Goal: Task Accomplishment & Management: Manage account settings

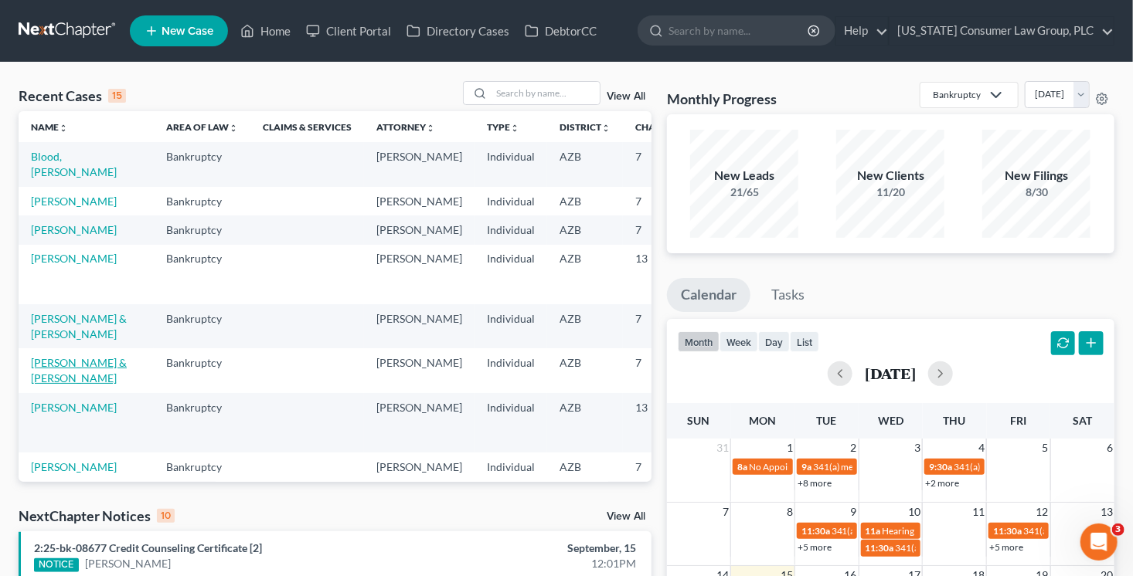
click at [53, 385] on link "[PERSON_NAME] & [PERSON_NAME]" at bounding box center [79, 370] width 96 height 29
click at [54, 385] on link "[PERSON_NAME] & [PERSON_NAME]" at bounding box center [79, 370] width 96 height 29
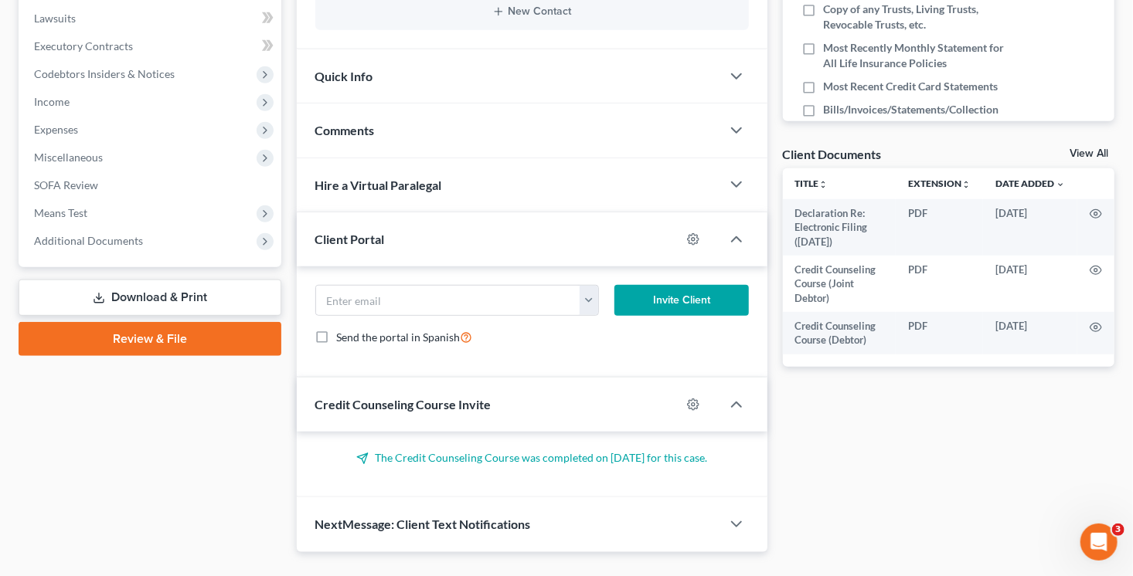
scroll to position [466, 0]
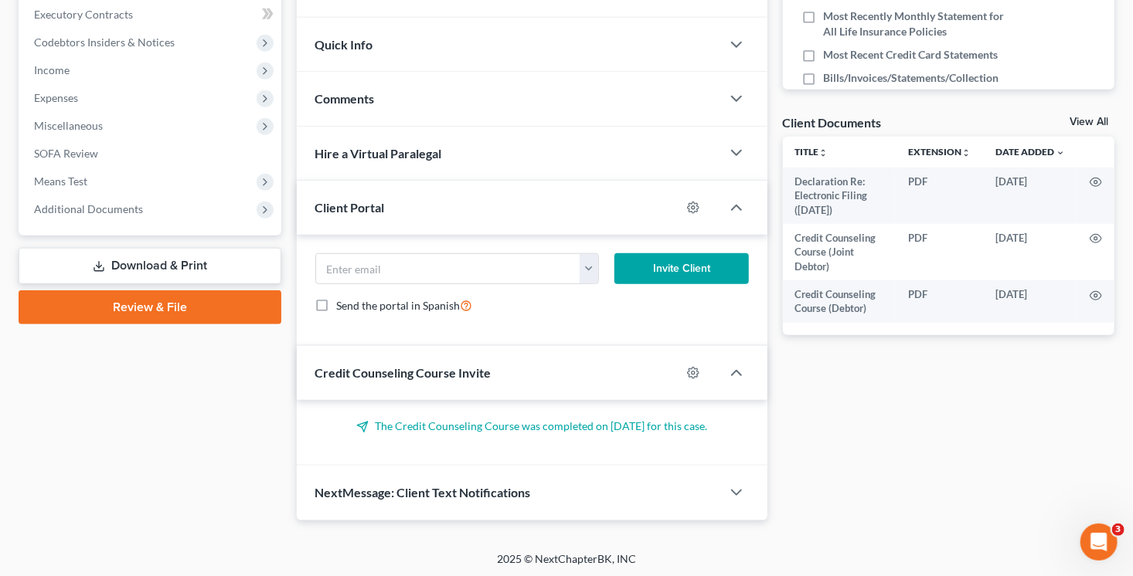
click at [140, 310] on link "Review & File" at bounding box center [150, 307] width 263 height 34
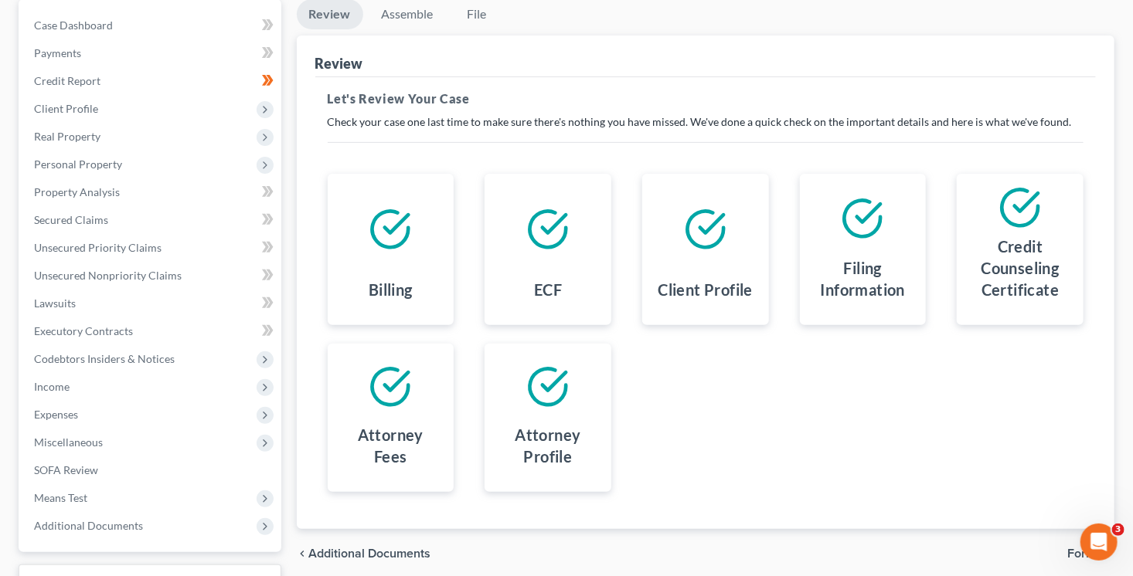
scroll to position [271, 0]
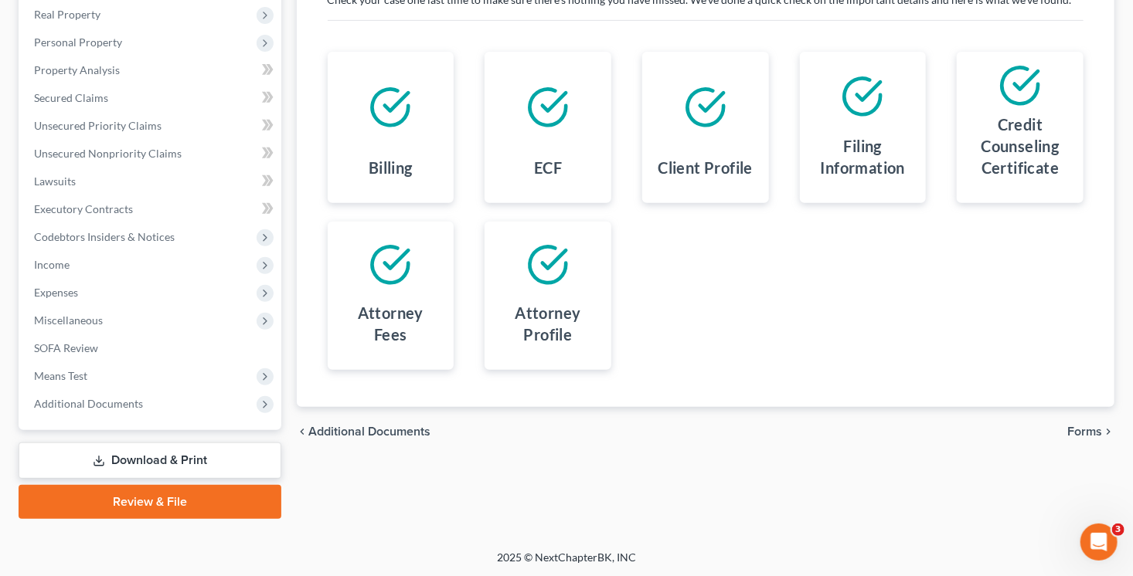
click at [1102, 428] on icon "chevron_right" at bounding box center [1108, 432] width 12 height 12
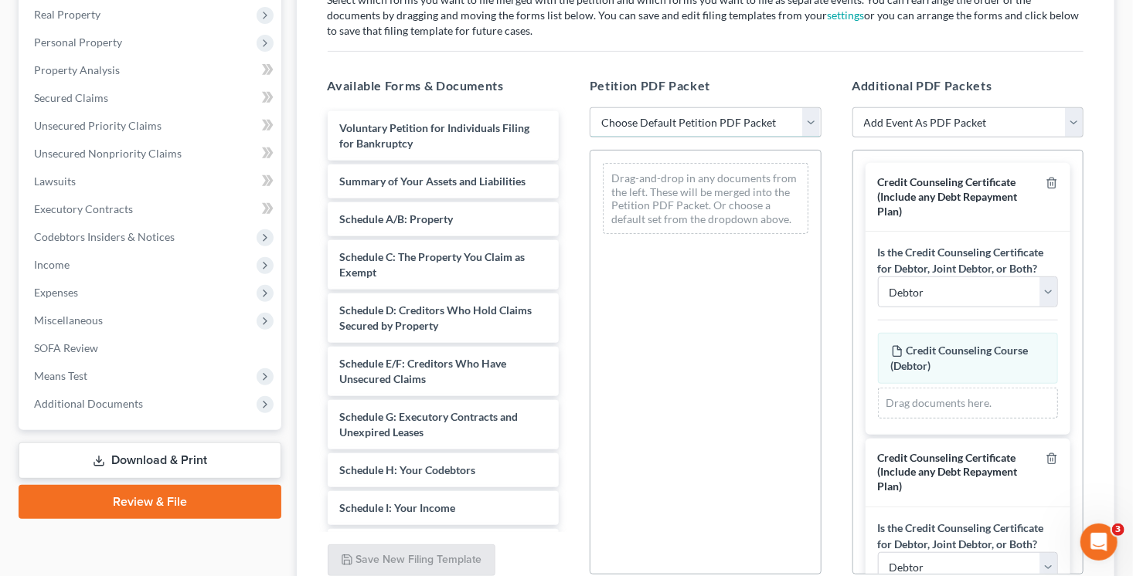
click at [691, 114] on select "Choose Default Petition PDF Packet Complete Bankruptcy Petition (all forms and …" at bounding box center [705, 122] width 232 height 31
select select "1"
click at [589, 107] on select "Choose Default Petition PDF Packet Complete Bankruptcy Petition (all forms and …" at bounding box center [705, 122] width 232 height 31
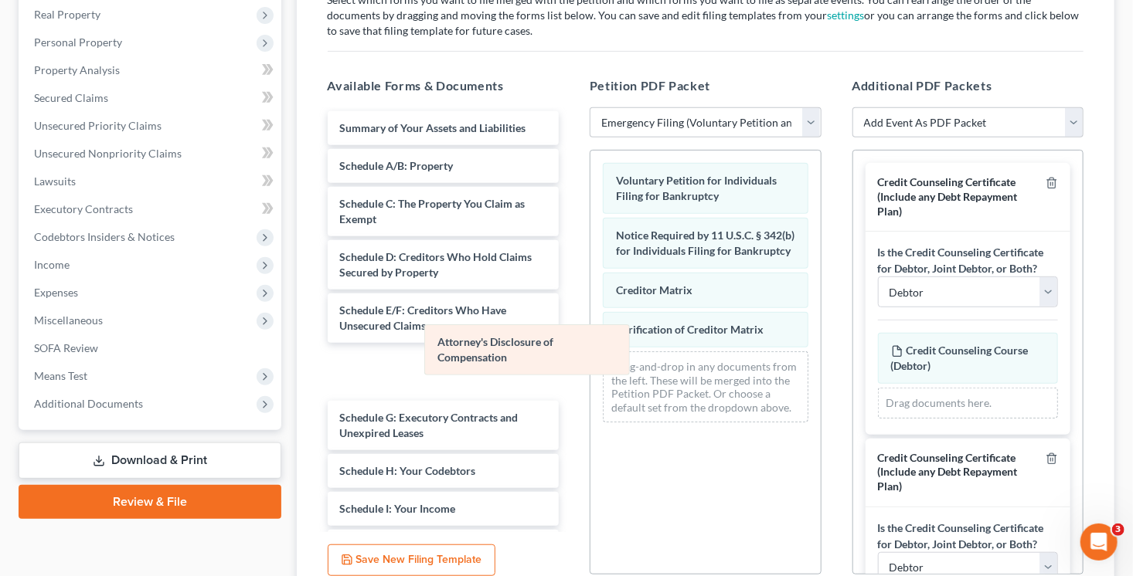
drag, startPoint x: 680, startPoint y: 371, endPoint x: 511, endPoint y: 347, distance: 170.1
click at [590, 347] on div "Attorney's Disclosure of Compensation Voluntary Petition for Individuals Filing…" at bounding box center [705, 293] width 230 height 284
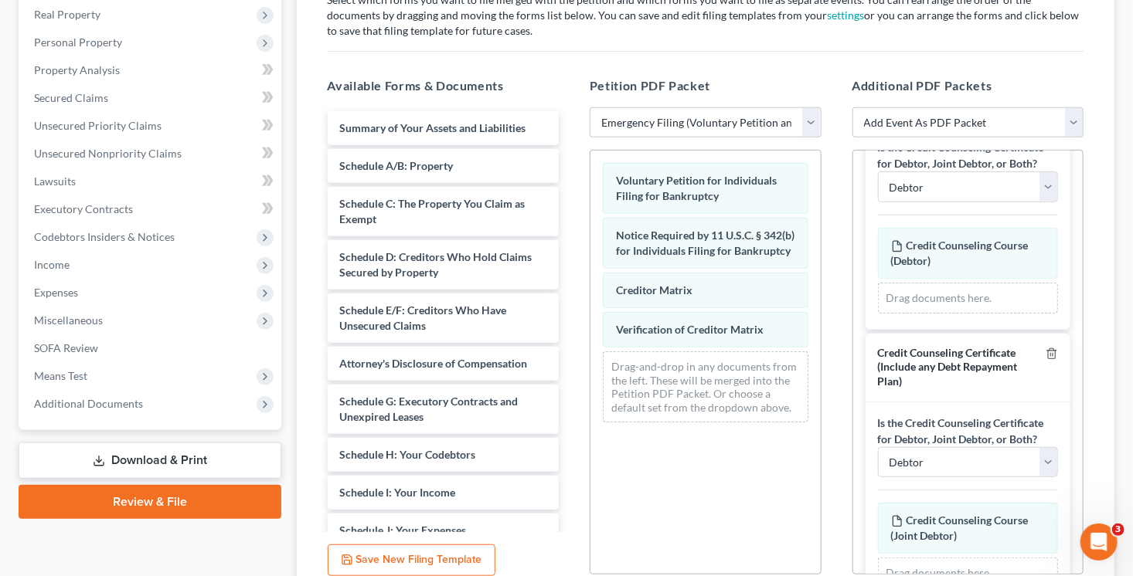
scroll to position [114, 0]
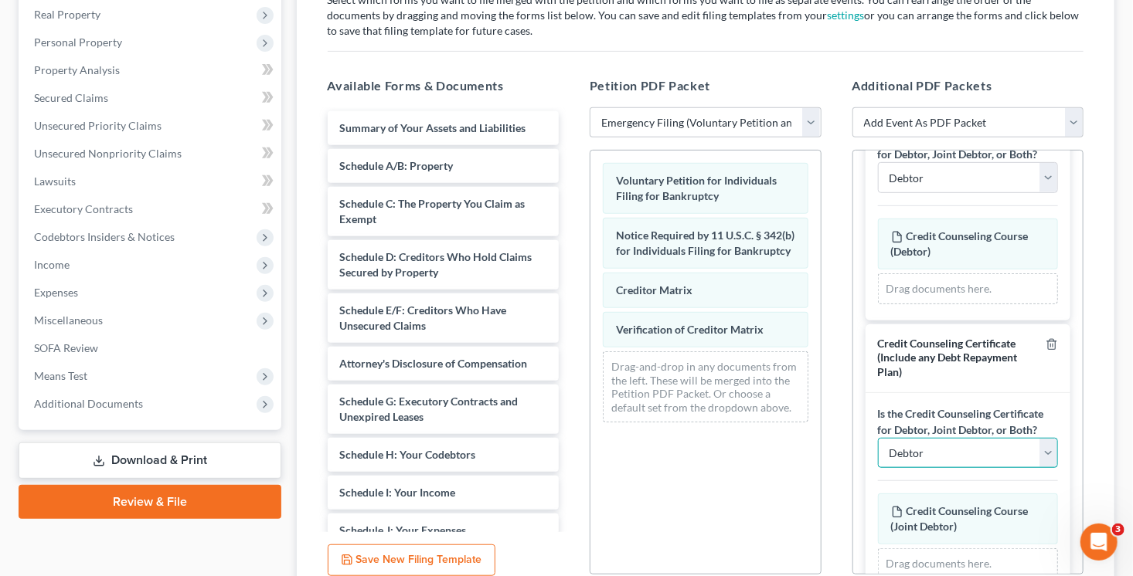
click at [973, 450] on select "Debtor Joint Debtor Debtor and Joint Debtor" at bounding box center [968, 453] width 181 height 31
click at [878, 438] on select "Debtor Joint Debtor Debtor and Joint Debtor" at bounding box center [968, 453] width 181 height 31
click at [960, 444] on select "Debtor Joint Debtor Debtor and Joint Debtor" at bounding box center [968, 453] width 181 height 31
select select "1"
click at [878, 438] on select "Debtor Joint Debtor Debtor and Joint Debtor" at bounding box center [968, 453] width 181 height 31
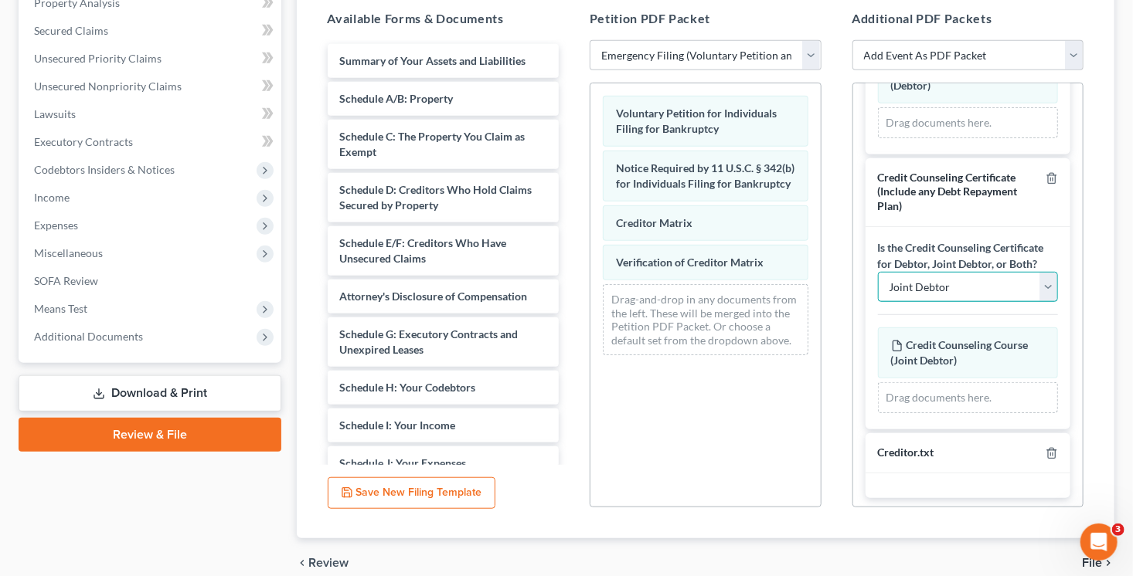
scroll to position [407, 0]
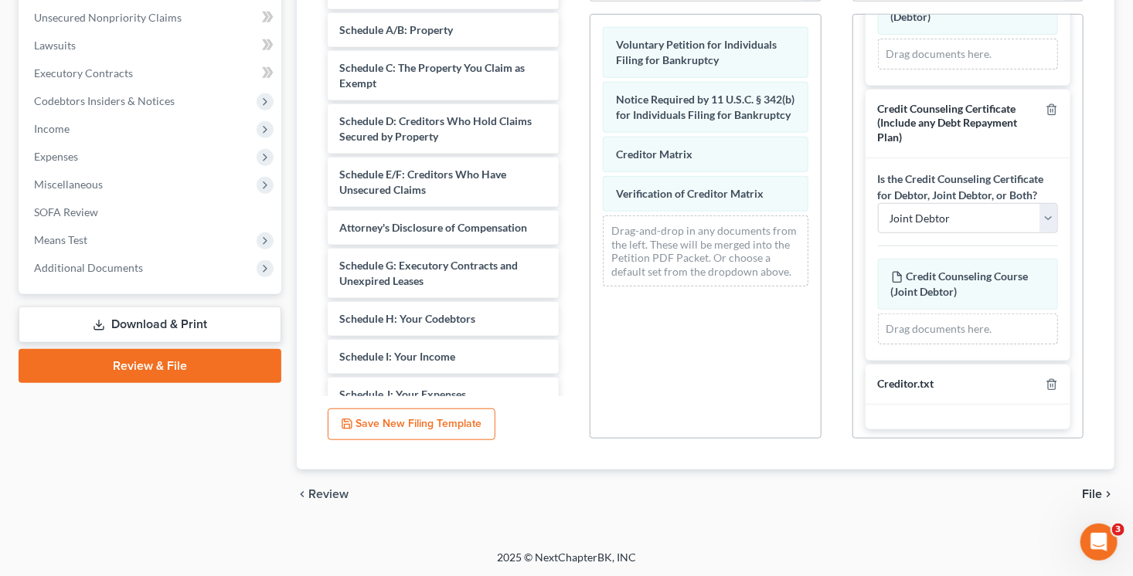
click at [1089, 493] on span "File" at bounding box center [1092, 494] width 20 height 12
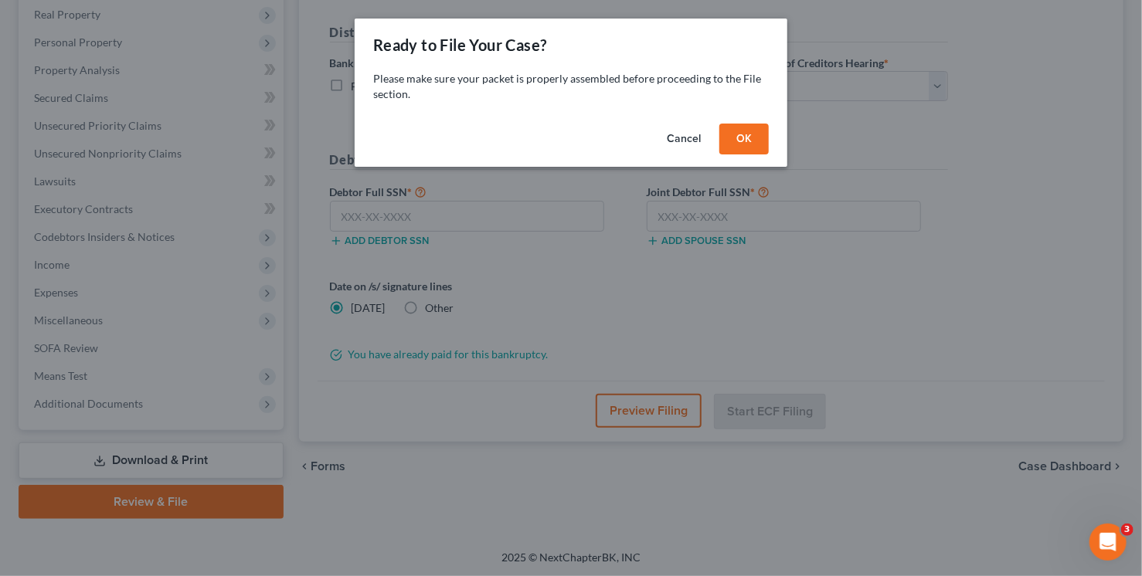
click at [733, 133] on button "OK" at bounding box center [743, 139] width 49 height 31
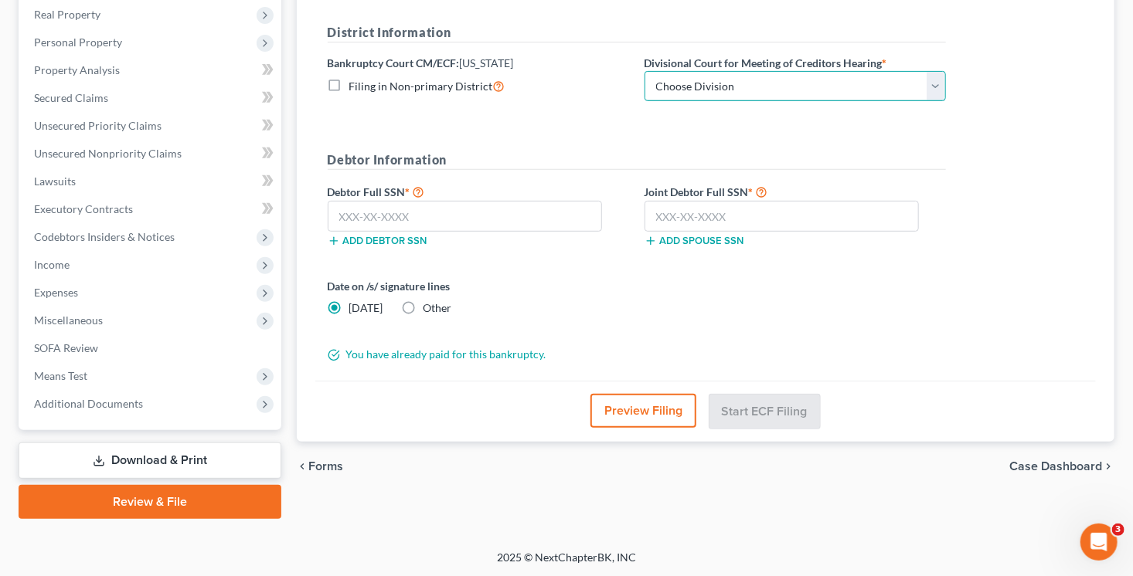
click at [837, 89] on select "Choose Division Phoenix Tucson Yuma Prescott" at bounding box center [794, 86] width 301 height 31
select select "0"
click at [644, 71] on select "Choose Division Phoenix Tucson Yuma Prescott" at bounding box center [794, 86] width 301 height 31
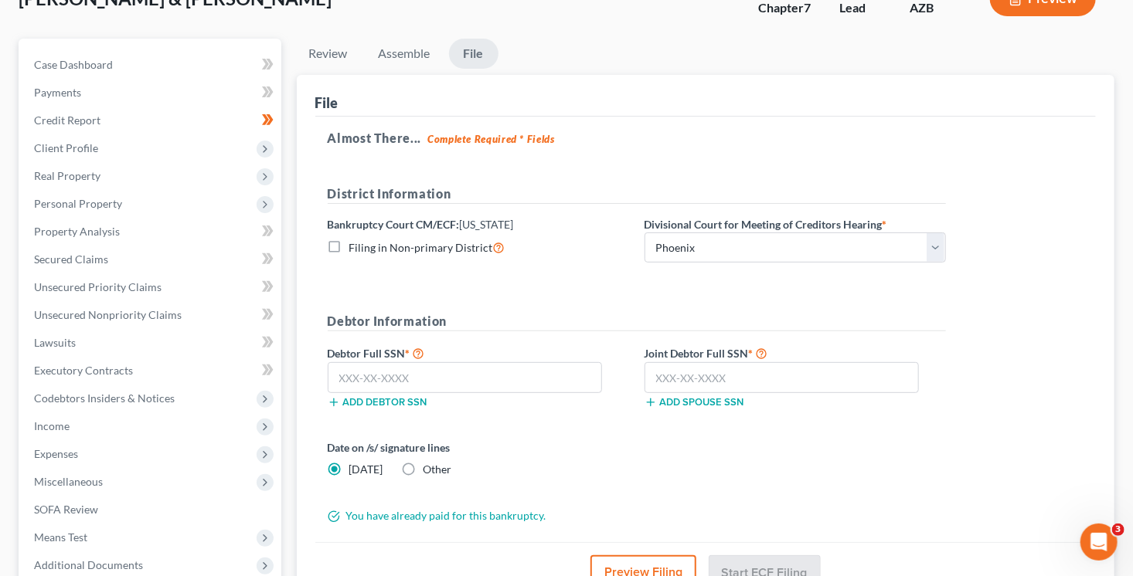
scroll to position [195, 0]
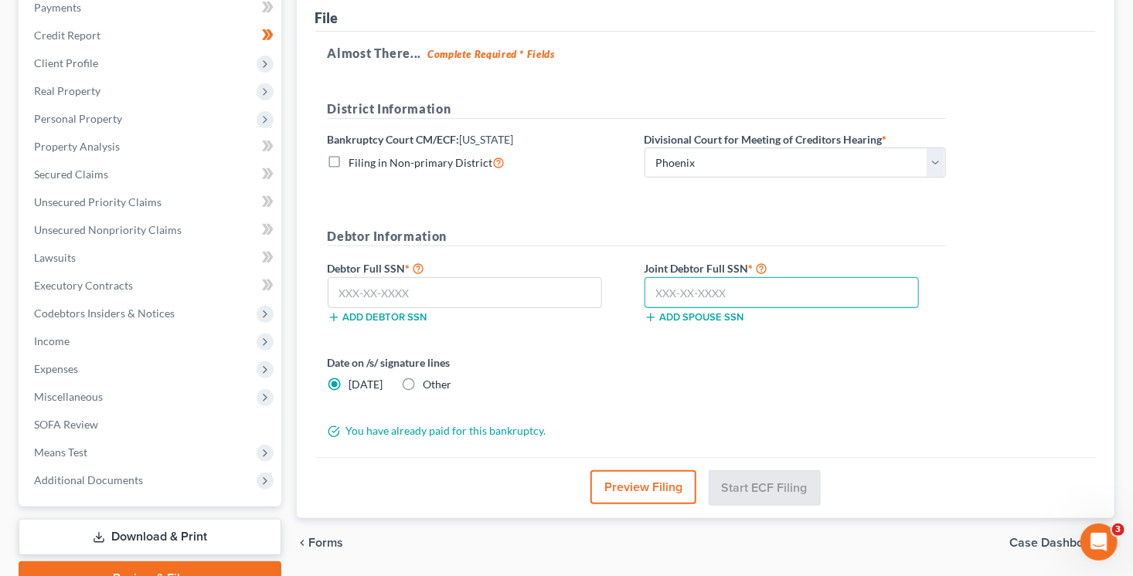
click at [712, 294] on input "text" at bounding box center [781, 292] width 275 height 31
click at [712, 291] on input "text" at bounding box center [781, 292] width 275 height 31
click at [687, 291] on input "text" at bounding box center [781, 292] width 275 height 31
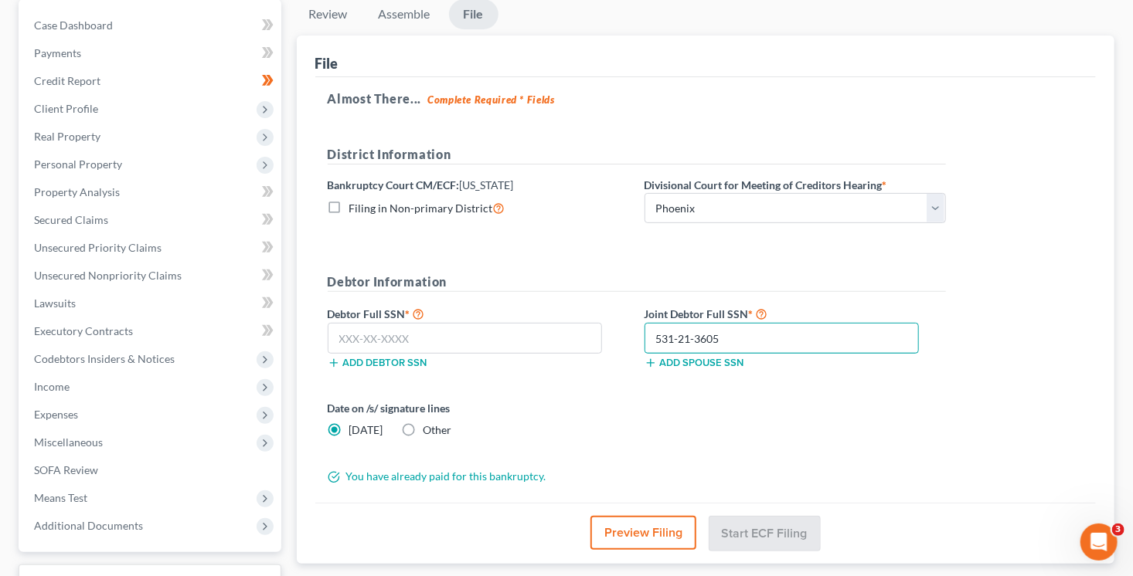
scroll to position [93, 0]
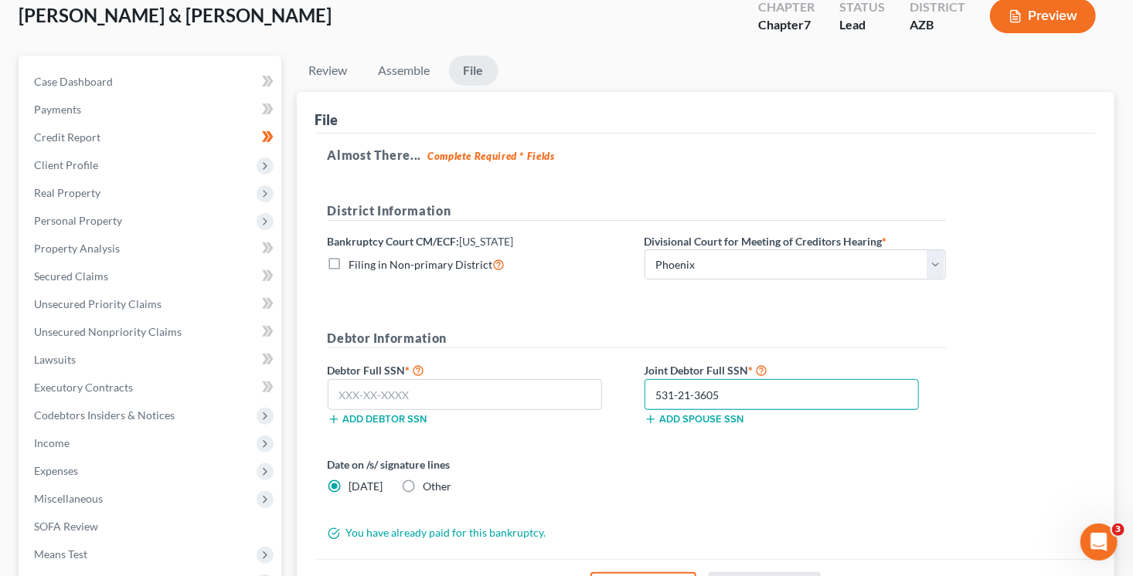
type input "531-21-3605"
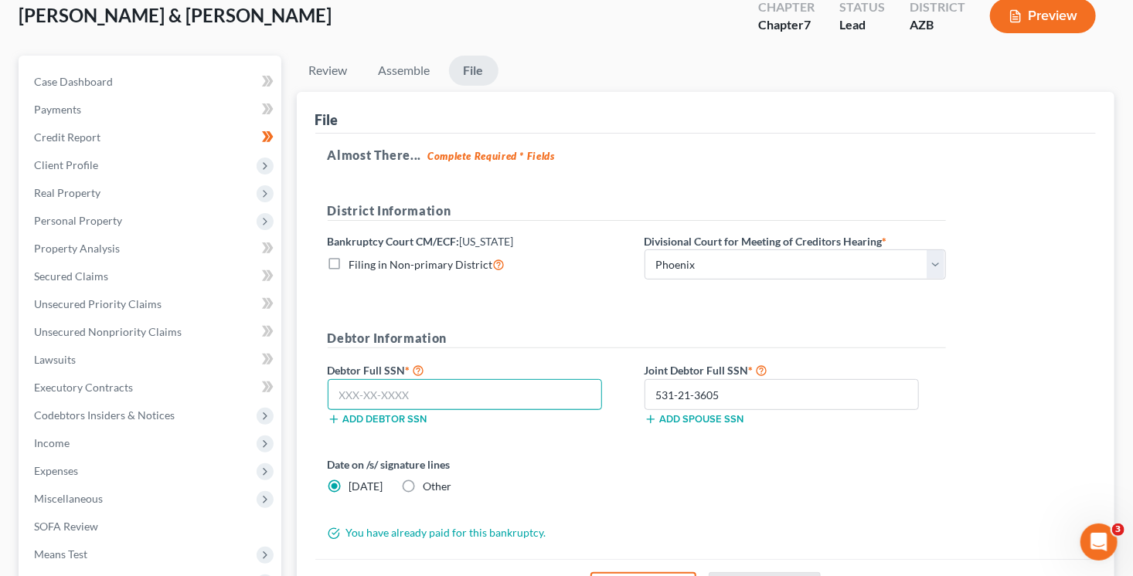
click at [406, 393] on input "text" at bounding box center [465, 394] width 275 height 31
click at [373, 392] on input "text" at bounding box center [465, 394] width 275 height 31
click at [421, 387] on input "text" at bounding box center [465, 394] width 275 height 31
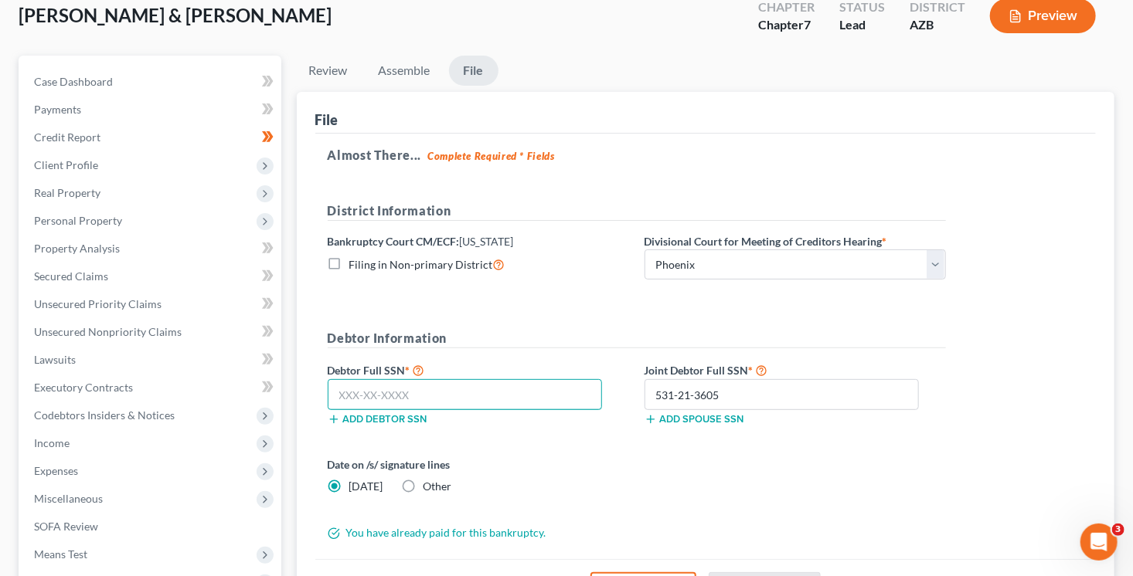
click at [471, 397] on input "text" at bounding box center [465, 394] width 275 height 31
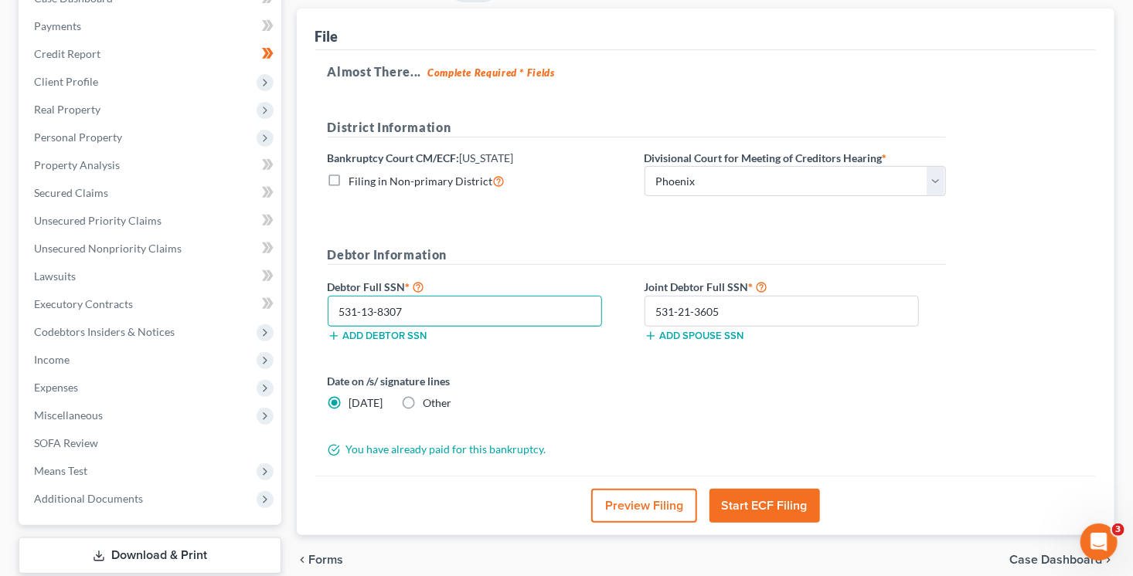
scroll to position [179, 0]
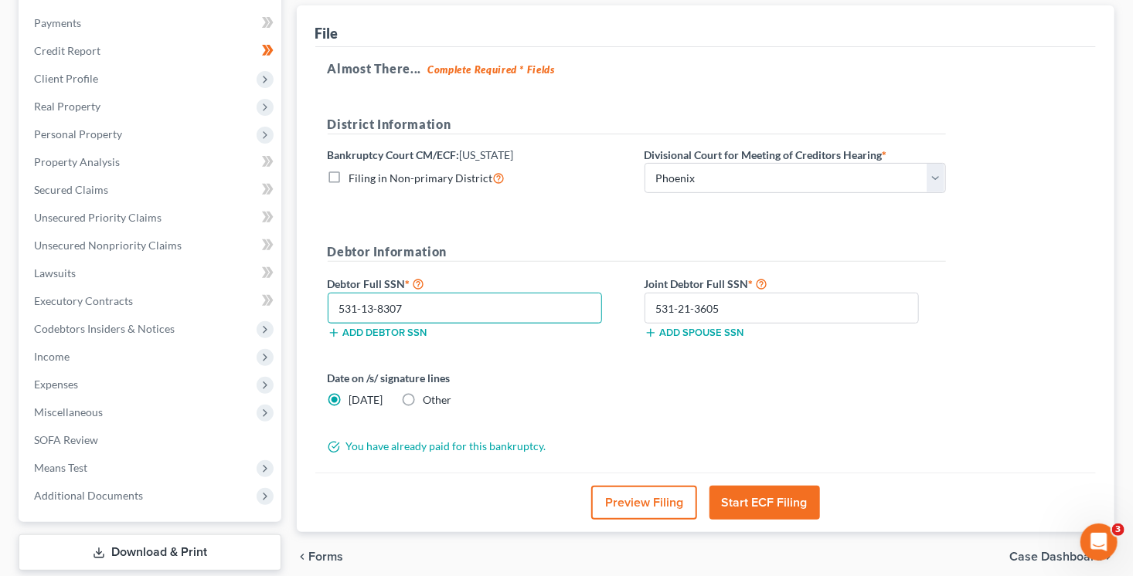
type input "531-13-8307"
click at [631, 509] on button "Preview Filing" at bounding box center [644, 503] width 106 height 34
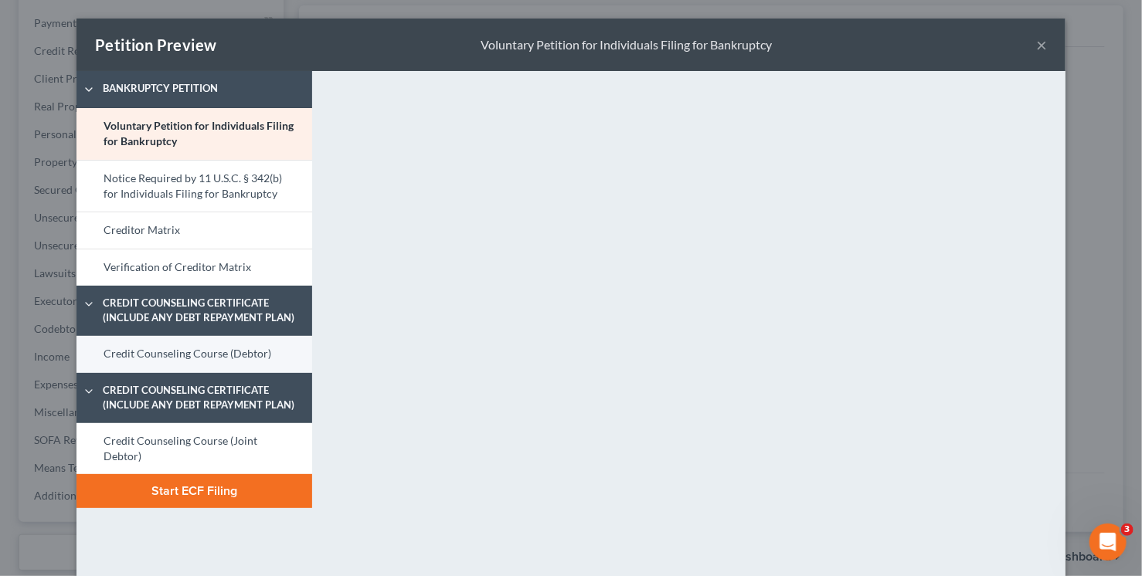
click at [213, 351] on link "Credit Counseling Course (Debtor)" at bounding box center [194, 354] width 236 height 37
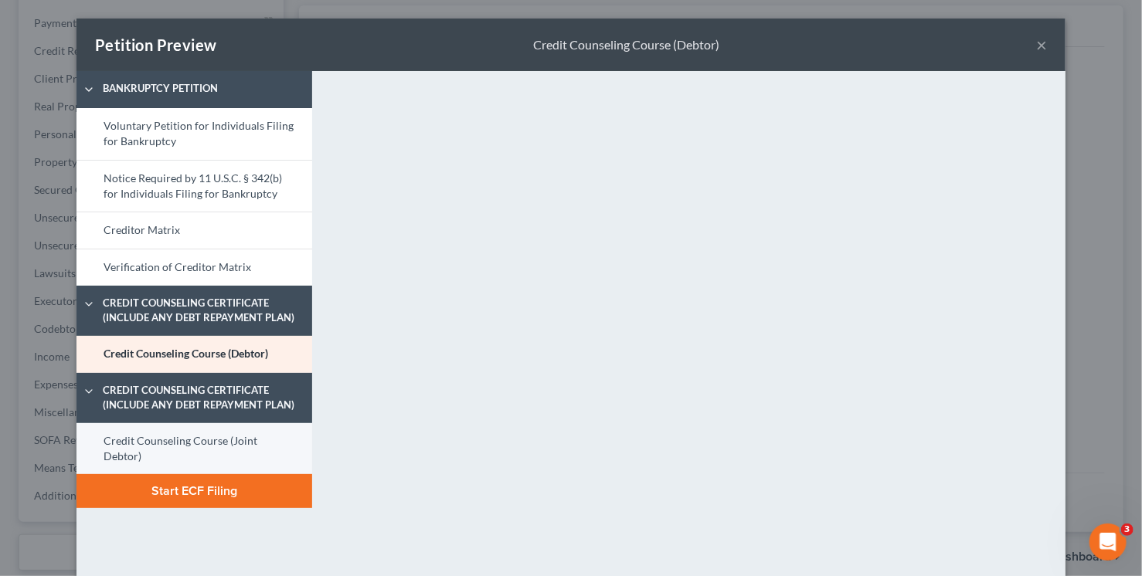
click at [197, 440] on link "Credit Counseling Course (Joint Debtor)" at bounding box center [194, 449] width 236 height 52
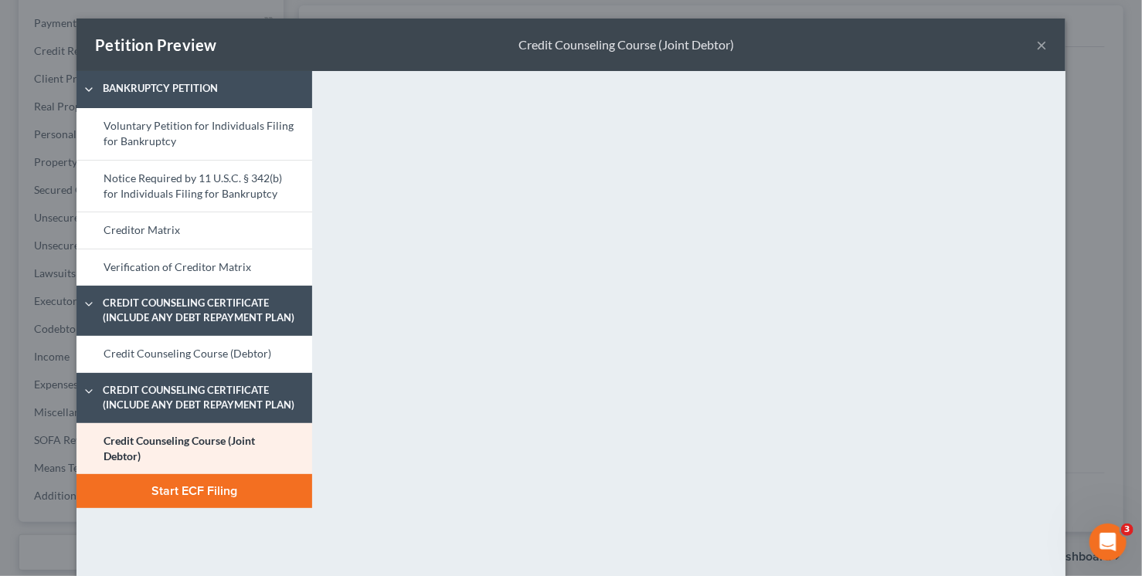
click at [217, 497] on button "Start ECF Filing" at bounding box center [194, 491] width 236 height 34
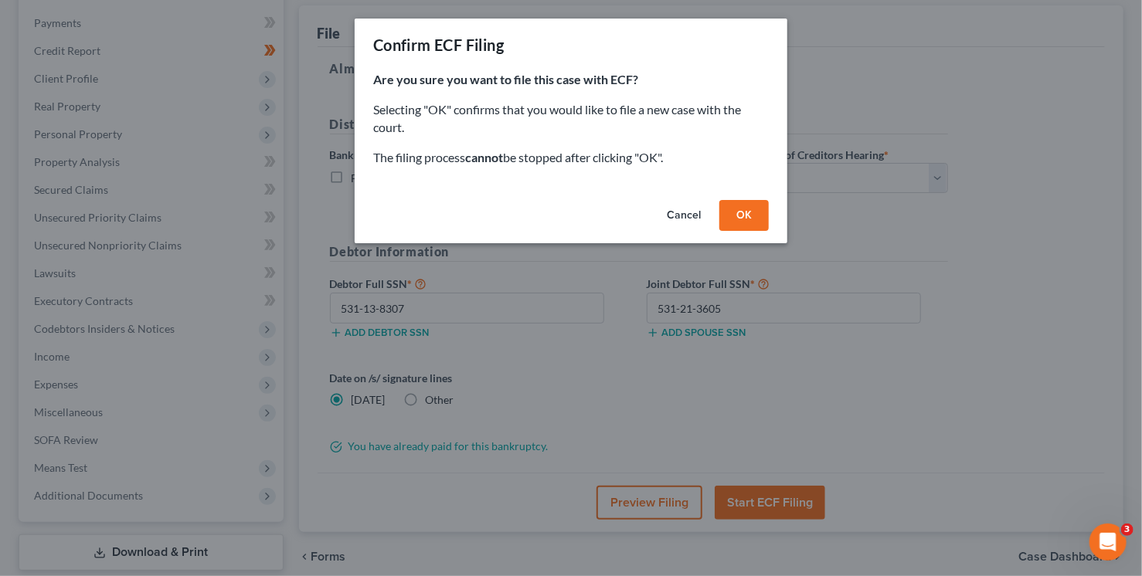
click at [753, 210] on button "OK" at bounding box center [743, 215] width 49 height 31
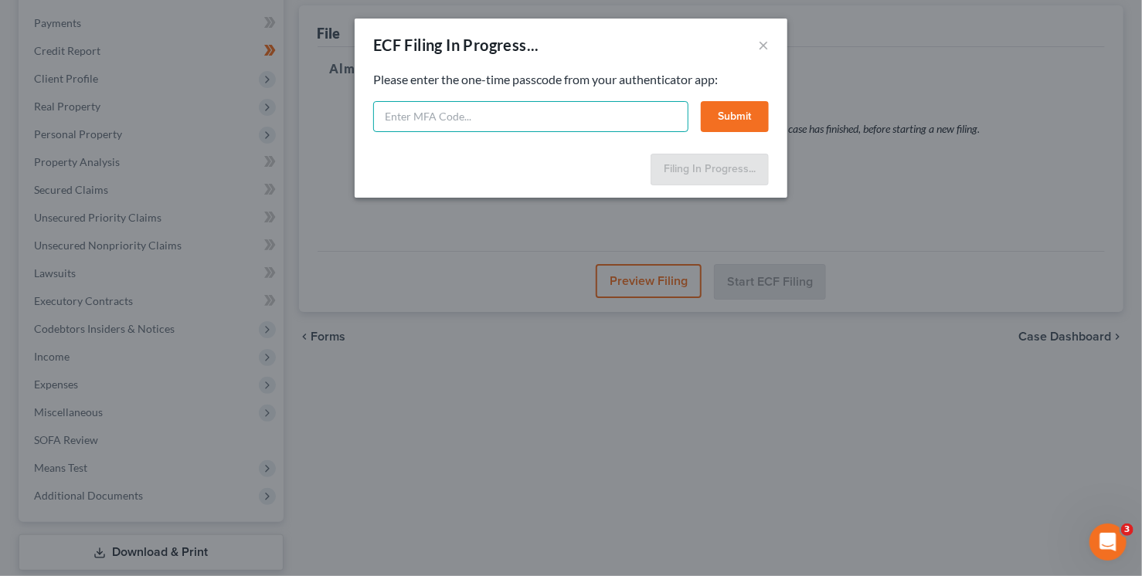
click at [564, 117] on input "text" at bounding box center [530, 116] width 315 height 31
type input "369276"
click at [751, 122] on button "Submit" at bounding box center [735, 116] width 68 height 31
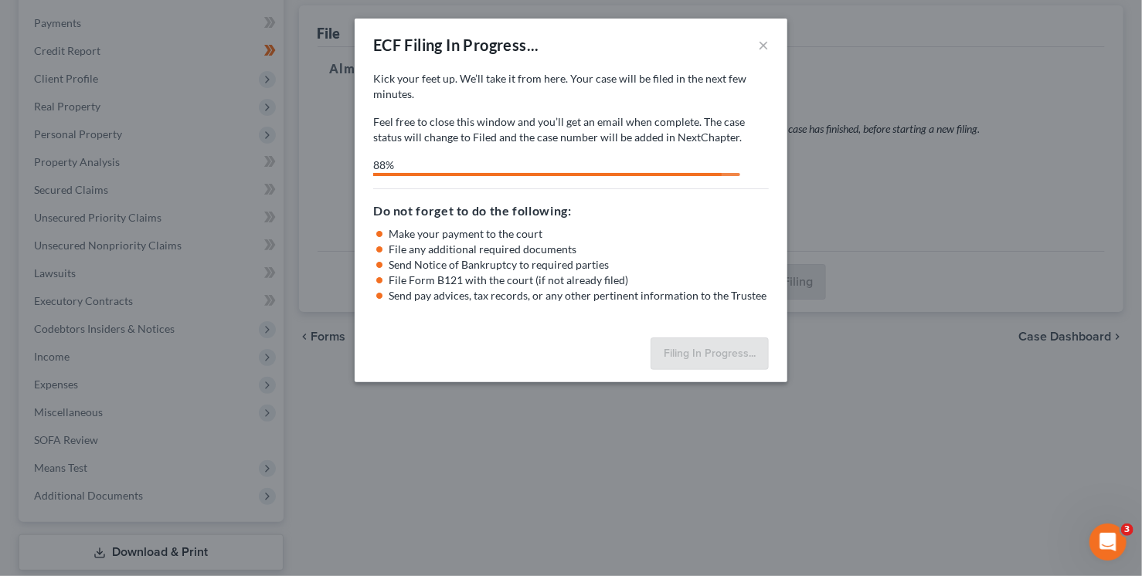
select select "0"
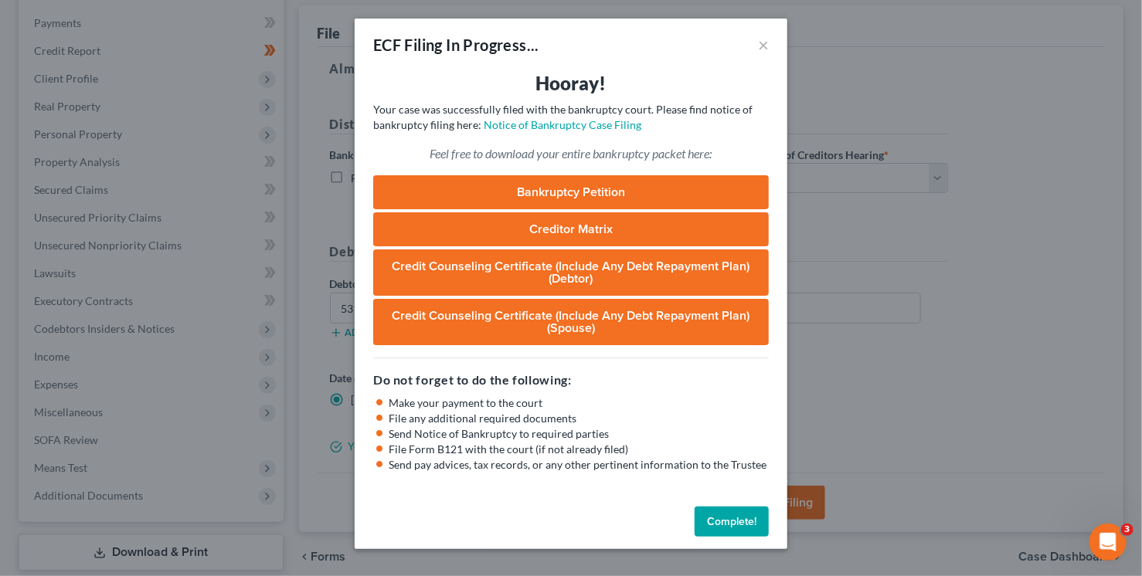
click at [729, 537] on div "Complete!" at bounding box center [571, 525] width 433 height 49
click at [726, 521] on button "Complete!" at bounding box center [732, 522] width 74 height 31
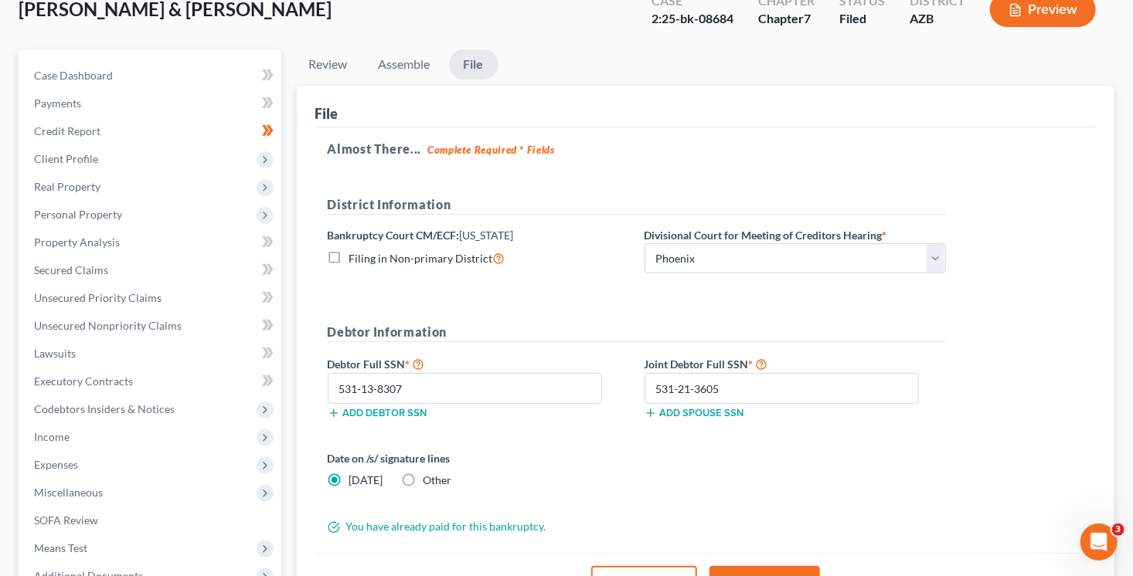
scroll to position [0, 0]
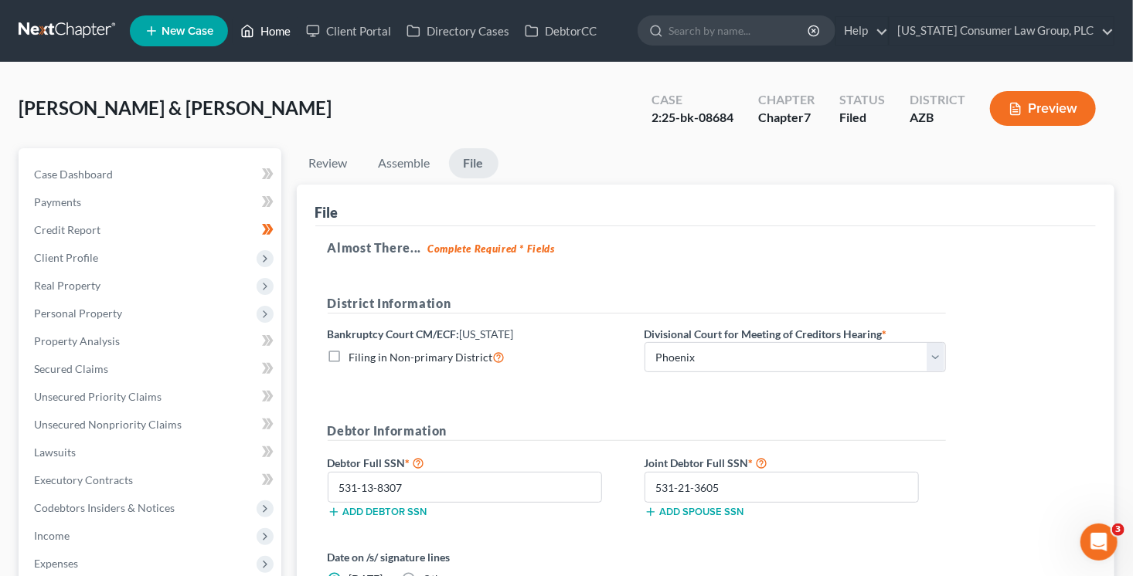
click at [263, 38] on link "Home" at bounding box center [266, 31] width 66 height 28
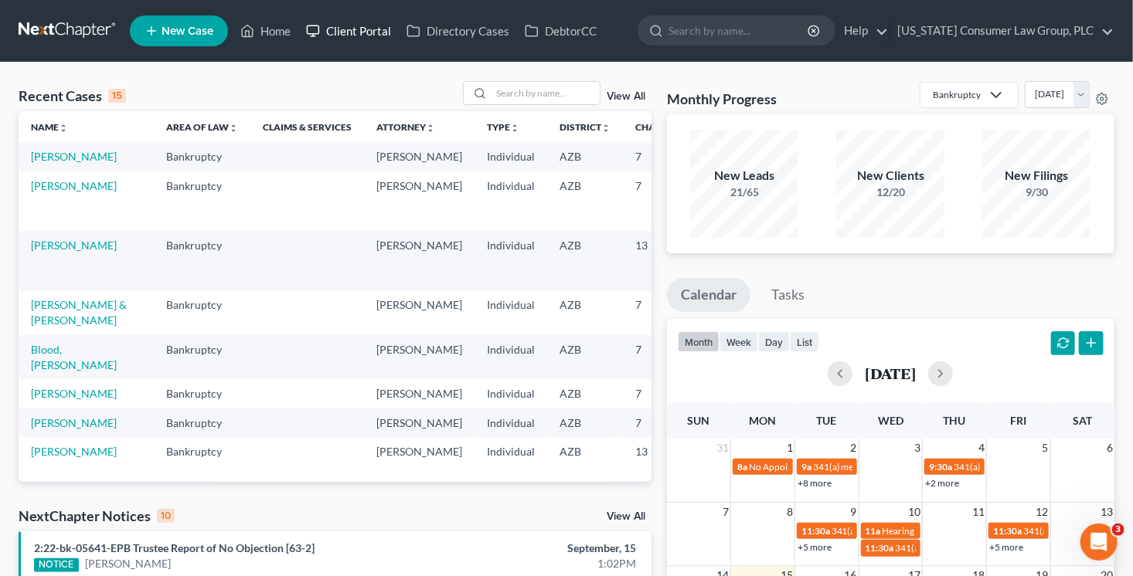
click at [365, 29] on link "Client Portal" at bounding box center [348, 31] width 100 height 28
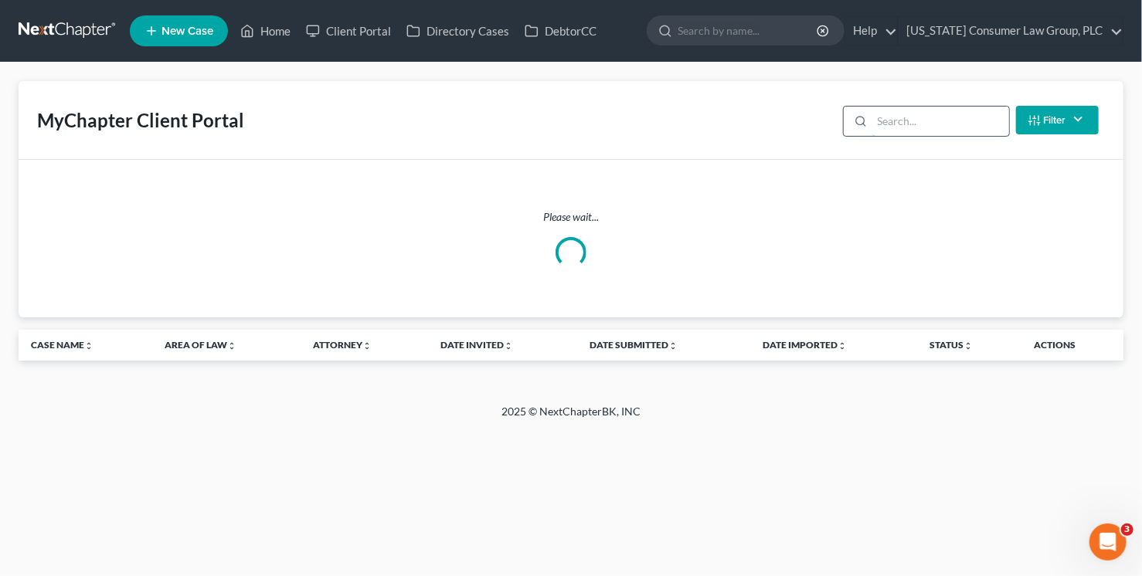
click at [918, 116] on input "search" at bounding box center [940, 121] width 137 height 29
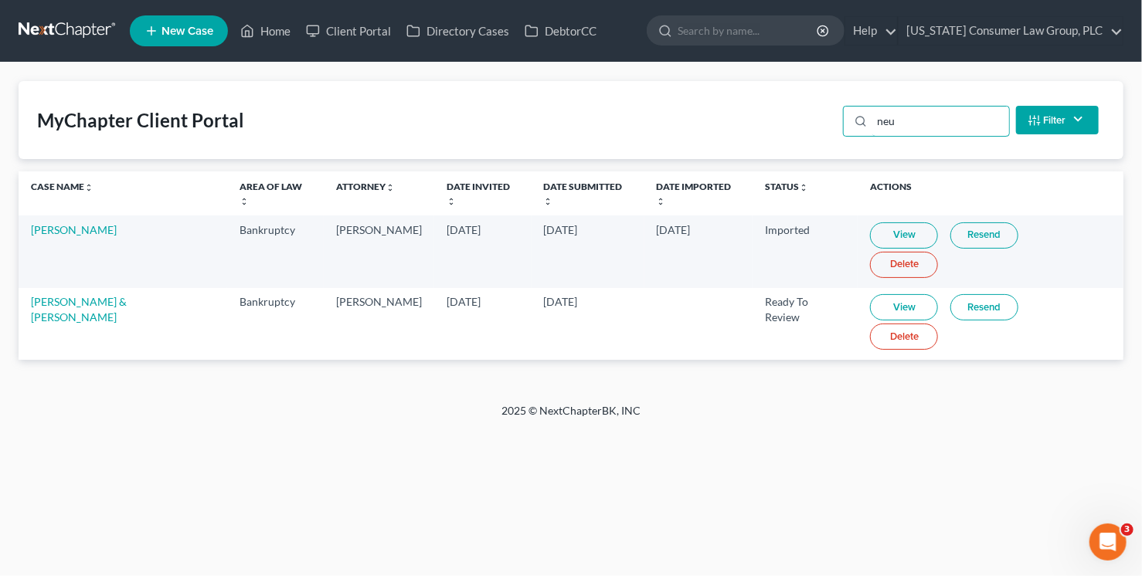
type input "neu"
click at [973, 294] on link "Resend" at bounding box center [984, 307] width 68 height 26
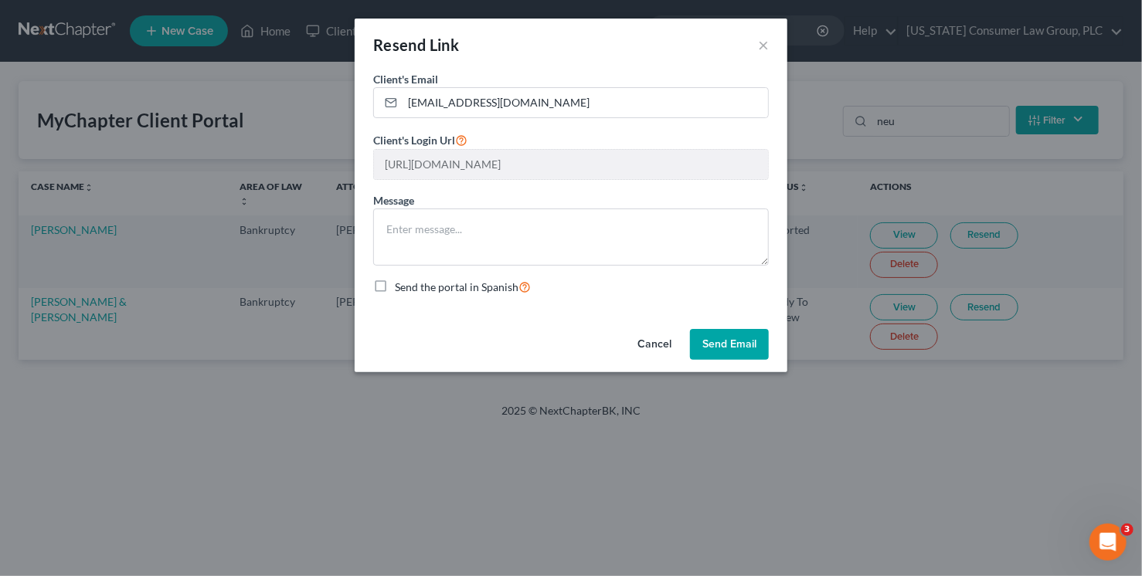
click at [756, 345] on button "Send Email" at bounding box center [729, 344] width 79 height 31
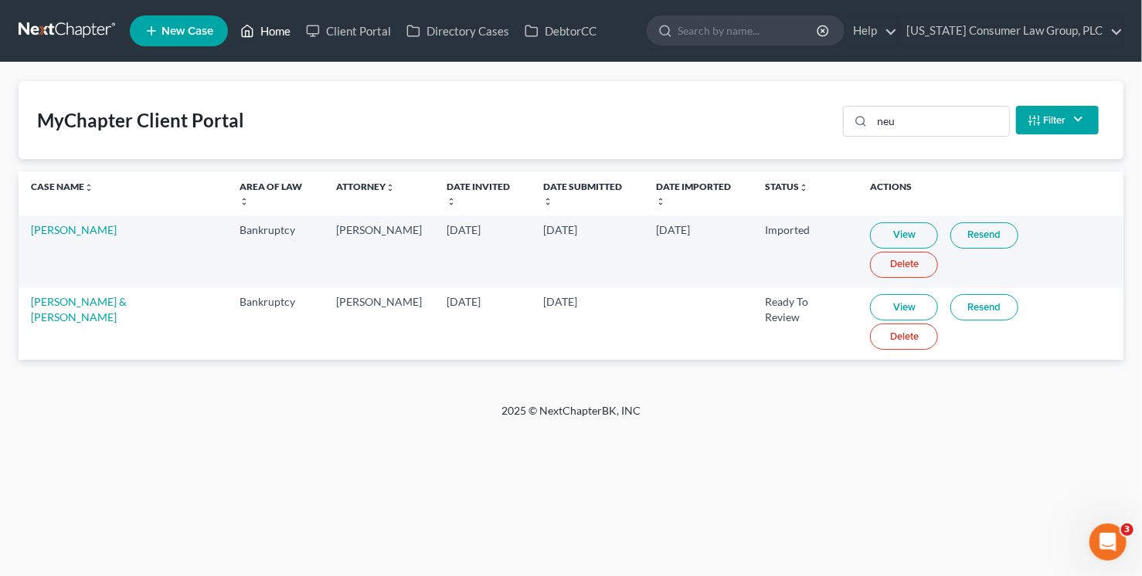
click at [272, 29] on link "Home" at bounding box center [266, 31] width 66 height 28
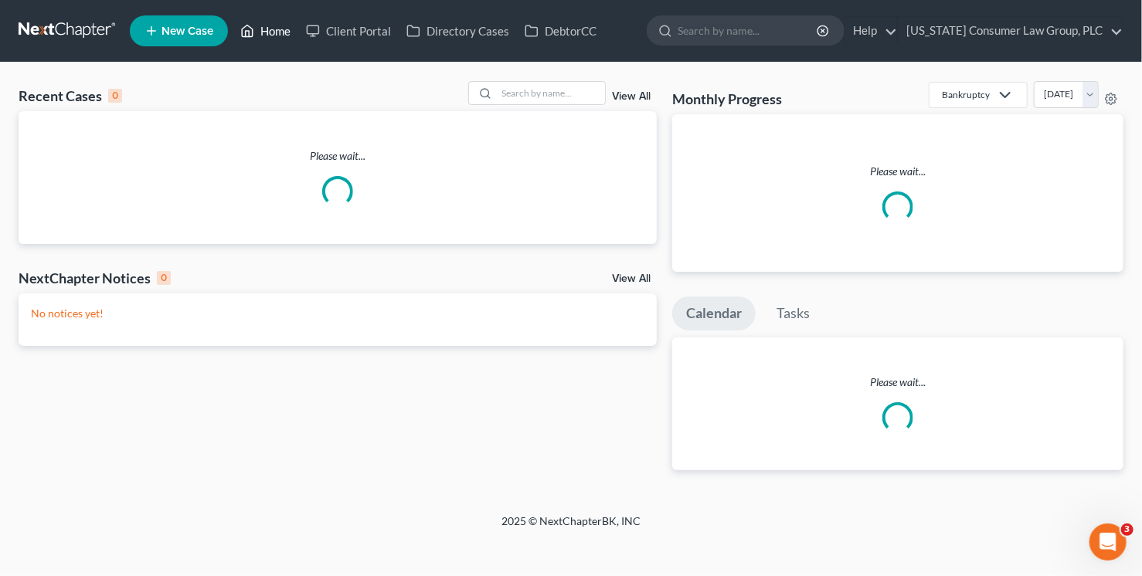
click at [272, 29] on link "Home" at bounding box center [266, 31] width 66 height 28
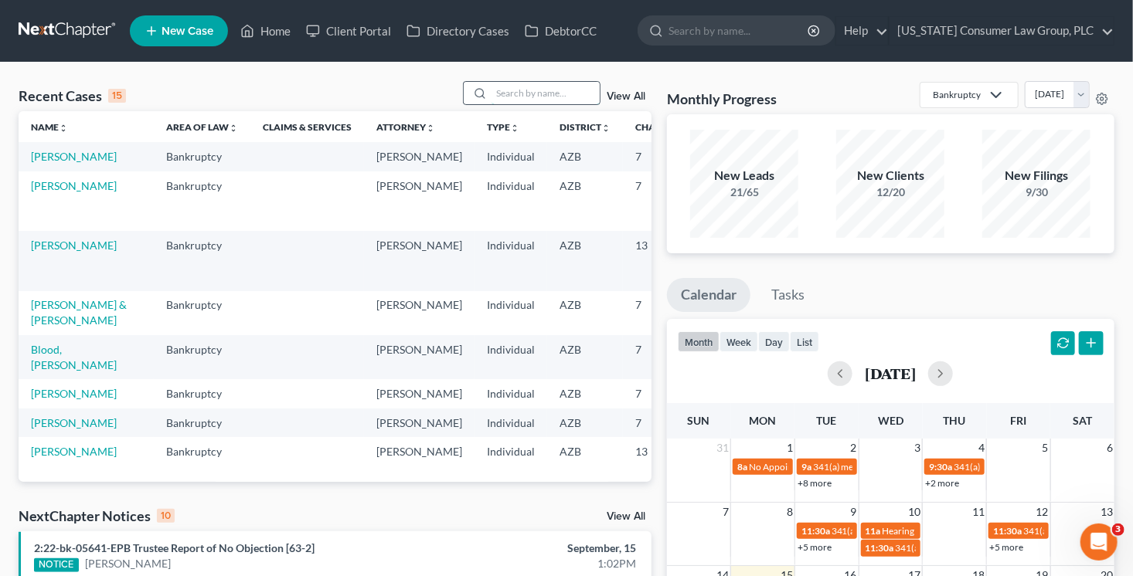
click at [535, 92] on input "search" at bounding box center [545, 93] width 108 height 22
type input "din"
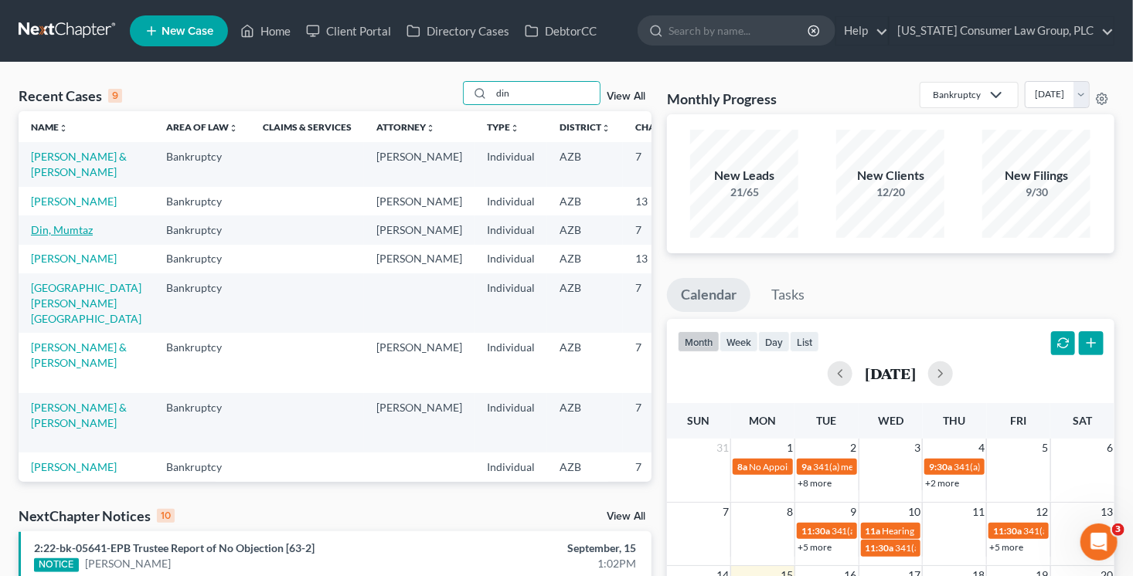
click at [63, 236] on link "Din, Mumtaz" at bounding box center [62, 229] width 62 height 13
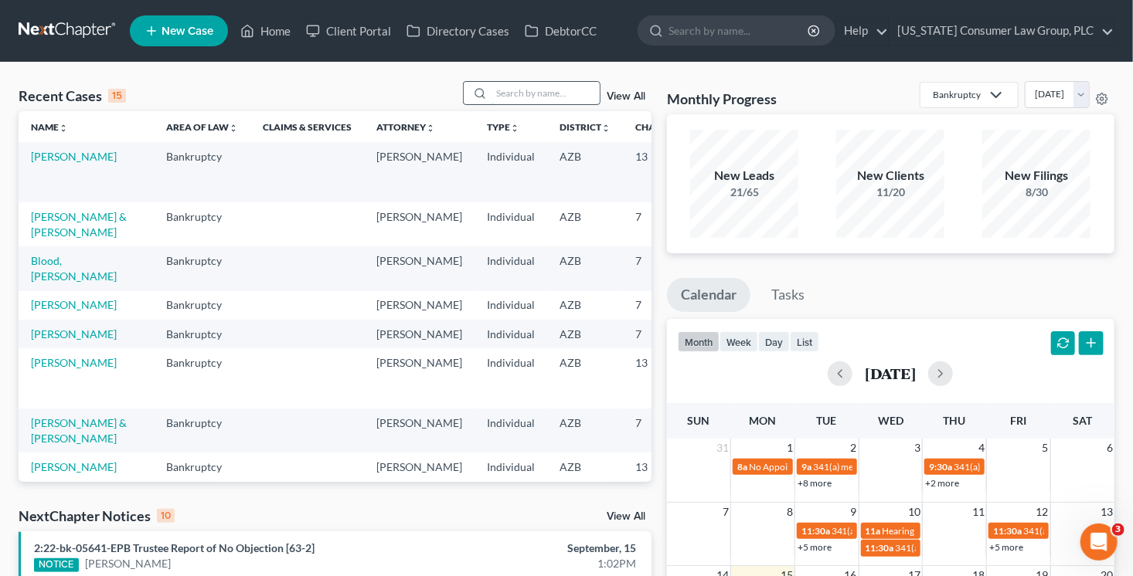
click at [555, 88] on input "search" at bounding box center [545, 93] width 108 height 22
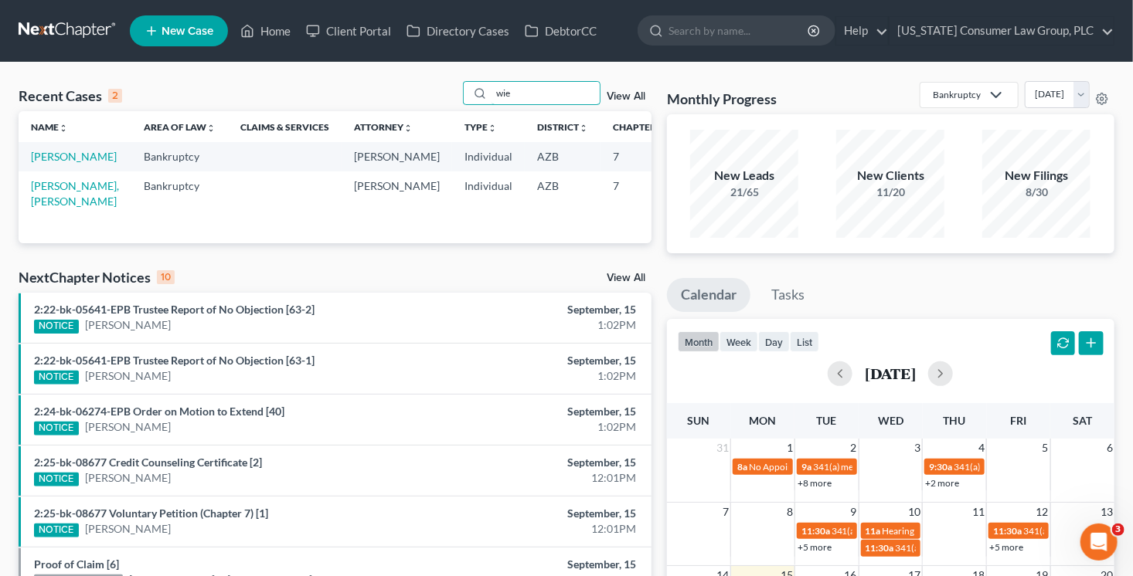
type input "wie"
click at [29, 171] on td "Wiessel, Emily" at bounding box center [75, 156] width 113 height 29
click at [40, 156] on link "Wiessel, Emily" at bounding box center [74, 156] width 86 height 13
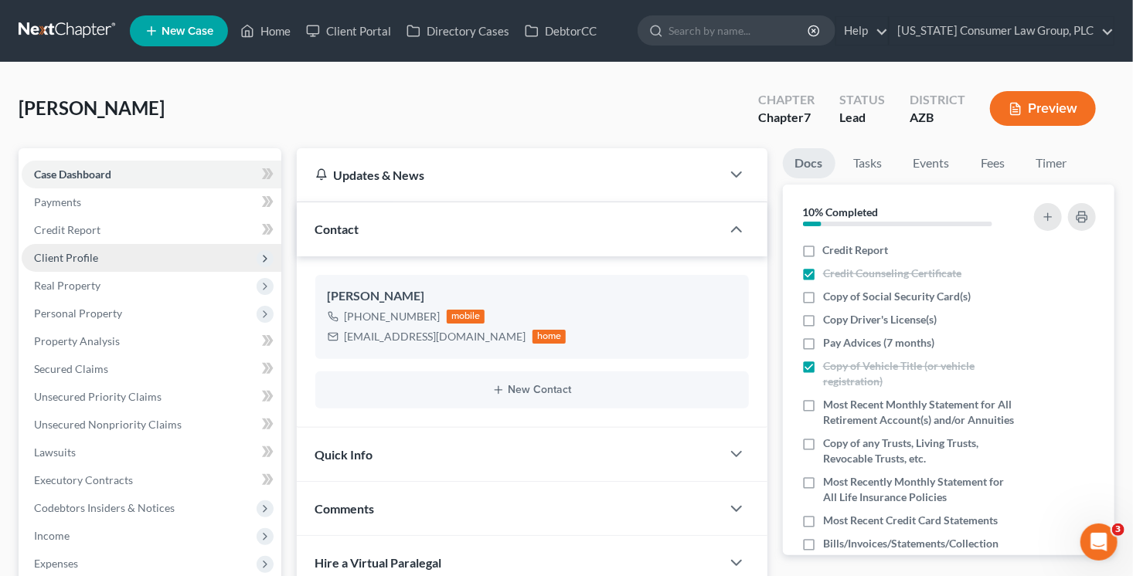
click at [98, 256] on span "Client Profile" at bounding box center [152, 258] width 260 height 28
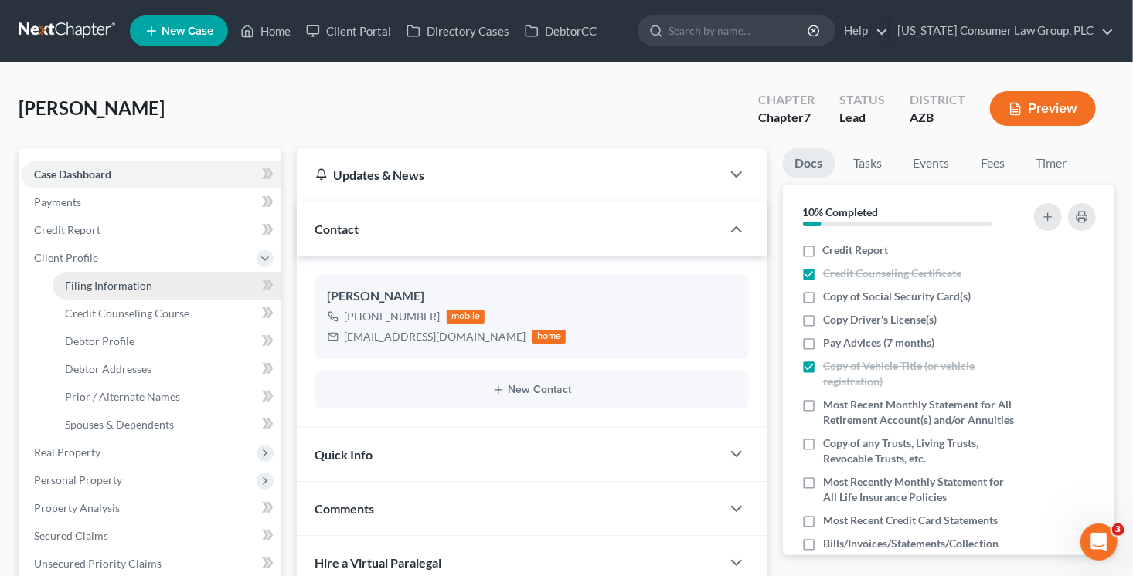
click at [107, 283] on span "Filing Information" at bounding box center [108, 285] width 87 height 13
select select "1"
select select "0"
select select "3"
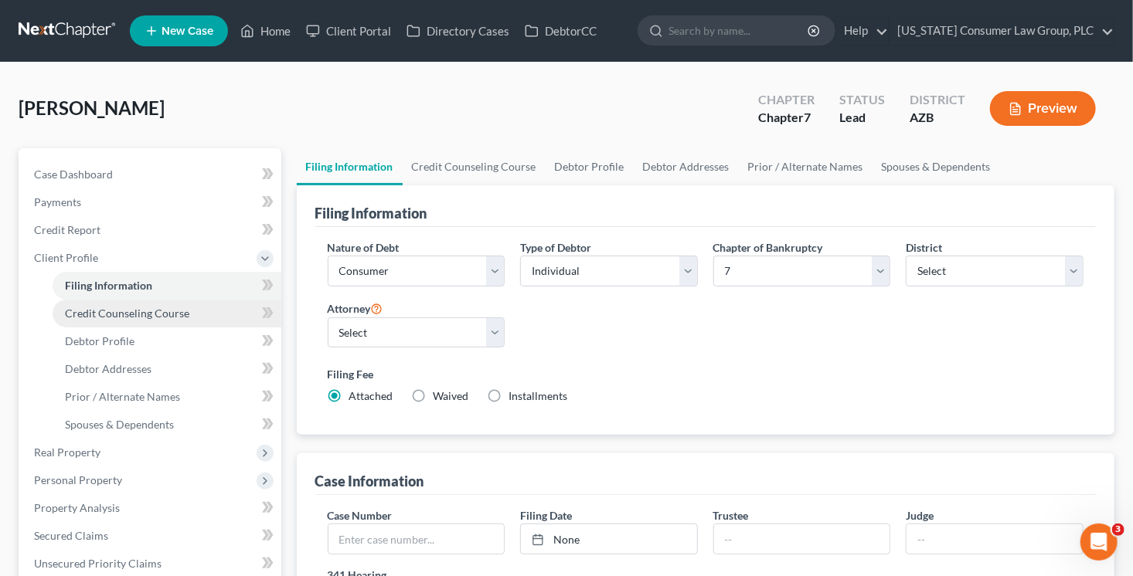
click at [165, 320] on link "Credit Counseling Course" at bounding box center [167, 314] width 229 height 28
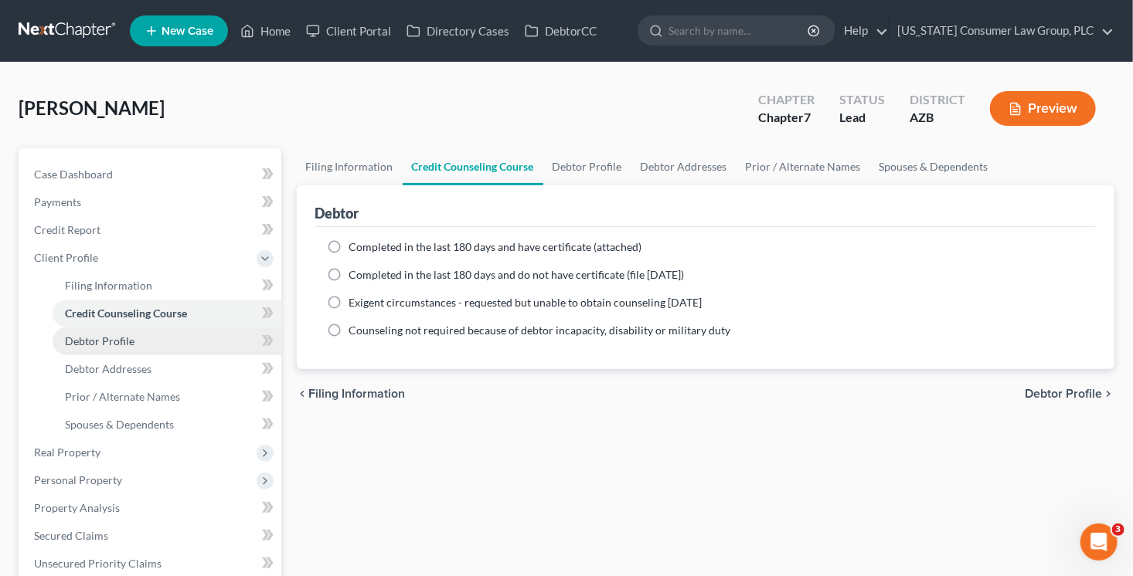
click at [175, 337] on link "Debtor Profile" at bounding box center [167, 342] width 229 height 28
select select "0"
select select "2"
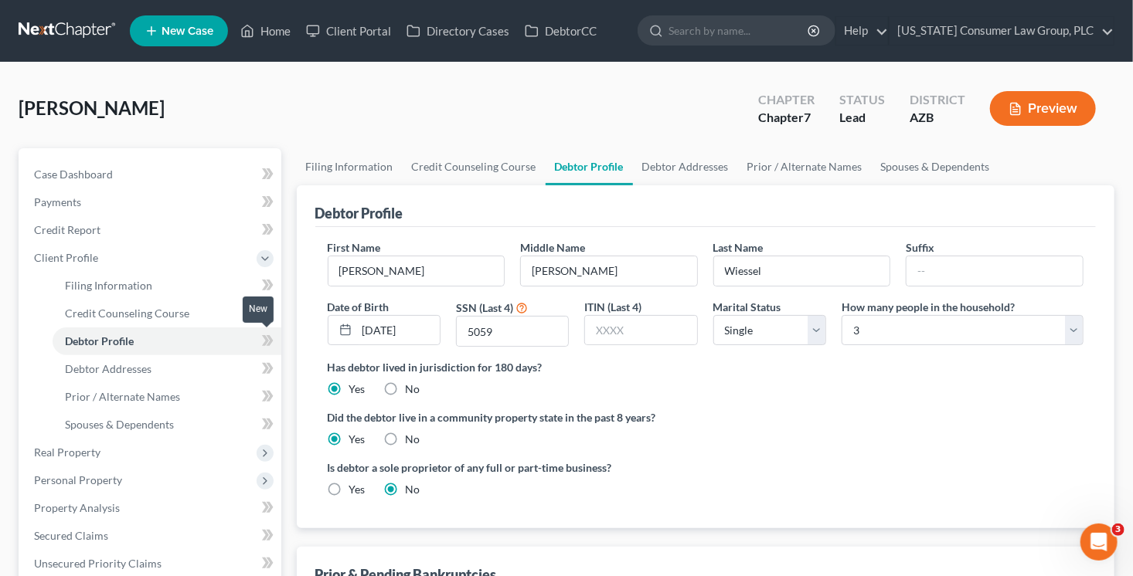
click at [271, 344] on icon at bounding box center [268, 340] width 12 height 19
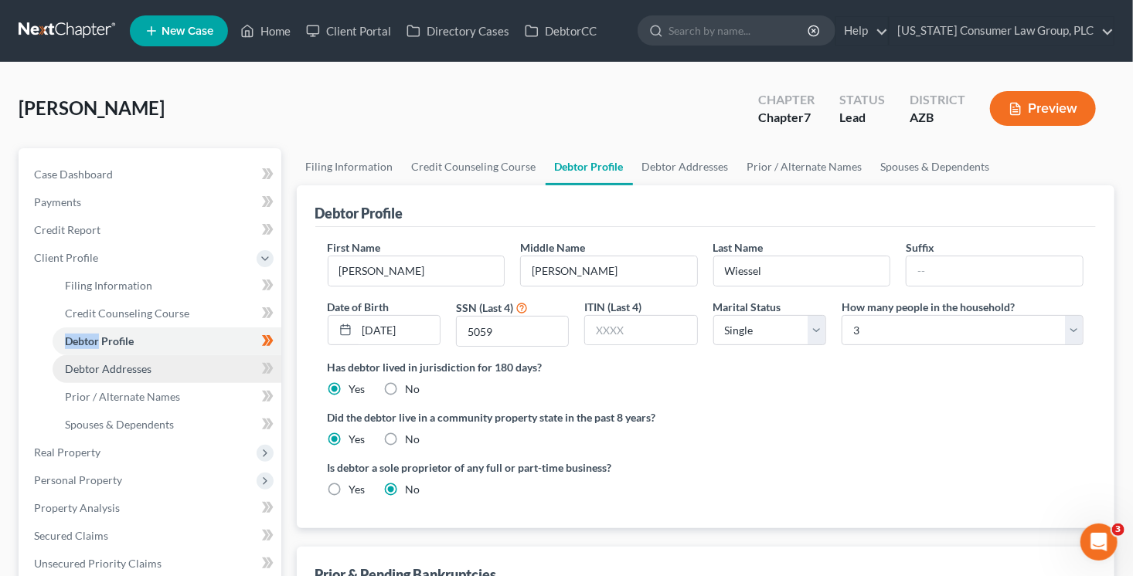
click at [200, 370] on link "Debtor Addresses" at bounding box center [167, 369] width 229 height 28
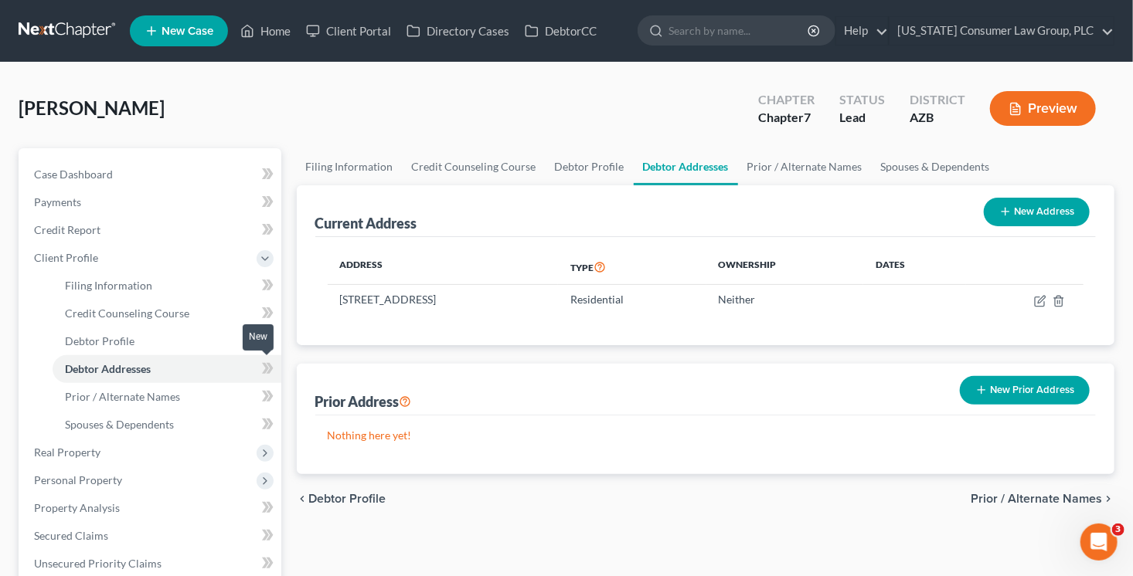
click at [264, 368] on icon at bounding box center [268, 368] width 12 height 19
click at [196, 397] on link "Prior / Alternate Names" at bounding box center [167, 397] width 229 height 28
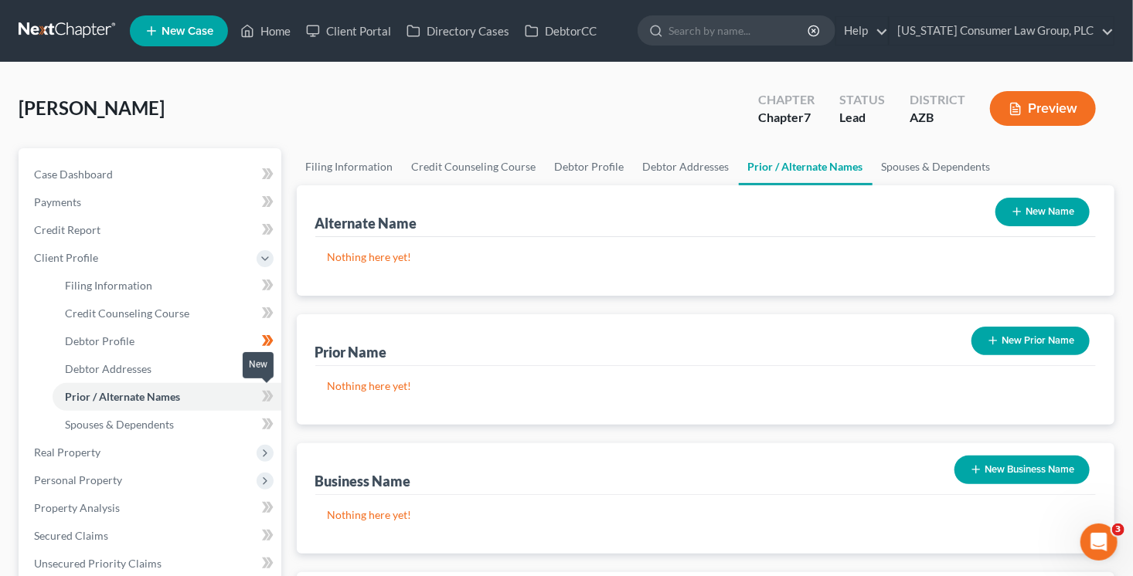
click at [266, 400] on icon at bounding box center [269, 396] width 7 height 11
click at [219, 419] on link "Spouses & Dependents" at bounding box center [167, 425] width 229 height 28
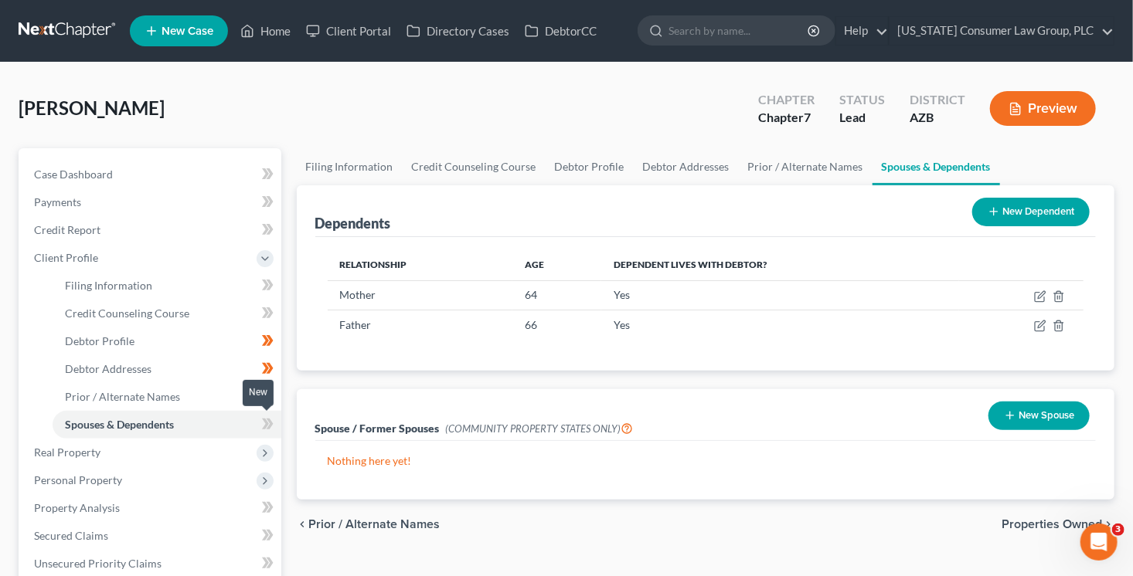
click at [270, 423] on icon at bounding box center [269, 424] width 7 height 11
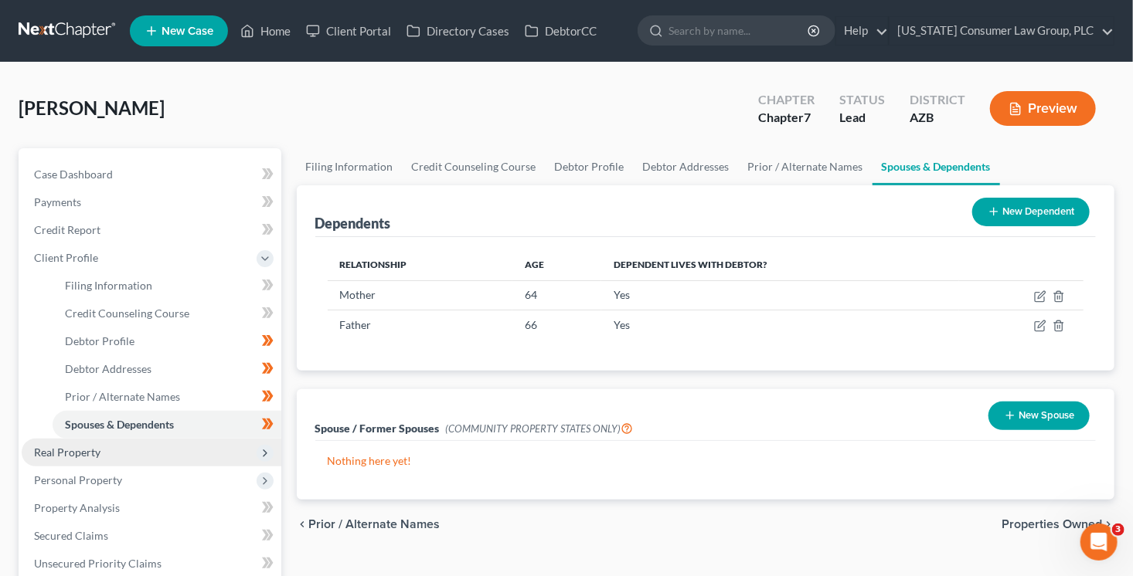
click at [183, 449] on span "Real Property" at bounding box center [152, 453] width 260 height 28
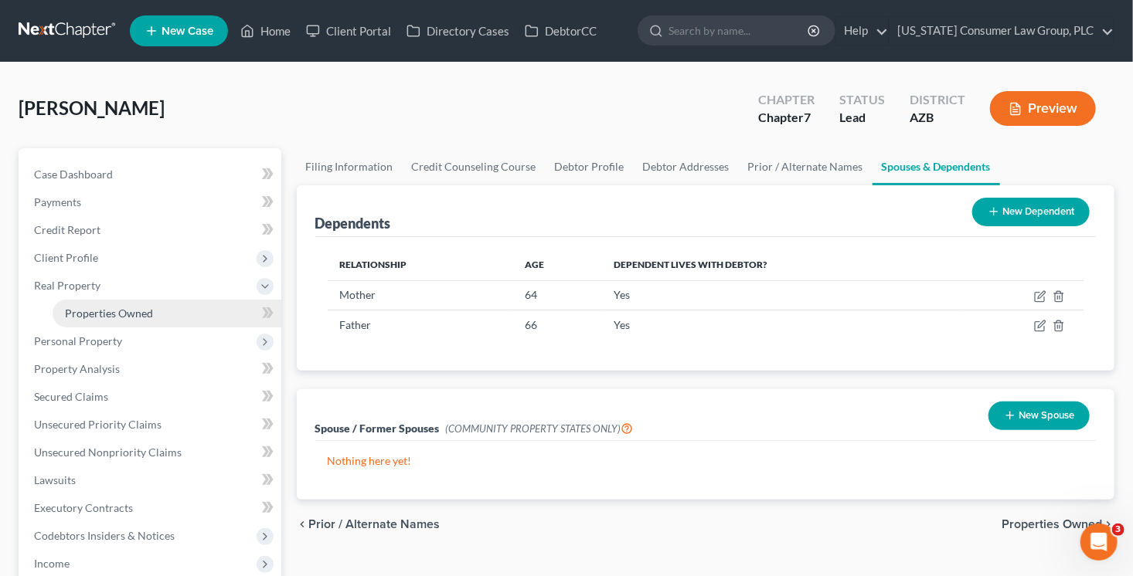
click at [201, 311] on link "Properties Owned" at bounding box center [167, 314] width 229 height 28
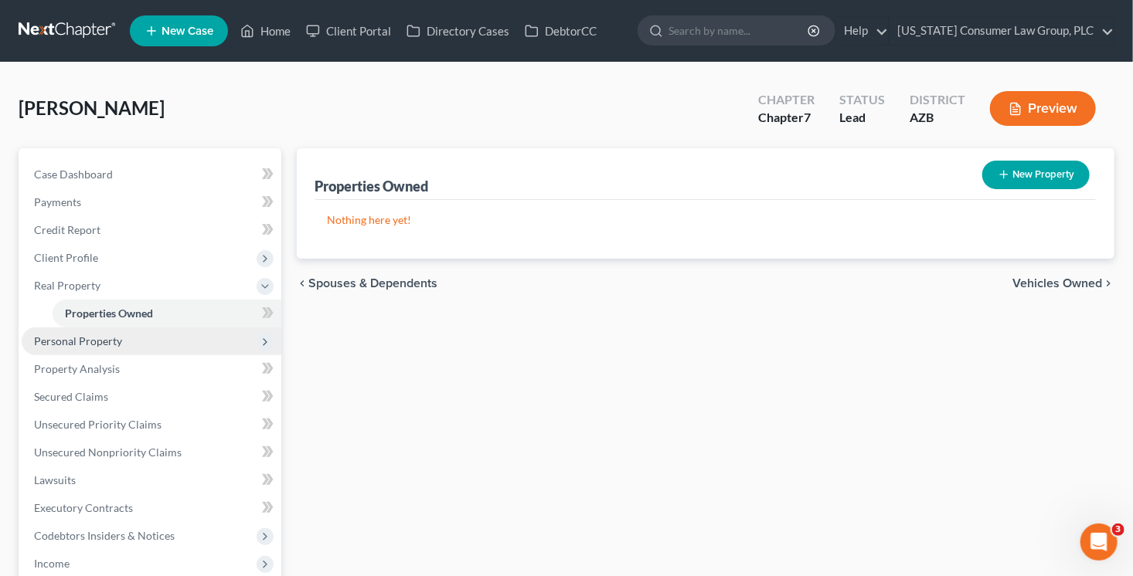
click at [193, 342] on span "Personal Property" at bounding box center [152, 342] width 260 height 28
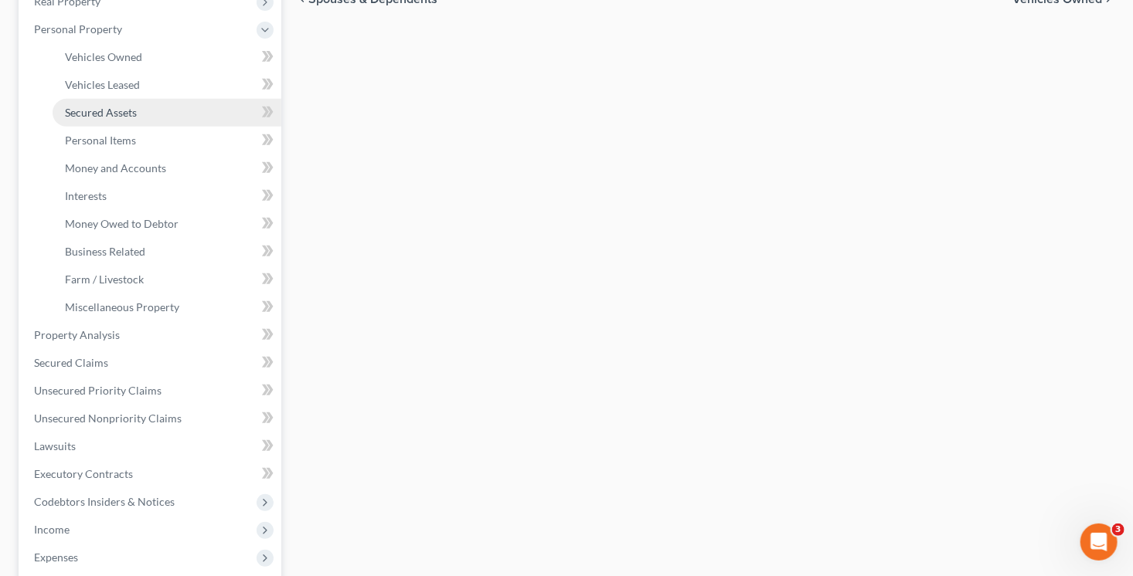
scroll to position [392, 0]
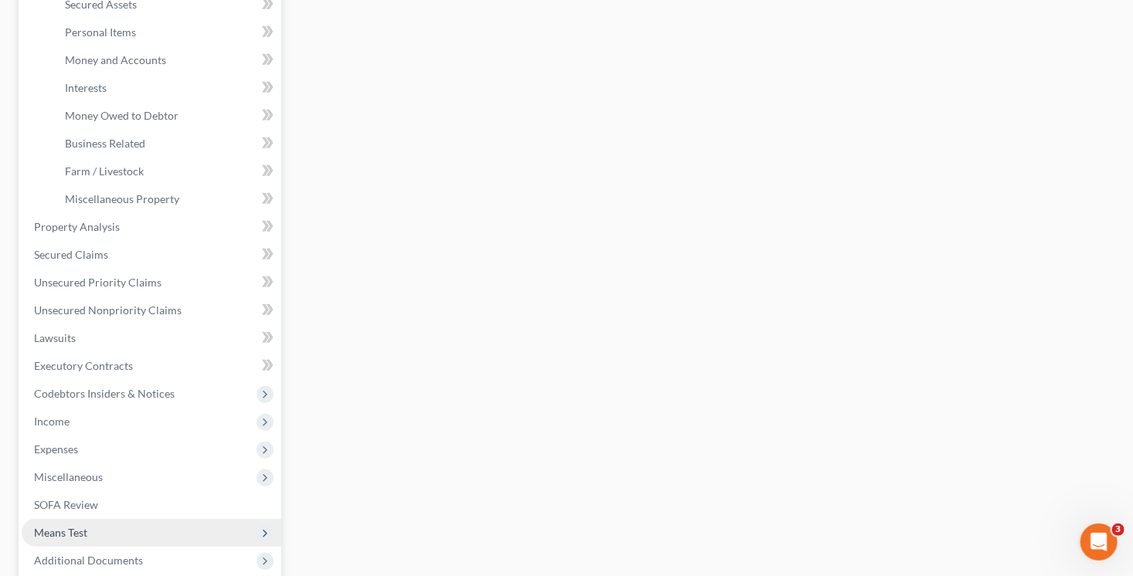
drag, startPoint x: 87, startPoint y: 532, endPoint x: 133, endPoint y: 534, distance: 45.6
click at [88, 532] on span "Means Test" at bounding box center [152, 533] width 260 height 28
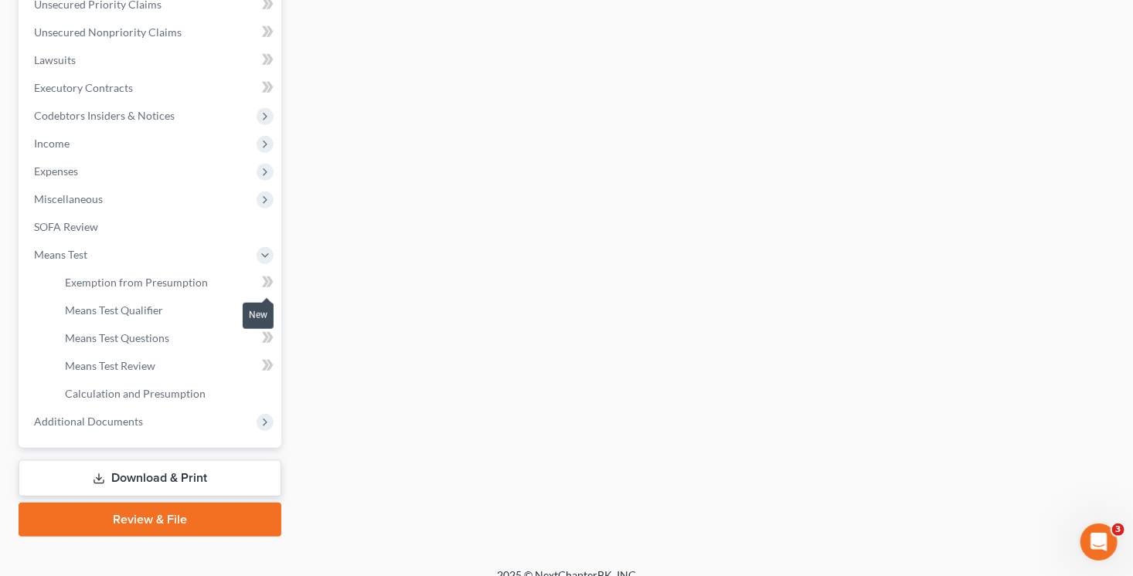
click at [276, 285] on span at bounding box center [267, 284] width 27 height 23
click at [275, 280] on span at bounding box center [267, 284] width 27 height 23
click at [178, 281] on span "Exemption from Presumption" at bounding box center [136, 282] width 143 height 13
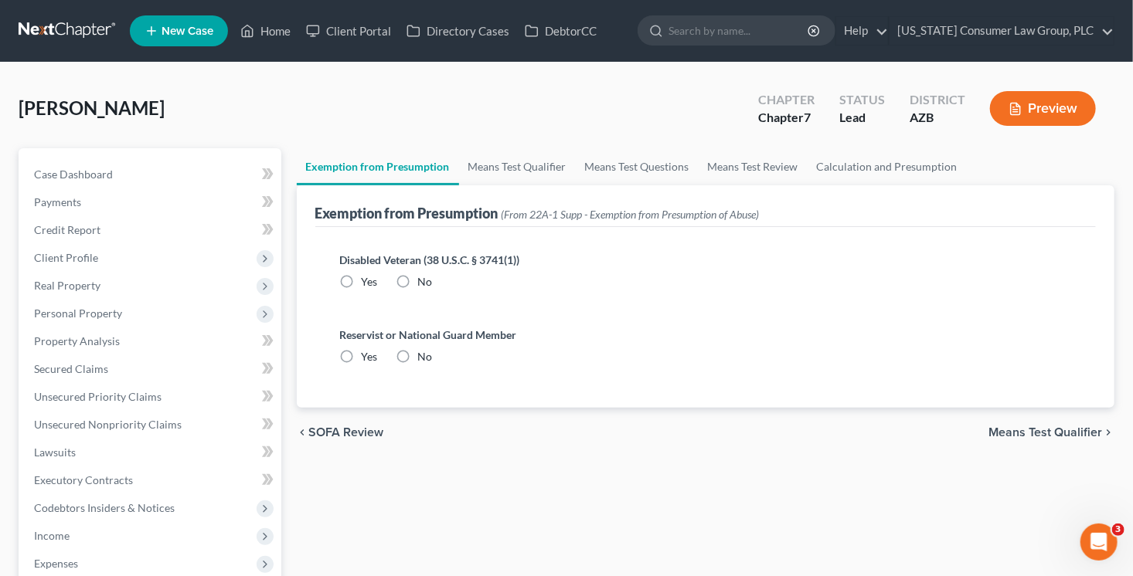
click at [418, 275] on label "No" at bounding box center [425, 281] width 15 height 15
click at [424, 275] on input "No" at bounding box center [429, 279] width 10 height 10
radio input "true"
click at [418, 365] on label "No" at bounding box center [425, 356] width 15 height 15
click at [424, 359] on input "No" at bounding box center [429, 354] width 10 height 10
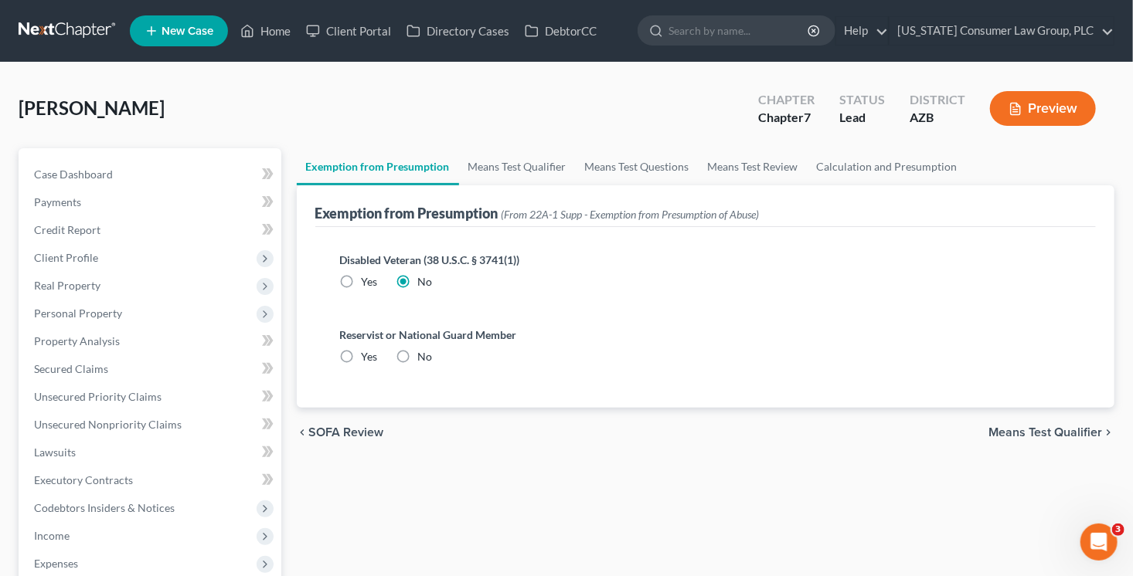
radio input "true"
click at [531, 157] on link "Means Test Qualifier" at bounding box center [517, 166] width 117 height 37
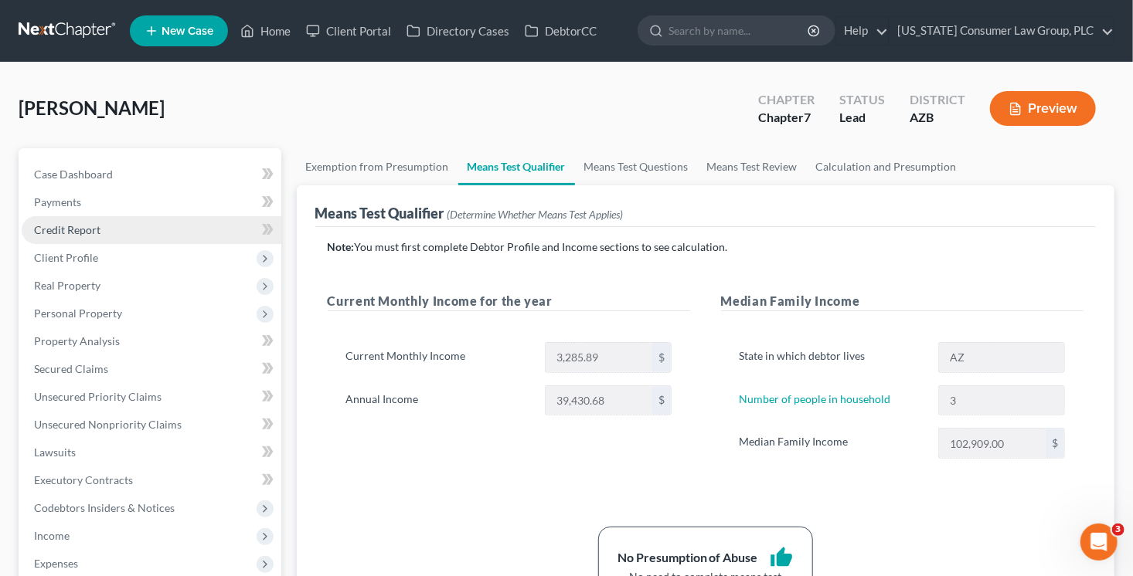
click at [104, 225] on link "Credit Report" at bounding box center [152, 230] width 260 height 28
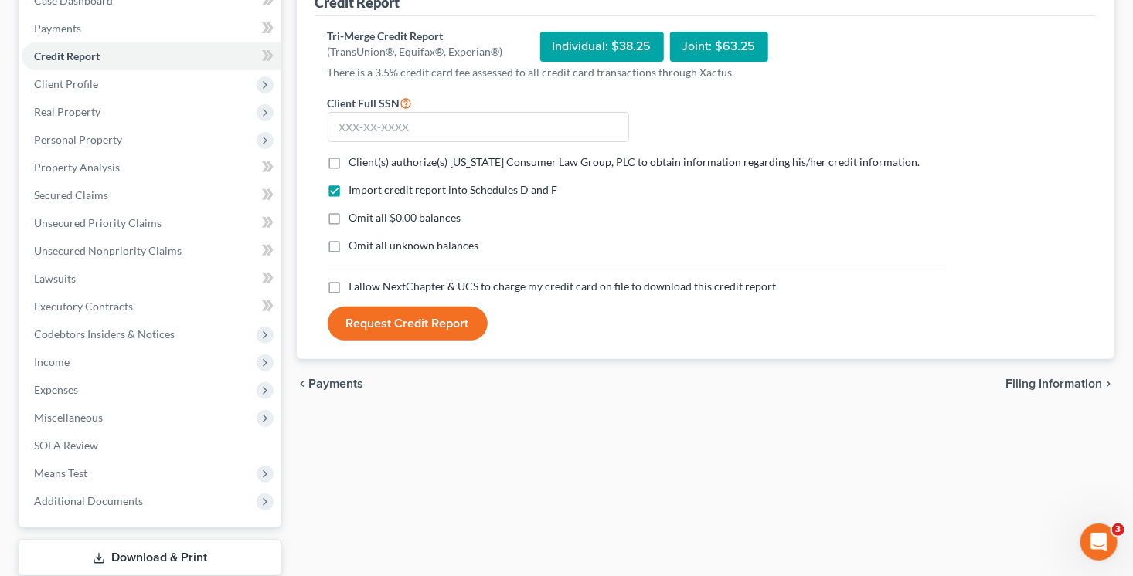
scroll to position [271, 0]
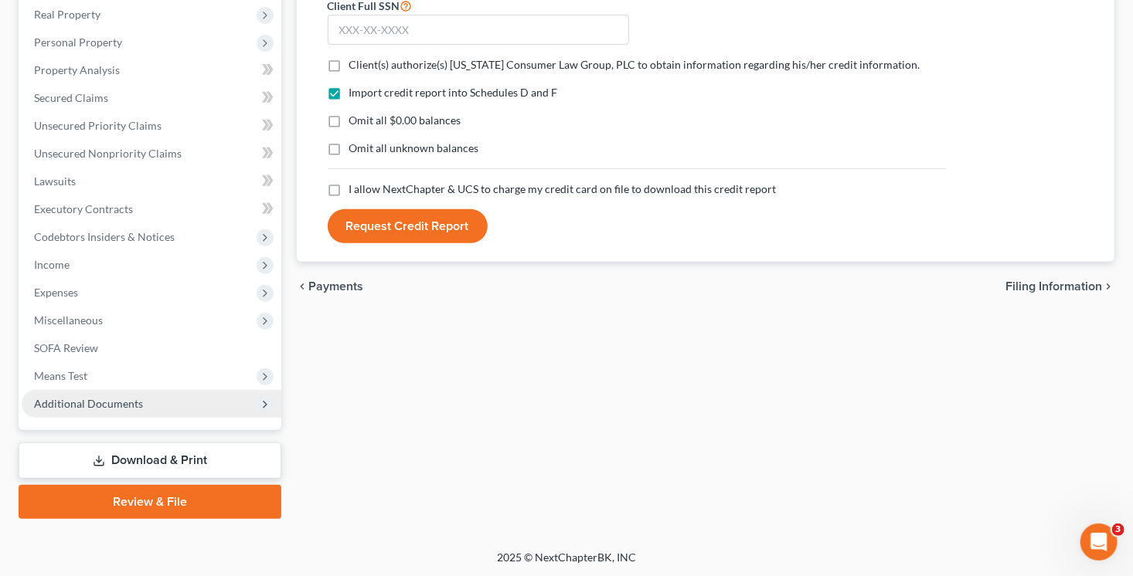
click at [160, 406] on span "Additional Documents" at bounding box center [152, 404] width 260 height 28
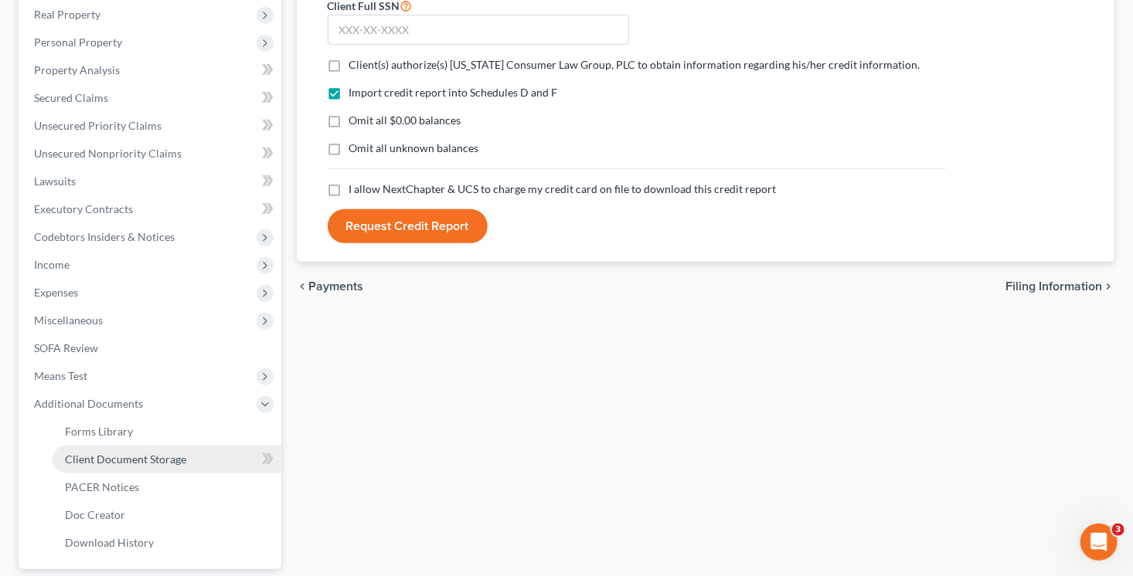
click at [161, 459] on span "Client Document Storage" at bounding box center [125, 459] width 121 height 13
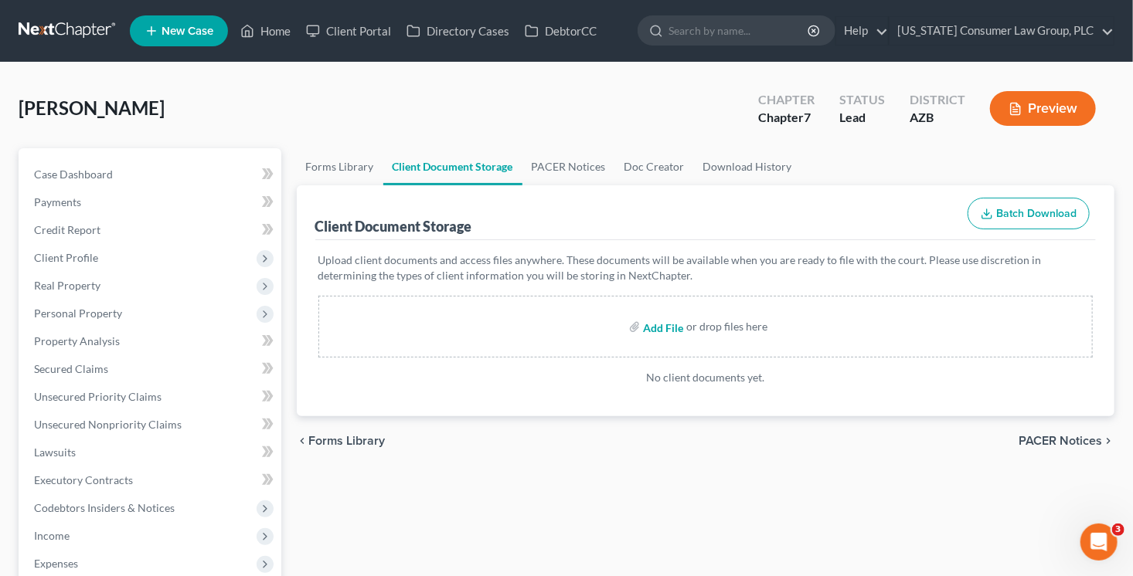
click at [647, 325] on input "file" at bounding box center [661, 327] width 37 height 28
type input "C:\fakepath\15725-AZ-CC-040091627.pdf"
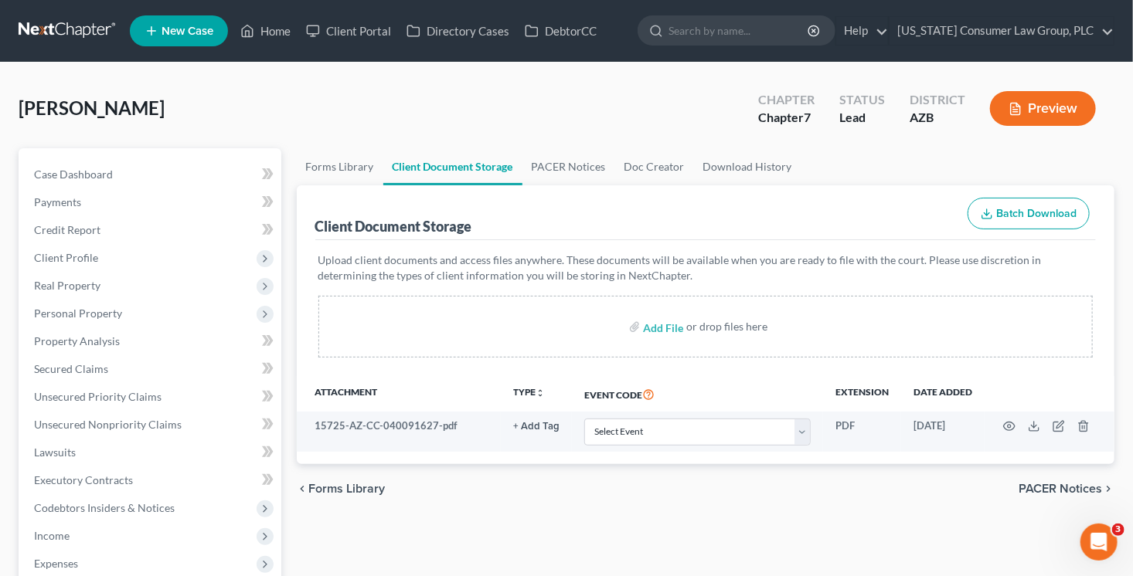
scroll to position [2, 0]
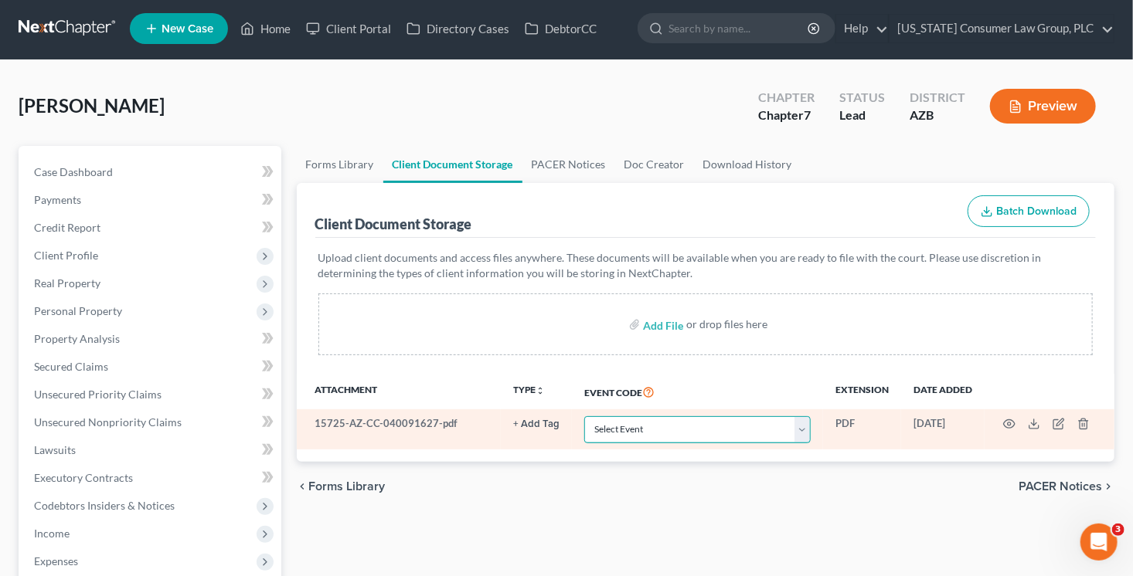
click at [718, 422] on select "Select Event AA Schedules and Statements (Formerly All Required) Amended Chapte…" at bounding box center [697, 429] width 226 height 27
select select "14"
click at [584, 416] on select "Select Event AA Schedules and Statements (Formerly All Required) Amended Chapte…" at bounding box center [697, 429] width 226 height 27
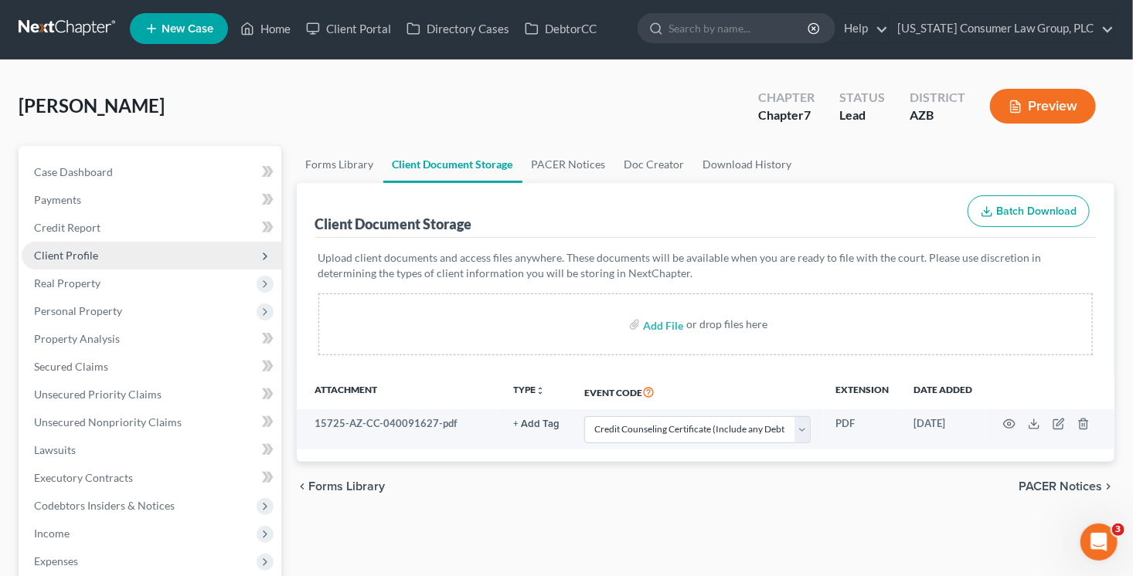
click at [123, 260] on span "Client Profile" at bounding box center [152, 256] width 260 height 28
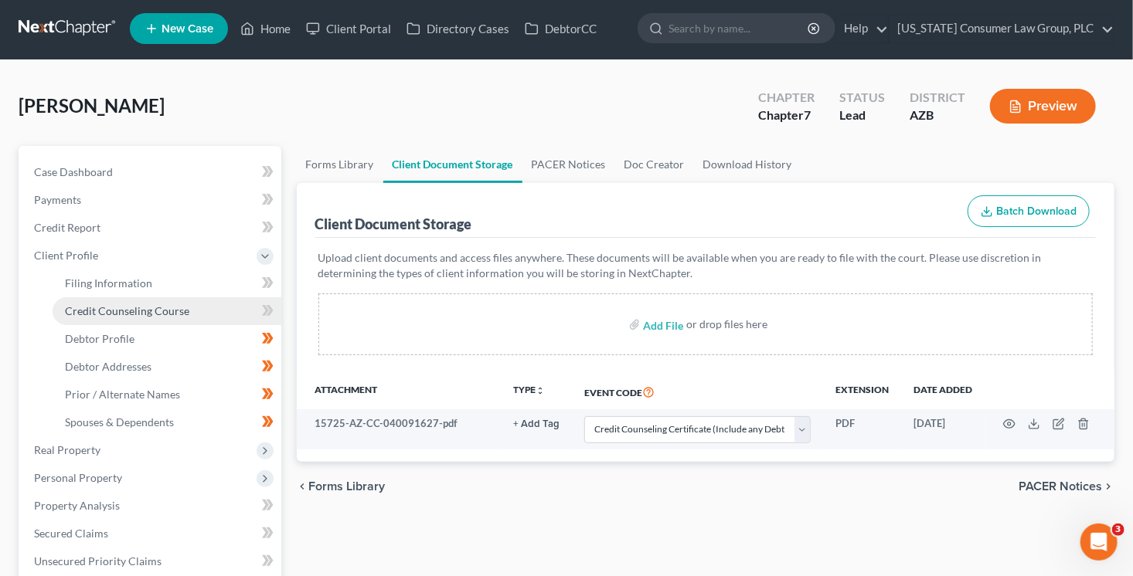
click at [146, 313] on span "Credit Counseling Course" at bounding box center [127, 310] width 124 height 13
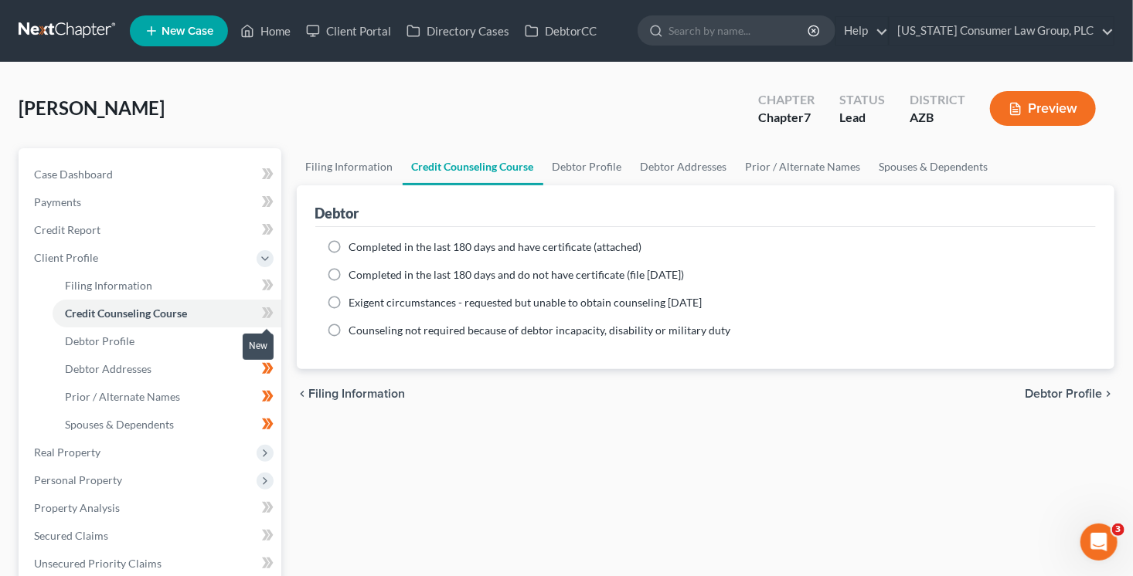
click at [260, 321] on span at bounding box center [267, 315] width 27 height 23
click at [418, 264] on ng-include "Completed in the last 180 days and have certificate (attached) Date Completed N…" at bounding box center [706, 288] width 756 height 99
click at [416, 278] on span "Completed in the last 180 days and do not have certificate (file [DATE])" at bounding box center [516, 274] width 335 height 13
click at [365, 277] on input "Completed in the last 180 days and do not have certificate (file [DATE])" at bounding box center [360, 272] width 10 height 10
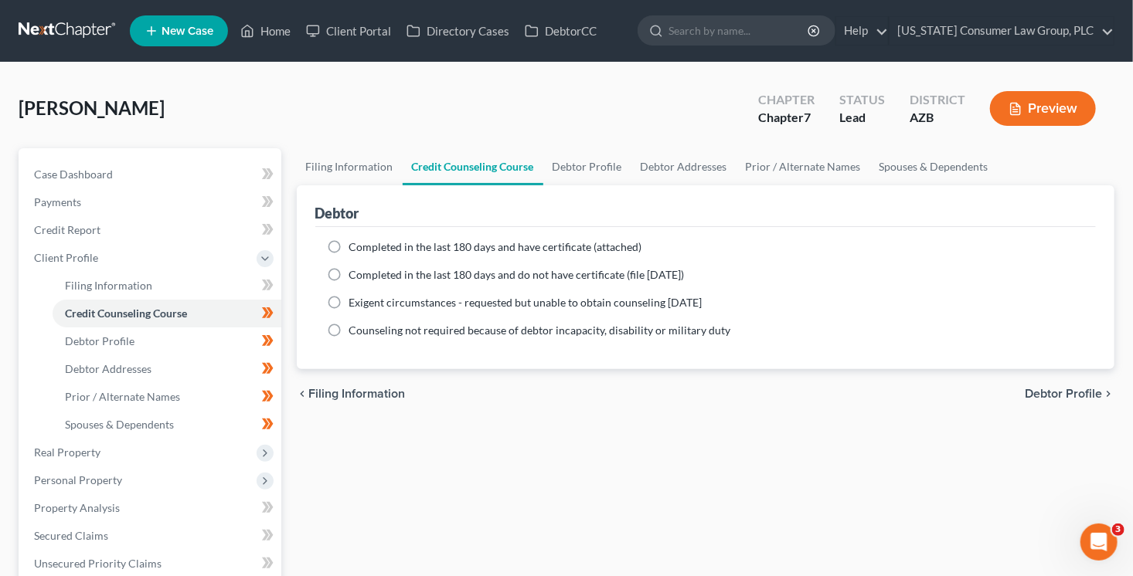
radio input "true"
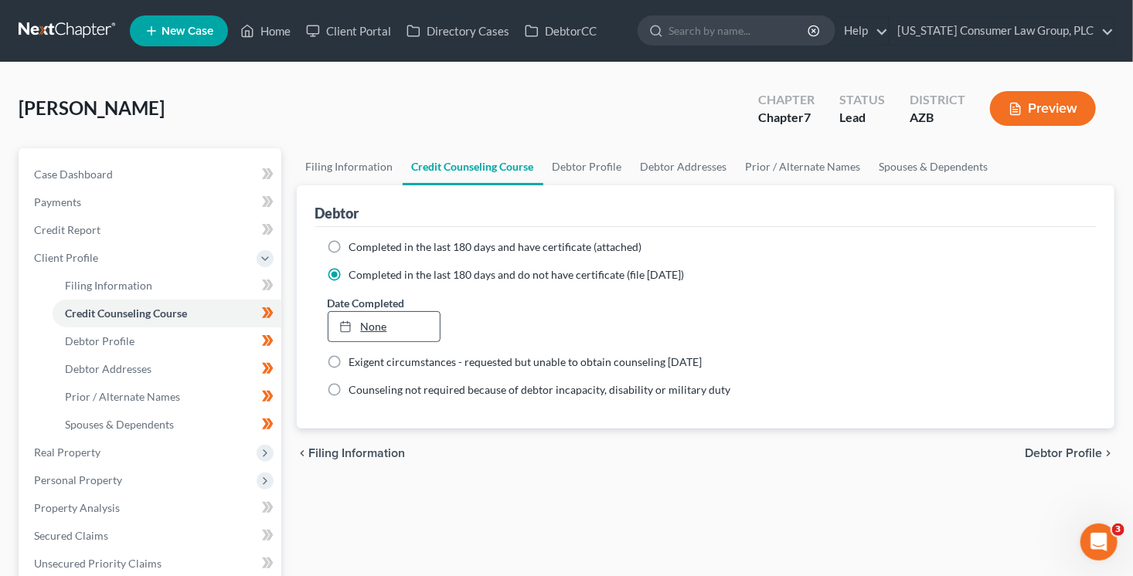
type input "[DATE]"
click at [419, 319] on link "None" at bounding box center [383, 326] width 111 height 29
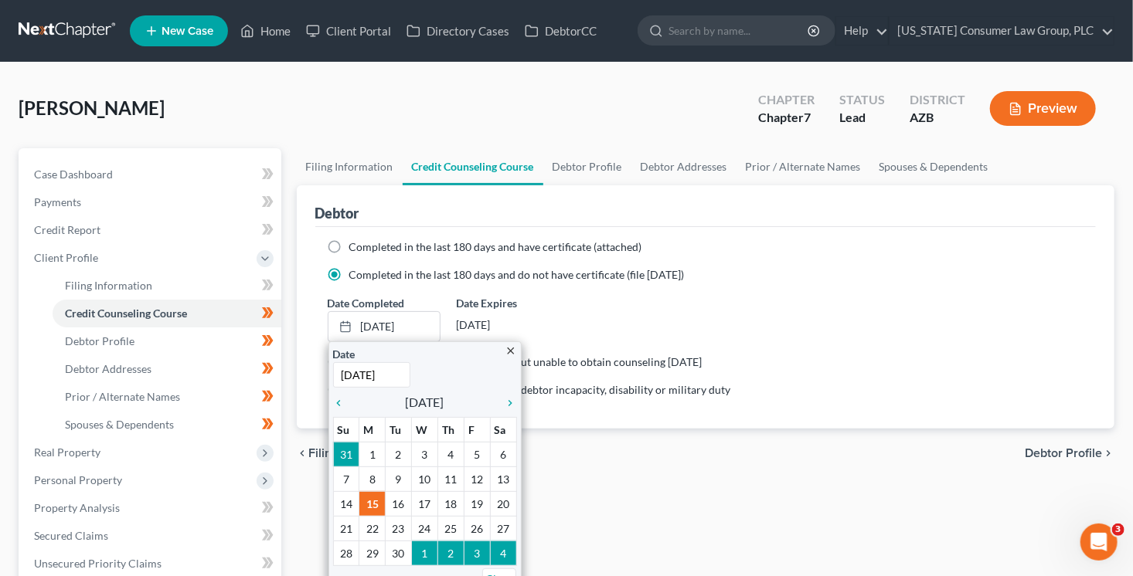
click at [703, 445] on div "chevron_left Filing Information Debtor Profile chevron_right" at bounding box center [706, 453] width 818 height 49
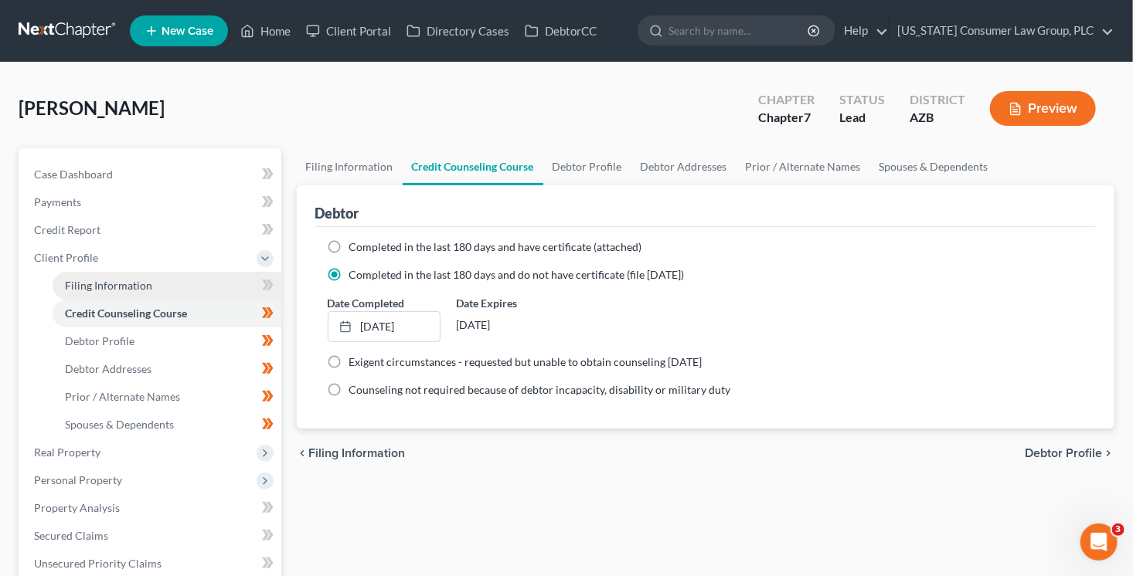
click at [155, 284] on link "Filing Information" at bounding box center [167, 286] width 229 height 28
select select "1"
select select "0"
select select "4"
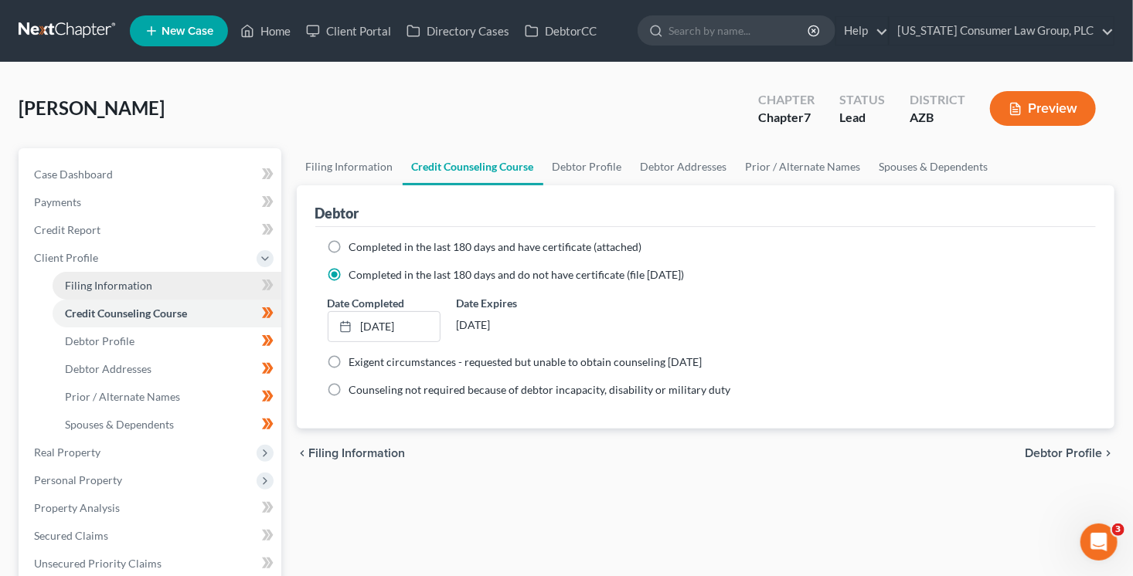
select select "0"
select select "3"
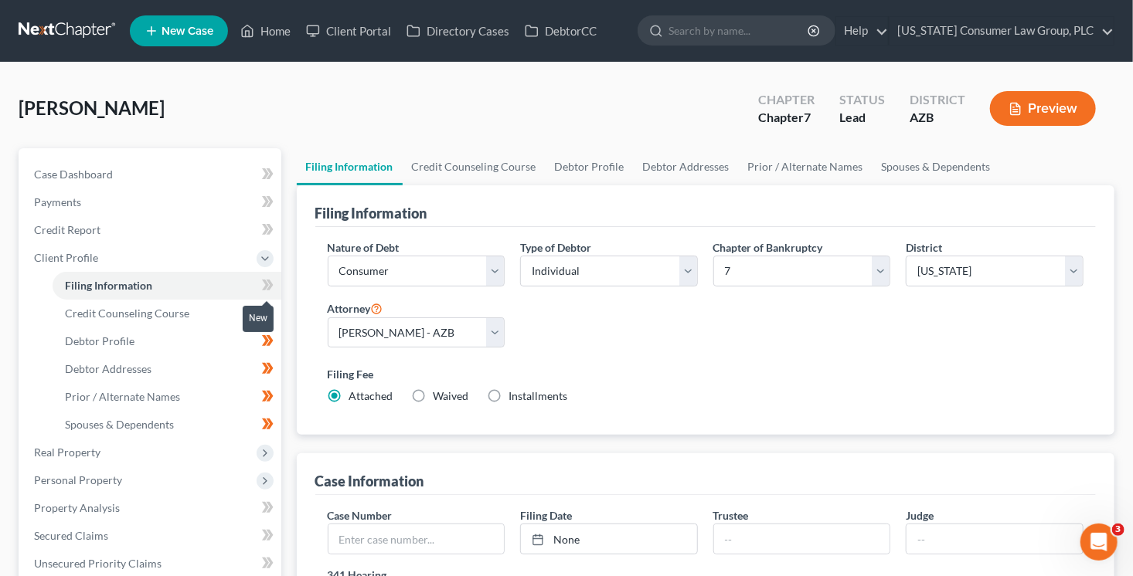
click at [270, 287] on icon at bounding box center [269, 285] width 7 height 11
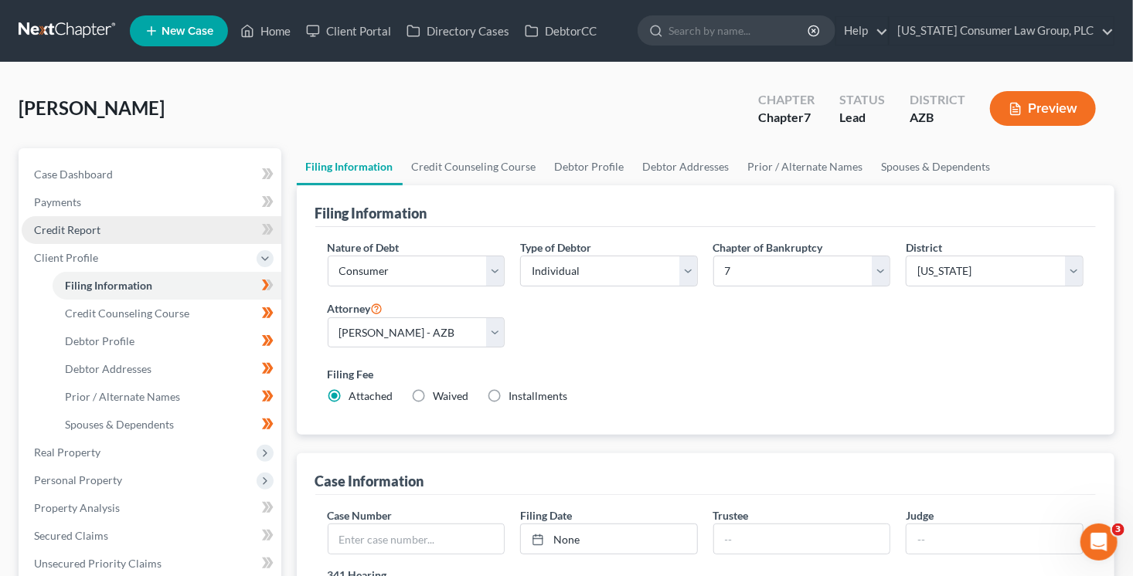
click at [110, 234] on link "Credit Report" at bounding box center [152, 230] width 260 height 28
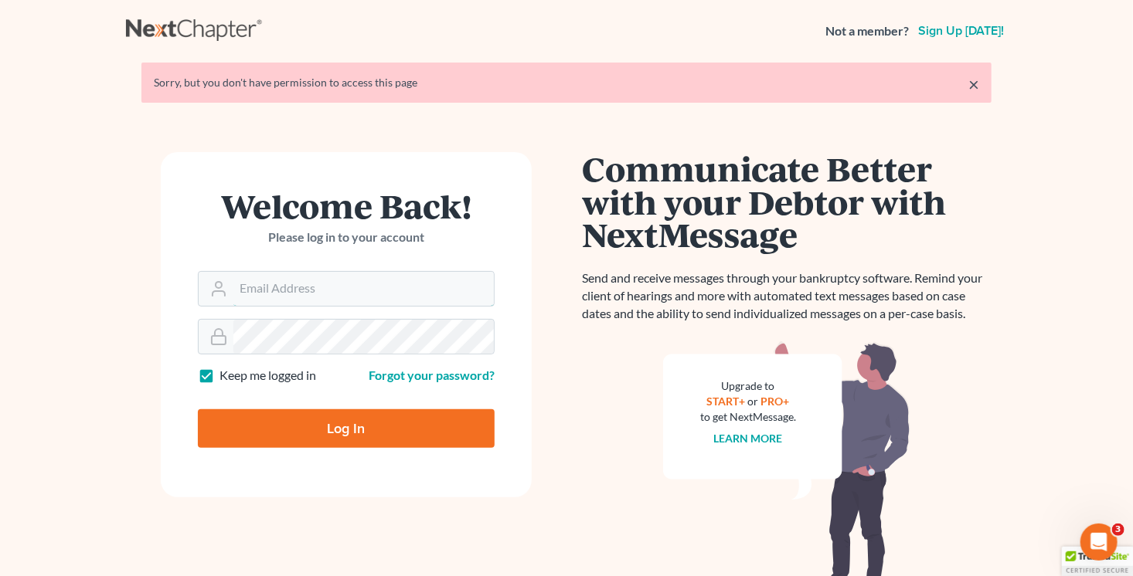
type input "[PERSON_NAME][EMAIL_ADDRESS][DOMAIN_NAME]"
click at [440, 421] on input "Log In" at bounding box center [346, 428] width 297 height 39
type input "Thinking..."
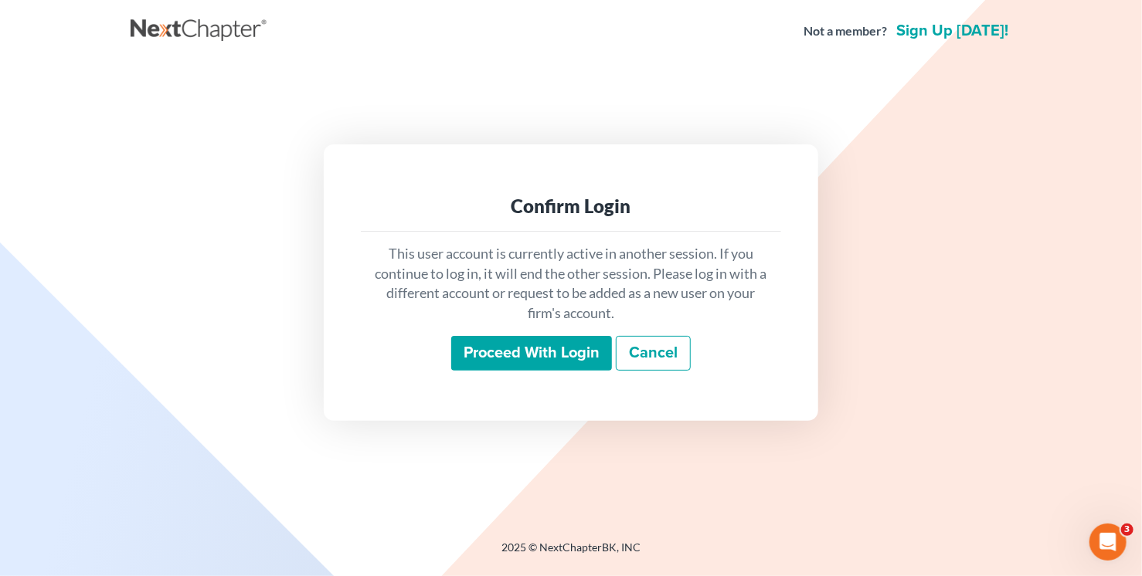
click at [566, 358] on input "Proceed with login" at bounding box center [531, 354] width 161 height 36
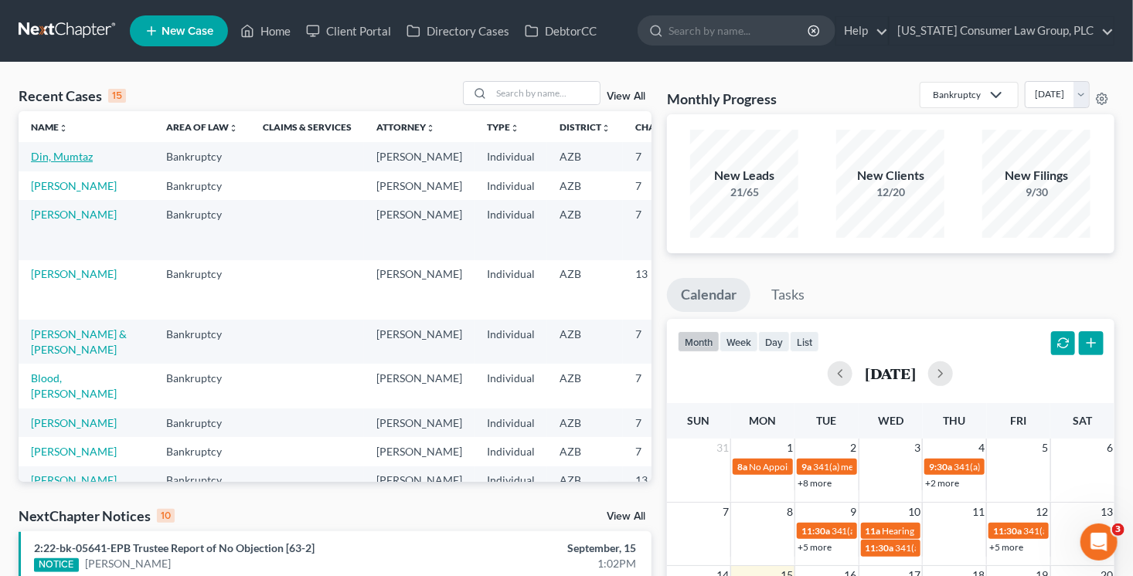
click at [53, 163] on link "Din, Mumtaz" at bounding box center [62, 156] width 62 height 13
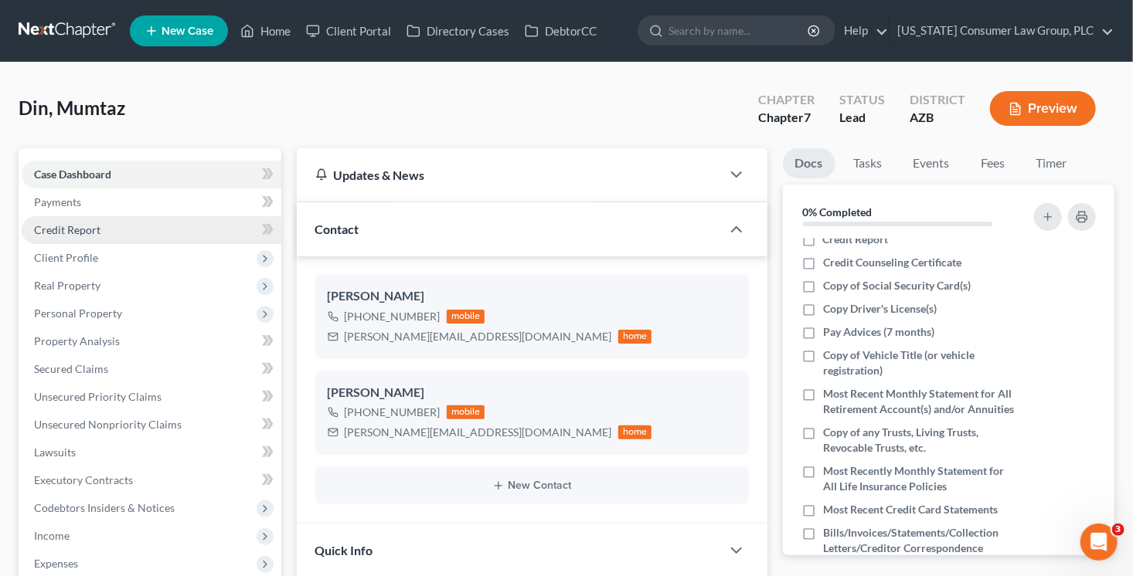
click at [128, 228] on link "Credit Report" at bounding box center [152, 230] width 260 height 28
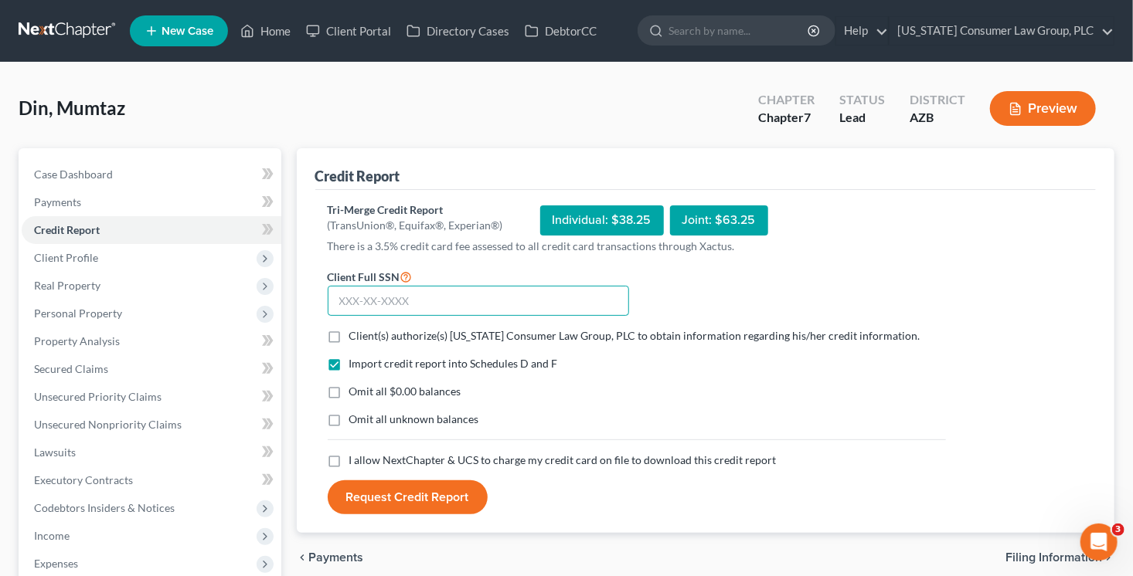
click at [443, 311] on input "text" at bounding box center [478, 301] width 301 height 31
type input "575-37-1046"
click at [506, 340] on span "Client(s) authorize(s) [US_STATE] Consumer Law Group, PLC to obtain information…" at bounding box center [634, 335] width 571 height 13
click at [365, 338] on input "Client(s) authorize(s) [US_STATE] Consumer Law Group, PLC to obtain information…" at bounding box center [360, 333] width 10 height 10
checkbox input "true"
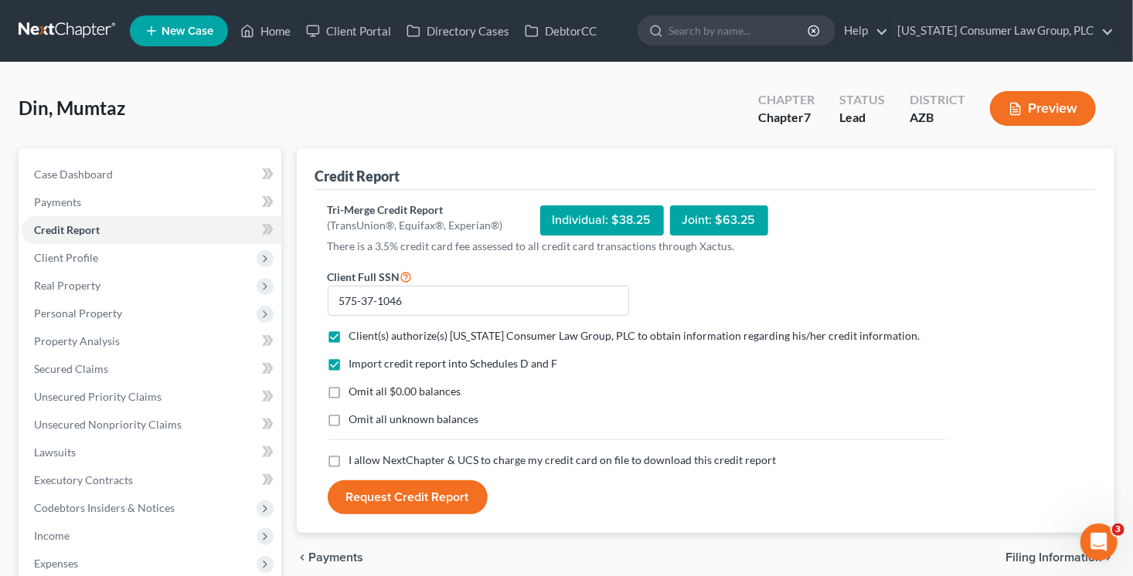
click at [428, 455] on span "I allow NextChapter & UCS to charge my credit card on file to download this cre…" at bounding box center [562, 459] width 427 height 13
click at [365, 455] on input "I allow NextChapter & UCS to charge my credit card on file to download this cre…" at bounding box center [360, 458] width 10 height 10
checkbox input "true"
click at [443, 508] on button "Request Credit Report" at bounding box center [408, 498] width 160 height 34
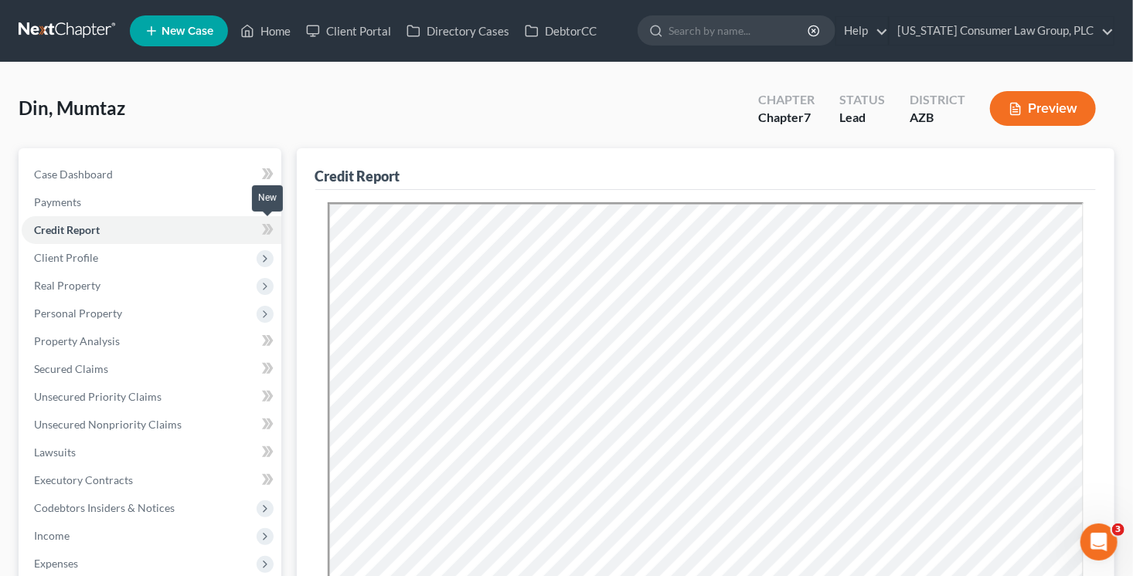
click at [264, 229] on icon at bounding box center [268, 229] width 12 height 19
drag, startPoint x: 264, startPoint y: 229, endPoint x: 269, endPoint y: 236, distance: 8.4
click at [267, 233] on icon at bounding box center [268, 229] width 12 height 19
click at [270, 256] on icon at bounding box center [265, 259] width 12 height 12
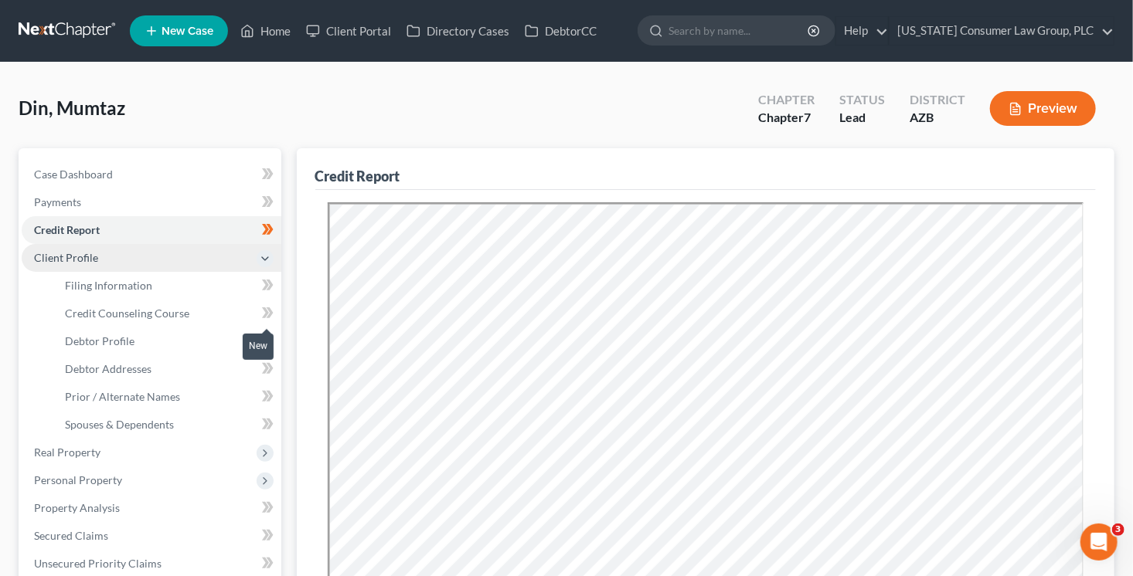
click at [271, 311] on icon at bounding box center [269, 312] width 7 height 11
click at [210, 315] on link "Credit Counseling Course" at bounding box center [167, 314] width 229 height 28
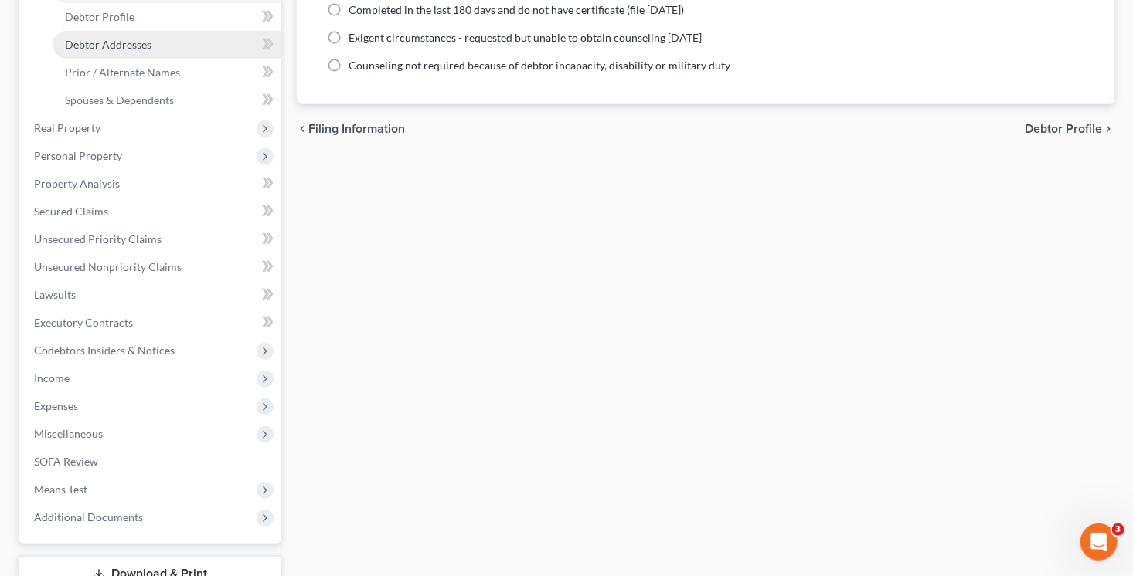
scroll to position [343, 0]
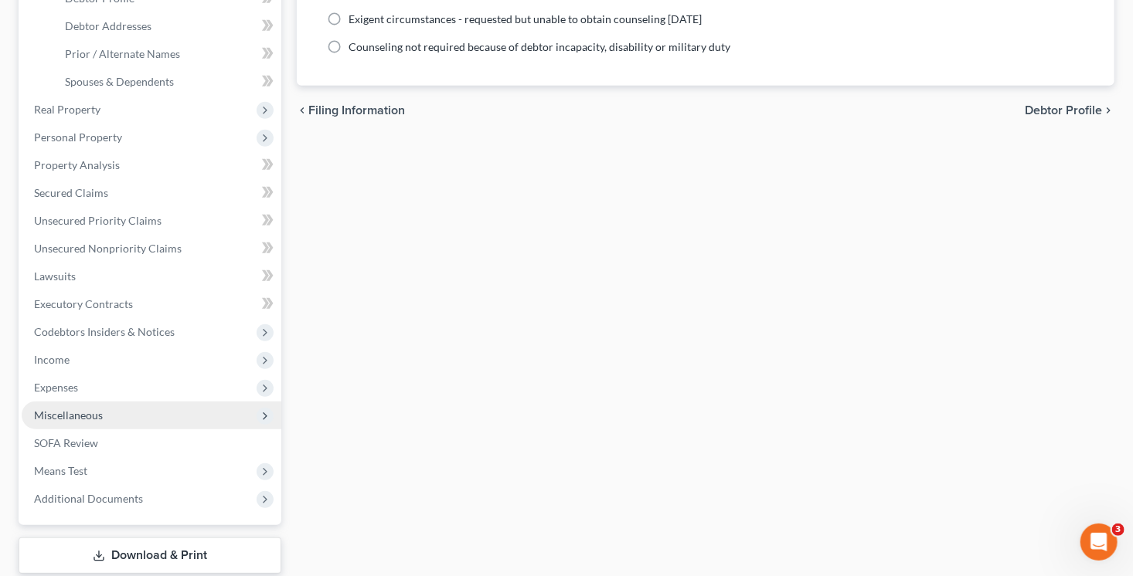
click at [104, 420] on span "Miscellaneous" at bounding box center [152, 416] width 260 height 28
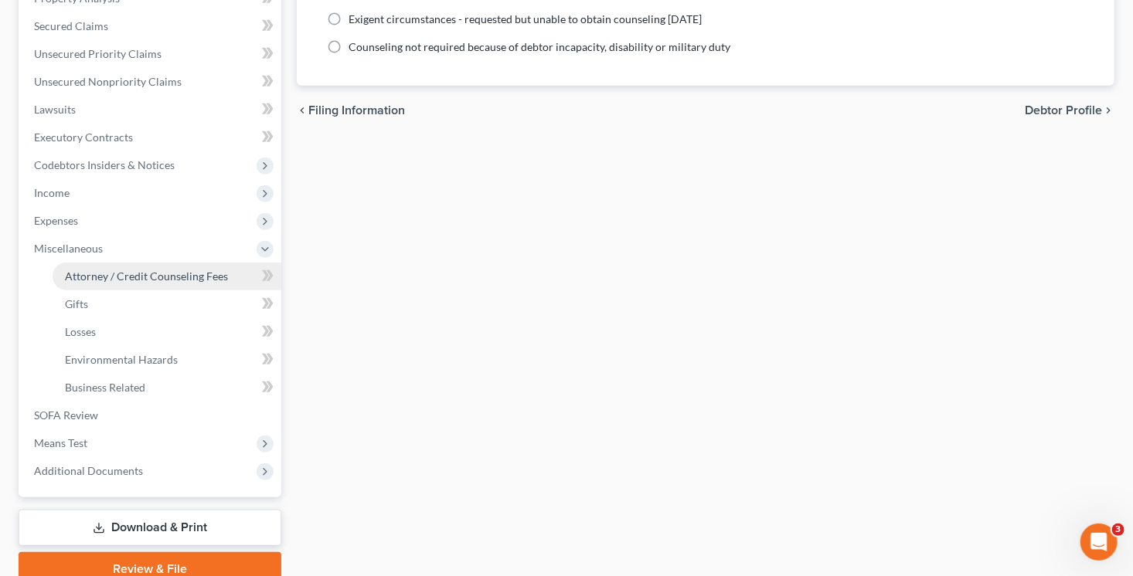
click at [168, 279] on span "Attorney / Credit Counseling Fees" at bounding box center [146, 276] width 163 height 13
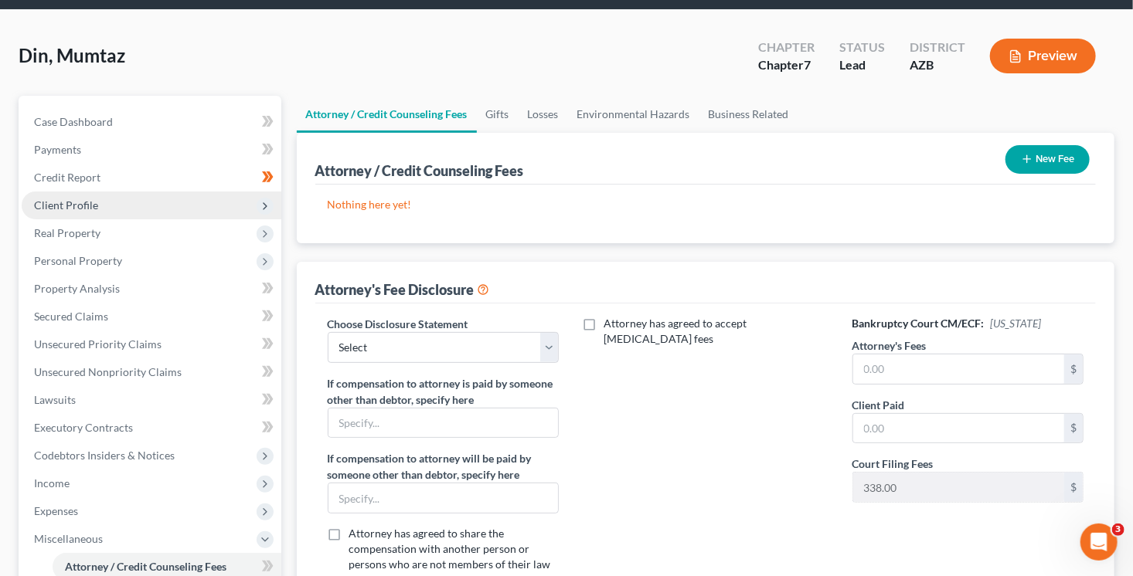
scroll to position [140, 0]
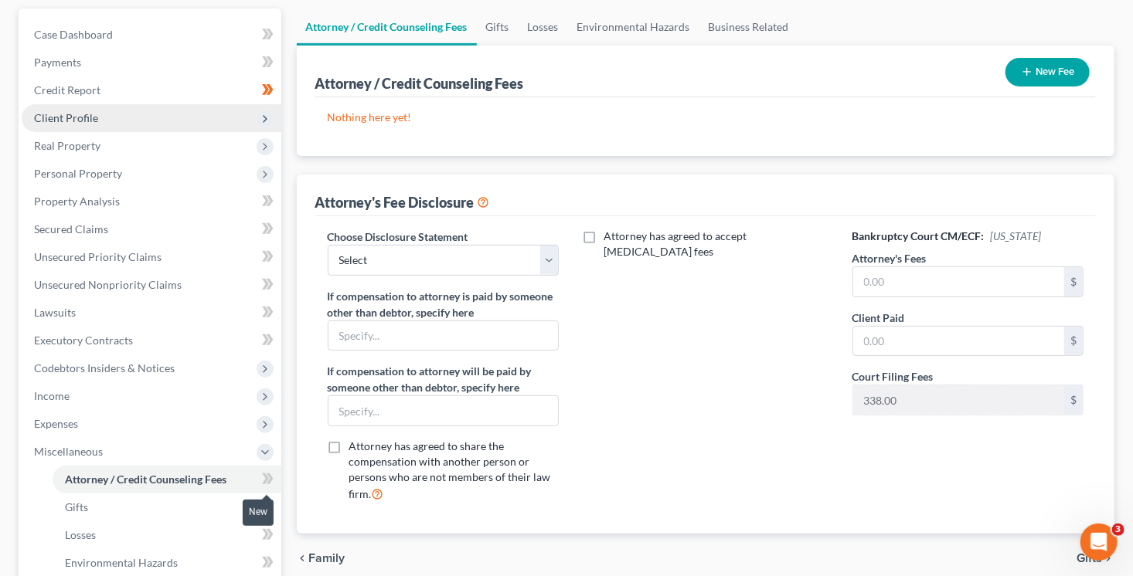
click at [267, 483] on icon at bounding box center [268, 479] width 12 height 19
click at [269, 481] on icon at bounding box center [269, 479] width 7 height 11
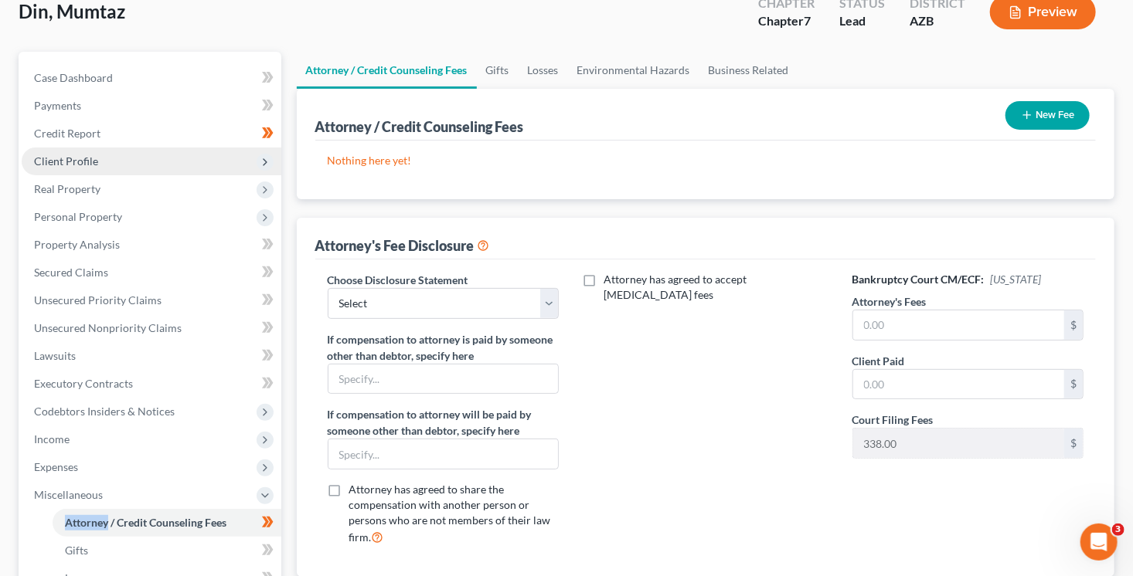
scroll to position [45, 0]
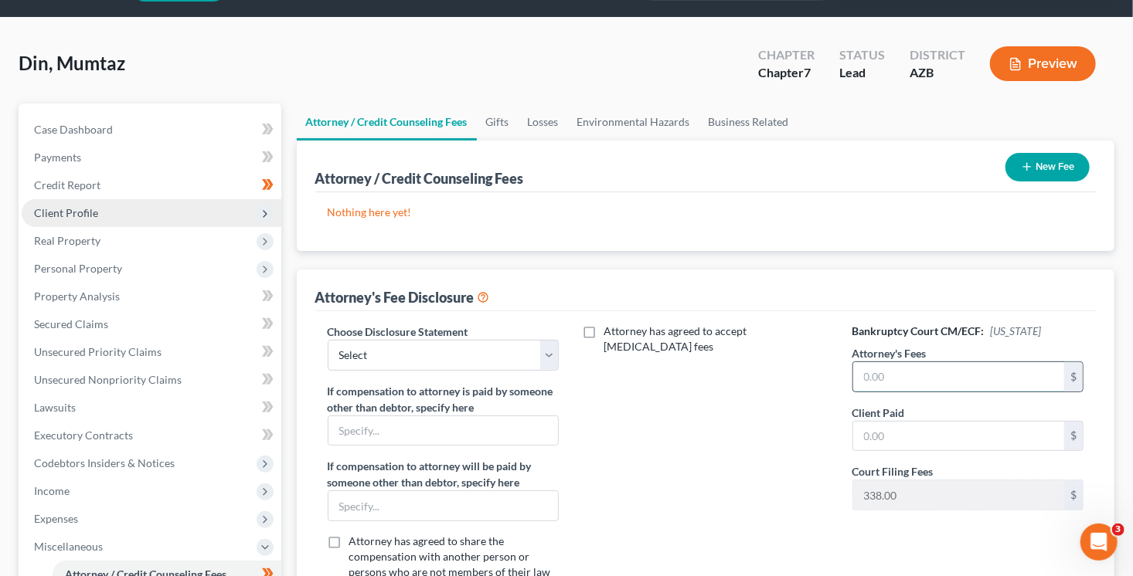
click at [911, 375] on input "text" at bounding box center [959, 376] width 212 height 29
type input "6,500"
click at [939, 440] on input "text" at bounding box center [959, 436] width 212 height 29
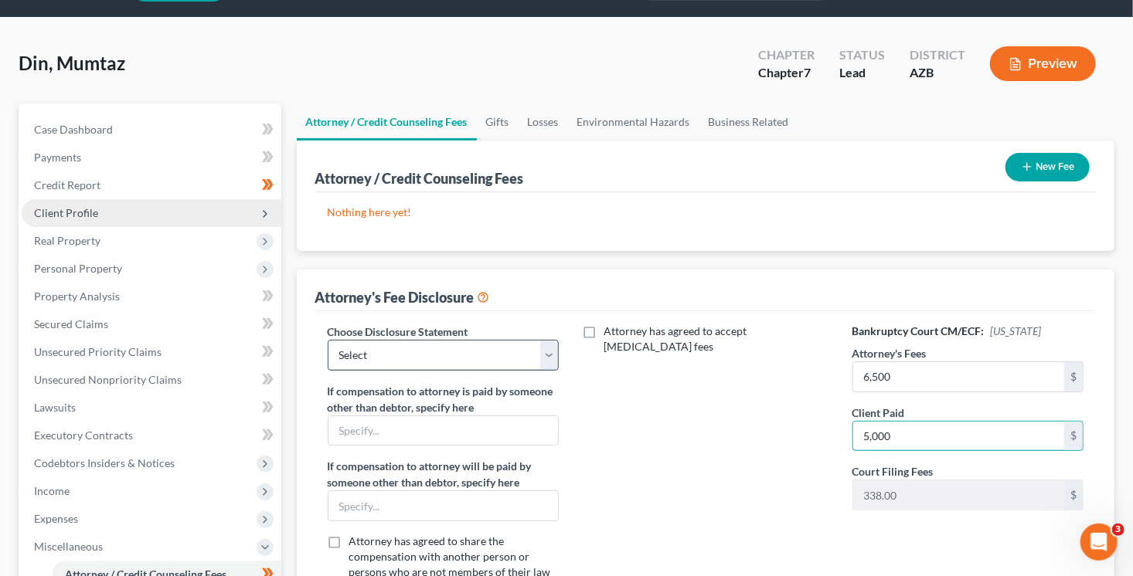
type input "5,000"
click at [464, 351] on select "Select Brashear Viscardi Disclosure McCarty Disclosure Hout - Disclosure Hourly…" at bounding box center [444, 355] width 232 height 31
select select "5"
click at [328, 340] on select "Select Brashear Viscardi Disclosure McCarty Disclosure Hout - Disclosure Hourly…" at bounding box center [444, 355] width 232 height 31
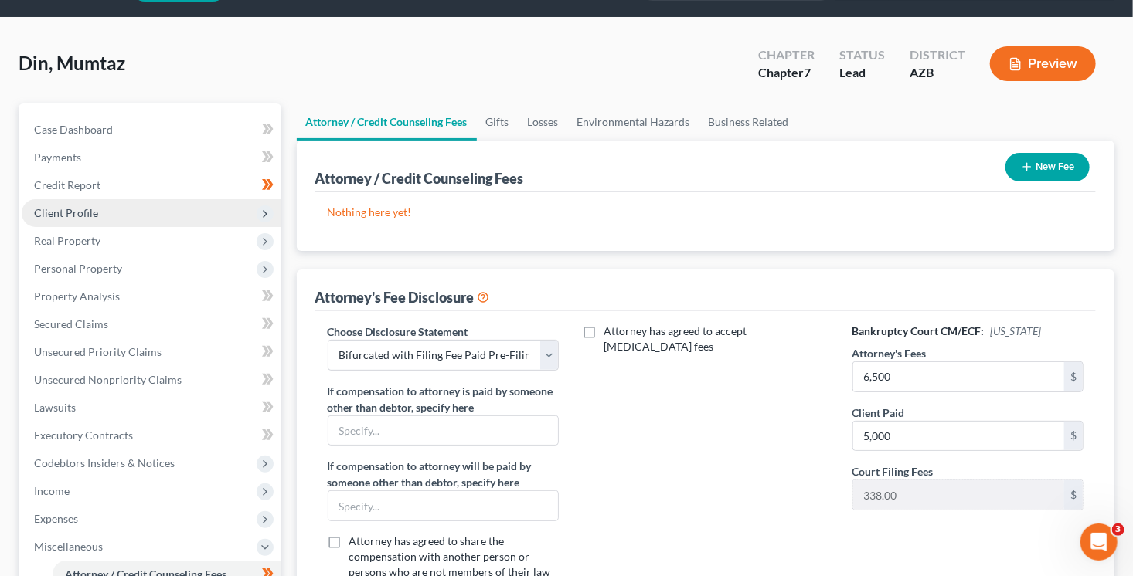
click at [1042, 168] on button "New Fee" at bounding box center [1047, 167] width 84 height 29
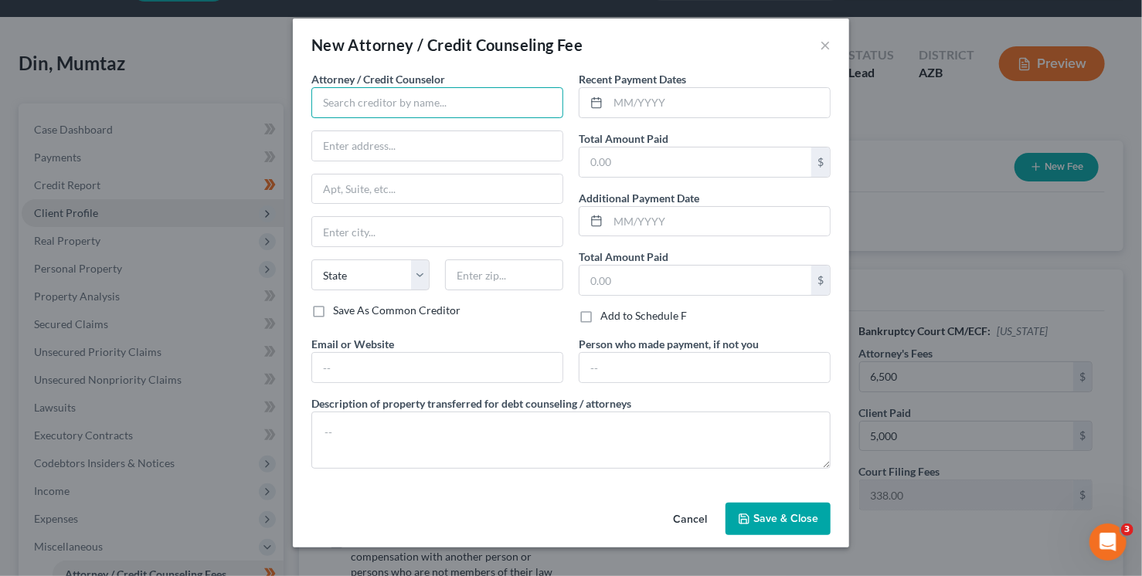
click at [375, 97] on input "text" at bounding box center [437, 102] width 252 height 31
type input "Arizona Consumer Law Group, PLC"
type input "2350 East Germann Road, Suite 38"
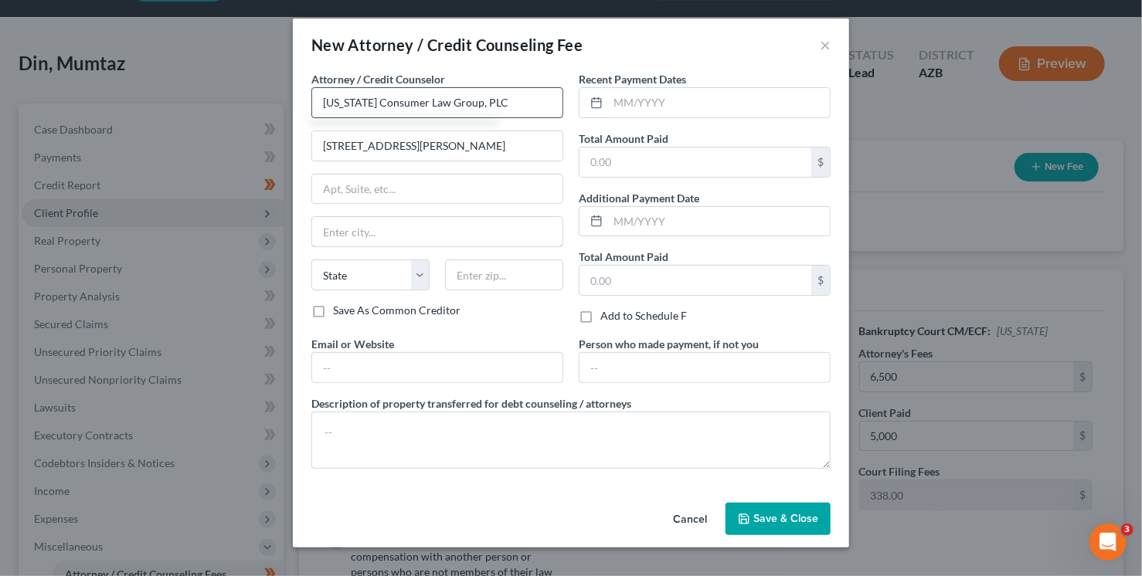
type input "Chandler"
select select "3"
type input "85286"
type input "New River"
click at [772, 518] on span "Save & Close" at bounding box center [785, 518] width 65 height 13
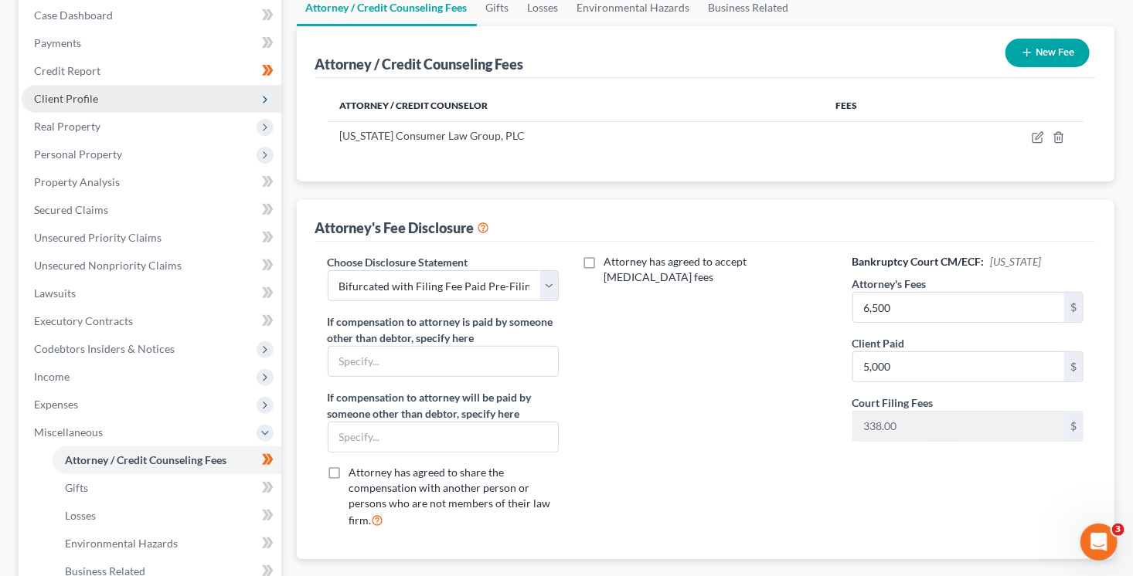
scroll to position [199, 0]
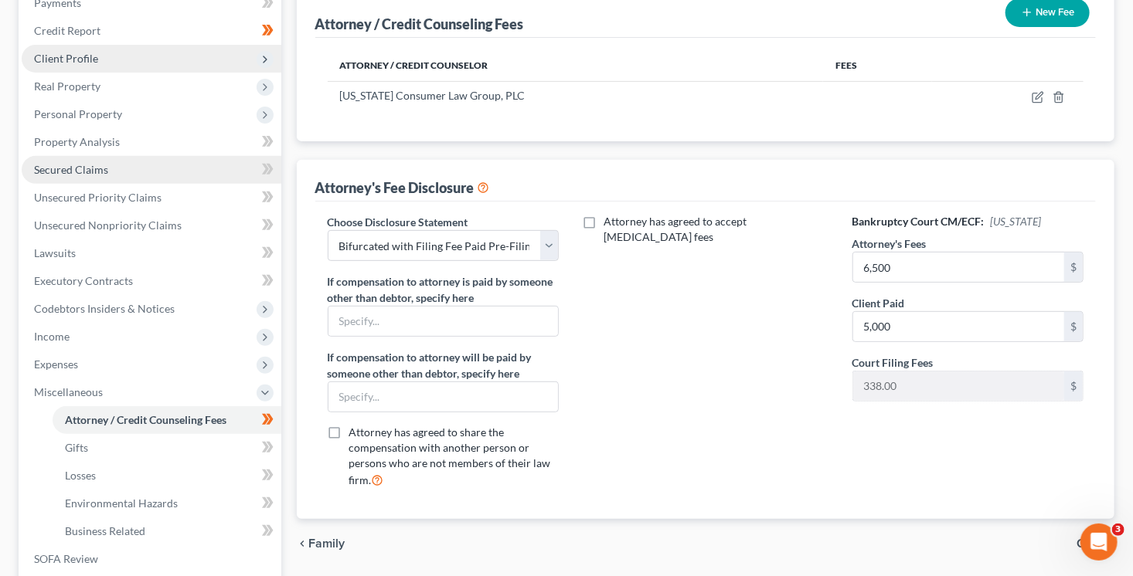
click at [87, 176] on link "Secured Claims" at bounding box center [152, 170] width 260 height 28
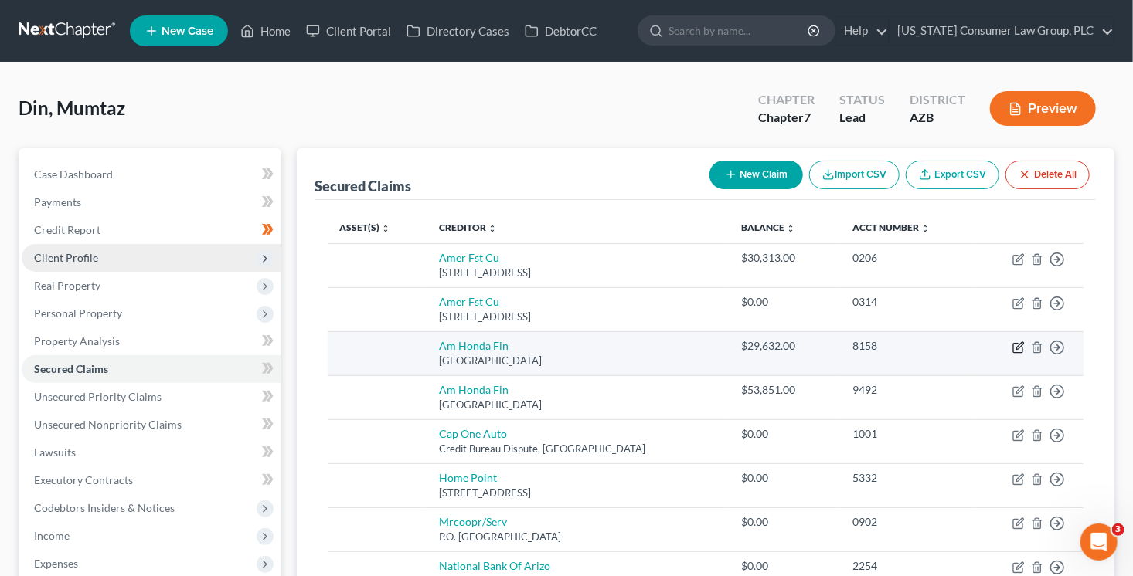
click at [1017, 346] on icon "button" at bounding box center [1019, 345] width 7 height 7
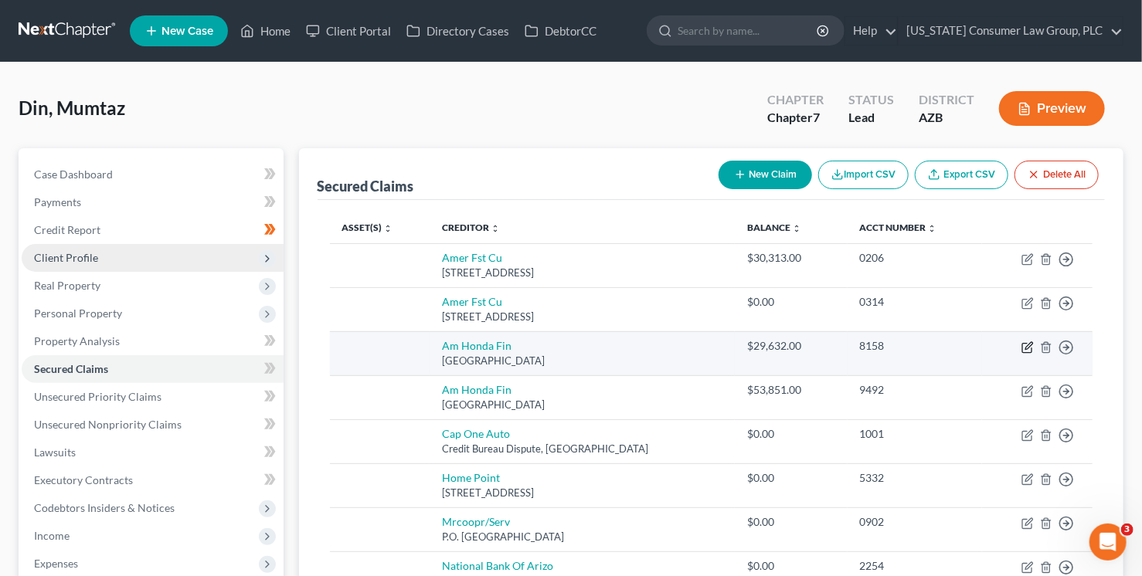
select select "45"
select select "0"
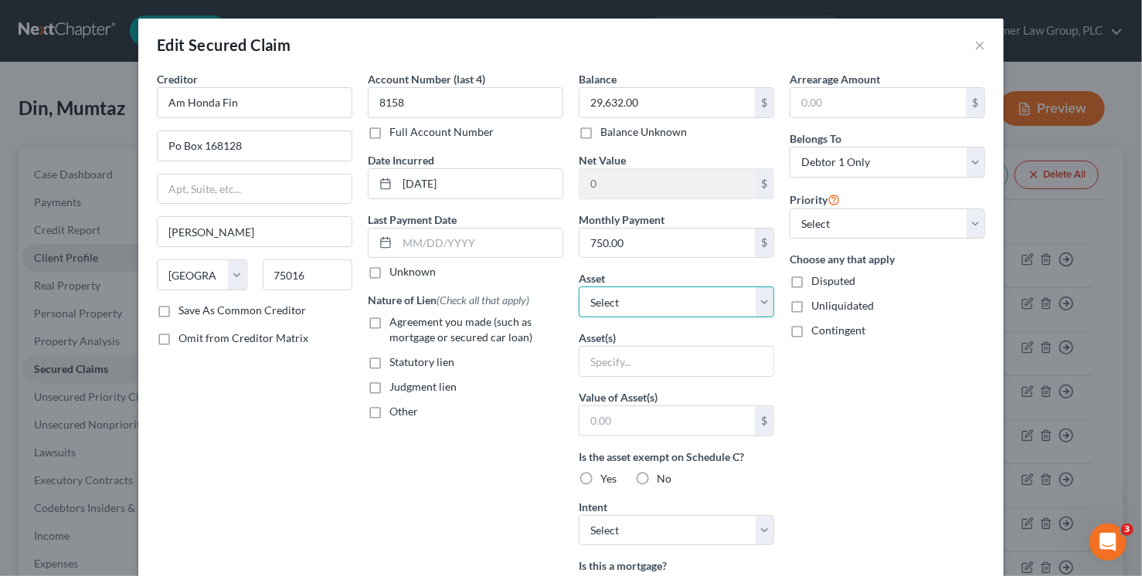
click at [675, 300] on select "Select Other Multiple Assets" at bounding box center [676, 302] width 195 height 31
click at [579, 287] on select "Select Other Multiple Assets" at bounding box center [676, 302] width 195 height 31
click at [475, 324] on span "Agreement you made (such as mortgage or secured car loan)" at bounding box center [460, 329] width 143 height 29
click at [406, 324] on input "Agreement you made (such as mortgage or secured car loan)" at bounding box center [401, 319] width 10 height 10
checkbox input "true"
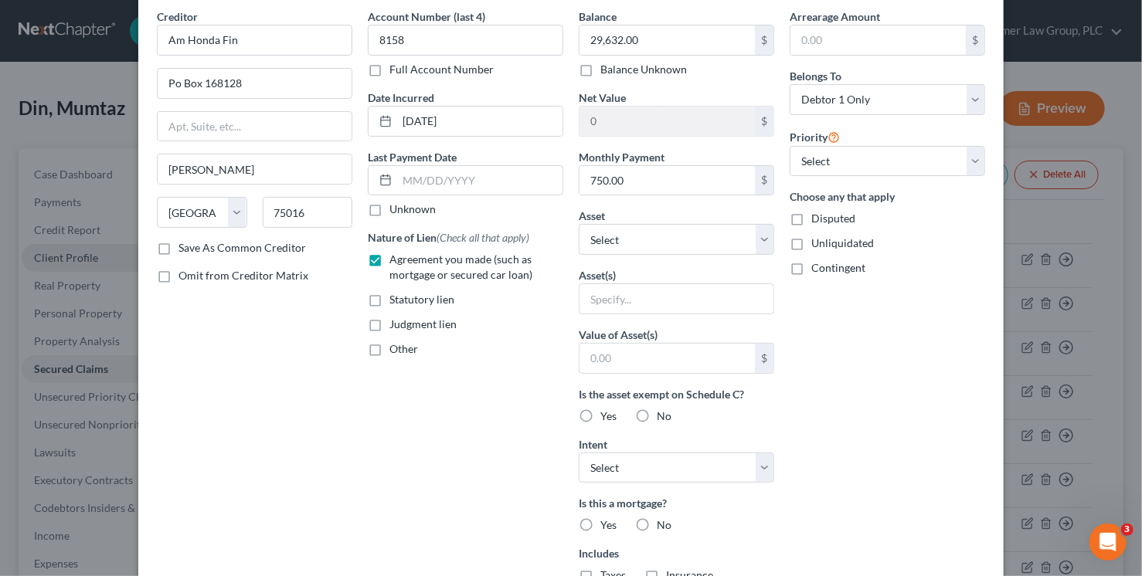
scroll to position [136, 0]
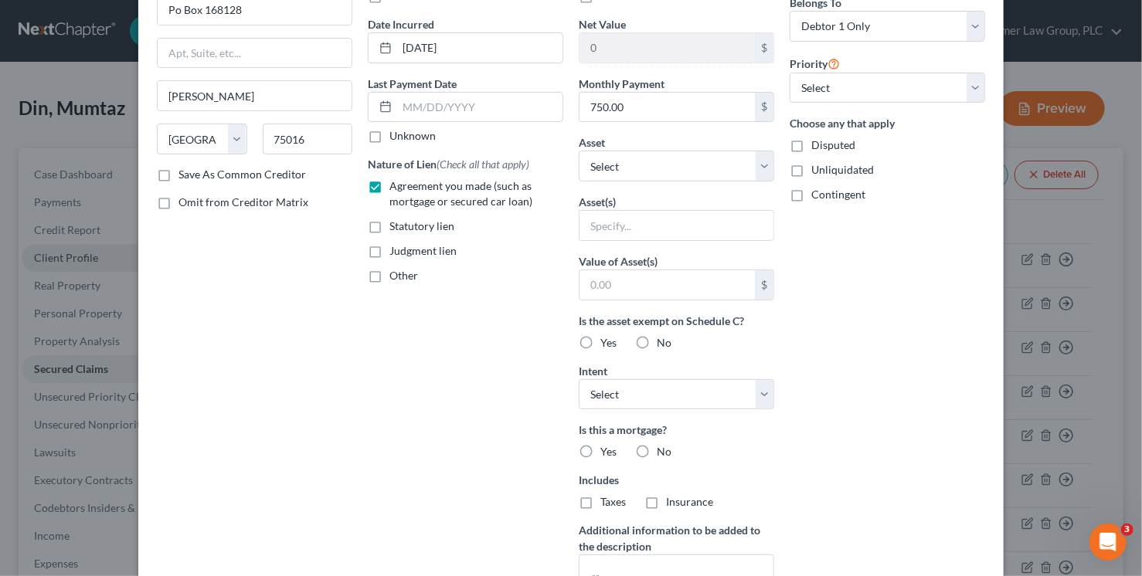
click at [898, 447] on div "Arrearage Amount $ Belongs To * Select Debtor 1 Only Debtor 2 Only Debtor 1 And…" at bounding box center [887, 279] width 211 height 689
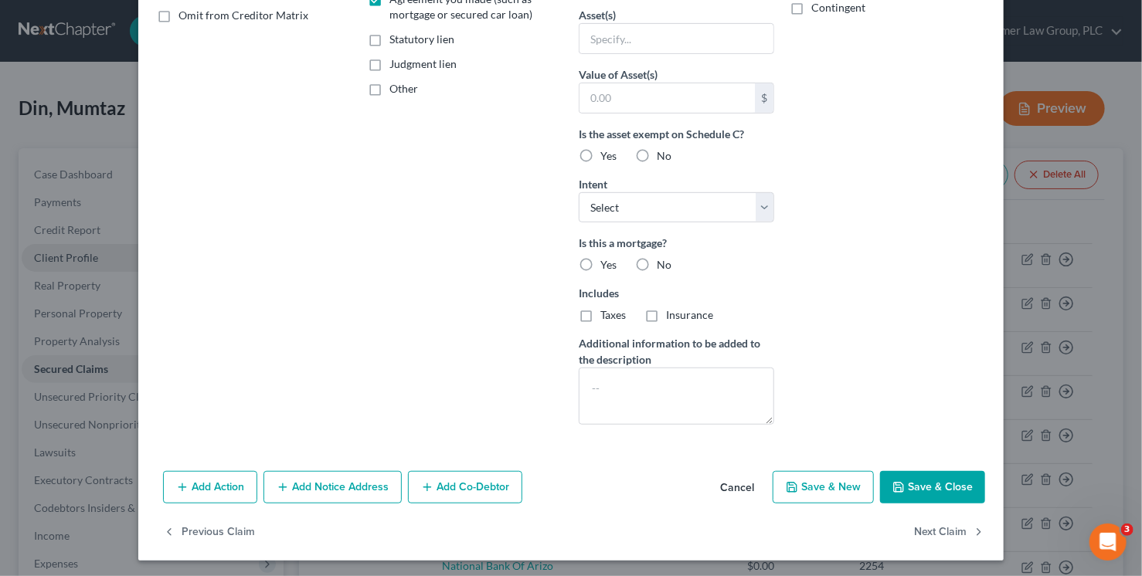
click at [961, 482] on button "Save & Close" at bounding box center [932, 487] width 105 height 32
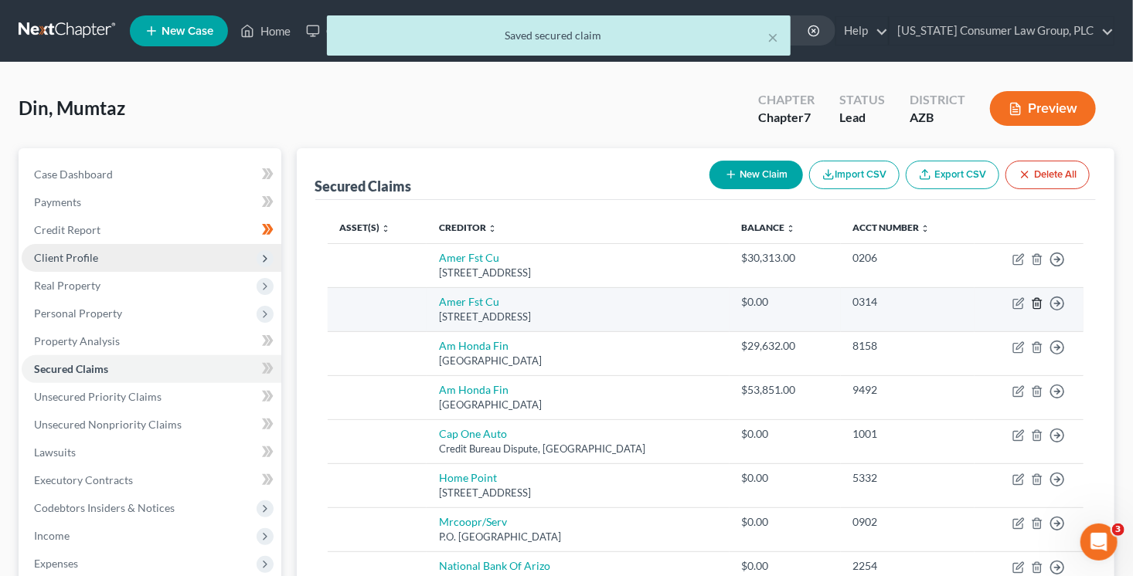
click at [1032, 303] on icon "button" at bounding box center [1037, 303] width 12 height 12
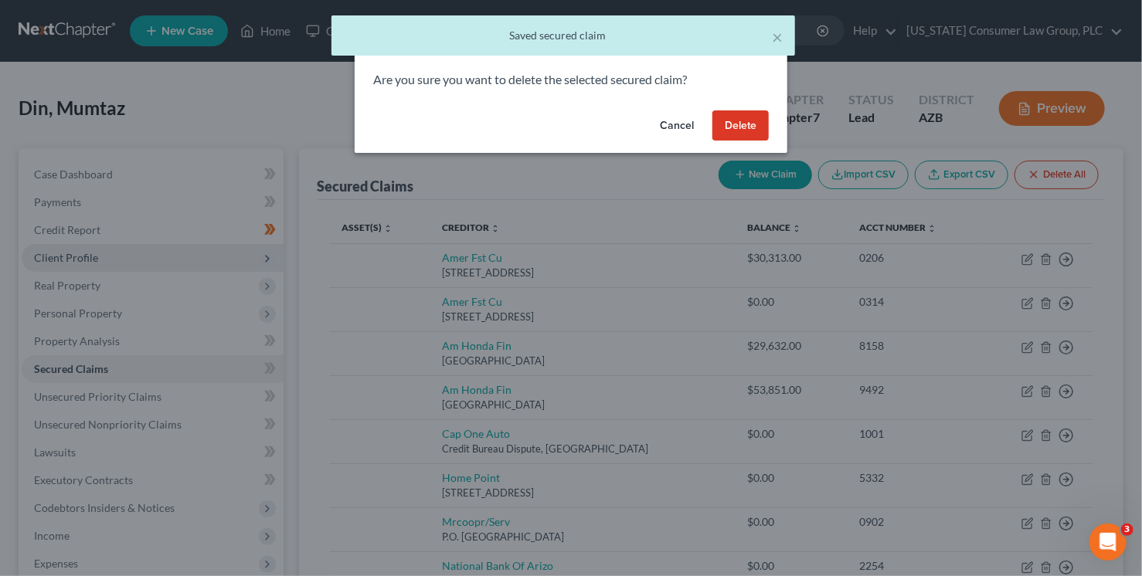
click at [757, 139] on button "Delete" at bounding box center [740, 125] width 56 height 31
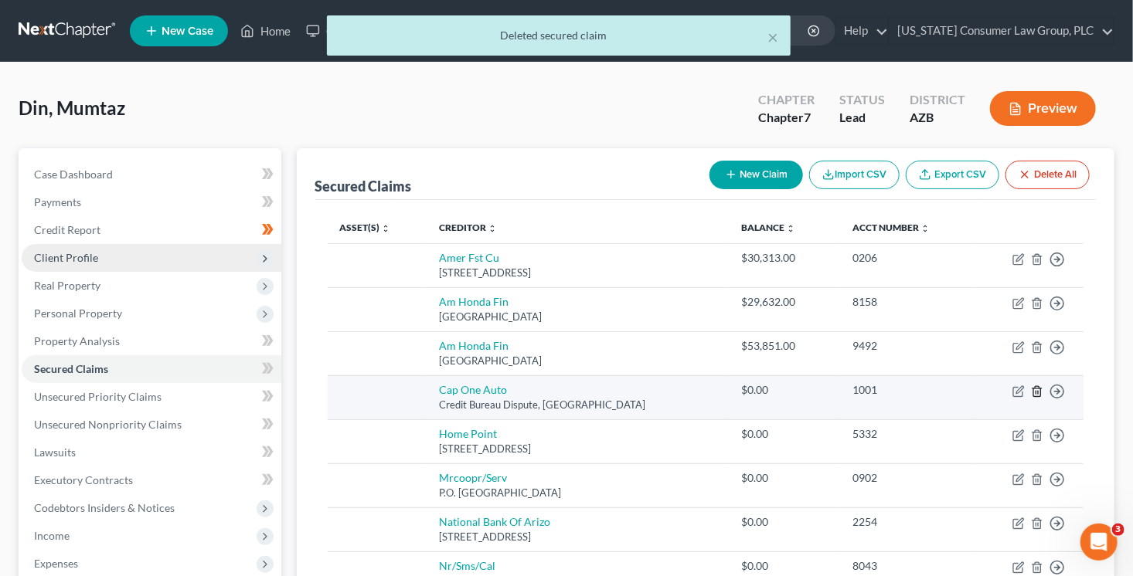
click at [1038, 389] on icon "button" at bounding box center [1037, 392] width 12 height 12
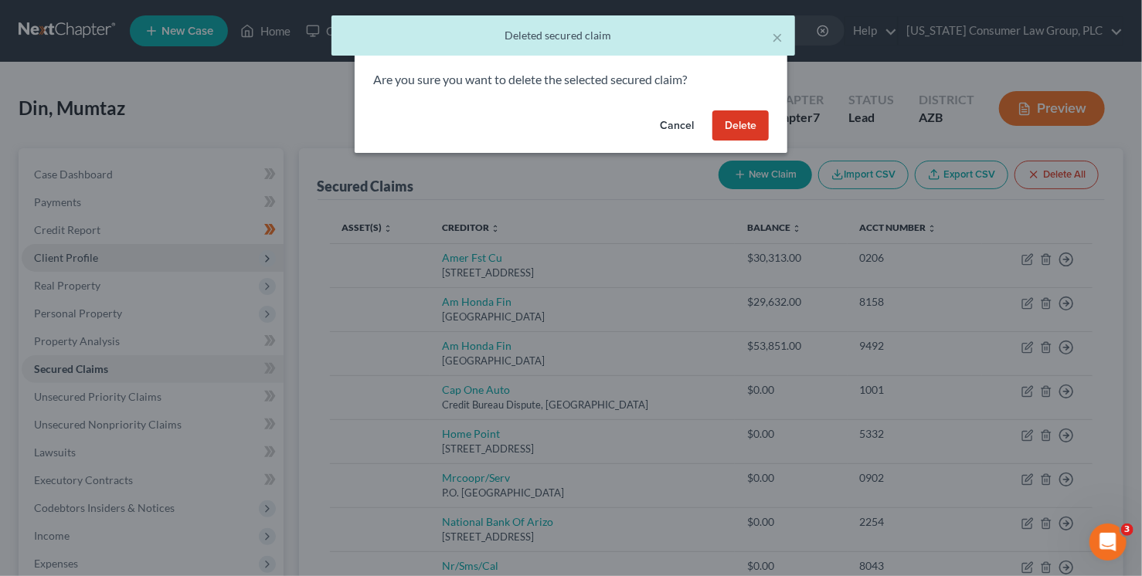
click at [732, 124] on button "Delete" at bounding box center [740, 125] width 56 height 31
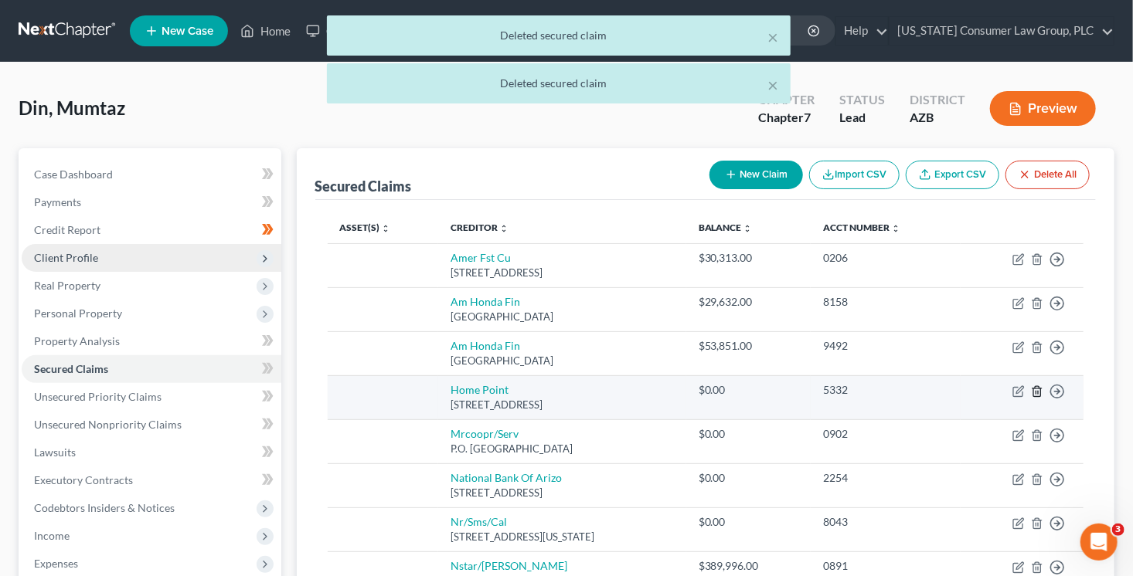
click at [1034, 388] on icon "button" at bounding box center [1036, 391] width 7 height 10
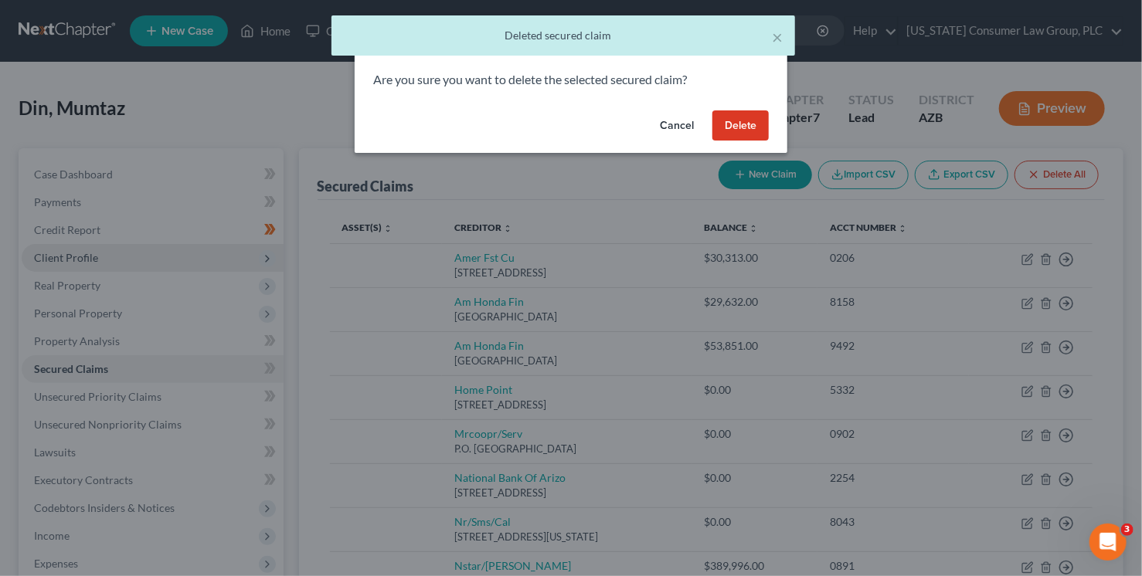
click at [742, 126] on button "Delete" at bounding box center [740, 125] width 56 height 31
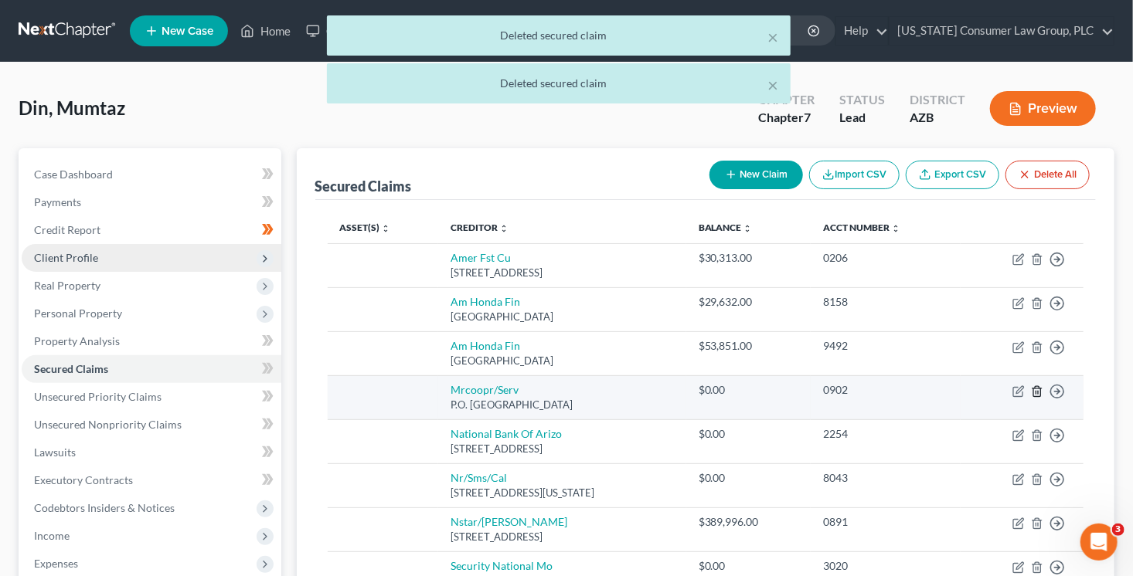
click at [1037, 391] on icon "button" at bounding box center [1037, 392] width 12 height 12
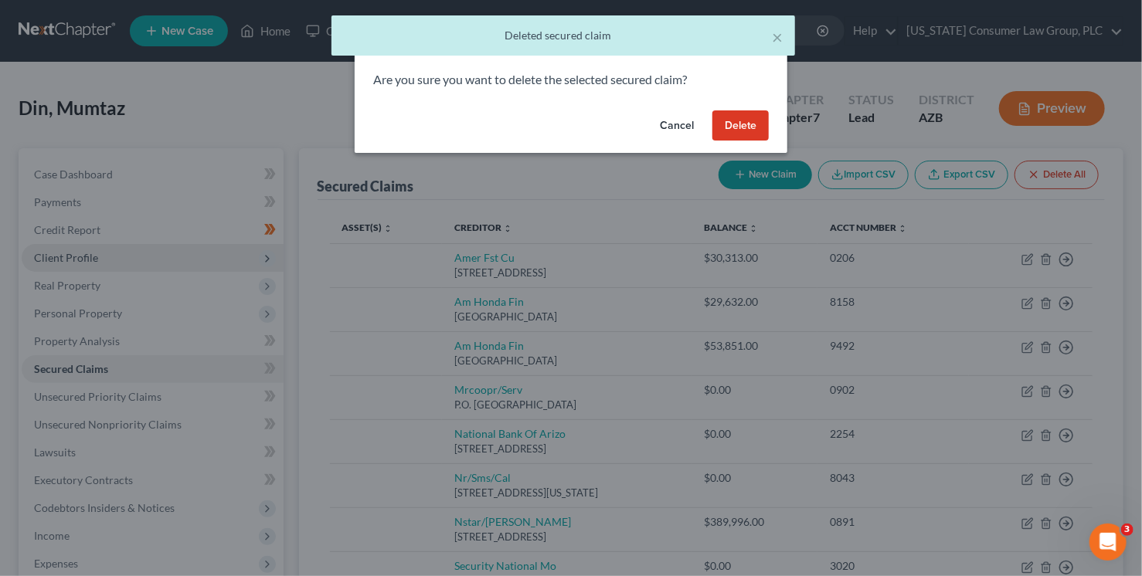
click at [740, 117] on button "Delete" at bounding box center [740, 125] width 56 height 31
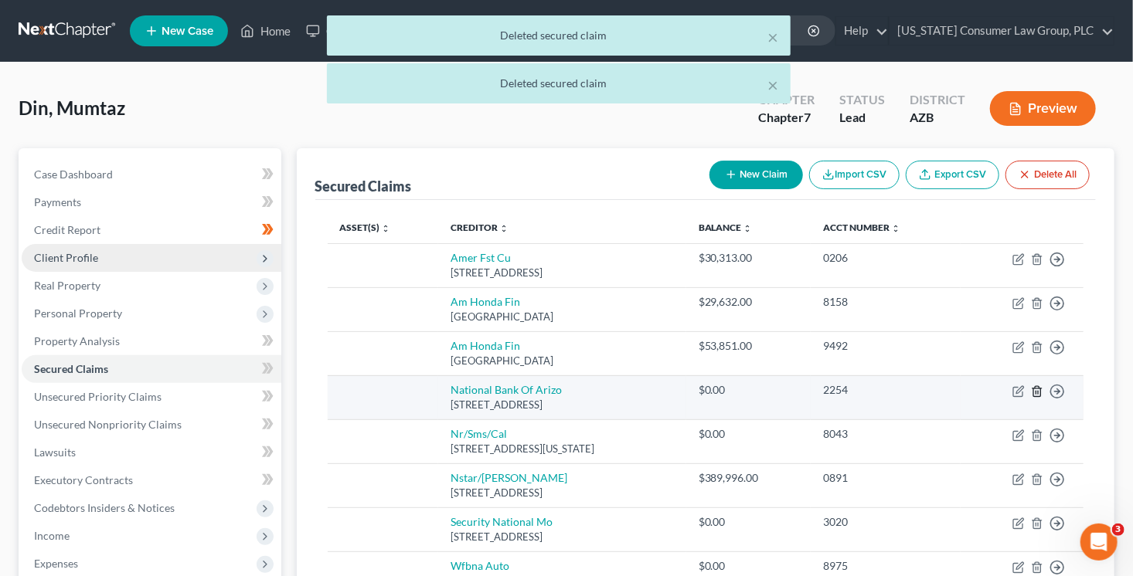
click at [1039, 390] on icon "button" at bounding box center [1037, 392] width 12 height 12
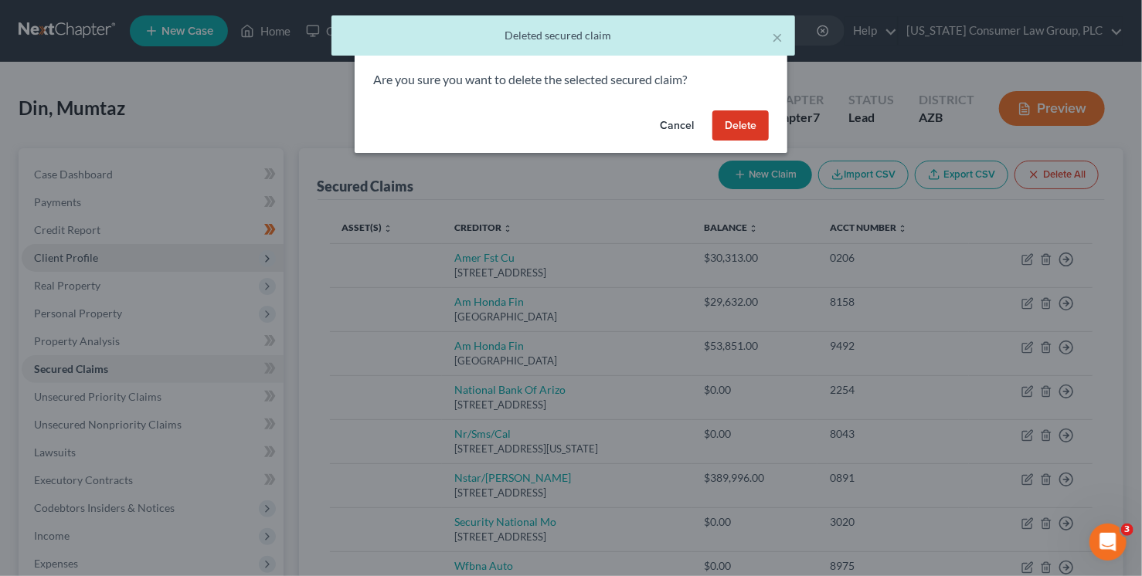
click at [752, 118] on button "Delete" at bounding box center [740, 125] width 56 height 31
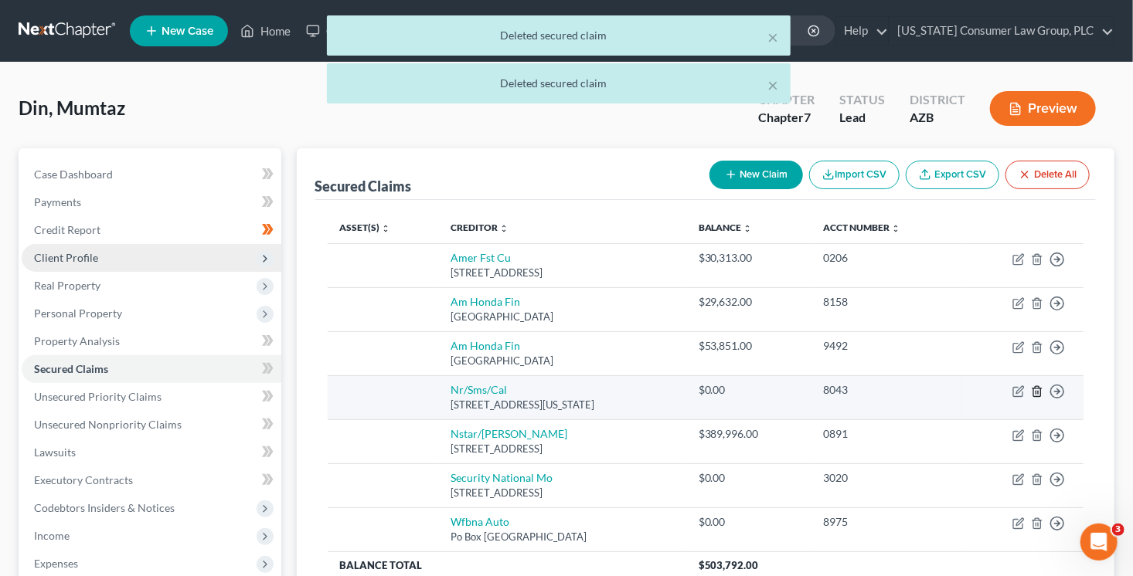
click at [1038, 389] on icon "button" at bounding box center [1037, 392] width 12 height 12
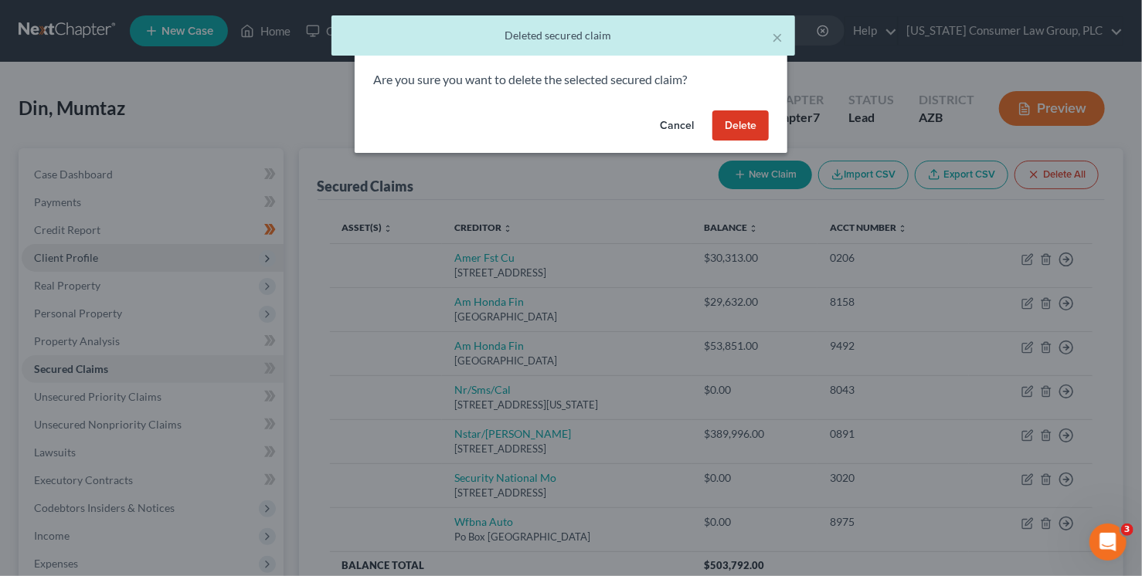
click at [741, 132] on button "Delete" at bounding box center [740, 125] width 56 height 31
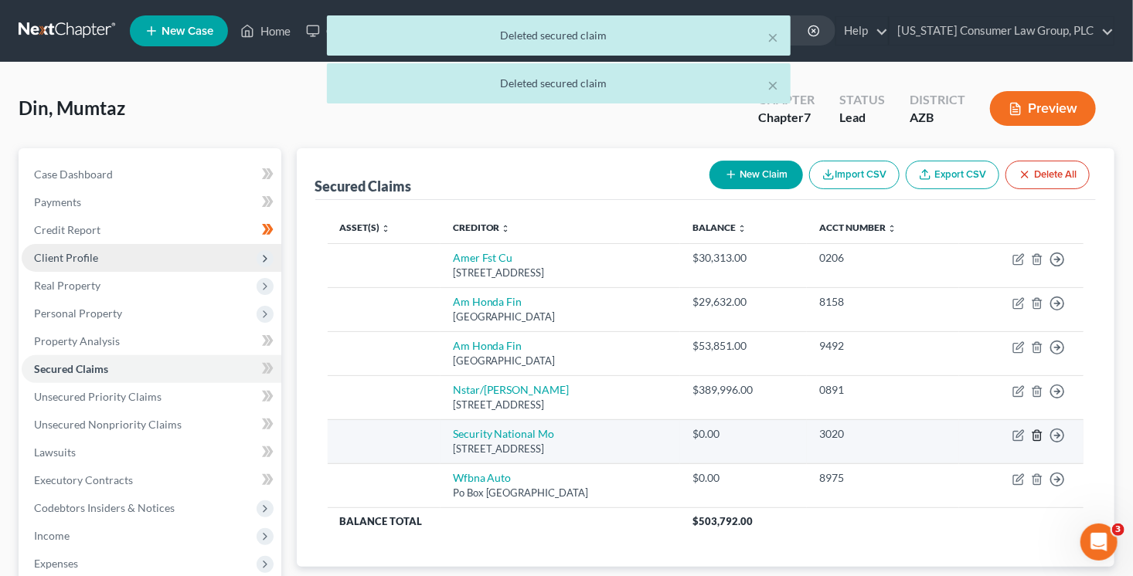
click at [1038, 430] on icon "button" at bounding box center [1036, 435] width 7 height 10
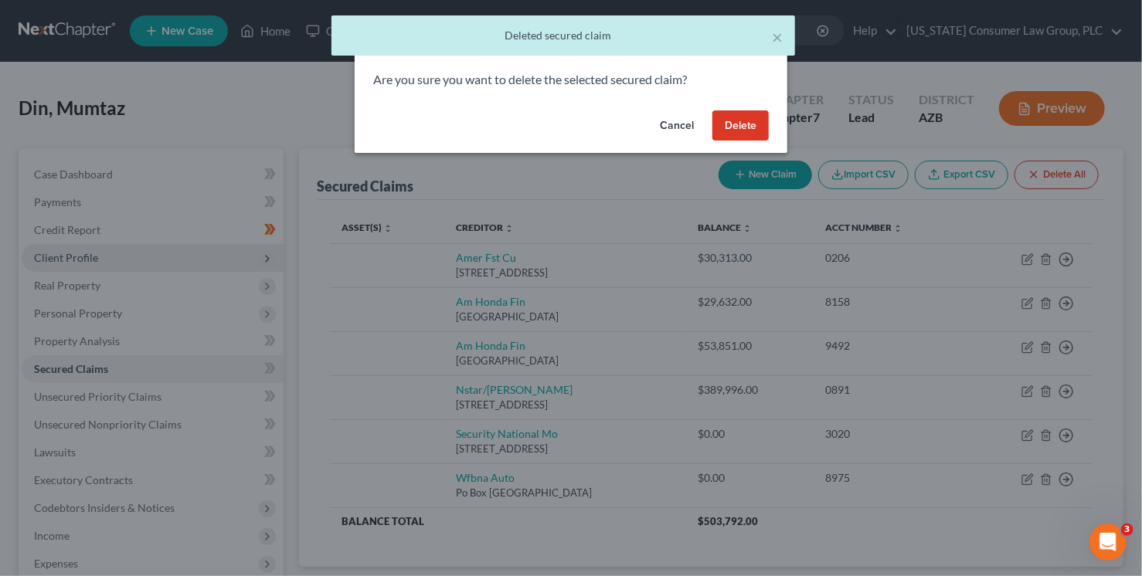
click at [737, 111] on button "Delete" at bounding box center [740, 125] width 56 height 31
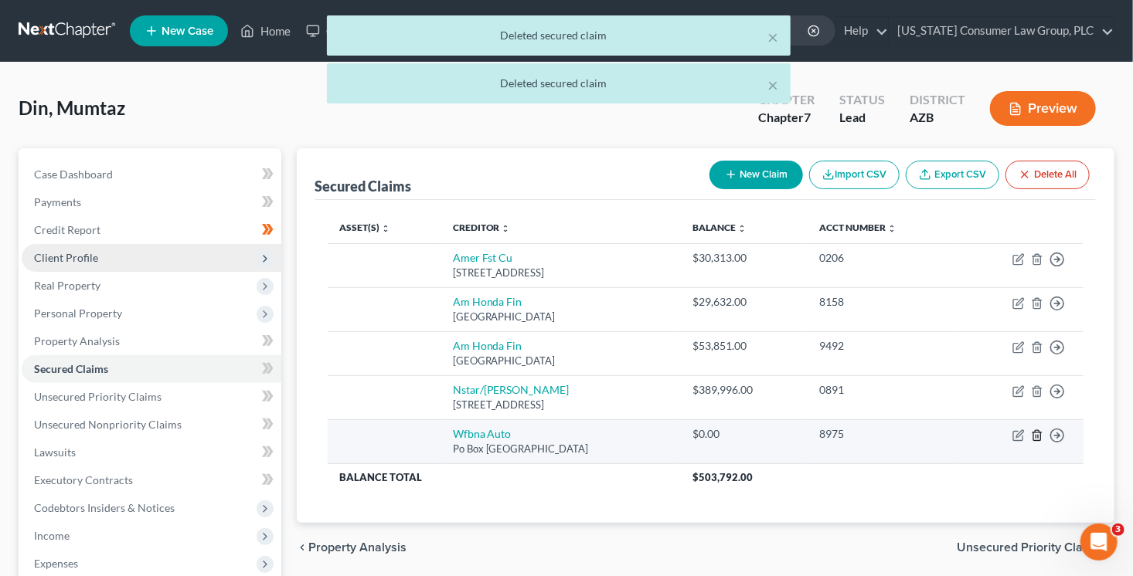
click at [1039, 433] on icon "button" at bounding box center [1037, 436] width 12 height 12
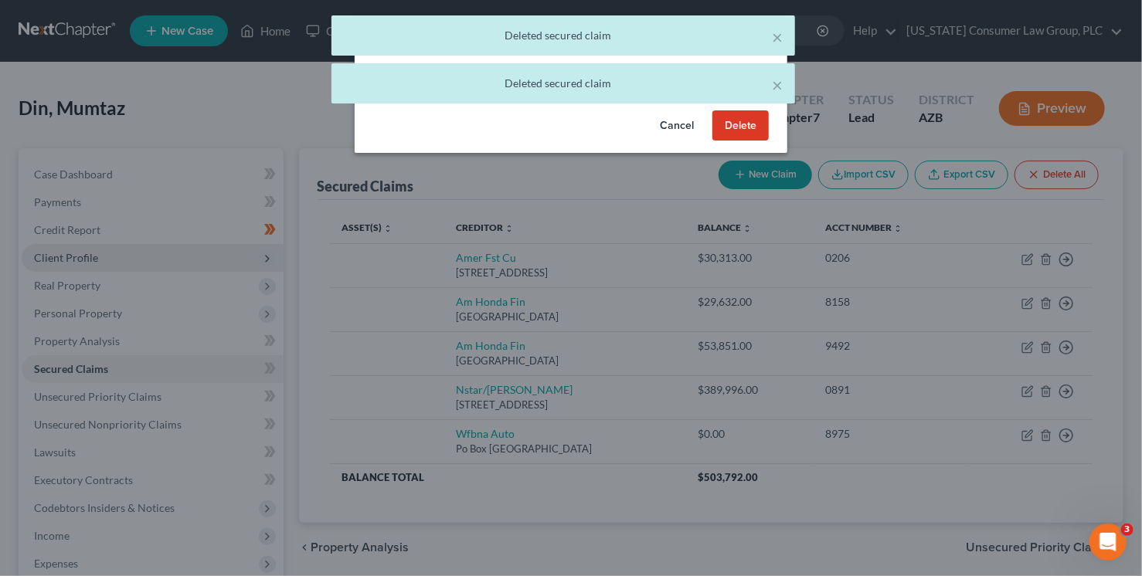
click at [761, 125] on button "Delete" at bounding box center [740, 125] width 56 height 31
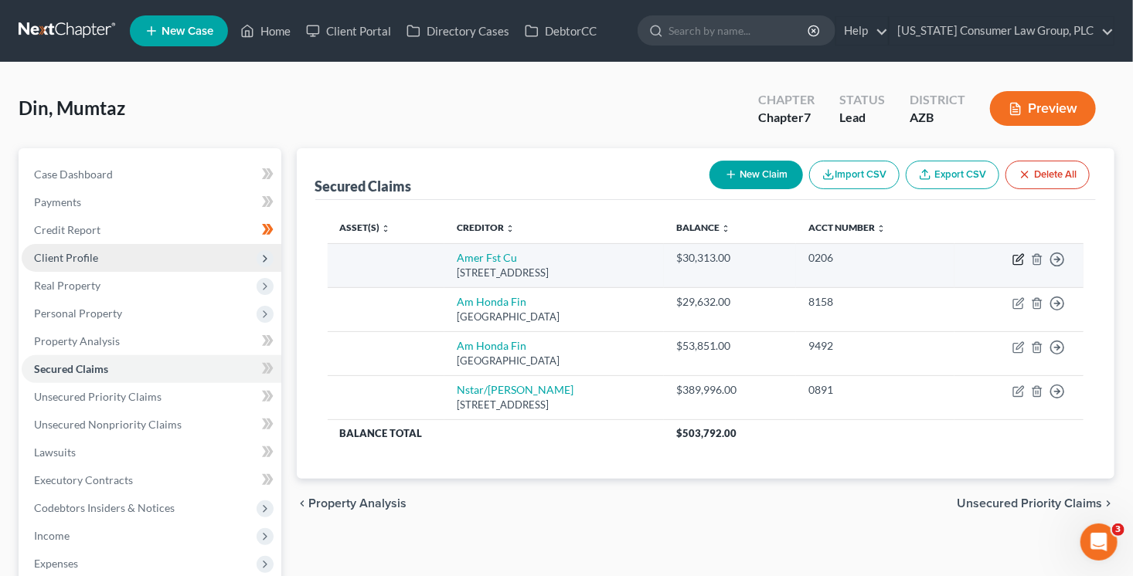
click at [1012, 259] on icon "button" at bounding box center [1018, 259] width 12 height 12
select select "46"
select select "0"
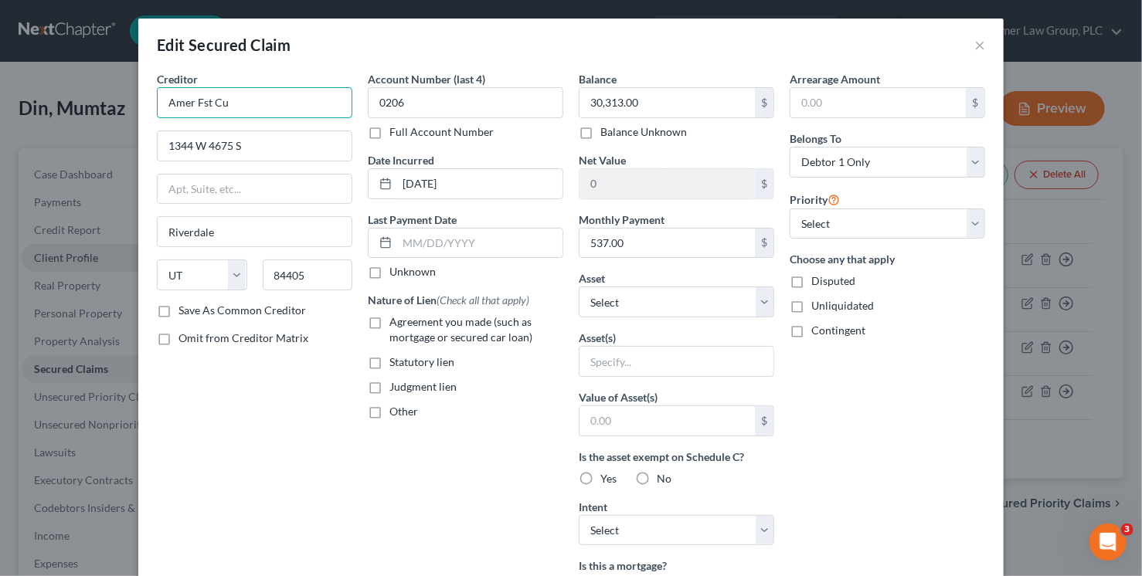
drag, startPoint x: 293, startPoint y: 109, endPoint x: 131, endPoint y: 99, distance: 162.5
click at [131, 99] on div "Edit Secured Claim × Creditor * Amer Fst Cu 1344 W 4675 S Riverdale State AL AK…" at bounding box center [571, 288] width 1142 height 576
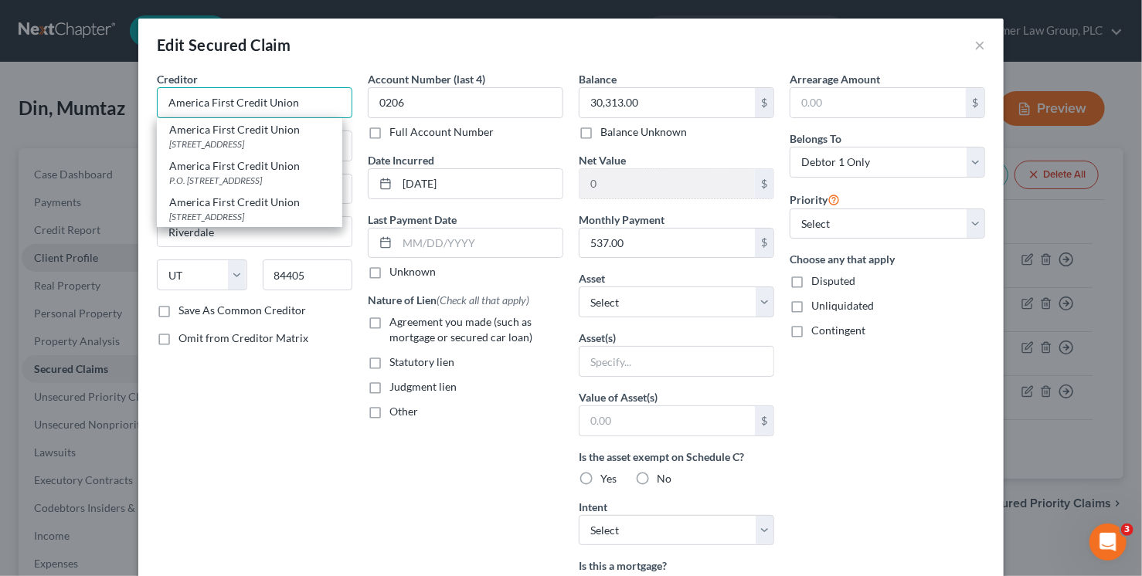
type input "America First Credit Union"
click at [389, 324] on label "Agreement you made (such as mortgage or secured car loan)" at bounding box center [476, 329] width 174 height 31
click at [396, 324] on input "Agreement you made (such as mortgage or secured car loan)" at bounding box center [401, 319] width 10 height 10
checkbox input "true"
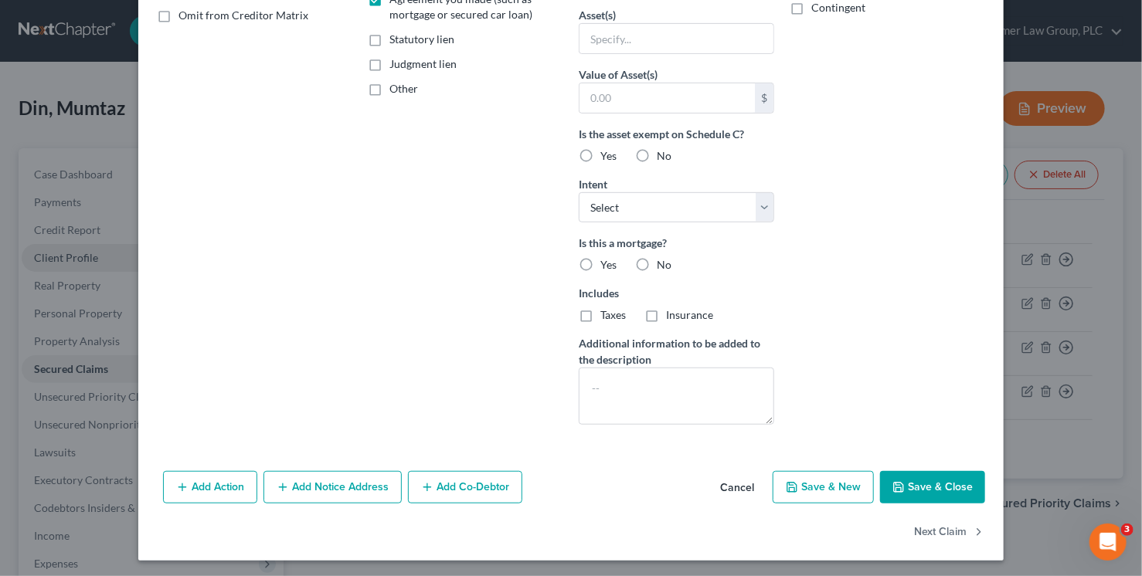
click at [938, 491] on button "Save & Close" at bounding box center [932, 487] width 105 height 32
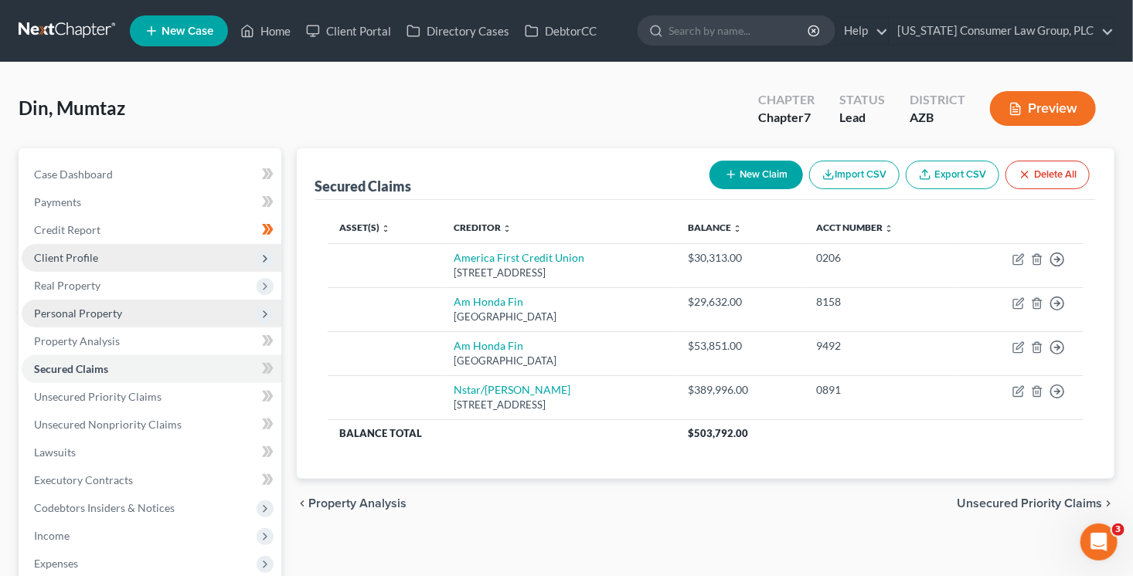
click at [110, 315] on span "Personal Property" at bounding box center [78, 313] width 88 height 13
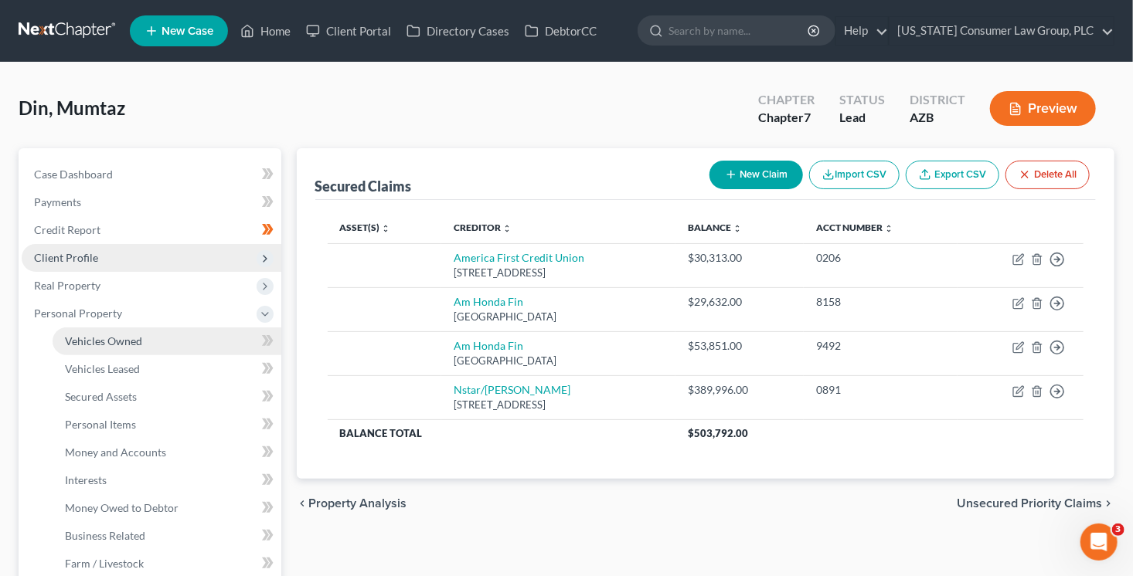
click at [112, 338] on span "Vehicles Owned" at bounding box center [103, 341] width 77 height 13
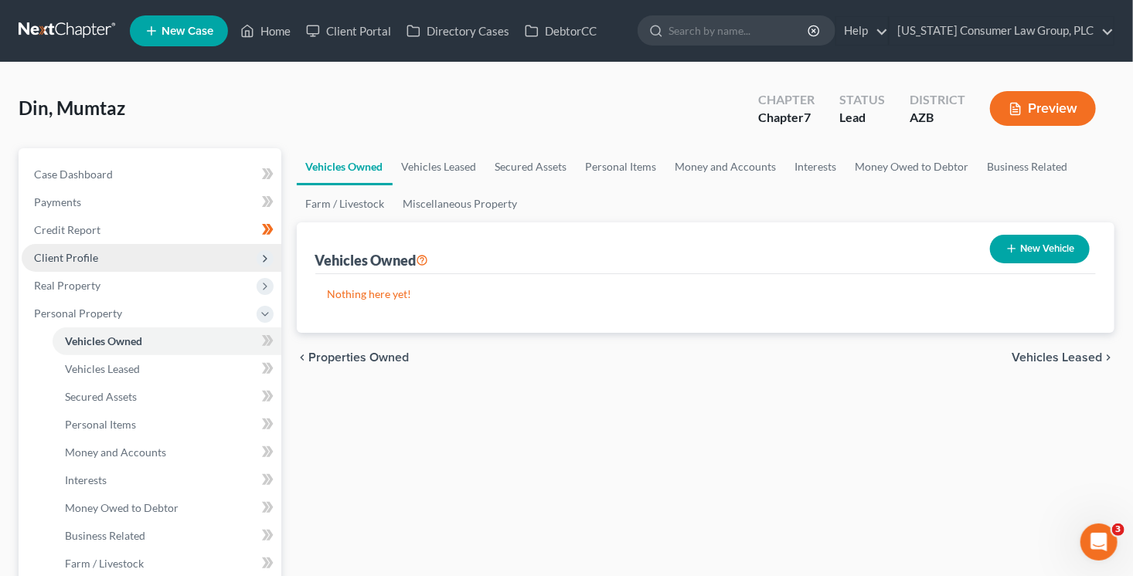
click at [1011, 255] on button "New Vehicle" at bounding box center [1040, 249] width 100 height 29
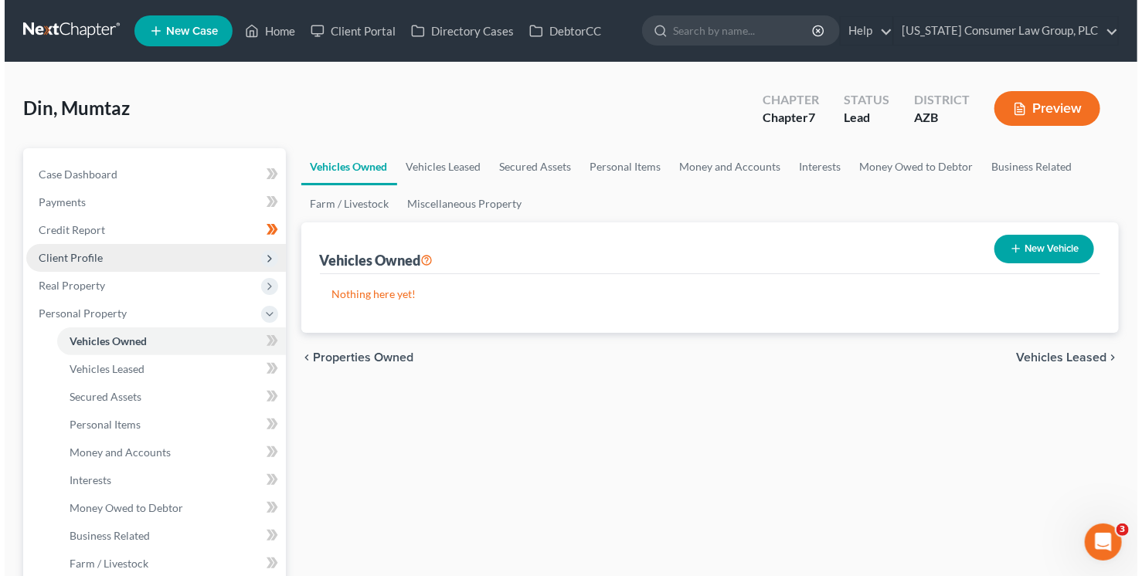
select select "0"
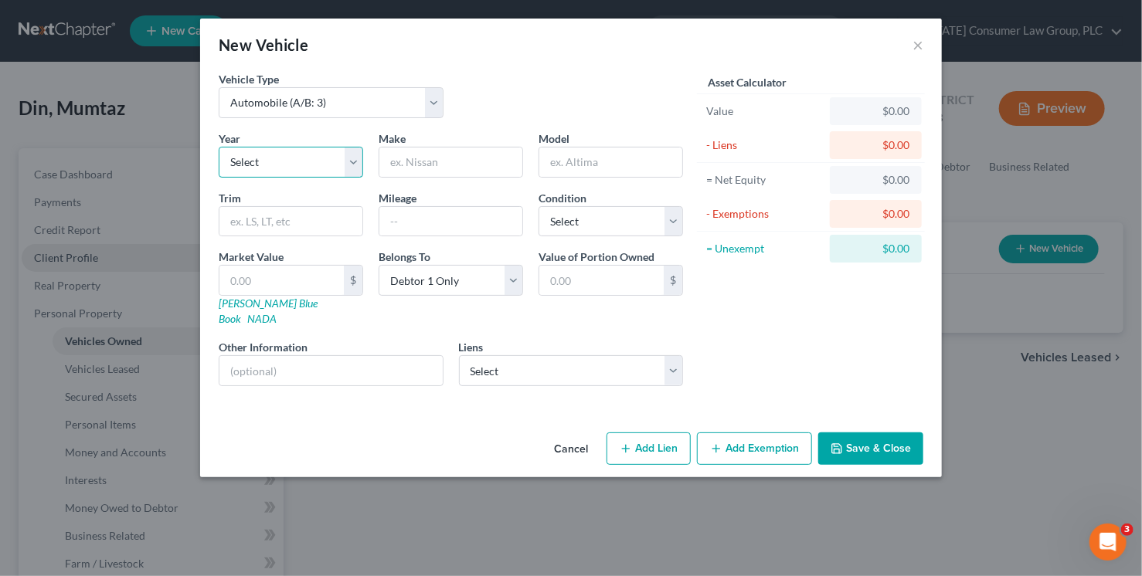
click at [307, 150] on select "Select 2026 2025 2024 2023 2022 2021 2020 2019 2018 2017 2016 2015 2014 2013 20…" at bounding box center [291, 162] width 144 height 31
select select "3"
click at [219, 147] on select "Select 2026 2025 2024 2023 2022 2021 2020 2019 2018 2017 2016 2015 2014 2013 20…" at bounding box center [291, 162] width 144 height 31
click at [440, 155] on input "text" at bounding box center [450, 162] width 143 height 29
type input "Honda"
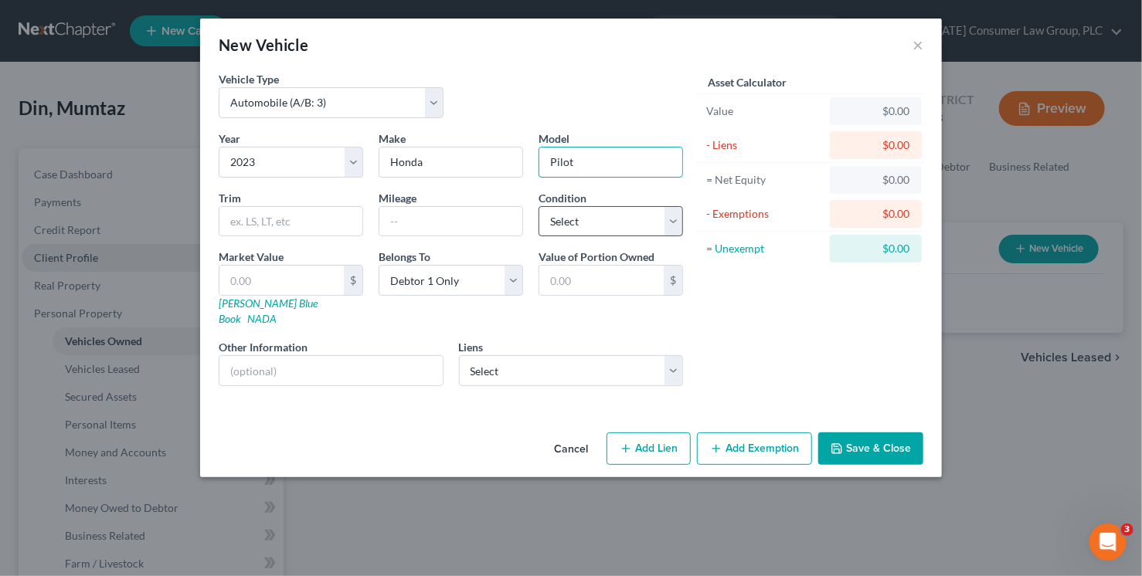
type input "Pilot"
click at [553, 224] on select "Select Excellent Very Good Good Fair Poor" at bounding box center [610, 221] width 144 height 31
select select "3"
click at [538, 206] on select "Select Excellent Very Good Good Fair Poor" at bounding box center [610, 221] width 144 height 31
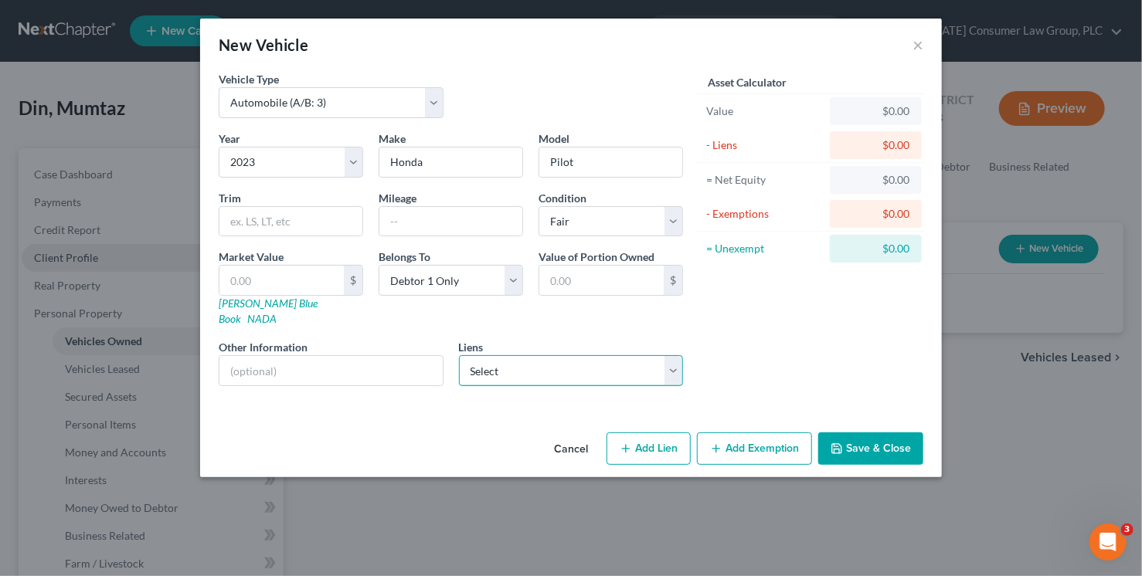
click at [597, 355] on select "Select Nstar/Cooper - $389,996.00 Am Honda Fin - $53,851.00 America First Credi…" at bounding box center [571, 370] width 225 height 31
select select "3"
click at [459, 355] on select "Select Nstar/Cooper - $389,996.00 Am Honda Fin - $53,851.00 America First Credi…" at bounding box center [571, 370] width 225 height 31
select select
select select "45"
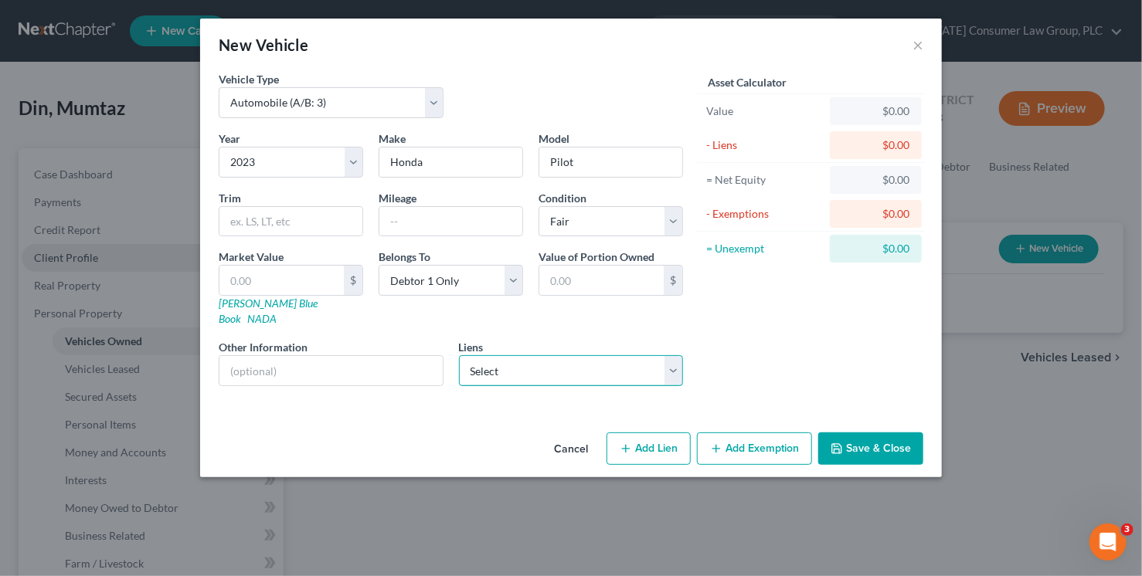
select select "0"
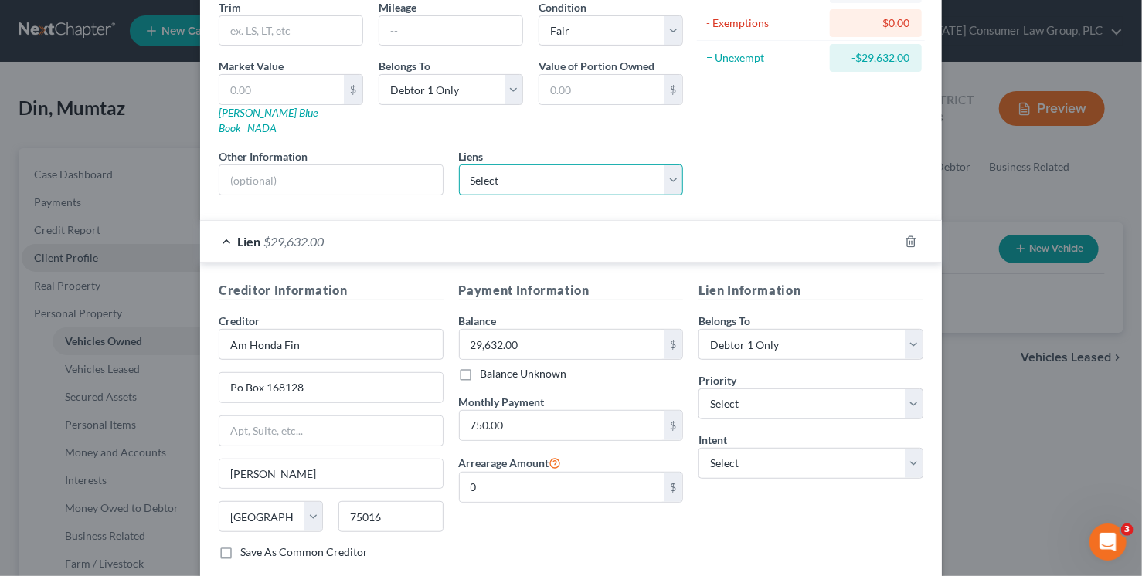
scroll to position [193, 0]
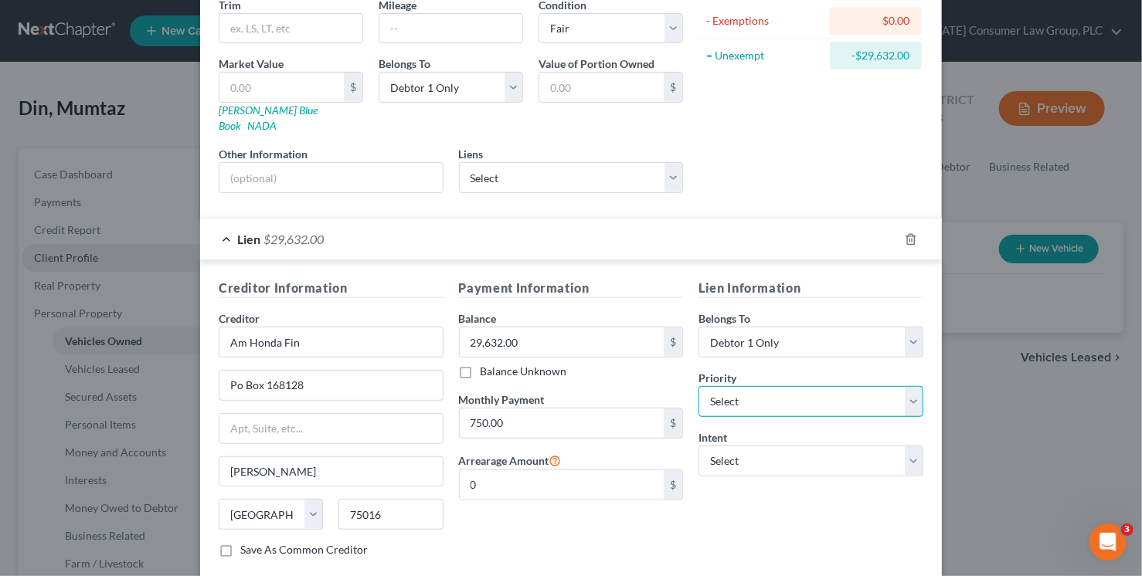
click at [764, 386] on select "Select 1st 2nd 3rd 4th 5th 6th 7th 8th 9th 10th 11th 12th 13th 14th 15th 16th 1…" at bounding box center [810, 401] width 225 height 31
select select "0"
click at [698, 386] on select "Select 1st 2nd 3rd 4th 5th 6th 7th 8th 9th 10th 11th 12th 13th 14th 15th 16th 1…" at bounding box center [810, 401] width 225 height 31
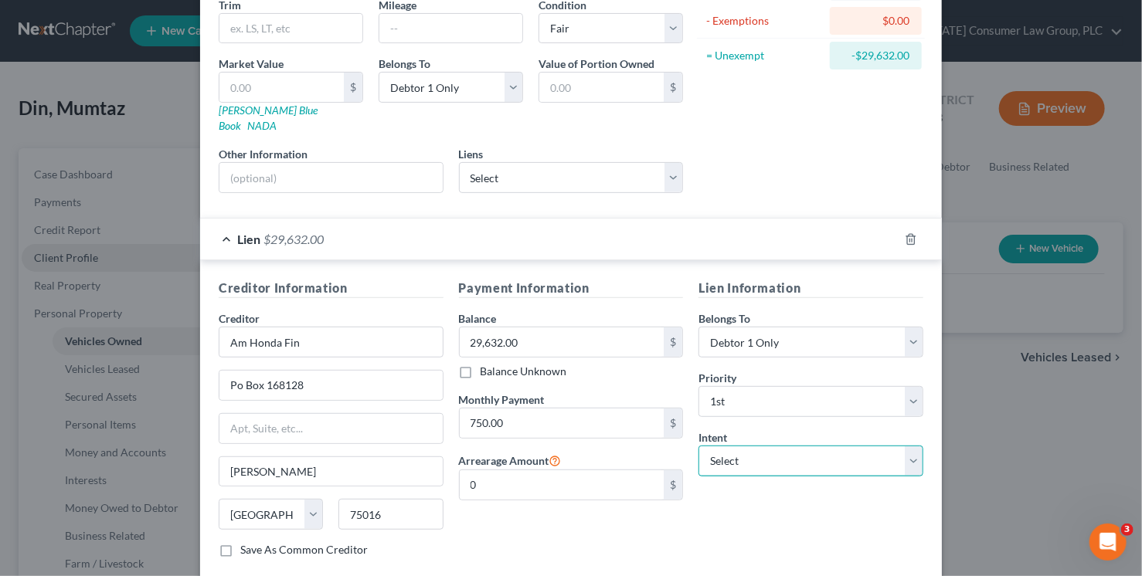
click at [766, 446] on select "Select Surrender Redeem Reaffirm Avoid Other" at bounding box center [810, 461] width 225 height 31
select select "0"
click at [698, 446] on select "Select Surrender Redeem Reaffirm Avoid Other" at bounding box center [810, 461] width 225 height 31
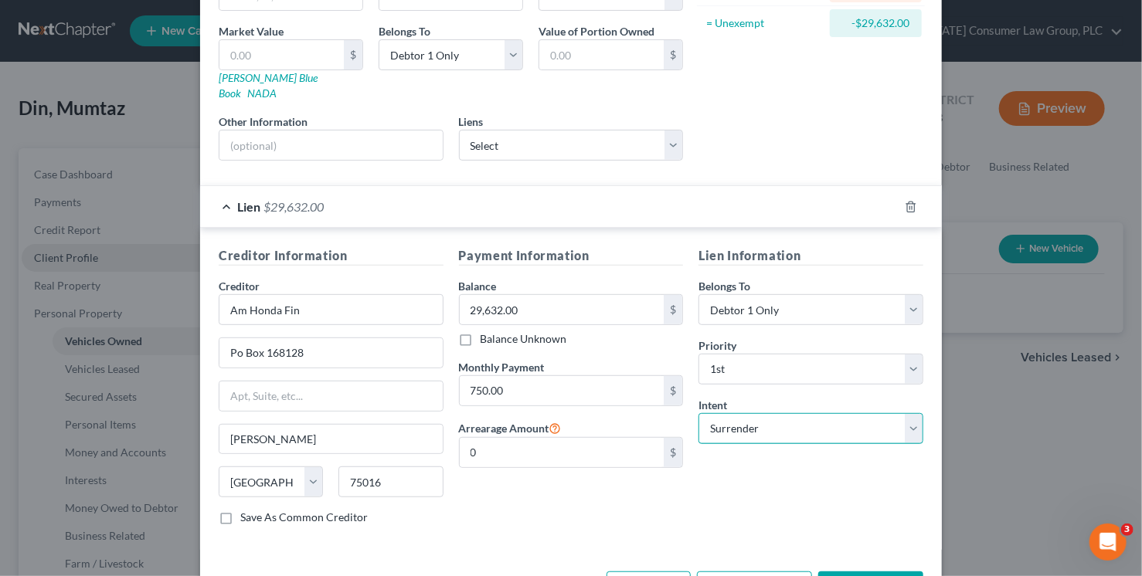
scroll to position [265, 0]
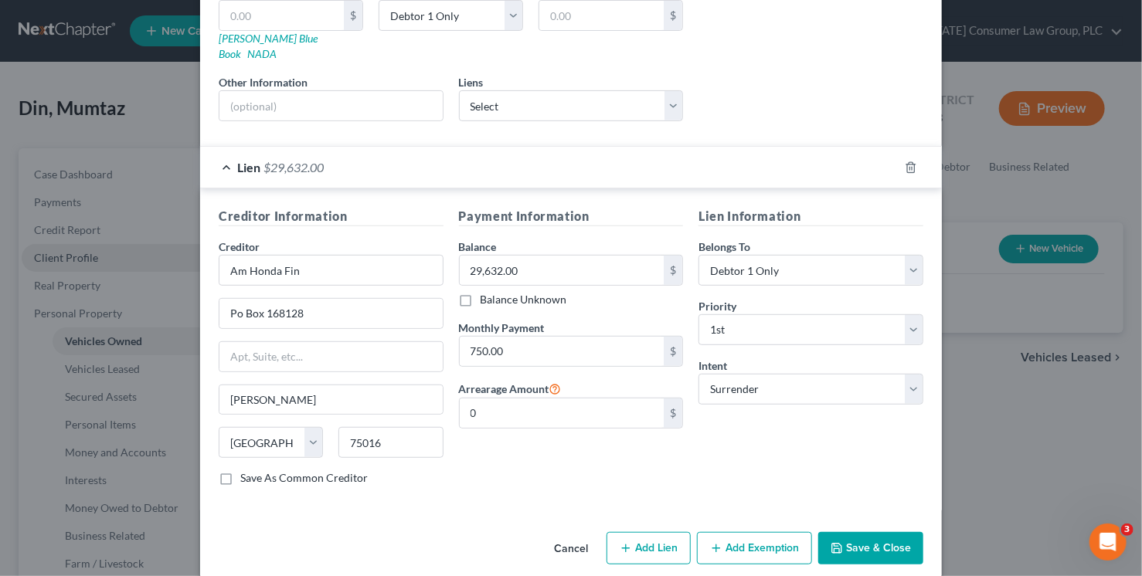
click at [893, 532] on button "Save & Close" at bounding box center [870, 548] width 105 height 32
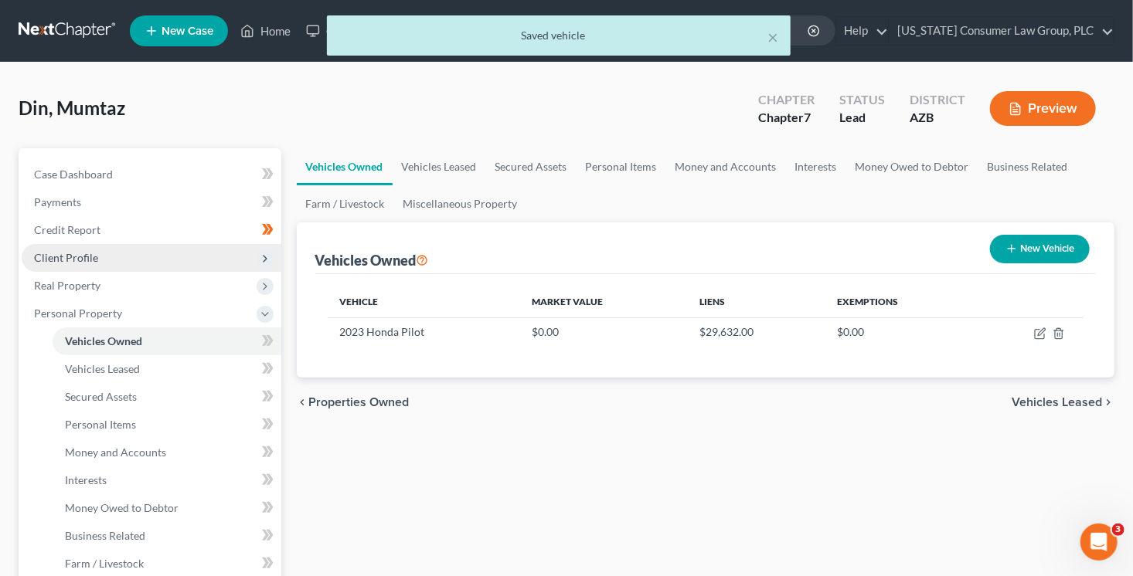
click at [1031, 256] on button "New Vehicle" at bounding box center [1040, 249] width 100 height 29
select select "0"
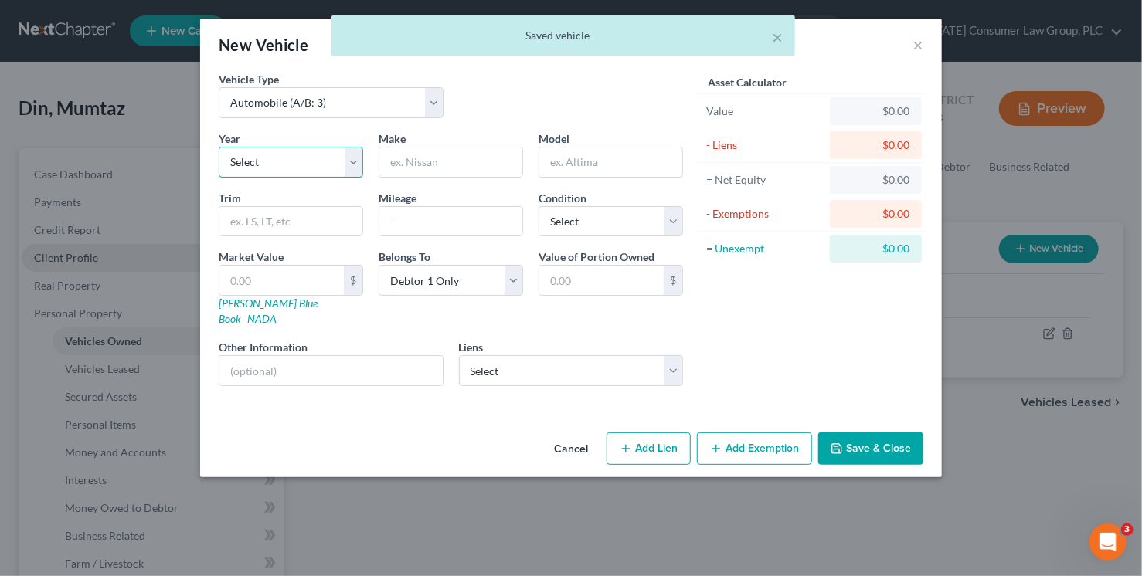
click at [330, 153] on select "Select 2026 2025 2024 2023 2022 2021 2020 2019 2018 2017 2016 2015 2014 2013 20…" at bounding box center [291, 162] width 144 height 31
select select "1"
click at [219, 147] on select "Select 2026 2025 2024 2023 2022 2021 2020 2019 2018 2017 2016 2015 2014 2013 20…" at bounding box center [291, 162] width 144 height 31
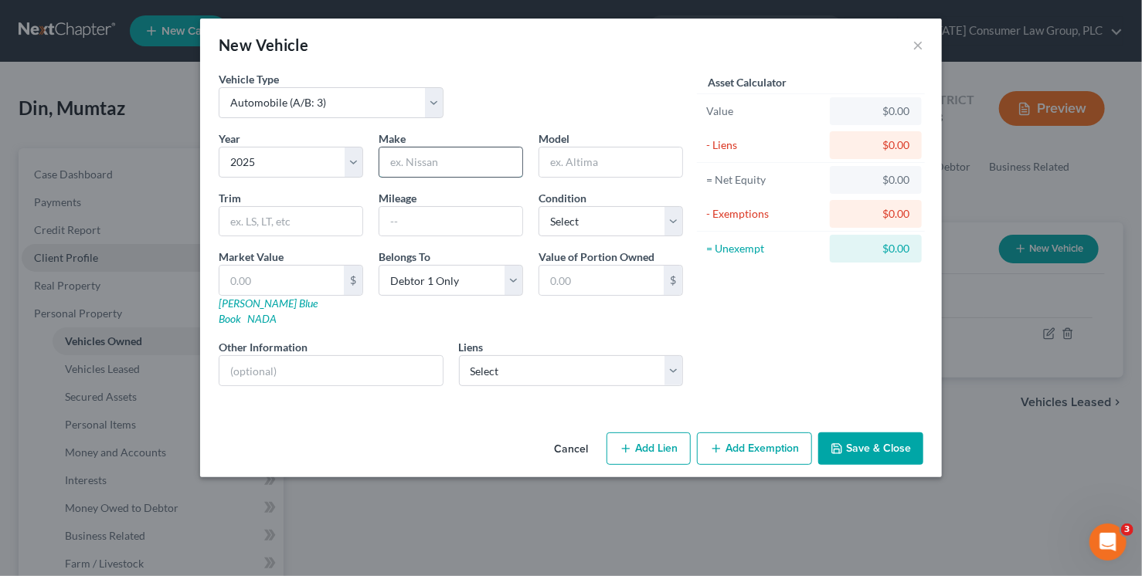
click at [448, 156] on input "text" at bounding box center [450, 162] width 143 height 29
type input "Honda"
type input "Pilot"
click at [613, 219] on select "Select Excellent Very Good Good Fair Poor" at bounding box center [610, 221] width 144 height 31
select select "3"
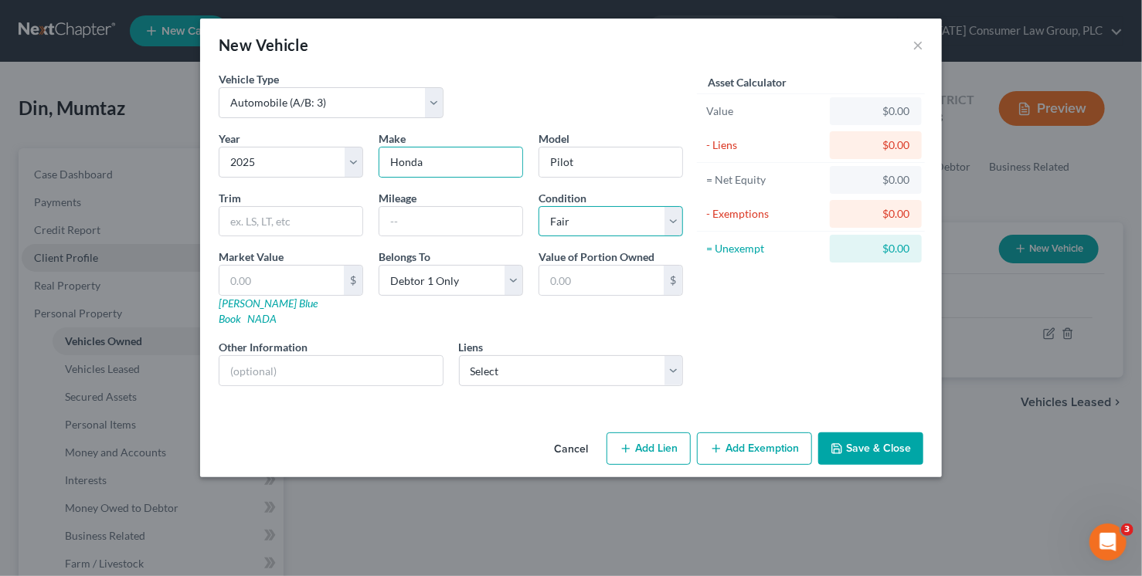
click at [538, 206] on select "Select Excellent Very Good Good Fair Poor" at bounding box center [610, 221] width 144 height 31
click at [555, 365] on select "Select Nstar/Cooper - $389,996.00 Am Honda Fin - $53,851.00 America First Credi…" at bounding box center [571, 370] width 225 height 31
select select "1"
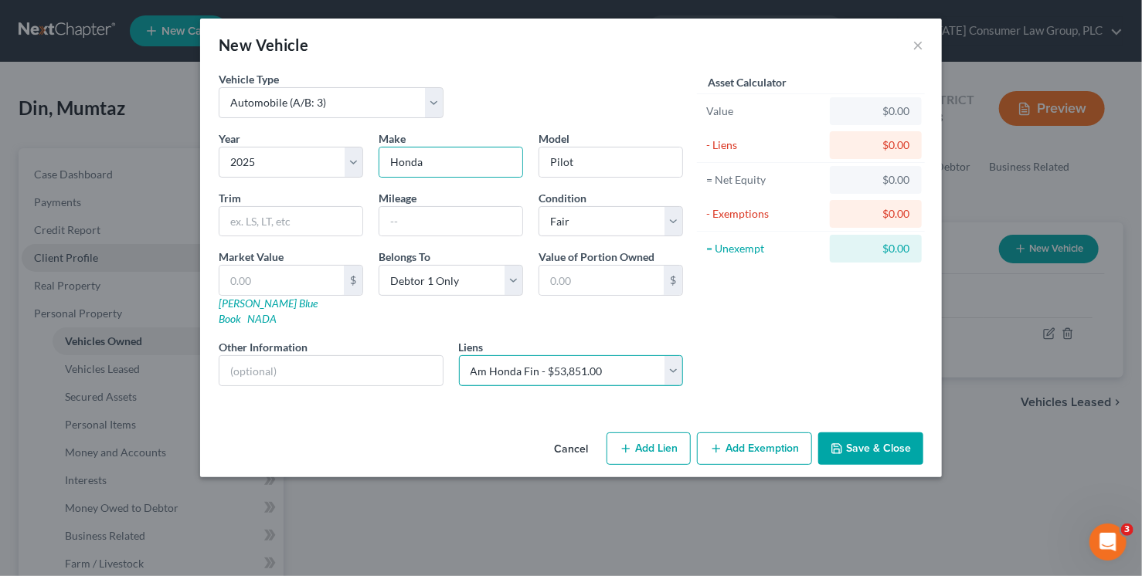
click at [459, 355] on select "Select Nstar/Cooper - $389,996.00 Am Honda Fin - $53,851.00 America First Credi…" at bounding box center [571, 370] width 225 height 31
select select
select select "45"
select select "0"
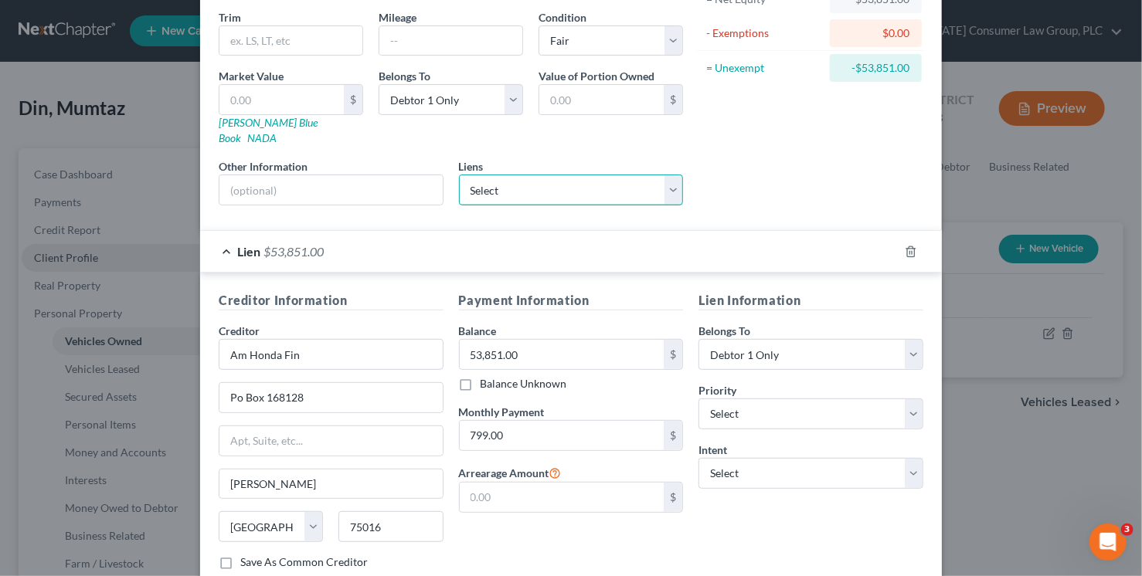
scroll to position [198, 0]
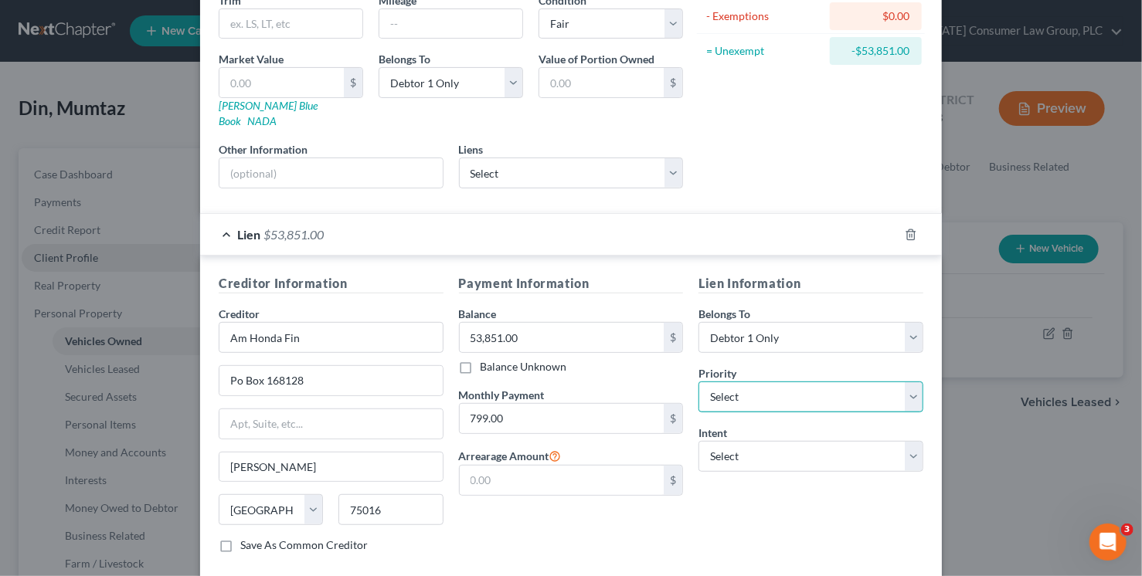
click at [763, 382] on select "Select 1st 2nd 3rd 4th 5th 6th 7th 8th 9th 10th 11th 12th 13th 14th 15th 16th 1…" at bounding box center [810, 397] width 225 height 31
select select "0"
click at [698, 382] on select "Select 1st 2nd 3rd 4th 5th 6th 7th 8th 9th 10th 11th 12th 13th 14th 15th 16th 1…" at bounding box center [810, 397] width 225 height 31
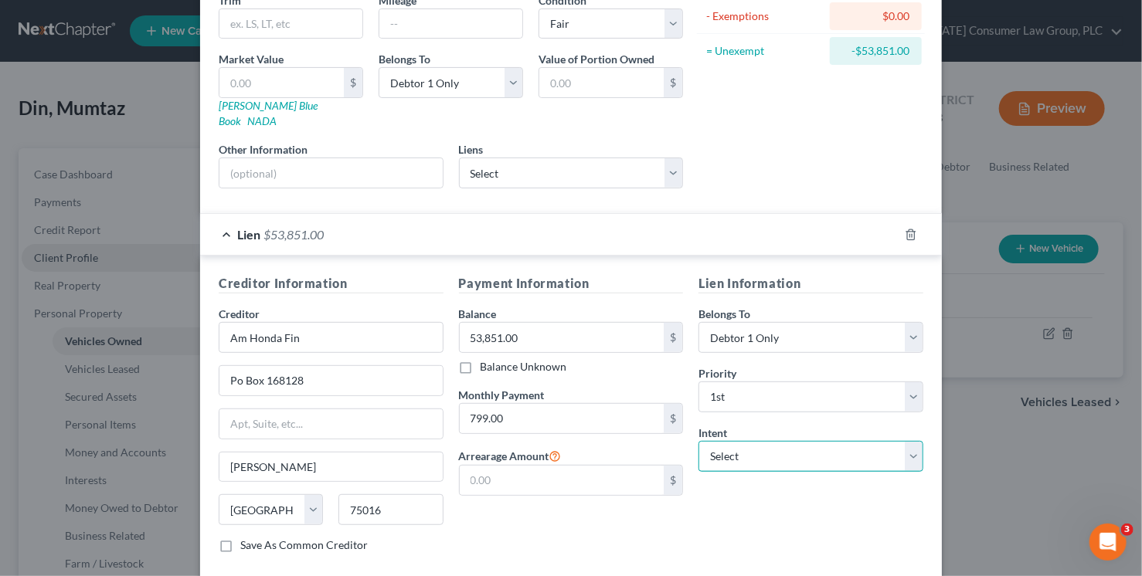
click at [735, 443] on select "Select Surrender Redeem Reaffirm Avoid Other" at bounding box center [810, 456] width 225 height 31
select select "2"
click at [698, 441] on select "Select Surrender Redeem Reaffirm Avoid Other" at bounding box center [810, 456] width 225 height 31
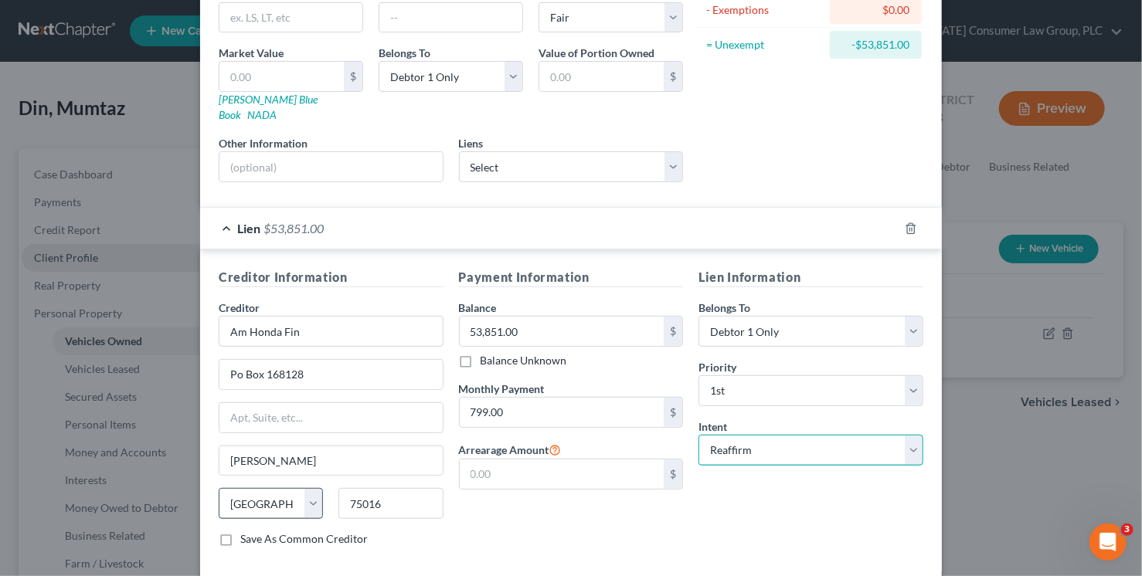
scroll to position [0, 0]
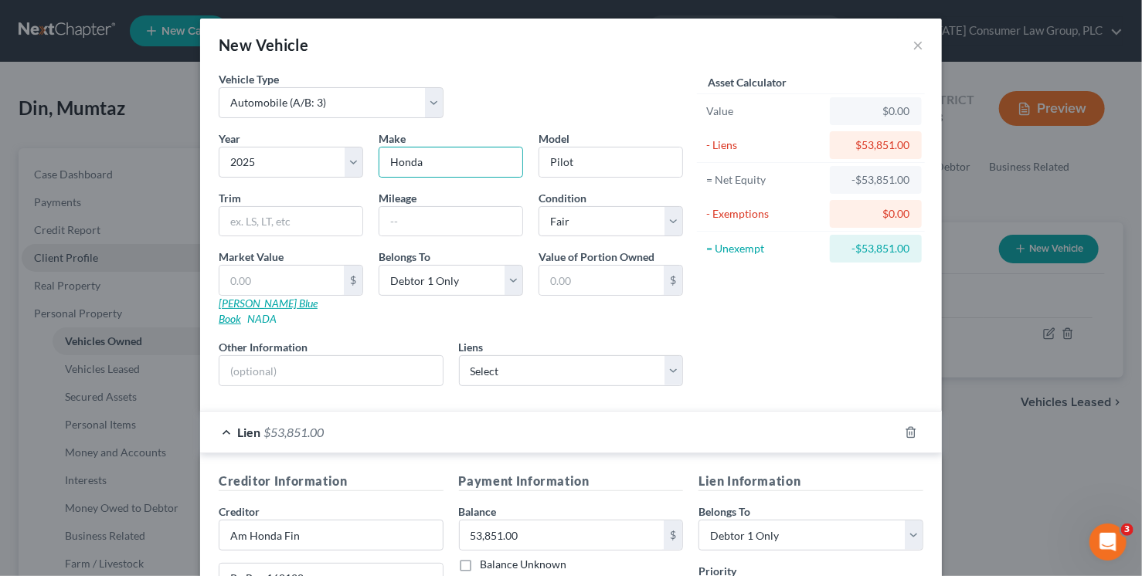
click at [235, 303] on link "[PERSON_NAME] Blue Book" at bounding box center [268, 311] width 99 height 29
click at [277, 271] on input "text" at bounding box center [281, 280] width 124 height 29
type input "3"
type input "3.00"
type input "32"
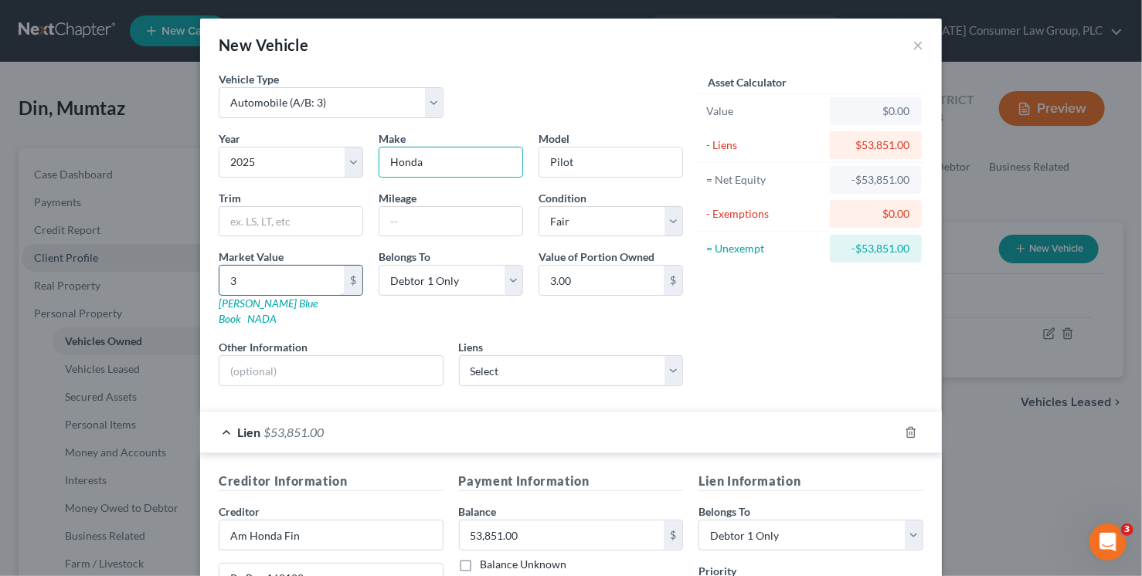
type input "32.00"
type input "329"
type input "329.00"
type input "3298"
type input "3,298.00"
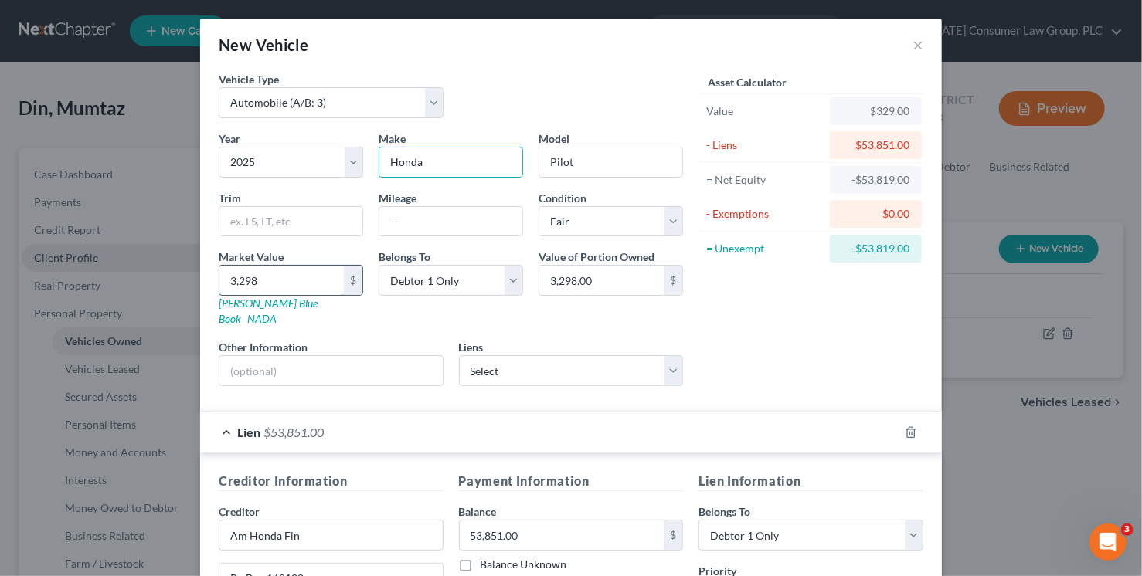
type input "3,2987"
type input "32,987.00"
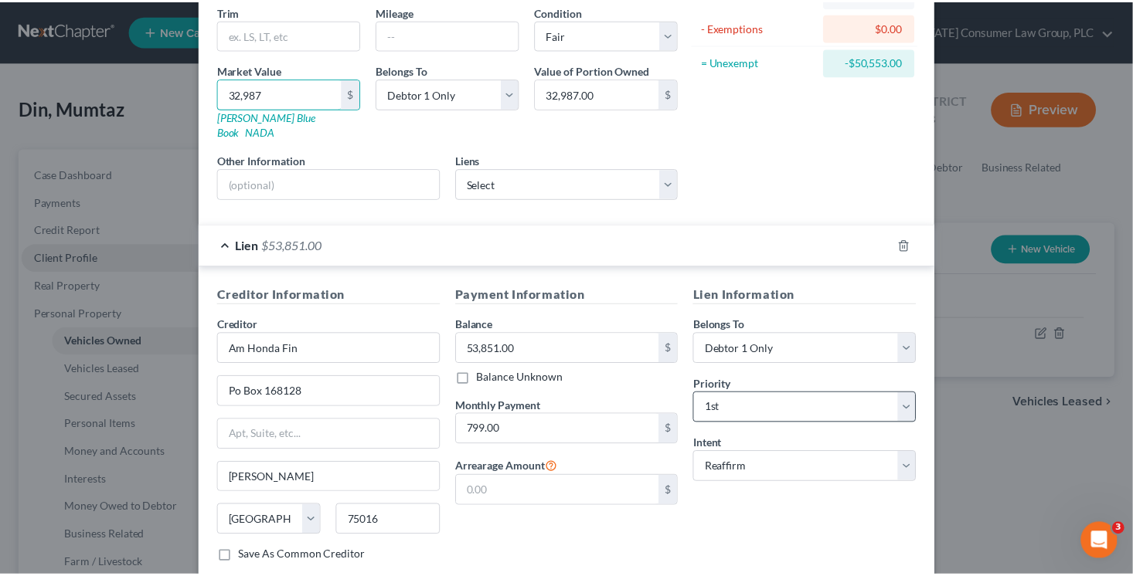
scroll to position [265, 0]
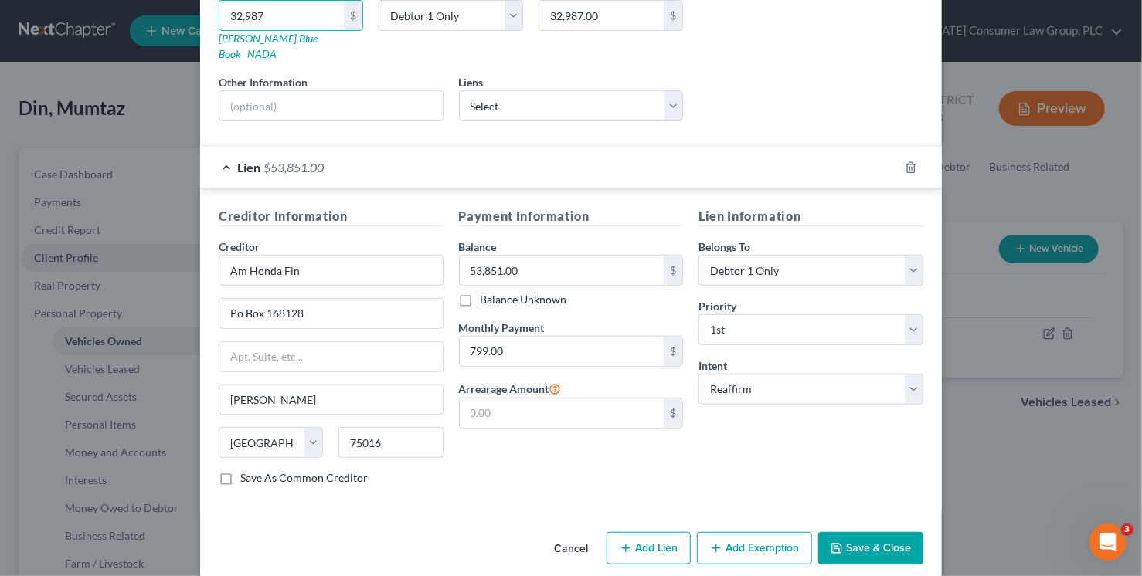
type input "32,987"
click at [855, 532] on button "Save & Close" at bounding box center [870, 548] width 105 height 32
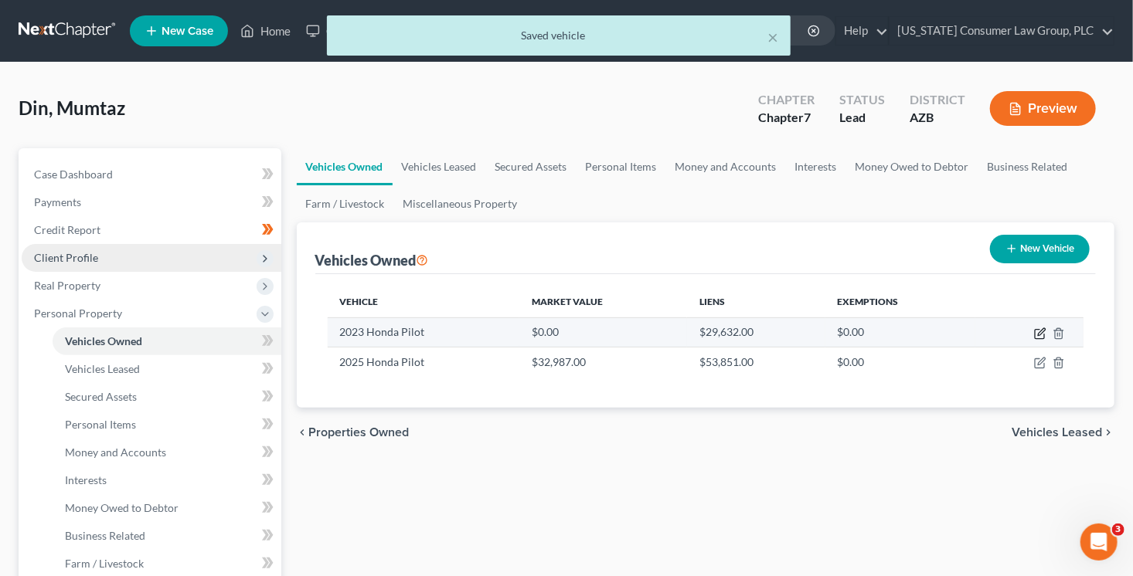
click at [1037, 331] on icon "button" at bounding box center [1040, 334] width 12 height 12
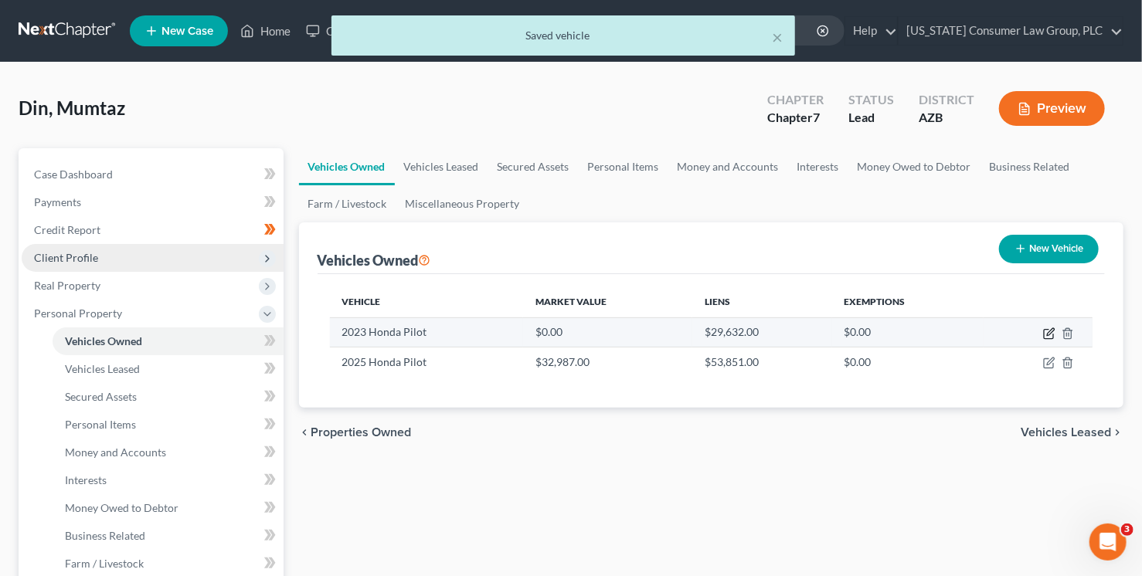
select select "0"
select select "3"
select select "0"
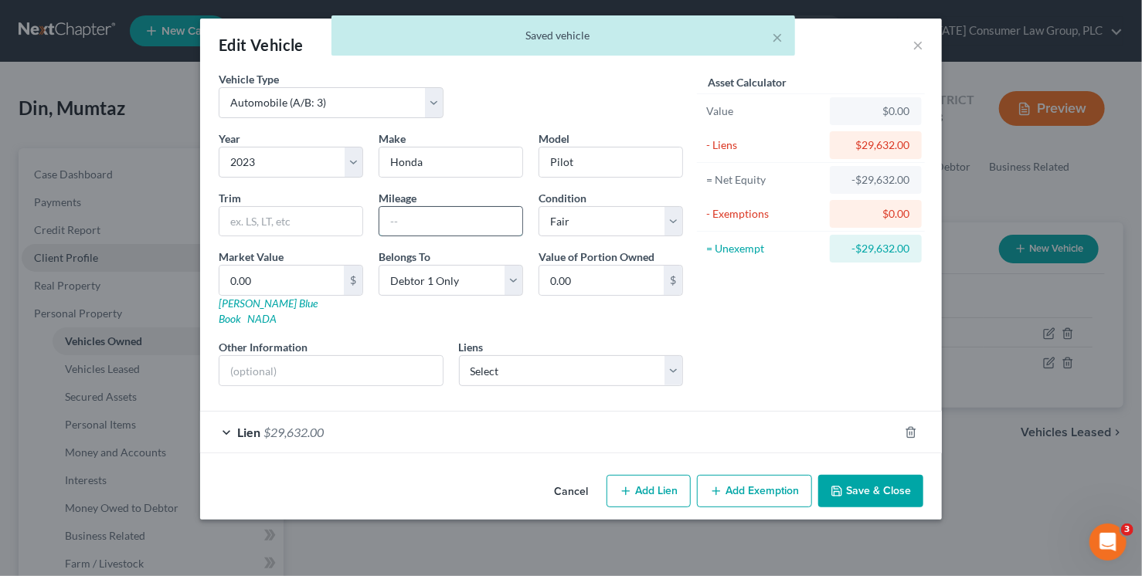
click at [443, 222] on input "text" at bounding box center [450, 221] width 143 height 29
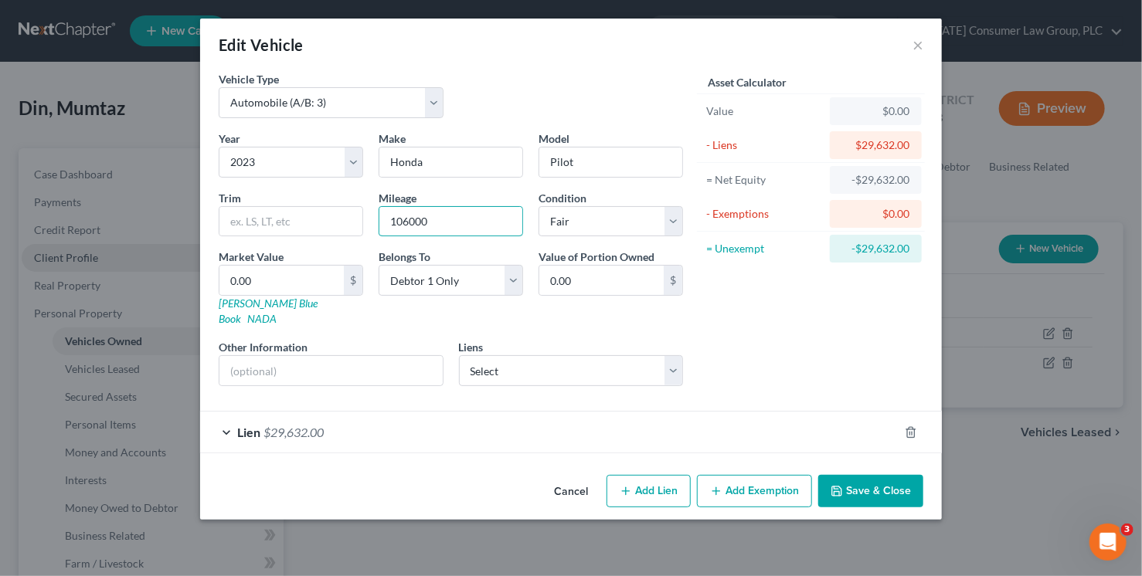
type input "106000"
click at [880, 475] on button "Save & Close" at bounding box center [870, 491] width 105 height 32
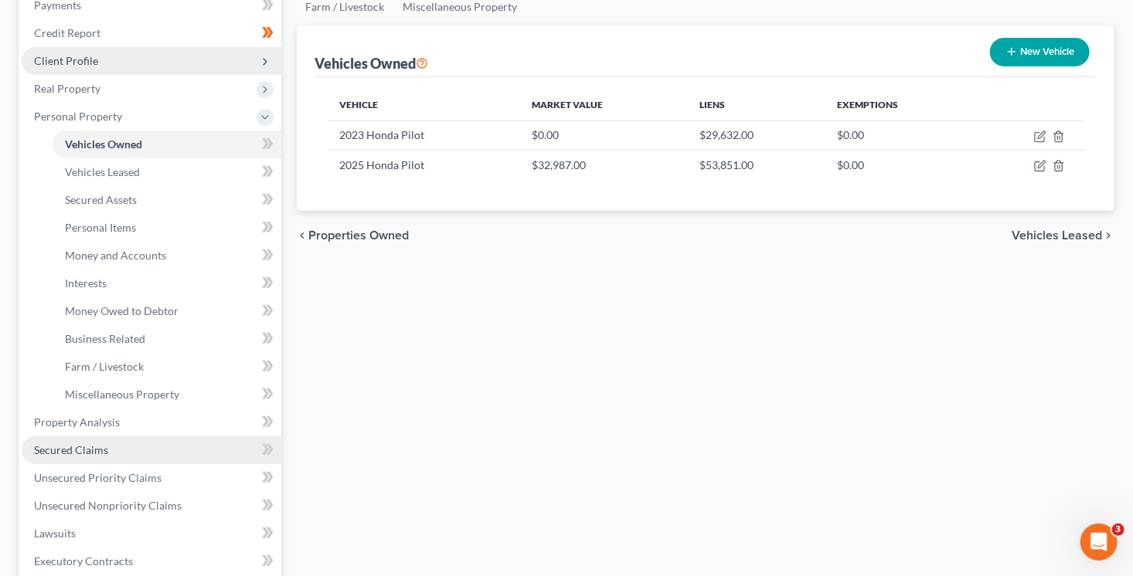
click at [91, 453] on span "Secured Claims" at bounding box center [71, 449] width 74 height 13
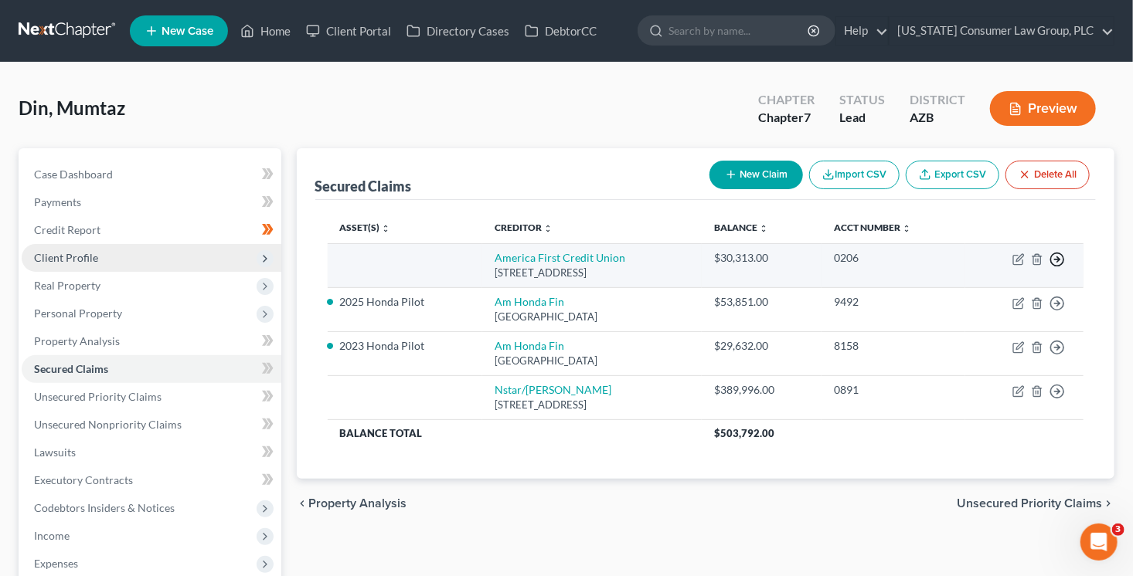
click at [1055, 262] on icon "button" at bounding box center [1056, 259] width 15 height 15
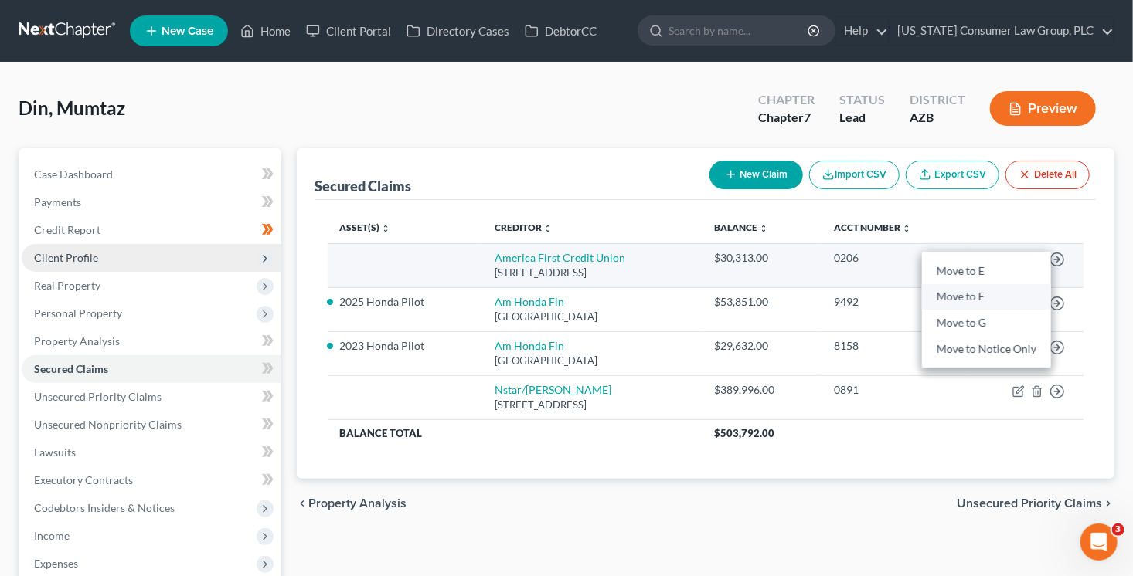
click at [990, 293] on link "Move to F" at bounding box center [986, 297] width 129 height 26
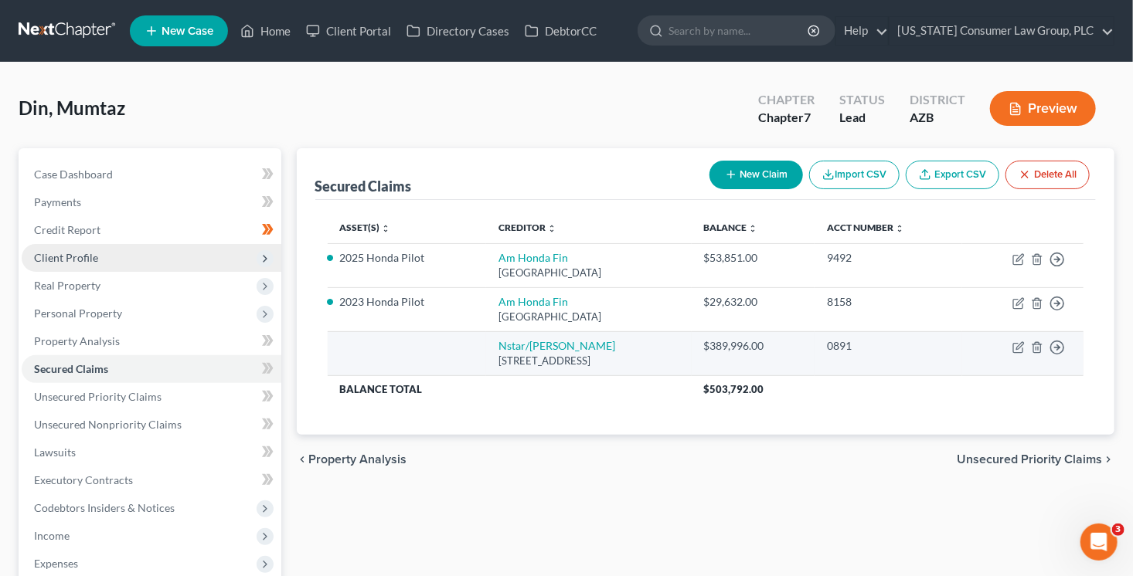
click at [768, 352] on div "$389,996.00" at bounding box center [753, 345] width 98 height 15
click at [1020, 345] on icon "button" at bounding box center [1018, 347] width 12 height 12
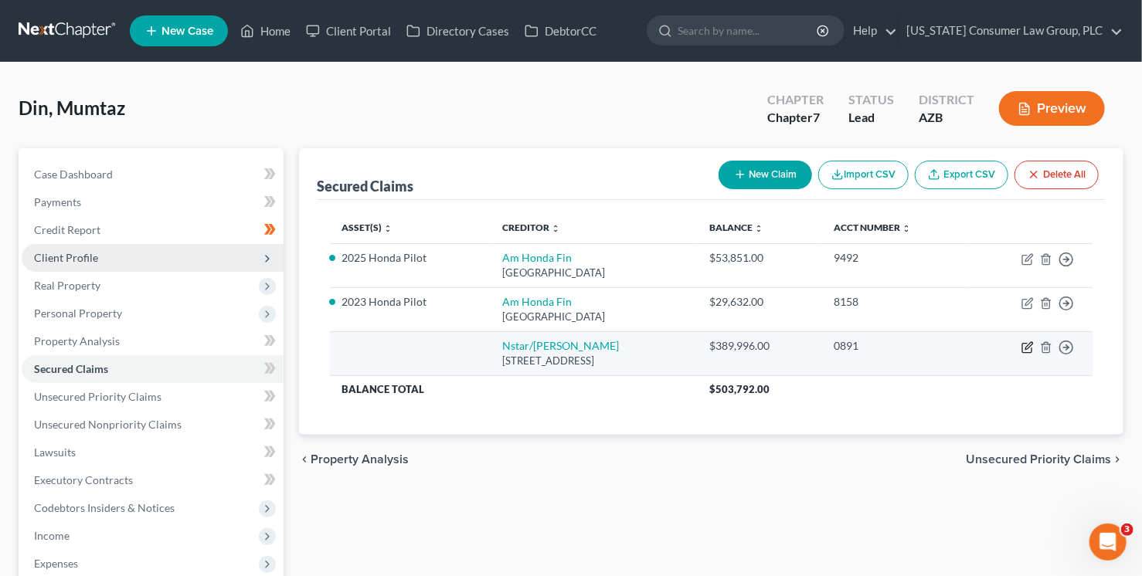
select select "45"
select select "0"
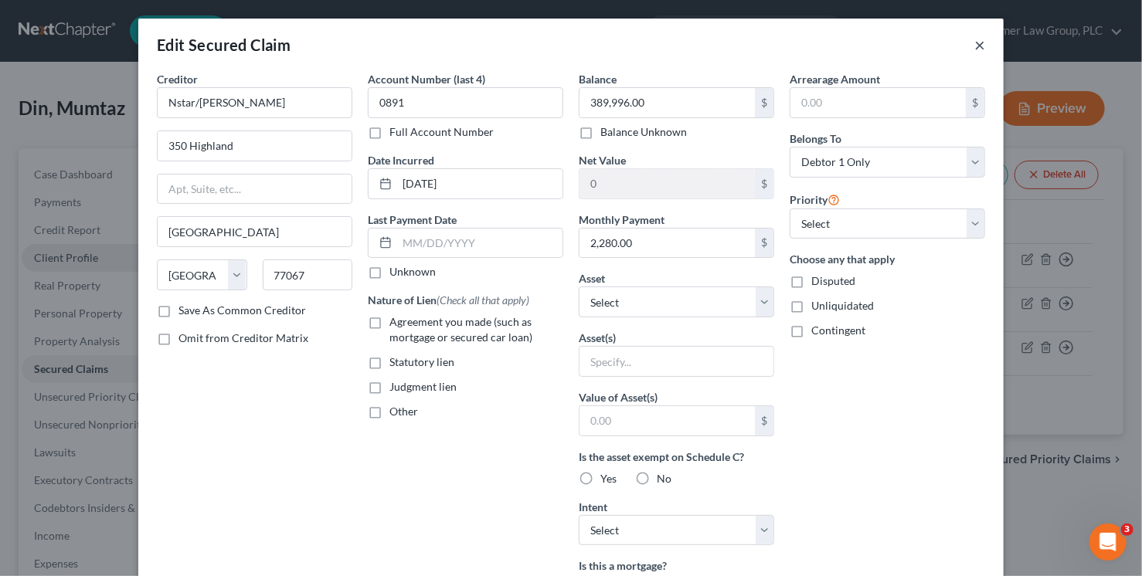
click at [974, 47] on button "×" at bounding box center [979, 45] width 11 height 19
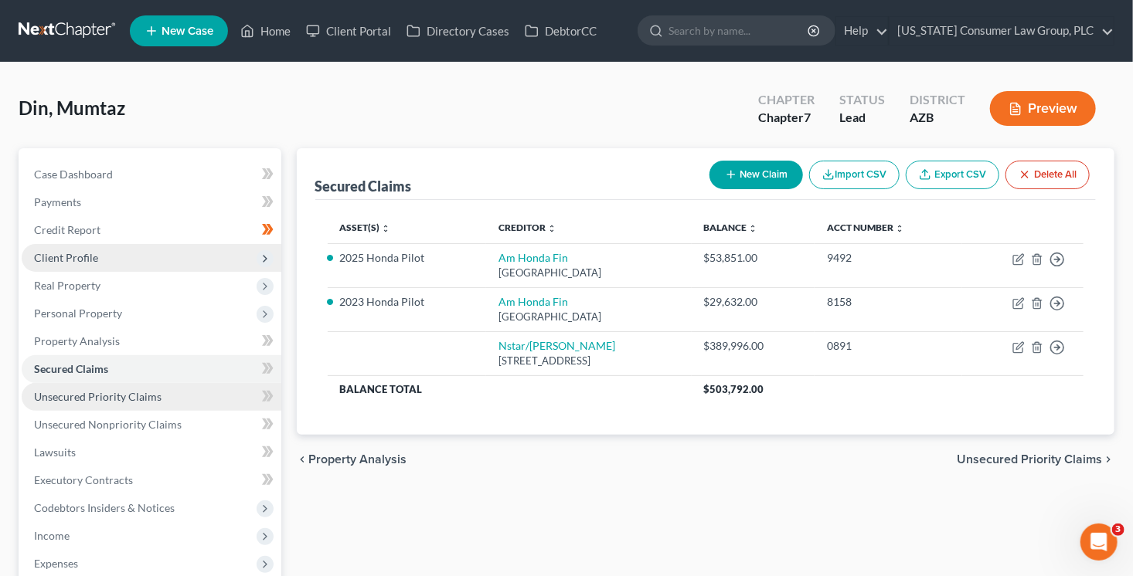
click at [200, 395] on link "Unsecured Priority Claims" at bounding box center [152, 397] width 260 height 28
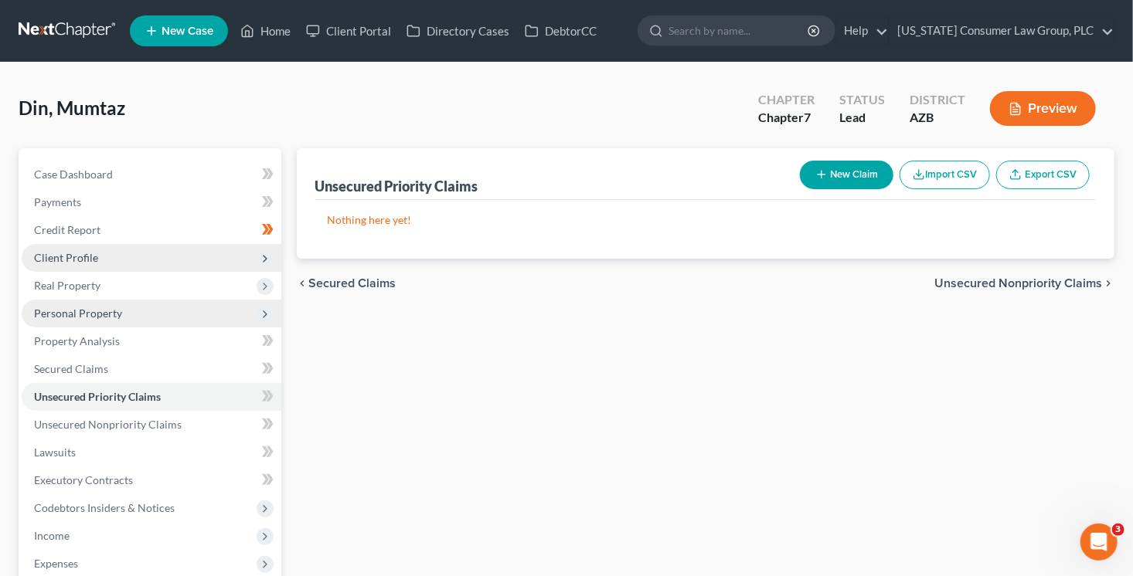
click at [94, 313] on span "Personal Property" at bounding box center [78, 313] width 88 height 13
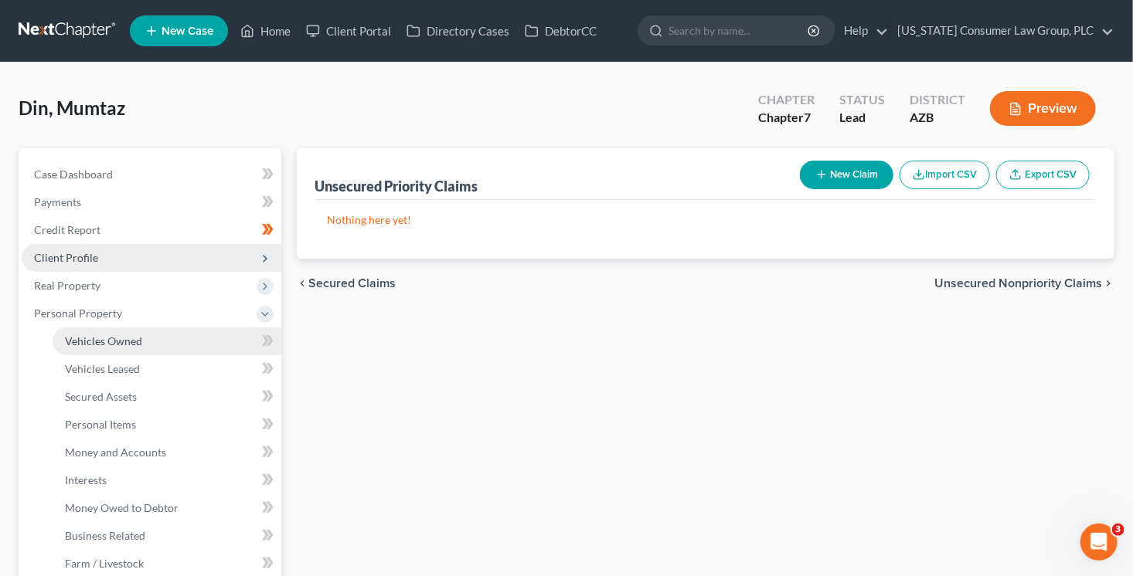
click at [146, 342] on link "Vehicles Owned" at bounding box center [167, 342] width 229 height 28
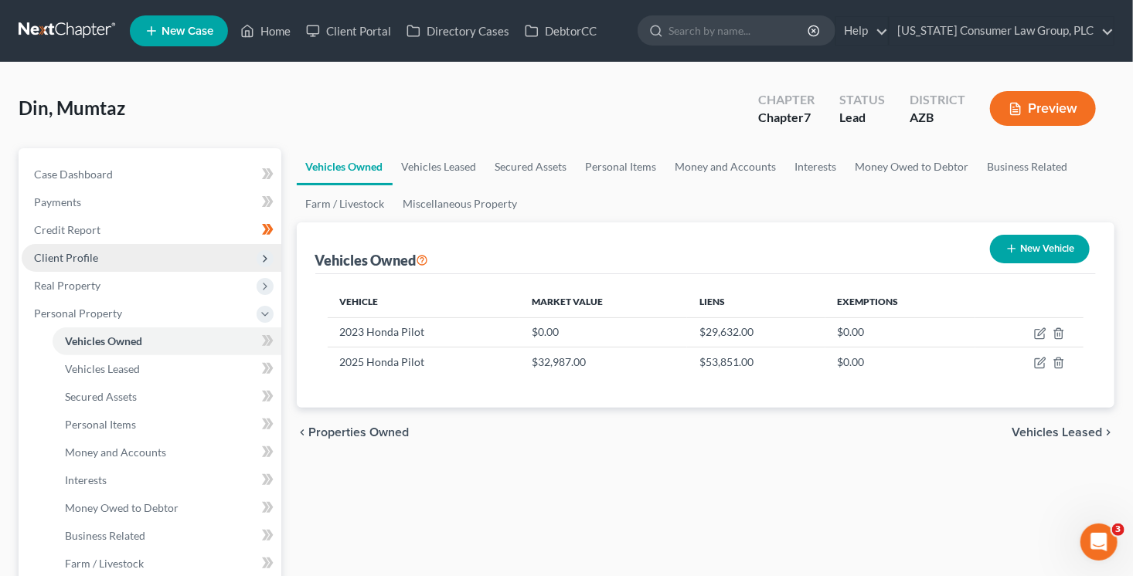
click at [1059, 249] on button "New Vehicle" at bounding box center [1040, 249] width 100 height 29
select select "0"
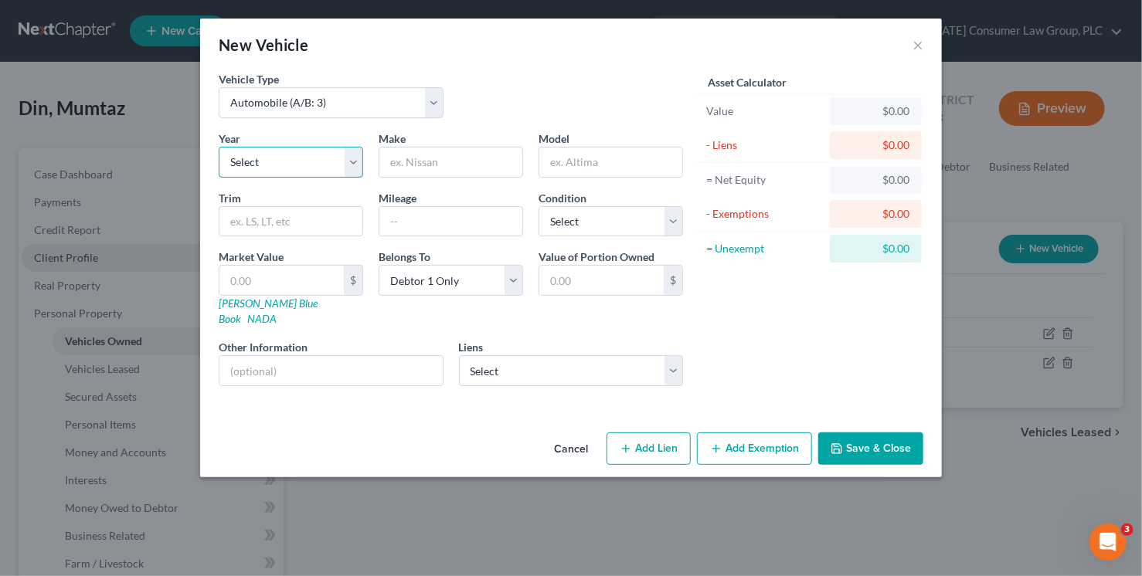
click at [287, 170] on select "Select 2026 2025 2024 2023 2022 2021 2020 2019 2018 2017 2016 2015 2014 2013 20…" at bounding box center [291, 162] width 144 height 31
click at [219, 147] on select "Select 2026 2025 2024 2023 2022 2021 2020 2019 2018 2017 2016 2015 2014 2013 20…" at bounding box center [291, 162] width 144 height 31
click at [297, 168] on select "Select 2026 2025 2024 2023 2022 2021 2020 2019 2018 2017 2016 2015 2014 2013 20…" at bounding box center [291, 162] width 144 height 31
select select "8"
click at [219, 147] on select "Select 2026 2025 2024 2023 2022 2021 2020 2019 2018 2017 2016 2015 2014 2013 20…" at bounding box center [291, 162] width 144 height 31
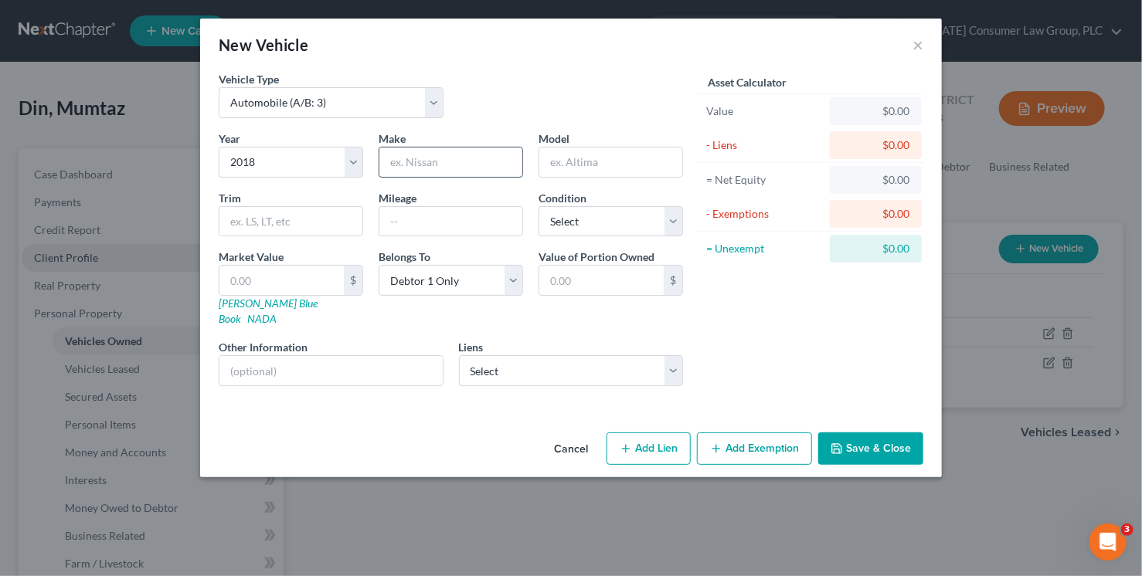
click at [420, 156] on input "text" at bounding box center [450, 162] width 143 height 29
type input "Hyundai"
type input "Sonata"
select select "3"
click at [433, 221] on input "text" at bounding box center [450, 221] width 143 height 29
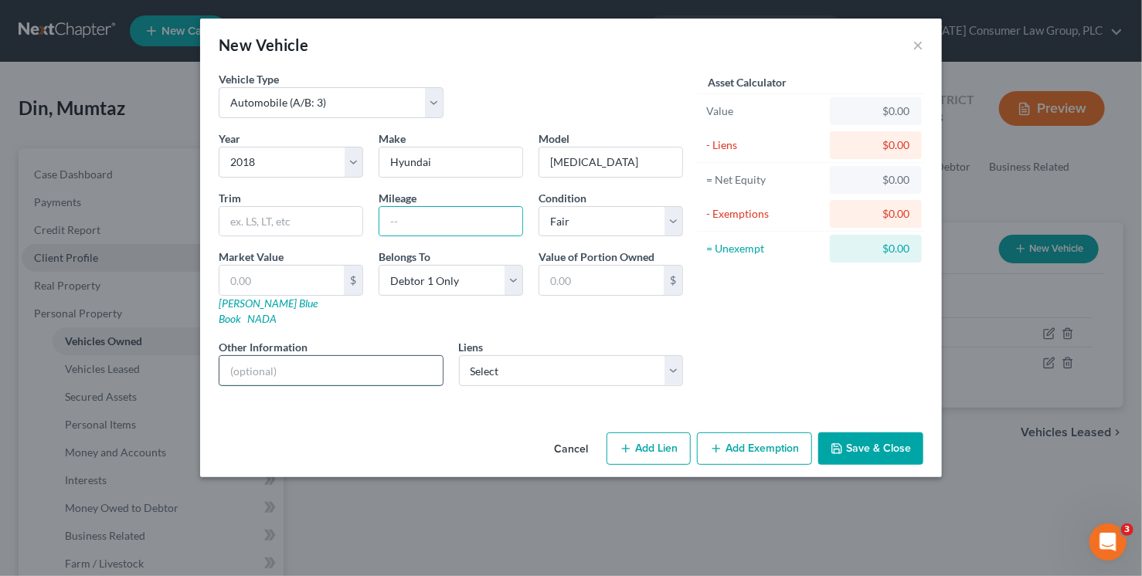
click at [319, 362] on input "text" at bounding box center [330, 370] width 223 height 29
click at [416, 210] on input "text" at bounding box center [450, 221] width 143 height 29
click at [283, 280] on input "text" at bounding box center [281, 280] width 124 height 29
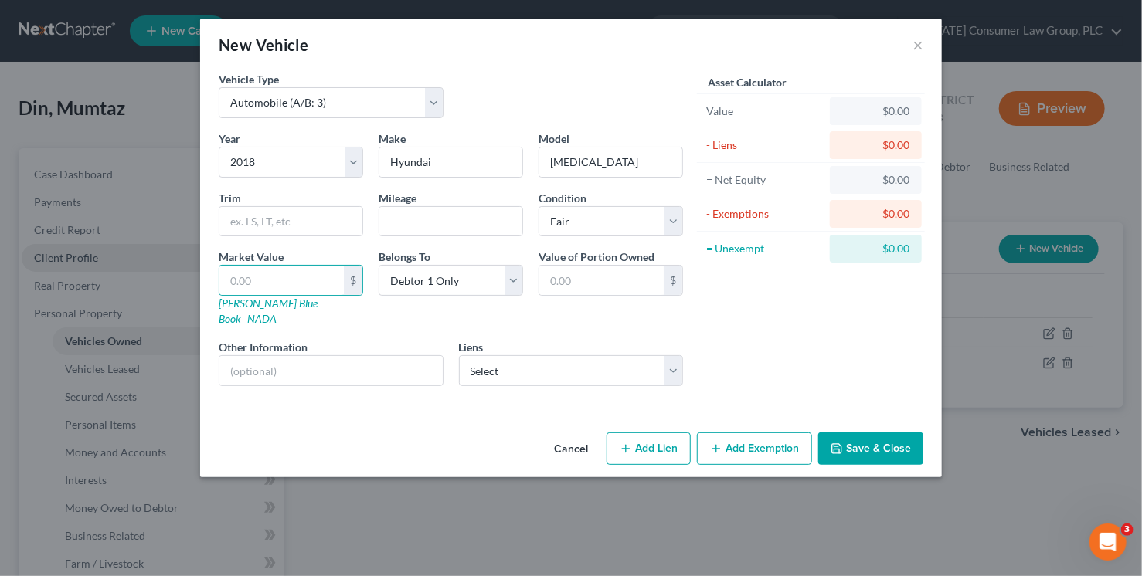
click at [859, 436] on button "Save & Close" at bounding box center [870, 449] width 105 height 32
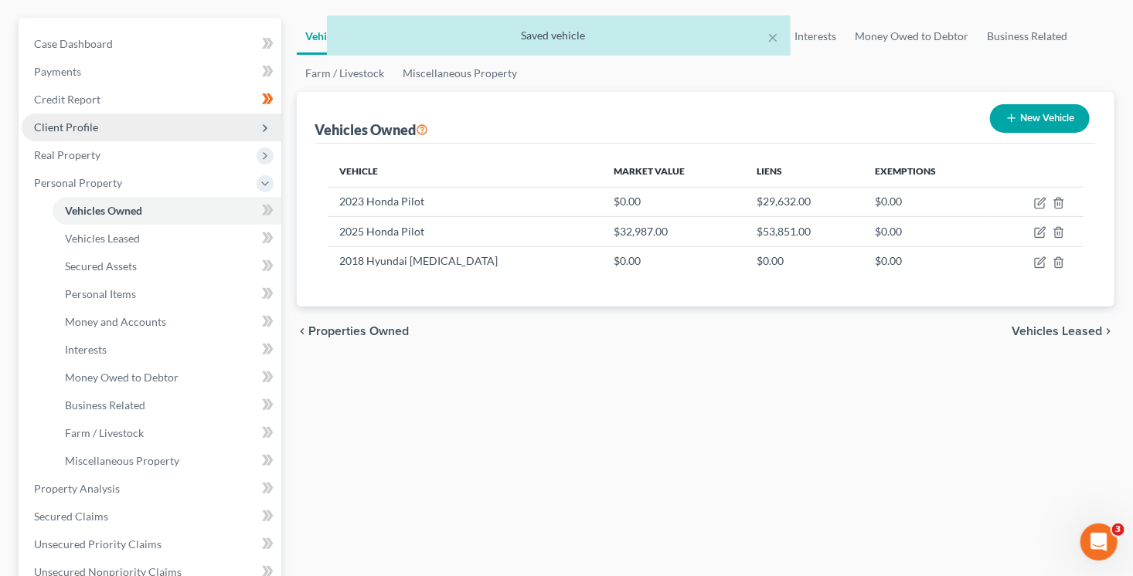
scroll to position [142, 0]
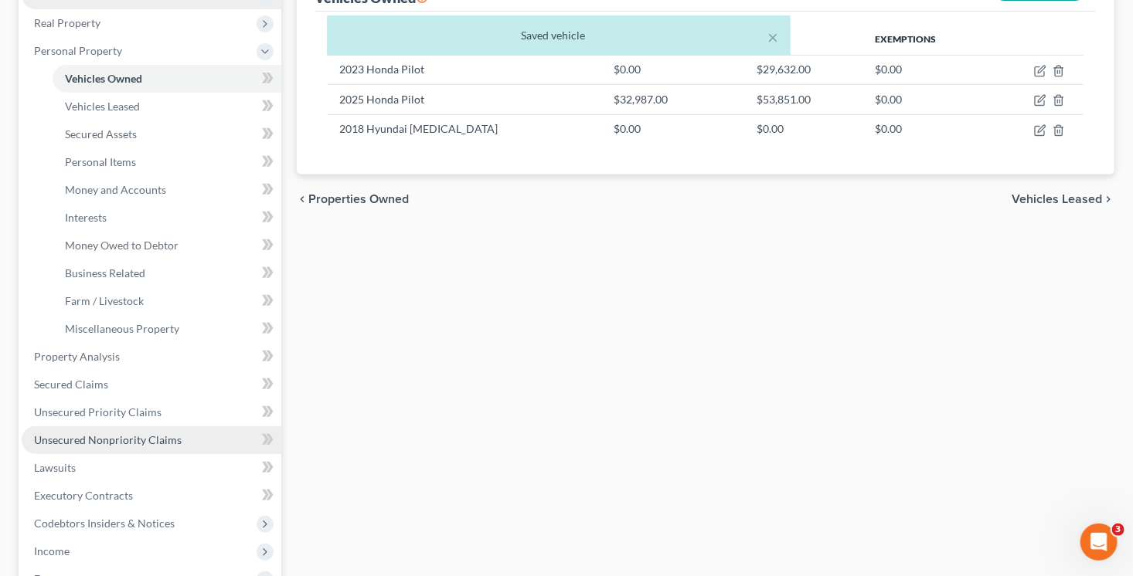
click at [148, 436] on span "Unsecured Nonpriority Claims" at bounding box center [108, 439] width 148 height 13
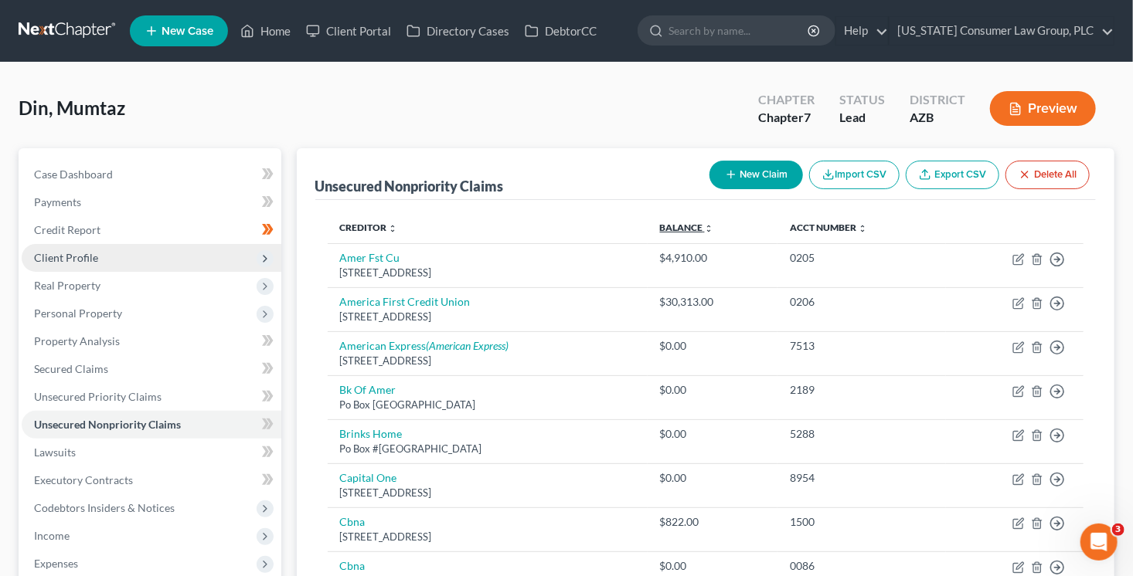
click at [714, 228] on link "Balance expand_more expand_less unfold_more" at bounding box center [687, 228] width 54 height 12
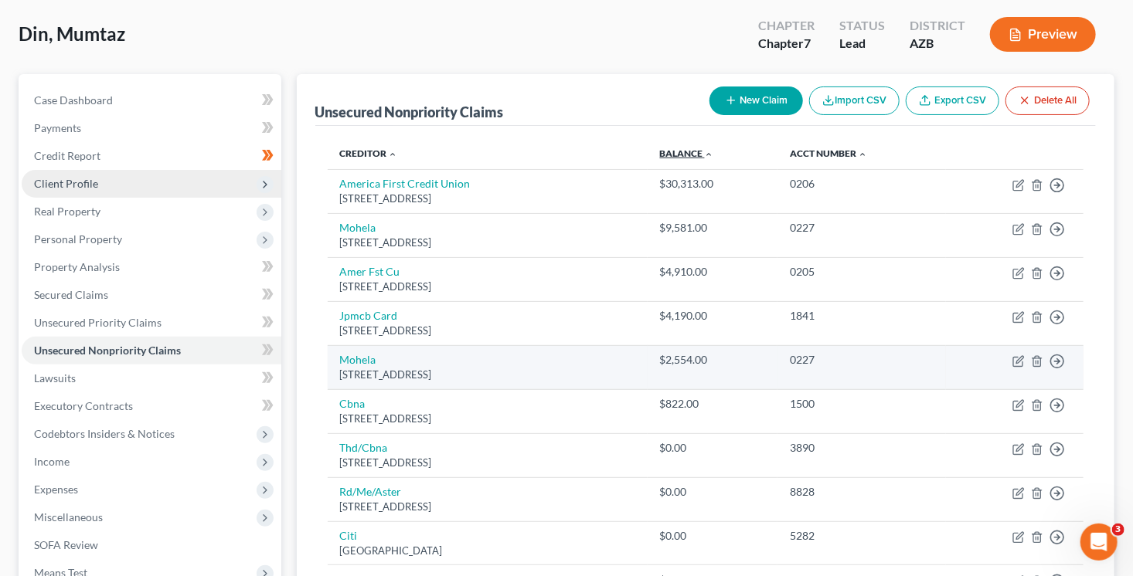
scroll to position [93, 0]
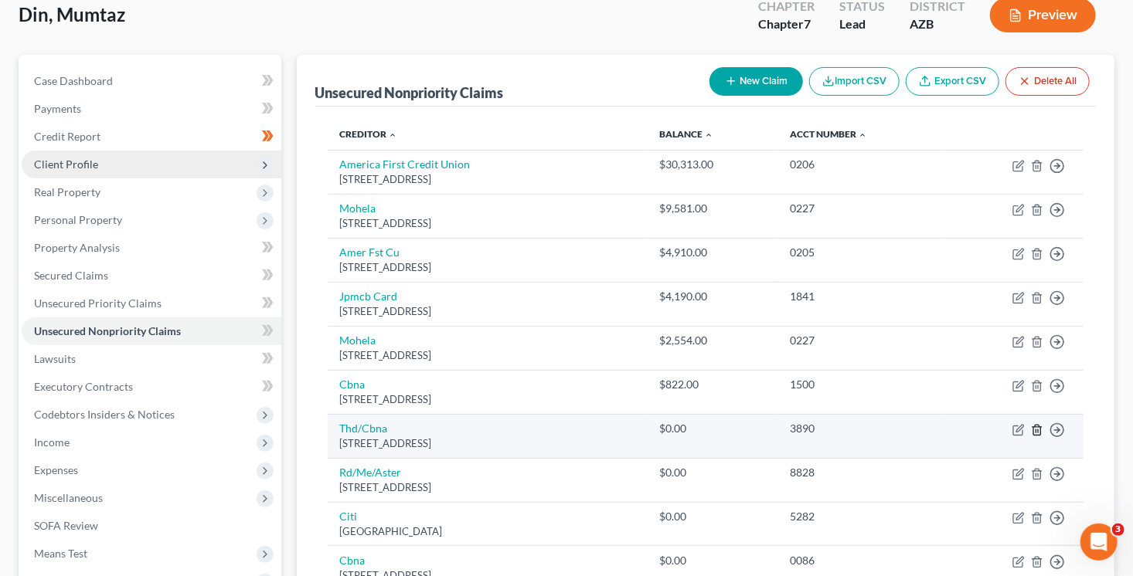
click at [1040, 429] on icon "button" at bounding box center [1036, 430] width 7 height 10
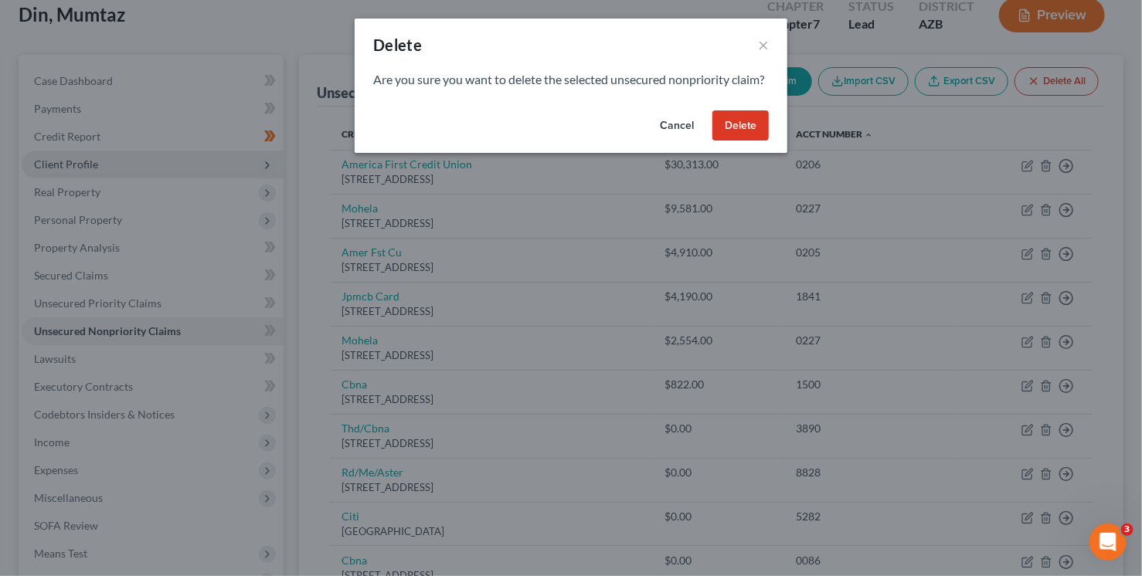
click at [742, 141] on button "Delete" at bounding box center [740, 125] width 56 height 31
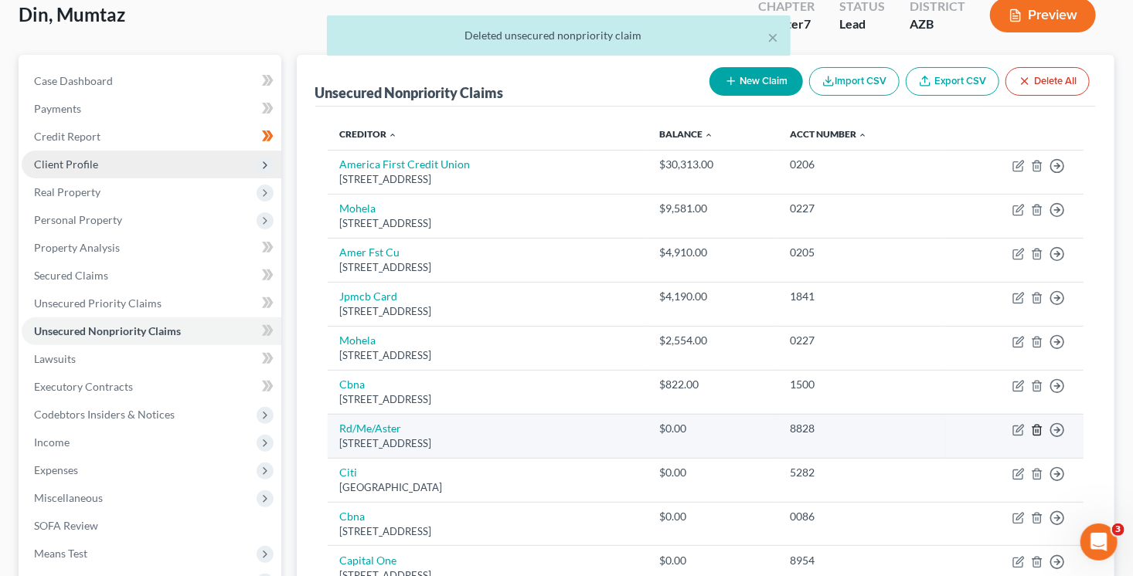
click at [1036, 430] on icon "button" at bounding box center [1037, 430] width 12 height 12
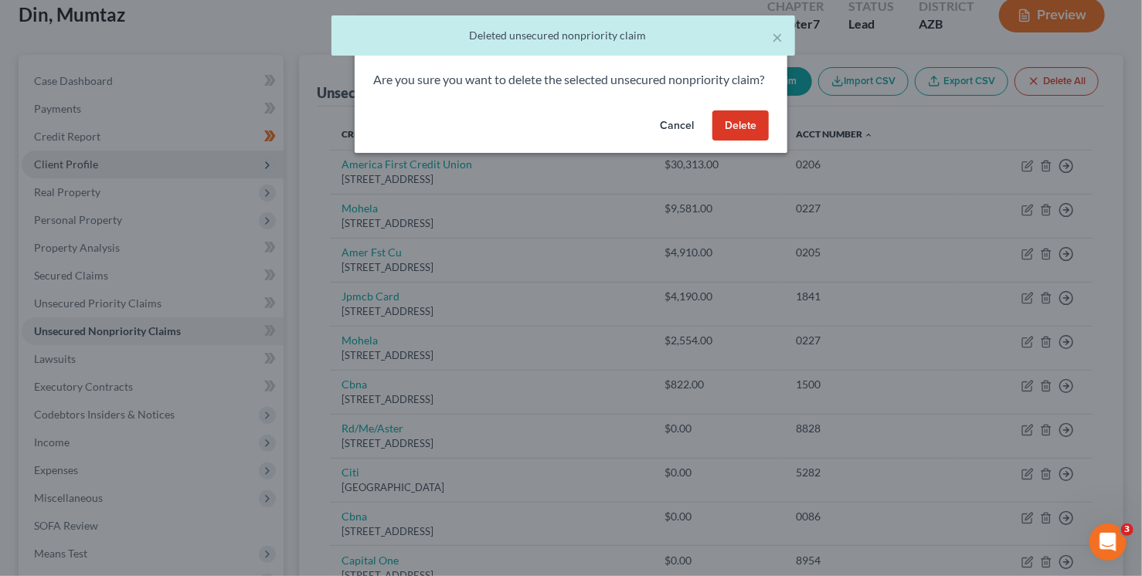
click at [756, 141] on button "Delete" at bounding box center [740, 125] width 56 height 31
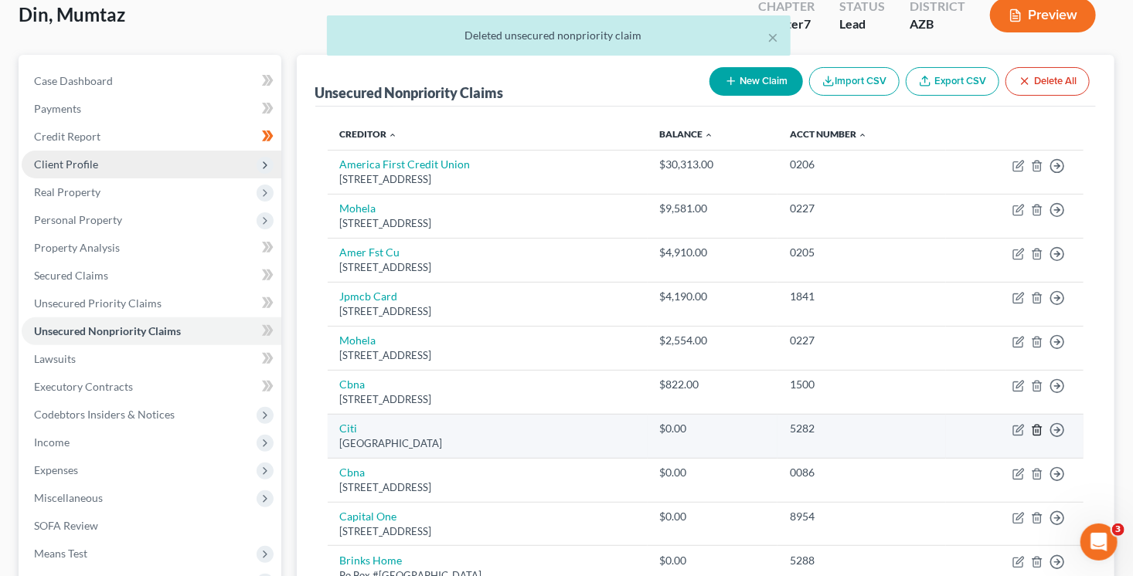
click at [1035, 428] on icon "button" at bounding box center [1037, 430] width 12 height 12
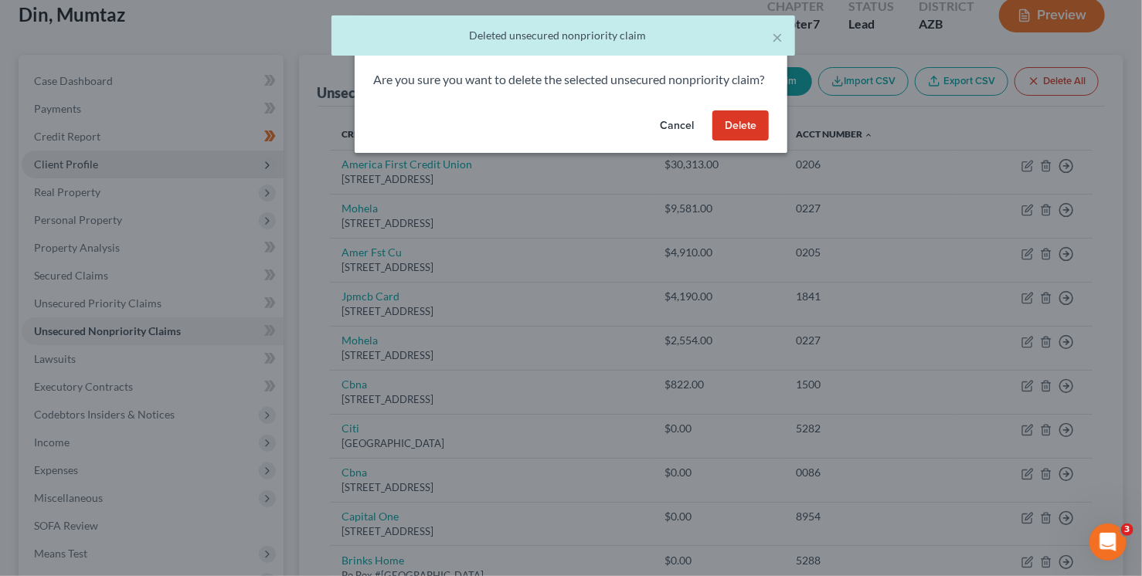
click at [744, 141] on button "Delete" at bounding box center [740, 125] width 56 height 31
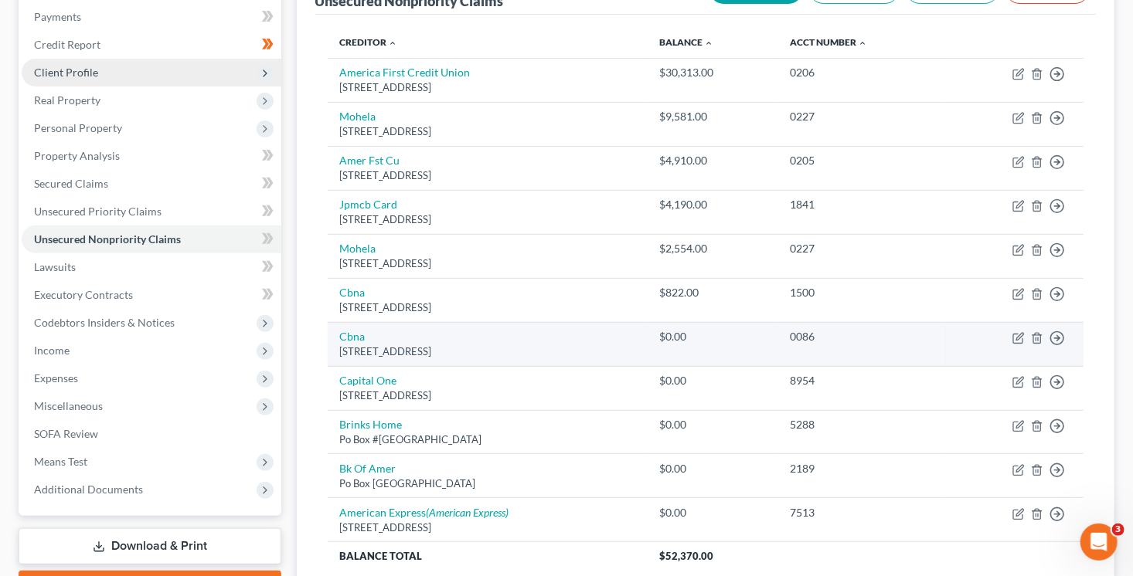
scroll to position [190, 0]
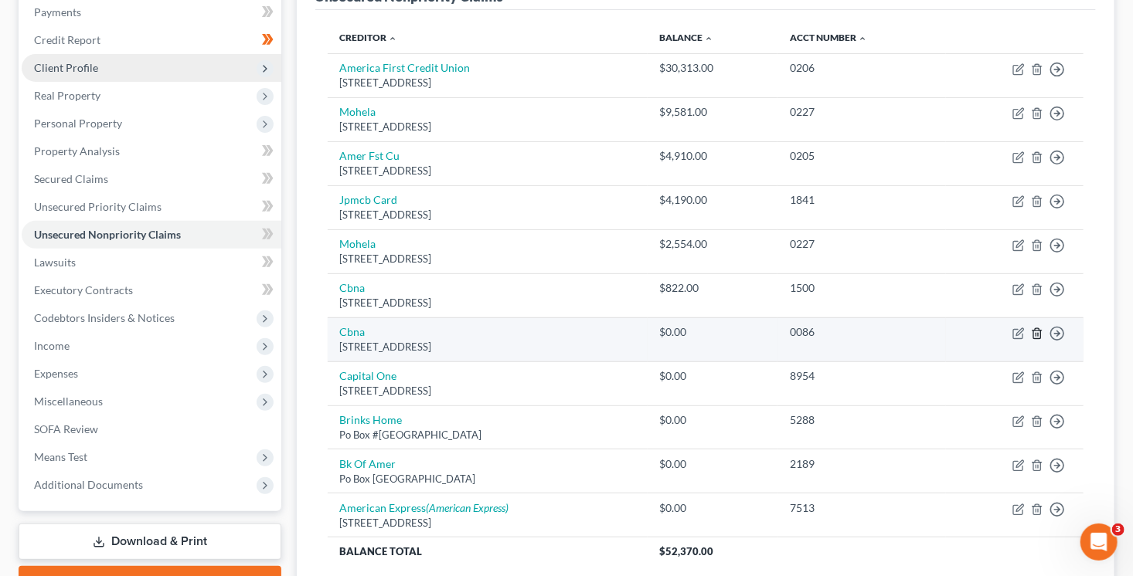
click at [1038, 333] on icon "button" at bounding box center [1037, 334] width 12 height 12
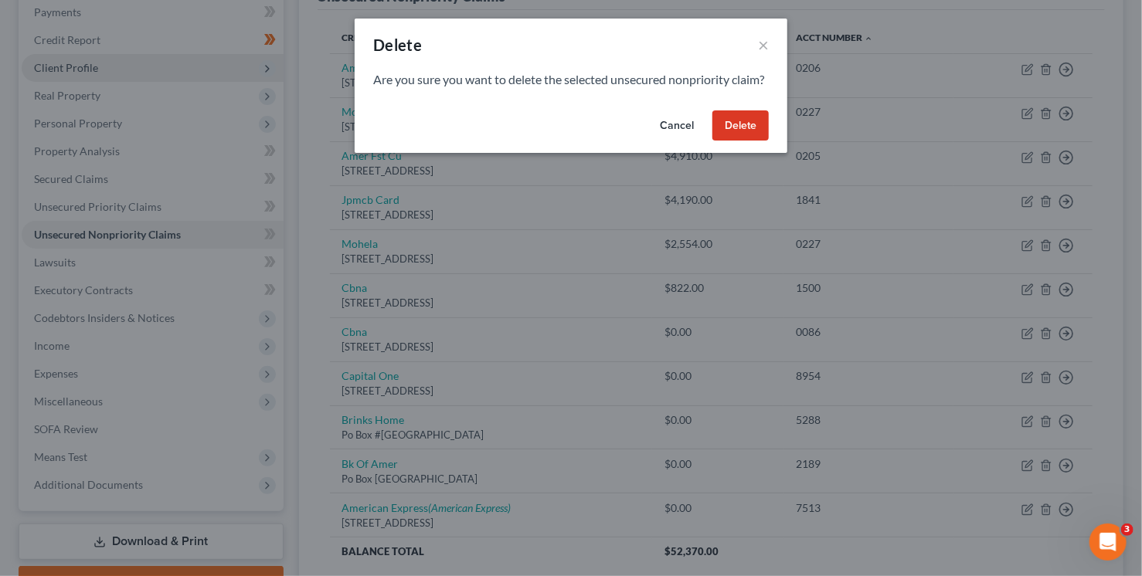
click at [741, 141] on button "Delete" at bounding box center [740, 125] width 56 height 31
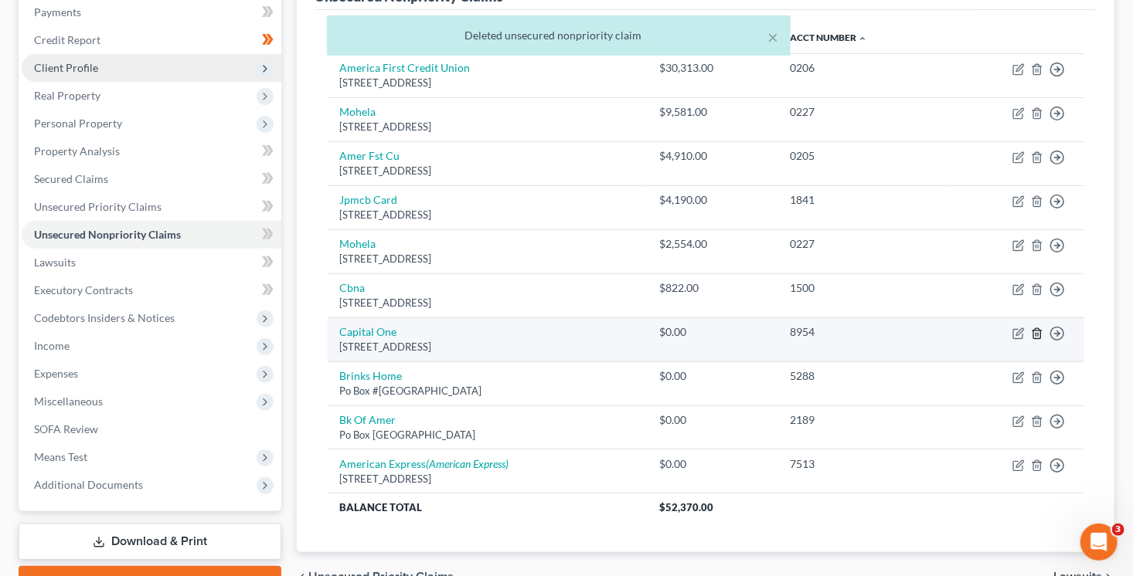
click at [1038, 333] on line "button" at bounding box center [1038, 334] width 0 height 3
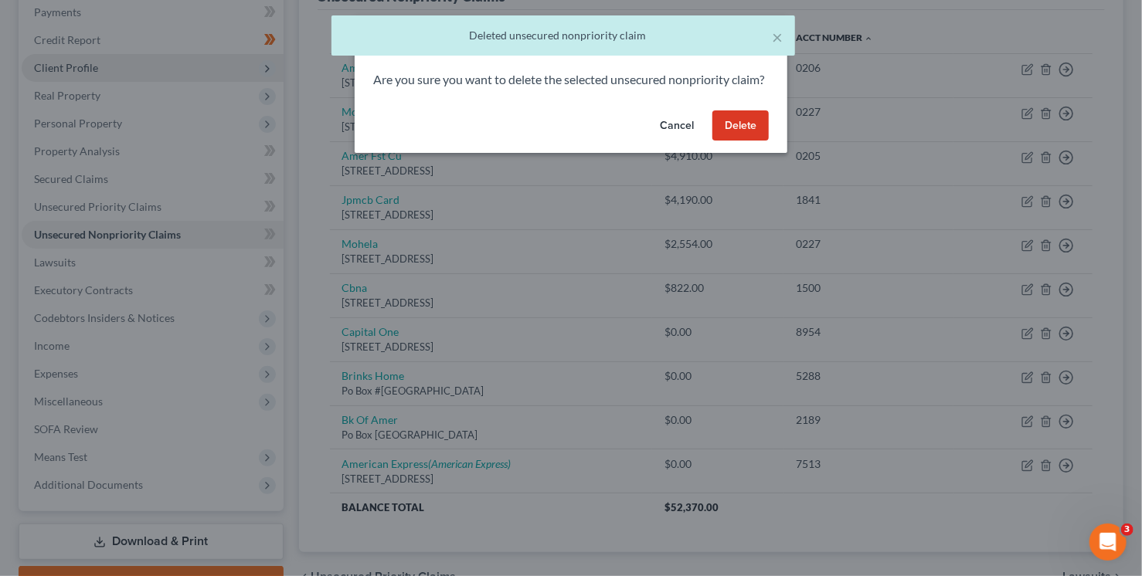
click at [739, 134] on button "Delete" at bounding box center [740, 125] width 56 height 31
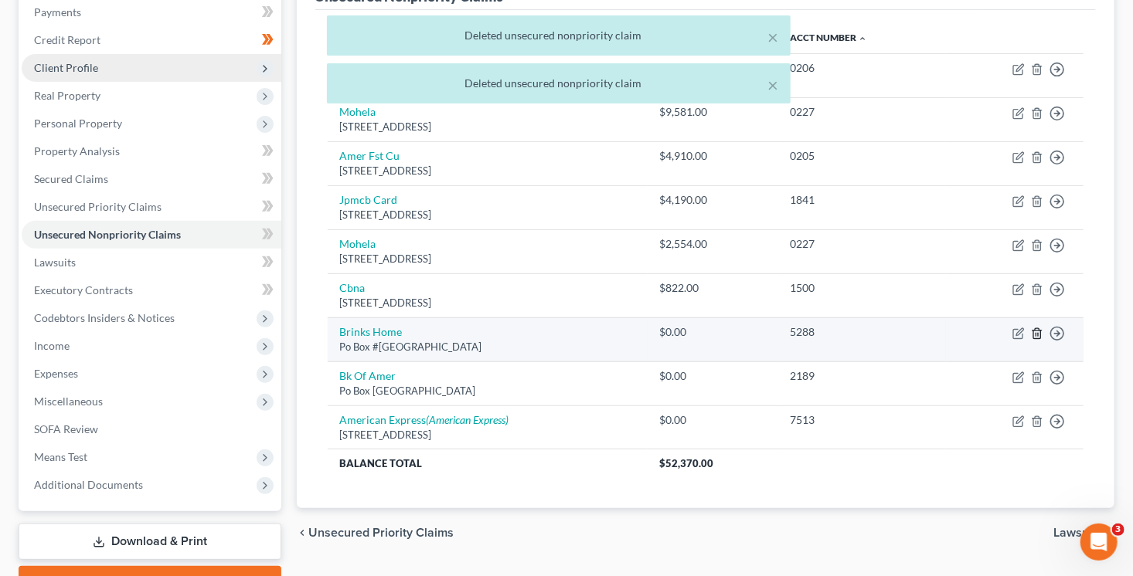
click at [1038, 334] on line "button" at bounding box center [1038, 334] width 0 height 3
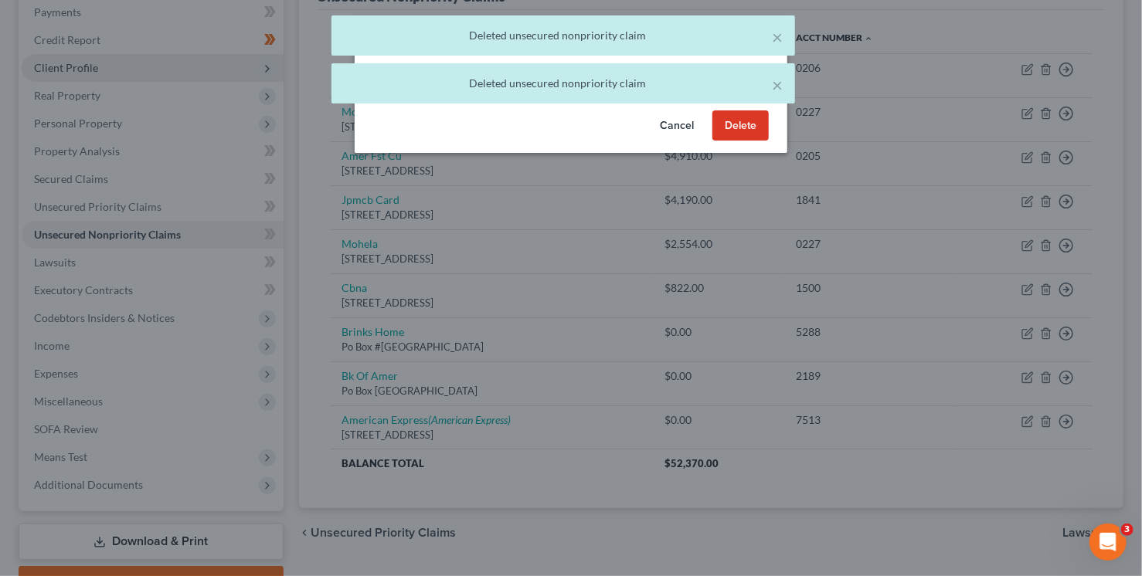
click at [743, 141] on button "Delete" at bounding box center [740, 125] width 56 height 31
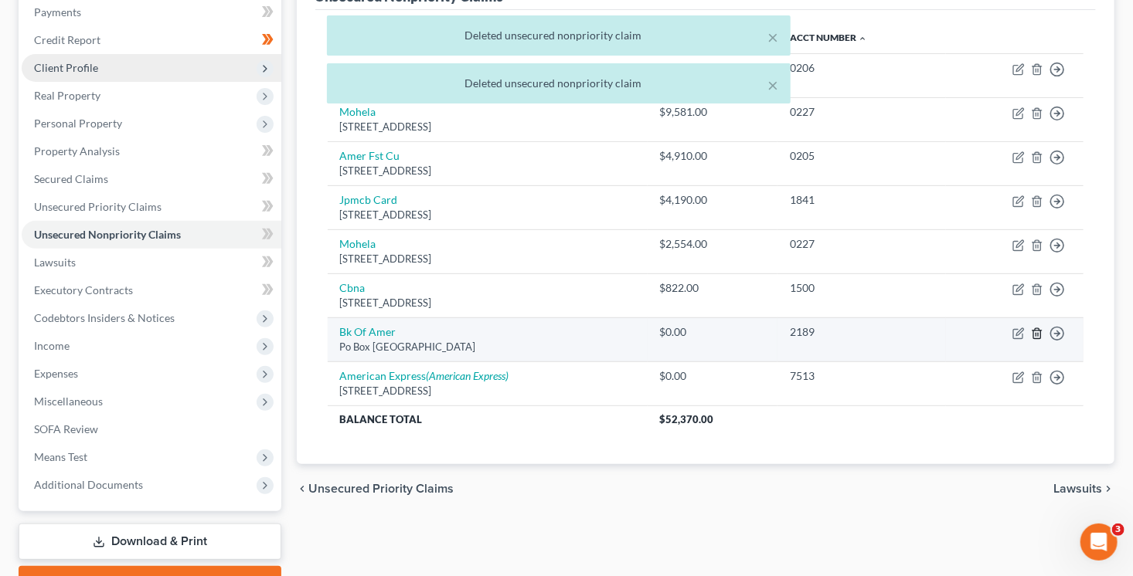
click at [1034, 333] on icon "button" at bounding box center [1037, 334] width 12 height 12
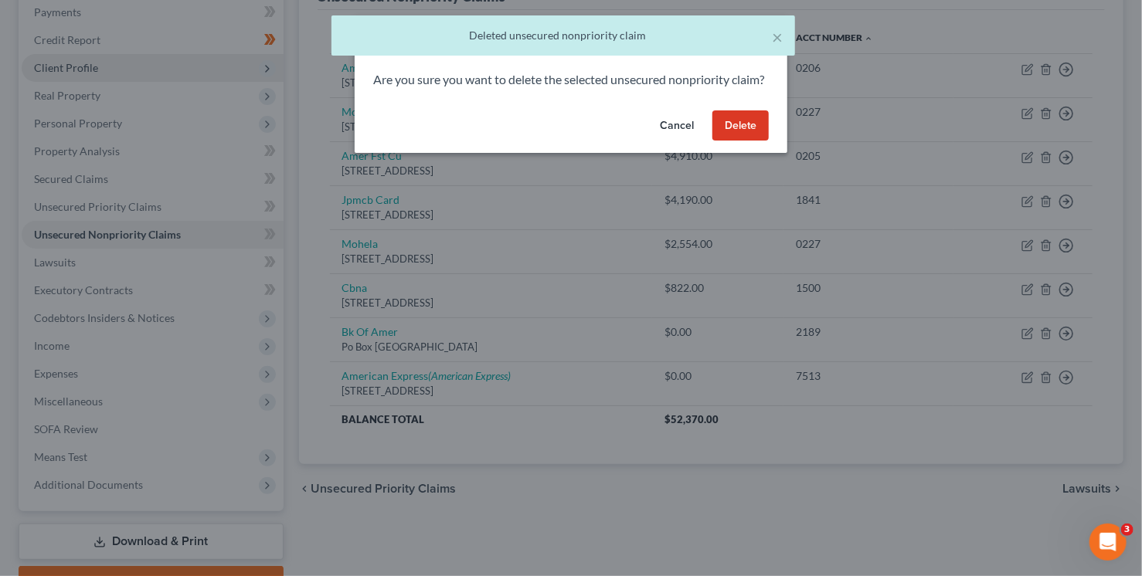
click at [749, 138] on button "Delete" at bounding box center [740, 125] width 56 height 31
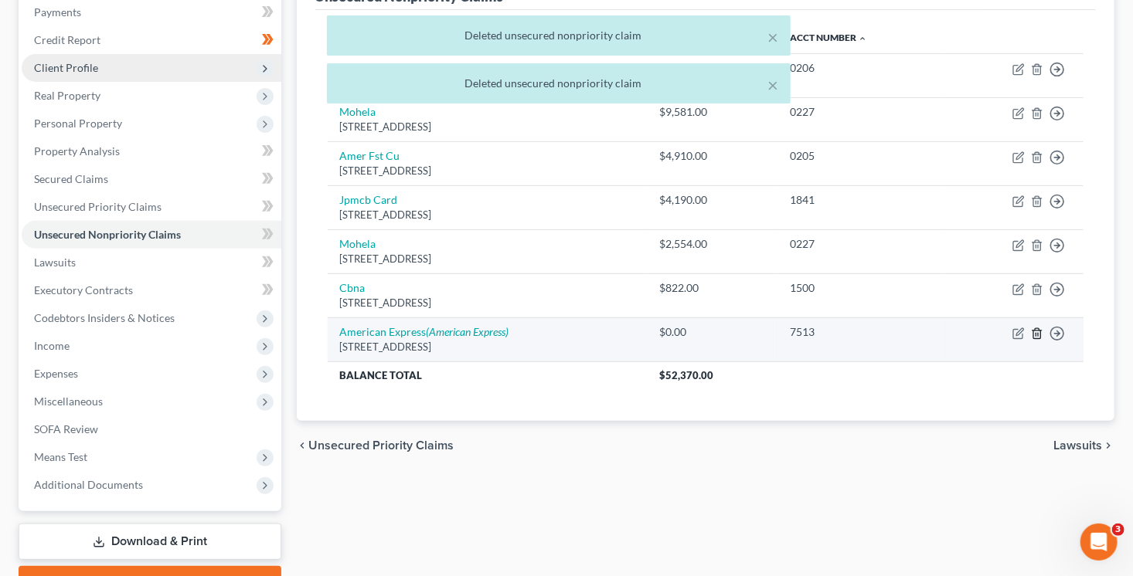
click at [1034, 338] on icon "button" at bounding box center [1037, 334] width 12 height 12
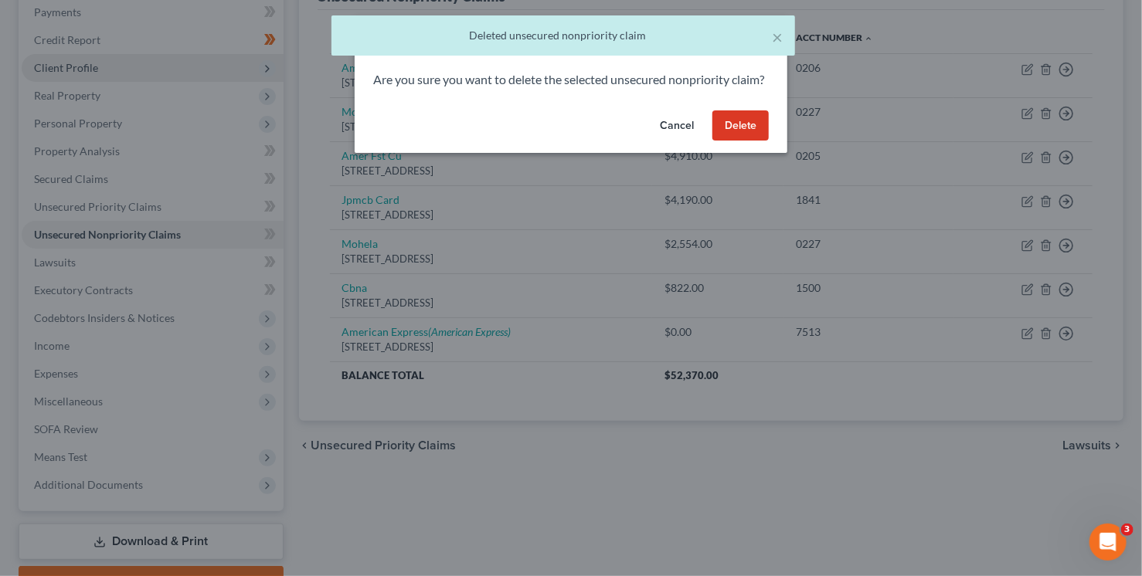
click at [753, 141] on button "Delete" at bounding box center [740, 125] width 56 height 31
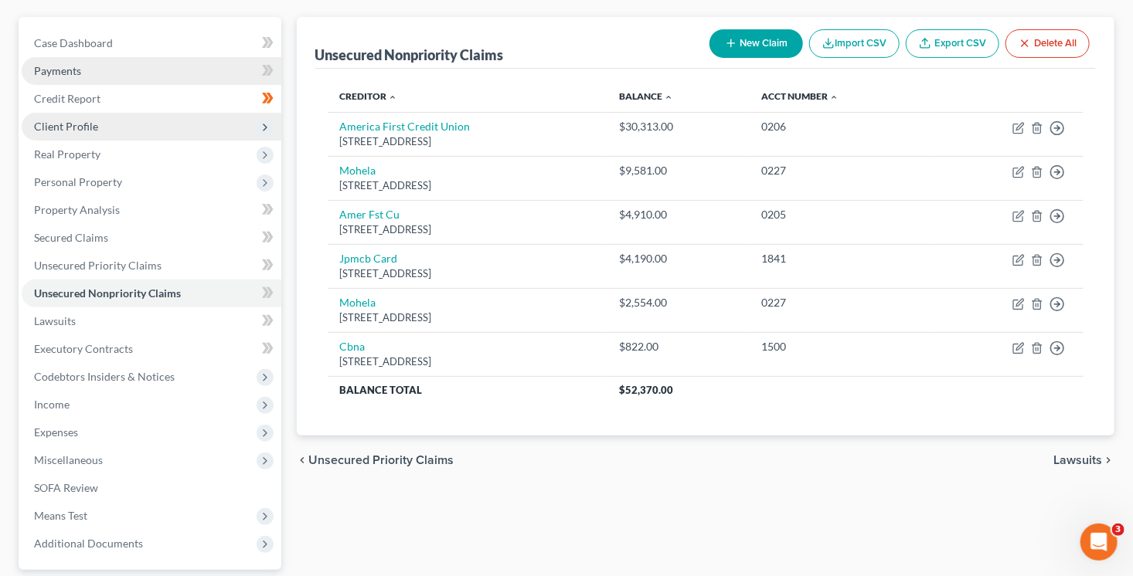
scroll to position [119, 0]
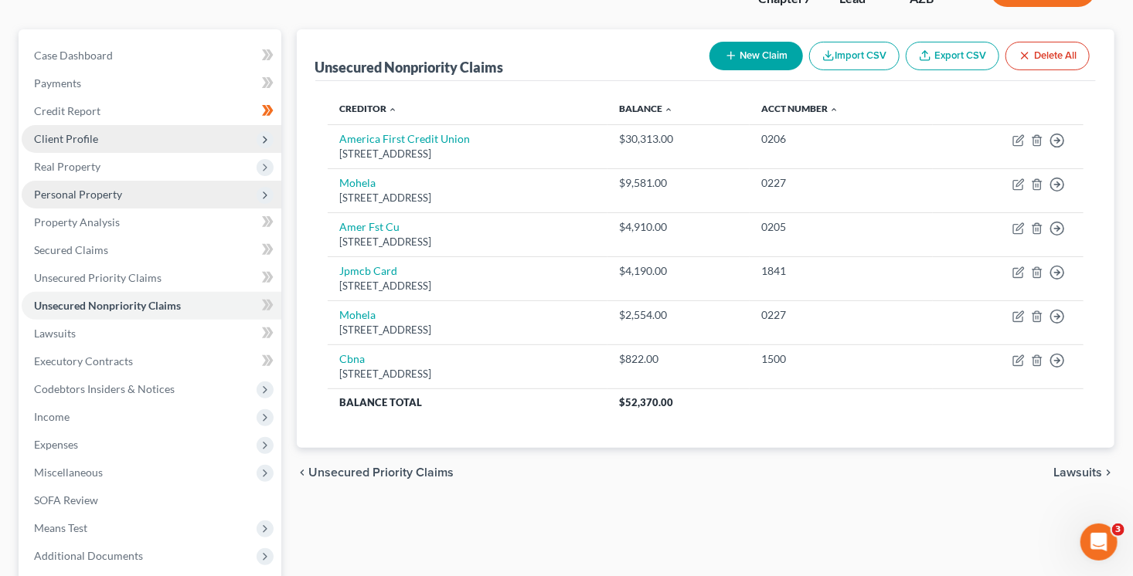
click at [103, 194] on span "Personal Property" at bounding box center [78, 194] width 88 height 13
click at [129, 184] on span "Personal Property" at bounding box center [152, 195] width 260 height 28
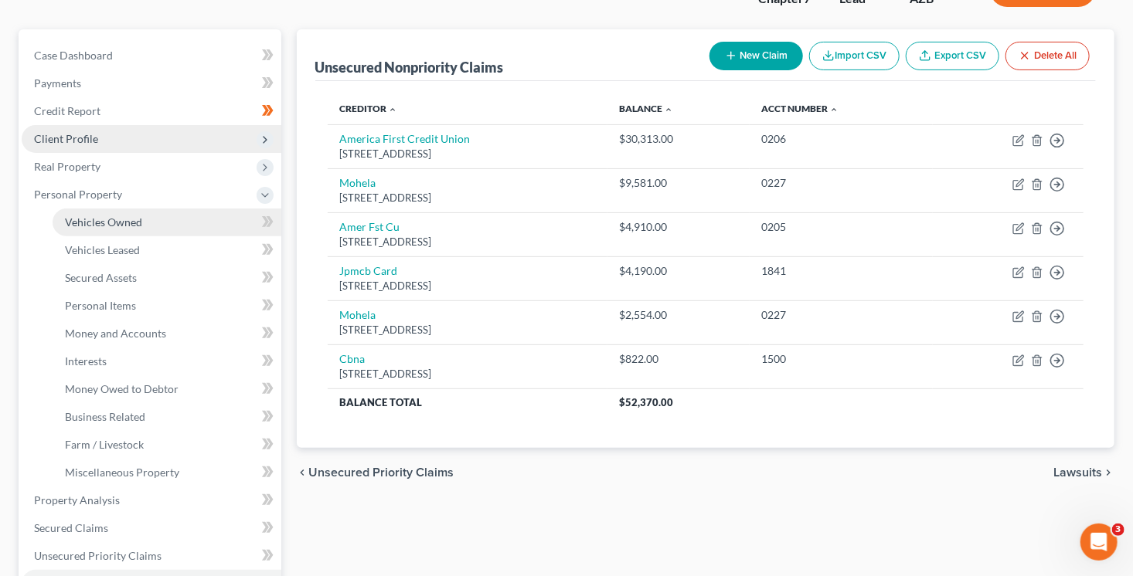
click at [133, 216] on span "Vehicles Owned" at bounding box center [103, 222] width 77 height 13
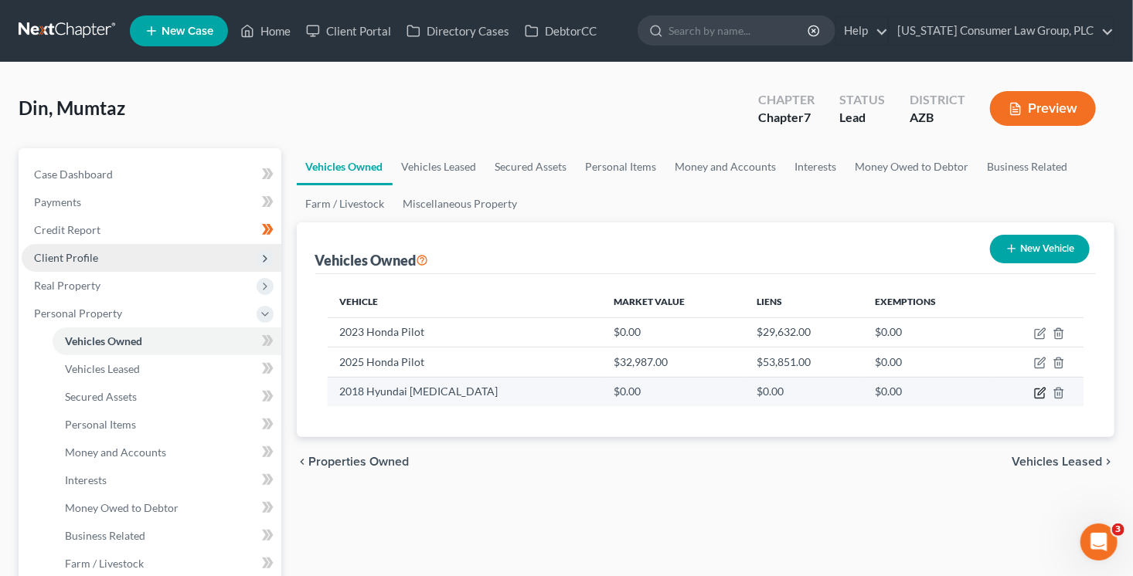
click at [1044, 390] on icon "button" at bounding box center [1040, 393] width 12 height 12
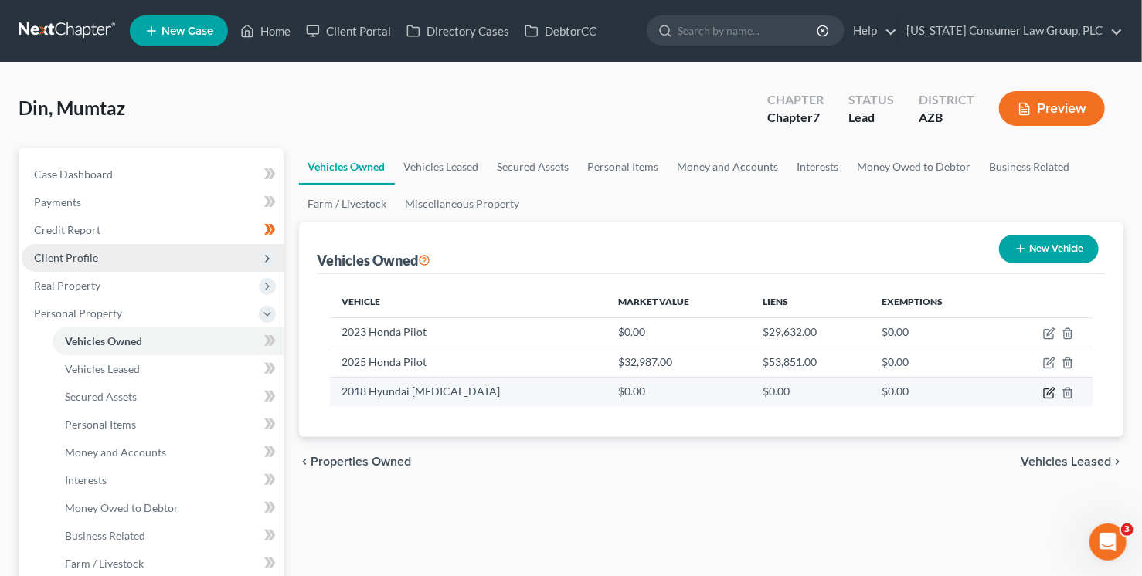
select select "0"
select select "8"
select select "3"
select select "0"
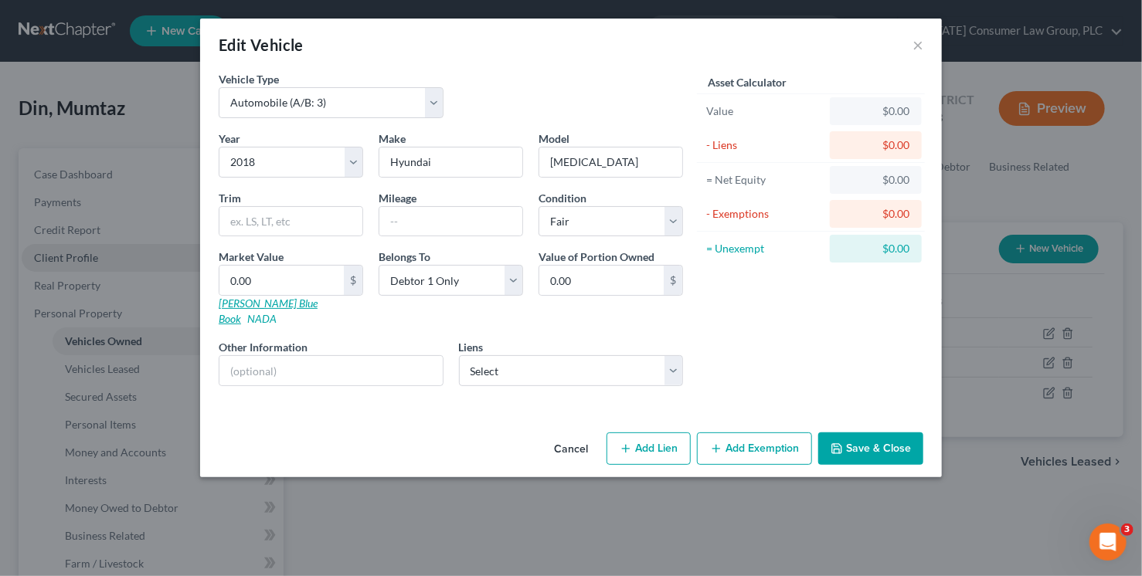
click at [271, 303] on link "[PERSON_NAME] Blue Book" at bounding box center [268, 311] width 99 height 29
drag, startPoint x: 278, startPoint y: 283, endPoint x: 277, endPoint y: 256, distance: 26.3
click at [278, 282] on input "0.00" at bounding box center [281, 280] width 124 height 29
type input "5"
type input "5.00"
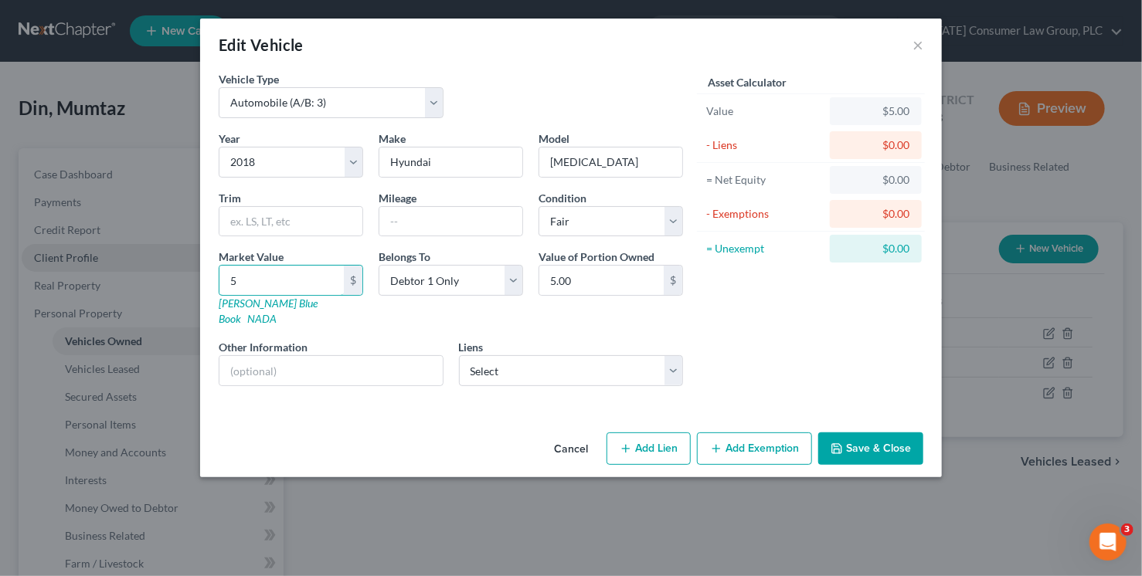
type input "53"
type input "53.00"
type input "530"
type input "530.00"
type input "5308"
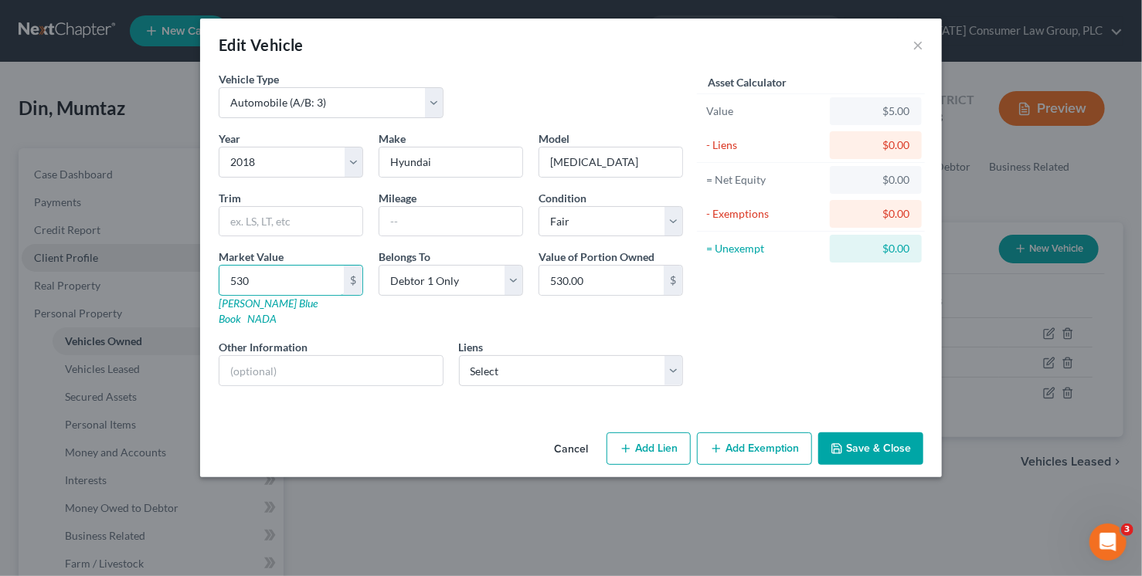
type input "5,308.00"
type input "5,308"
click at [312, 356] on input "text" at bounding box center [330, 370] width 223 height 29
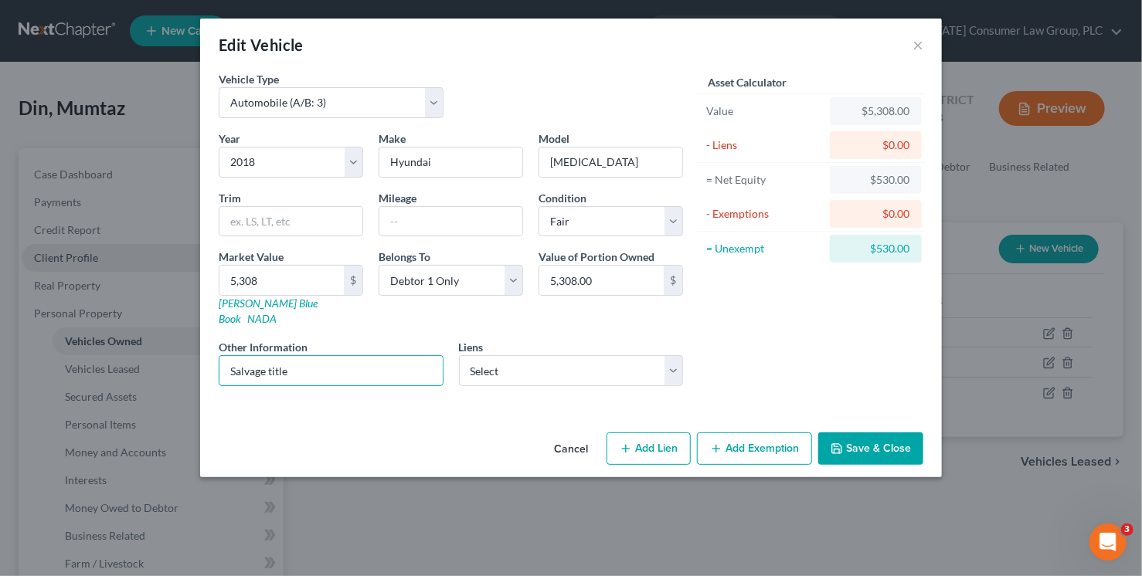
type input "Salvage title"
click at [772, 433] on button "Add Exemption" at bounding box center [754, 449] width 115 height 32
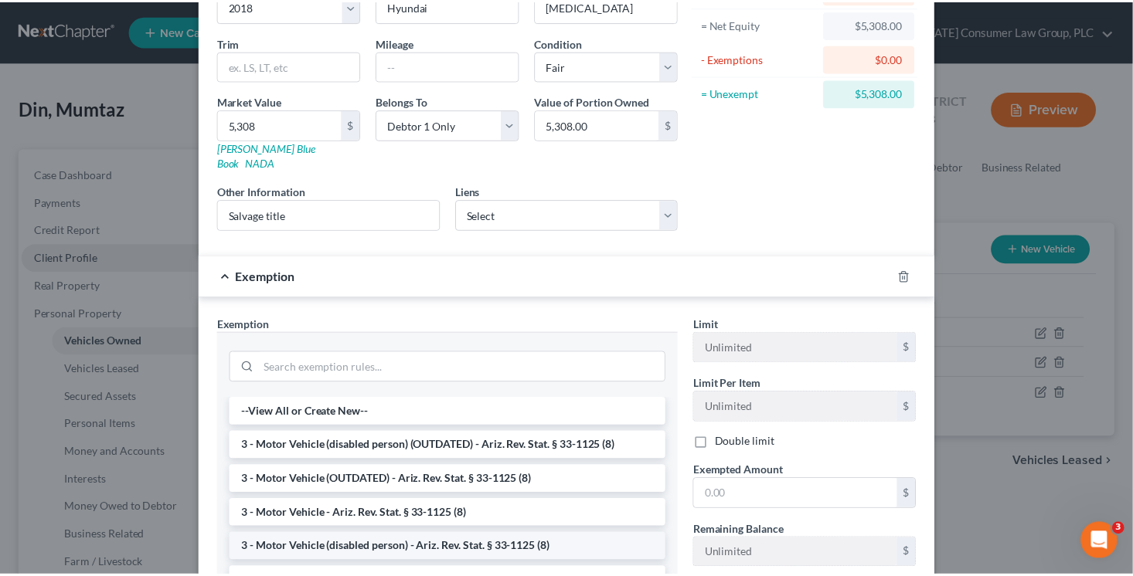
scroll to position [202, 0]
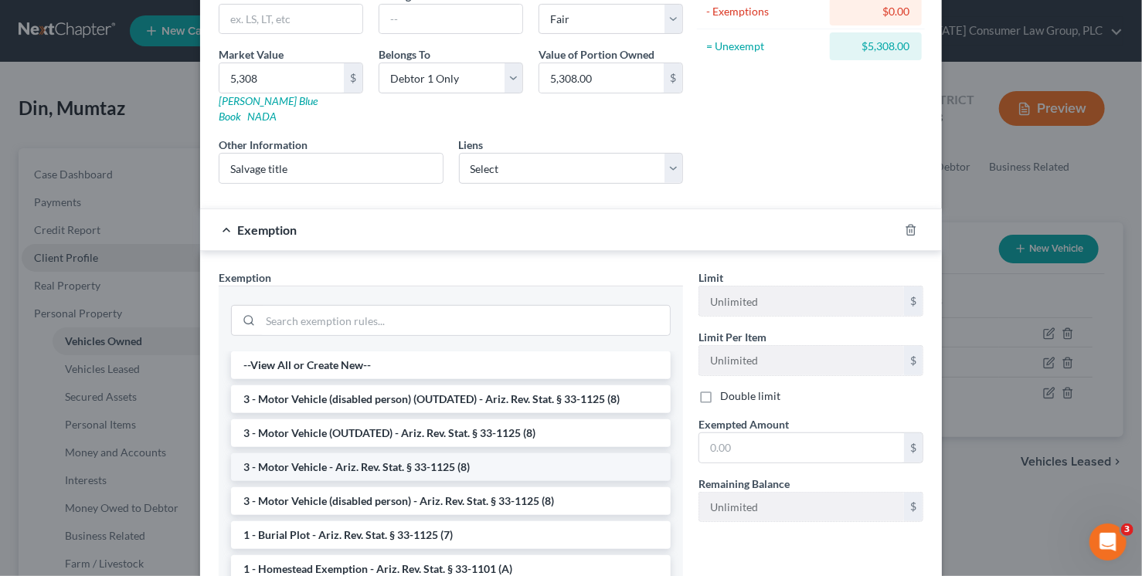
click at [413, 456] on li "3 - Motor Vehicle - Ariz. Rev. Stat. § 33-1125 (8)" at bounding box center [451, 467] width 440 height 28
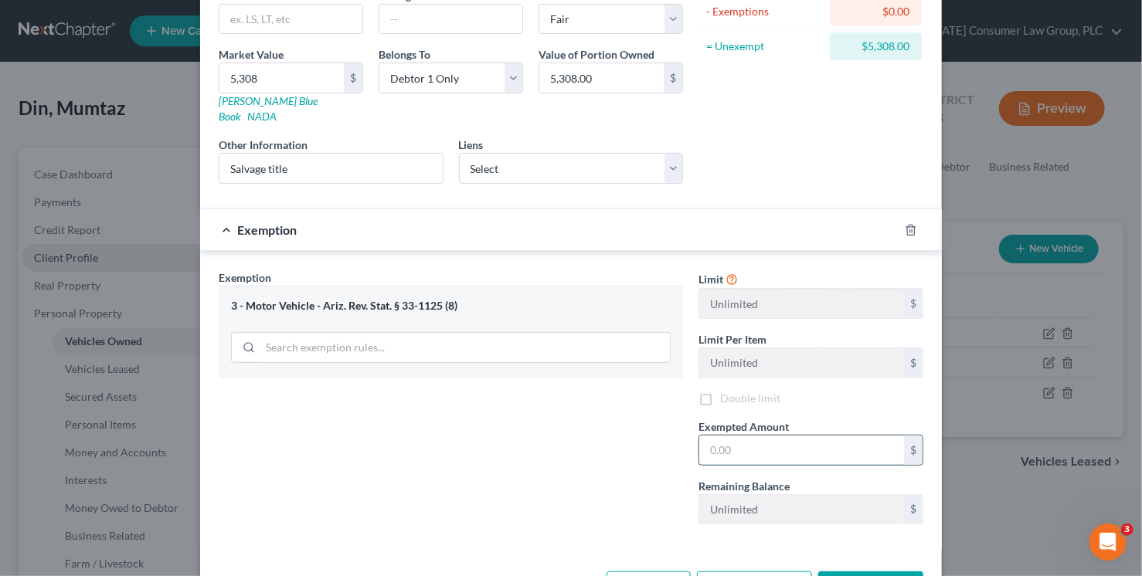
click at [714, 441] on input "text" at bounding box center [801, 450] width 205 height 29
type input "5,308"
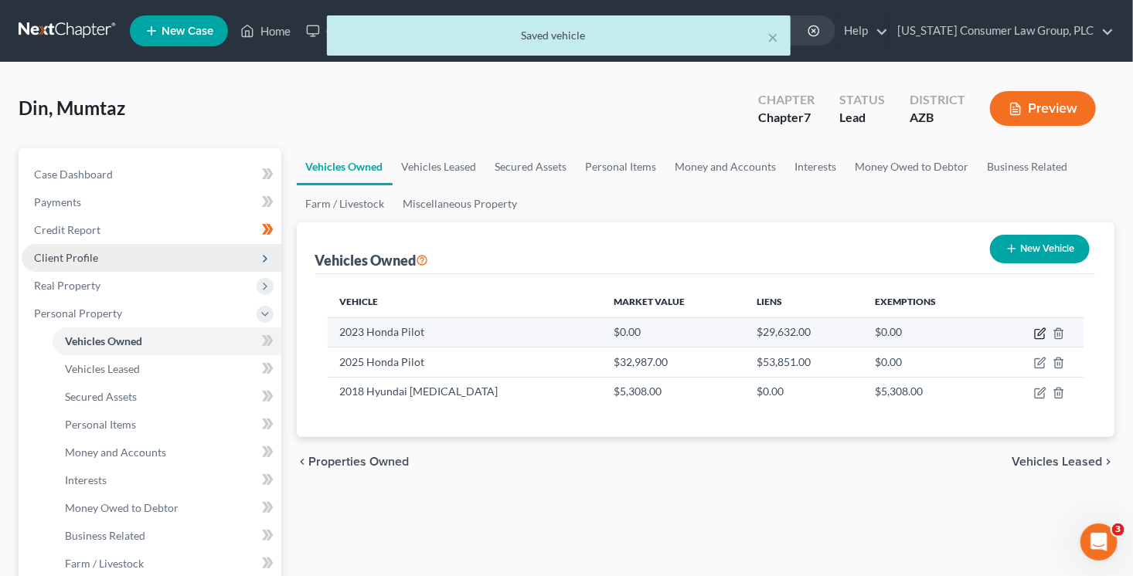
click at [1040, 336] on icon "button" at bounding box center [1040, 334] width 12 height 12
select select "0"
select select "3"
select select "0"
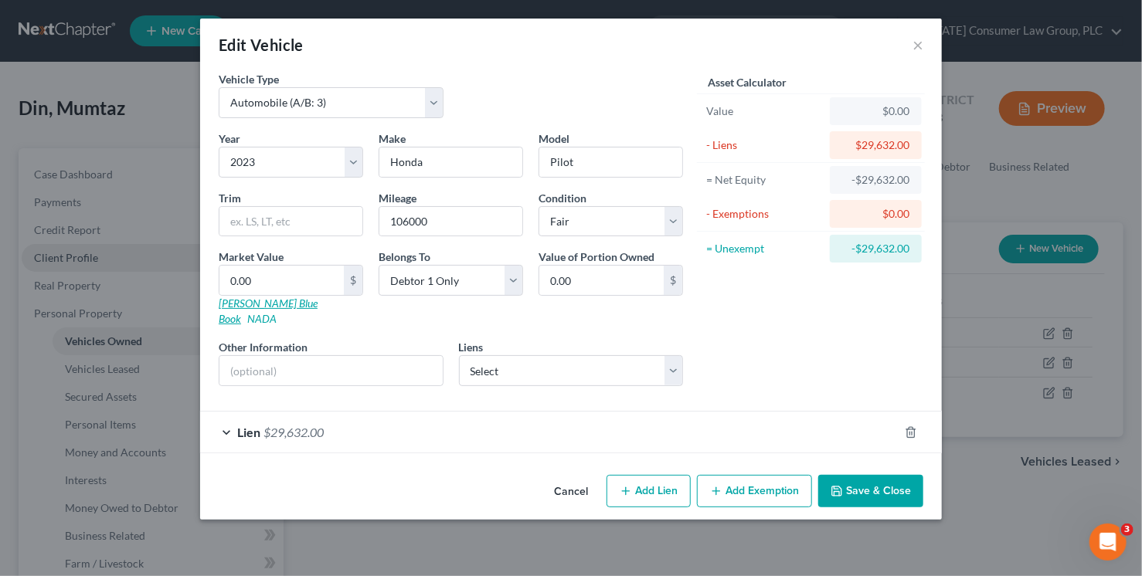
click at [252, 302] on link "[PERSON_NAME] Blue Book" at bounding box center [268, 311] width 99 height 29
click at [273, 287] on input "0.00" at bounding box center [281, 280] width 124 height 29
type input "1"
type input "1.00"
type input "16"
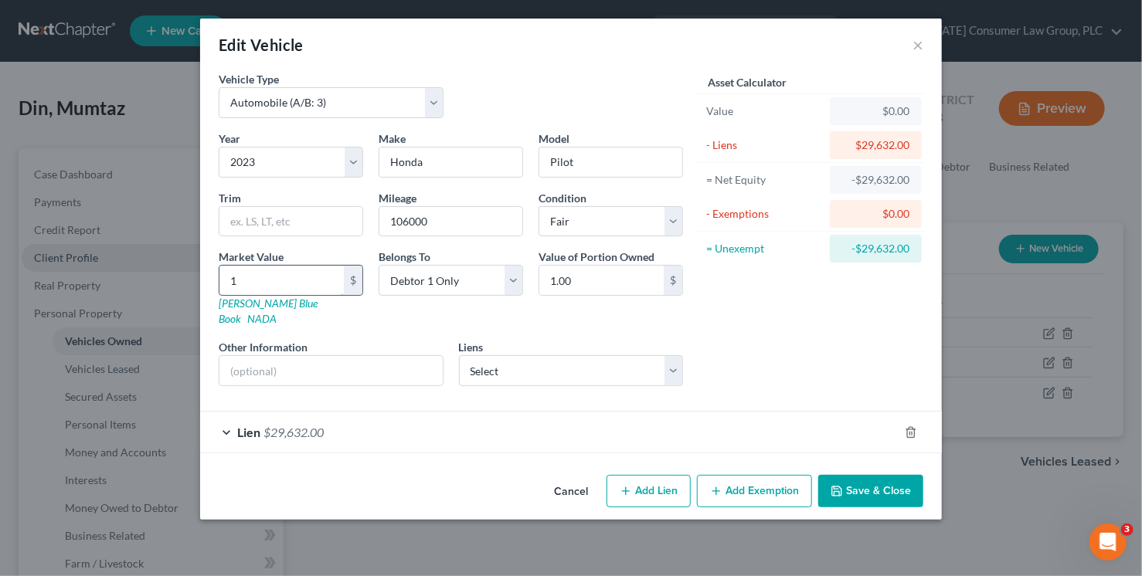
type input "16.00"
type input "165"
type input "165.00"
type input "1653"
type input "1,653.00"
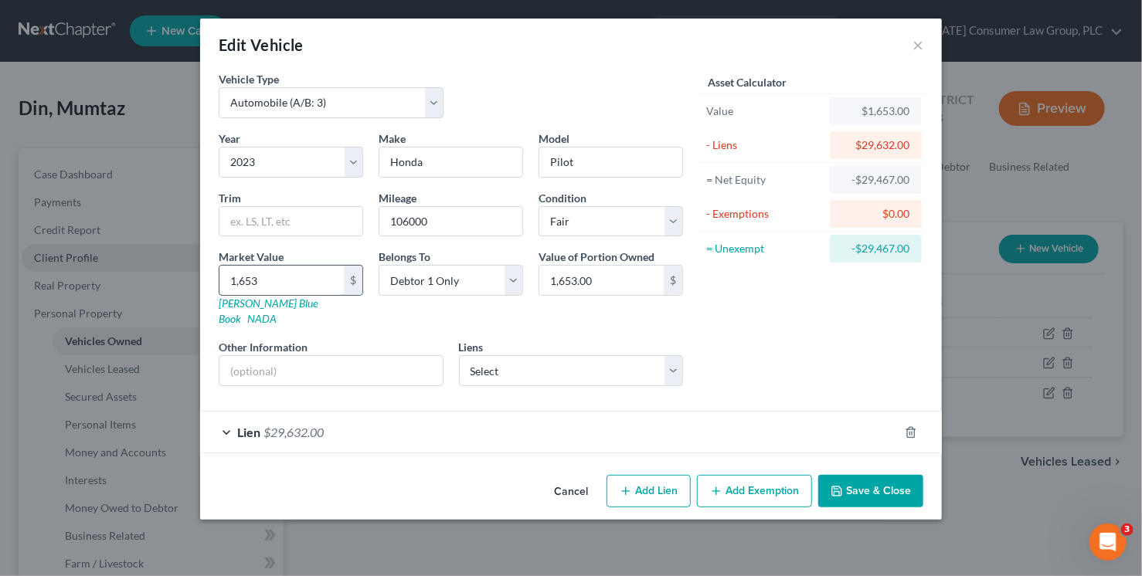
type input "1,6537"
type input "16,537.00"
type input "16,537"
click at [862, 475] on button "Save & Close" at bounding box center [870, 491] width 105 height 32
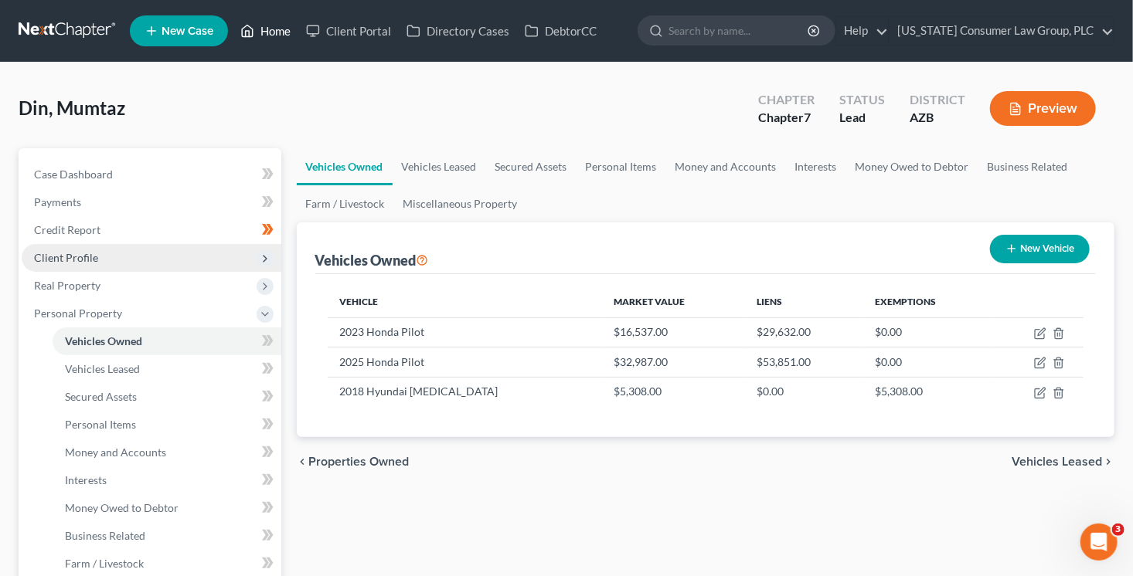
click at [277, 39] on link "Home" at bounding box center [266, 31] width 66 height 28
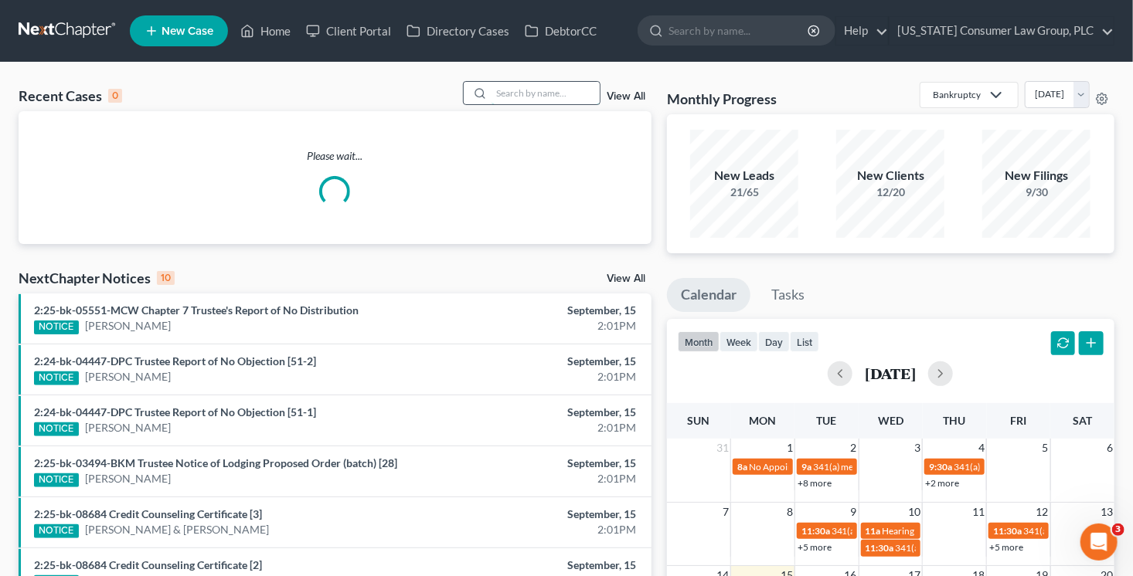
click at [523, 92] on input "search" at bounding box center [545, 93] width 108 height 22
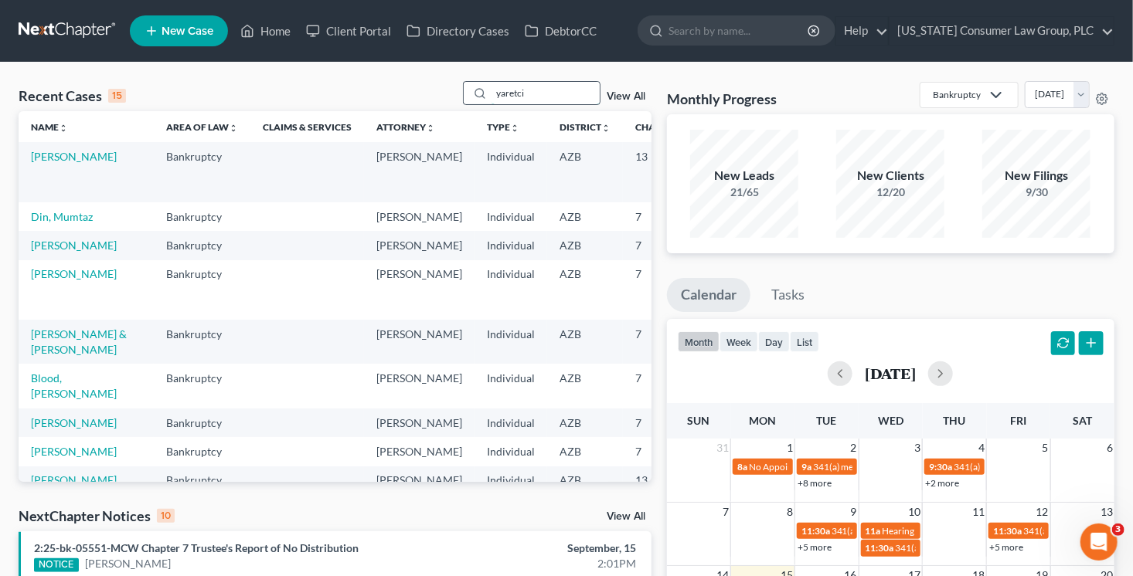
type input "yaretci"
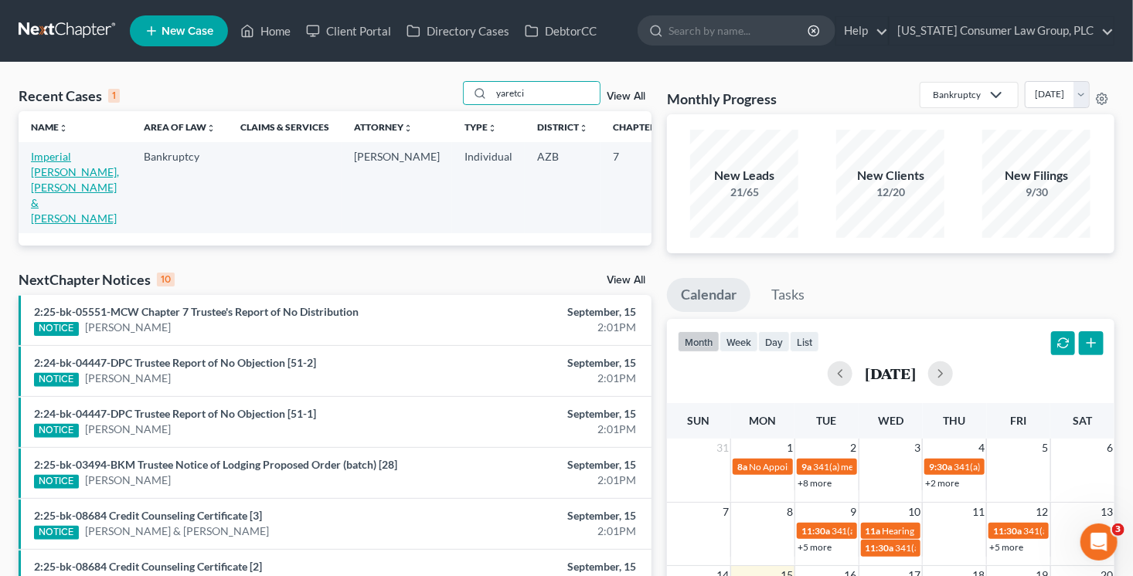
click at [65, 170] on link "Imperial [PERSON_NAME], [PERSON_NAME] & [PERSON_NAME]" at bounding box center [75, 187] width 88 height 75
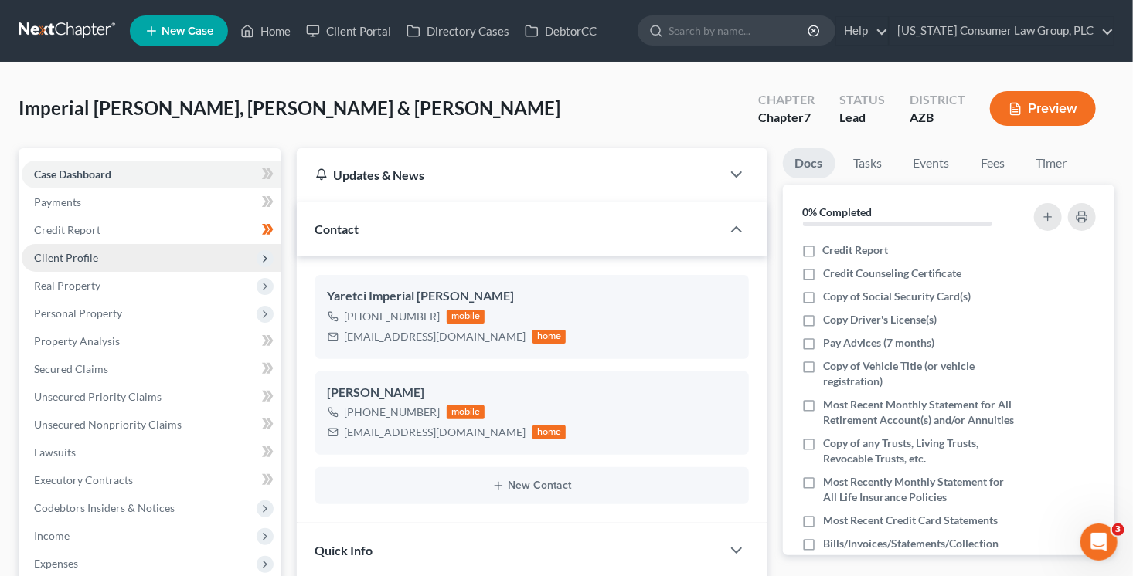
click at [117, 256] on span "Client Profile" at bounding box center [152, 258] width 260 height 28
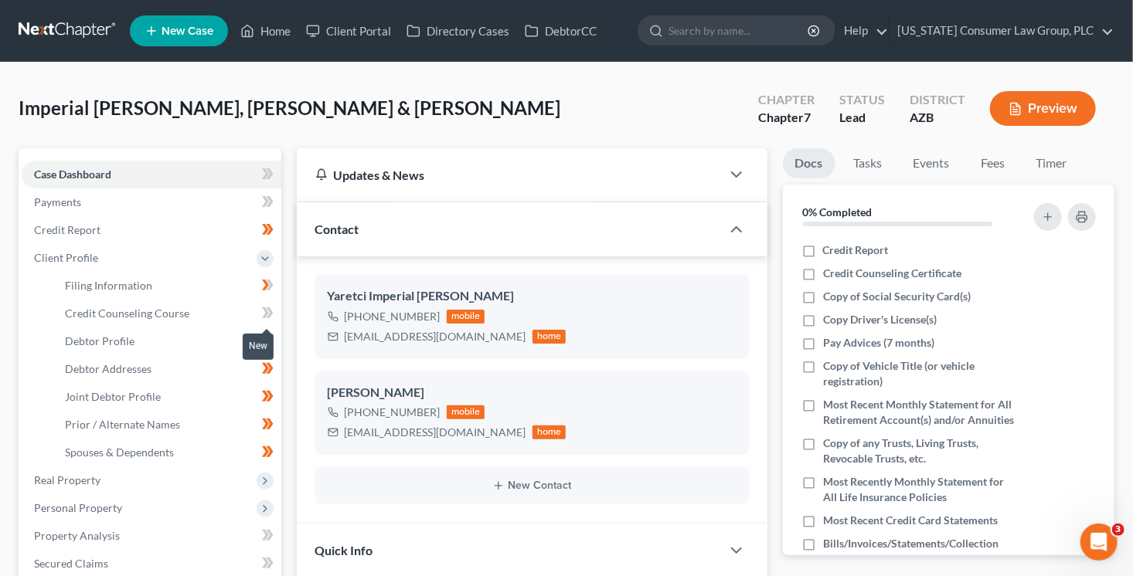
click at [268, 314] on icon at bounding box center [269, 312] width 7 height 11
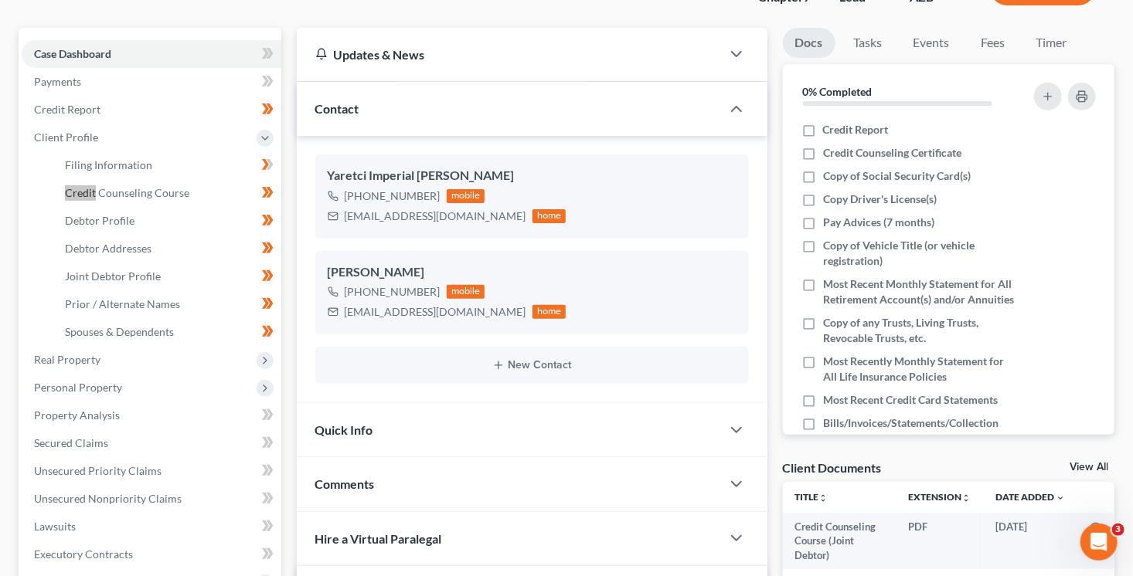
scroll to position [372, 0]
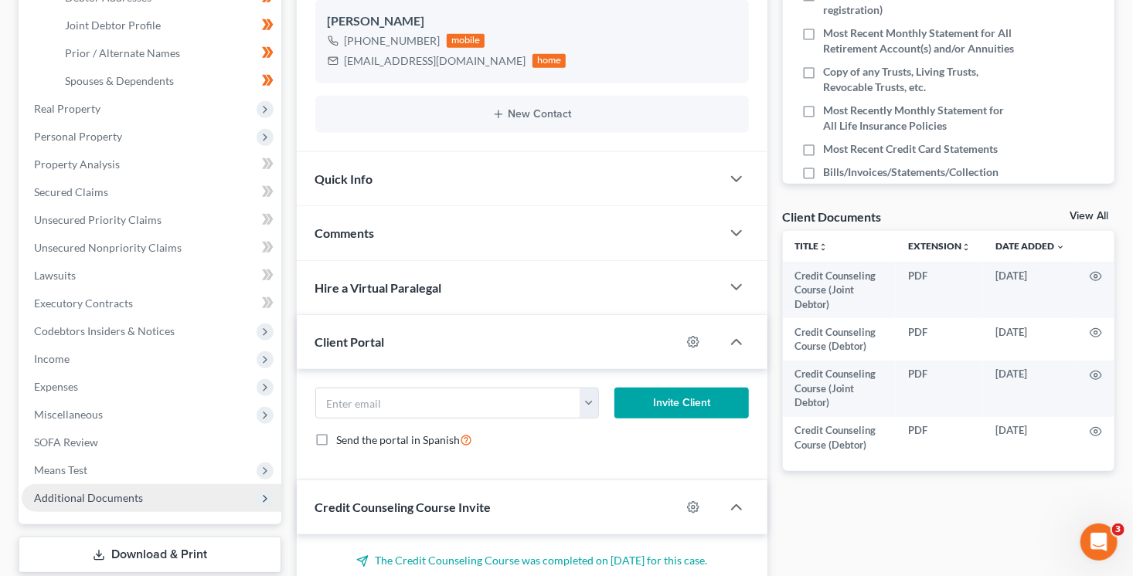
click at [93, 501] on span "Additional Documents" at bounding box center [88, 497] width 109 height 13
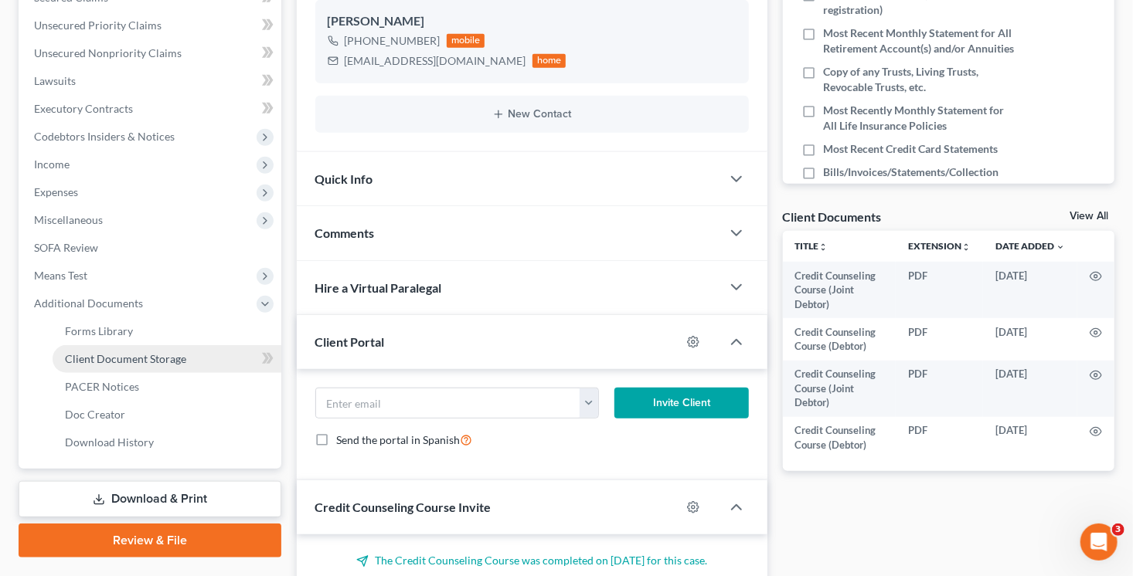
click at [147, 352] on span "Client Document Storage" at bounding box center [125, 358] width 121 height 13
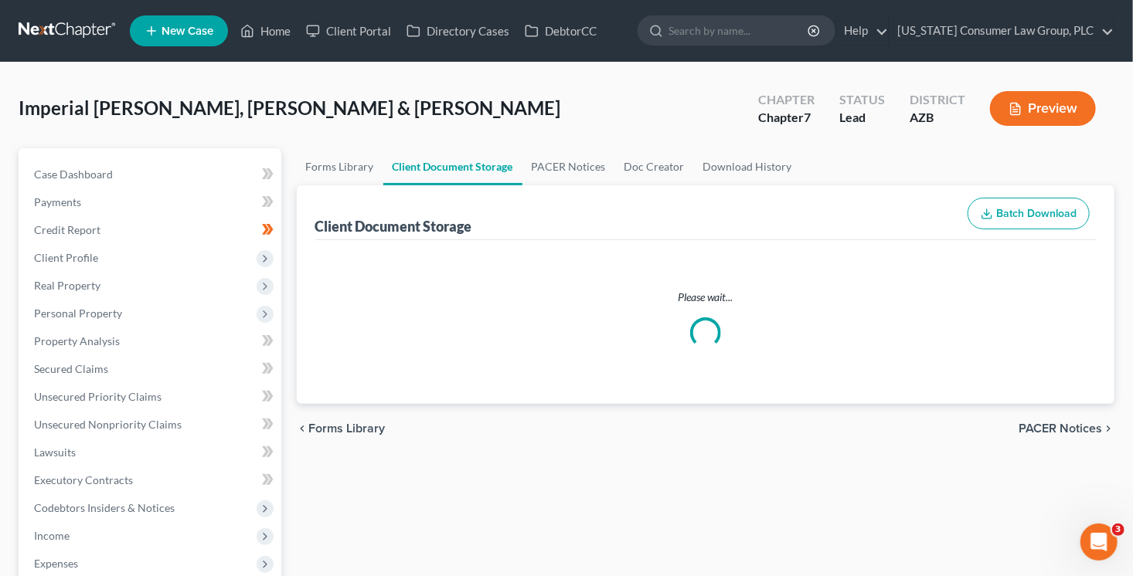
select select "14"
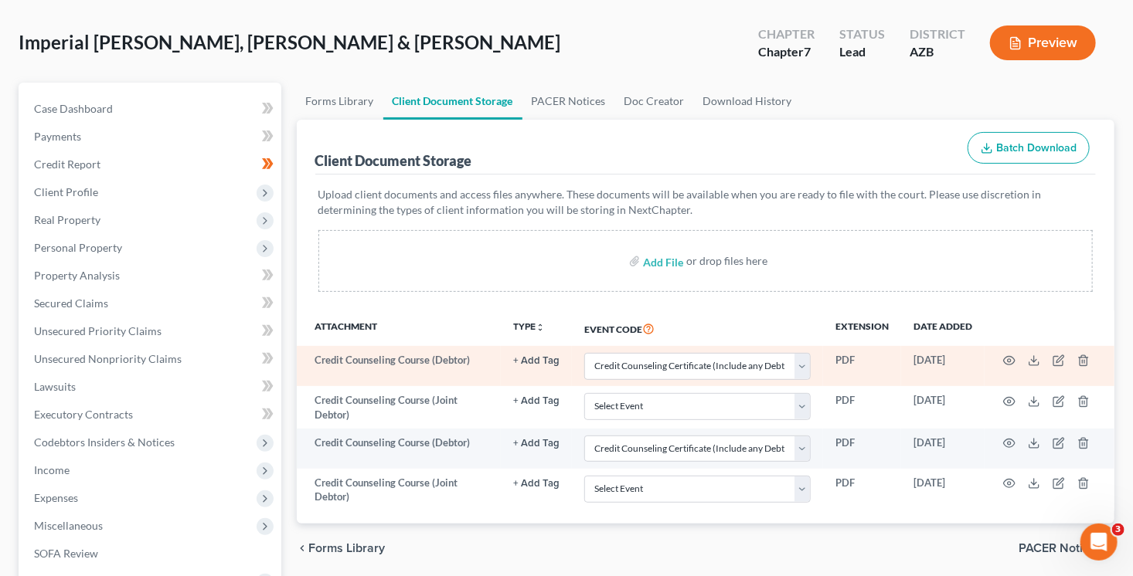
scroll to position [243, 0]
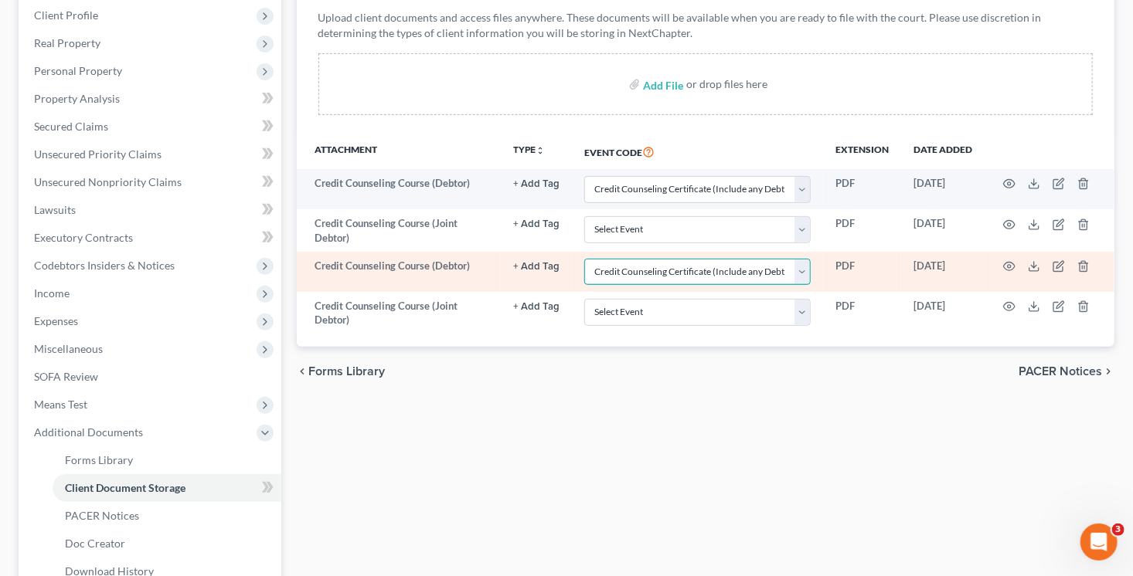
click at [787, 273] on select "Select Event AA Schedules and Statements (Formerly All Required) Amended Chapte…" at bounding box center [697, 272] width 226 height 27
select select
click at [584, 259] on select "Select Event AA Schedules and Statements (Formerly All Required) Amended Chapte…" at bounding box center [697, 272] width 226 height 27
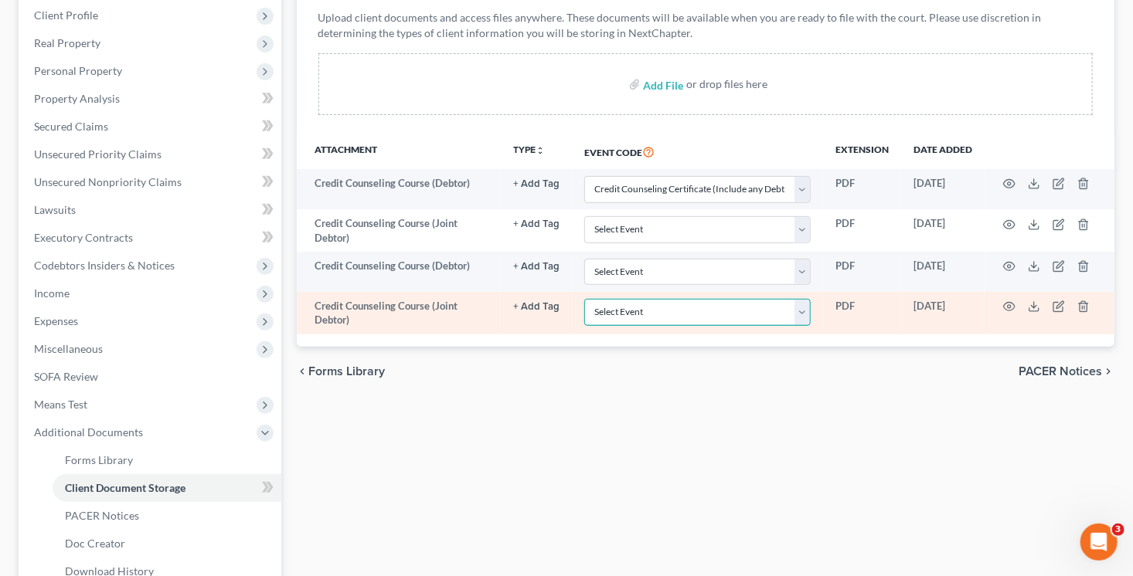
click at [719, 312] on select "Select Event AA Schedules and Statements (Formerly All Required) Amended Chapte…" at bounding box center [697, 312] width 226 height 27
select select "14"
click at [584, 299] on select "Select Event AA Schedules and Statements (Formerly All Required) Amended Chapte…" at bounding box center [697, 312] width 226 height 27
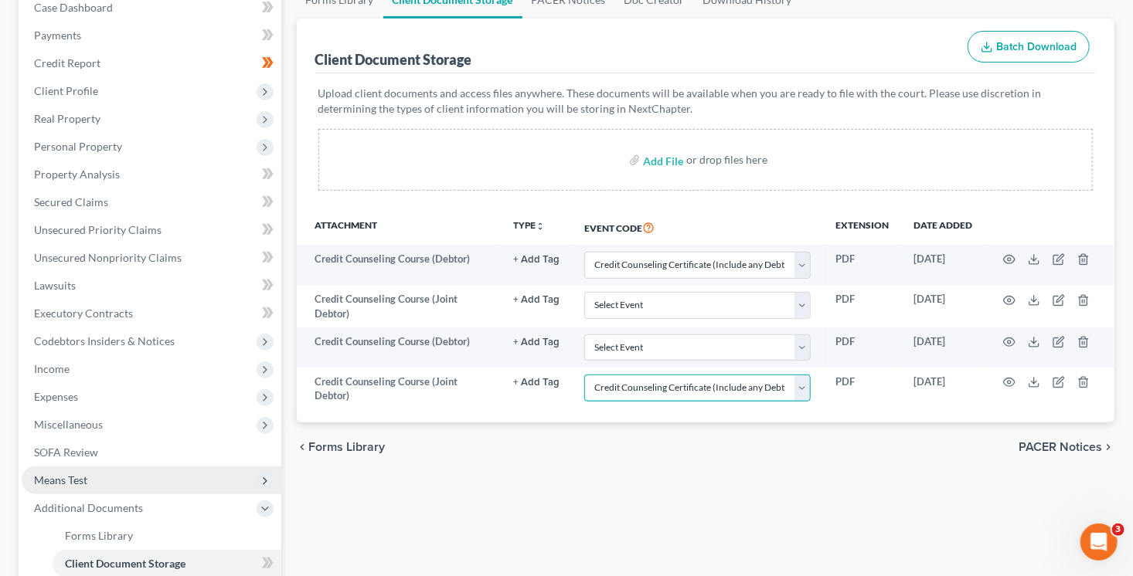
scroll to position [165, 0]
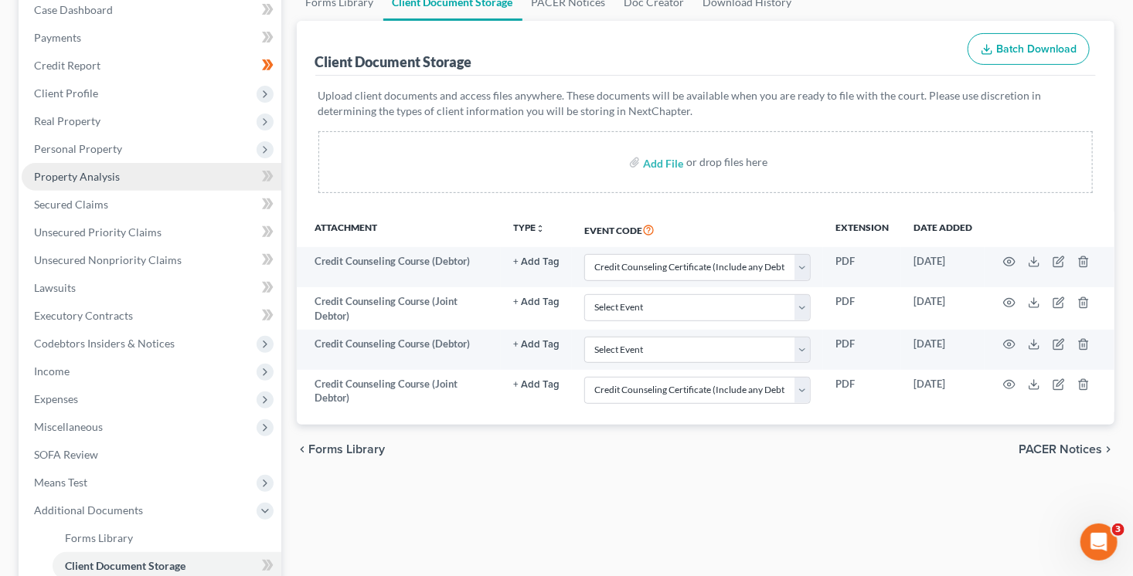
click at [110, 175] on span "Property Analysis" at bounding box center [77, 176] width 86 height 13
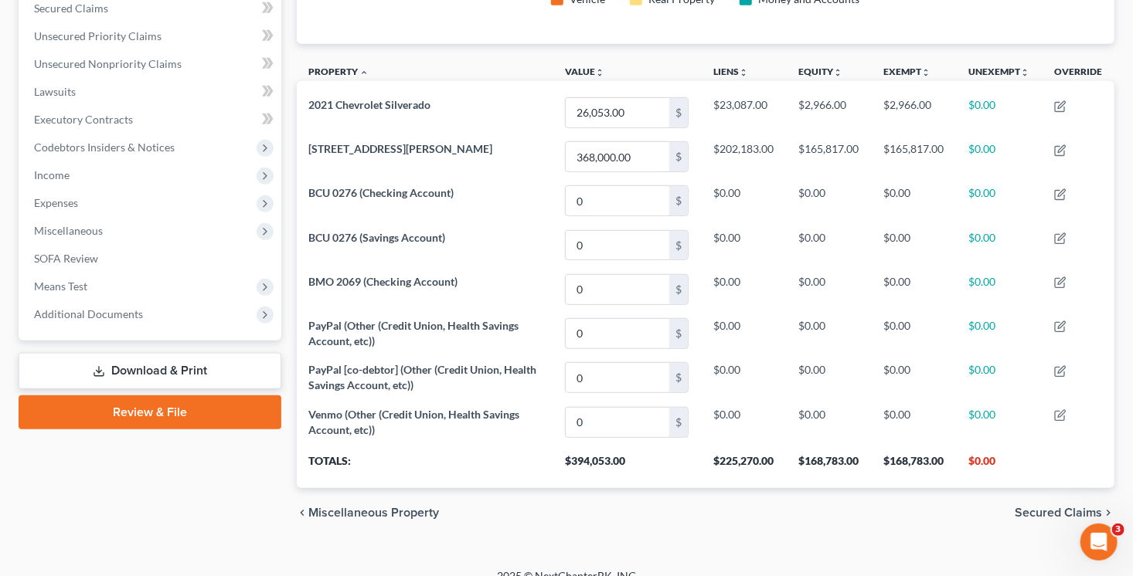
scroll to position [378, 0]
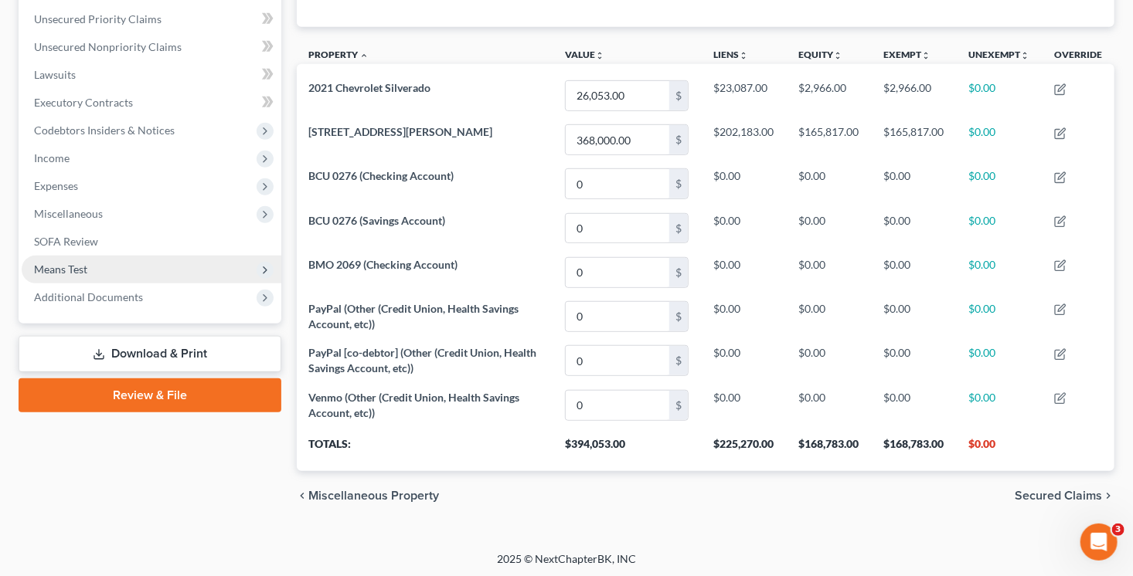
drag, startPoint x: 102, startPoint y: 264, endPoint x: 112, endPoint y: 270, distance: 11.8
click at [102, 265] on span "Means Test" at bounding box center [152, 270] width 260 height 28
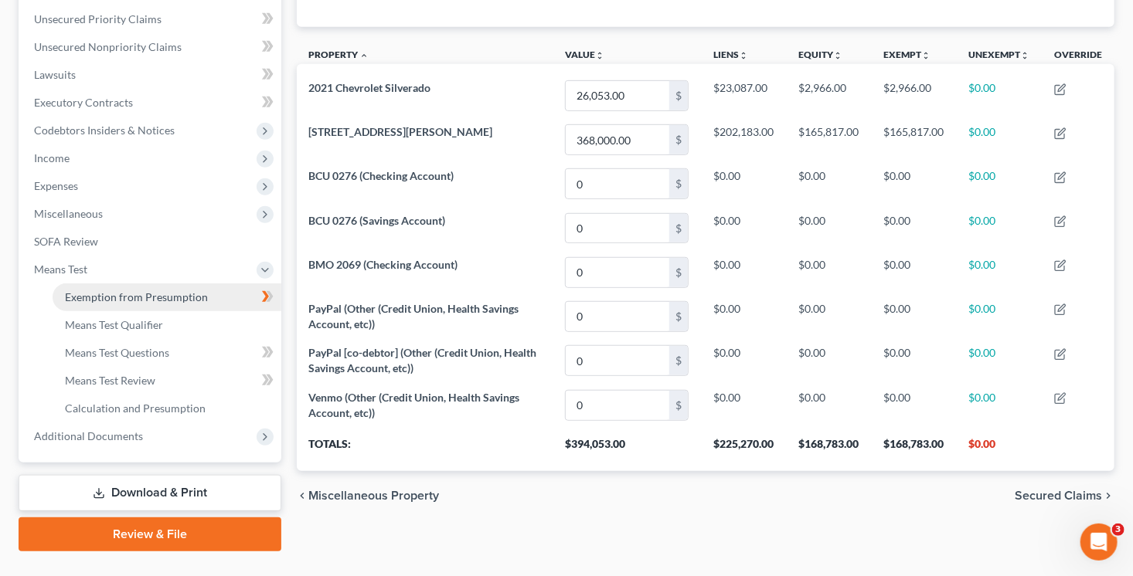
click at [154, 291] on span "Exemption from Presumption" at bounding box center [136, 296] width 143 height 13
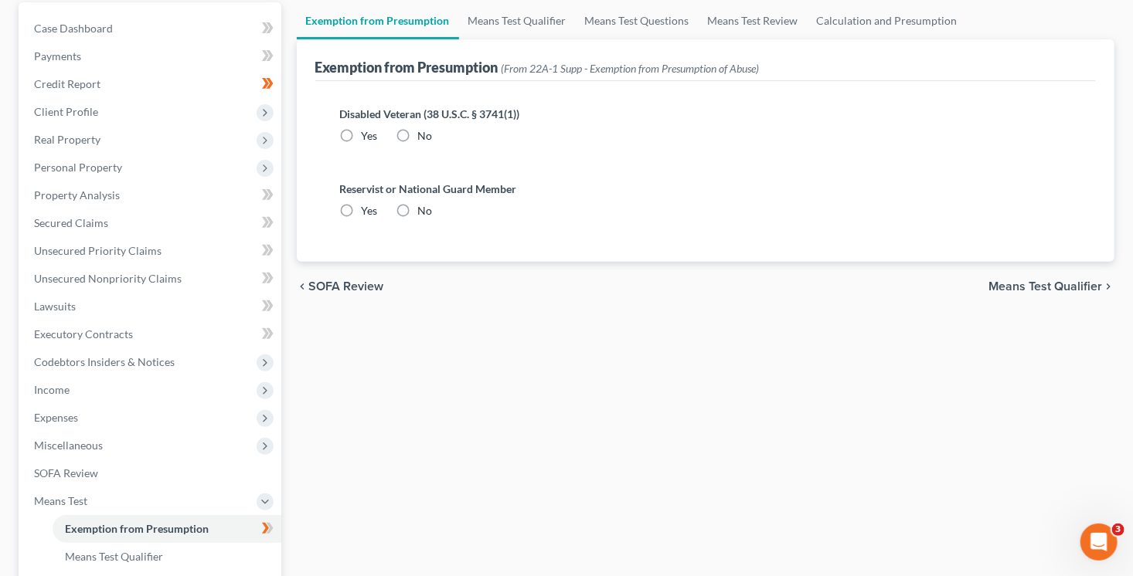
radio input "true"
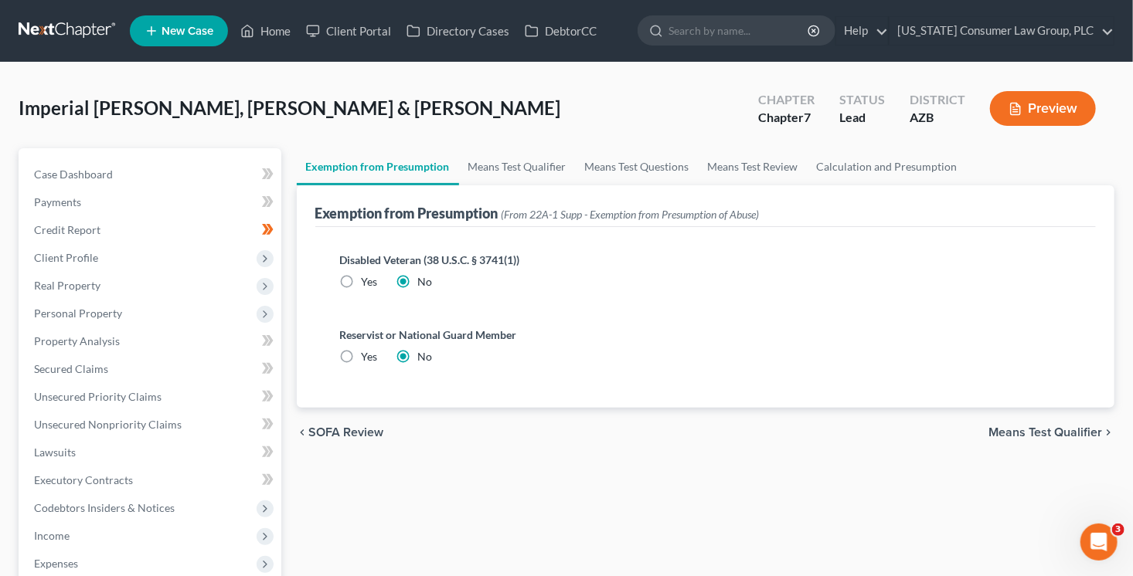
click at [498, 187] on div "Exemption from Presumption (From 22A-1 Supp - Exemption from Presumption of Abu…" at bounding box center [705, 206] width 781 height 42
click at [518, 153] on link "Means Test Qualifier" at bounding box center [517, 166] width 117 height 37
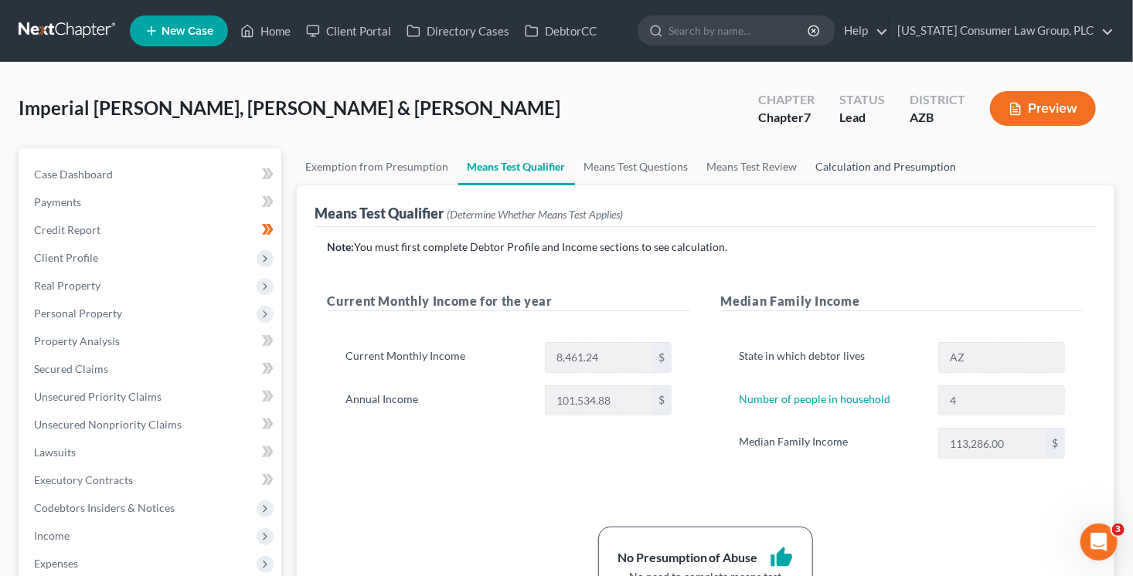
click at [941, 166] on link "Calculation and Presumption" at bounding box center [886, 166] width 159 height 37
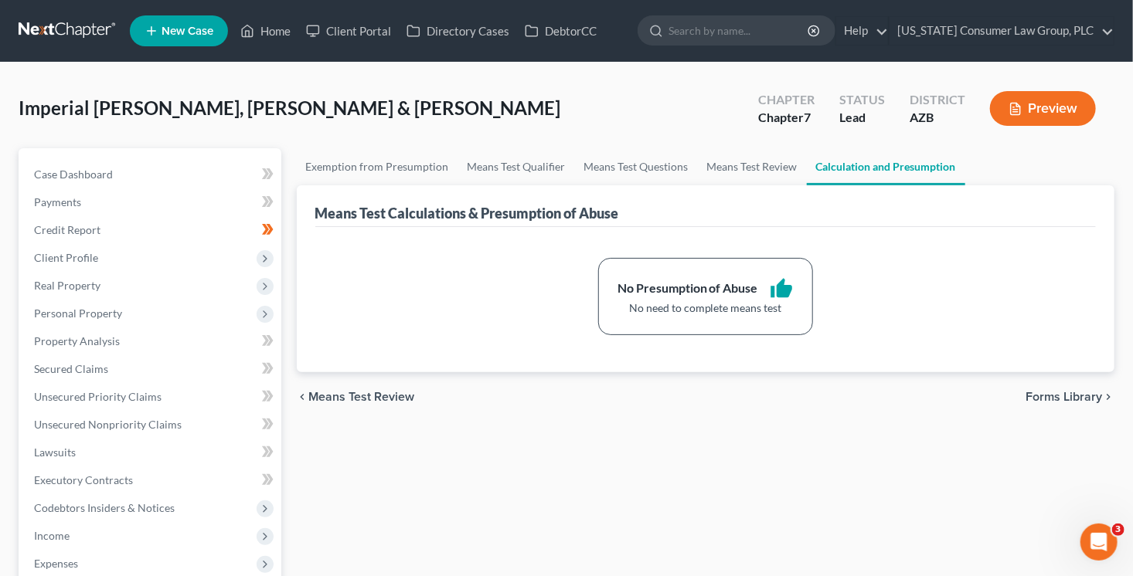
scroll to position [410, 0]
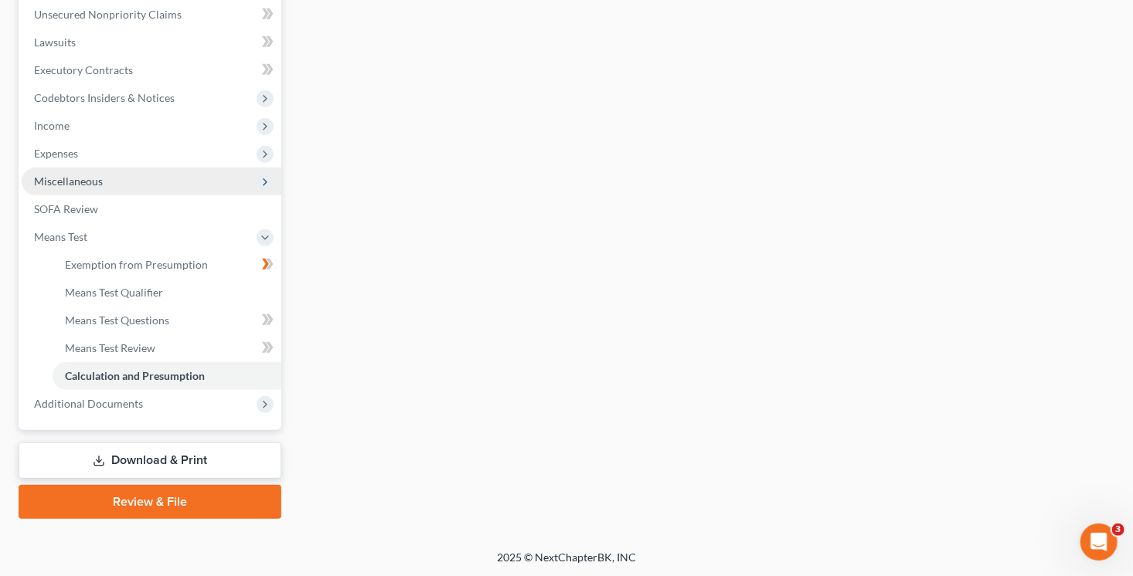
click at [92, 182] on span "Miscellaneous" at bounding box center [68, 181] width 69 height 13
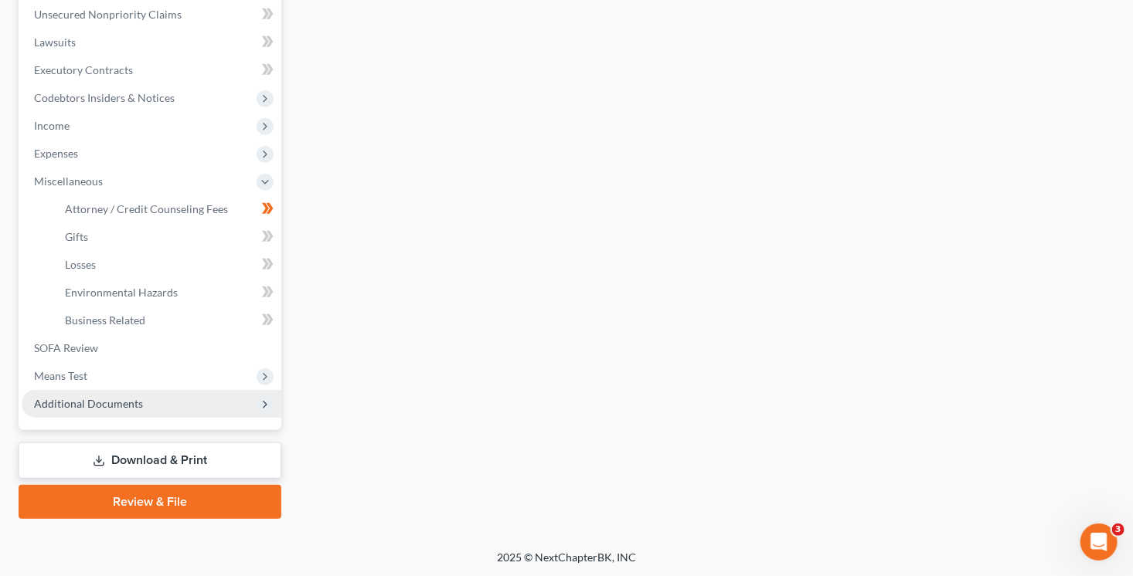
click at [100, 404] on span "Additional Documents" at bounding box center [88, 403] width 109 height 13
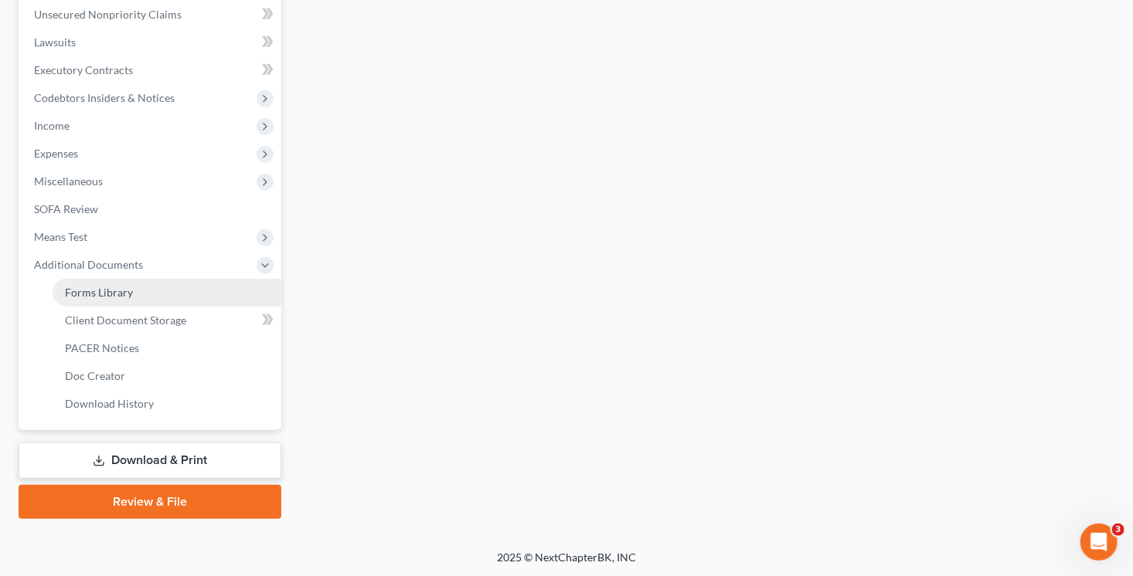
click at [136, 292] on link "Forms Library" at bounding box center [167, 293] width 229 height 28
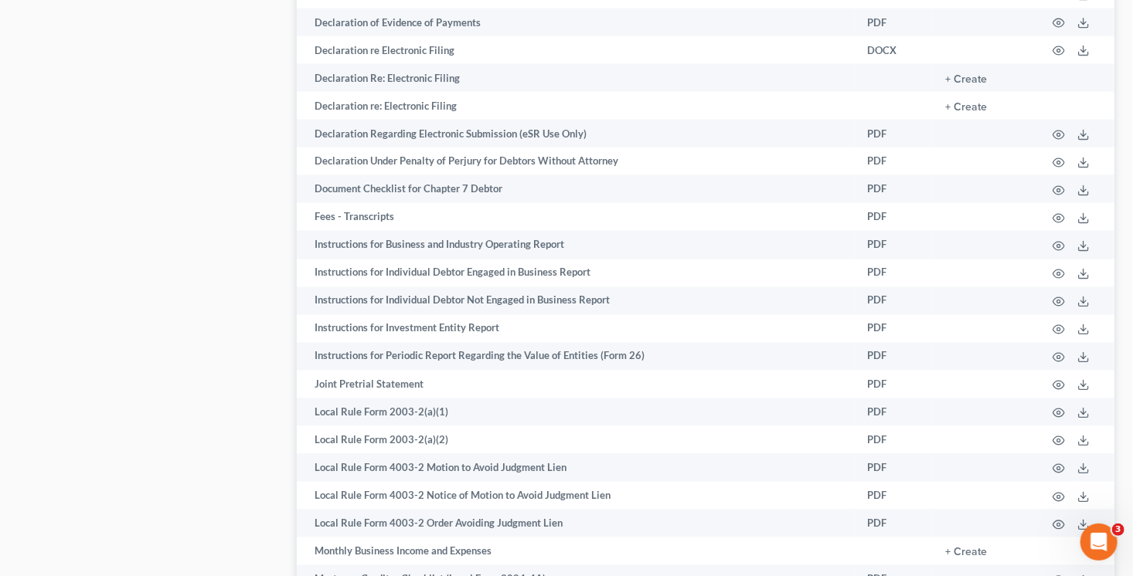
scroll to position [1256, 0]
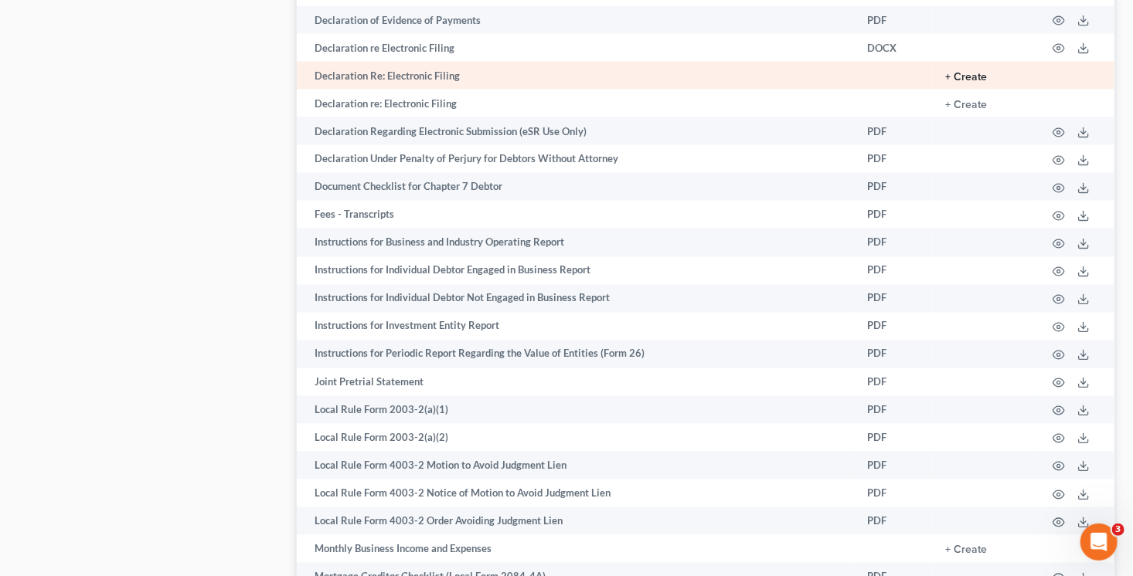
click at [977, 83] on button "+ Create" at bounding box center [966, 77] width 42 height 11
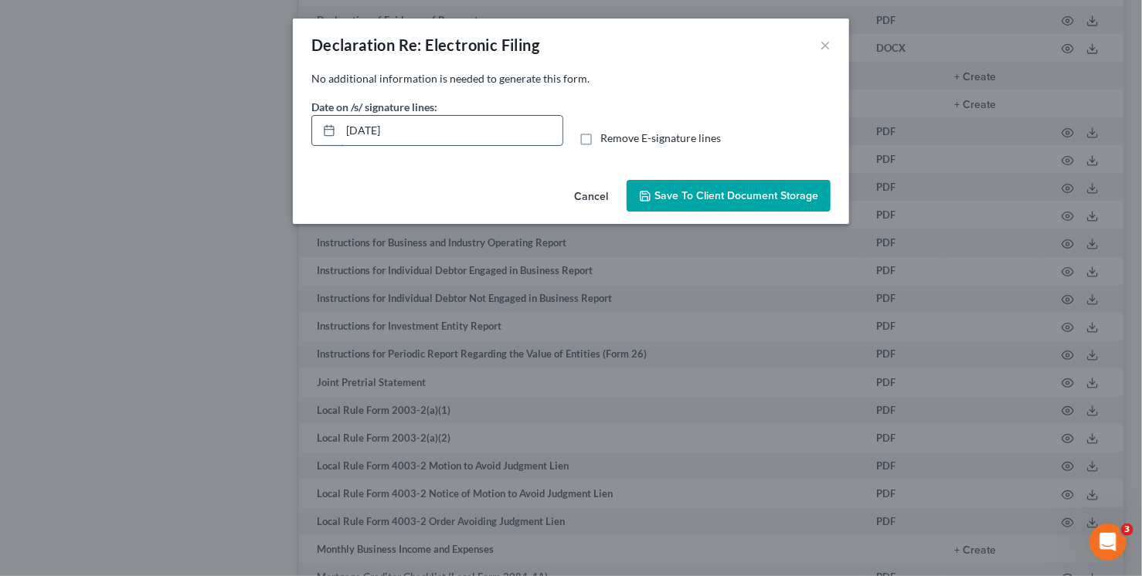
click at [450, 121] on input "[DATE]" at bounding box center [452, 130] width 222 height 29
drag, startPoint x: 450, startPoint y: 131, endPoint x: 307, endPoint y: 127, distance: 142.2
click at [307, 127] on div "Date on /s/ signature lines: 09/15/2025" at bounding box center [437, 122] width 267 height 47
click at [606, 131] on input "Remove E-signature lines" at bounding box center [611, 136] width 10 height 10
checkbox input "true"
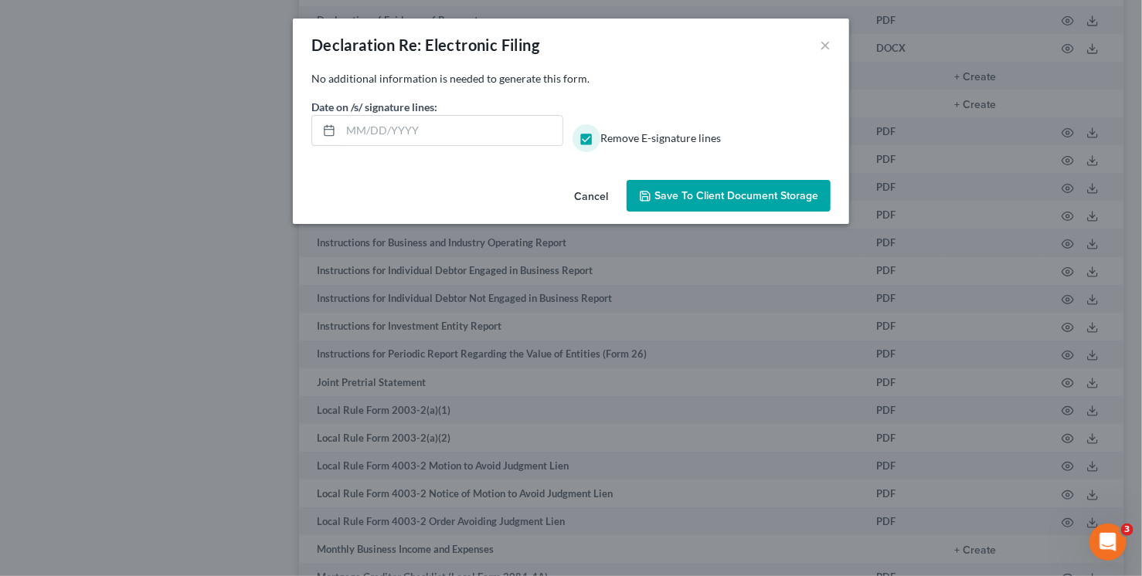
click at [746, 195] on span "Save to Client Document Storage" at bounding box center [736, 195] width 164 height 13
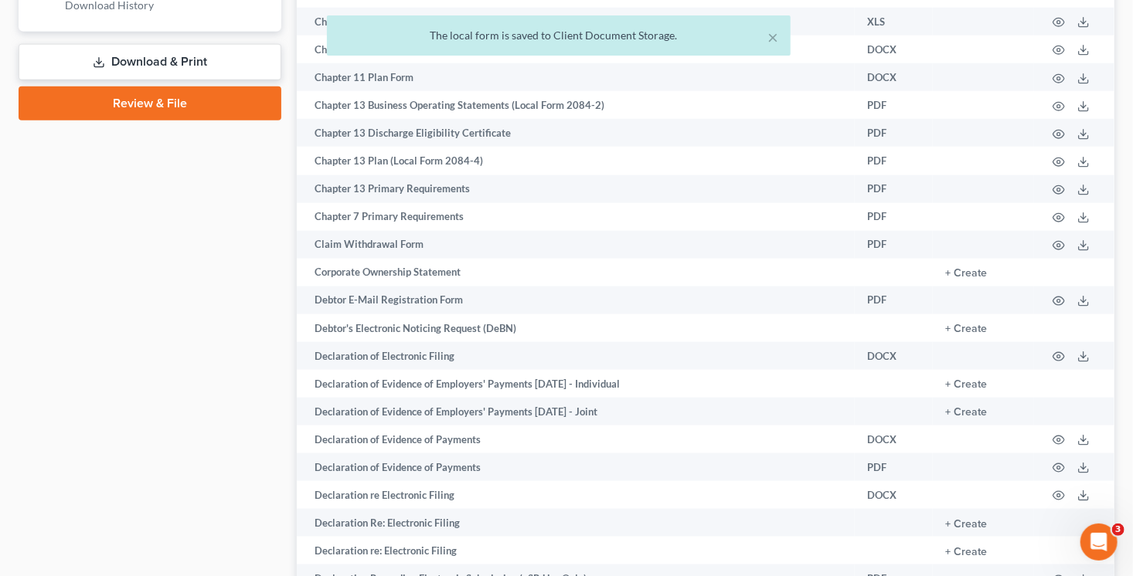
scroll to position [571, 0]
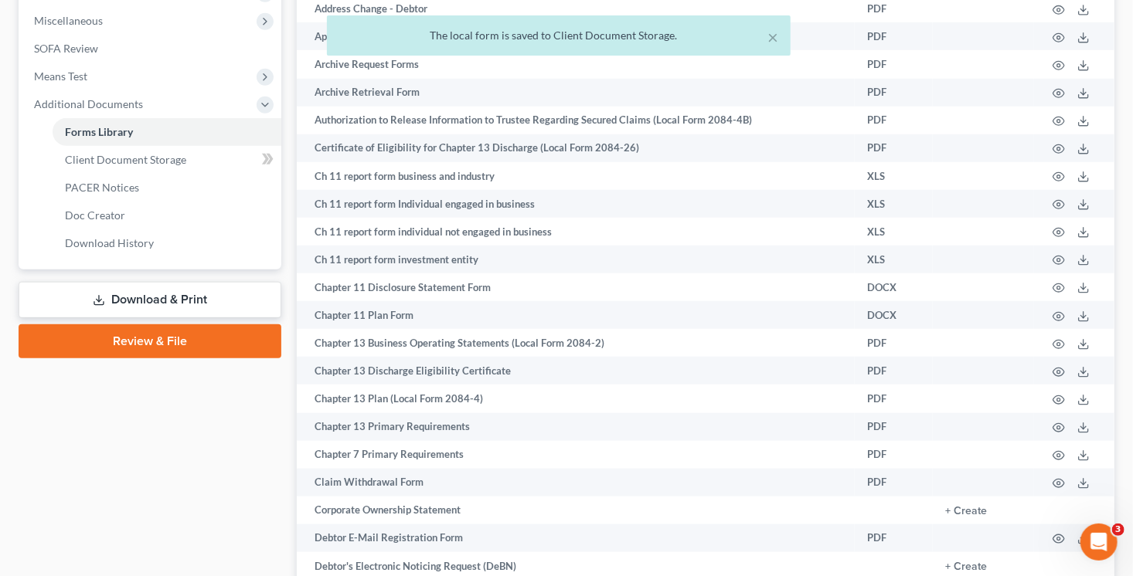
click at [196, 302] on link "Download & Print" at bounding box center [150, 300] width 263 height 36
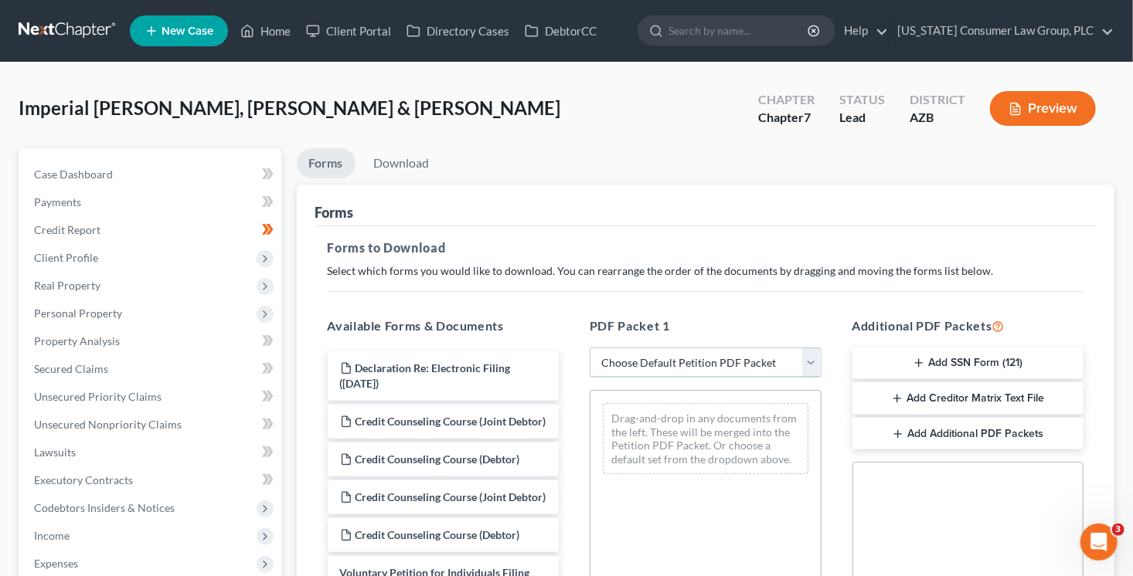
click at [700, 372] on select "Choose Default Petition PDF Packet Complete Bankruptcy Petition (all forms and …" at bounding box center [705, 363] width 232 height 31
select select "1"
click at [589, 348] on select "Choose Default Petition PDF Packet Complete Bankruptcy Petition (all forms and …" at bounding box center [705, 363] width 232 height 31
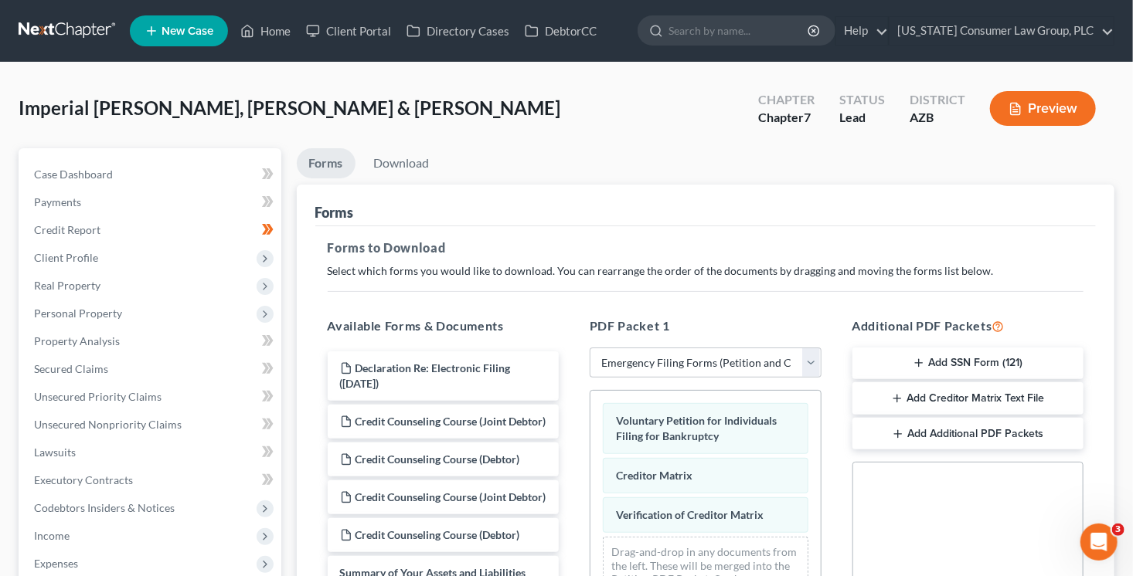
click at [896, 437] on icon "button" at bounding box center [898, 434] width 12 height 12
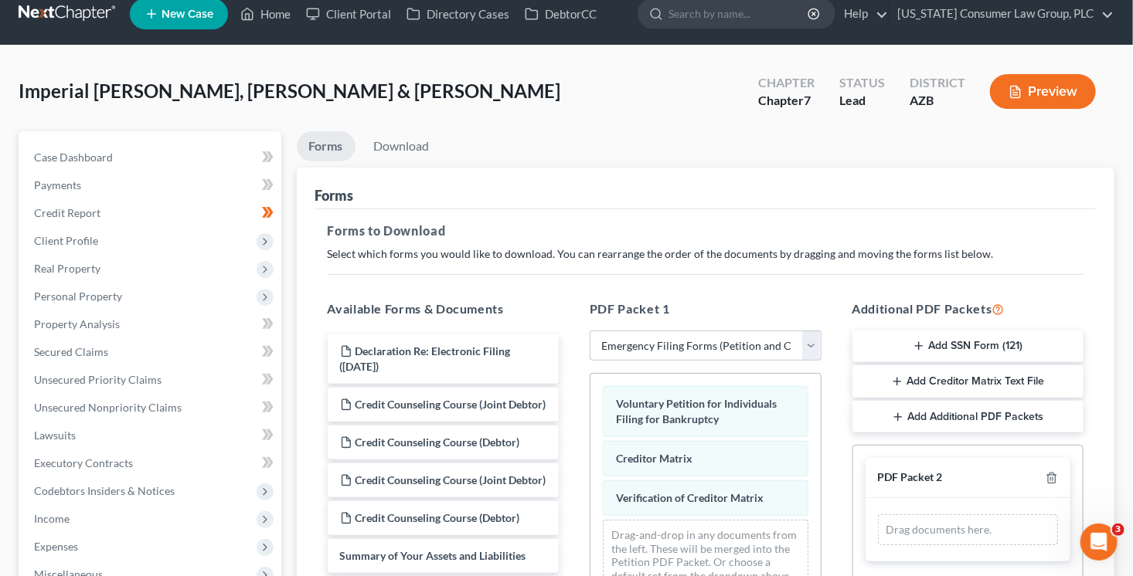
scroll to position [18, 0]
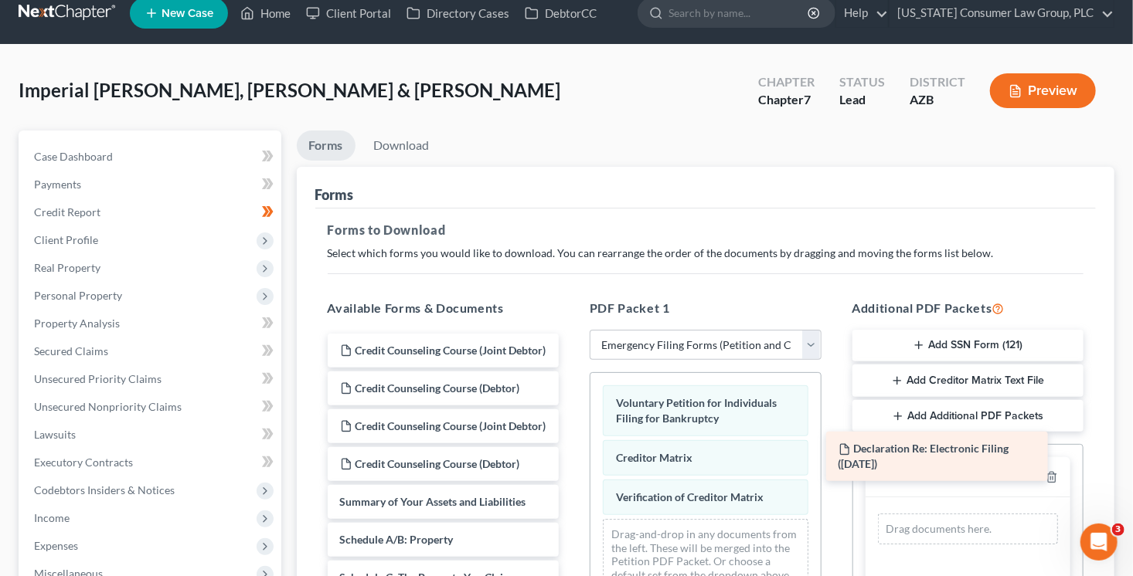
drag, startPoint x: 467, startPoint y: 359, endPoint x: 965, endPoint y: 459, distance: 508.2
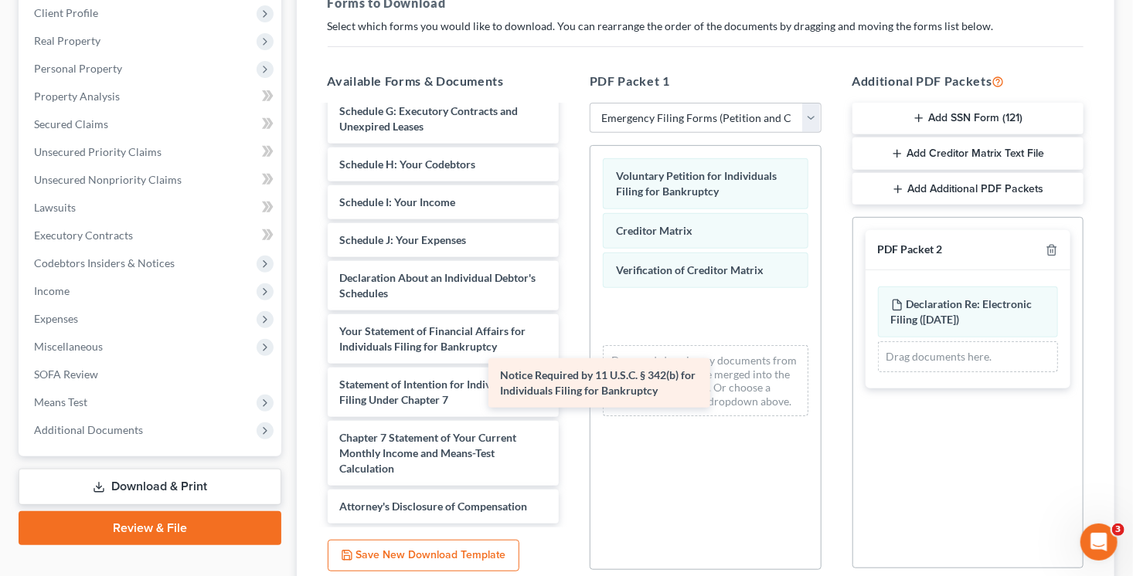
scroll to position [430, 0]
drag, startPoint x: 452, startPoint y: 457, endPoint x: 753, endPoint y: 332, distance: 326.0
click at [572, 344] on div "Notice Required by 11 U.S.C. § 342(b) for Individuals Filing for Bankruptcy Cre…" at bounding box center [443, 115] width 256 height 817
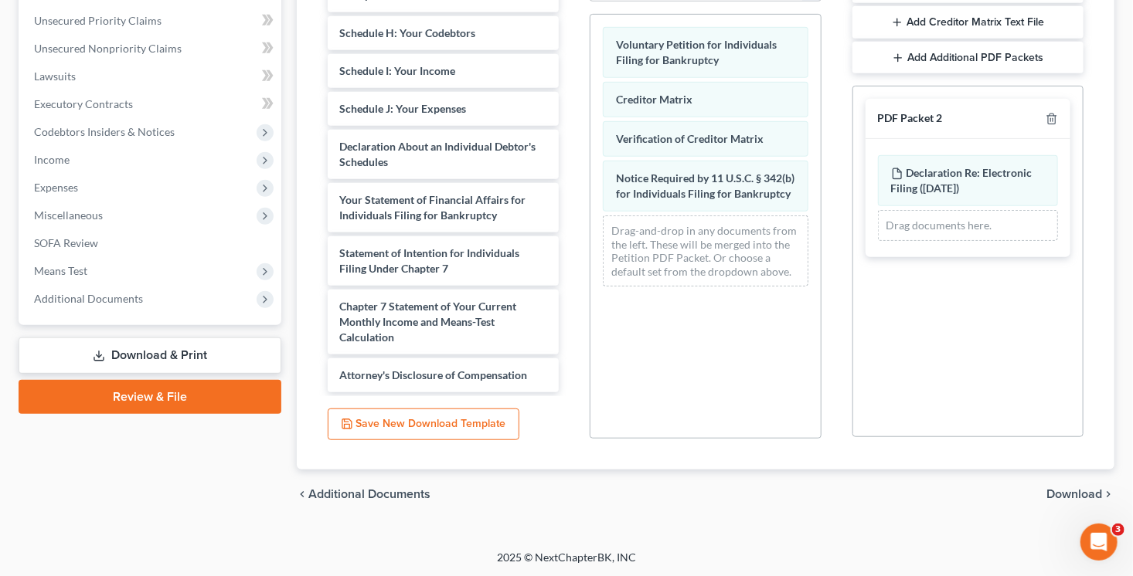
click at [1061, 491] on span "Download" at bounding box center [1074, 494] width 56 height 12
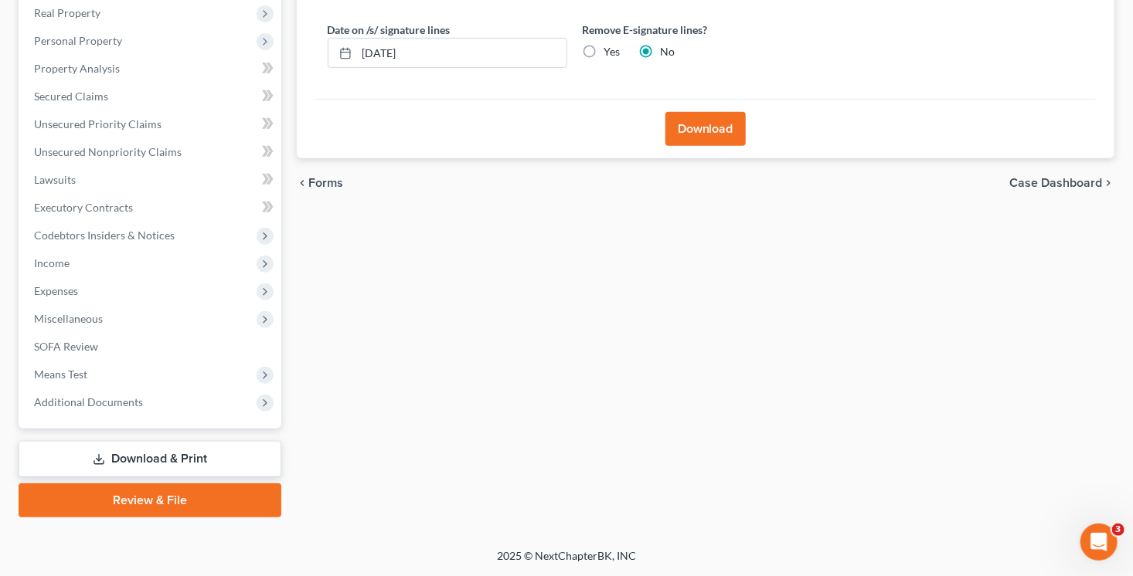
scroll to position [271, 0]
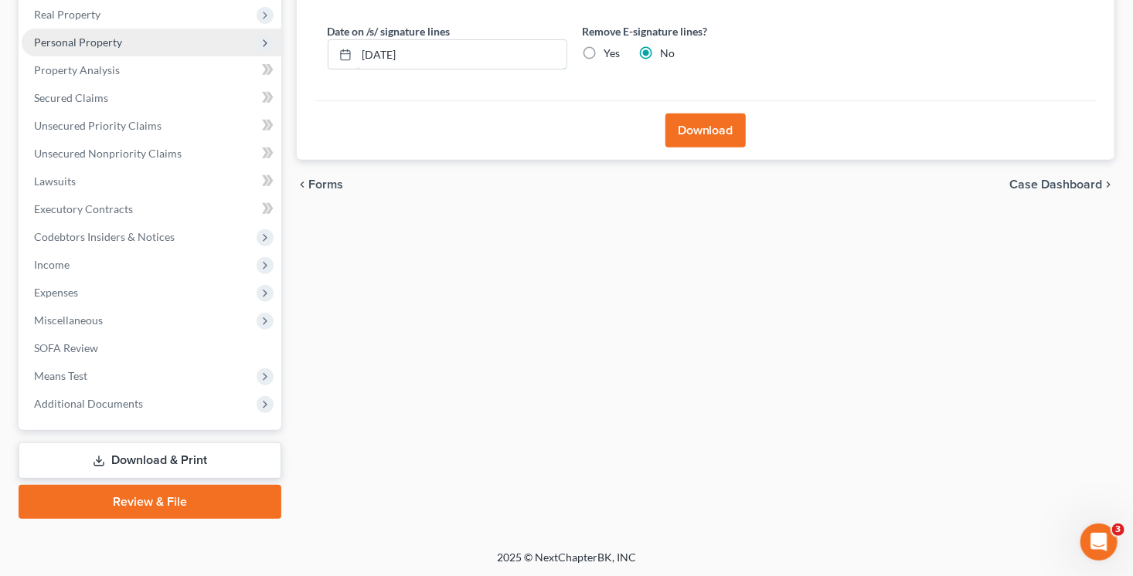
drag, startPoint x: 428, startPoint y: 53, endPoint x: 275, endPoint y: 45, distance: 153.2
click at [282, 49] on div "Petition Navigation Case Dashboard Payments Invoices Payments Payments Credit R…" at bounding box center [566, 198] width 1111 height 642
click at [610, 46] on input "Yes" at bounding box center [615, 51] width 10 height 10
radio input "true"
radio input "false"
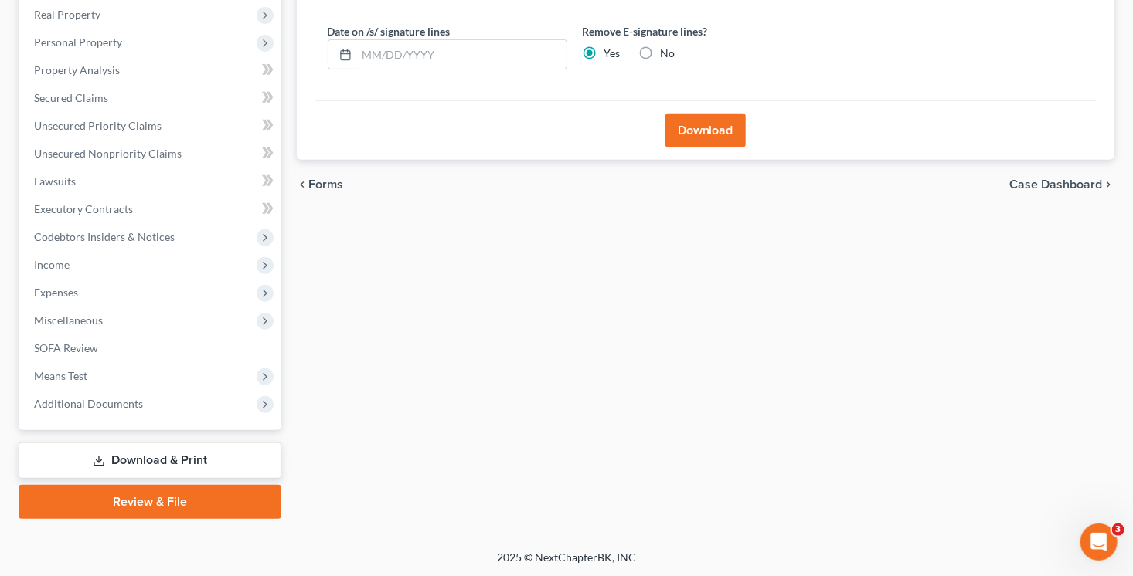
click at [730, 133] on button "Download" at bounding box center [705, 131] width 80 height 34
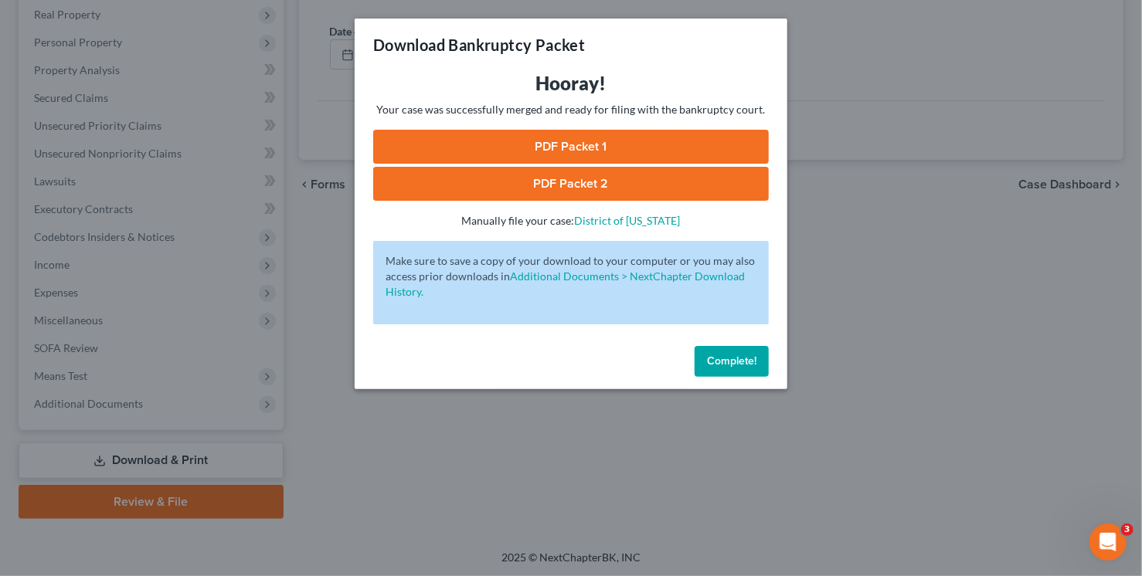
click at [674, 142] on link "PDF Packet 1" at bounding box center [571, 147] width 396 height 34
click at [529, 185] on link "PDF Packet 2" at bounding box center [571, 184] width 396 height 34
click at [712, 356] on span "Complete!" at bounding box center [731, 361] width 49 height 13
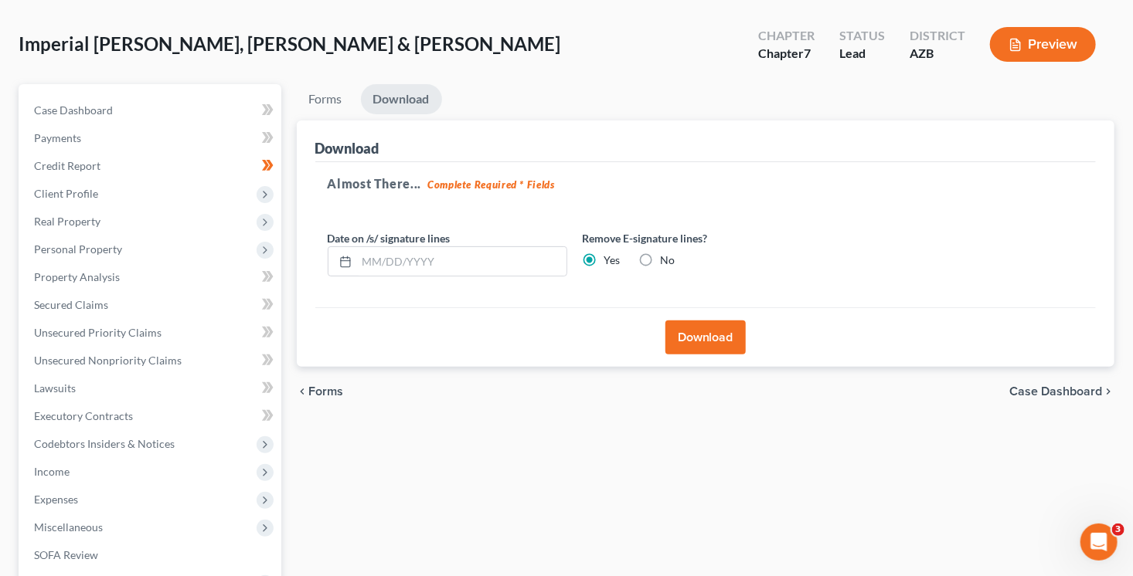
scroll to position [0, 0]
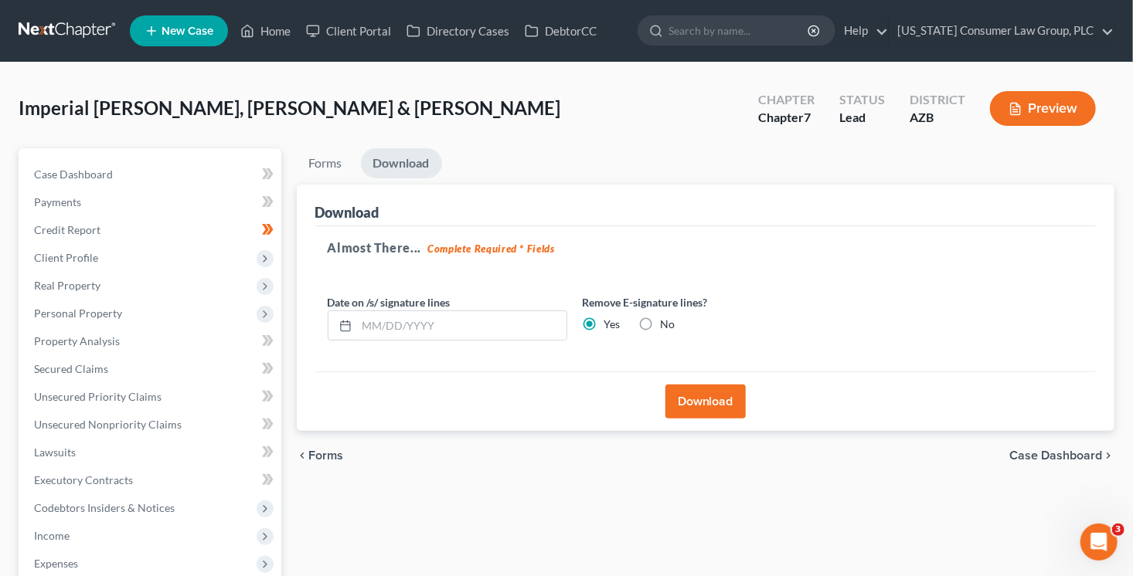
click at [284, 88] on div "Imperial Ramirez, Yaretci & Reyes, Omar Upgraded Chapter Chapter 7 Status Lead …" at bounding box center [566, 114] width 1095 height 67
click at [268, 31] on link "Home" at bounding box center [266, 31] width 66 height 28
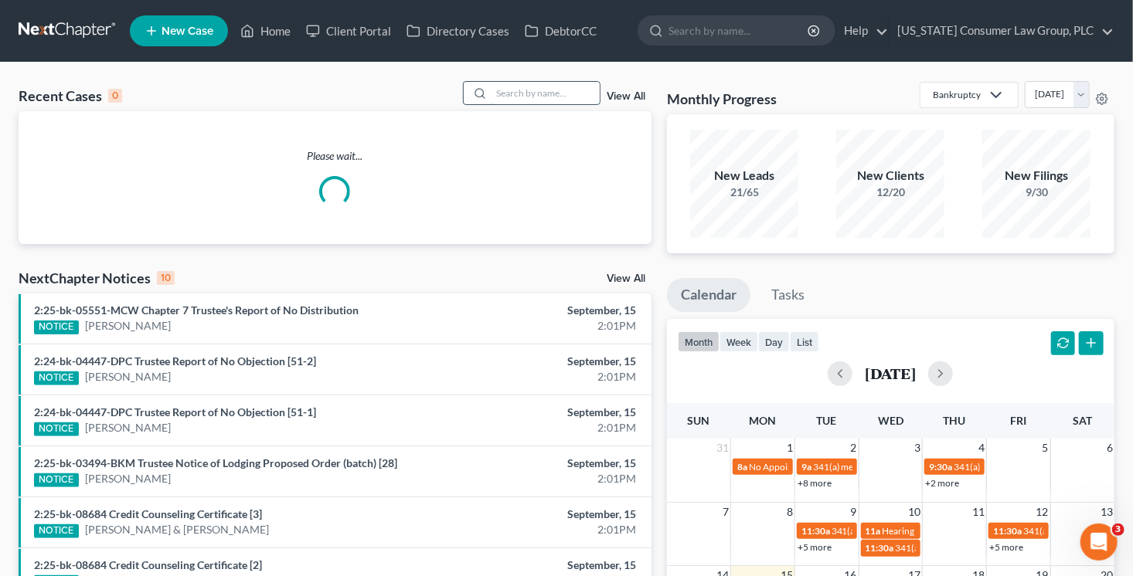
click at [562, 87] on input "search" at bounding box center [545, 93] width 108 height 22
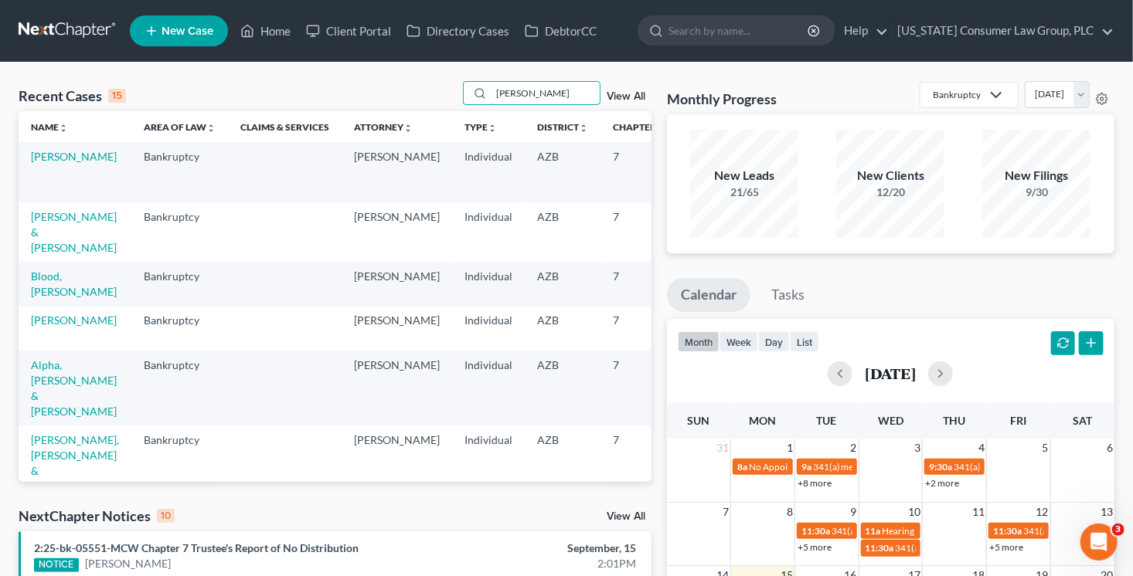
type input "bock"
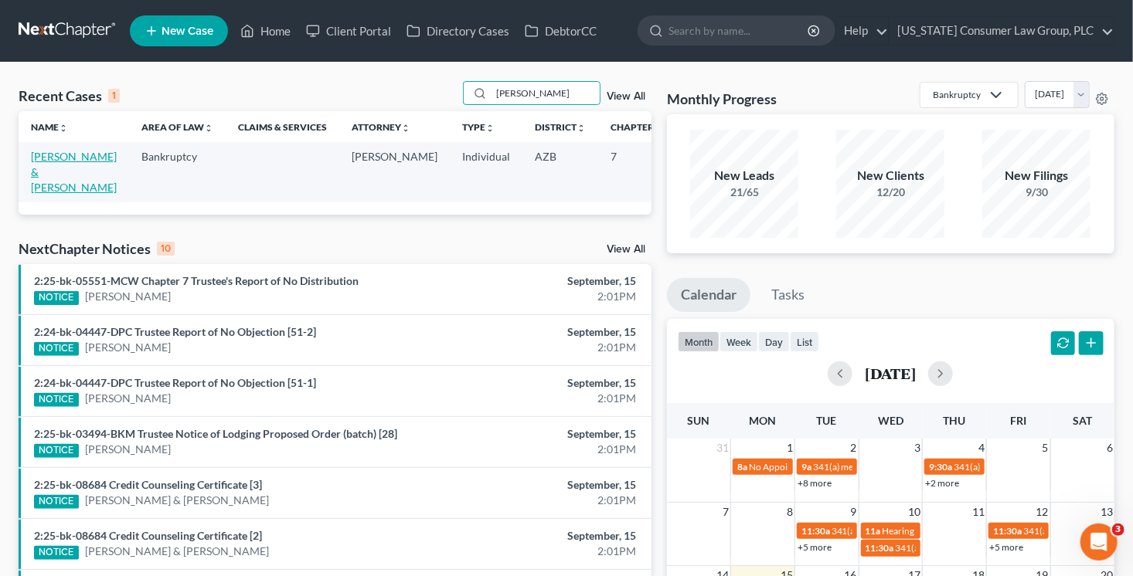
drag, startPoint x: 22, startPoint y: 185, endPoint x: 50, endPoint y: 189, distance: 28.8
click at [22, 186] on td "[PERSON_NAME] & [PERSON_NAME]" at bounding box center [74, 171] width 110 height 59
click at [50, 189] on link "[PERSON_NAME] & [PERSON_NAME]" at bounding box center [74, 172] width 86 height 44
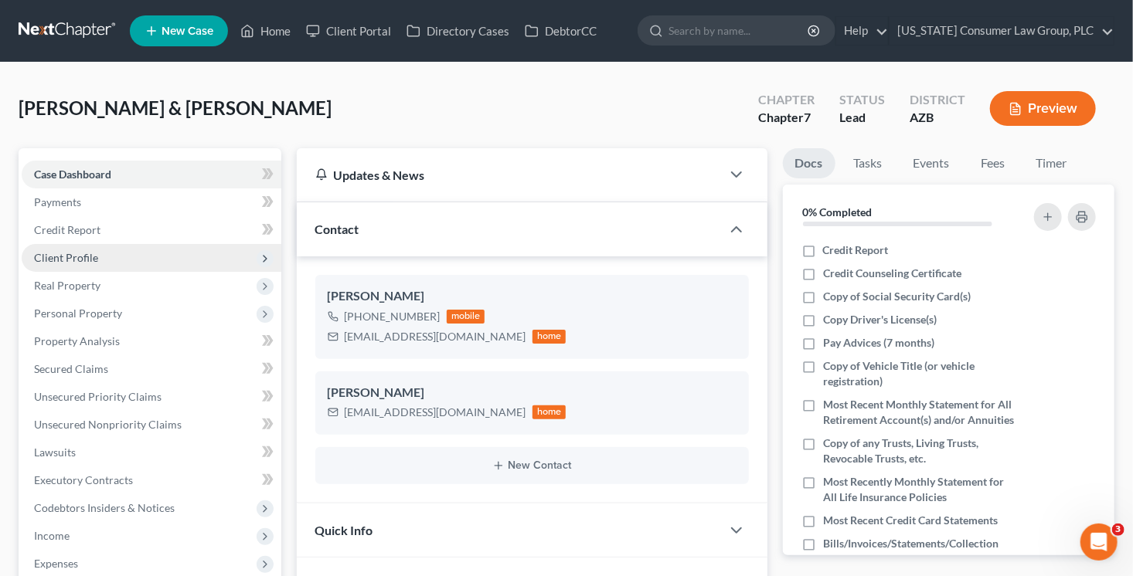
click at [100, 260] on span "Client Profile" at bounding box center [152, 258] width 260 height 28
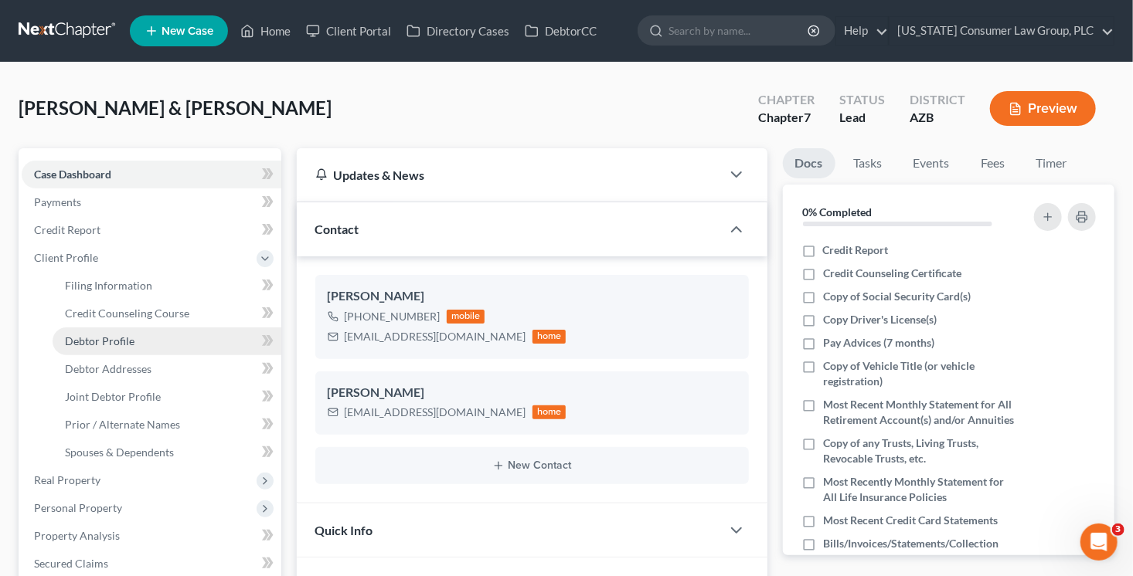
click at [185, 335] on link "Debtor Profile" at bounding box center [167, 342] width 229 height 28
select select "1"
select select "0"
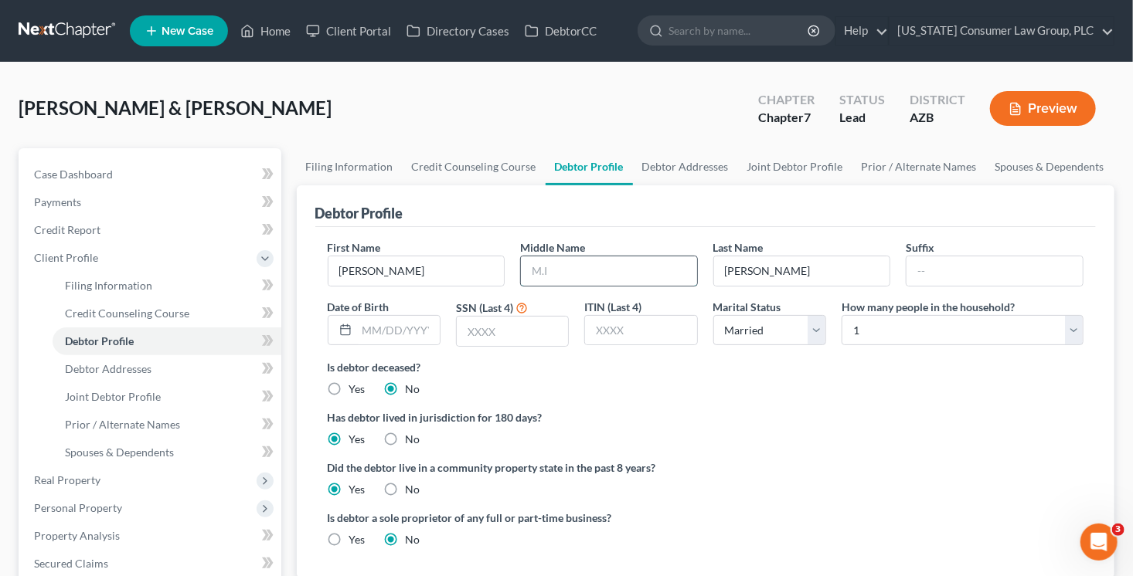
click at [552, 269] on input "text" at bounding box center [609, 270] width 176 height 29
type input "Alan"
type input "03/28/1989"
click at [784, 164] on link "Joint Debtor Profile" at bounding box center [795, 166] width 114 height 37
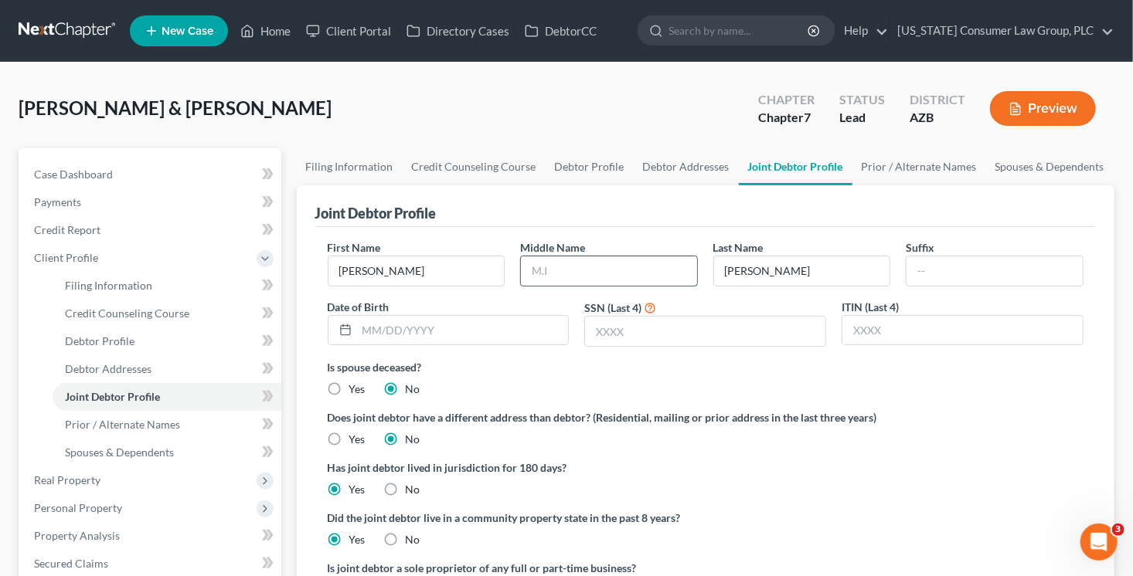
click at [554, 267] on input "text" at bounding box center [609, 270] width 176 height 29
type input "Nicole"
type input "03/08/1995"
click at [641, 330] on input "text" at bounding box center [705, 331] width 240 height 29
type input "4032"
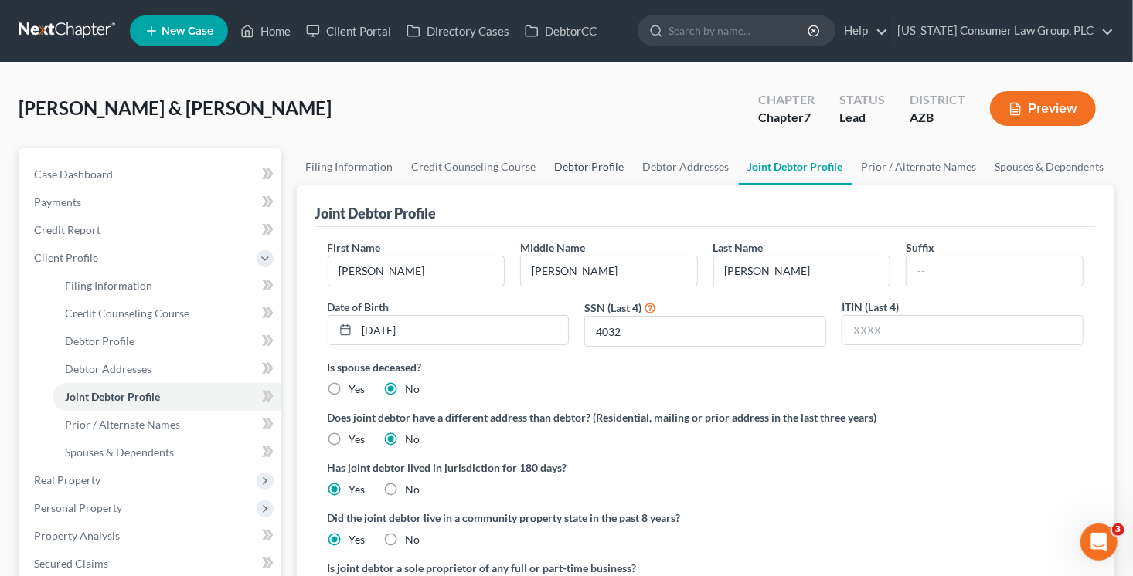
click at [588, 164] on link "Debtor Profile" at bounding box center [589, 166] width 88 height 37
select select "1"
select select "0"
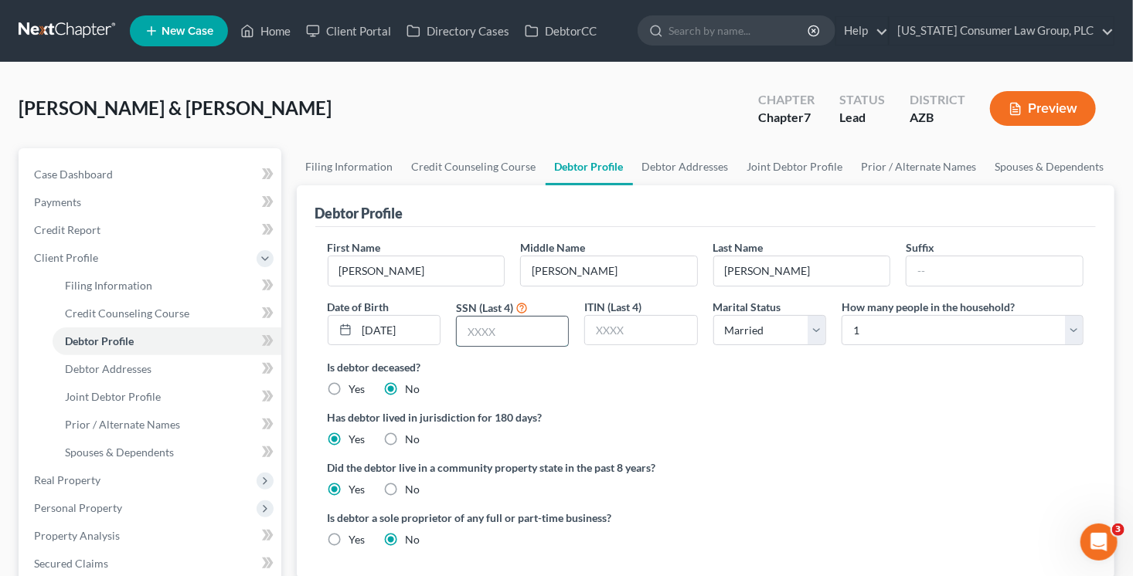
click at [493, 329] on input "text" at bounding box center [512, 331] width 111 height 29
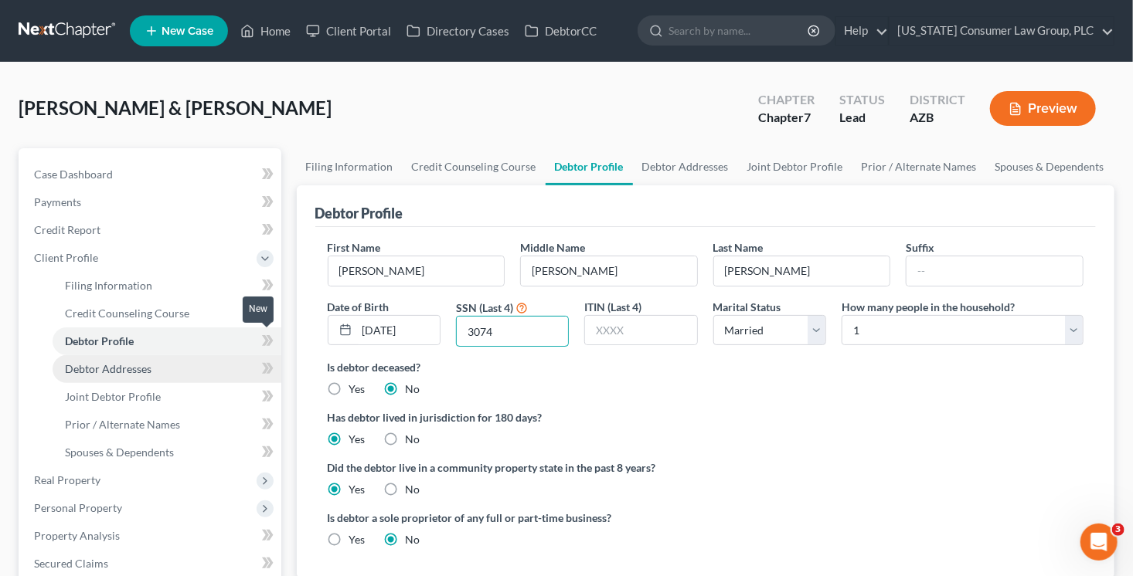
type input "3074"
click at [268, 333] on icon at bounding box center [268, 340] width 12 height 19
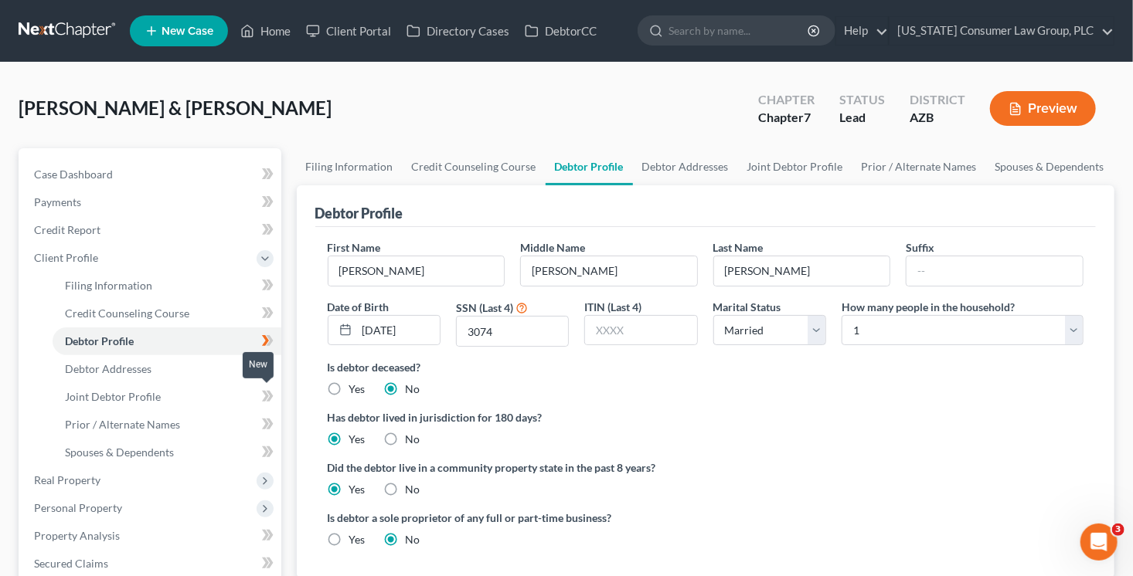
click at [267, 401] on icon at bounding box center [268, 396] width 12 height 19
click at [183, 369] on link "Debtor Addresses" at bounding box center [167, 369] width 229 height 28
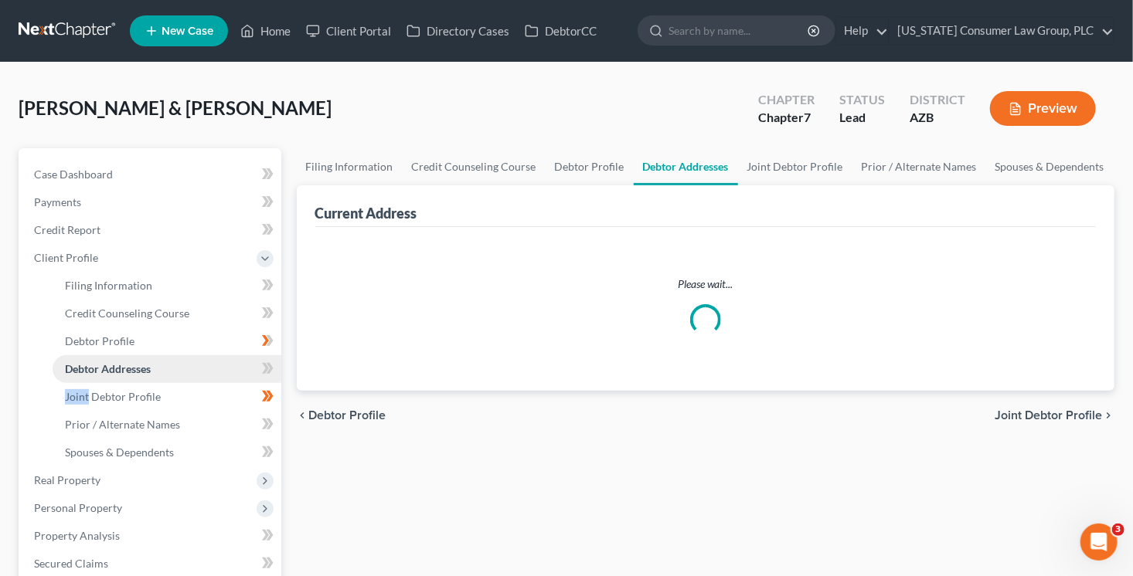
select select "0"
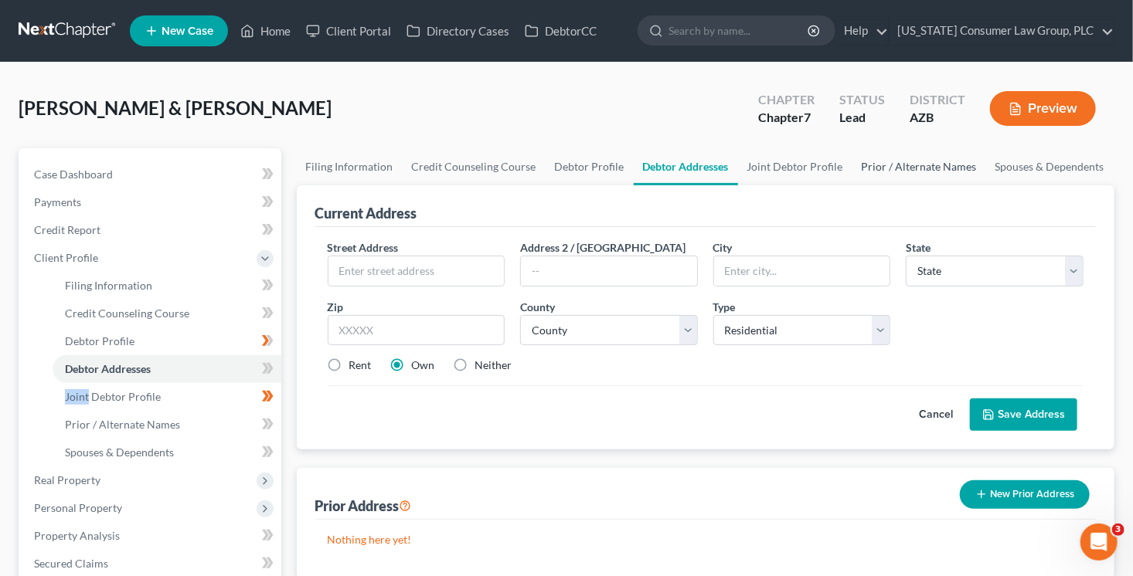
click at [919, 167] on link "Prior / Alternate Names" at bounding box center [919, 166] width 134 height 37
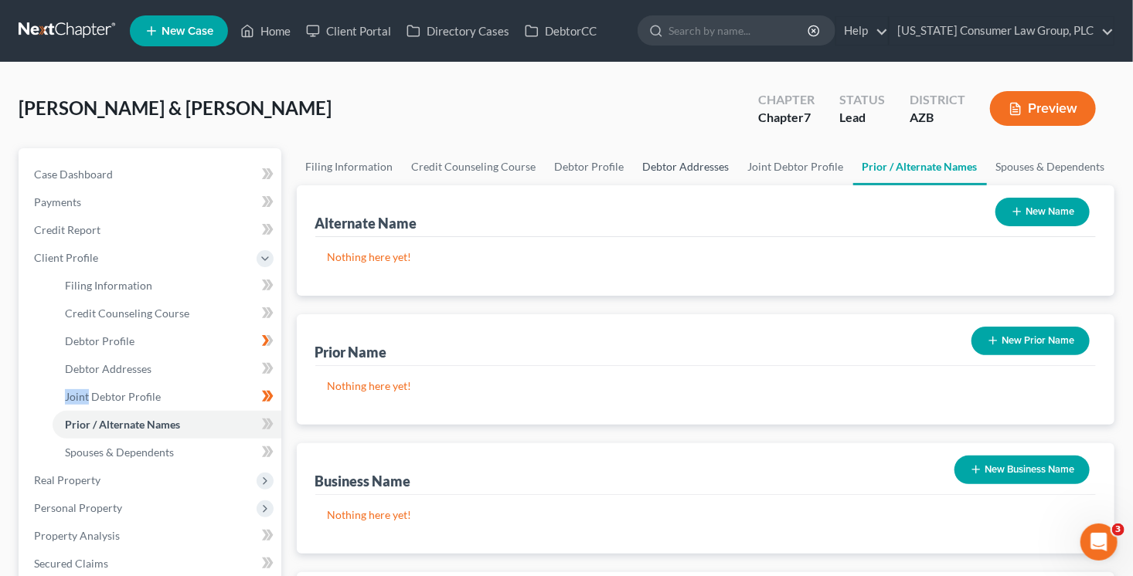
click at [655, 165] on link "Debtor Addresses" at bounding box center [685, 166] width 105 height 37
select select "0"
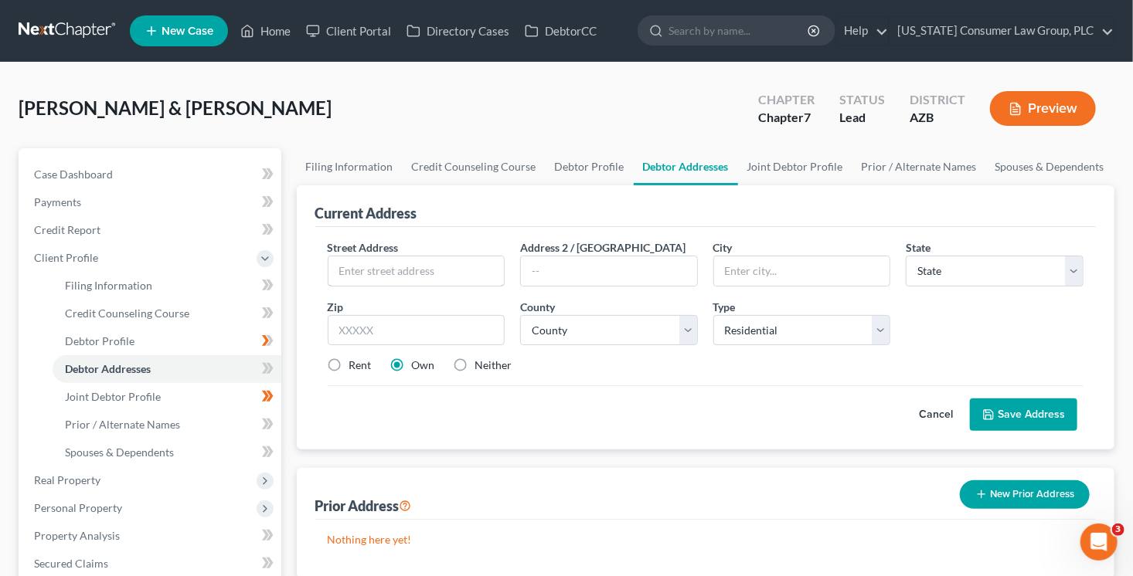
drag, startPoint x: 468, startPoint y: 272, endPoint x: 494, endPoint y: 250, distance: 33.4
click at [469, 272] on input "text" at bounding box center [416, 270] width 176 height 29
type input "24162 W. Whyman Ave."
type input "85326"
type input "Buckeye"
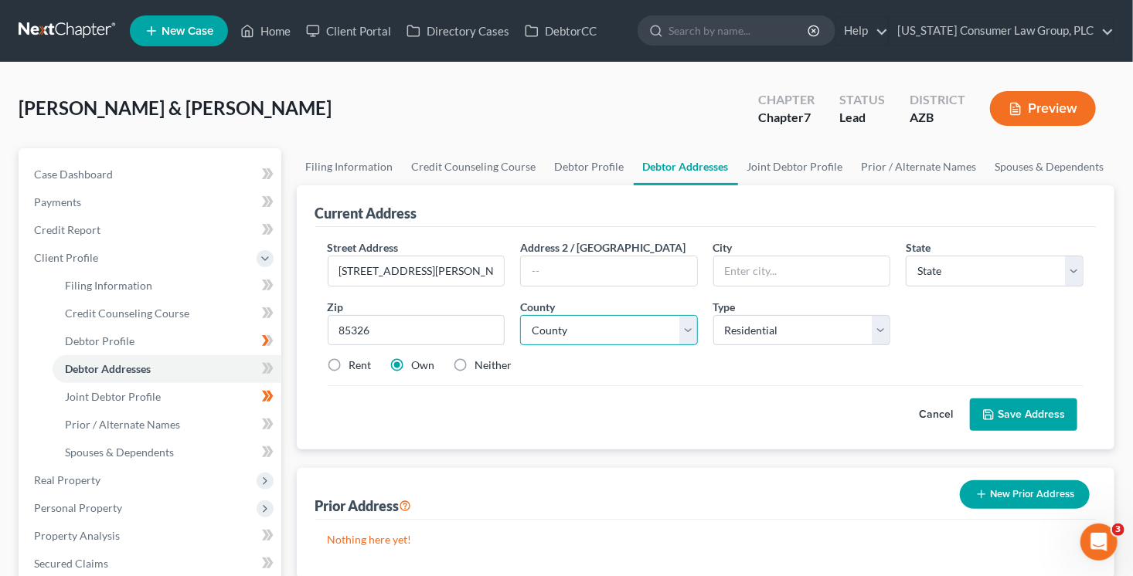
select select "3"
select select "7"
click at [1014, 426] on button "Save Address" at bounding box center [1023, 415] width 107 height 32
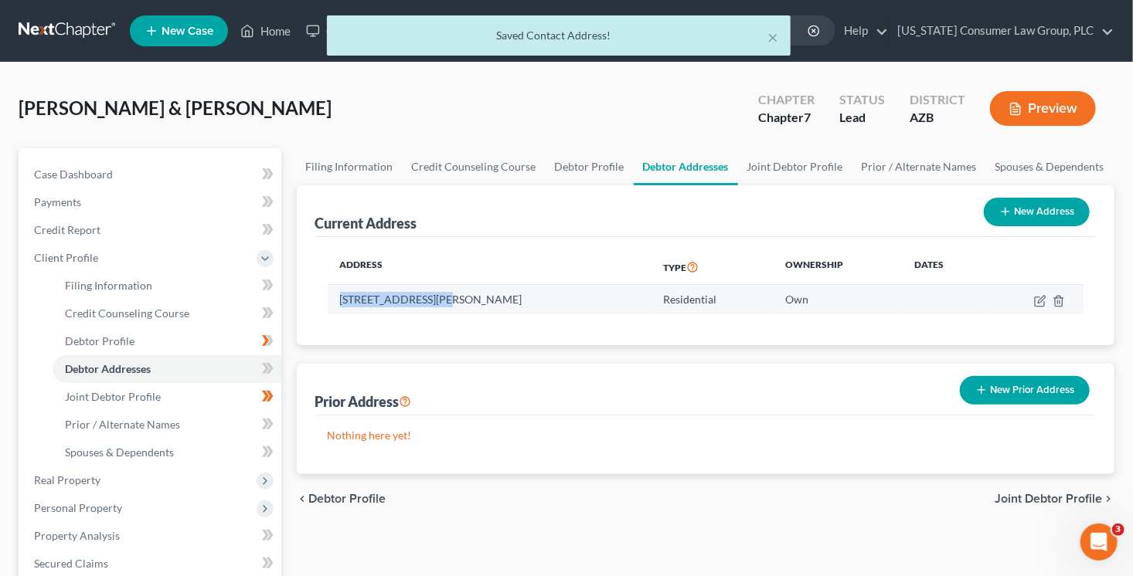
drag, startPoint x: 336, startPoint y: 298, endPoint x: 450, endPoint y: 303, distance: 114.4
click at [450, 303] on td "24162 W. Whyman Ave., Buckeye, AZ 85326" at bounding box center [490, 299] width 324 height 29
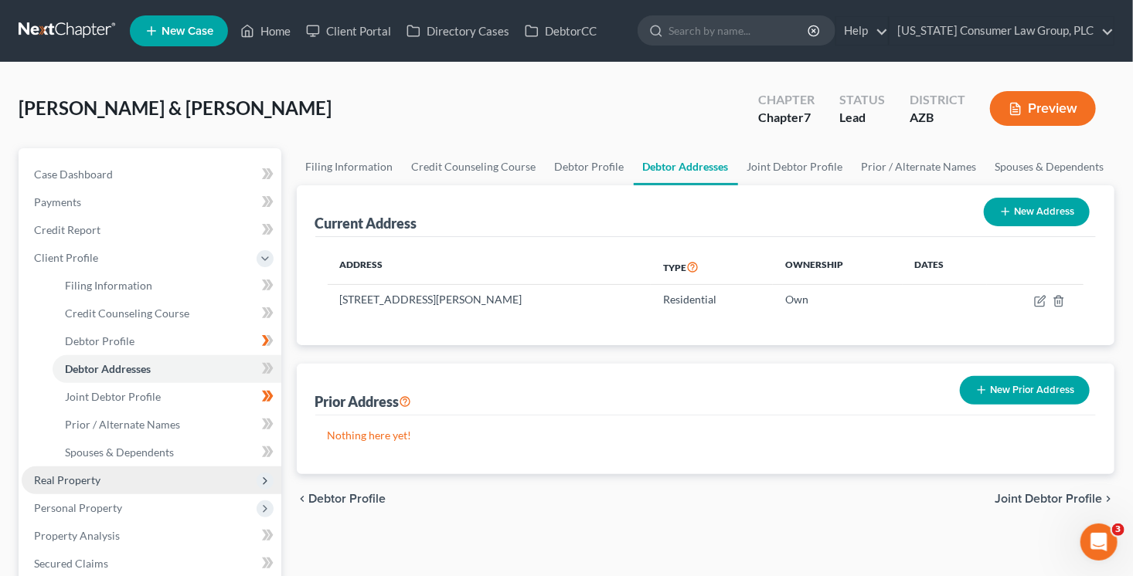
click at [148, 482] on span "Real Property" at bounding box center [152, 481] width 260 height 28
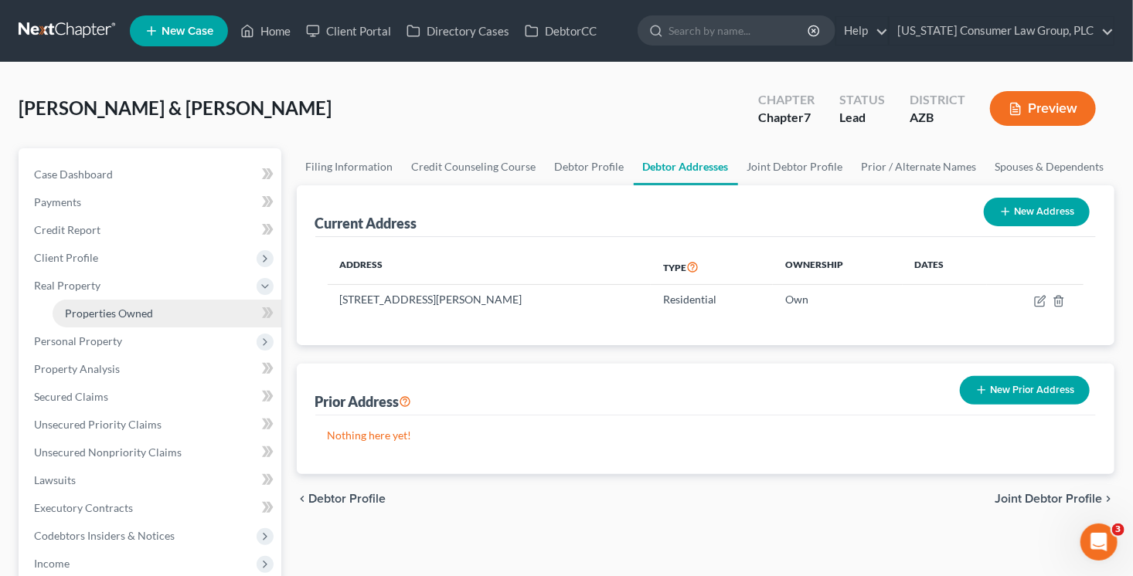
click at [155, 313] on link "Properties Owned" at bounding box center [167, 314] width 229 height 28
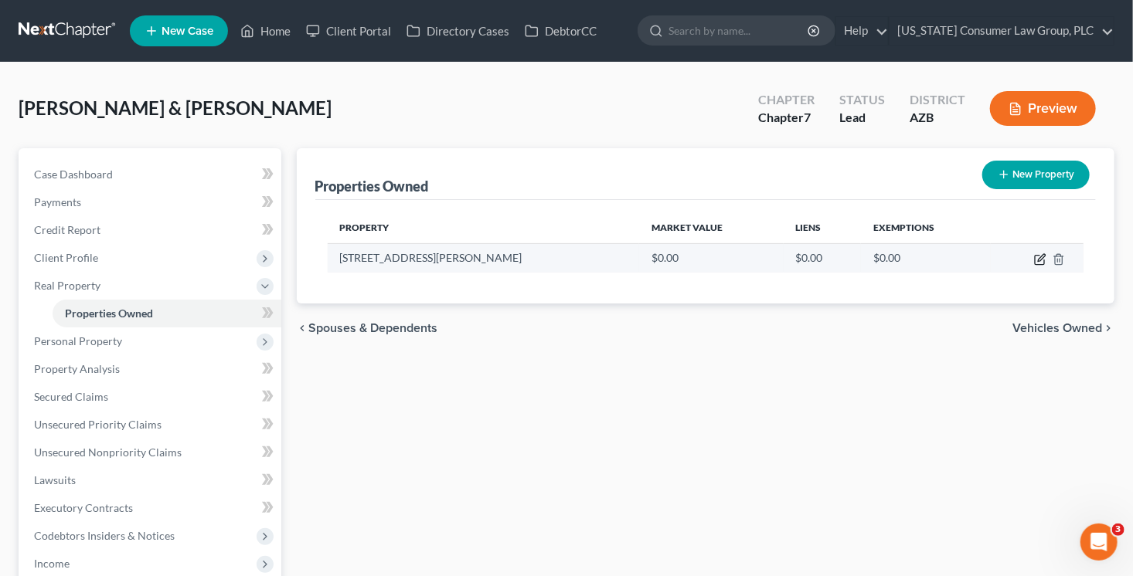
click at [1038, 260] on icon "button" at bounding box center [1041, 257] width 7 height 7
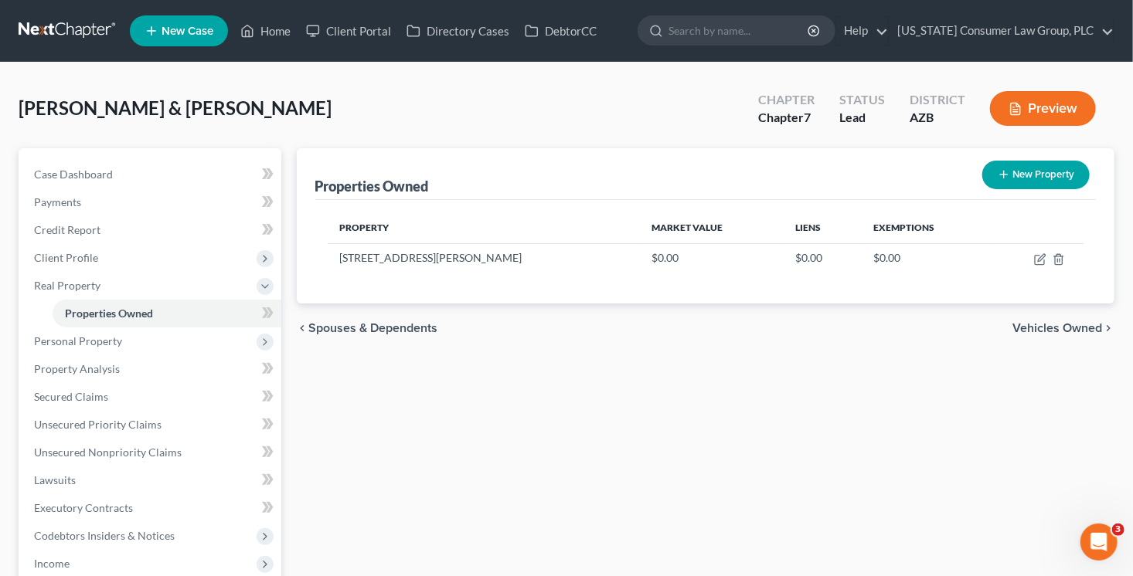
select select "3"
select select "7"
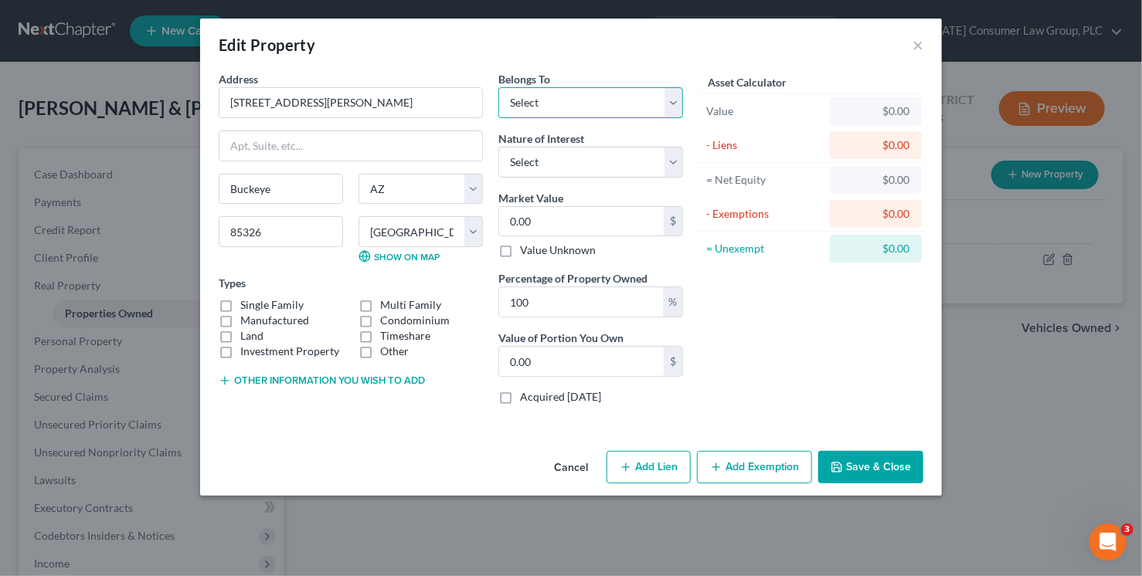
click at [551, 100] on select "Select Debtor 1 Only Debtor 2 Only Debtor 1 And Debtor 2 Only At Least One Of T…" at bounding box center [590, 102] width 185 height 31
select select "2"
click at [498, 87] on select "Select Debtor 1 Only Debtor 2 Only Debtor 1 And Debtor 2 Only At Least One Of T…" at bounding box center [590, 102] width 185 height 31
click at [274, 298] on label "Single Family" at bounding box center [271, 304] width 63 height 15
click at [256, 298] on input "Single Family" at bounding box center [251, 302] width 10 height 10
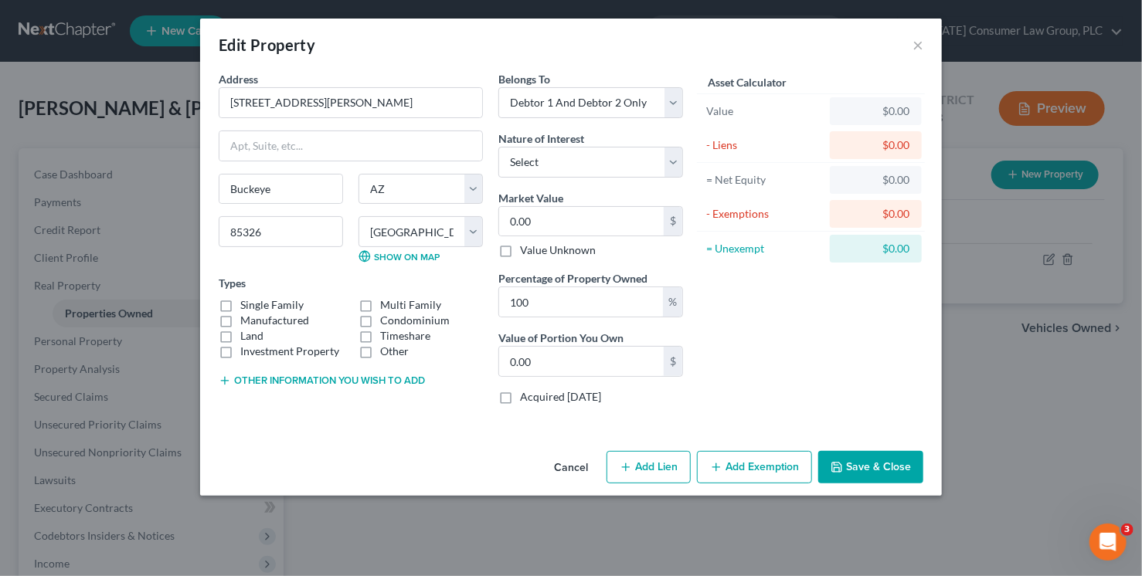
checkbox input "true"
click at [511, 161] on select "Select Fee Simple Joint Tenant Life Estate Equitable Interest Future Interest T…" at bounding box center [590, 162] width 185 height 31
select select "0"
click at [498, 147] on select "Select Fee Simple Joint Tenant Life Estate Equitable Interest Future Interest T…" at bounding box center [590, 162] width 185 height 31
click at [518, 226] on input "0.00" at bounding box center [581, 221] width 165 height 29
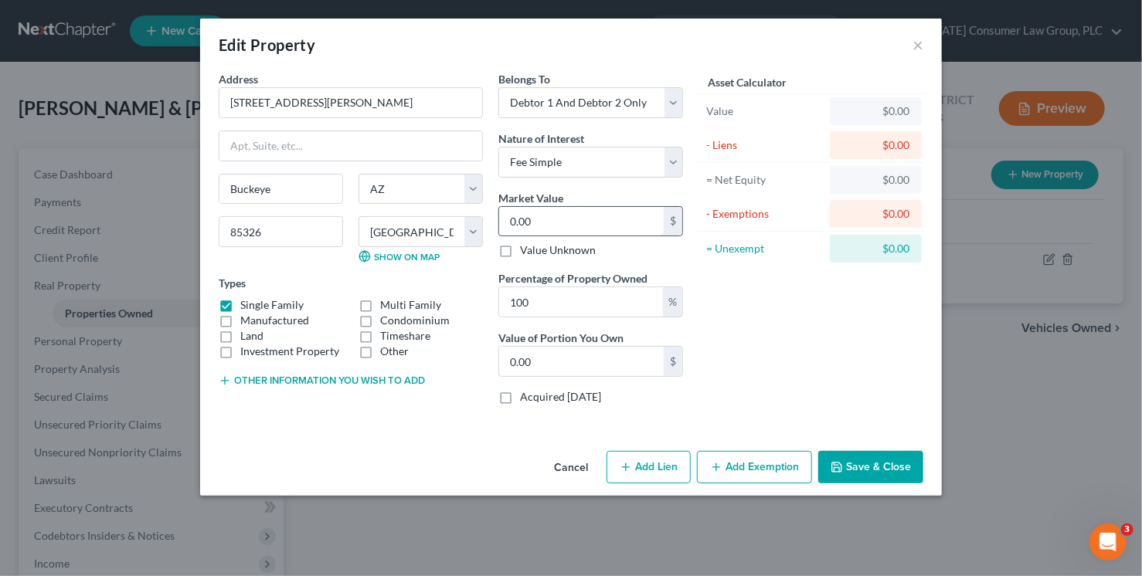
type input "400"
type input "400.00"
type input "4500"
type input "4,500.00"
type input "4,5009"
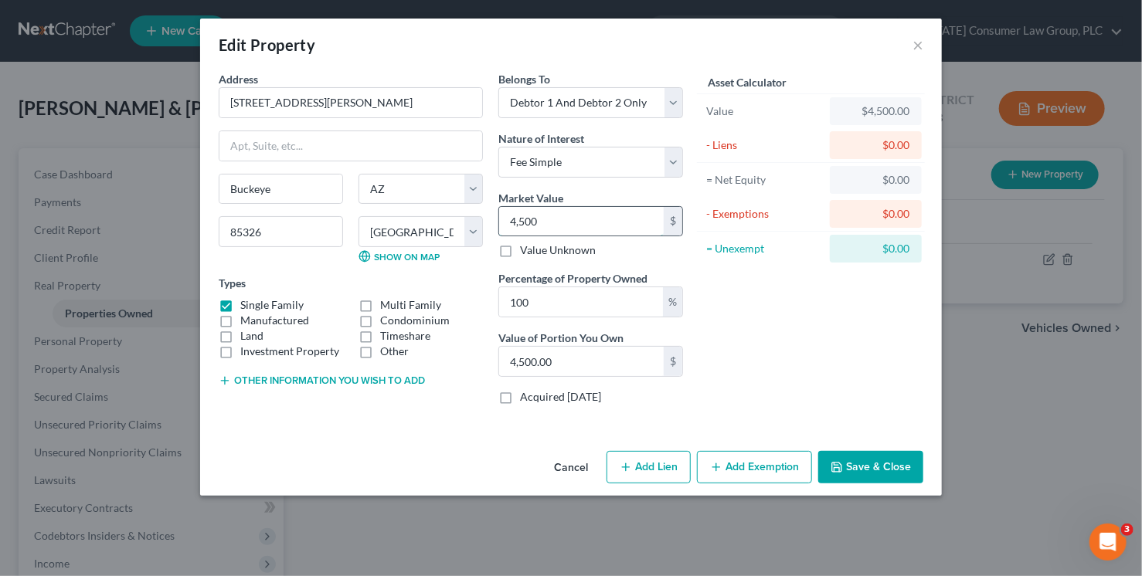
type input "45,009.00"
type input "45,0090"
type input "450,090.00"
type input "450,0900"
type input "4,500,900.00"
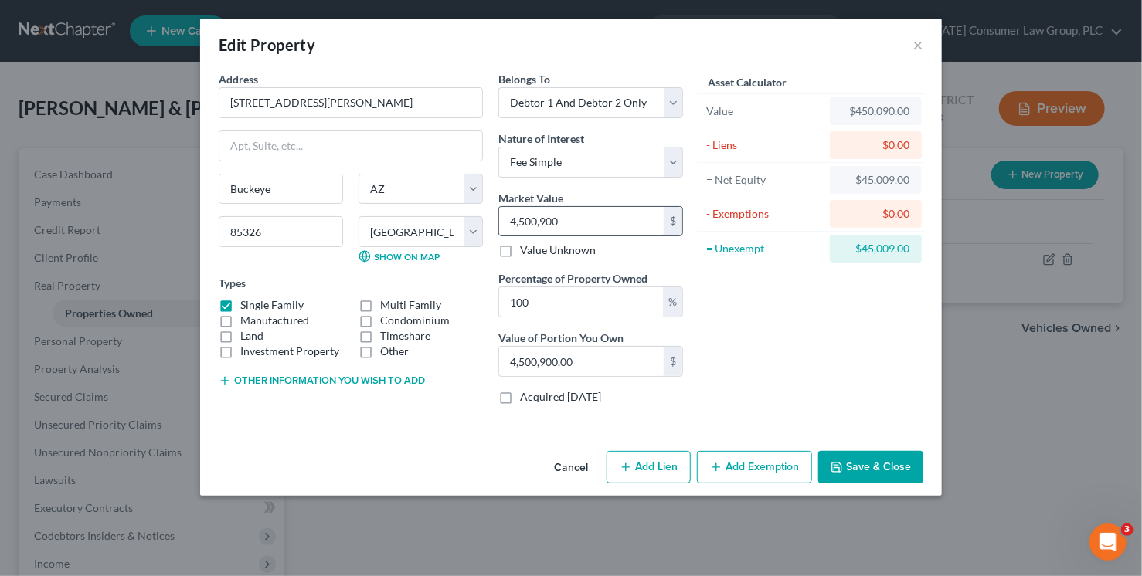
type input "4,500,9000"
type input "45,009,000.00"
type input "4"
type input "4.00"
type input "45"
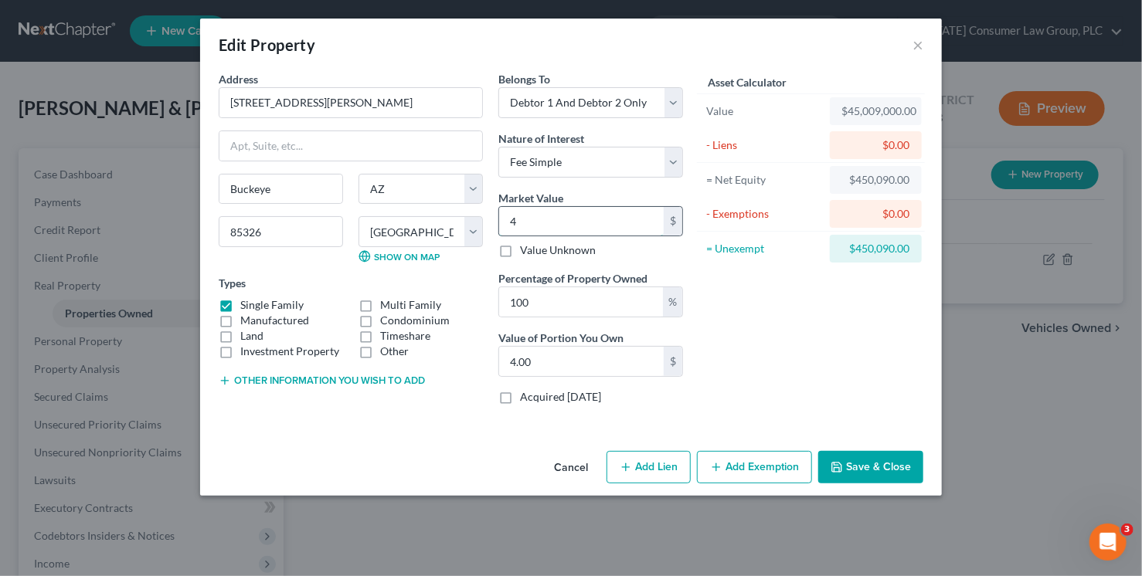
type input "45.00"
type input "459"
type input "459.00"
type input "4590"
type input "4,590.00"
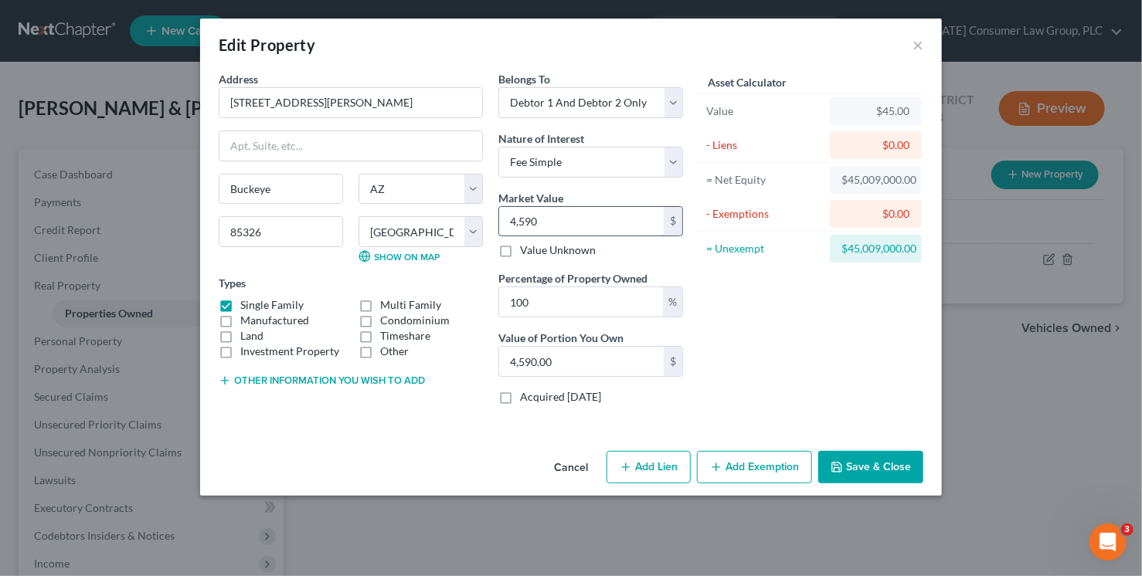
type input "4,5900"
type input "45,900.00"
type input "45,9000"
type input "459,000.00"
type input "459,000"
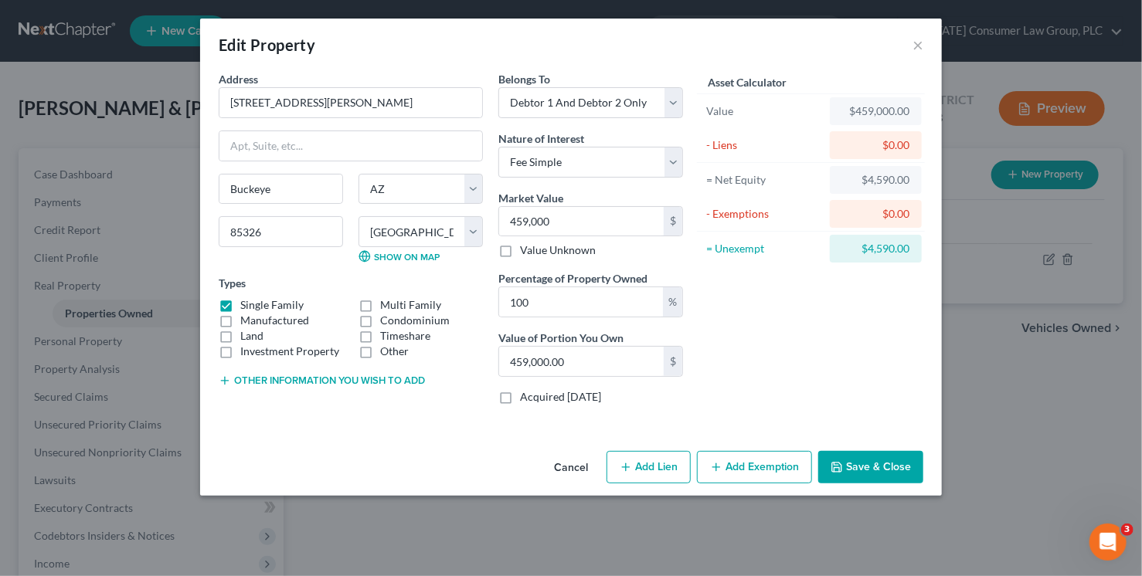
click at [896, 470] on button "Save & Close" at bounding box center [870, 467] width 105 height 32
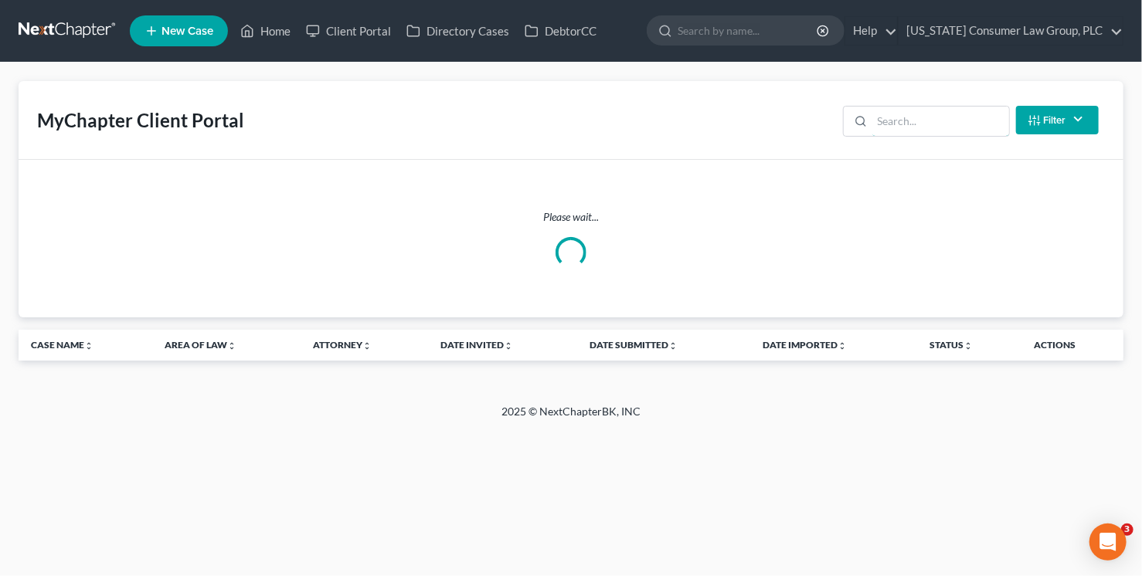
click at [947, 121] on input "search" at bounding box center [940, 121] width 137 height 29
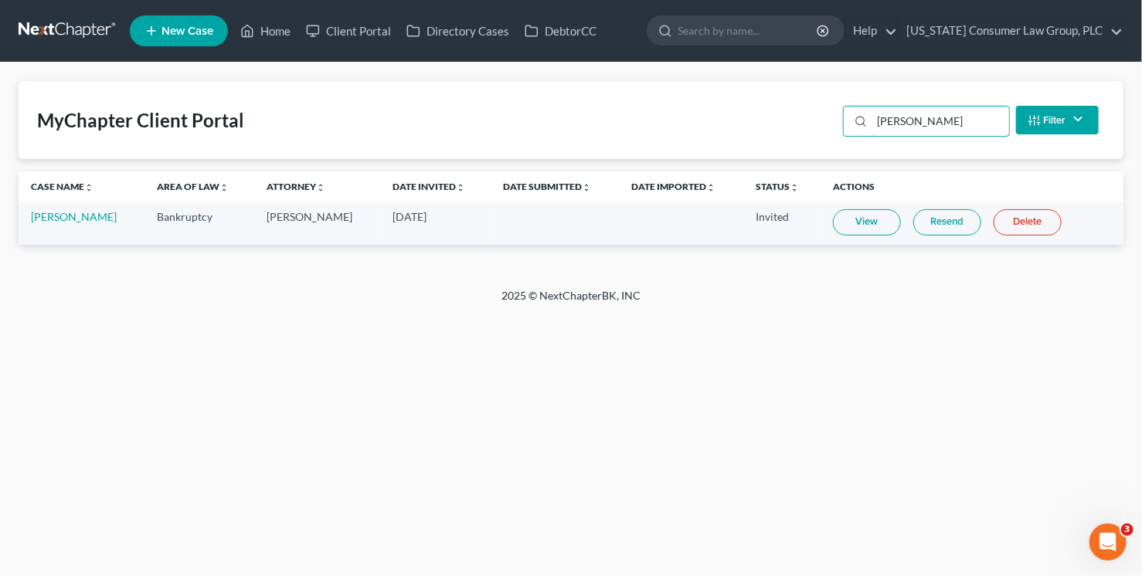
type input "bock"
click at [60, 210] on link "Justin Bock" at bounding box center [74, 216] width 86 height 13
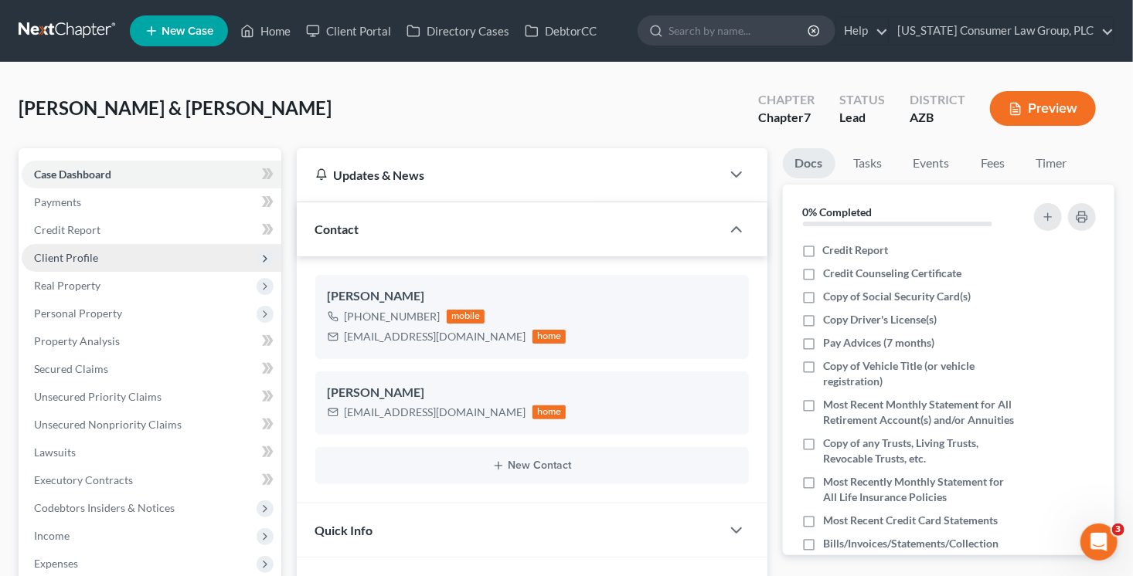
click at [93, 253] on span "Client Profile" at bounding box center [66, 257] width 64 height 13
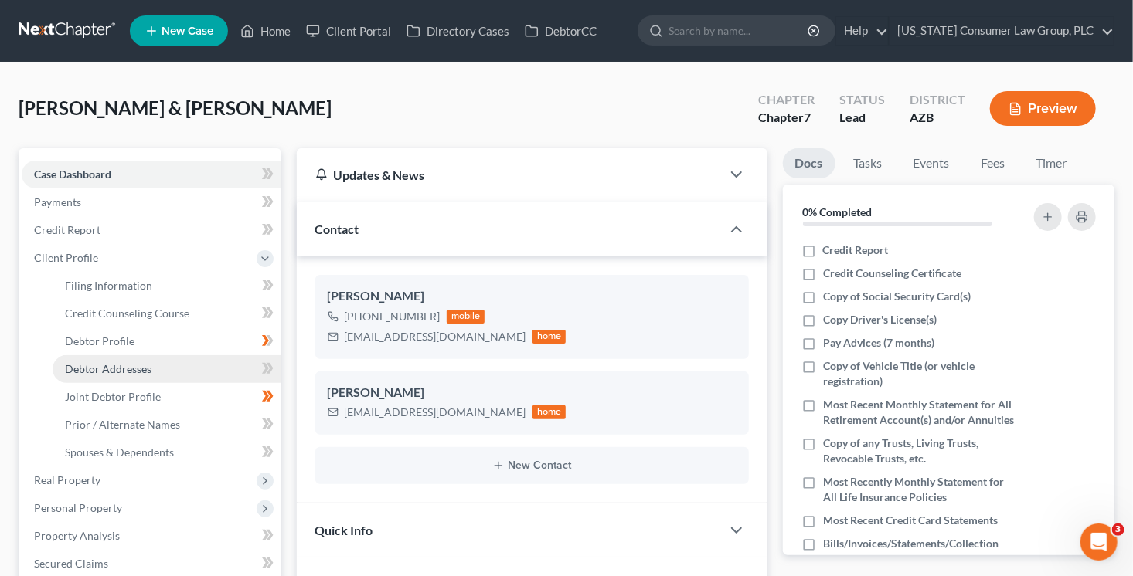
click at [147, 369] on span "Debtor Addresses" at bounding box center [108, 368] width 87 height 13
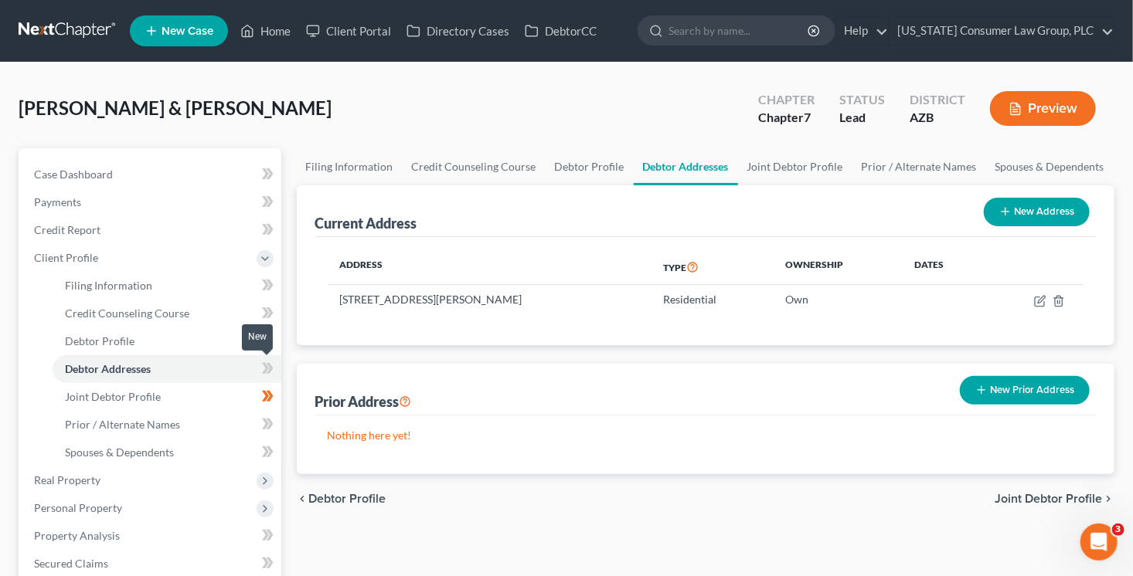
click at [263, 371] on icon at bounding box center [265, 368] width 7 height 11
click at [263, 426] on span at bounding box center [267, 426] width 27 height 23
click at [266, 428] on icon at bounding box center [269, 424] width 7 height 11
click at [189, 487] on span "Real Property" at bounding box center [152, 481] width 260 height 28
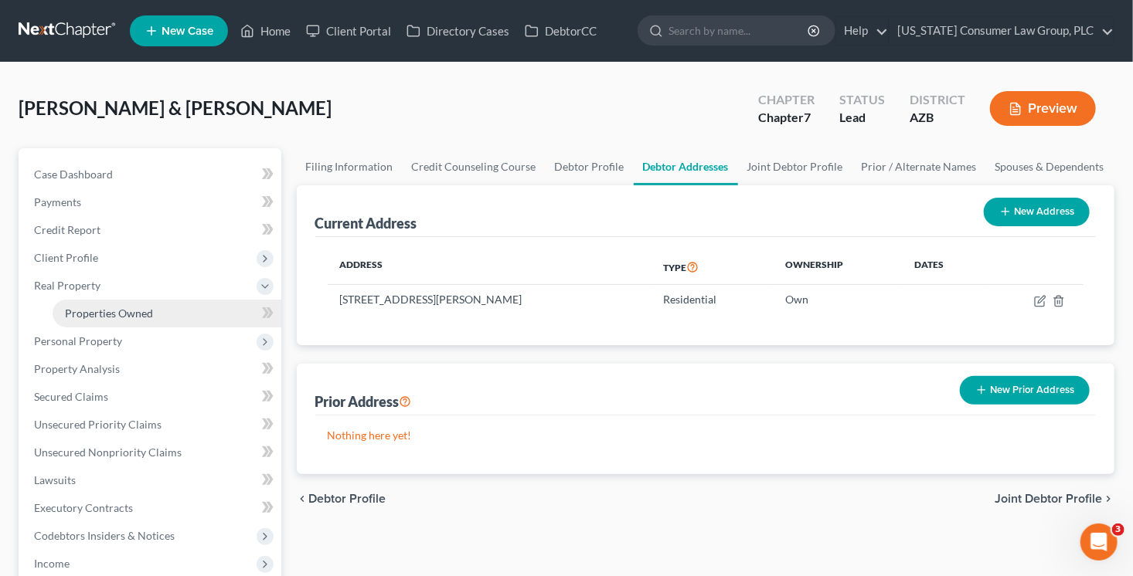
click at [168, 318] on link "Properties Owned" at bounding box center [167, 314] width 229 height 28
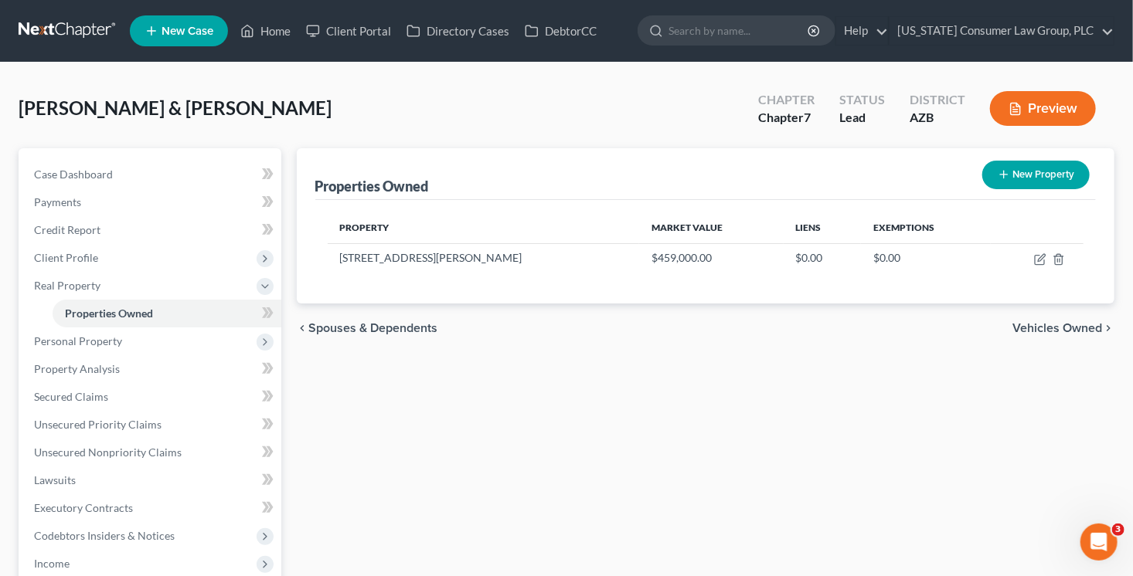
click at [1089, 328] on span "Vehicles Owned" at bounding box center [1057, 328] width 90 height 12
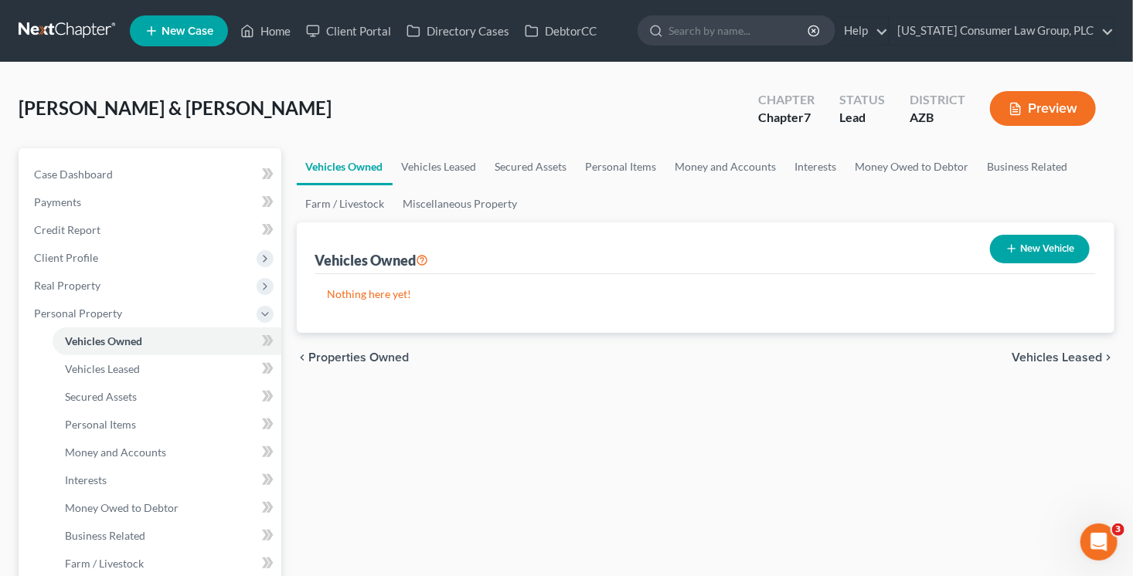
click at [1022, 246] on button "New Vehicle" at bounding box center [1040, 249] width 100 height 29
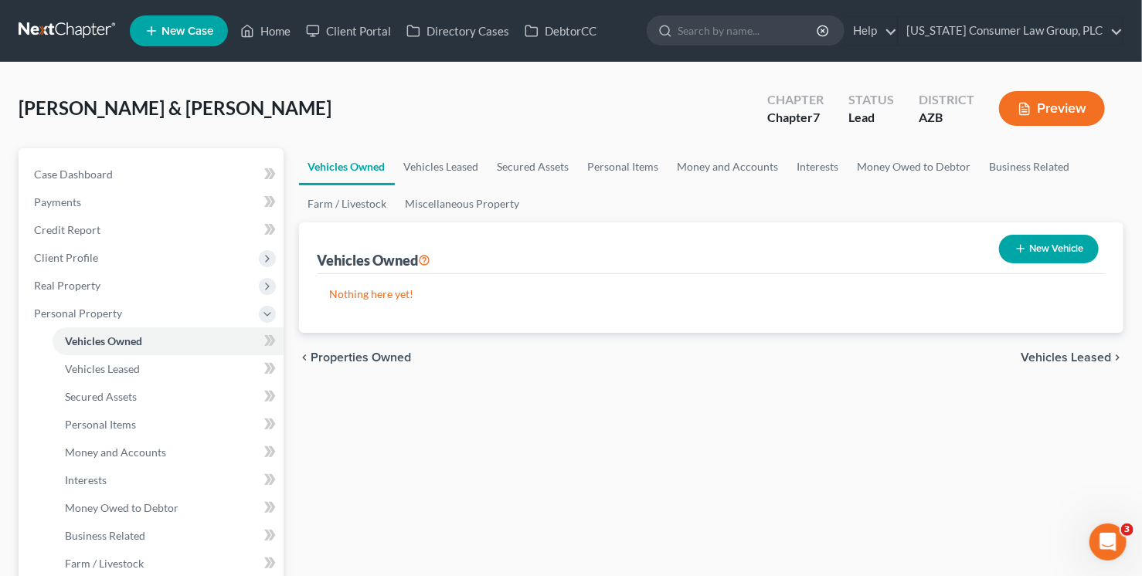
select select "0"
select select "2"
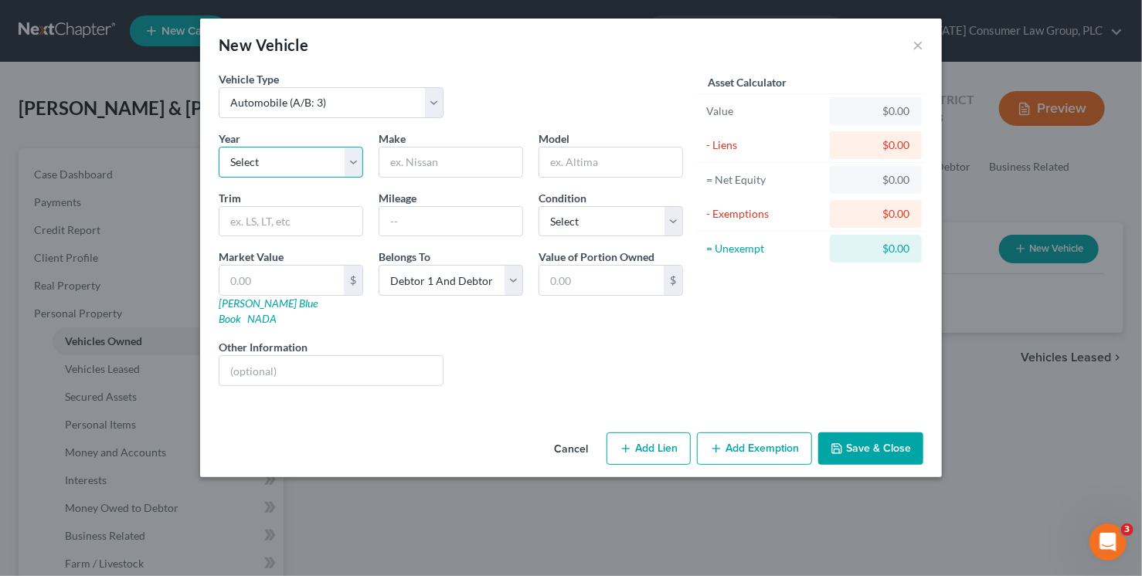
click at [298, 158] on select "Select 2026 2025 2024 2023 2022 2021 2020 2019 2018 2017 2016 2015 2014 2013 20…" at bounding box center [291, 162] width 144 height 31
select select "6"
click at [219, 147] on select "Select 2026 2025 2024 2023 2022 2021 2020 2019 2018 2017 2016 2015 2014 2013 20…" at bounding box center [291, 162] width 144 height 31
click at [414, 162] on input "text" at bounding box center [450, 162] width 143 height 29
click at [236, 311] on div "Year Select 2026 2025 2024 2023 2022 2021 2020 2019 2018 2017 2016 2015 2014 20…" at bounding box center [451, 265] width 480 height 268
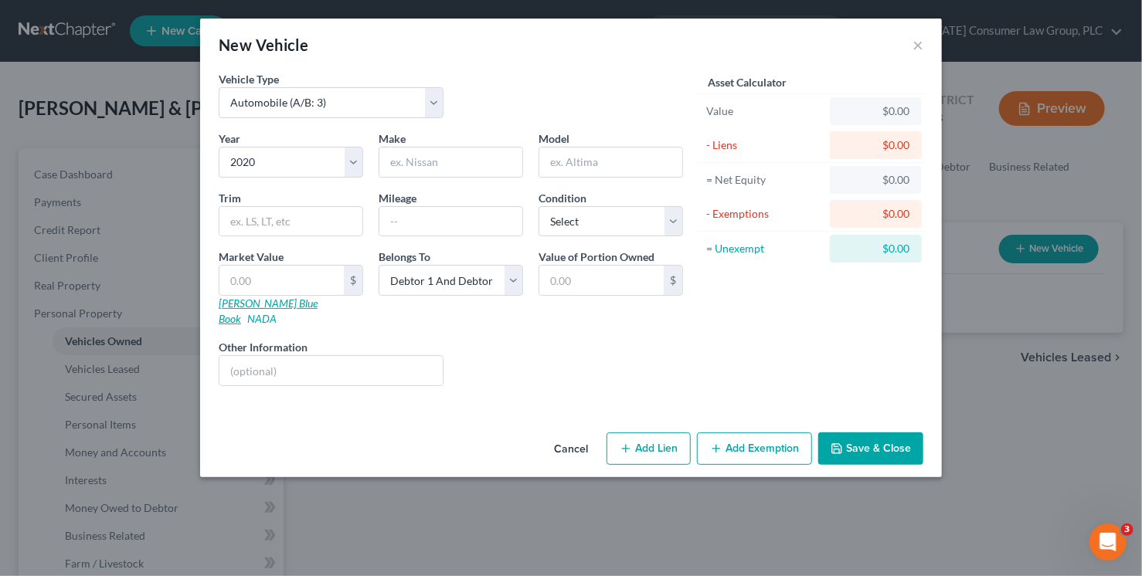
click at [243, 302] on link "[PERSON_NAME] Blue Book" at bounding box center [268, 311] width 99 height 29
click at [324, 358] on input "text" at bounding box center [330, 370] width 223 height 29
paste input "1V2WP2CA3LC500452"
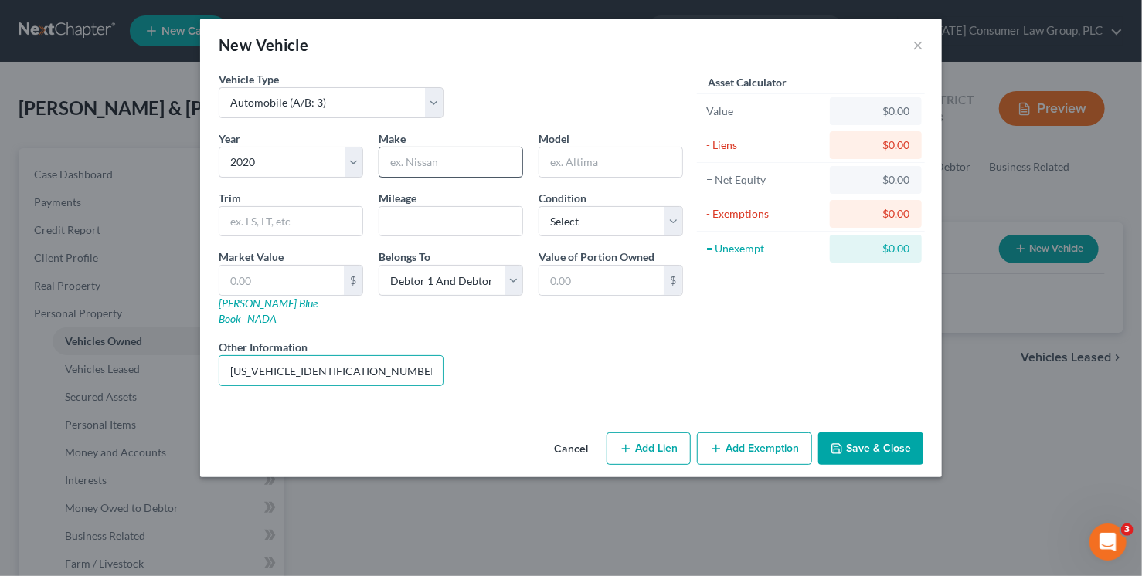
type input "1V2WP2CA3LC500452"
click at [408, 168] on input "text" at bounding box center [450, 162] width 143 height 29
type input "Volkswagen"
click at [560, 164] on input "text" at bounding box center [610, 162] width 143 height 29
type input "Atlas"
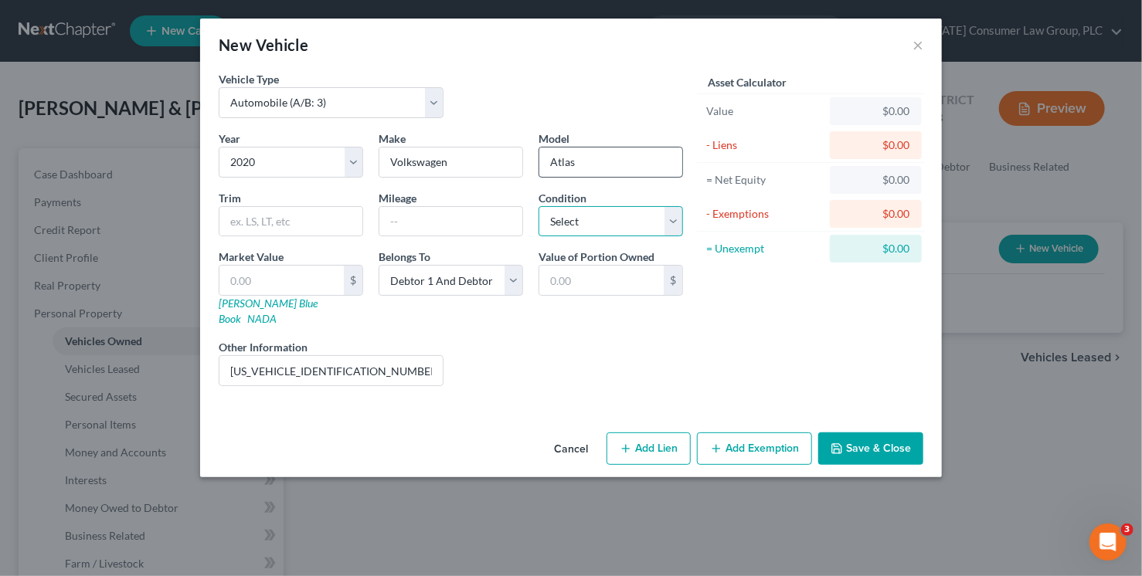
select select "3"
click at [905, 440] on button "Save & Close" at bounding box center [870, 449] width 105 height 32
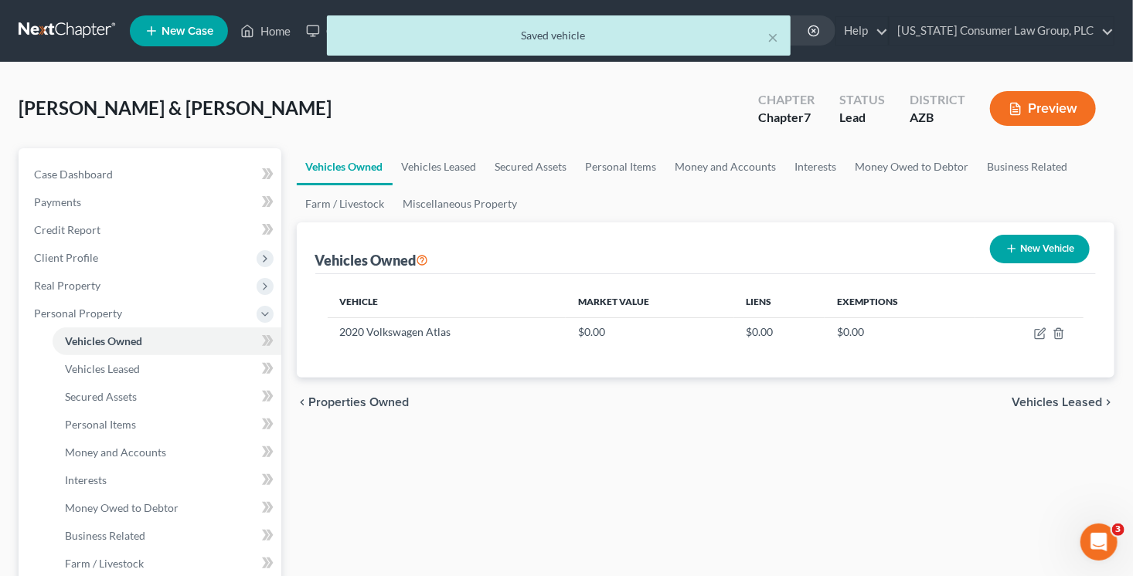
click at [1012, 249] on line "button" at bounding box center [1010, 249] width 7 height 0
select select "0"
select select "2"
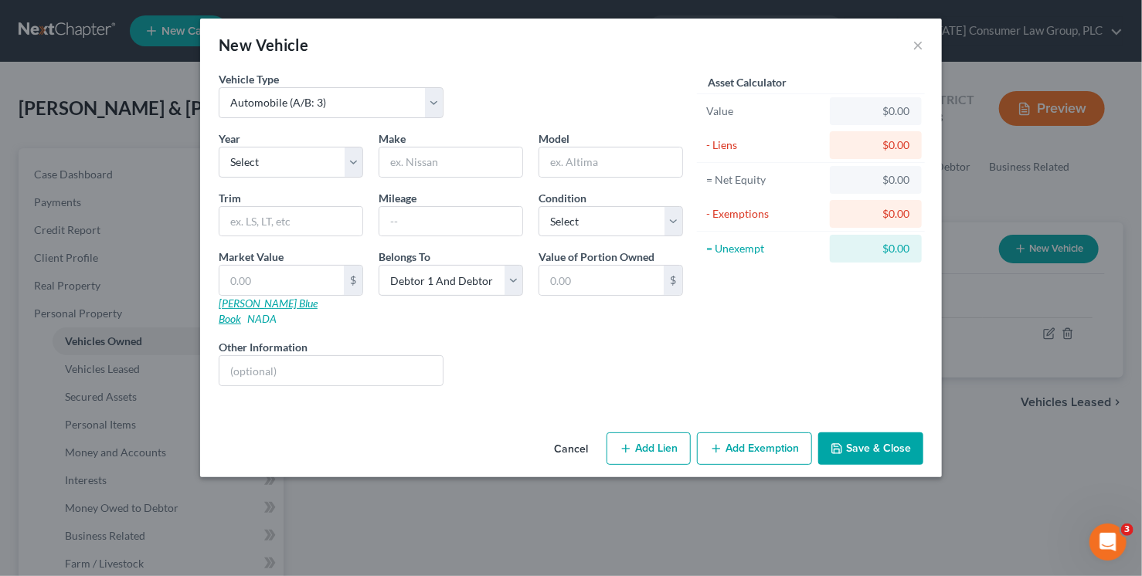
click at [270, 301] on link "[PERSON_NAME] Blue Book" at bounding box center [268, 311] width 99 height 29
click at [311, 361] on input "text" at bounding box center [330, 370] width 223 height 29
paste input "3GNAXHEG9SL141862"
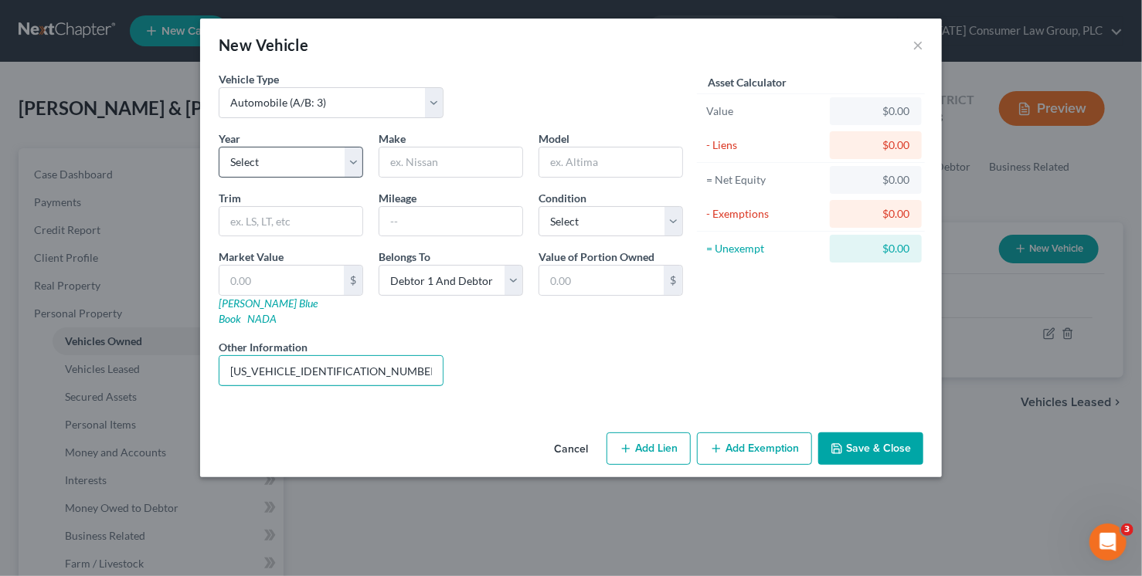
type input "3GNAXHEG9SL141862"
click at [323, 159] on select "Select 2026 2025 2024 2023 2022 2021 2020 2019 2018 2017 2016 2015 2014 2013 20…" at bounding box center [291, 162] width 144 height 31
select select "1"
click at [219, 147] on select "Select 2026 2025 2024 2023 2022 2021 2020 2019 2018 2017 2016 2015 2014 2013 20…" at bounding box center [291, 162] width 144 height 31
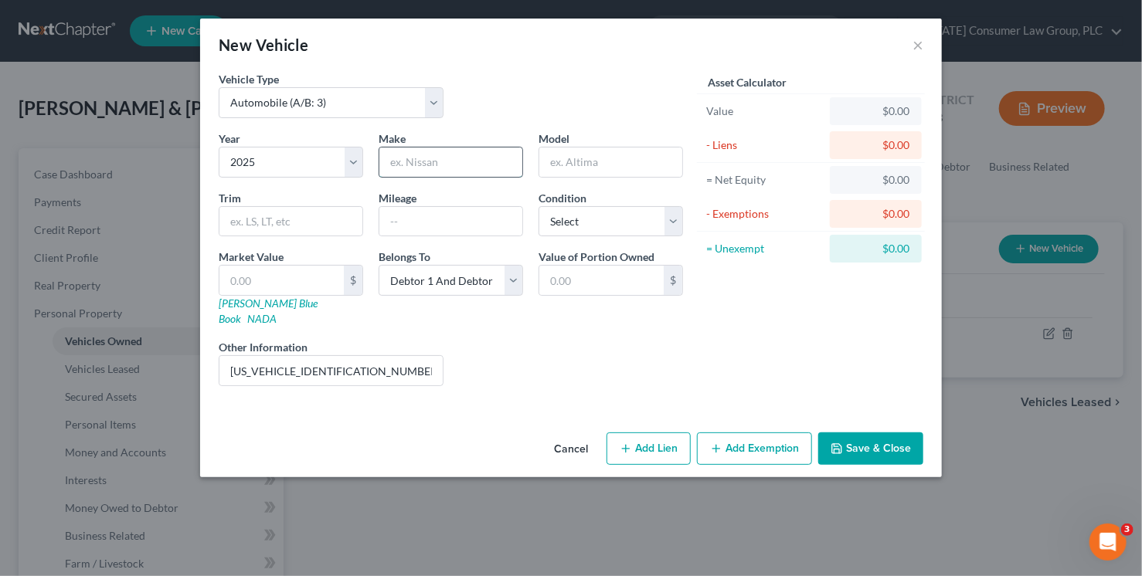
click at [453, 162] on input "text" at bounding box center [450, 162] width 143 height 29
type input "Chevrolet"
type input "Equinox"
select select "3"
type input "0"
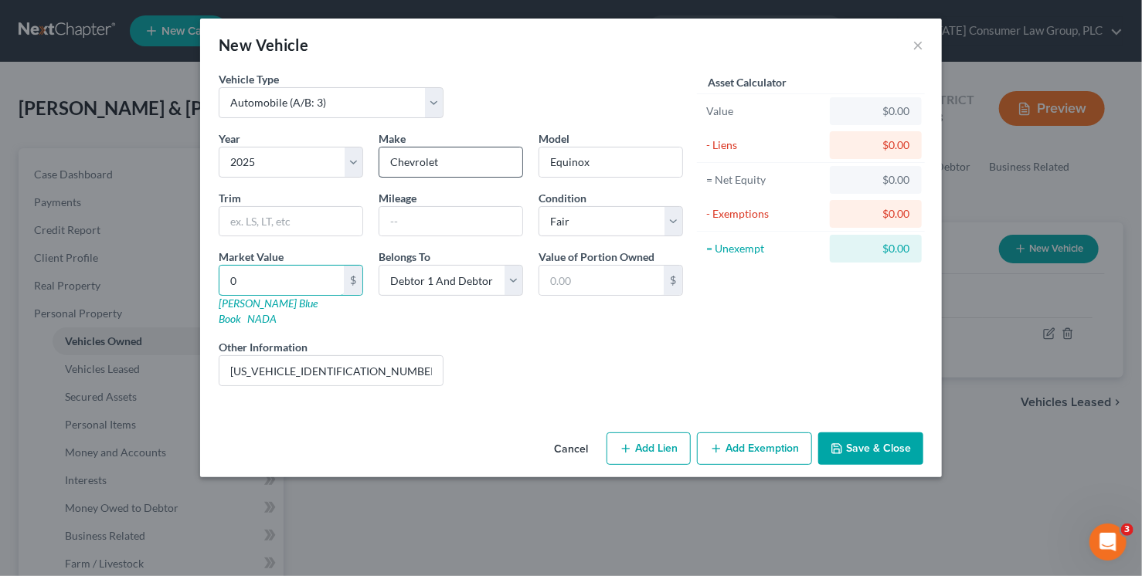
type input "0.00"
type input "0"
click at [882, 433] on button "Save & Close" at bounding box center [870, 449] width 105 height 32
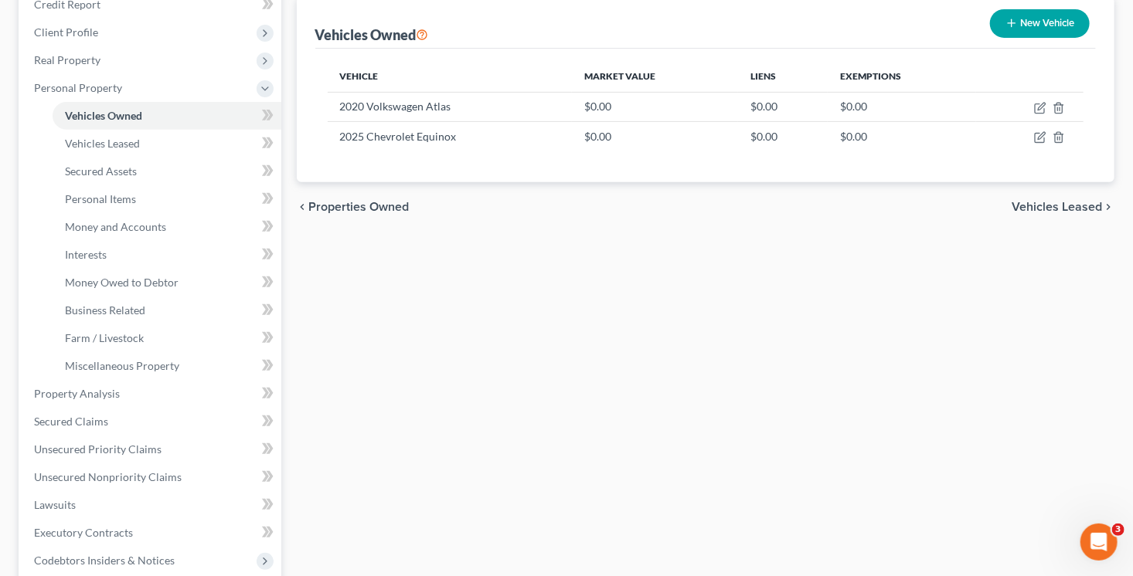
scroll to position [226, 0]
click at [114, 421] on link "Secured Claims" at bounding box center [152, 421] width 260 height 28
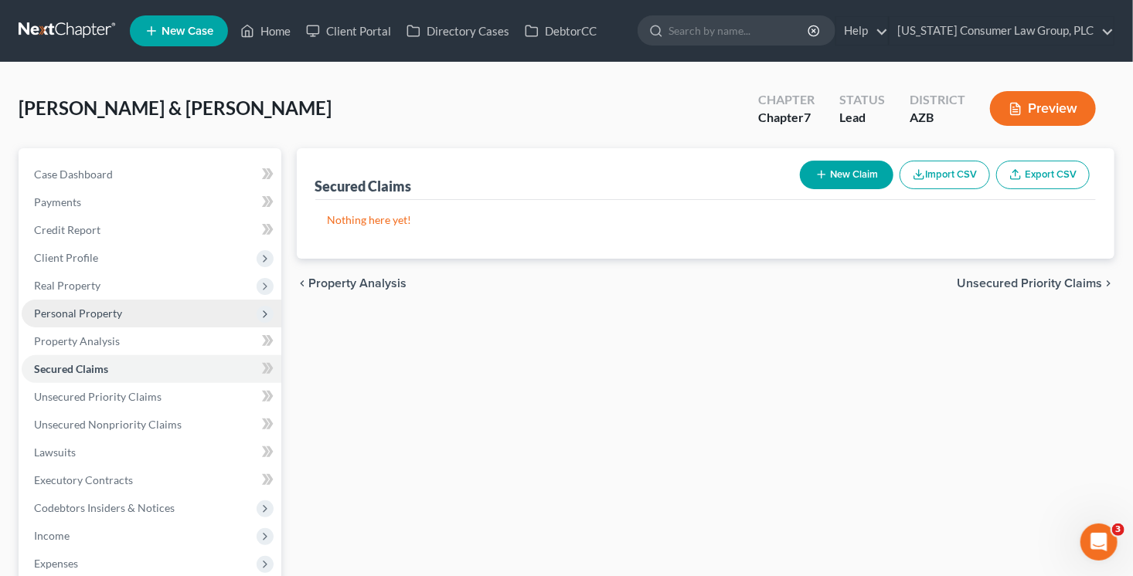
drag, startPoint x: 83, startPoint y: 325, endPoint x: 83, endPoint y: 312, distance: 13.1
click at [83, 324] on span "Personal Property" at bounding box center [152, 314] width 260 height 28
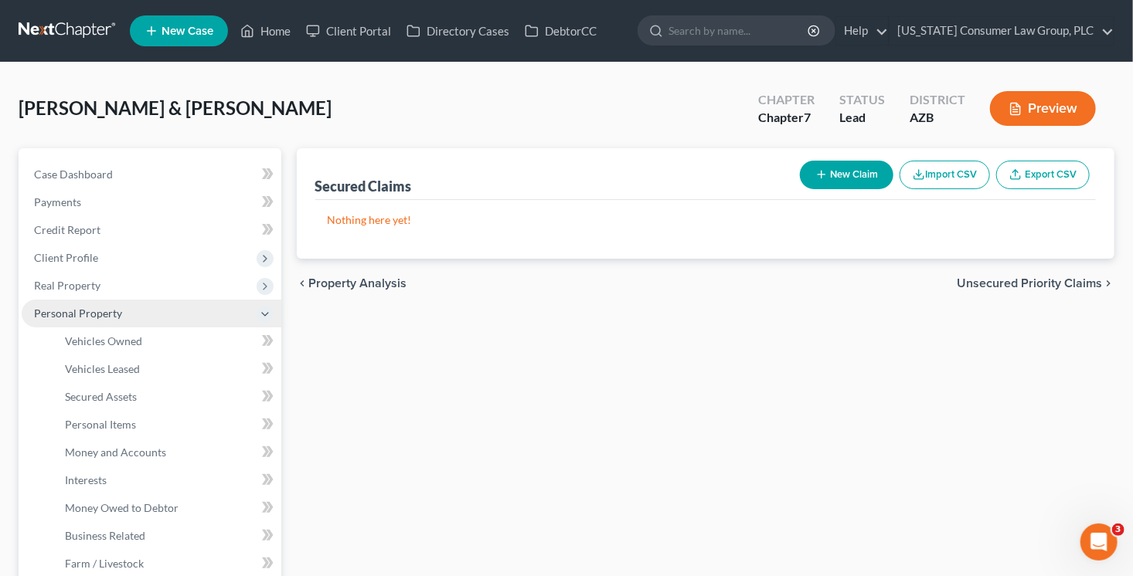
click at [83, 311] on span "Personal Property" at bounding box center [78, 313] width 88 height 13
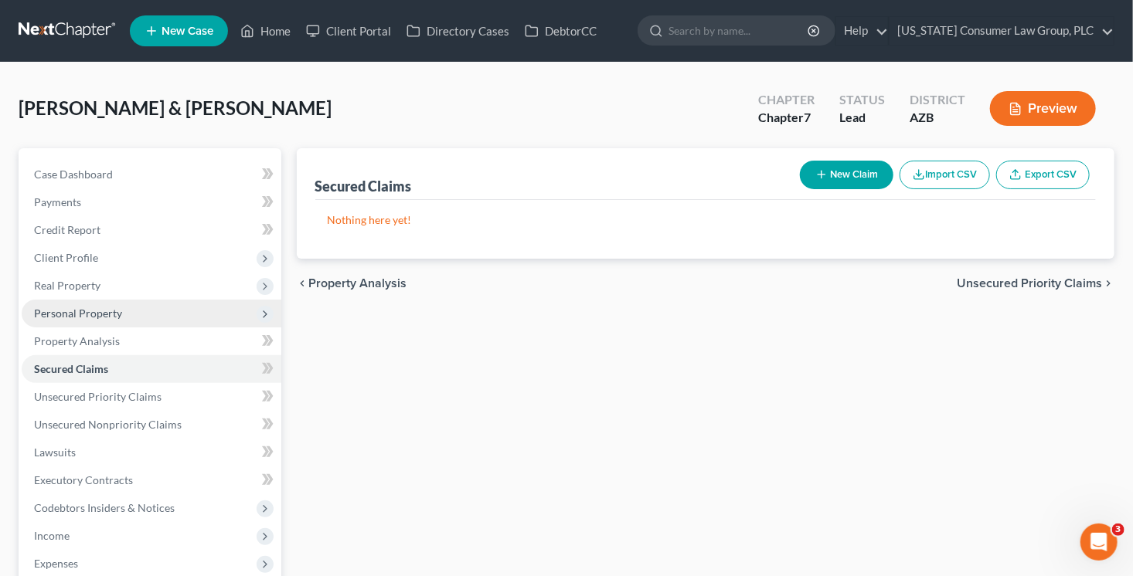
click at [83, 311] on span "Personal Property" at bounding box center [78, 313] width 88 height 13
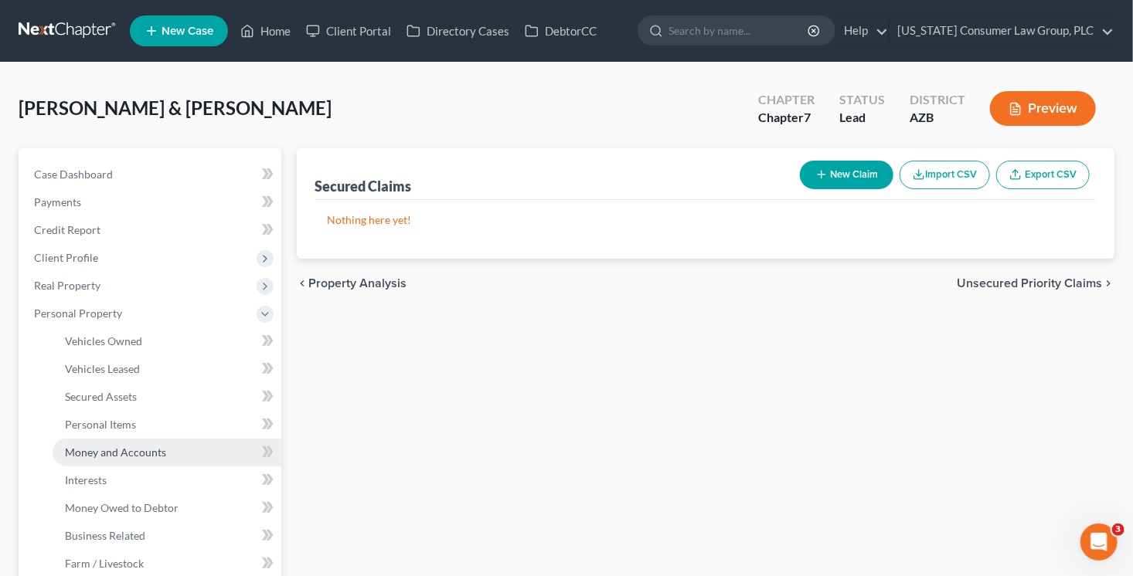
click at [138, 442] on link "Money and Accounts" at bounding box center [167, 453] width 229 height 28
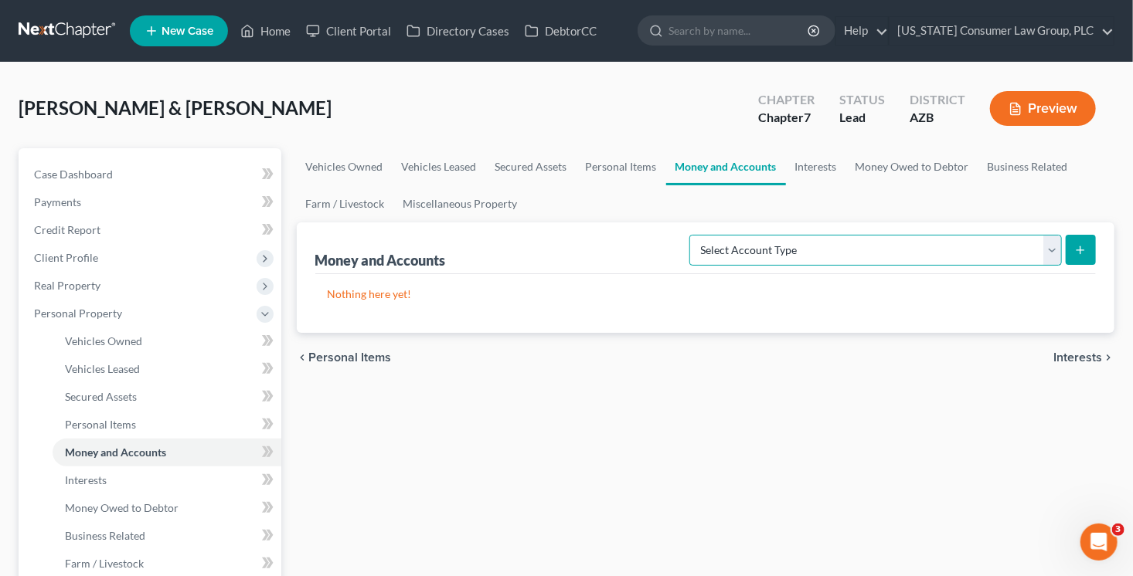
click at [843, 247] on select "Select Account Type Brokerage (A/B: 18, SOFA: 20) Cash on Hand (A/B: 16) Certif…" at bounding box center [875, 250] width 372 height 31
select select "checking"
click at [695, 235] on select "Select Account Type Brokerage (A/B: 18, SOFA: 20) Cash on Hand (A/B: 16) Certif…" at bounding box center [875, 250] width 372 height 31
click at [1085, 251] on icon "submit" at bounding box center [1080, 250] width 12 height 12
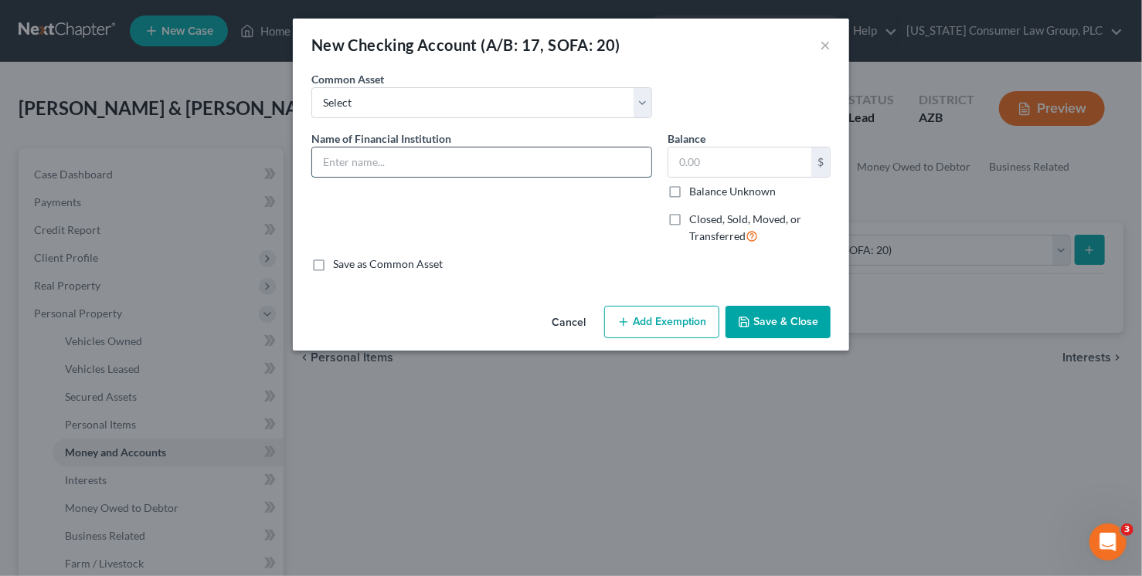
click at [439, 165] on input "text" at bounding box center [481, 162] width 339 height 29
paste input "Mosser's 2024 Tax Returns are in the file. Should I tell Kohler?"
type input "Mosser's 2024 Tax Returns are in the file. Should I tell Kohler?"
type input "Navy Federal Credit Union 9246"
click at [779, 313] on button "Save & Close" at bounding box center [777, 322] width 105 height 32
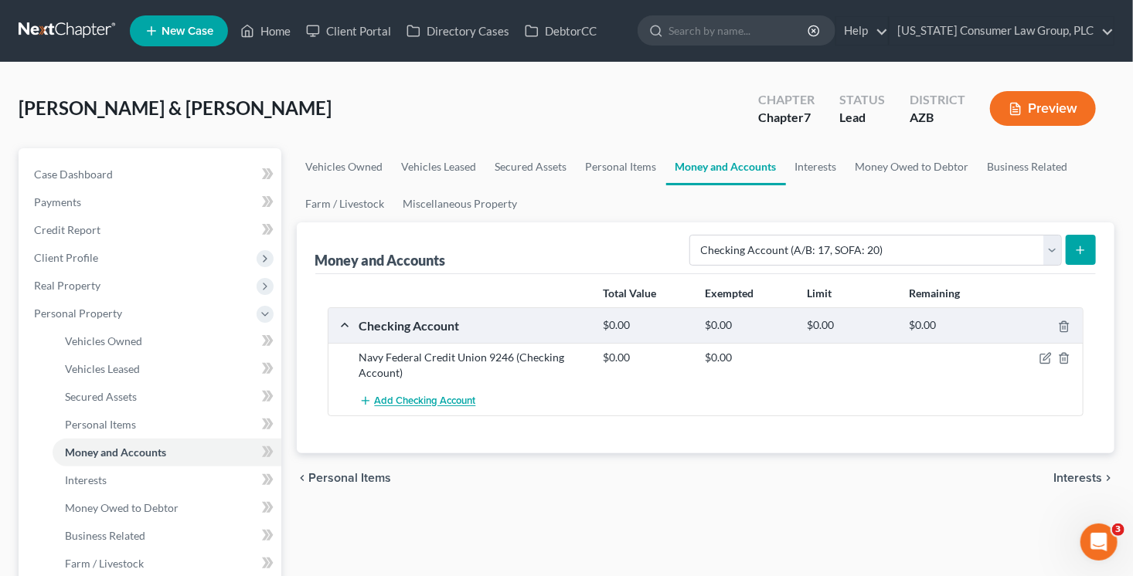
click at [396, 403] on span "Add Checking Account" at bounding box center [425, 402] width 101 height 12
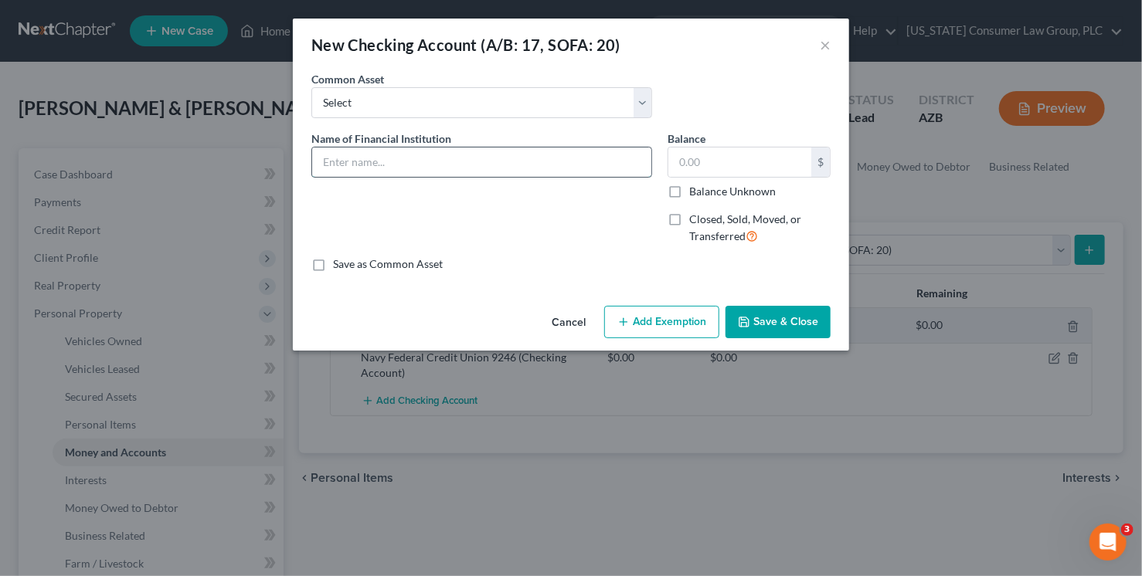
click at [378, 167] on input "text" at bounding box center [481, 162] width 339 height 29
type input "Navy Federal Credit Union 0914"
click at [799, 329] on button "Save & Close" at bounding box center [777, 322] width 105 height 32
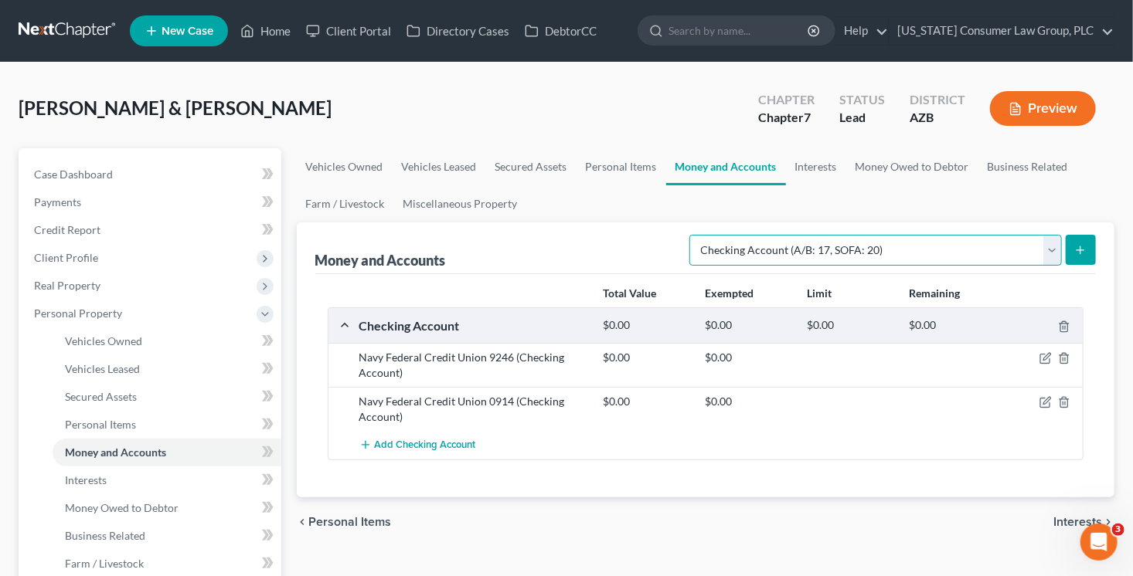
click at [883, 254] on select "Select Account Type Brokerage (A/B: 18, SOFA: 20) Cash on Hand (A/B: 16) Certif…" at bounding box center [875, 250] width 372 height 31
select select "savings"
click at [695, 235] on select "Select Account Type Brokerage (A/B: 18, SOFA: 20) Cash on Hand (A/B: 16) Certif…" at bounding box center [875, 250] width 372 height 31
click at [1080, 246] on line "submit" at bounding box center [1080, 249] width 0 height 7
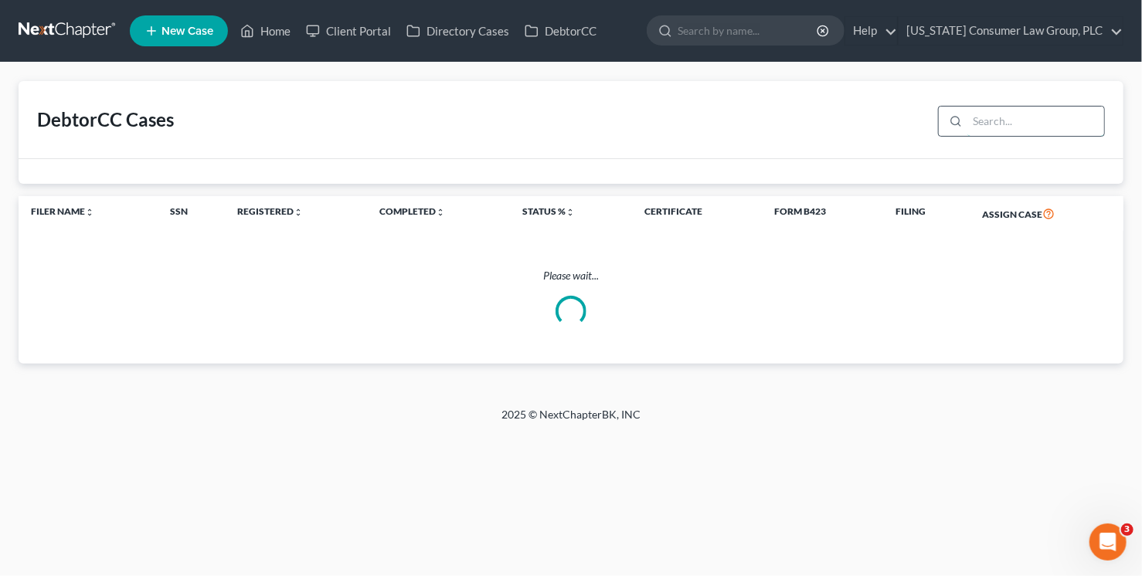
click at [992, 127] on input "search" at bounding box center [1035, 121] width 137 height 29
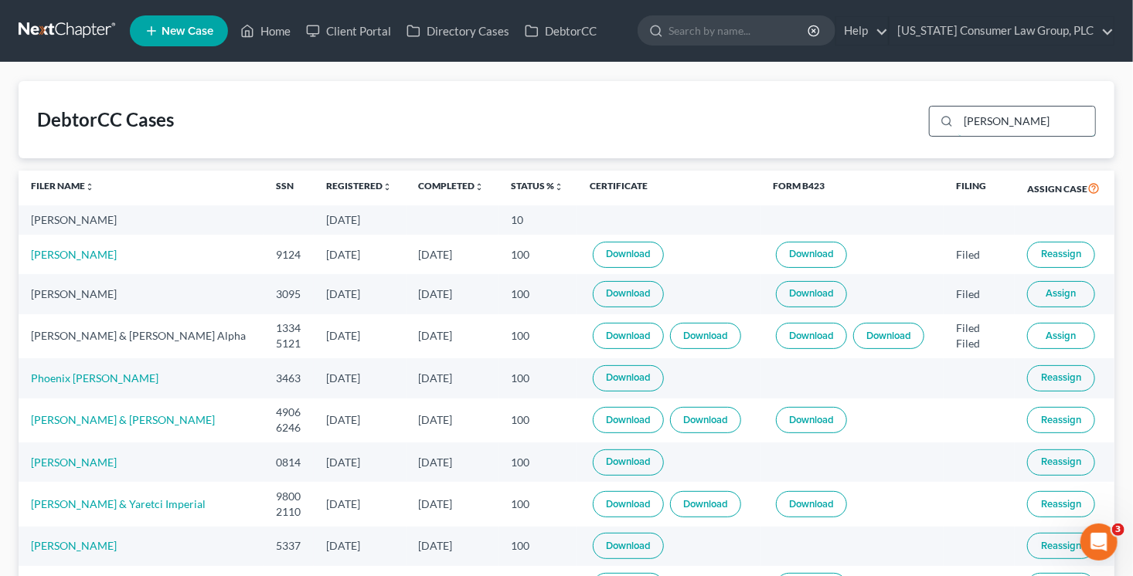
click at [1027, 120] on input "[PERSON_NAME]" at bounding box center [1026, 121] width 137 height 29
click at [1012, 124] on input "[PERSON_NAME]" at bounding box center [1026, 121] width 137 height 29
drag, startPoint x: 1012, startPoint y: 124, endPoint x: 959, endPoint y: 107, distance: 55.7
click at [961, 109] on div "[PERSON_NAME]" at bounding box center [1012, 121] width 167 height 31
type input "[PERSON_NAME]"
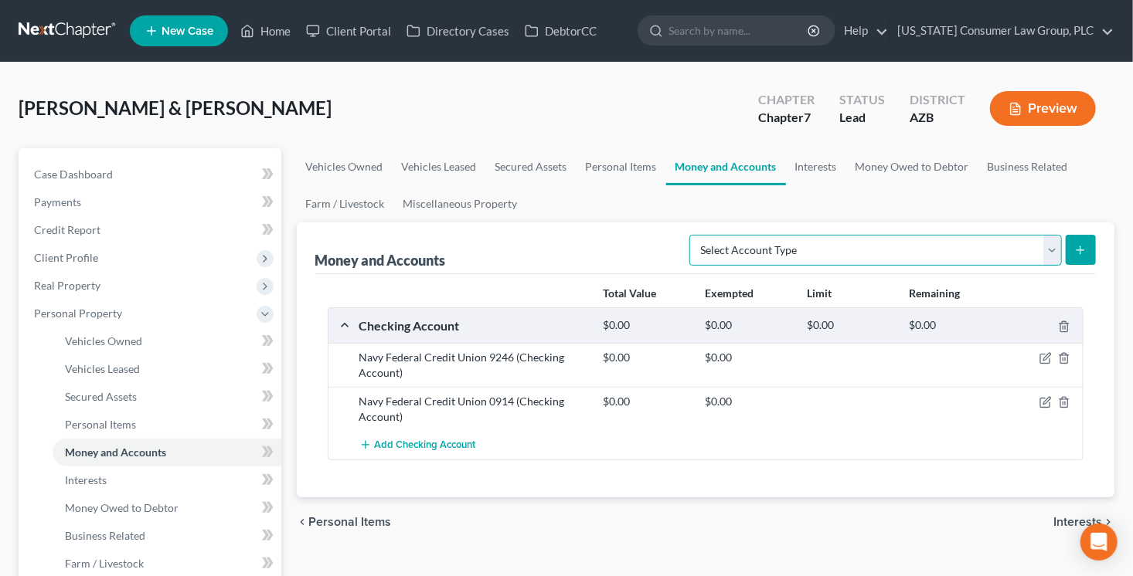
click at [810, 252] on select "Select Account Type Brokerage (A/B: 18, SOFA: 20) Cash on Hand (A/B: 16) Certif…" at bounding box center [875, 250] width 372 height 31
select select "savings"
click at [695, 235] on select "Select Account Type Brokerage (A/B: 18, SOFA: 20) Cash on Hand (A/B: 16) Certif…" at bounding box center [875, 250] width 372 height 31
click at [1082, 257] on button "submit" at bounding box center [1080, 250] width 30 height 30
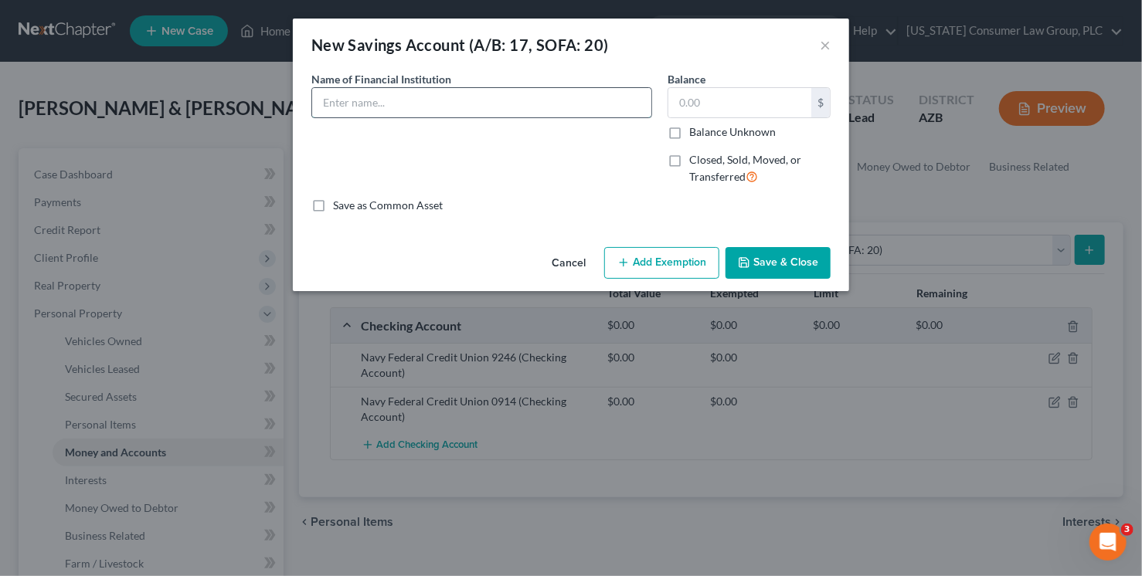
click at [434, 104] on input "text" at bounding box center [481, 102] width 339 height 29
type input "Navy Federal Credit Union 1446"
click at [811, 261] on button "Save & Close" at bounding box center [777, 263] width 105 height 32
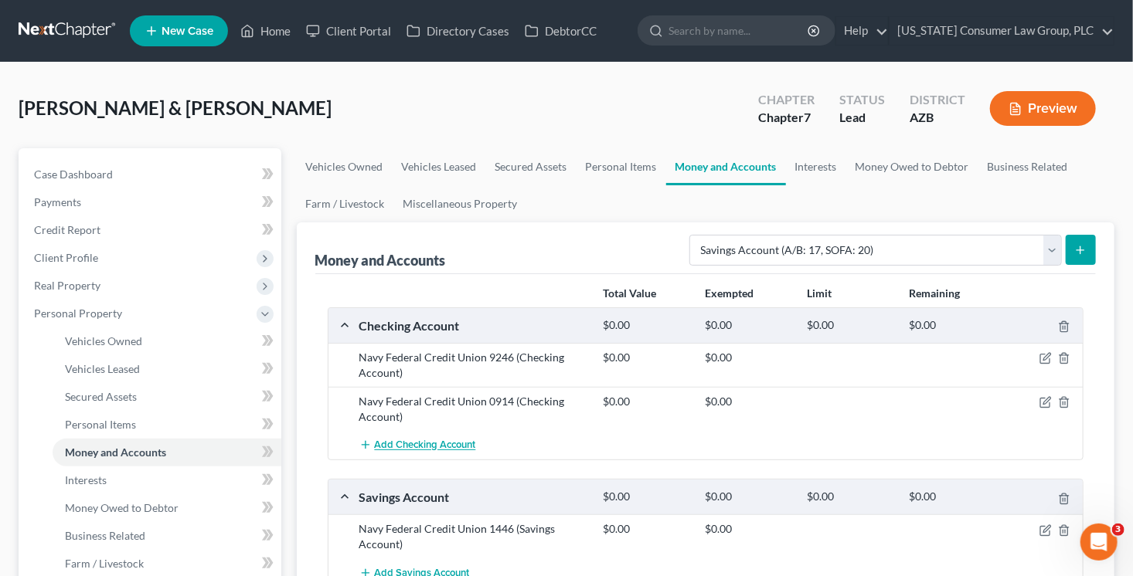
click at [456, 448] on span "Add Checking Account" at bounding box center [425, 446] width 101 height 12
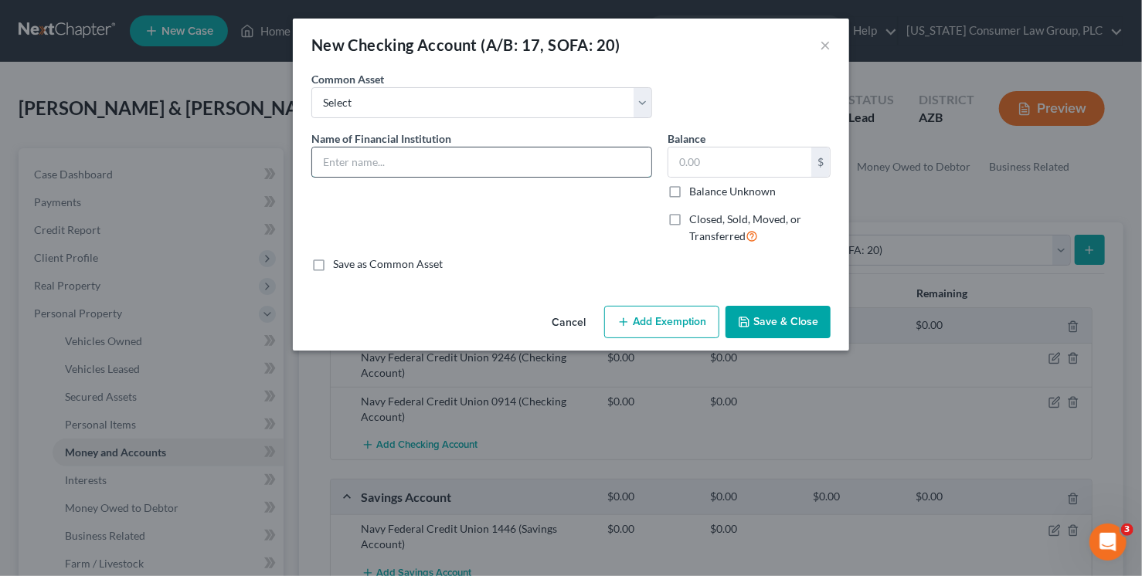
click at [385, 156] on input "text" at bounding box center [481, 162] width 339 height 29
paste input "[PERSON_NAME] Fargo 6250"
click at [379, 161] on input "[PERSON_NAME] Fargo 6250" at bounding box center [481, 162] width 339 height 29
type input "[PERSON_NAME] Fargo Bank 6250"
click at [796, 324] on button "Save & Close" at bounding box center [777, 322] width 105 height 32
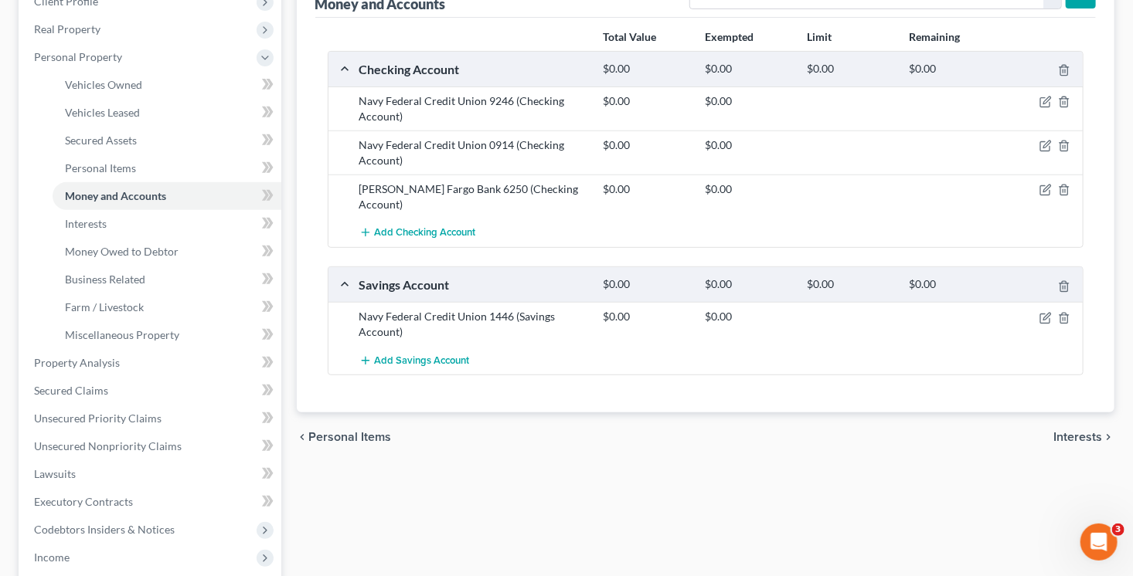
scroll to position [260, 0]
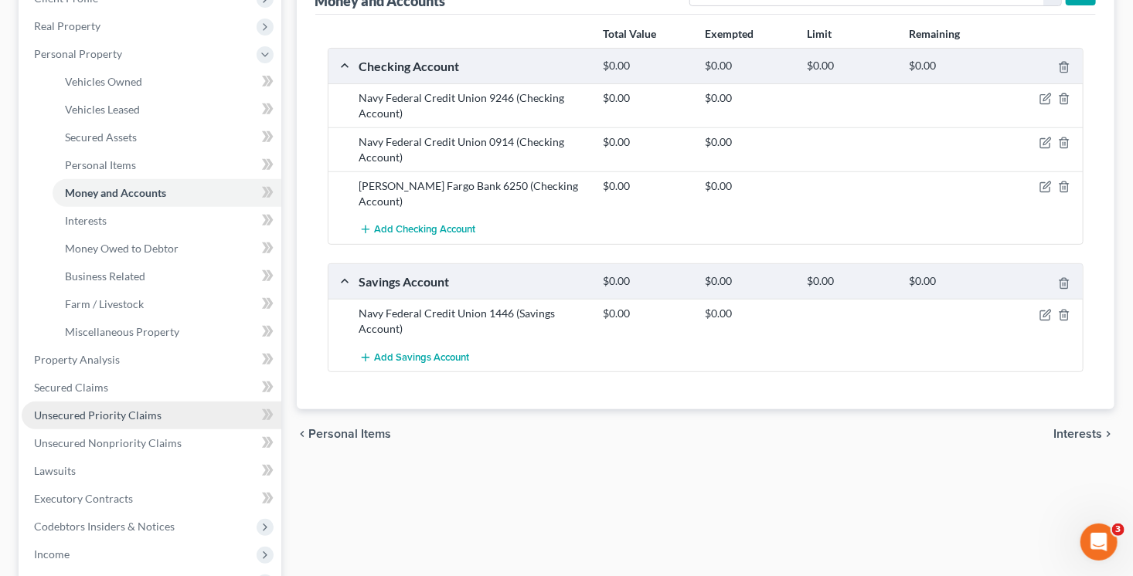
click at [144, 417] on span "Unsecured Priority Claims" at bounding box center [97, 415] width 127 height 13
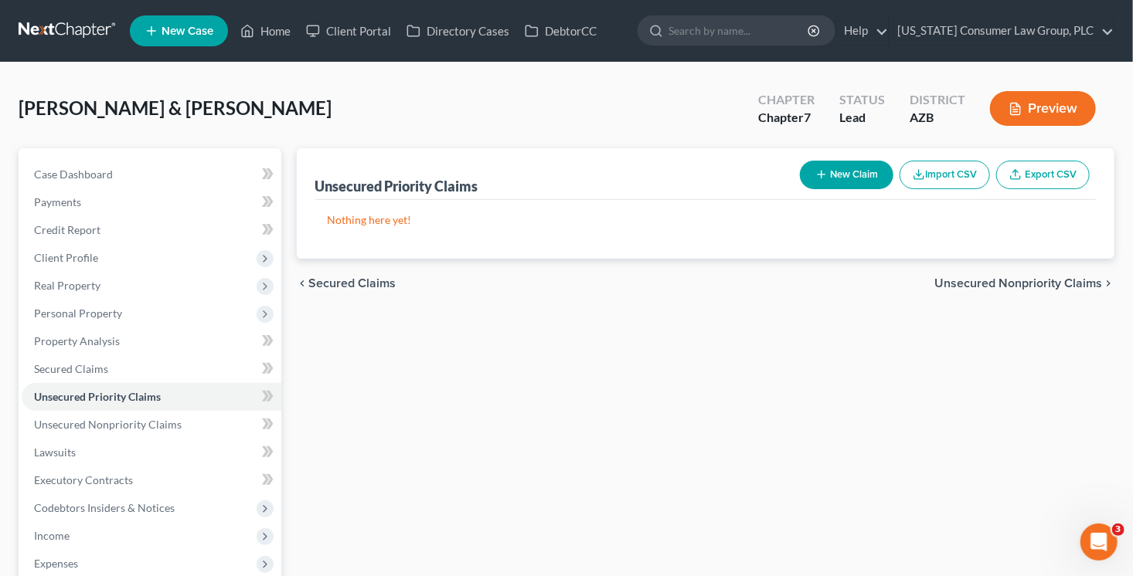
click at [854, 174] on button "New Claim" at bounding box center [846, 175] width 93 height 29
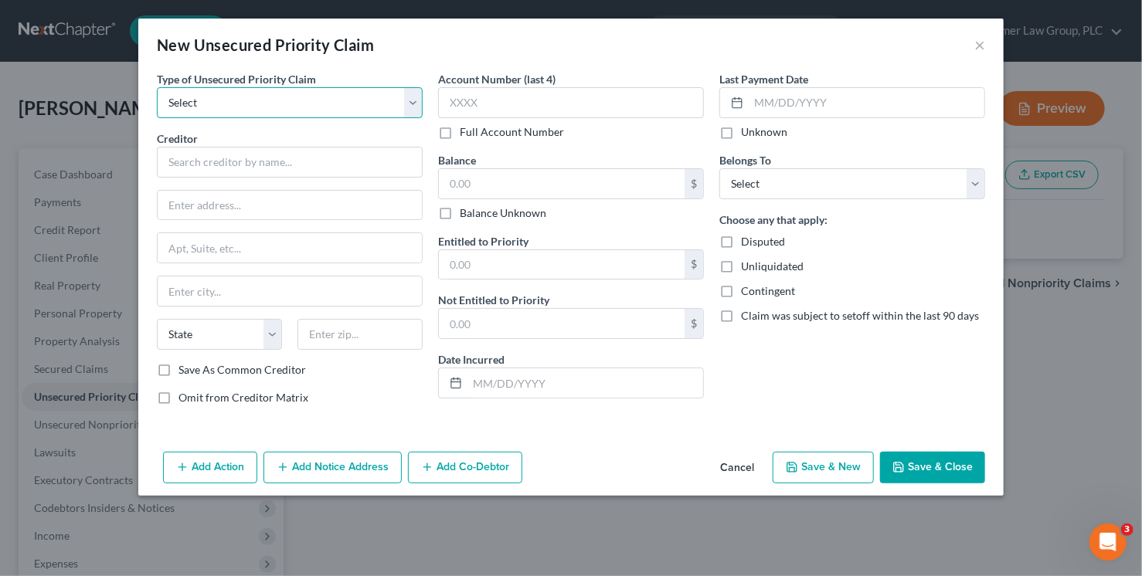
click at [301, 92] on select "Select Taxes & Other Government Units Domestic Support Obligations Extensions o…" at bounding box center [290, 102] width 266 height 31
select select "0"
click at [157, 87] on select "Select Taxes & Other Government Units Domestic Support Obligations Extensions o…" at bounding box center [290, 102] width 266 height 31
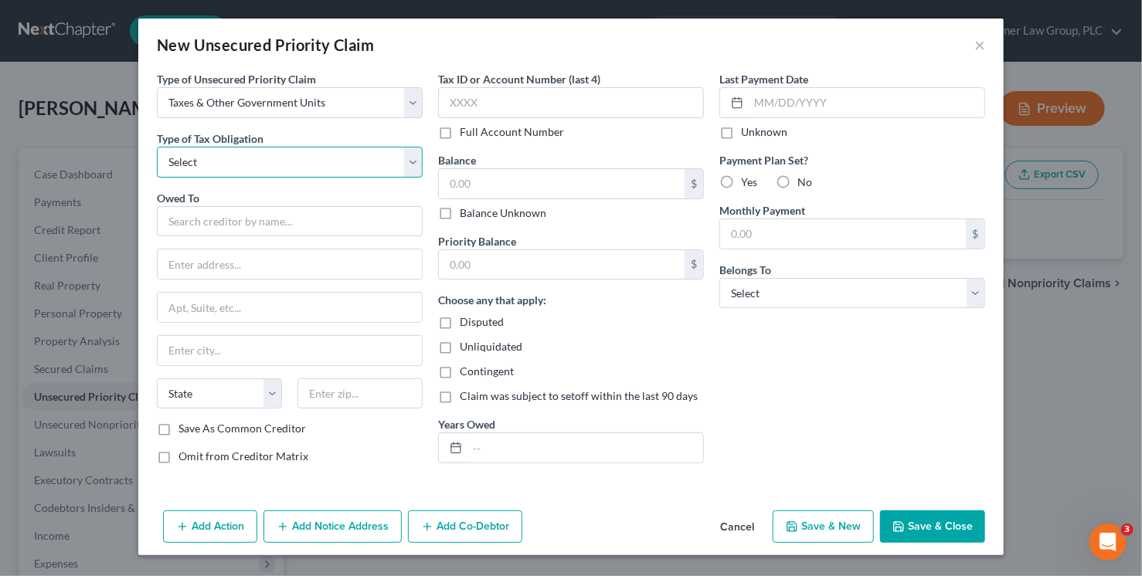
click at [287, 165] on select "Select Federal City State Franchise Tax Board Other" at bounding box center [290, 162] width 266 height 31
select select "0"
click at [157, 147] on select "Select Federal City State Franchise Tax Board Other" at bounding box center [290, 162] width 266 height 31
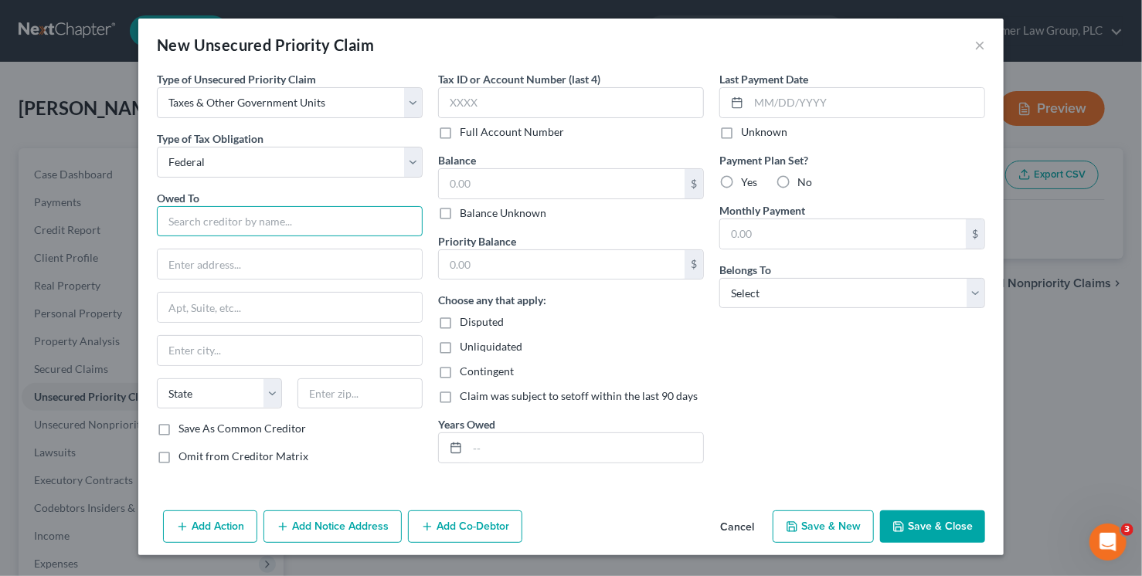
click at [288, 217] on input "text" at bounding box center [290, 221] width 266 height 31
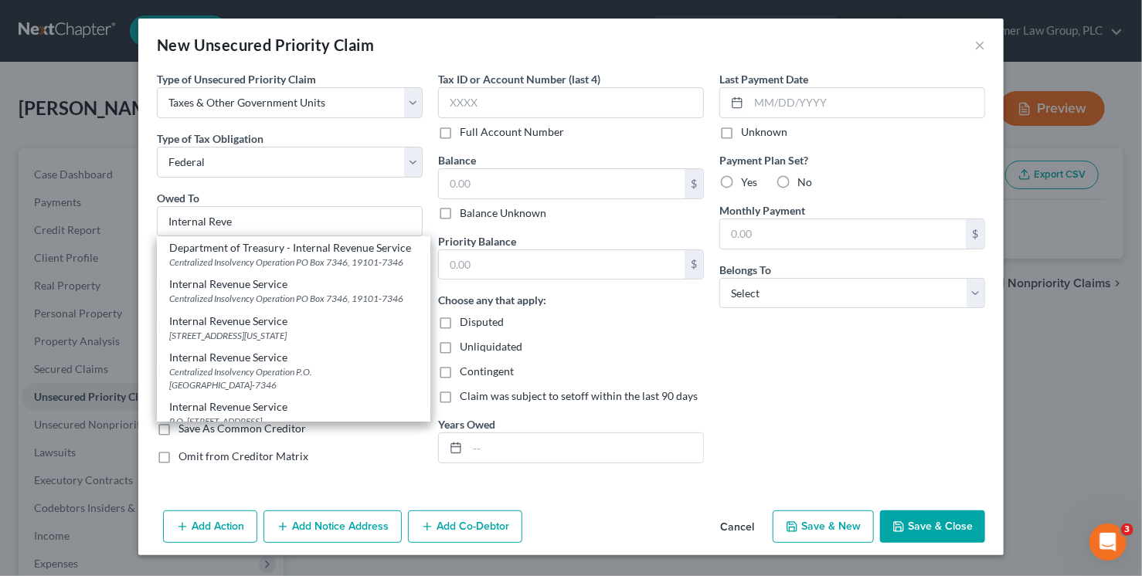
click at [348, 365] on div "Internal Revenue Service" at bounding box center [293, 357] width 249 height 15
type input "Internal Revenue Service"
type input "Centralized Insolvency Operation"
type input "P.O. Box 7346"
type input "Philadelphia"
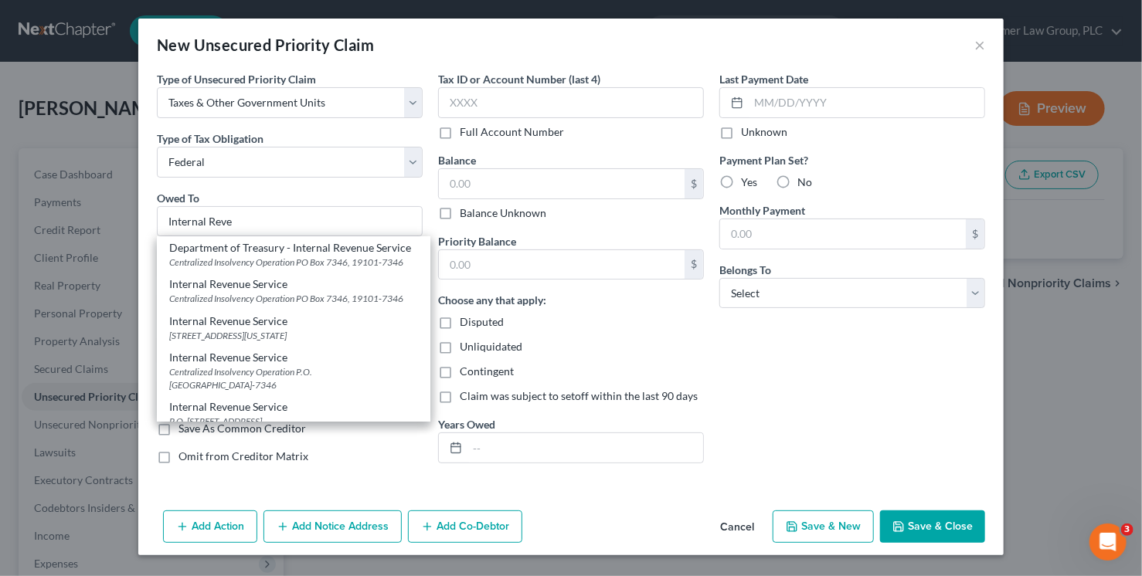
select select "39"
type input "19101-7346"
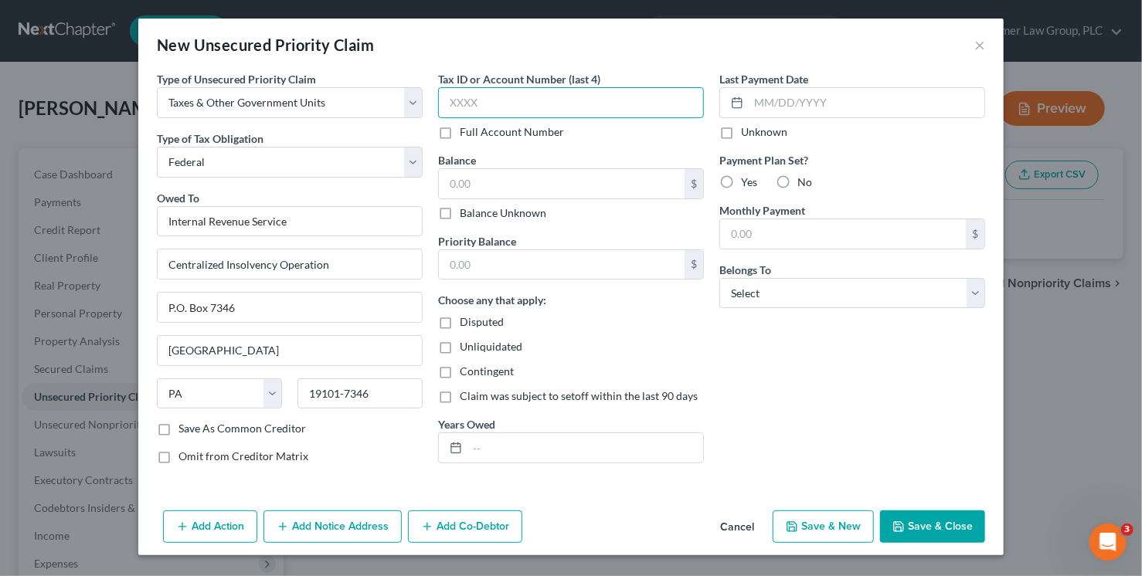
click at [487, 111] on input "text" at bounding box center [571, 102] width 266 height 31
type input "4032"
click at [513, 183] on input "text" at bounding box center [562, 183] width 246 height 29
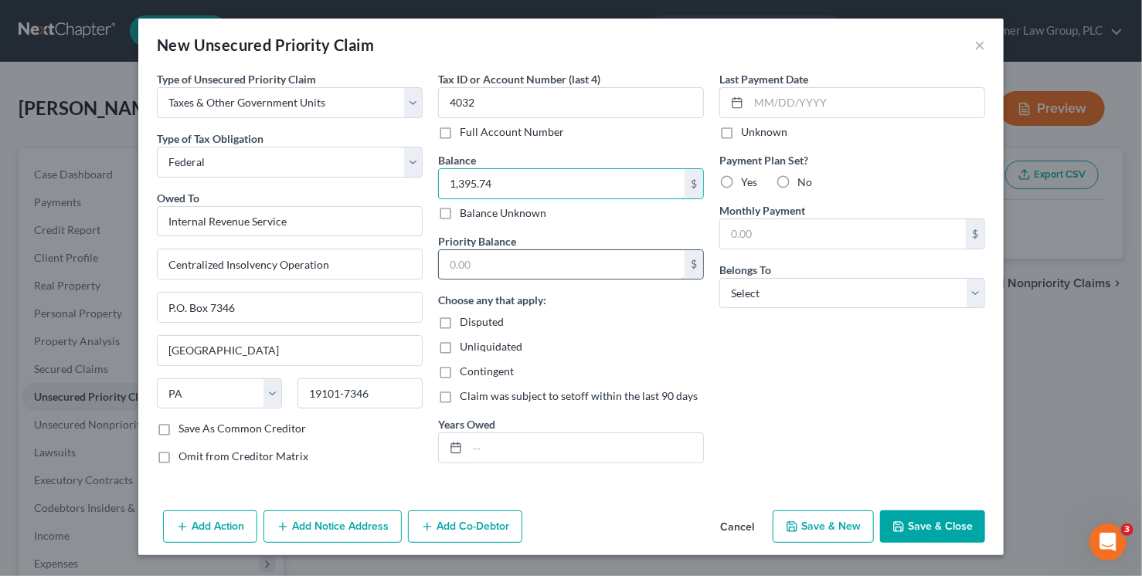
type input "1,395.74"
drag, startPoint x: 496, startPoint y: 265, endPoint x: 485, endPoint y: 253, distance: 15.9
click at [496, 264] on input "text" at bounding box center [562, 264] width 246 height 29
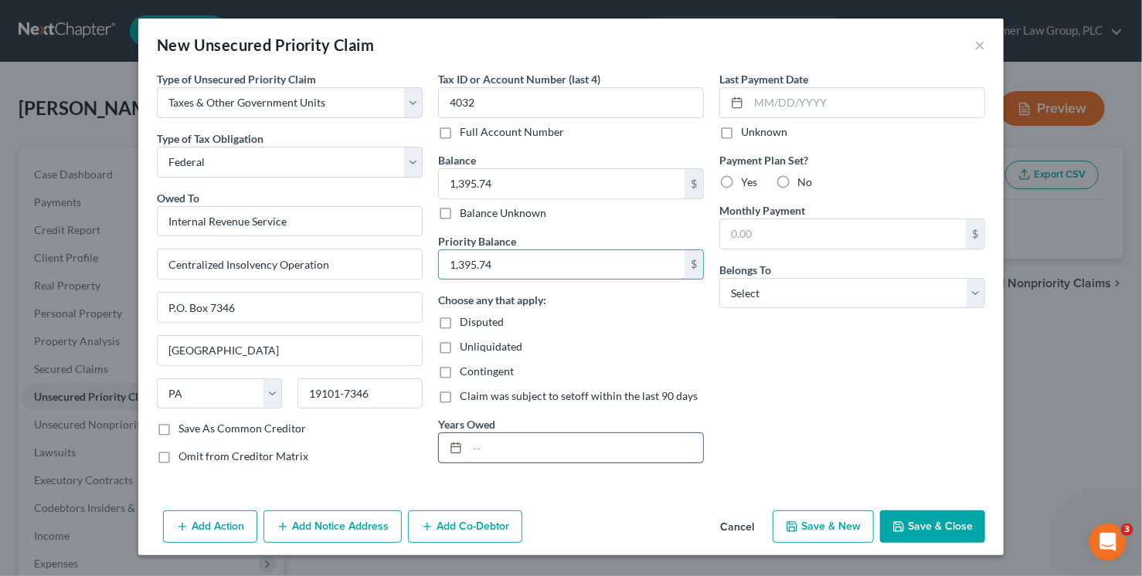
type input "1,395.74"
drag, startPoint x: 486, startPoint y: 443, endPoint x: 497, endPoint y: 439, distance: 11.8
click at [487, 443] on input "text" at bounding box center [585, 447] width 236 height 29
type input "2023"
drag, startPoint x: 850, startPoint y: 405, endPoint x: 843, endPoint y: 393, distance: 13.5
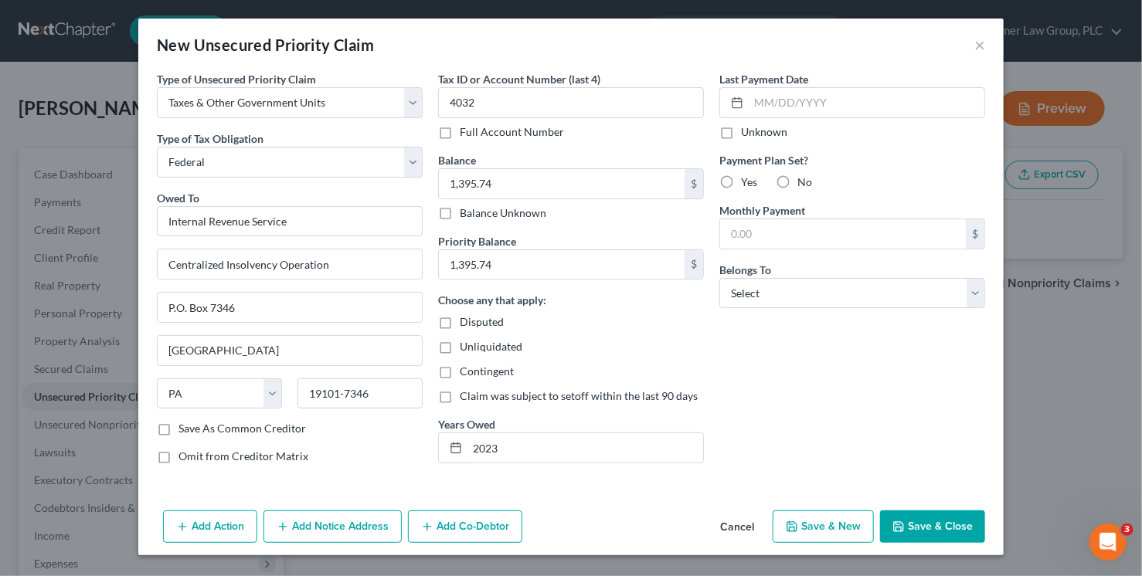
click at [847, 400] on div "Last Payment Date Unknown Payment Plan Set? Yes No Monthly Payment $ Belongs To…" at bounding box center [852, 274] width 281 height 406
click at [776, 295] on select "Select Debtor 1 Only Debtor 2 Only Debtor 1 And Debtor 2 Only At Least One Of T…" at bounding box center [852, 293] width 266 height 31
select select "2"
click at [719, 278] on select "Select Debtor 1 Only Debtor 2 Only Debtor 1 And Debtor 2 Only At Least One Of T…" at bounding box center [852, 293] width 266 height 31
click at [845, 526] on button "Save & New" at bounding box center [823, 527] width 101 height 32
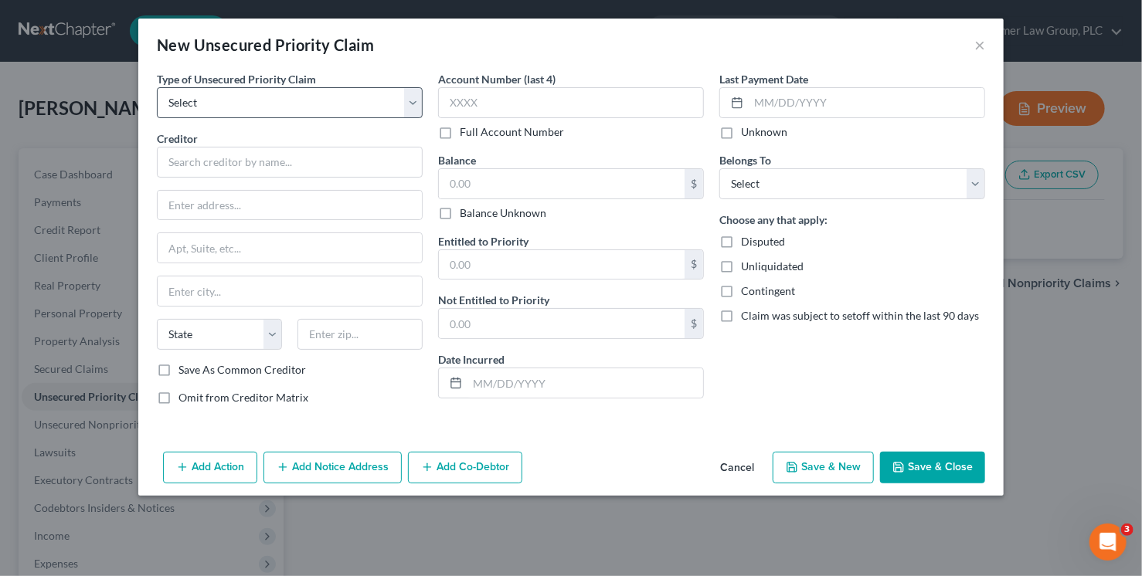
type input "0.00"
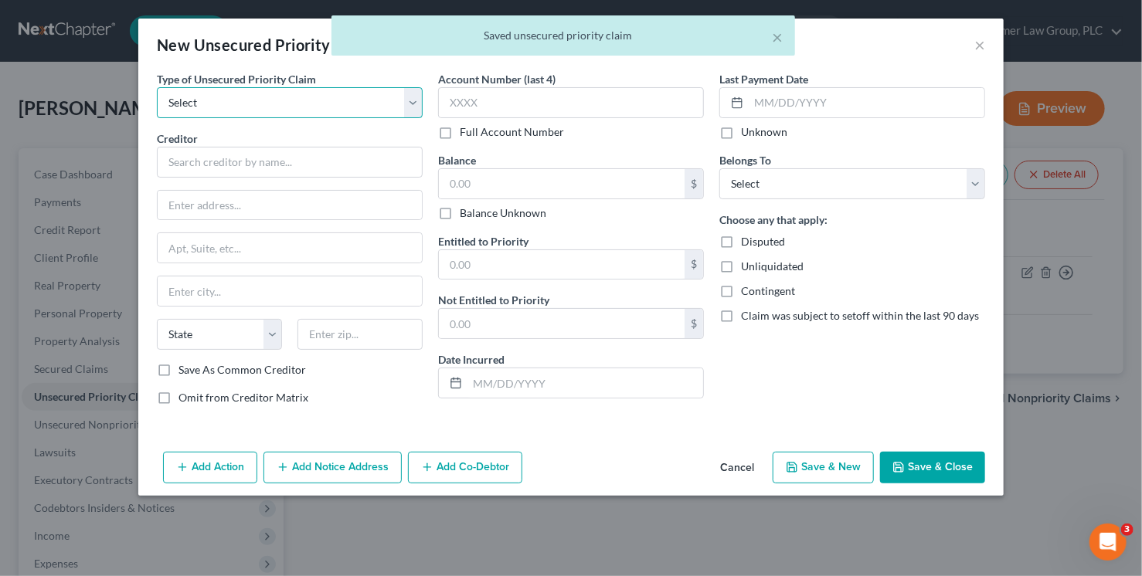
click at [260, 97] on select "Select Taxes & Other Government Units Domestic Support Obligations Extensions o…" at bounding box center [290, 102] width 266 height 31
select select "0"
click at [157, 87] on select "Select Taxes & Other Government Units Domestic Support Obligations Extensions o…" at bounding box center [290, 102] width 266 height 31
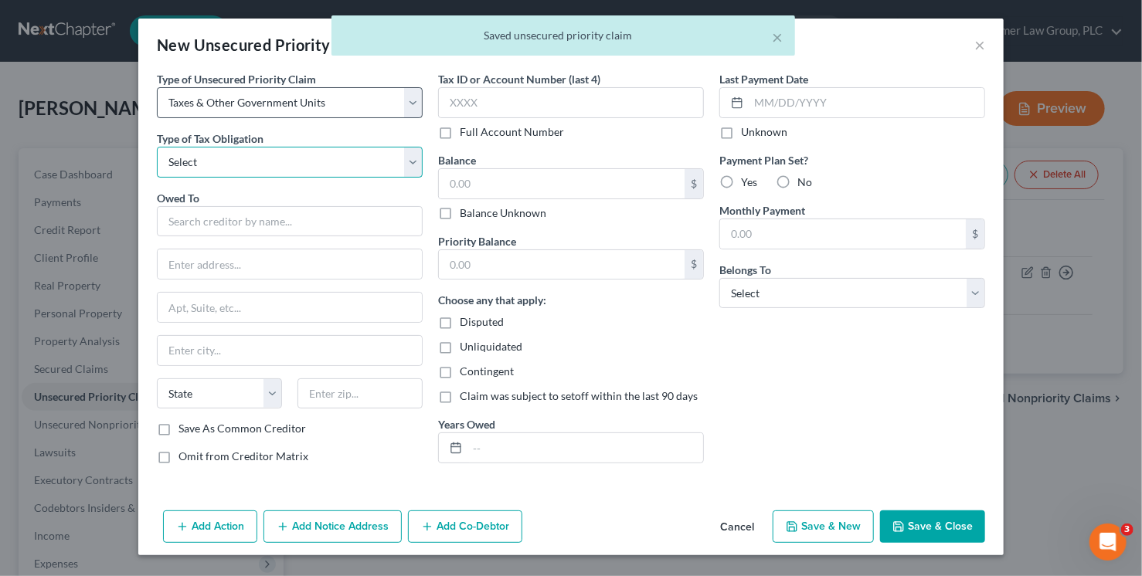
click at [267, 165] on select "Select Federal City State Franchise Tax Board Other" at bounding box center [290, 162] width 266 height 31
select select "0"
click at [157, 147] on select "Select Federal City State Franchise Tax Board Other" at bounding box center [290, 162] width 266 height 31
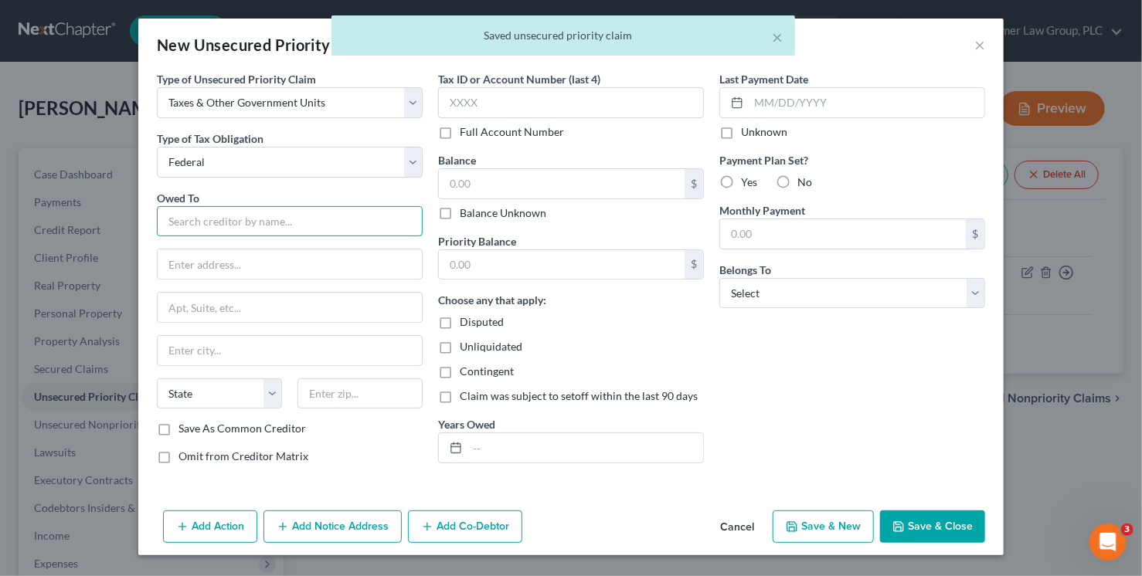
click at [240, 219] on input "text" at bounding box center [290, 221] width 266 height 31
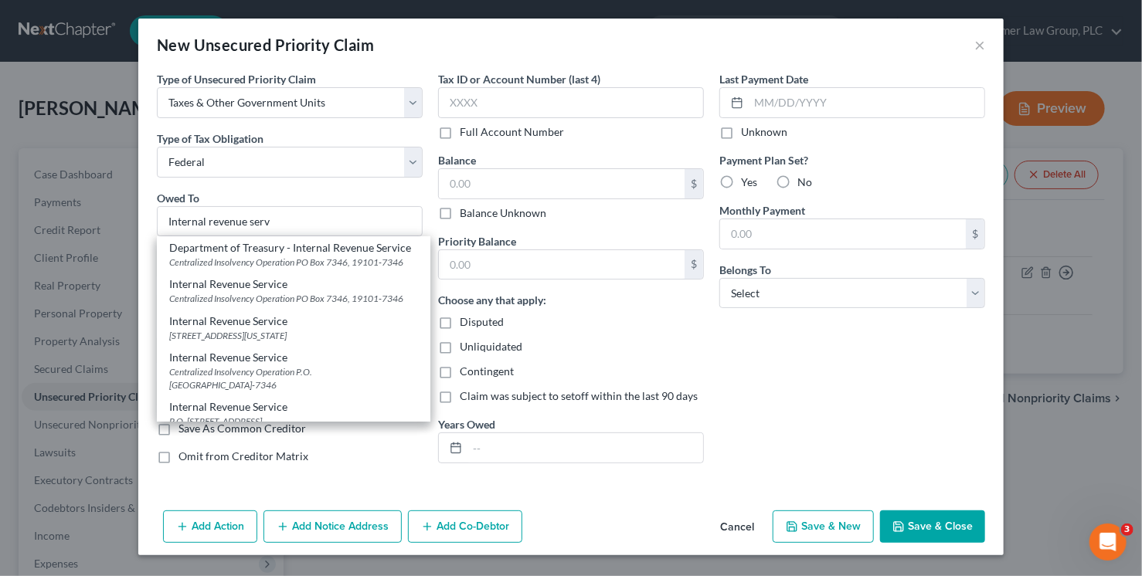
drag, startPoint x: 317, startPoint y: 388, endPoint x: 437, endPoint y: 223, distance: 204.0
click at [319, 384] on div "Centralized Insolvency Operation P.O. Box 7346, Philadelphia, PA 19101-7346" at bounding box center [293, 378] width 249 height 26
type input "Internal Revenue Service"
type input "Centralized Insolvency Operation"
type input "P.O. Box 7346"
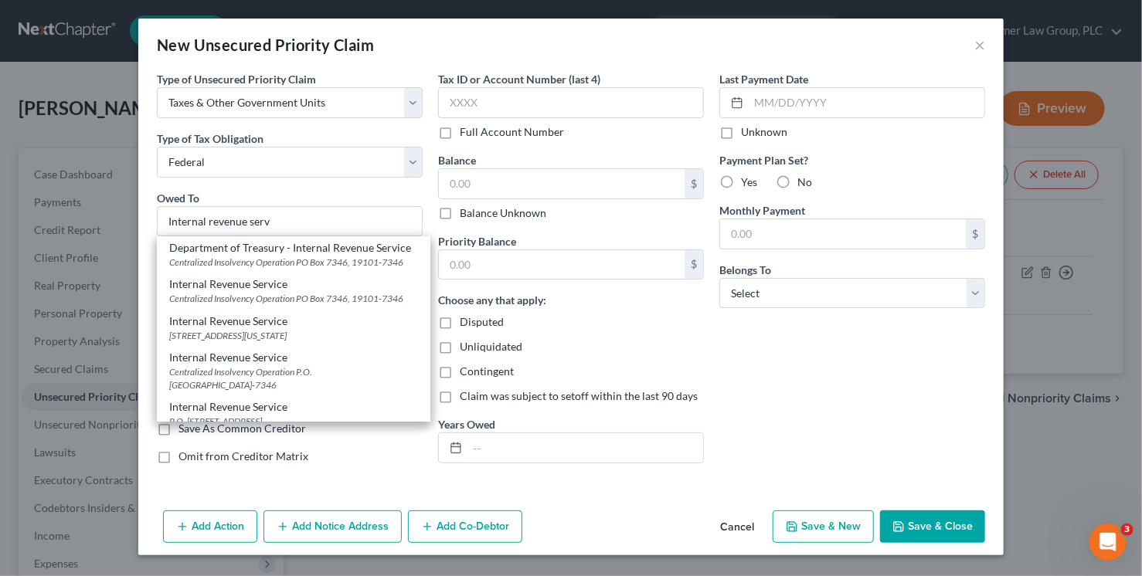
type input "Philadelphia"
select select "39"
type input "19101-7346"
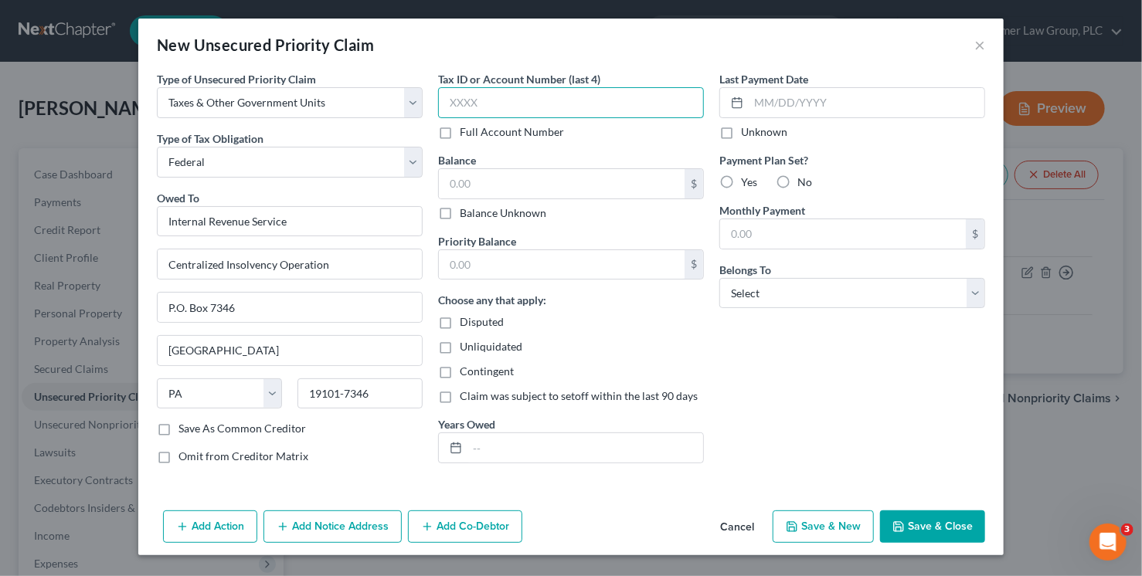
click at [469, 93] on input "text" at bounding box center [571, 102] width 266 height 31
type input "4032"
click at [637, 187] on input "text" at bounding box center [562, 183] width 246 height 29
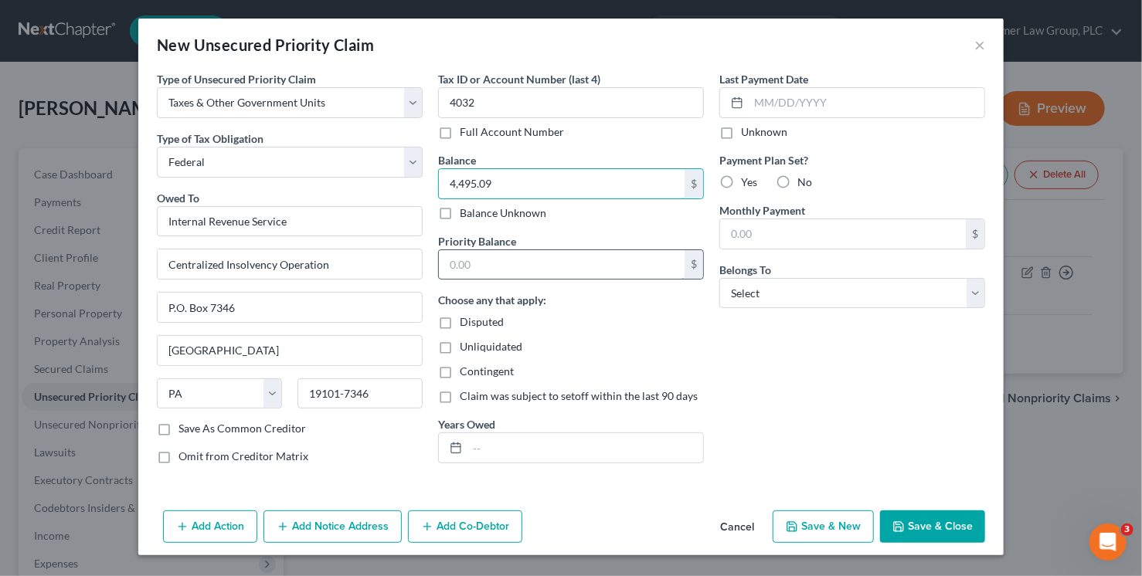
type input "4,495.09"
click at [608, 263] on input "text" at bounding box center [562, 264] width 246 height 29
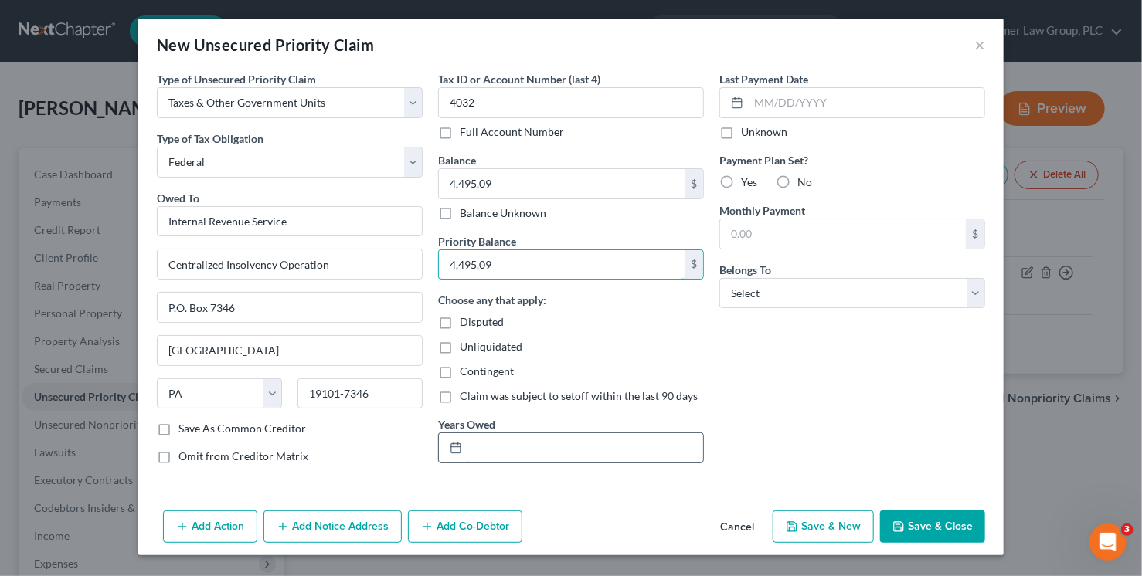
type input "4,495.09"
click at [651, 440] on input "text" at bounding box center [585, 447] width 236 height 29
type input "2024"
click at [901, 305] on select "Select Debtor 1 Only Debtor 2 Only Debtor 1 And Debtor 2 Only At Least One Of T…" at bounding box center [852, 293] width 266 height 31
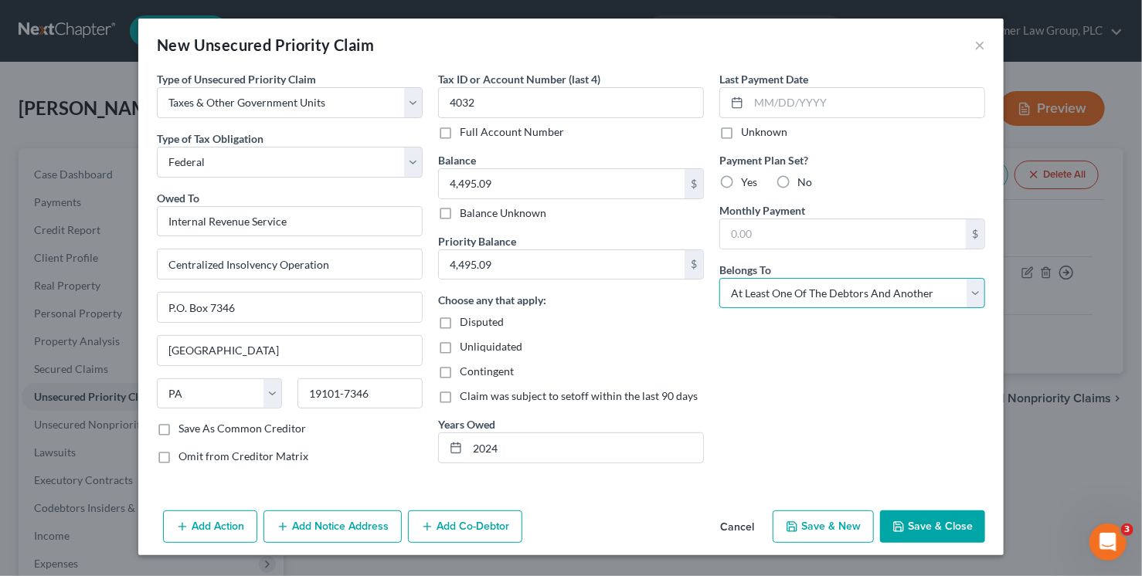
click at [719, 278] on select "Select Debtor 1 Only Debtor 2 Only Debtor 1 And Debtor 2 Only At Least One Of T…" at bounding box center [852, 293] width 266 height 31
click at [838, 293] on select "Select Debtor 1 Only Debtor 2 Only Debtor 1 And Debtor 2 Only At Least One Of T…" at bounding box center [852, 293] width 266 height 31
select select "2"
click at [719, 278] on select "Select Debtor 1 Only Debtor 2 Only Debtor 1 And Debtor 2 Only At Least One Of T…" at bounding box center [852, 293] width 266 height 31
click at [930, 526] on button "Save & Close" at bounding box center [932, 527] width 105 height 32
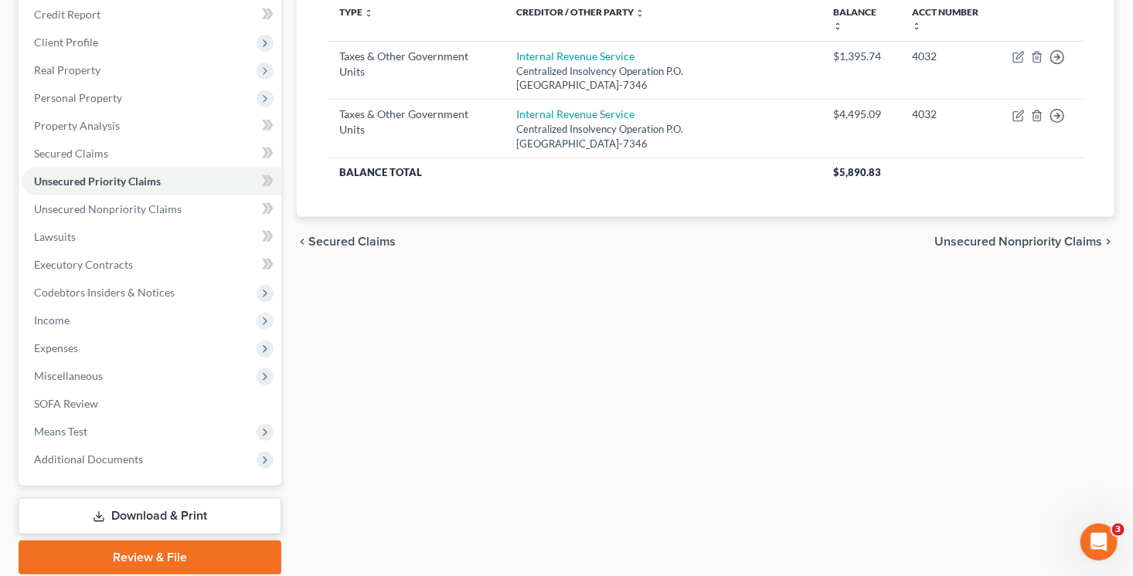
scroll to position [219, 0]
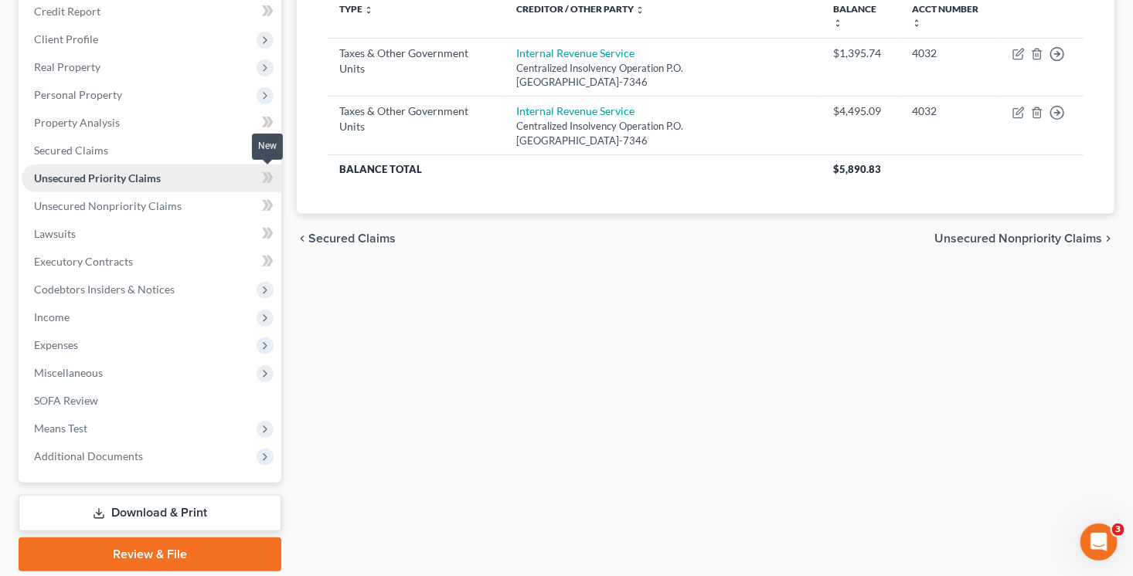
drag, startPoint x: 273, startPoint y: 181, endPoint x: 276, endPoint y: 190, distance: 9.6
click at [273, 181] on span at bounding box center [267, 179] width 27 height 23
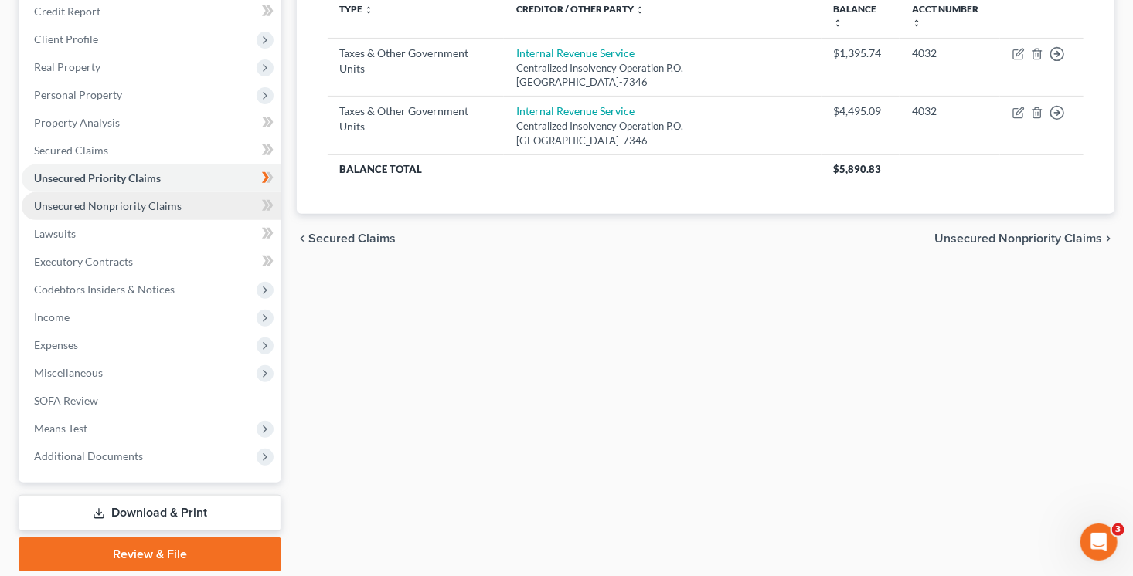
click at [207, 210] on link "Unsecured Nonpriority Claims" at bounding box center [152, 206] width 260 height 28
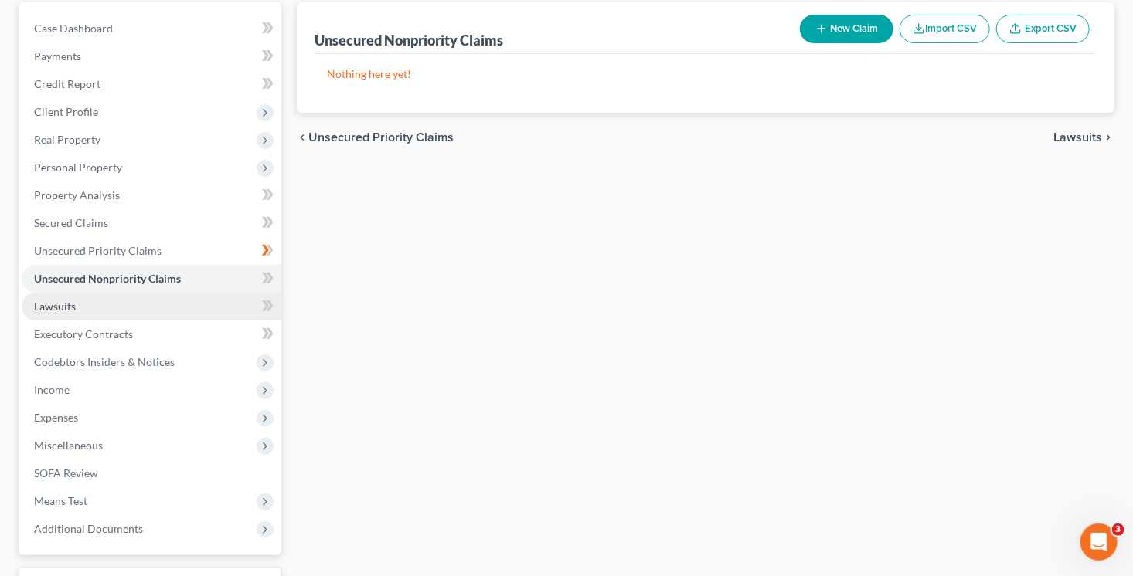
click at [170, 306] on link "Lawsuits" at bounding box center [152, 307] width 260 height 28
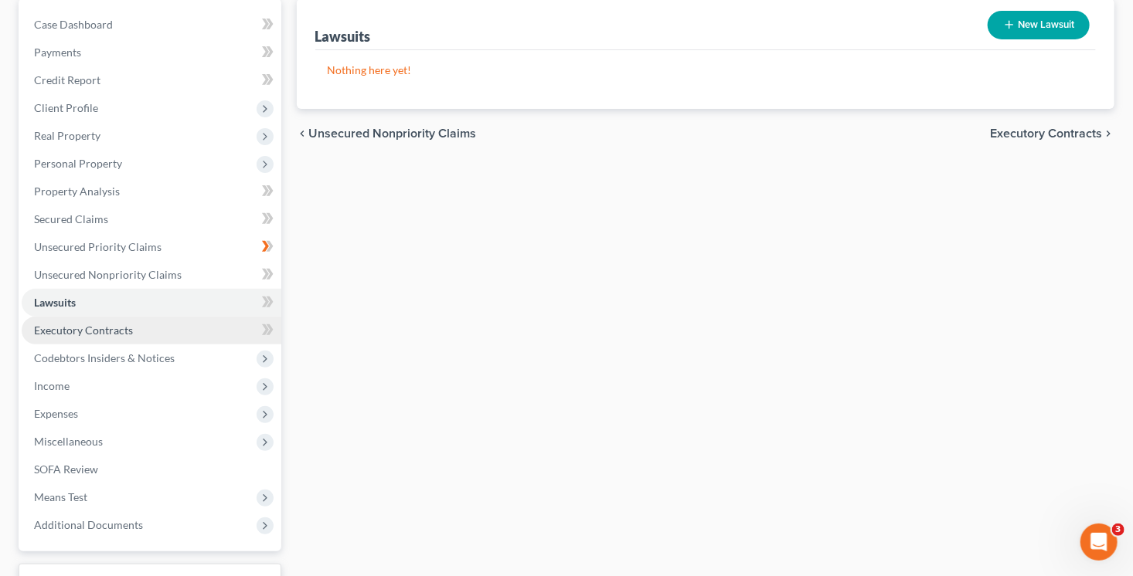
scroll to position [159, 0]
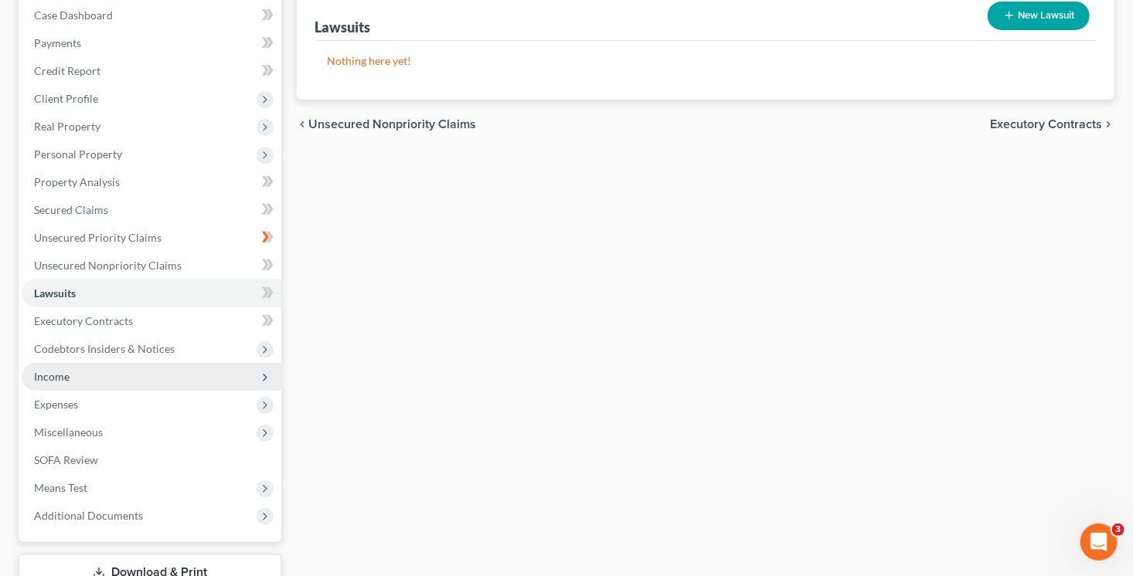
click at [123, 382] on span "Income" at bounding box center [152, 377] width 260 height 28
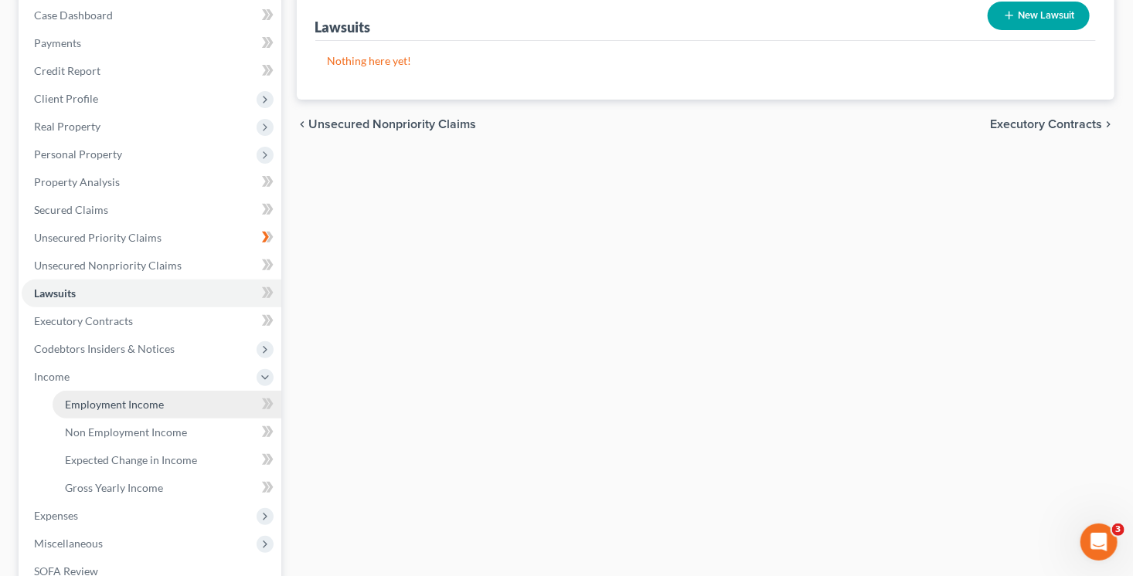
click at [131, 392] on link "Employment Income" at bounding box center [167, 405] width 229 height 28
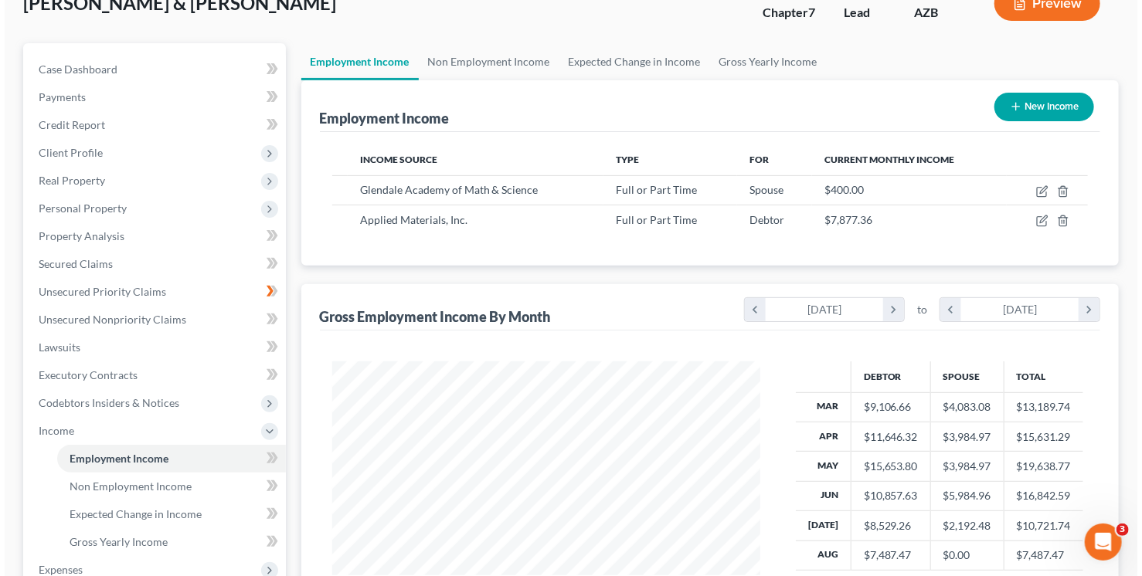
scroll to position [158, 0]
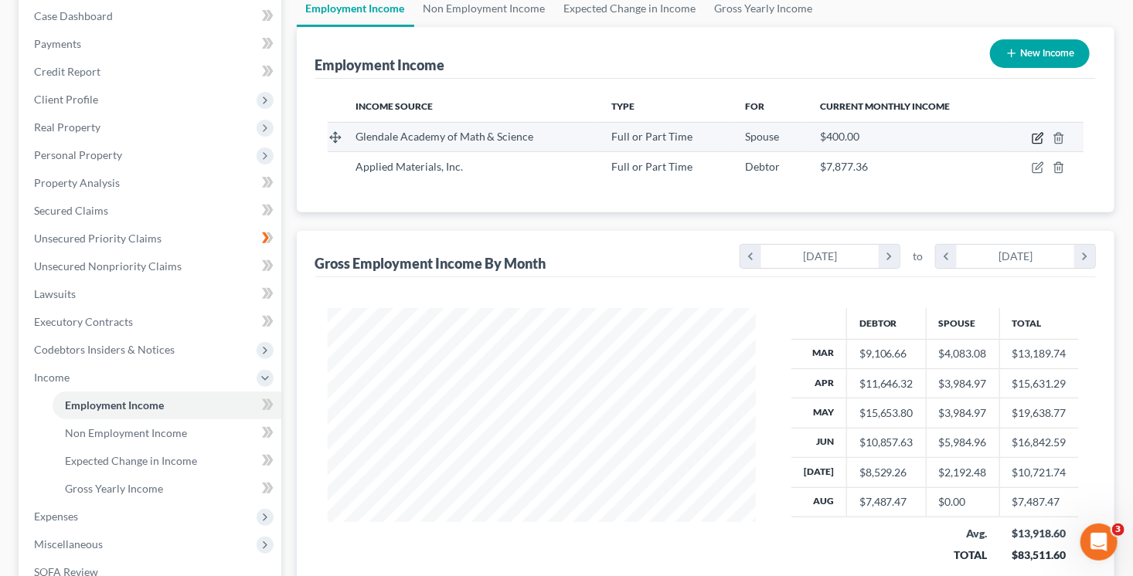
click at [1038, 134] on icon "button" at bounding box center [1038, 136] width 7 height 7
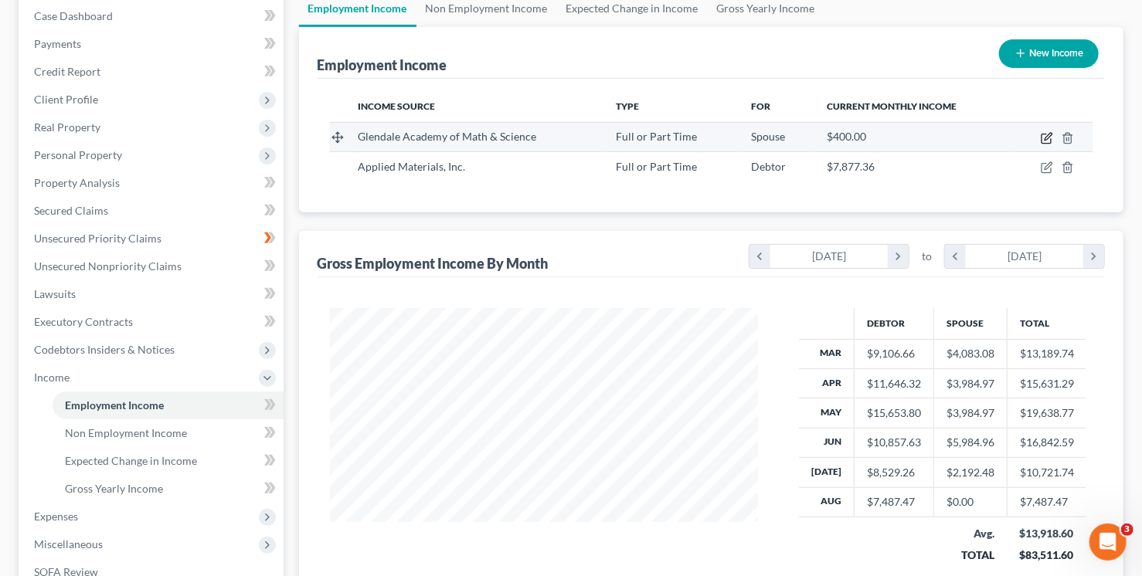
select select "0"
select select "3"
select select "1"
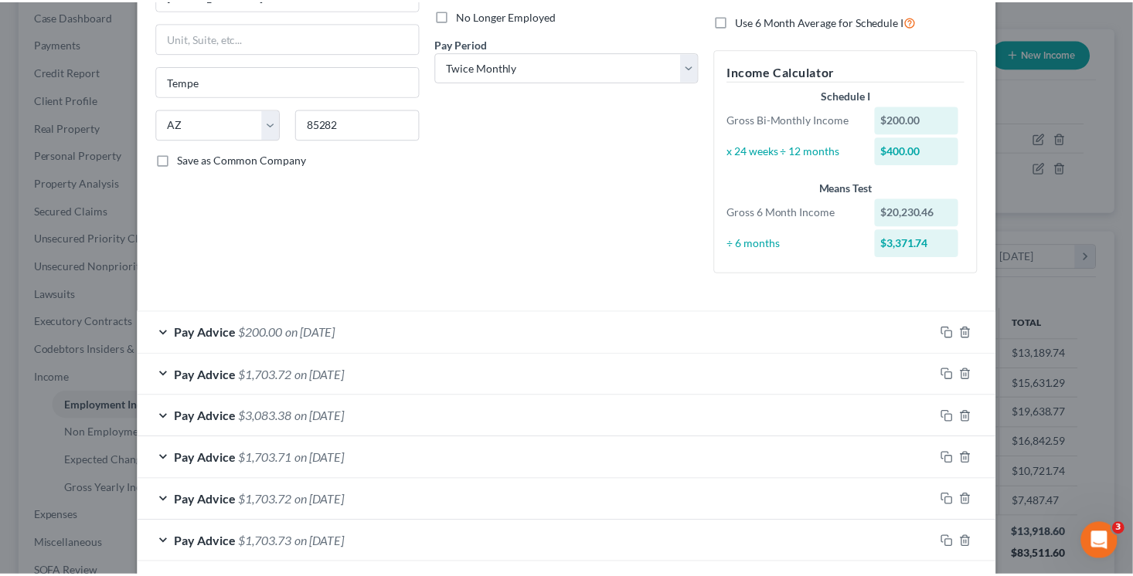
scroll to position [0, 0]
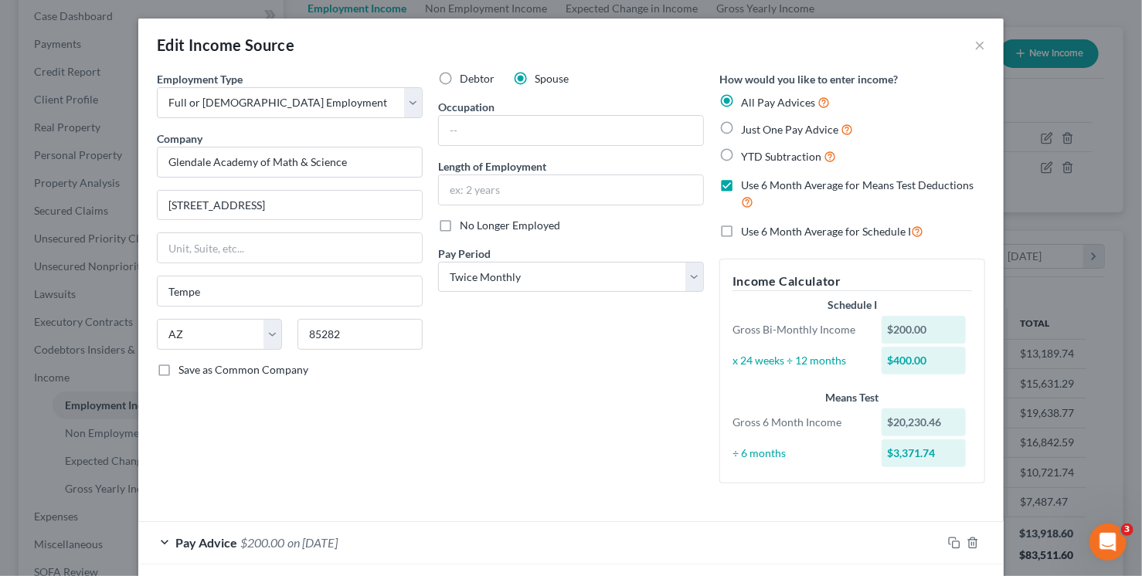
drag, startPoint x: 949, startPoint y: 73, endPoint x: 967, endPoint y: 53, distance: 27.3
click at [951, 70] on div "Edit Income Source × Employment Type * Select Full or Part Time Employment Self…" at bounding box center [570, 514] width 865 height 990
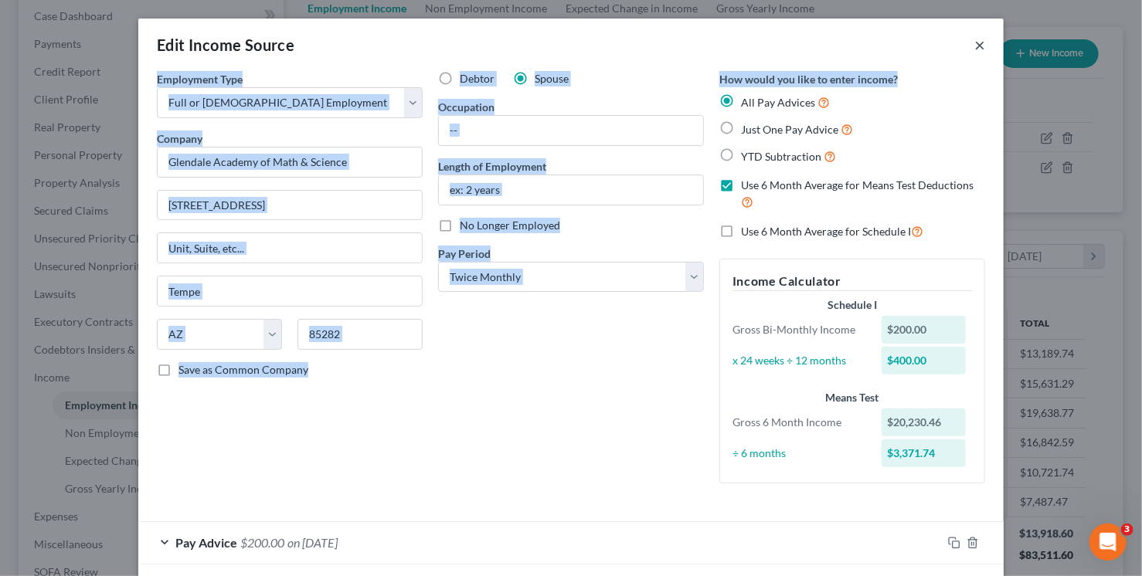
click at [977, 42] on button "×" at bounding box center [979, 45] width 11 height 19
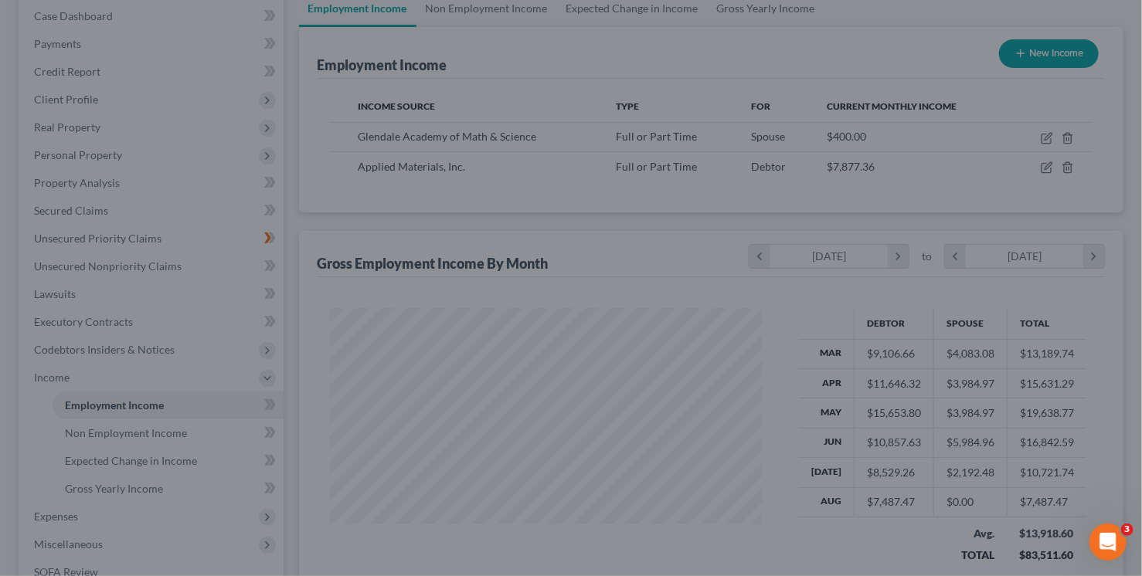
scroll to position [772273, 772089]
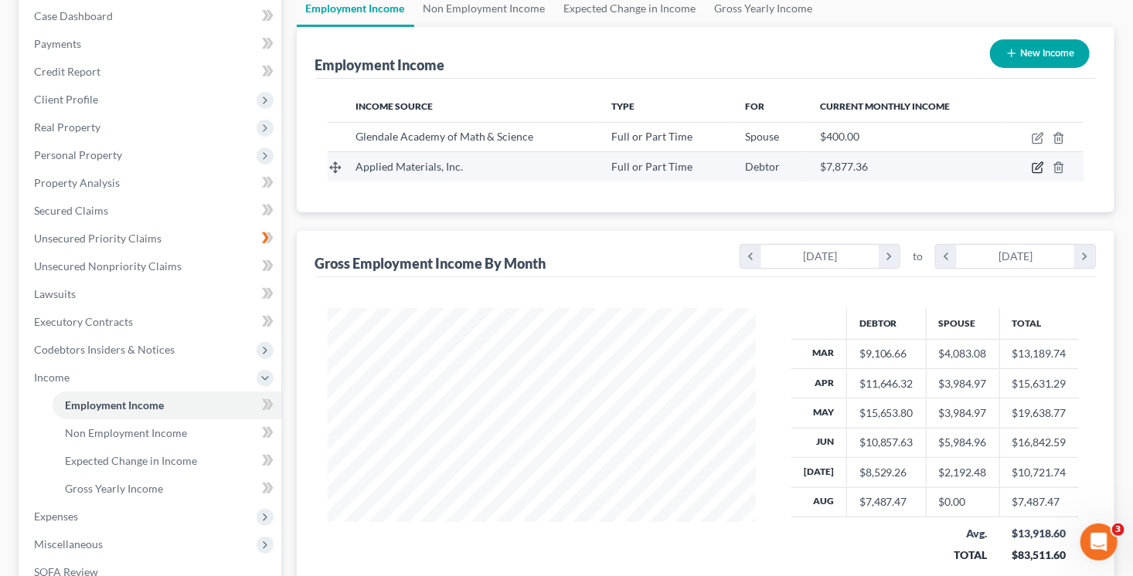
click at [1034, 168] on icon "button" at bounding box center [1037, 167] width 12 height 12
select select "0"
select select "4"
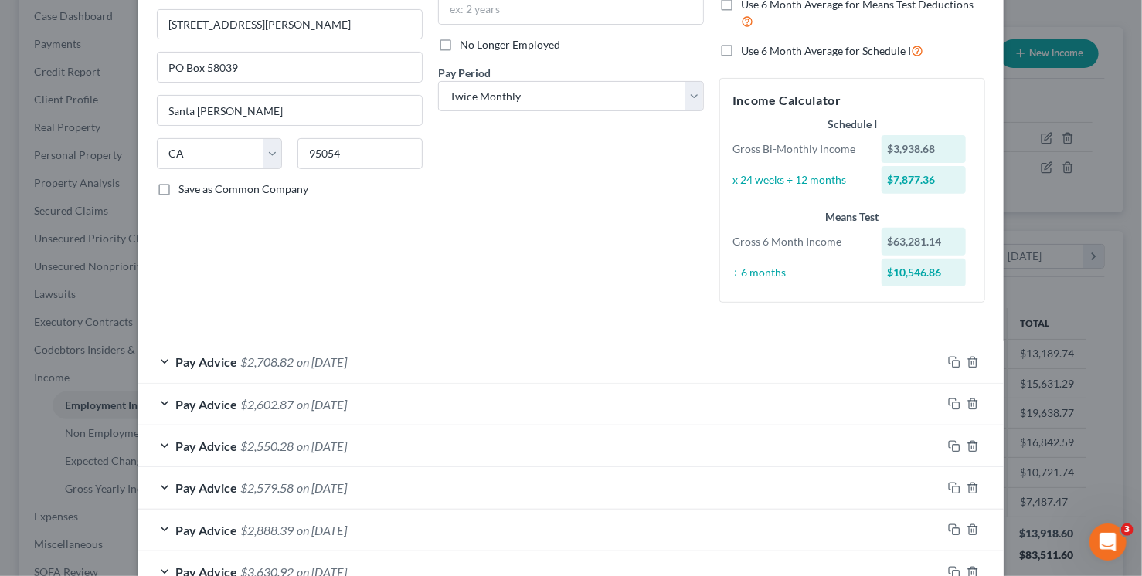
scroll to position [176, 0]
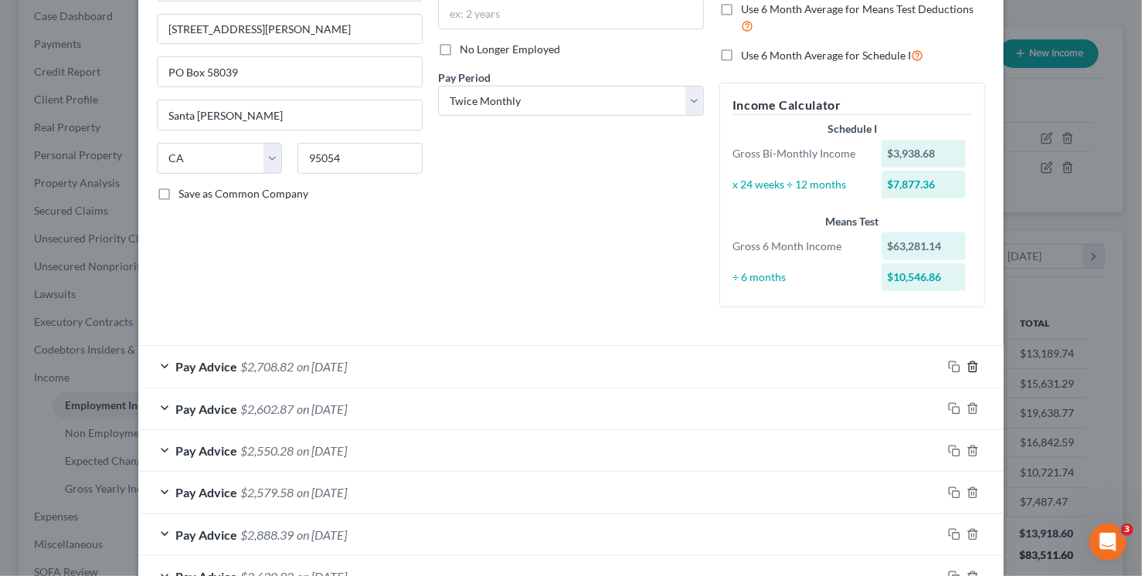
click at [969, 362] on icon "button" at bounding box center [972, 367] width 7 height 10
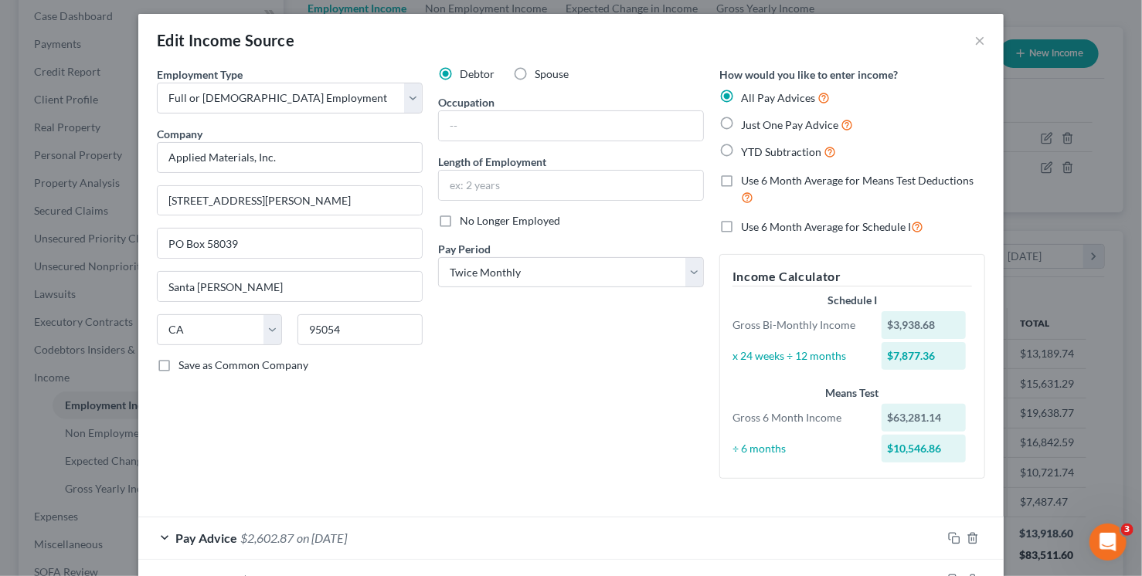
scroll to position [0, 0]
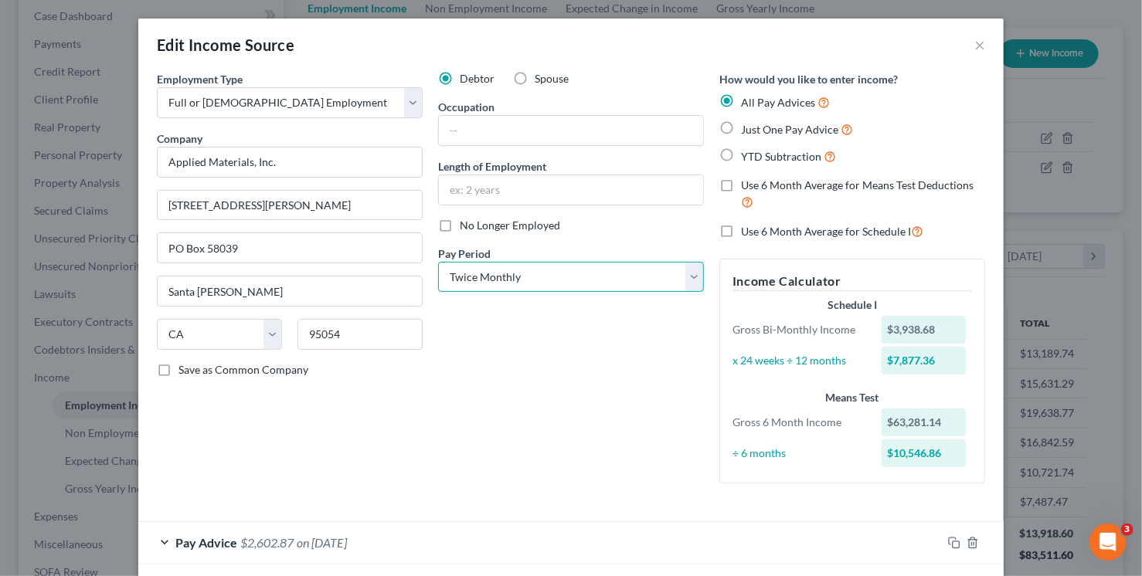
click at [524, 277] on select "Select Monthly Twice Monthly Every Other Week Weekly" at bounding box center [571, 277] width 266 height 31
select select "2"
click at [438, 262] on select "Select Monthly Twice Monthly Every Other Week Weekly" at bounding box center [571, 277] width 266 height 31
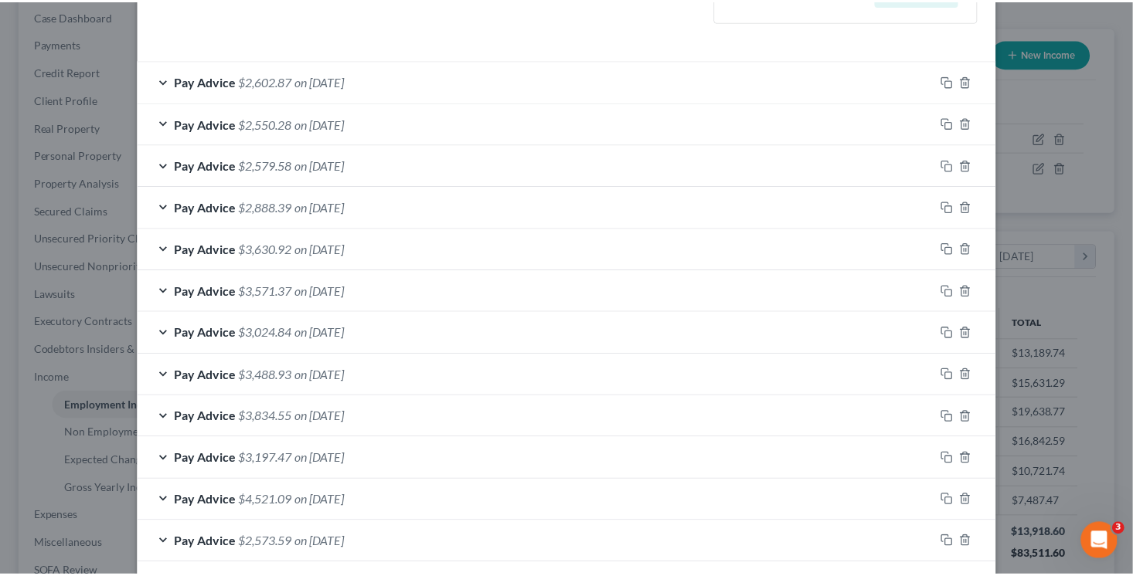
scroll to position [573, 0]
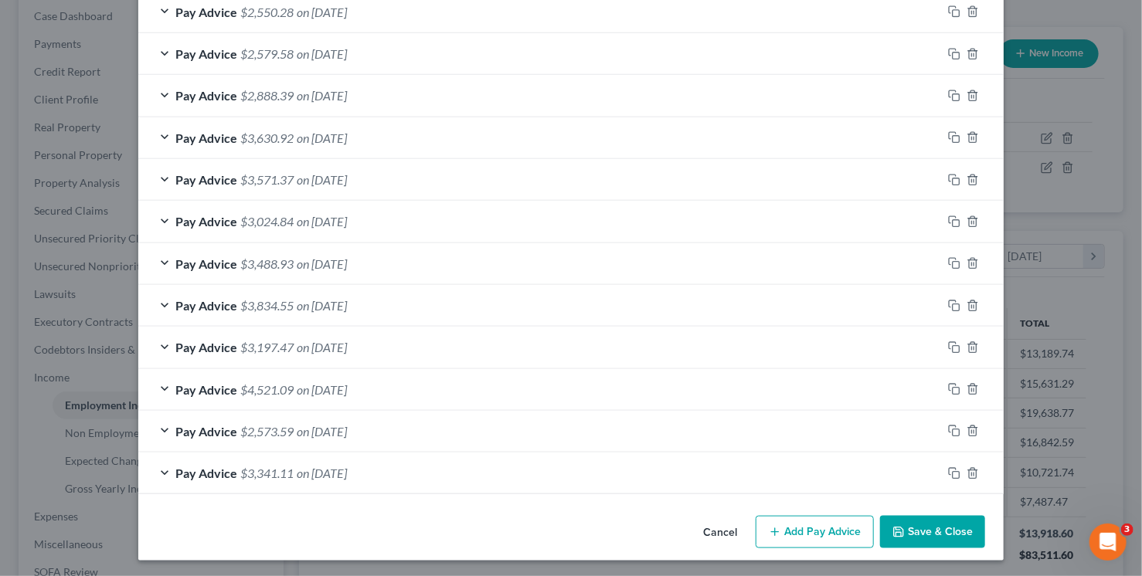
click at [950, 537] on button "Save & Close" at bounding box center [932, 532] width 105 height 32
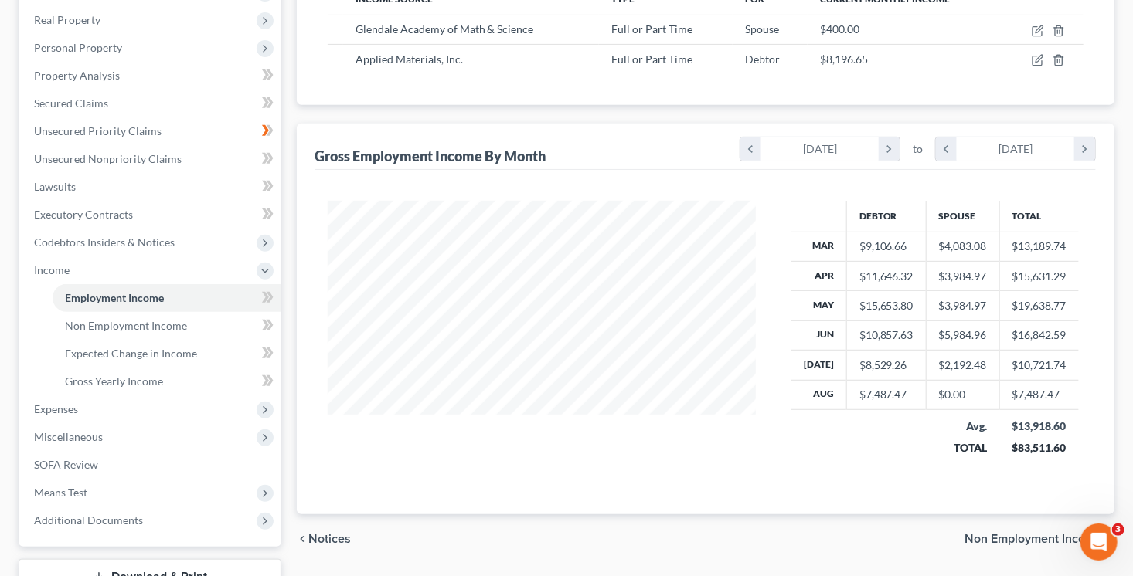
scroll to position [314, 0]
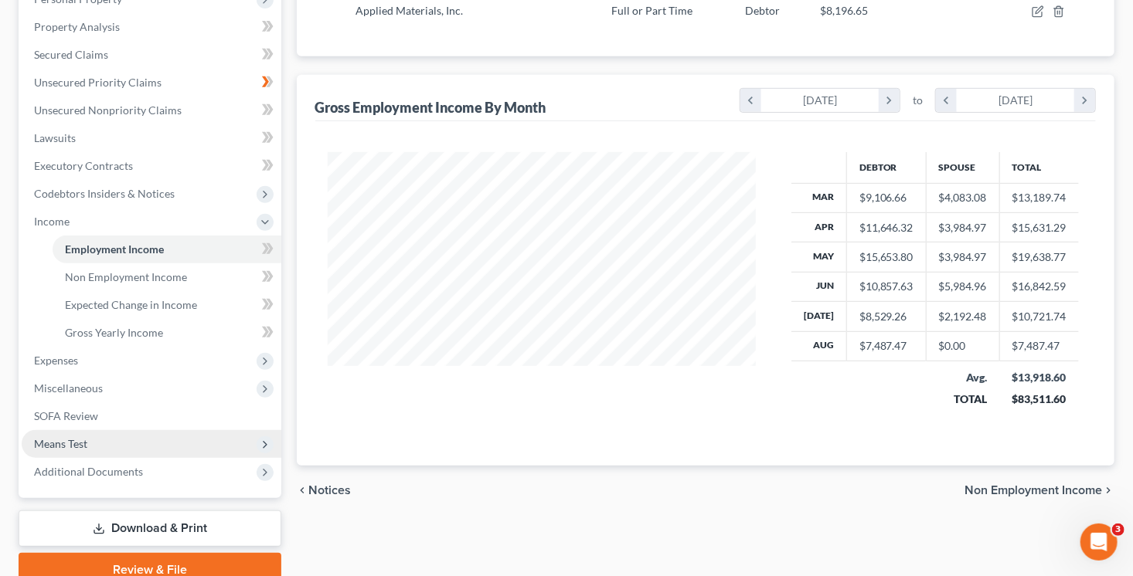
click at [194, 440] on span "Means Test" at bounding box center [152, 444] width 260 height 28
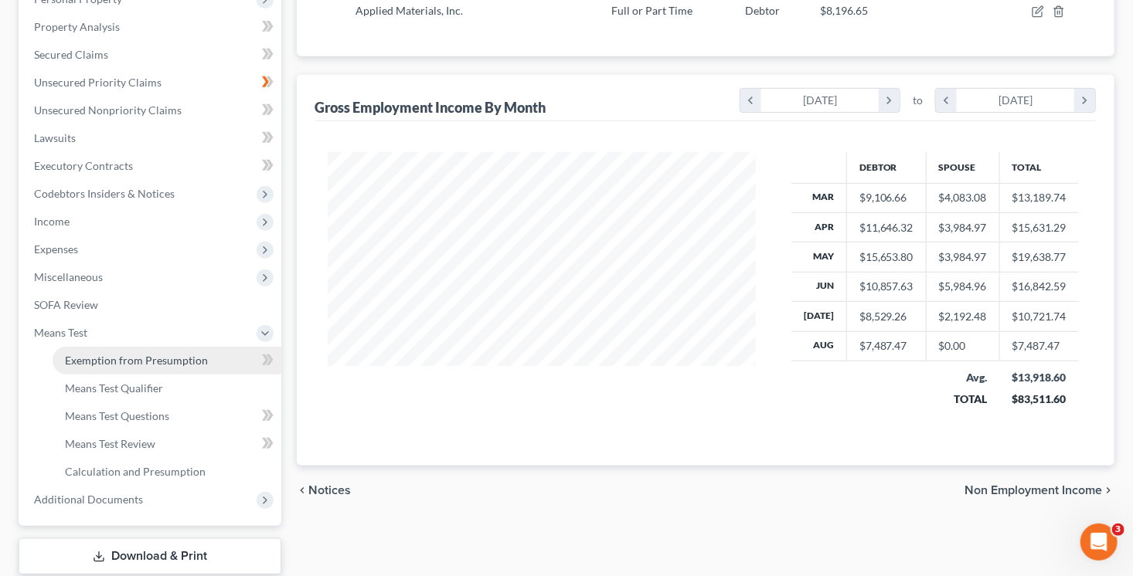
click at [226, 358] on link "Exemption from Presumption" at bounding box center [167, 361] width 229 height 28
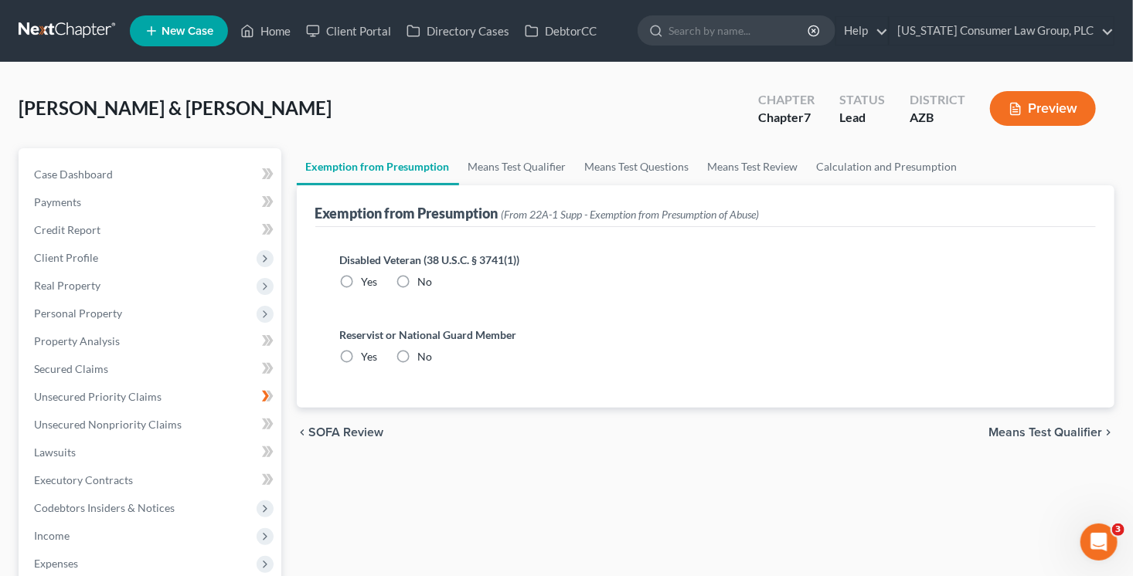
click at [418, 277] on label "No" at bounding box center [425, 281] width 15 height 15
click at [424, 277] on input "No" at bounding box center [429, 279] width 10 height 10
radio input "true"
drag, startPoint x: 406, startPoint y: 359, endPoint x: 419, endPoint y: 333, distance: 29.4
click at [418, 359] on label "No" at bounding box center [425, 356] width 15 height 15
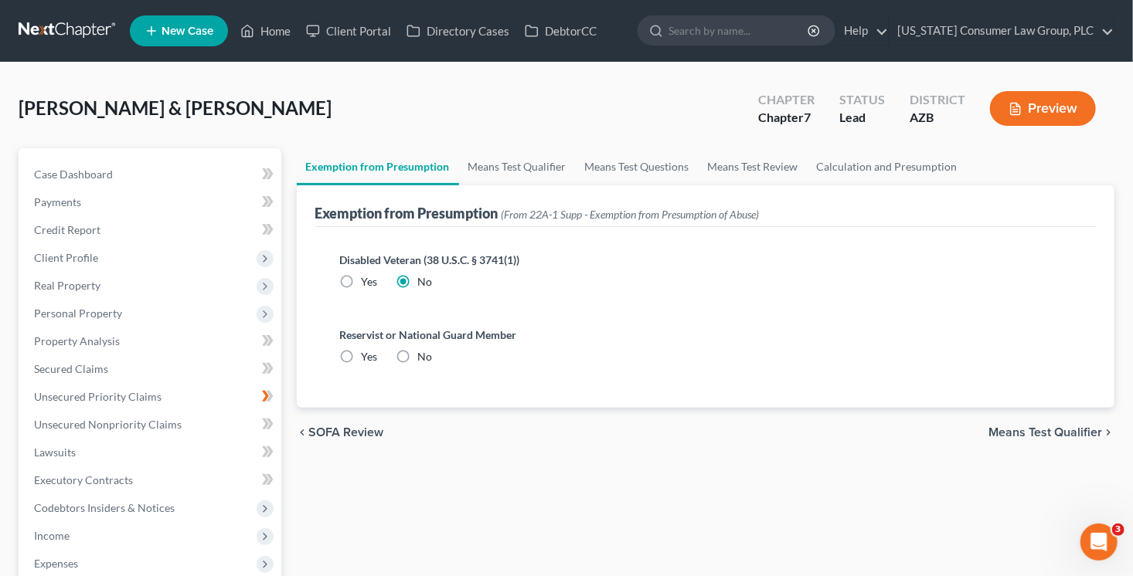
click at [424, 359] on input "No" at bounding box center [429, 354] width 10 height 10
radio input "true"
click at [507, 173] on link "Means Test Qualifier" at bounding box center [517, 166] width 117 height 37
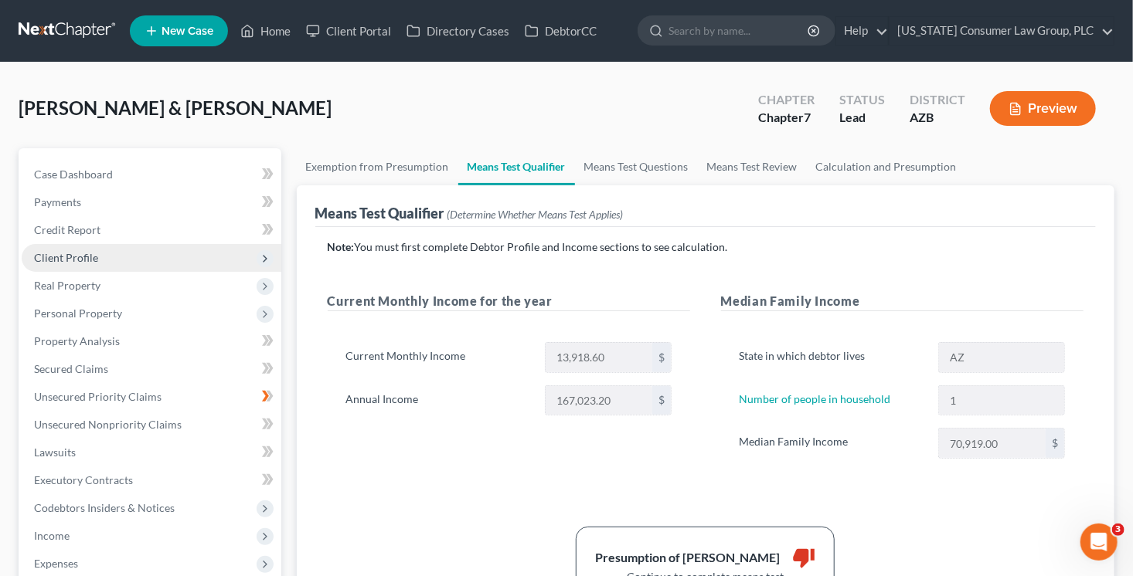
click at [100, 254] on span "Client Profile" at bounding box center [152, 258] width 260 height 28
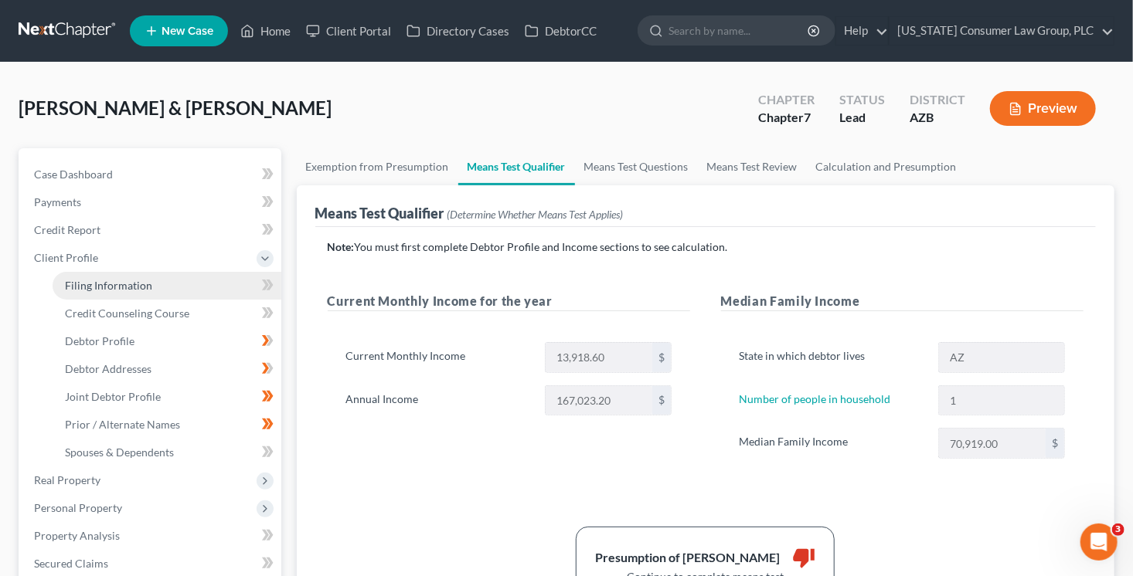
click at [205, 286] on link "Filing Information" at bounding box center [167, 286] width 229 height 28
select select "1"
select select "0"
select select "3"
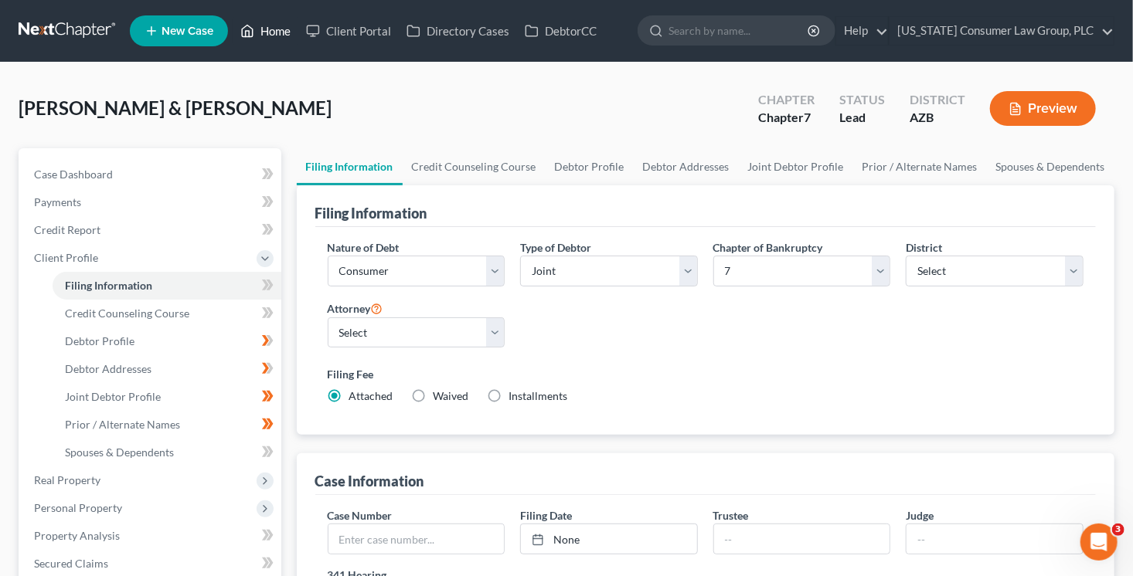
click at [291, 31] on link "Home" at bounding box center [266, 31] width 66 height 28
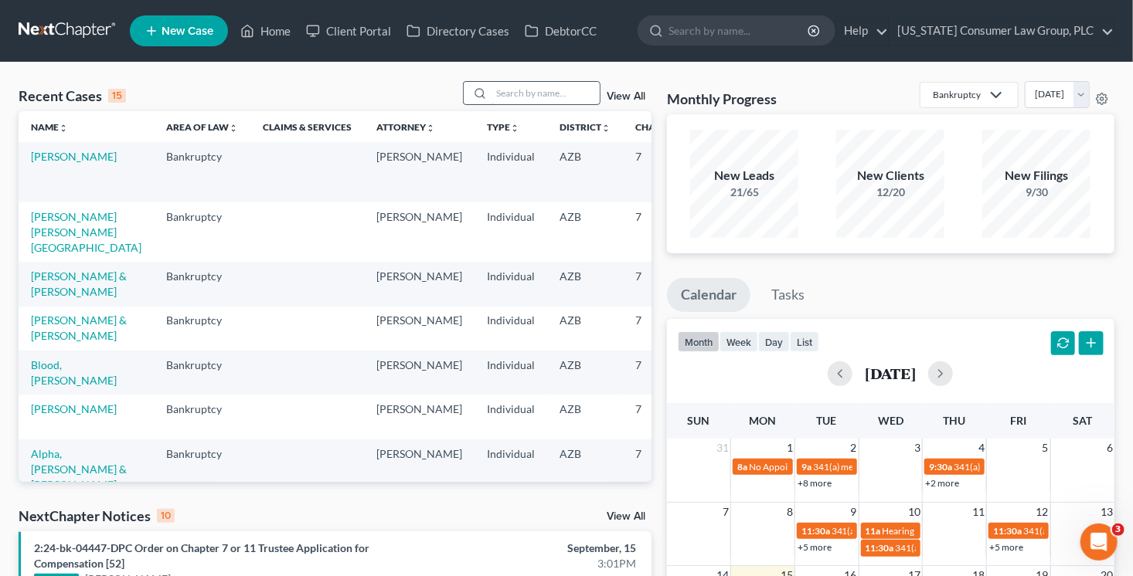
click at [548, 93] on input "search" at bounding box center [545, 93] width 108 height 22
type input "wentzel"
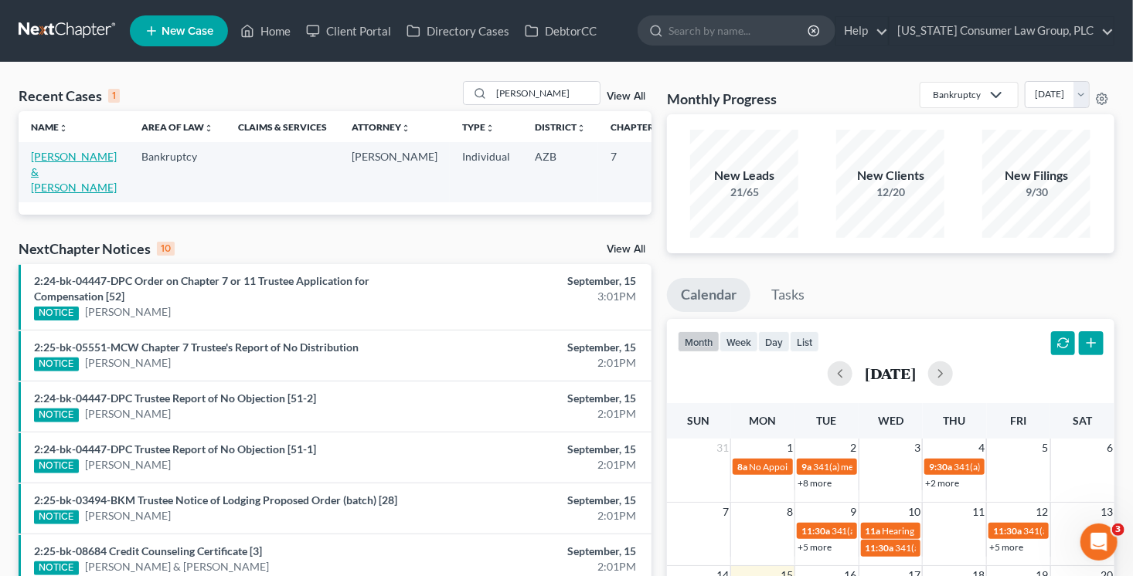
click at [51, 175] on link "Wentzel, Greg & Lisa" at bounding box center [74, 172] width 86 height 44
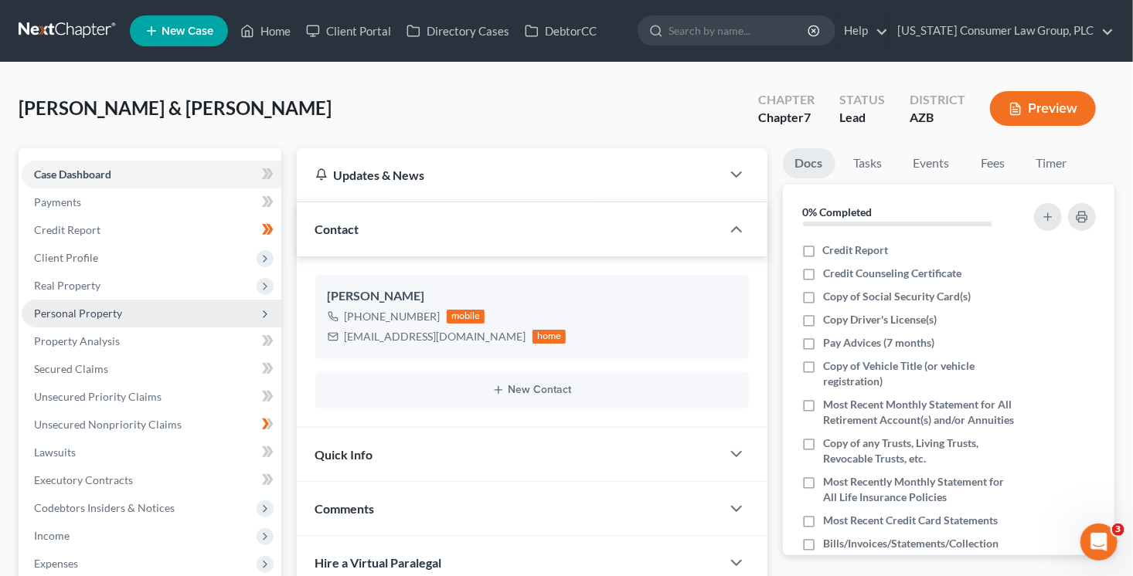
click at [103, 311] on span "Personal Property" at bounding box center [78, 313] width 88 height 13
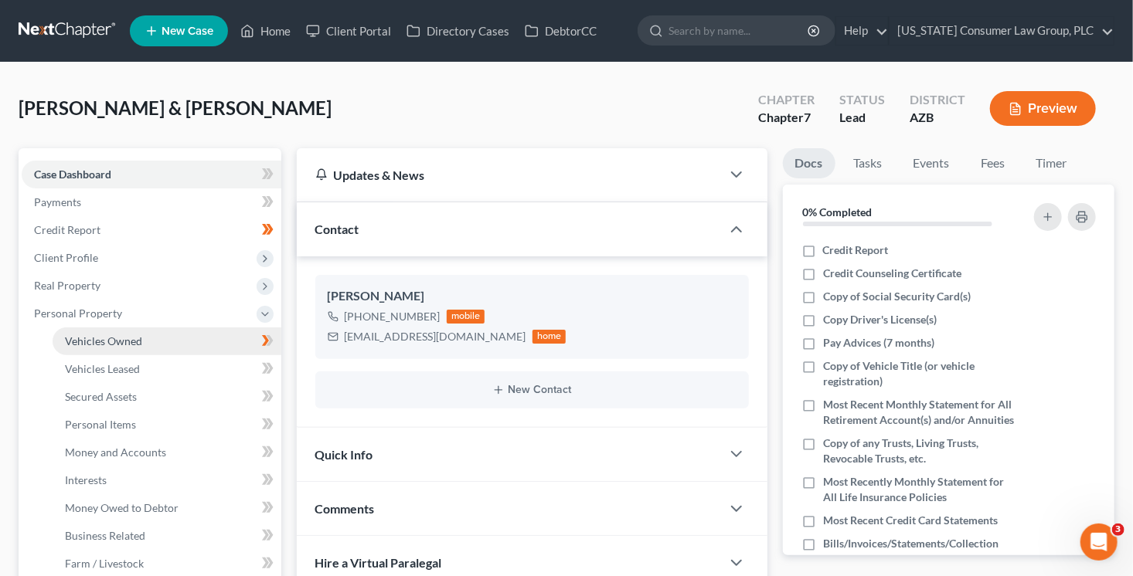
click at [112, 335] on span "Vehicles Owned" at bounding box center [103, 341] width 77 height 13
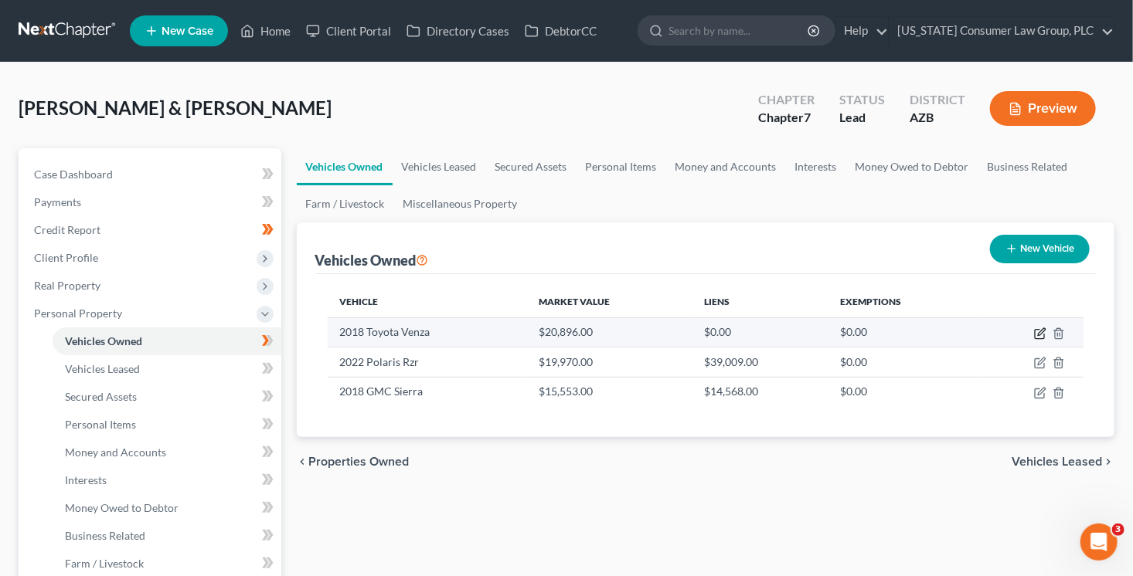
click at [1041, 332] on icon "button" at bounding box center [1040, 334] width 12 height 12
select select "0"
select select "8"
select select "3"
select select "2"
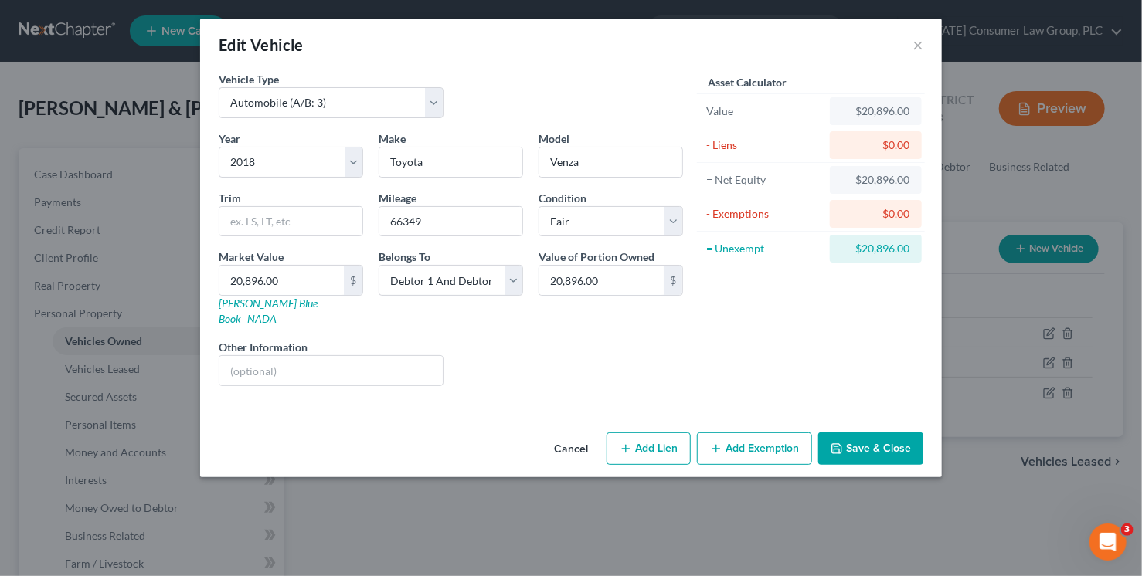
click at [759, 433] on button "Add Exemption" at bounding box center [754, 449] width 115 height 32
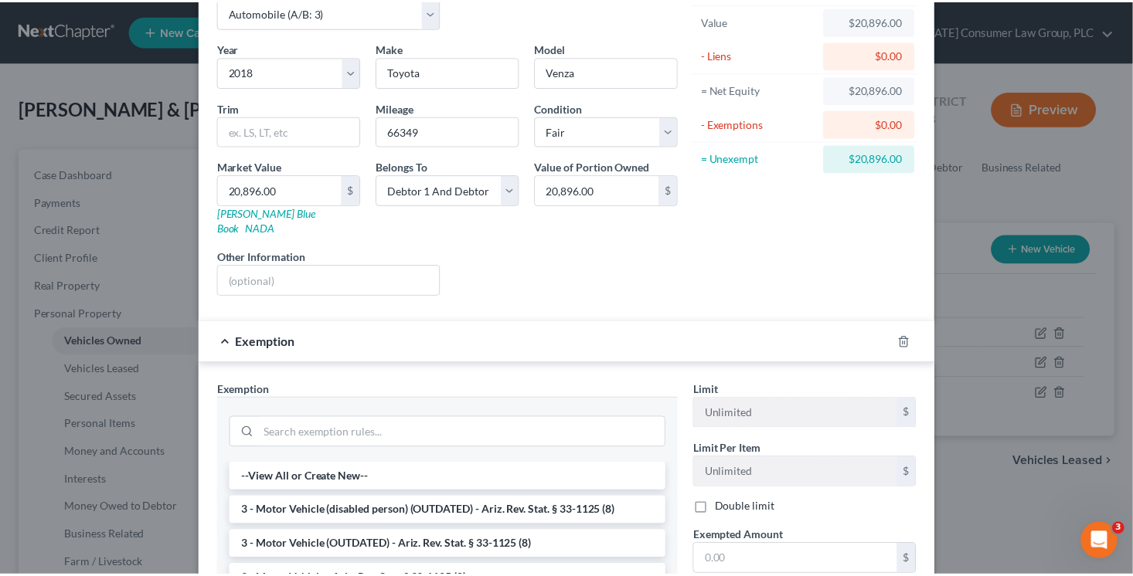
scroll to position [227, 0]
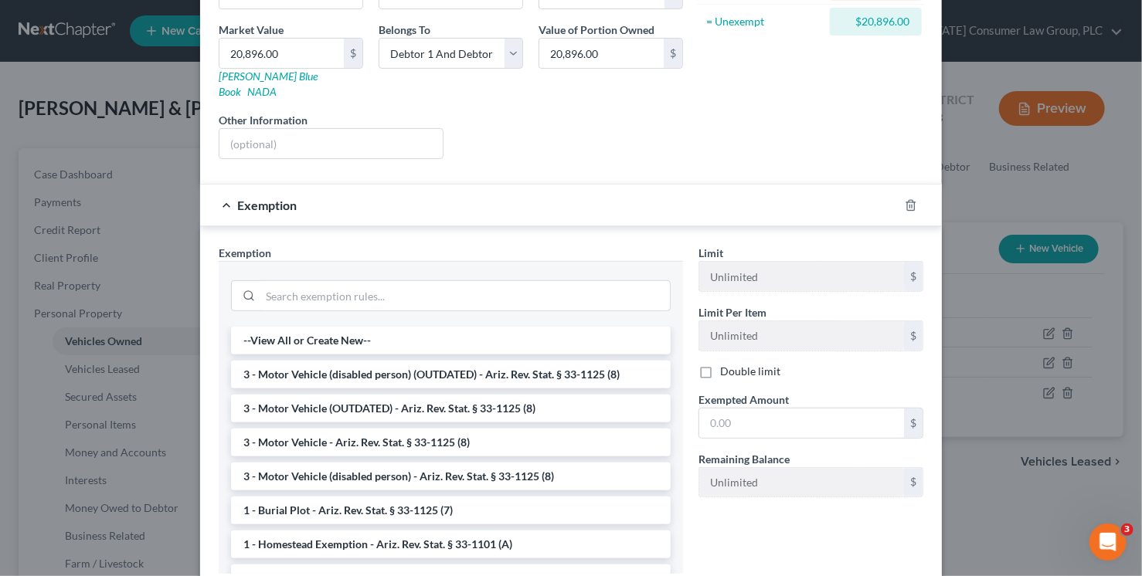
drag, startPoint x: 451, startPoint y: 416, endPoint x: 620, endPoint y: 392, distance: 170.9
click at [452, 429] on li "3 - Motor Vehicle - Ariz. Rev. Stat. § 33-1125 (8)" at bounding box center [451, 443] width 440 height 28
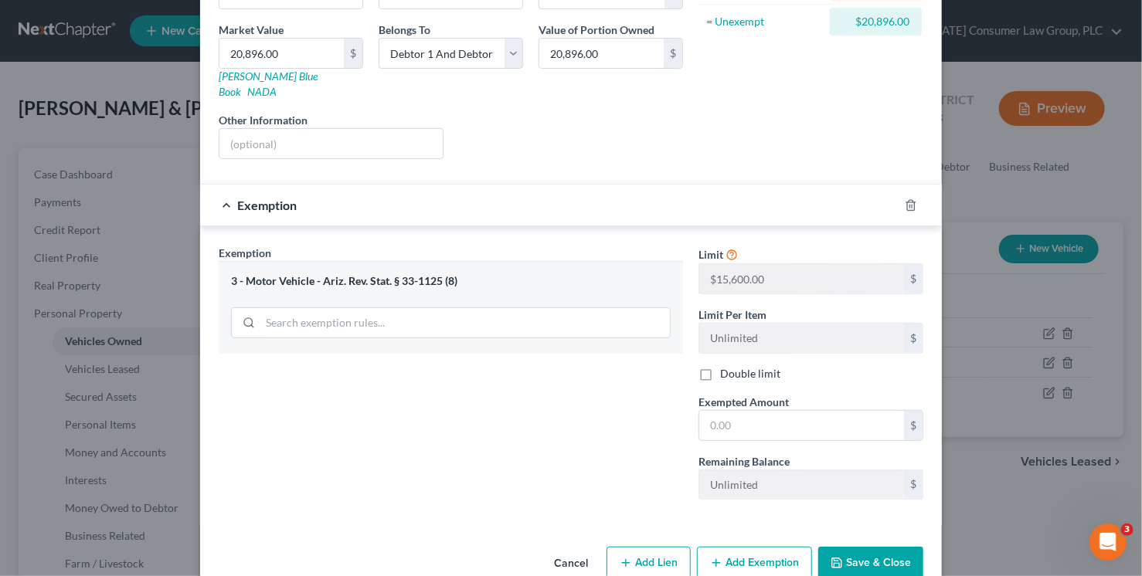
click at [720, 366] on label "Double limit" at bounding box center [750, 373] width 60 height 15
click at [726, 366] on input "Double limit" at bounding box center [731, 371] width 10 height 10
checkbox input "true"
click at [715, 411] on input "text" at bounding box center [801, 425] width 205 height 29
type input "20,896"
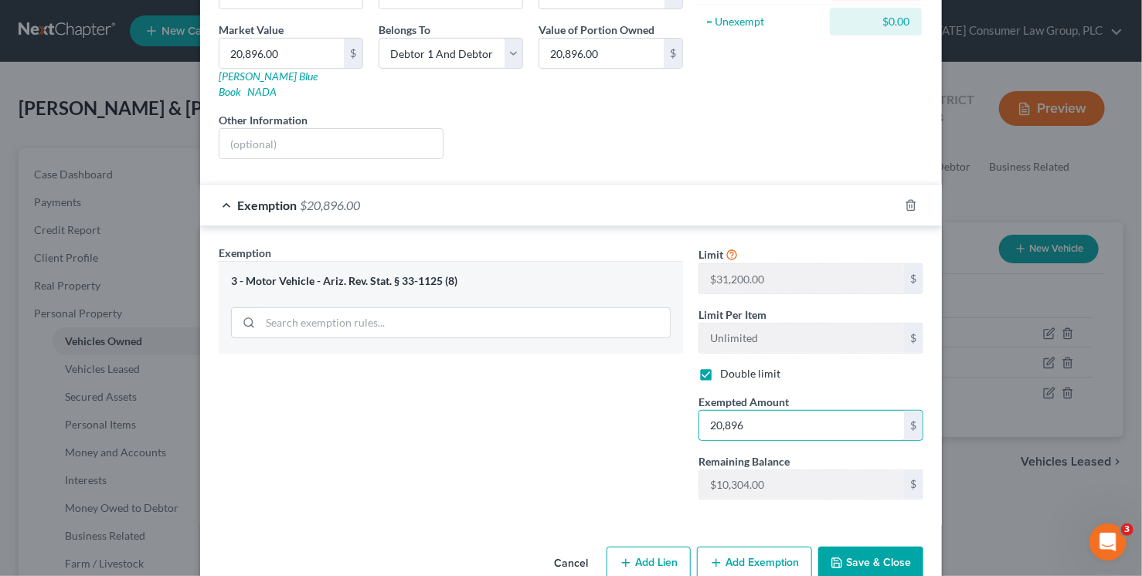
click at [901, 552] on button "Save & Close" at bounding box center [870, 563] width 105 height 32
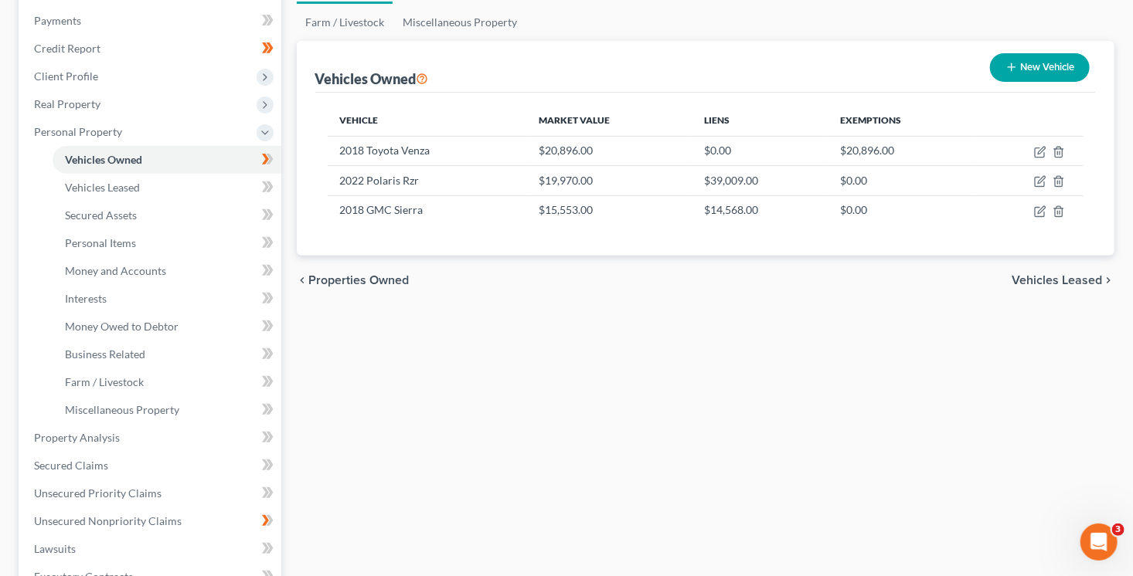
scroll to position [182, 0]
click at [131, 518] on span "Unsecured Nonpriority Claims" at bounding box center [108, 520] width 148 height 13
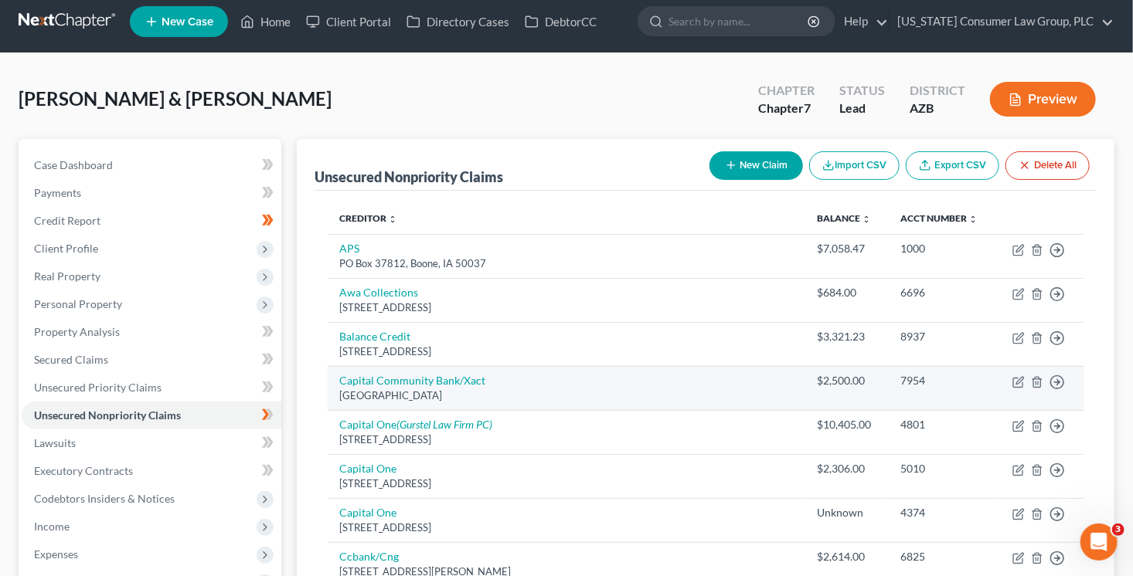
scroll to position [12, 0]
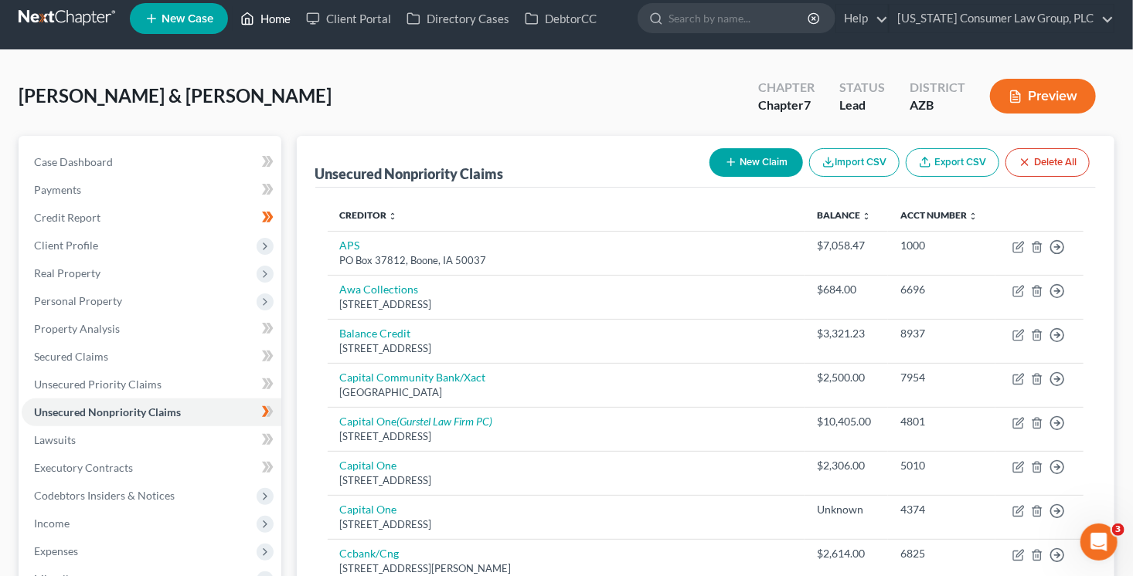
click at [271, 25] on link "Home" at bounding box center [266, 19] width 66 height 28
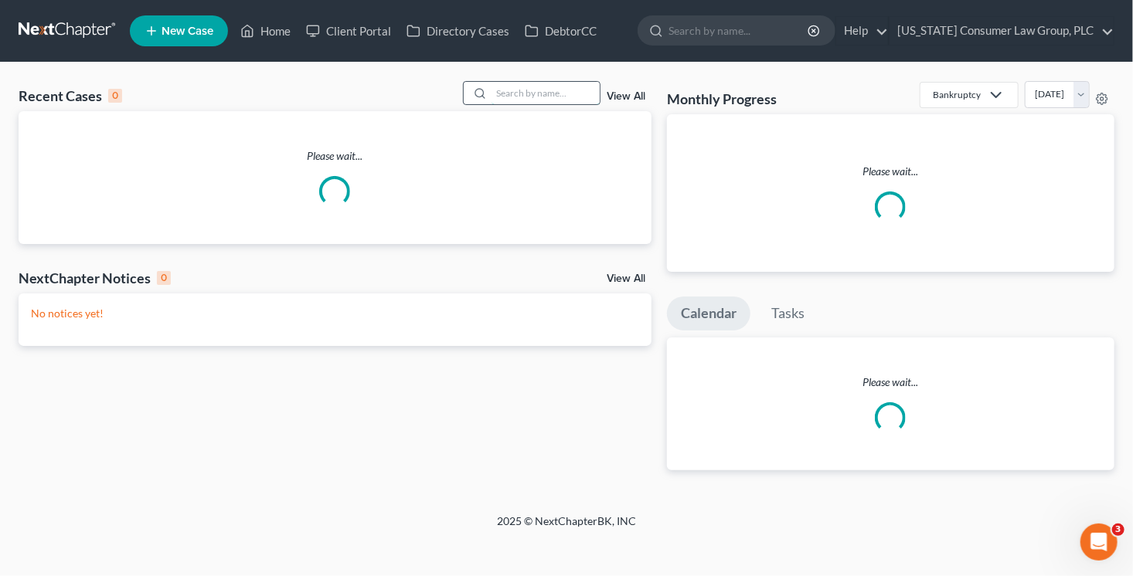
click at [555, 87] on input "search" at bounding box center [545, 93] width 108 height 22
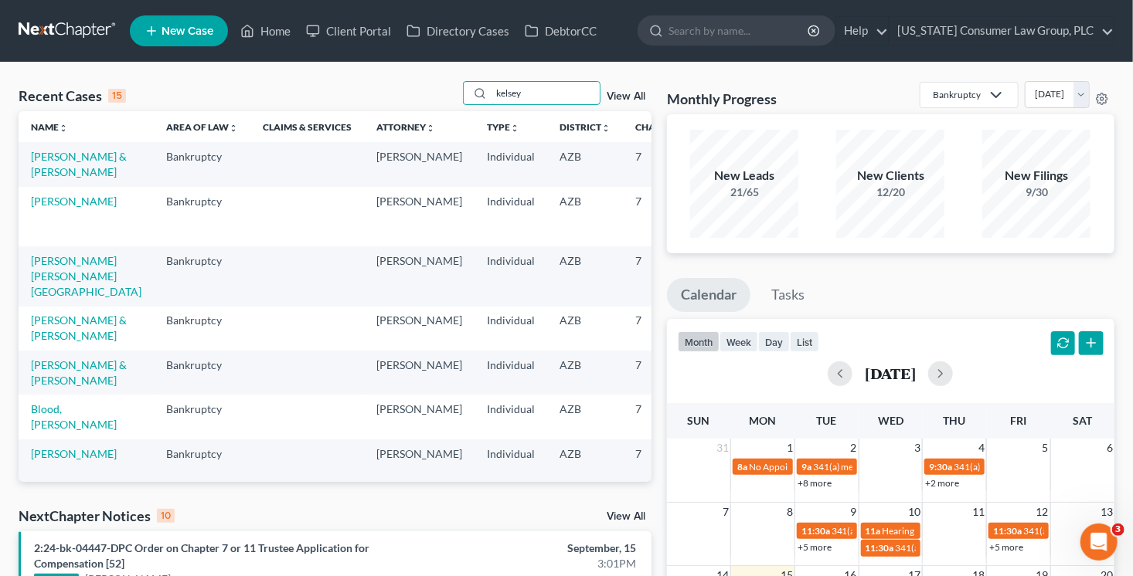
type input "kelsey"
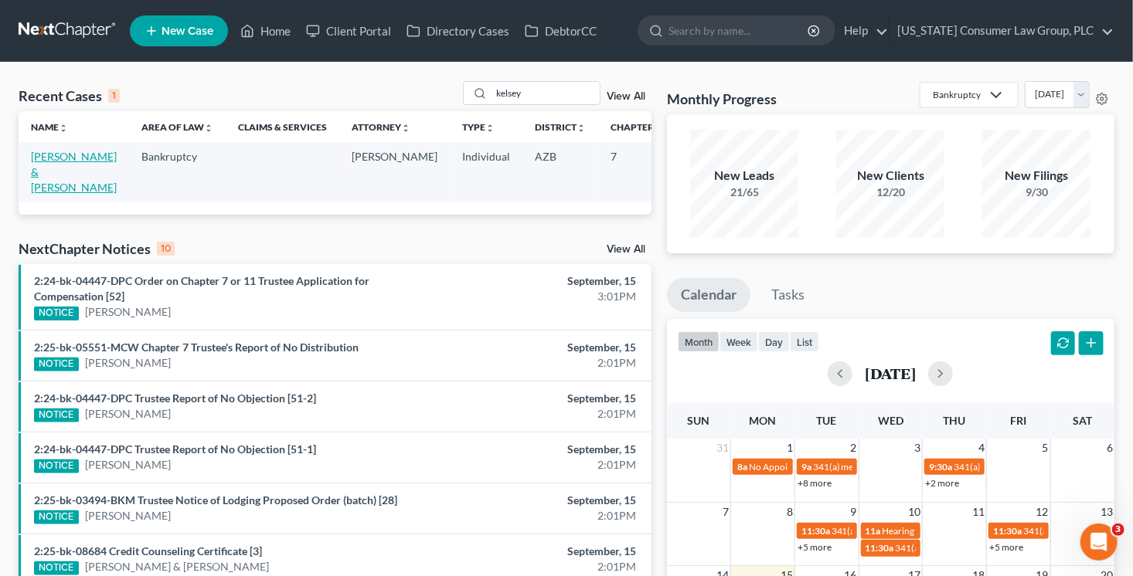
click at [45, 175] on link "Kelsey, Jesse & Marzan-Kelsey, Jacqueline" at bounding box center [74, 172] width 86 height 44
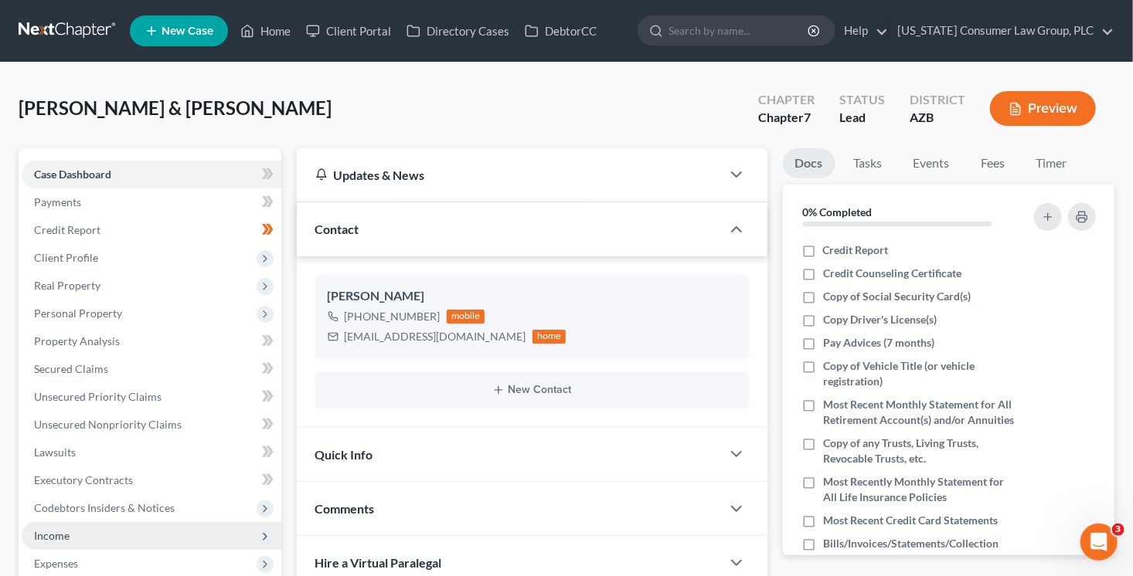
click at [114, 532] on span "Income" at bounding box center [152, 536] width 260 height 28
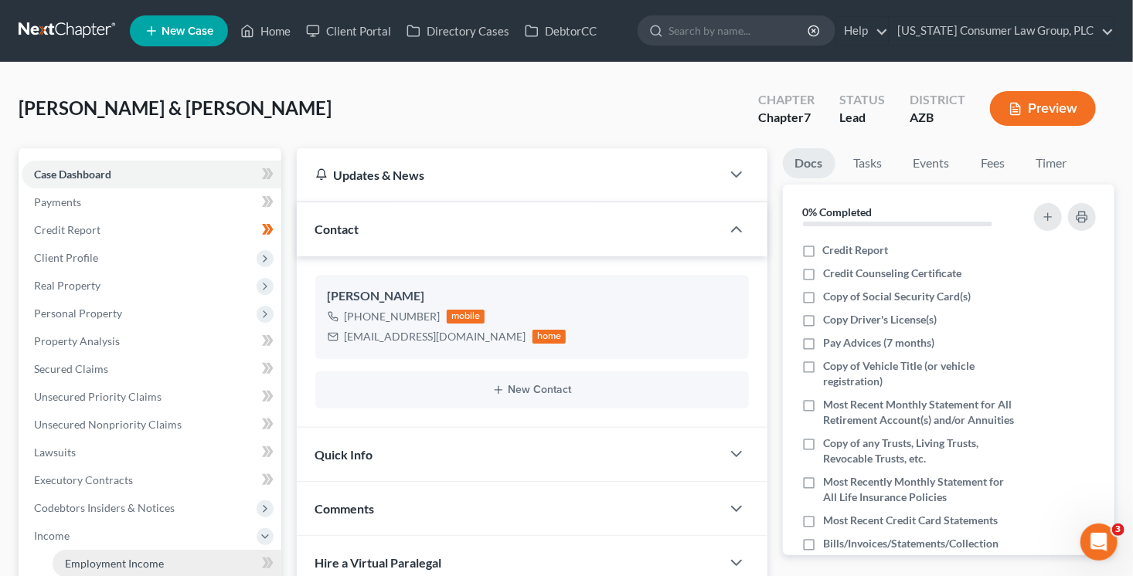
click at [164, 565] on link "Employment Income" at bounding box center [167, 564] width 229 height 28
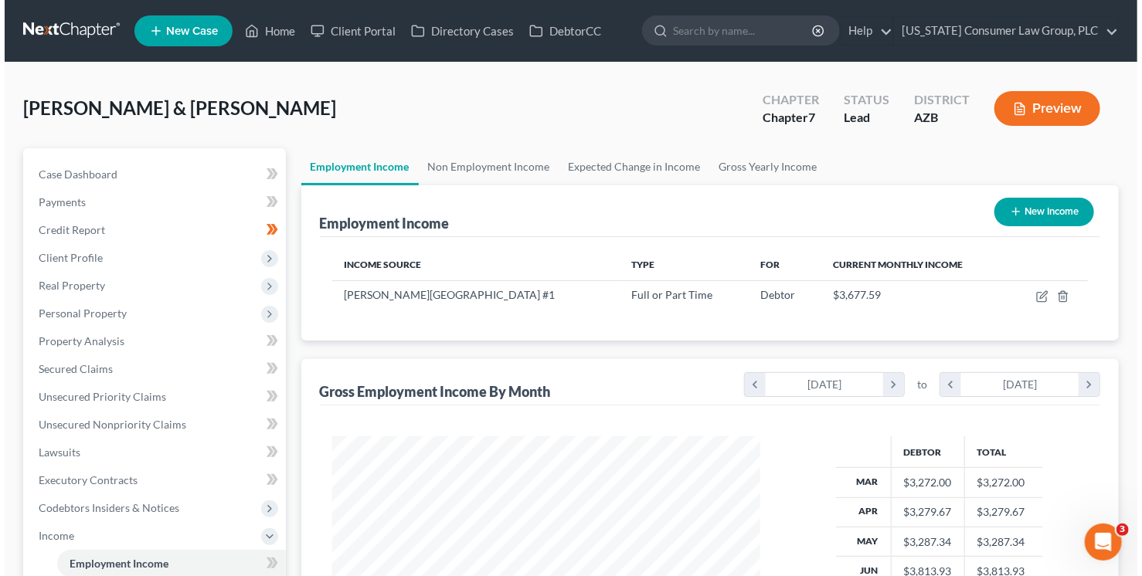
scroll to position [275, 459]
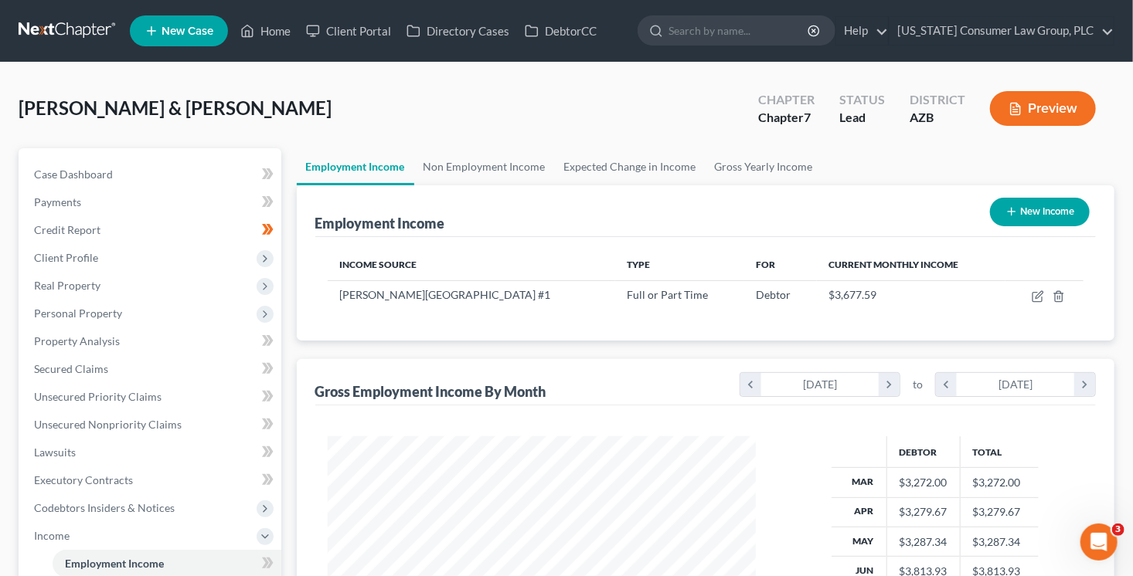
click at [1029, 214] on button "New Income" at bounding box center [1040, 212] width 100 height 29
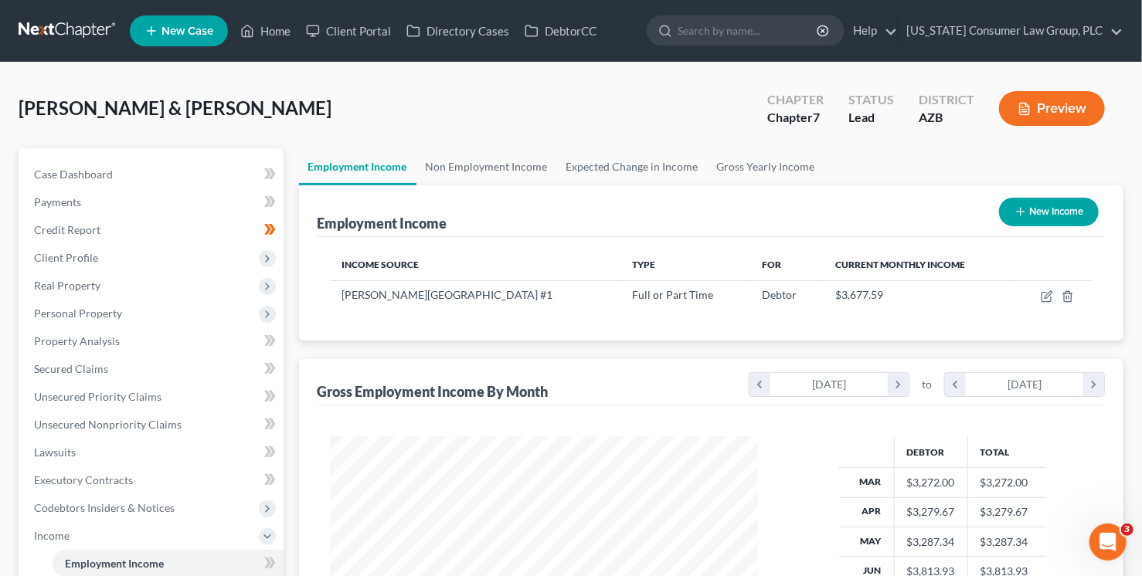
scroll to position [275, 464]
select select "0"
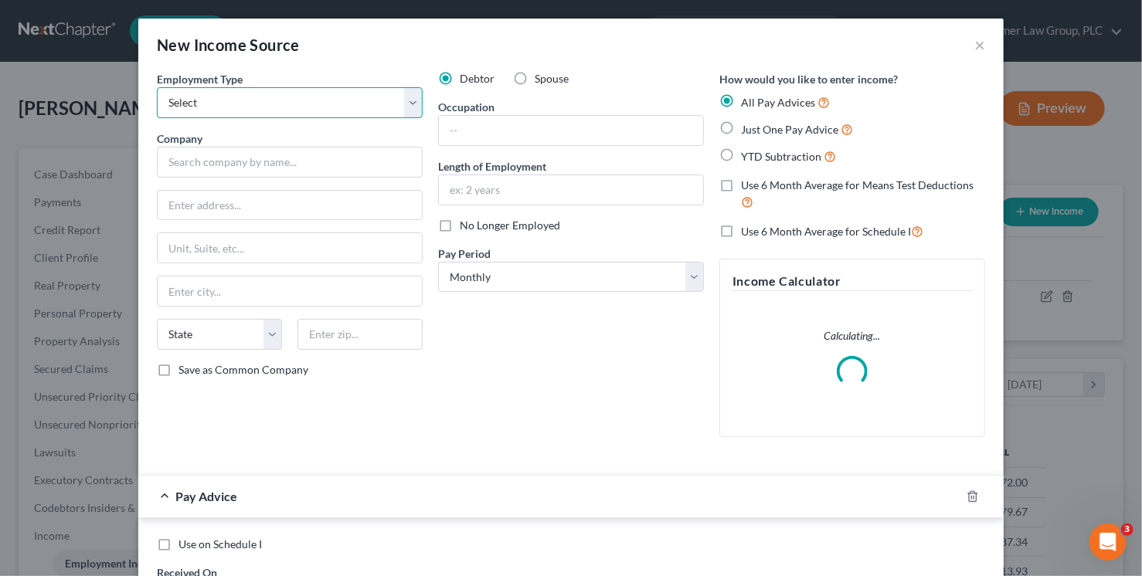
click at [316, 104] on select "Select Full or Part Time Employment Self Employment" at bounding box center [290, 102] width 266 height 31
select select "0"
click at [157, 87] on select "Select Full or Part Time Employment Self Employment" at bounding box center [290, 102] width 266 height 31
click at [545, 74] on span "Spouse" at bounding box center [552, 78] width 34 height 13
click at [545, 74] on input "Spouse" at bounding box center [546, 76] width 10 height 10
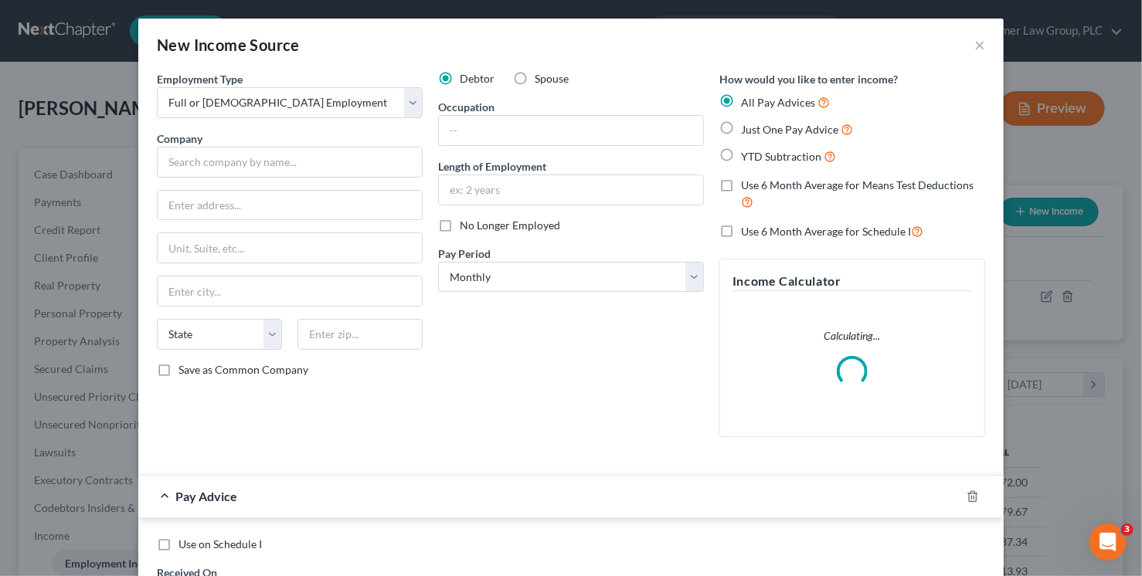
radio input "true"
click at [345, 165] on input "text" at bounding box center [290, 162] width 266 height 31
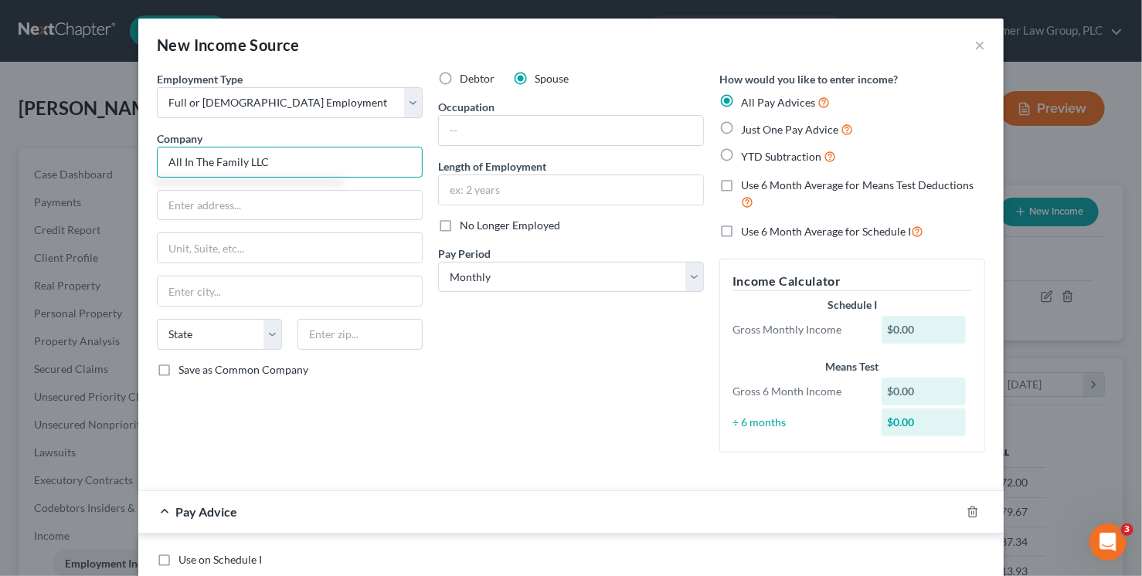
type input "All In The Family LLC"
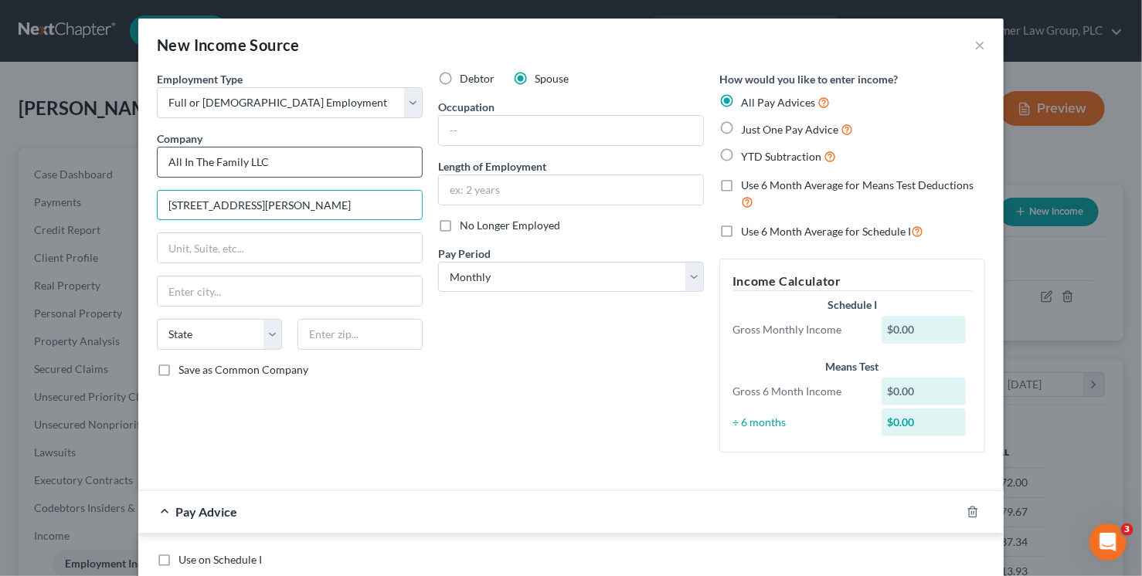
type input "460 S. Greenfield Rd., Suite 4"
type input "85206"
type input "Mesa"
select select "3"
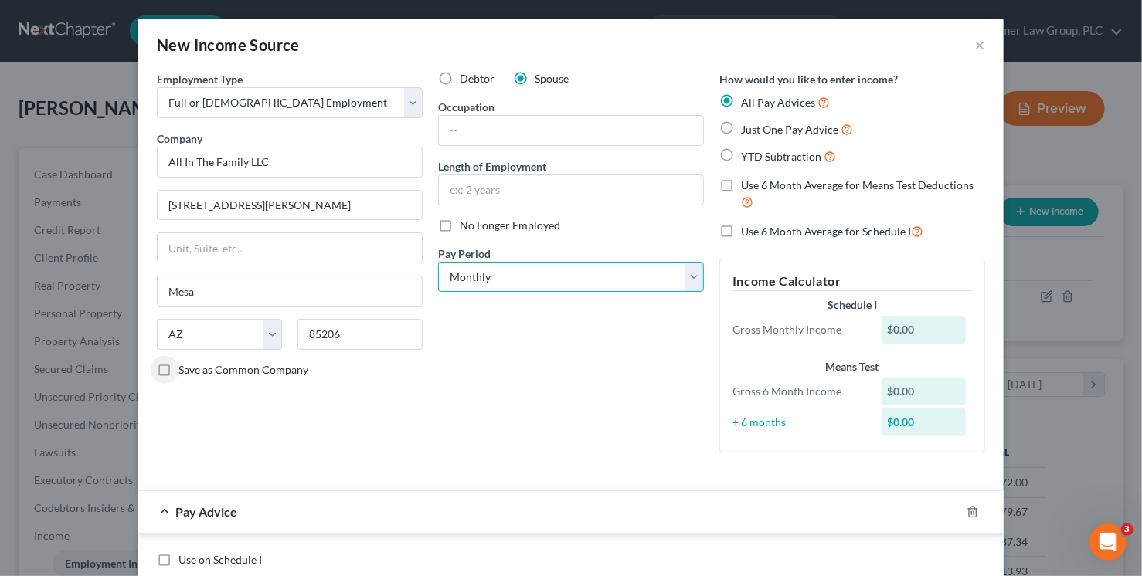
click at [521, 279] on select "Select Monthly Twice Monthly Every Other Week Weekly" at bounding box center [571, 277] width 266 height 31
select select "2"
click at [438, 262] on select "Select Monthly Twice Monthly Every Other Week Weekly" at bounding box center [571, 277] width 266 height 31
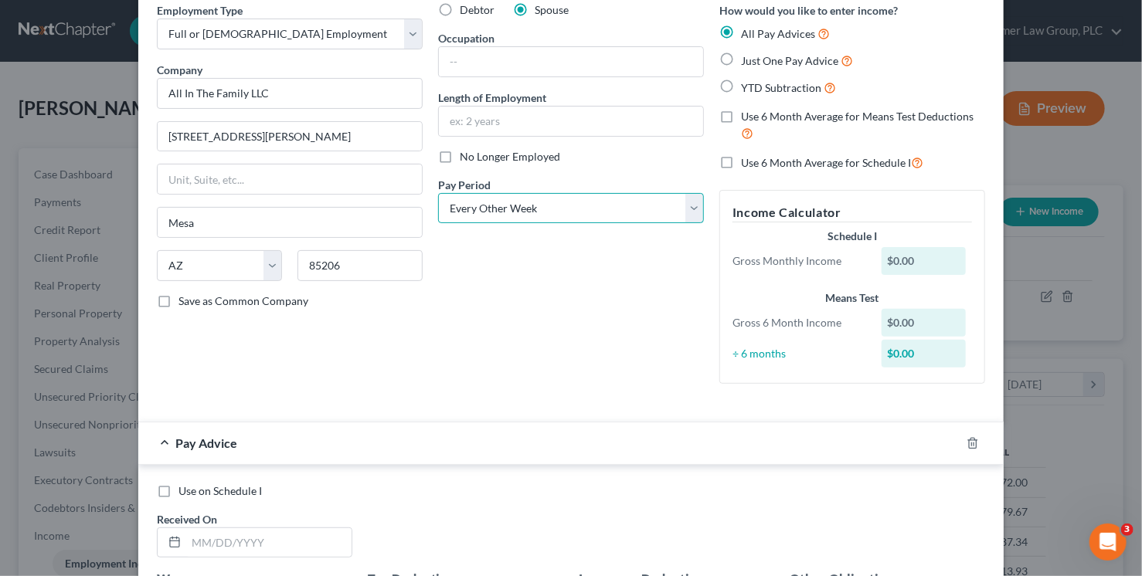
scroll to position [341, 0]
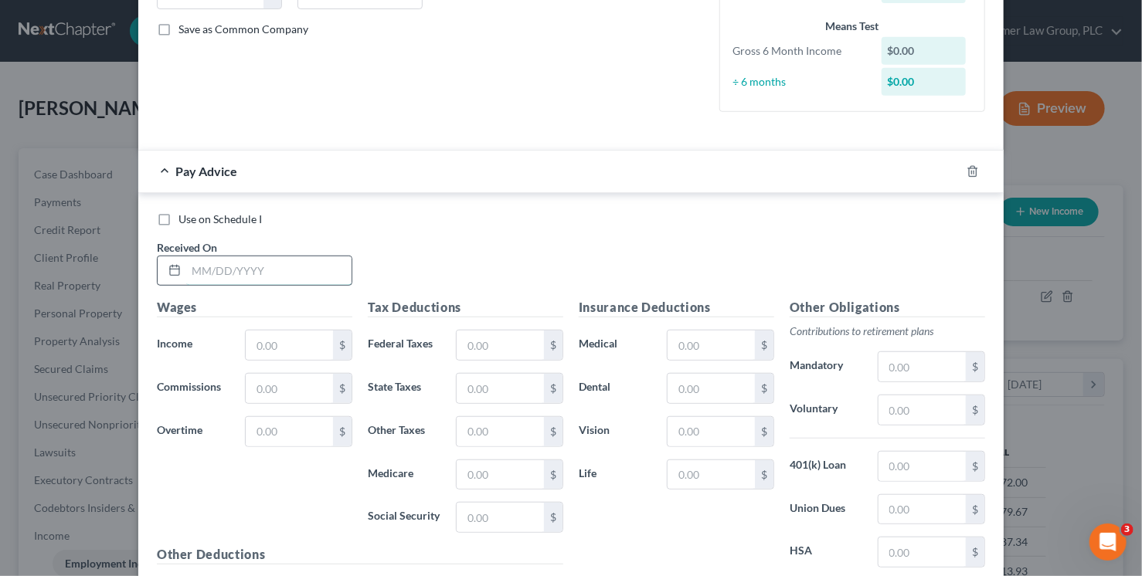
click at [250, 263] on input "text" at bounding box center [268, 270] width 165 height 29
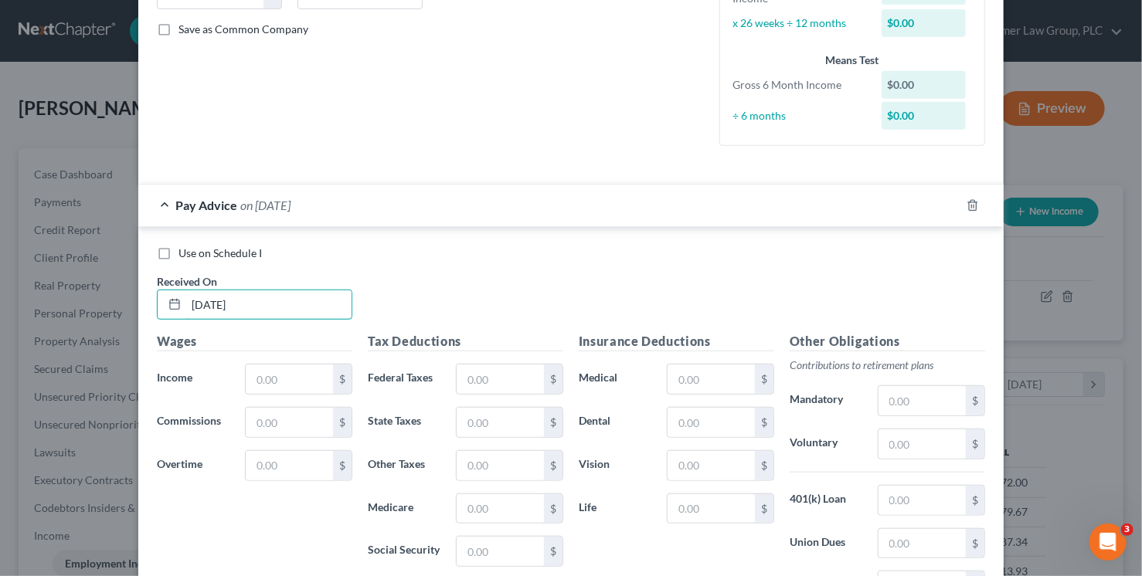
type input "7/10/25"
type input "313.25"
type input "34.93"
drag, startPoint x: 218, startPoint y: 412, endPoint x: 162, endPoint y: 372, distance: 68.2
click at [199, 407] on div "Commissions 34.93 $" at bounding box center [254, 422] width 211 height 31
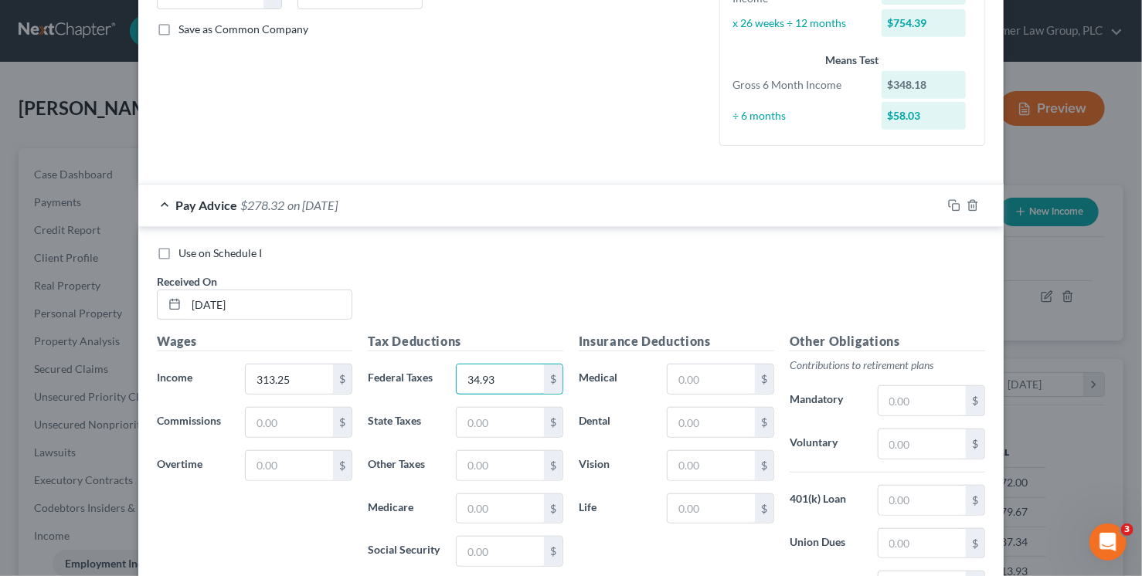
type input "34.93"
click at [953, 204] on rect "button" at bounding box center [956, 207] width 7 height 7
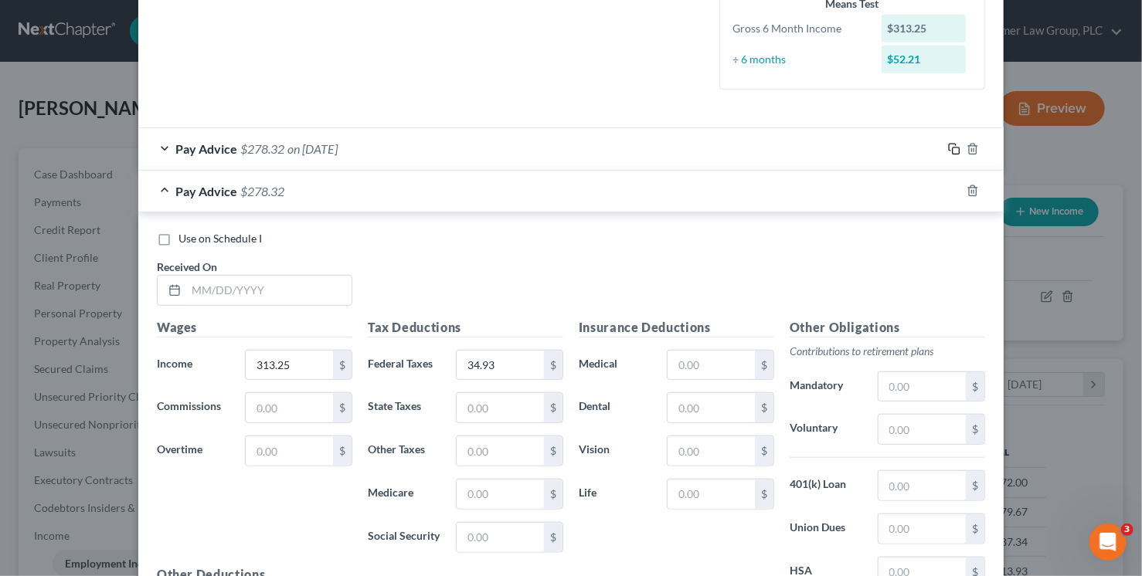
scroll to position [399, 0]
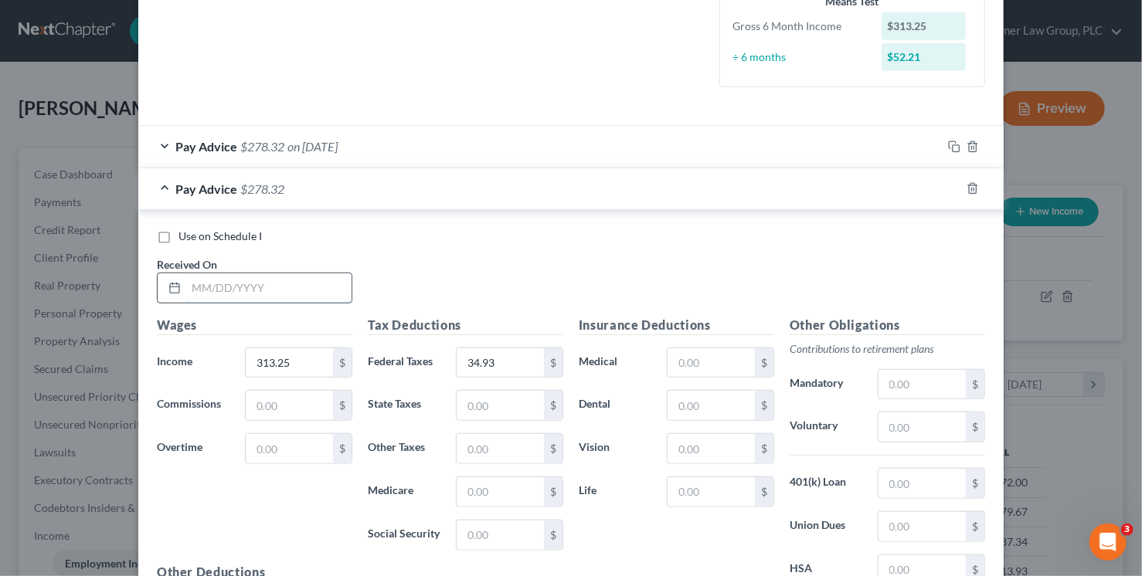
click at [234, 297] on input "text" at bounding box center [268, 287] width 165 height 29
type input "6/25/25"
type input "299.50"
type input "33.39"
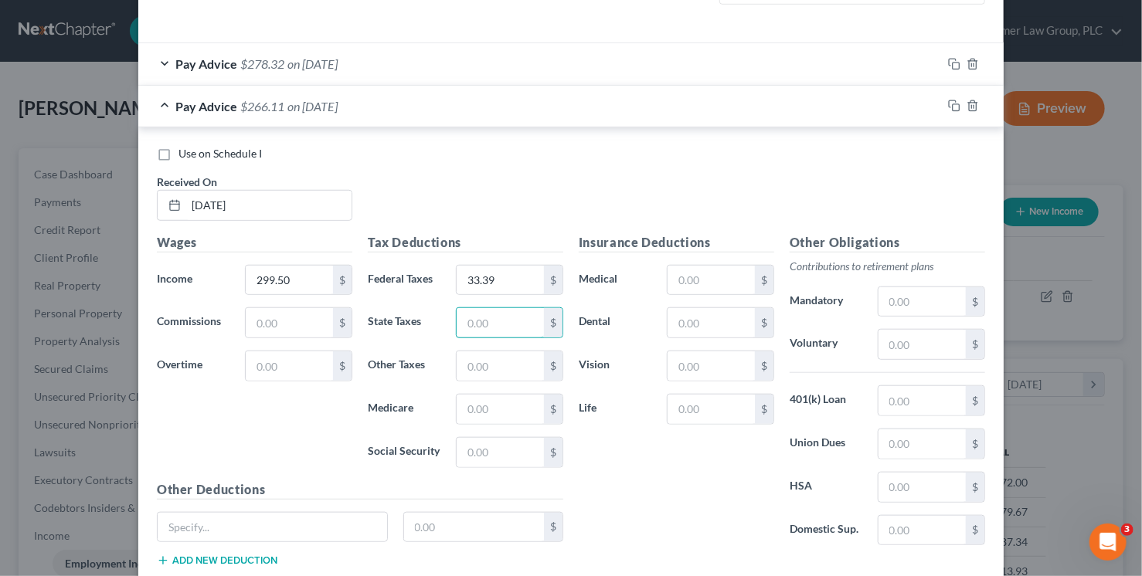
scroll to position [579, 0]
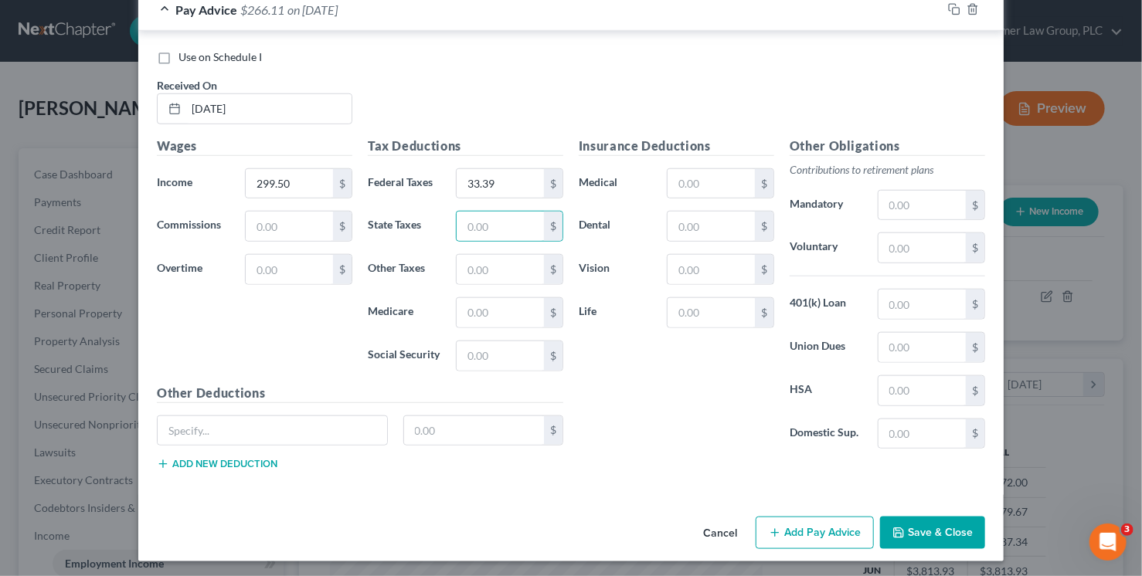
click at [797, 535] on button "Add Pay Advice" at bounding box center [815, 533] width 118 height 32
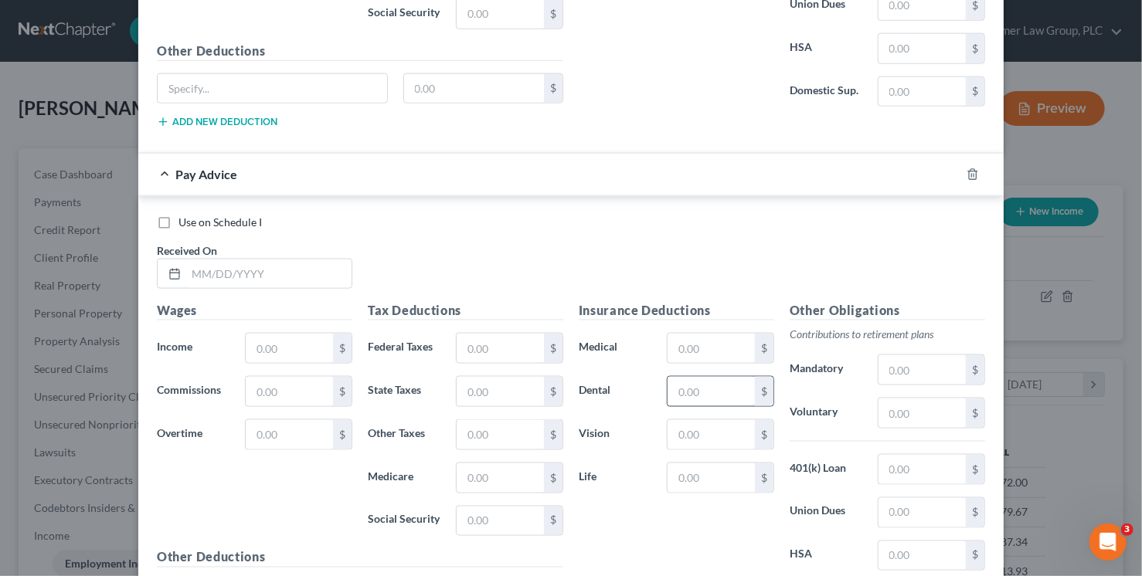
scroll to position [922, 0]
click at [290, 272] on input "text" at bounding box center [268, 272] width 165 height 29
type input "6/10/25"
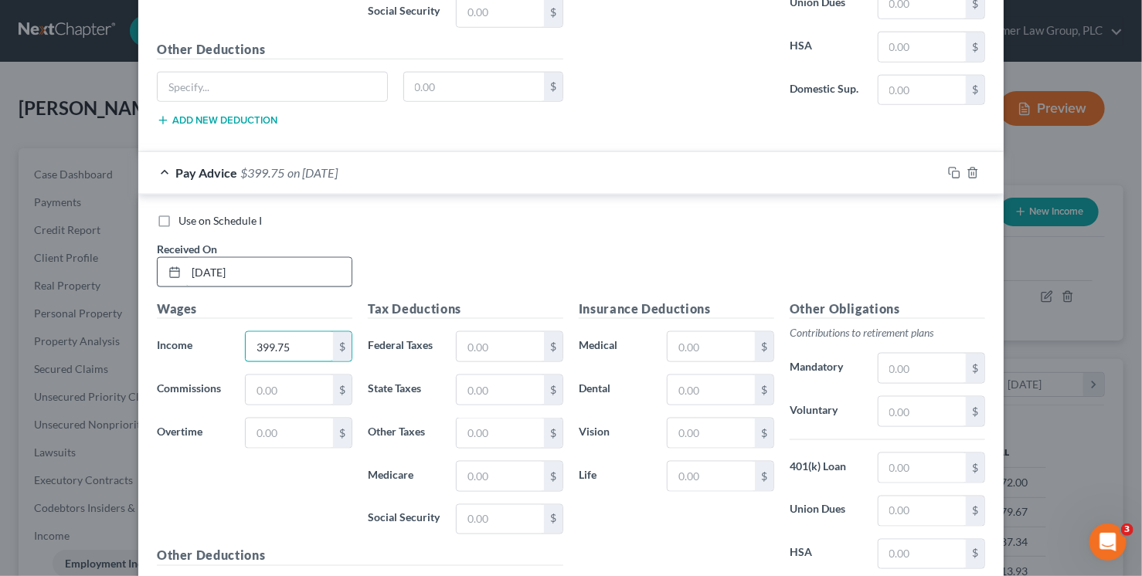
type input "399.75"
type input "44.57"
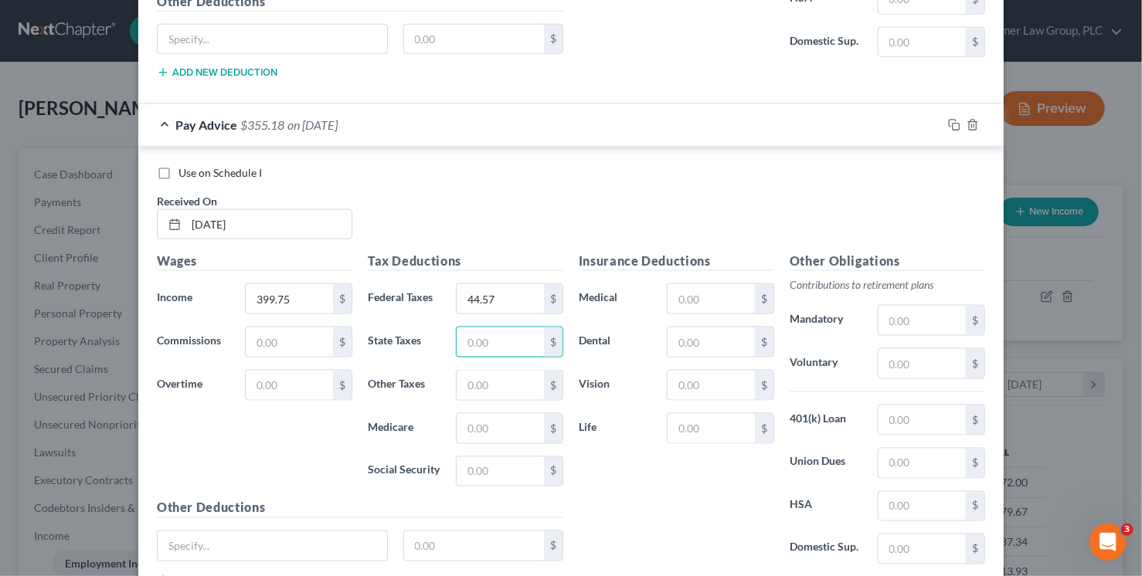
scroll to position [1083, 0]
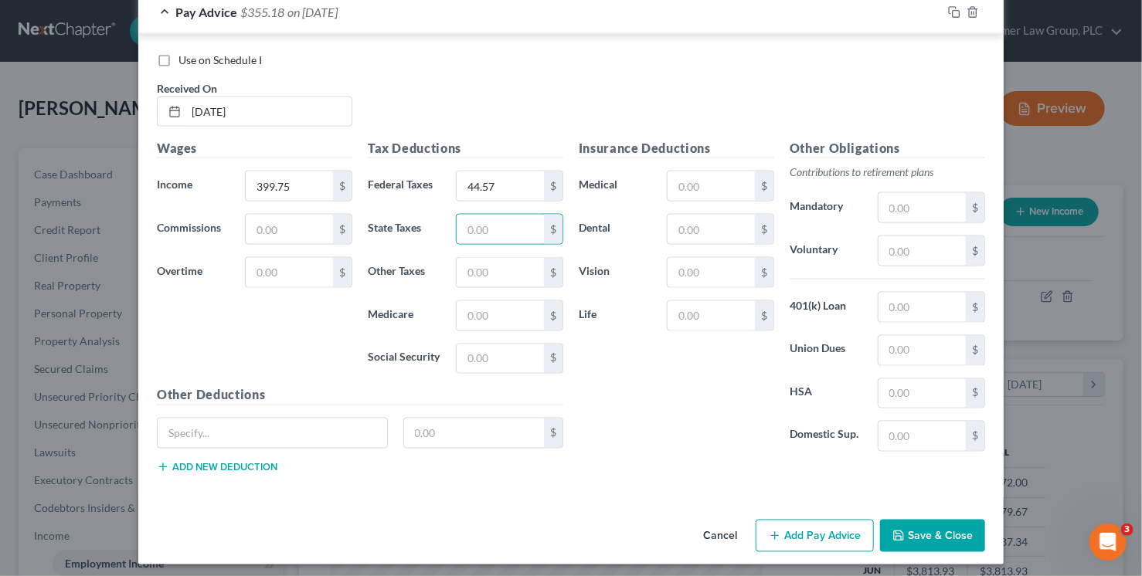
click at [807, 535] on button "Add Pay Advice" at bounding box center [815, 536] width 118 height 32
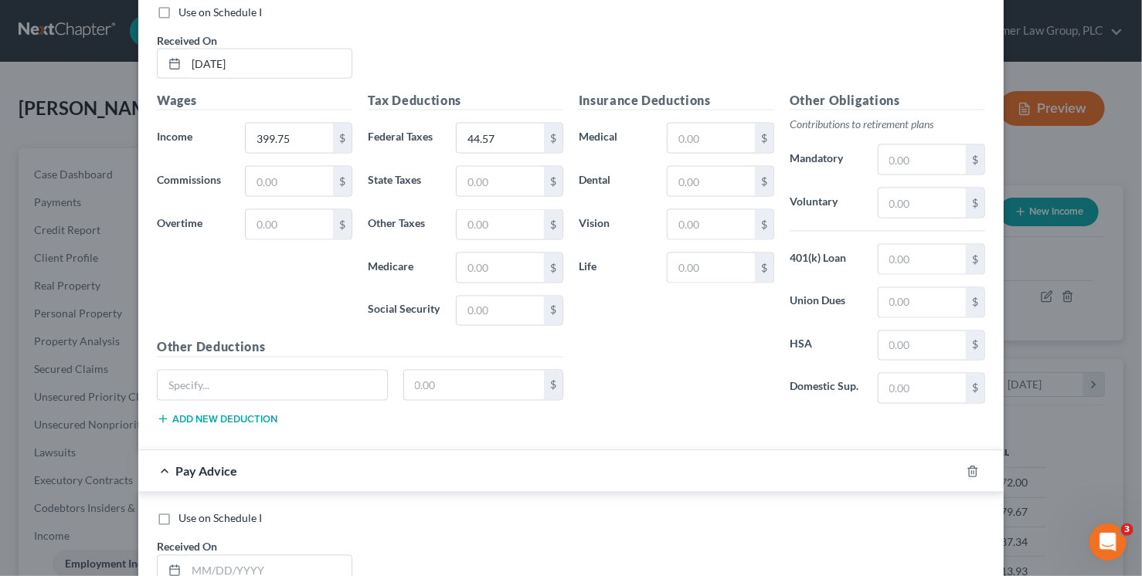
scroll to position [1453, 0]
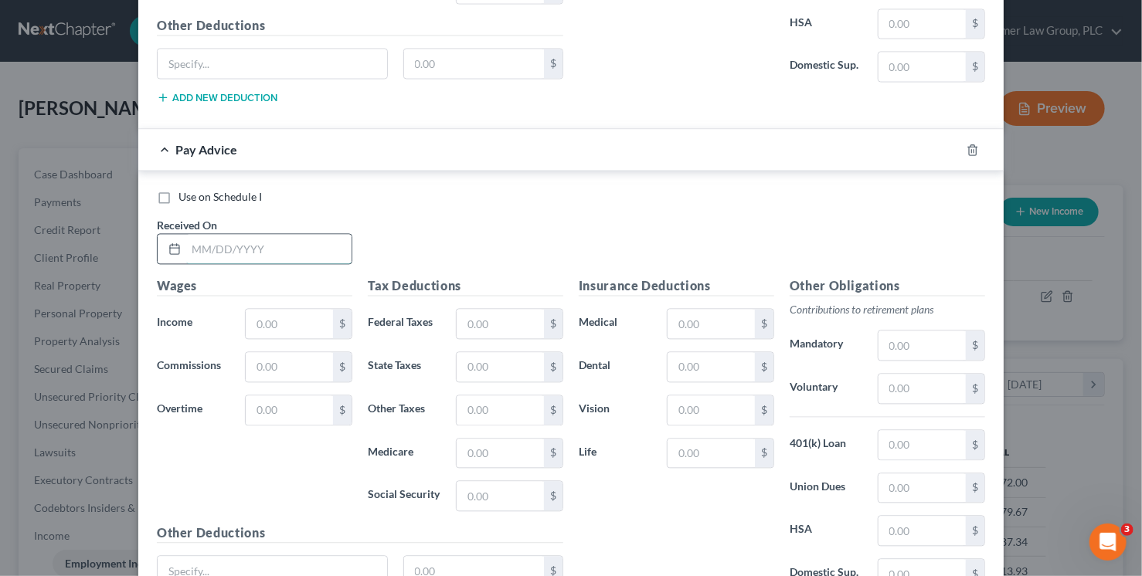
click at [264, 236] on input "text" at bounding box center [268, 248] width 165 height 29
type input "5/23/25"
type input "108"
type input "12.05"
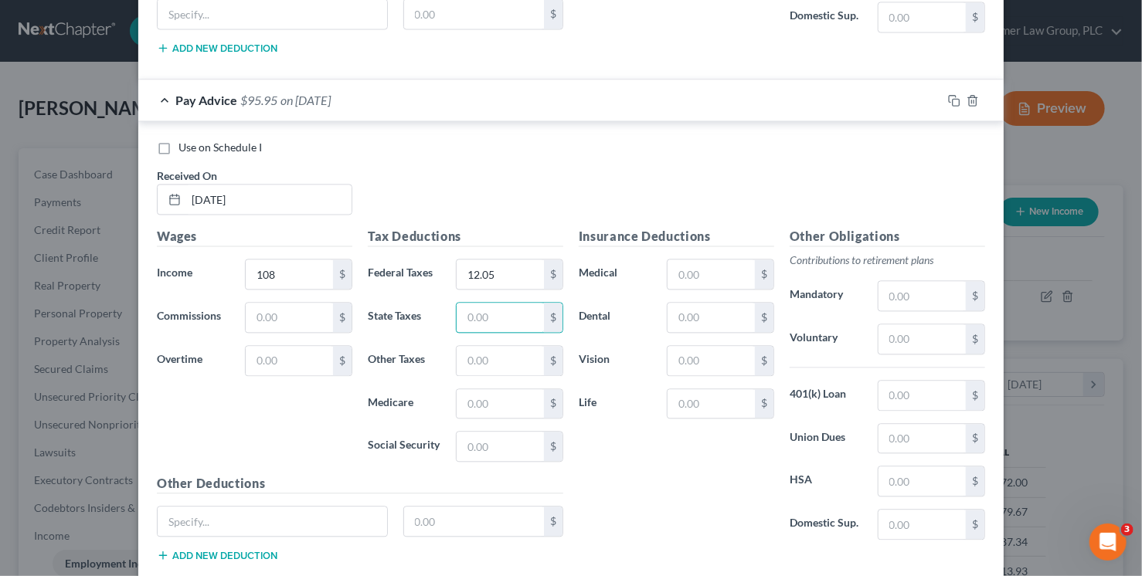
scroll to position [1588, 0]
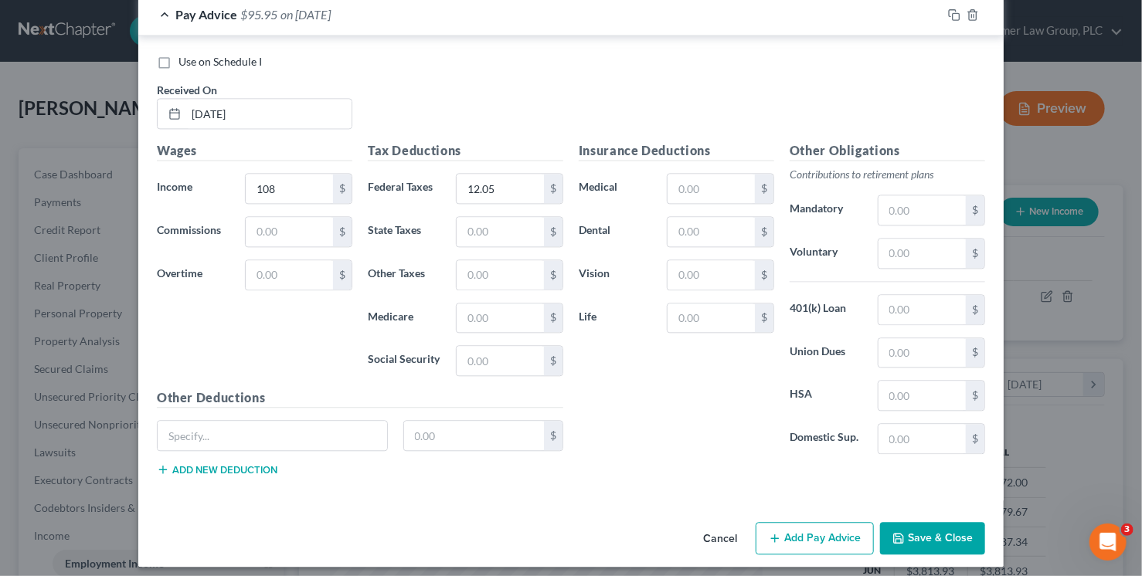
click at [791, 524] on button "Add Pay Advice" at bounding box center [815, 538] width 118 height 32
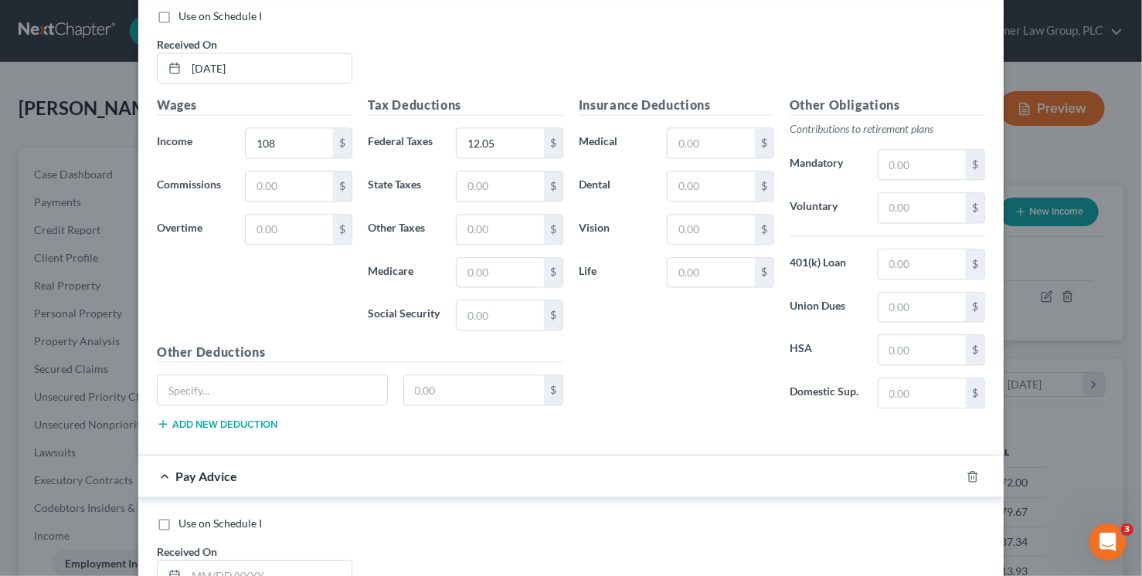
scroll to position [1947, 0]
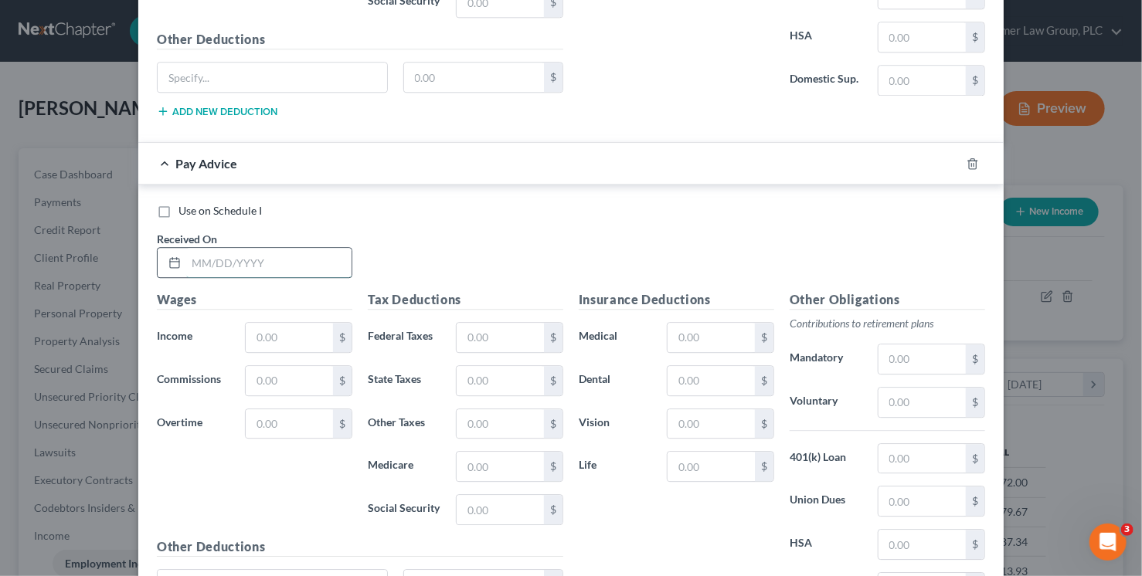
click at [297, 253] on input "text" at bounding box center [268, 262] width 165 height 29
type input "5/9/25"
type input "256.25"
type input "28.57"
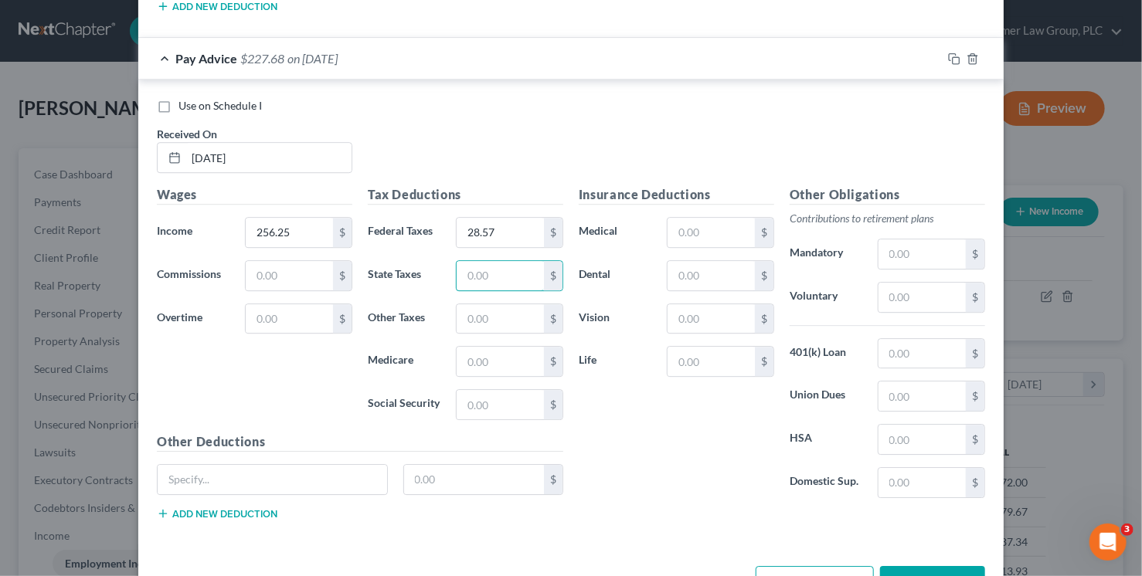
scroll to position [2093, 0]
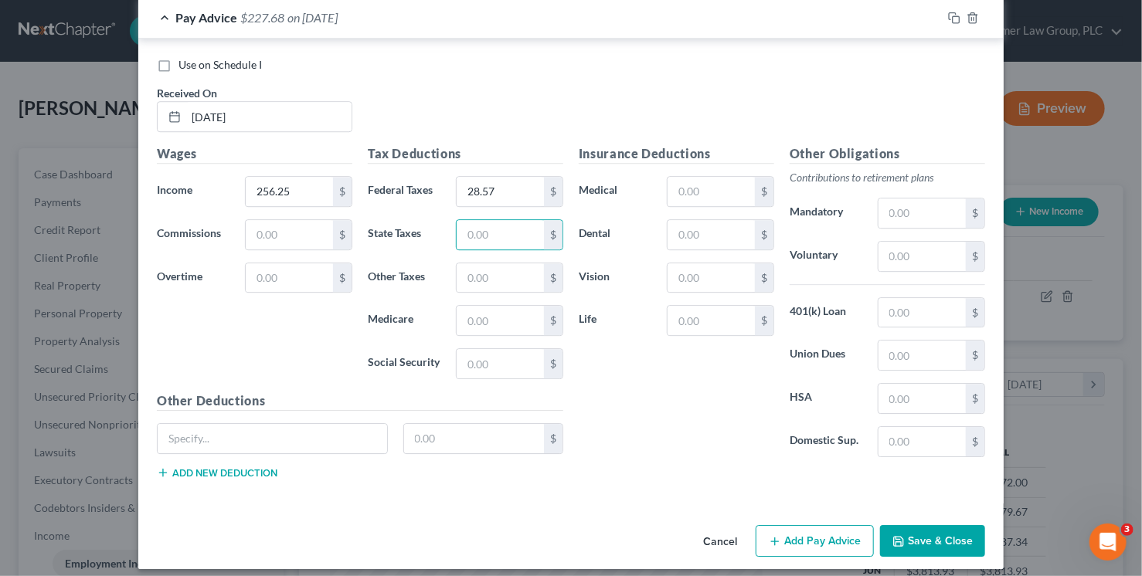
click at [828, 531] on button "Add Pay Advice" at bounding box center [815, 541] width 118 height 32
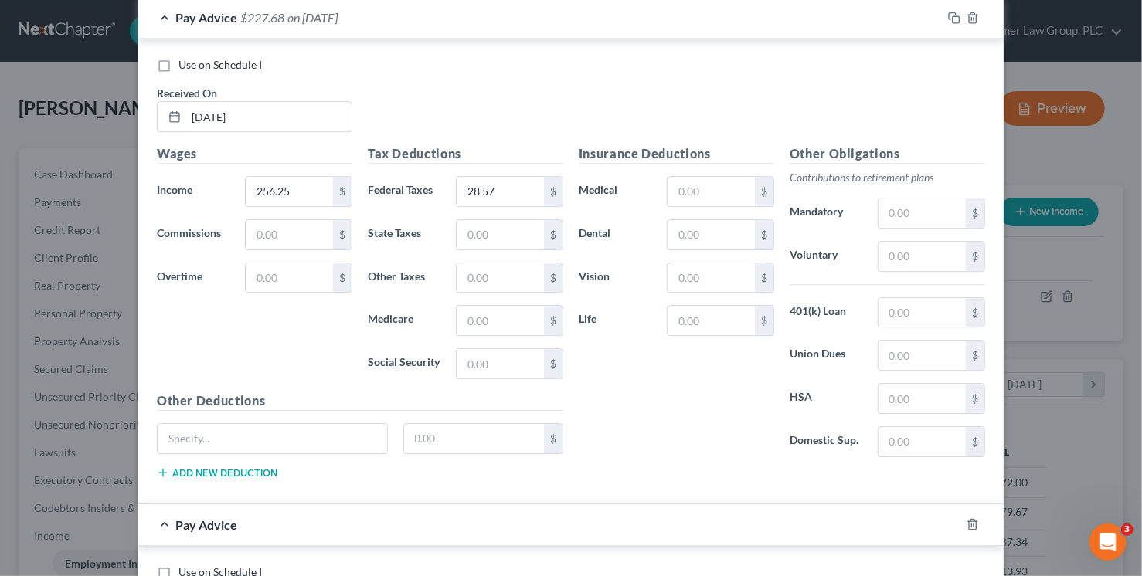
scroll to position [2333, 0]
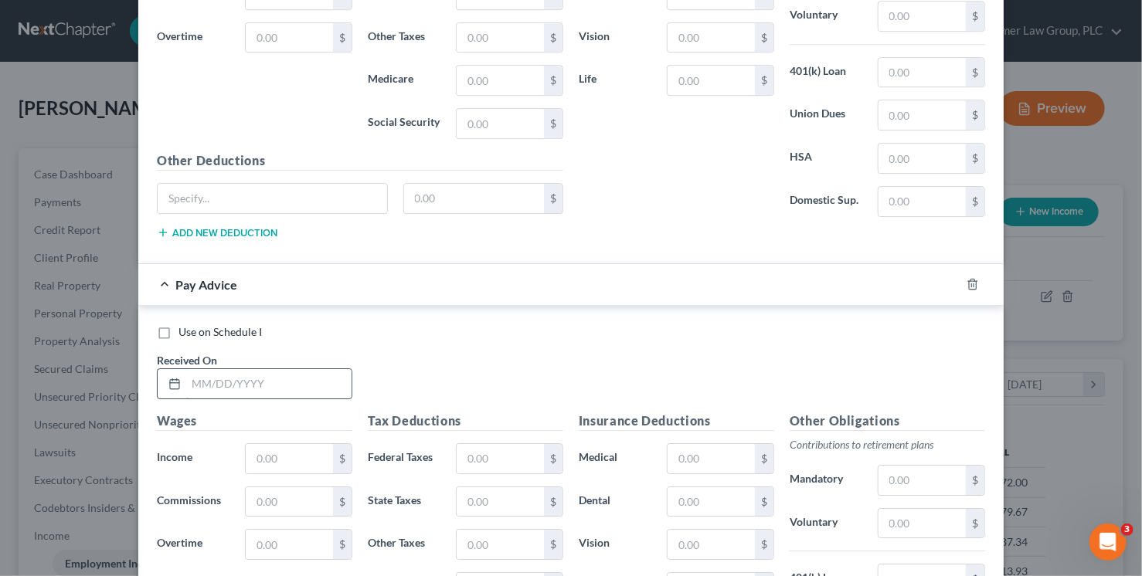
drag, startPoint x: 316, startPoint y: 377, endPoint x: 344, endPoint y: 369, distance: 29.1
click at [317, 376] on input "text" at bounding box center [268, 383] width 165 height 29
type input "4/25/25"
type input "295"
type input "32.88"
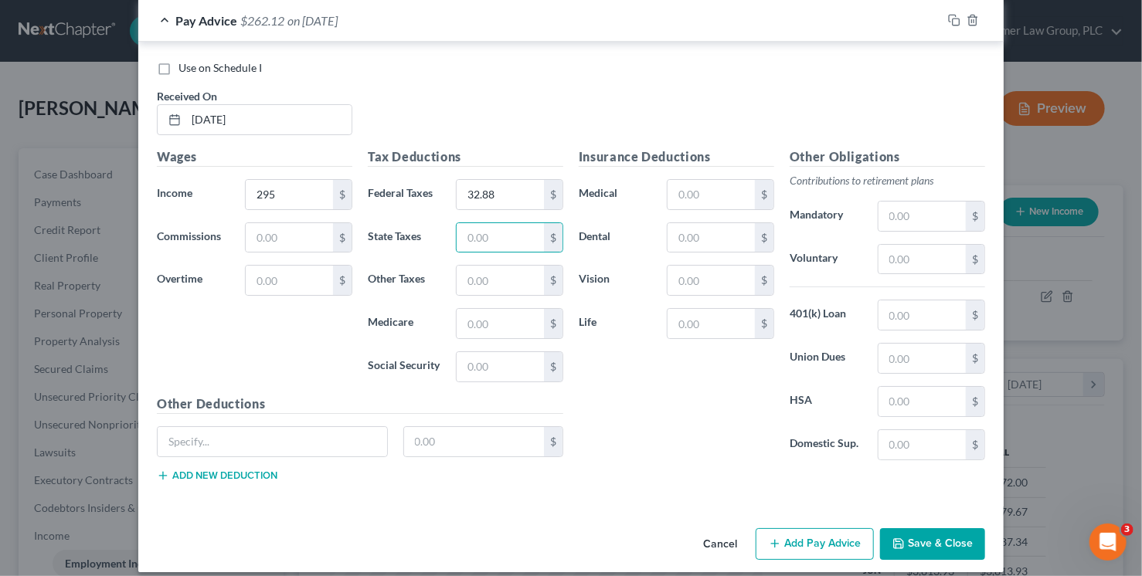
click at [773, 538] on icon "button" at bounding box center [775, 544] width 12 height 12
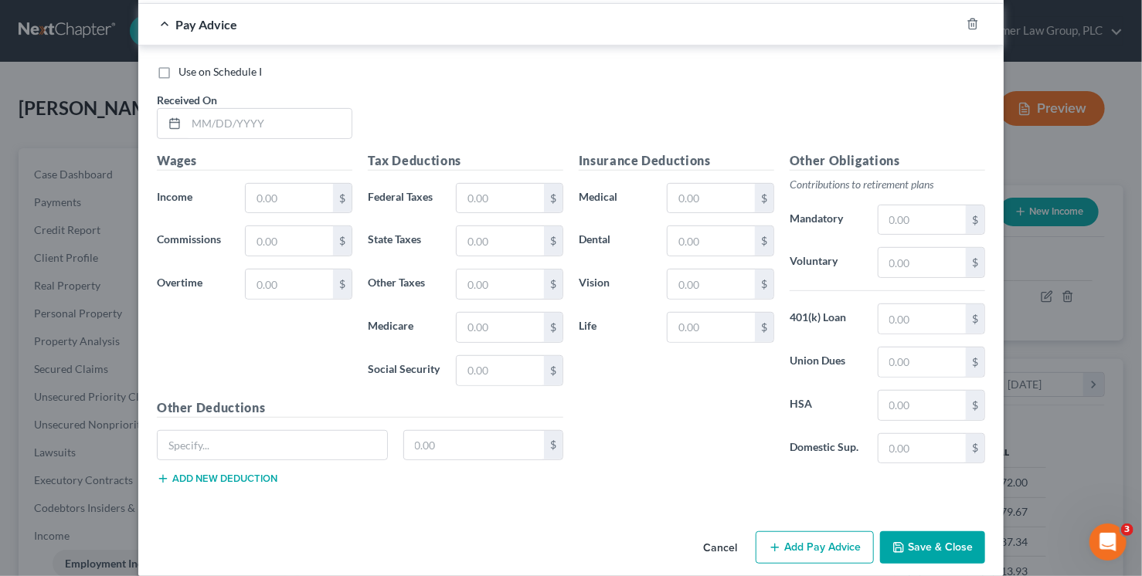
scroll to position [3103, 0]
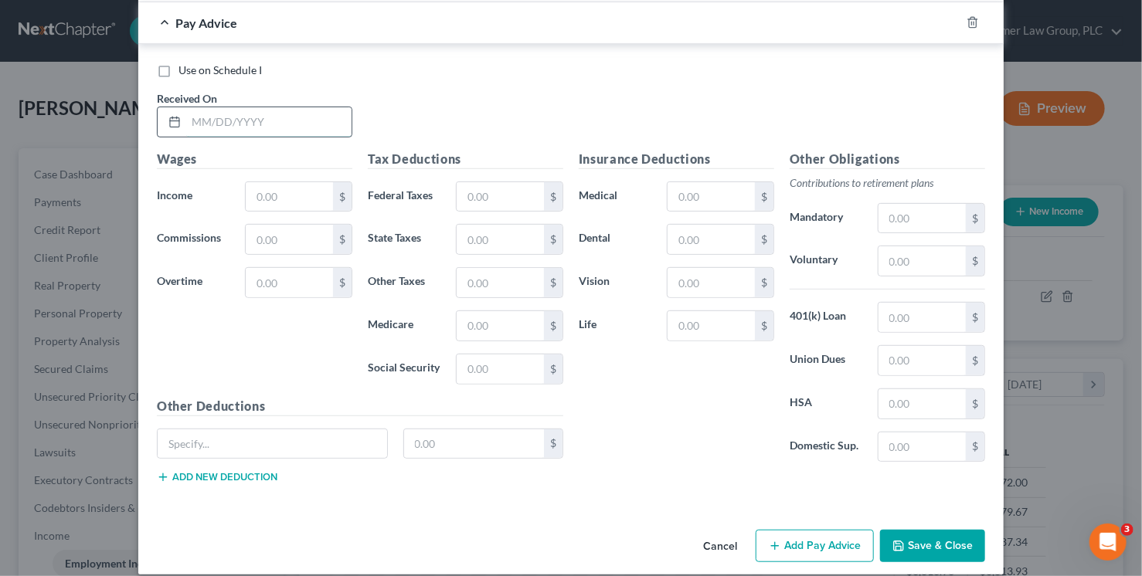
click at [199, 108] on input "text" at bounding box center [268, 121] width 165 height 29
type input "4/10/25"
type input "296.50"
type input "33.07"
click at [816, 530] on button "Add Pay Advice" at bounding box center [815, 546] width 118 height 32
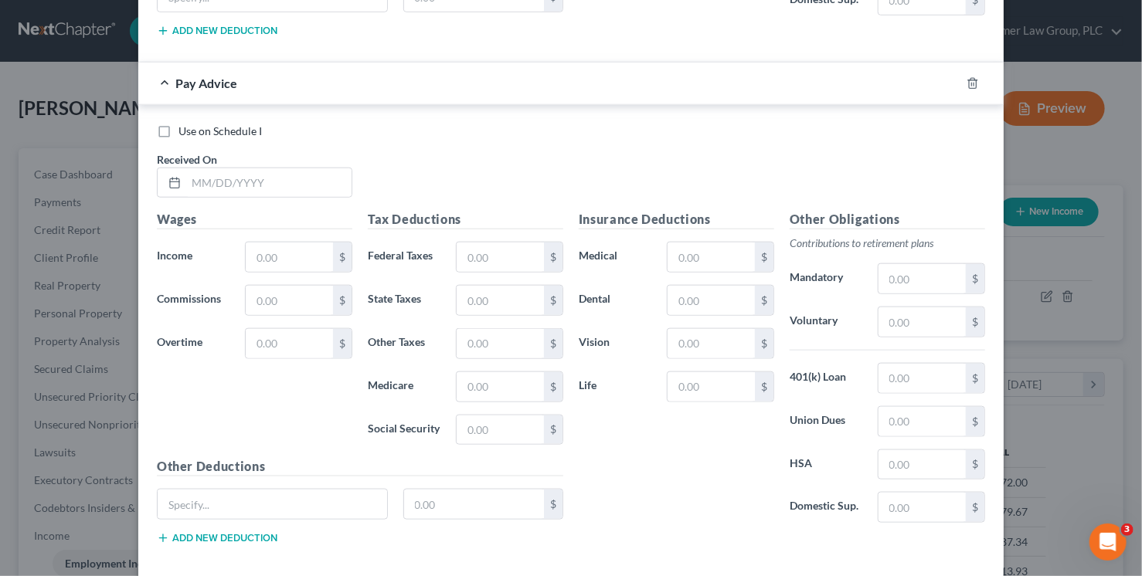
scroll to position [3607, 0]
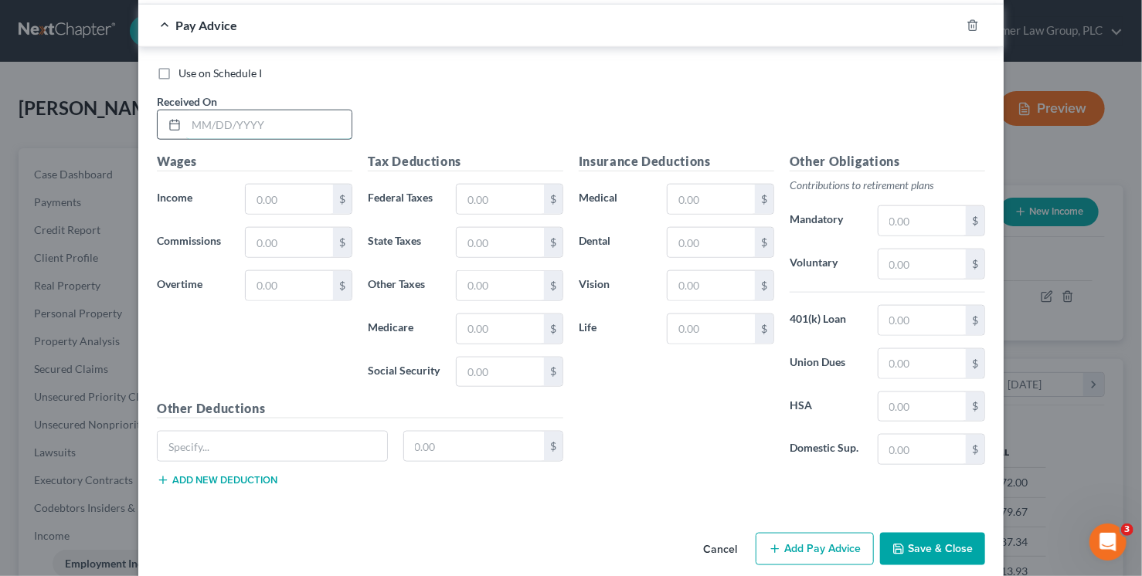
click at [263, 111] on input "text" at bounding box center [268, 124] width 165 height 29
type input "3/25/25"
type input "225.94"
type input "25.08"
click at [812, 533] on button "Add Pay Advice" at bounding box center [815, 549] width 118 height 32
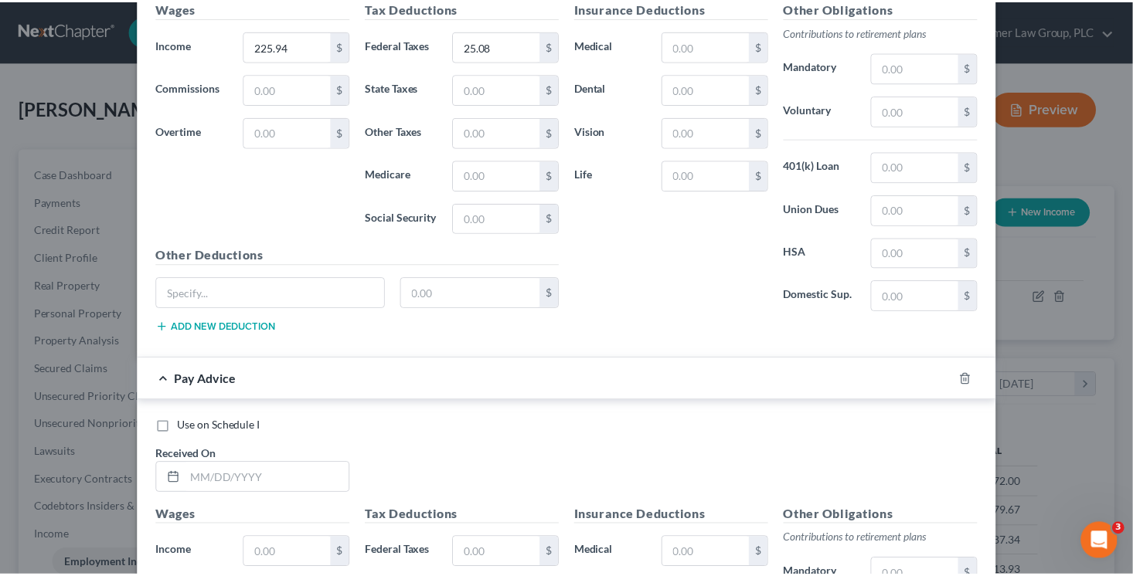
scroll to position [4112, 0]
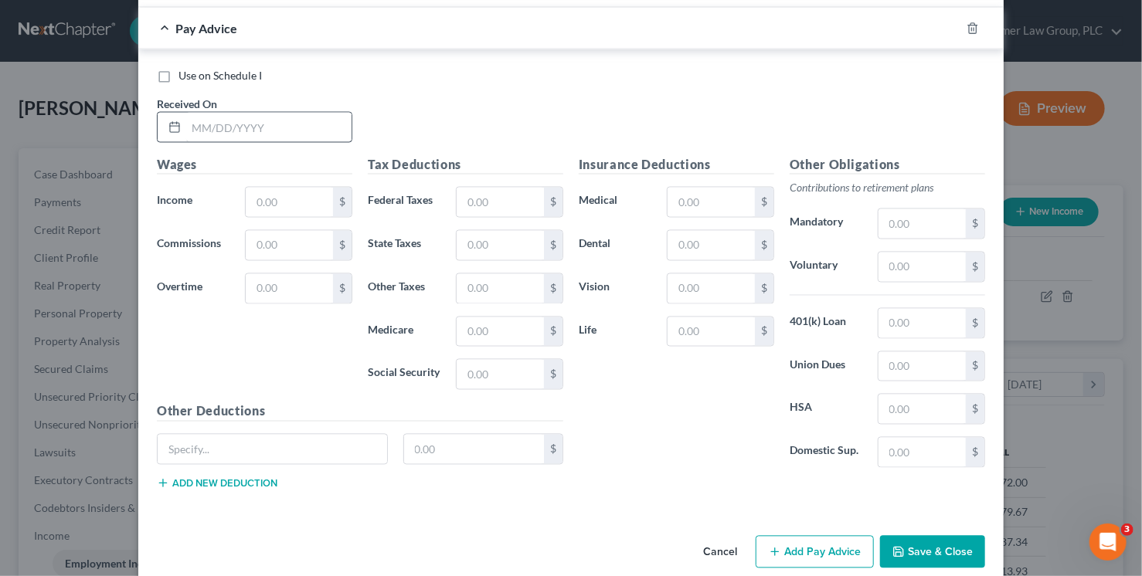
drag, startPoint x: 271, startPoint y: 77, endPoint x: 273, endPoint y: 97, distance: 19.4
click at [271, 96] on div "Received On *" at bounding box center [254, 119] width 211 height 47
click at [273, 113] on input "text" at bounding box center [268, 127] width 165 height 29
type input "3/10/25"
type input "461.50"
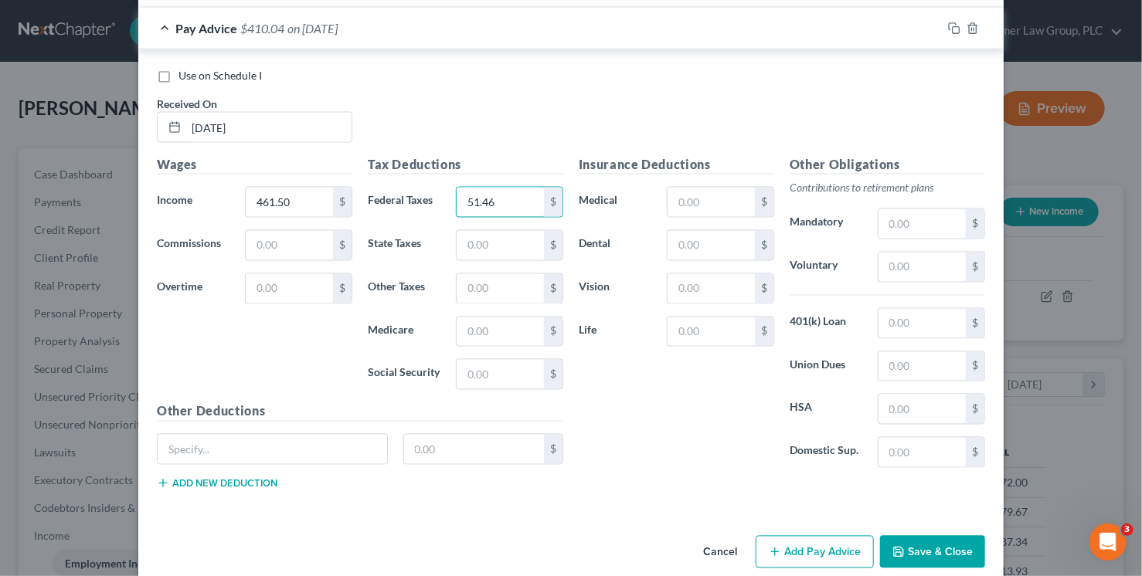
type input "51.46"
click at [943, 536] on button "Save & Close" at bounding box center [932, 552] width 105 height 32
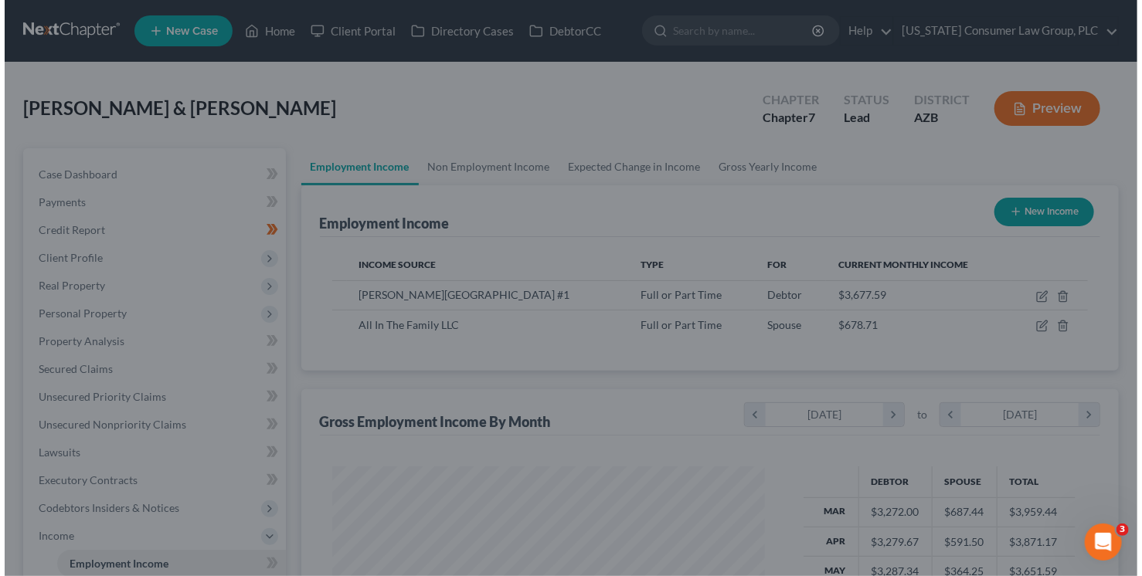
scroll to position [772273, 772089]
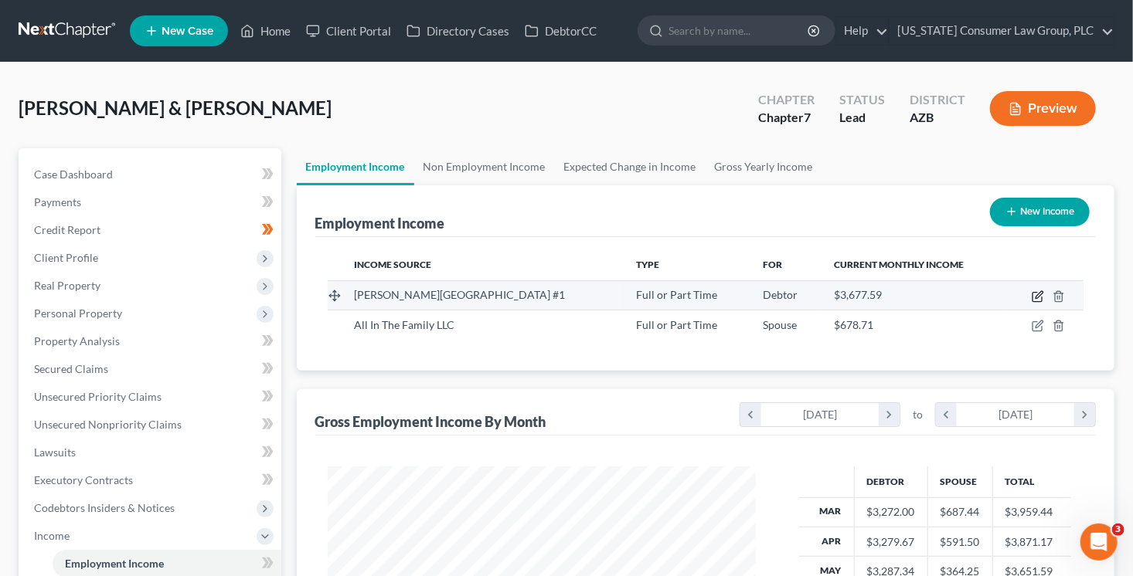
click at [1036, 293] on icon "button" at bounding box center [1036, 297] width 9 height 9
select select "0"
select select "2"
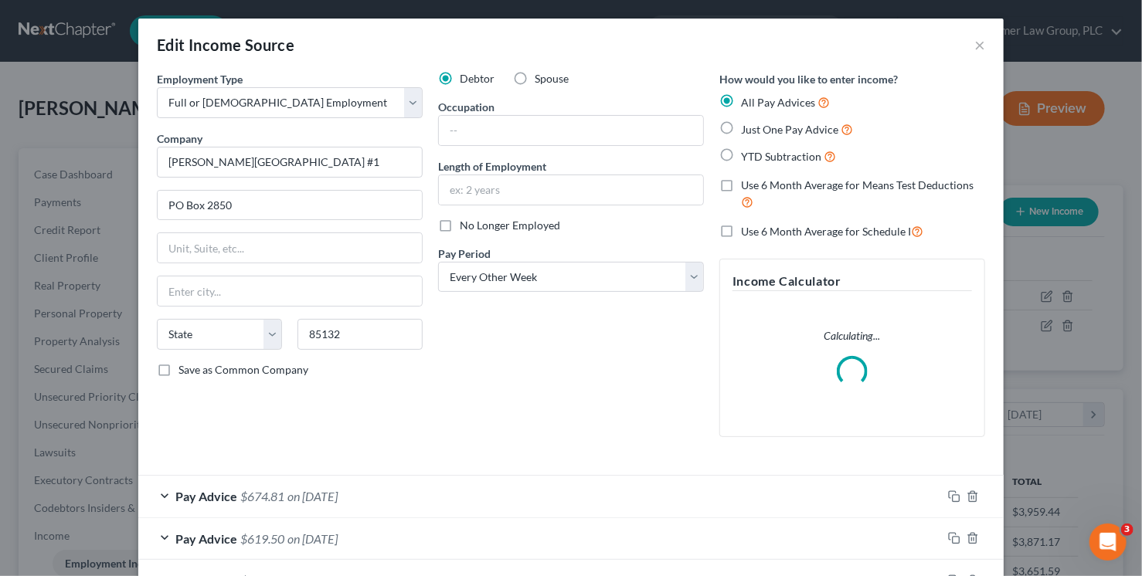
scroll to position [275, 464]
click at [535, 71] on label "Spouse" at bounding box center [552, 78] width 34 height 15
click at [541, 71] on input "Spouse" at bounding box center [546, 76] width 10 height 10
radio input "true"
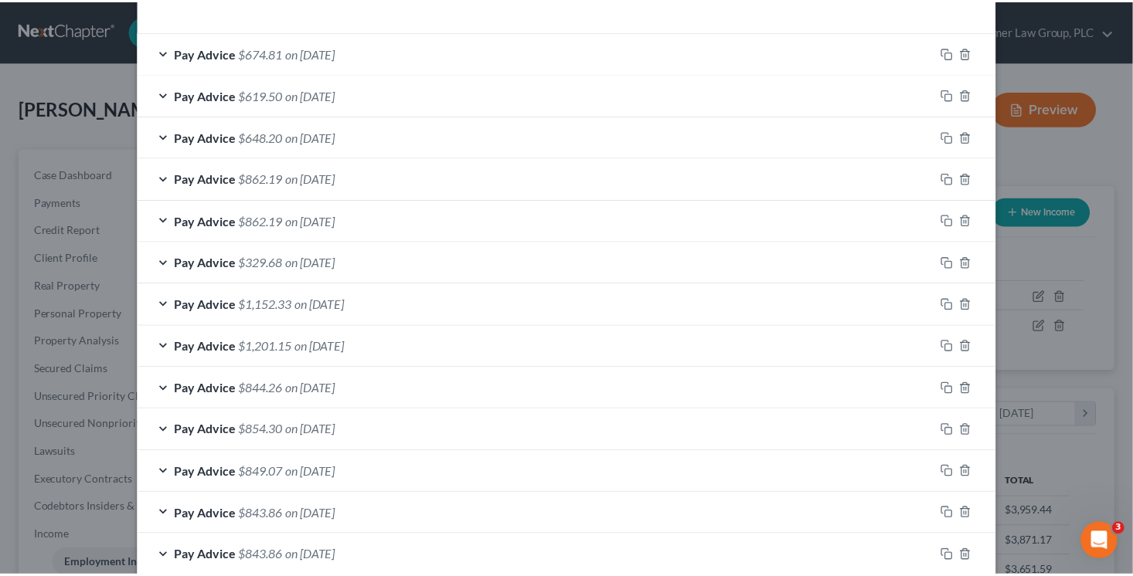
scroll to position [569, 0]
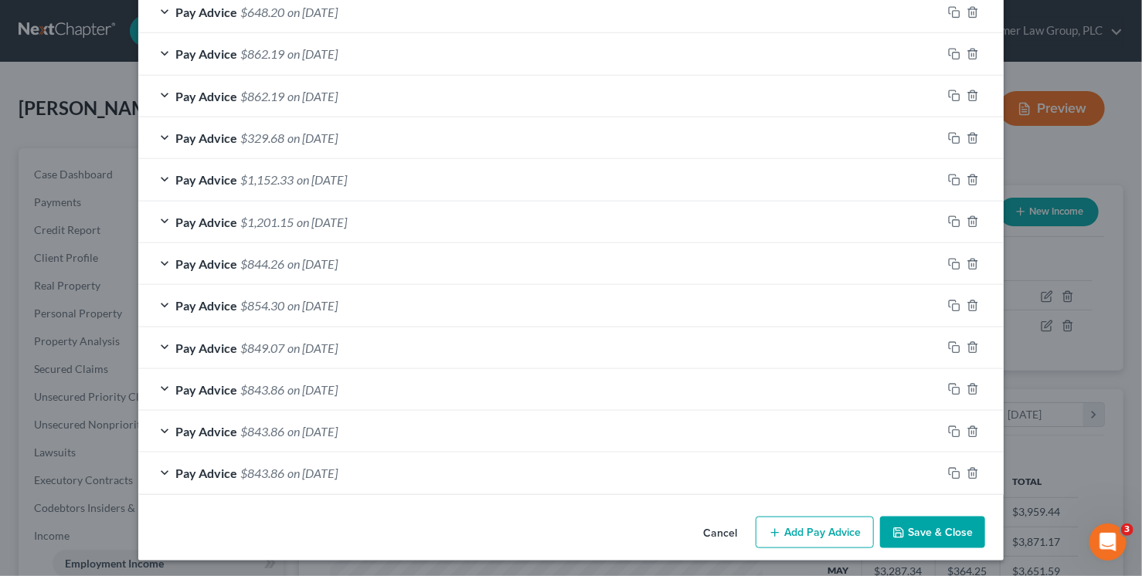
click at [919, 530] on button "Save & Close" at bounding box center [932, 533] width 105 height 32
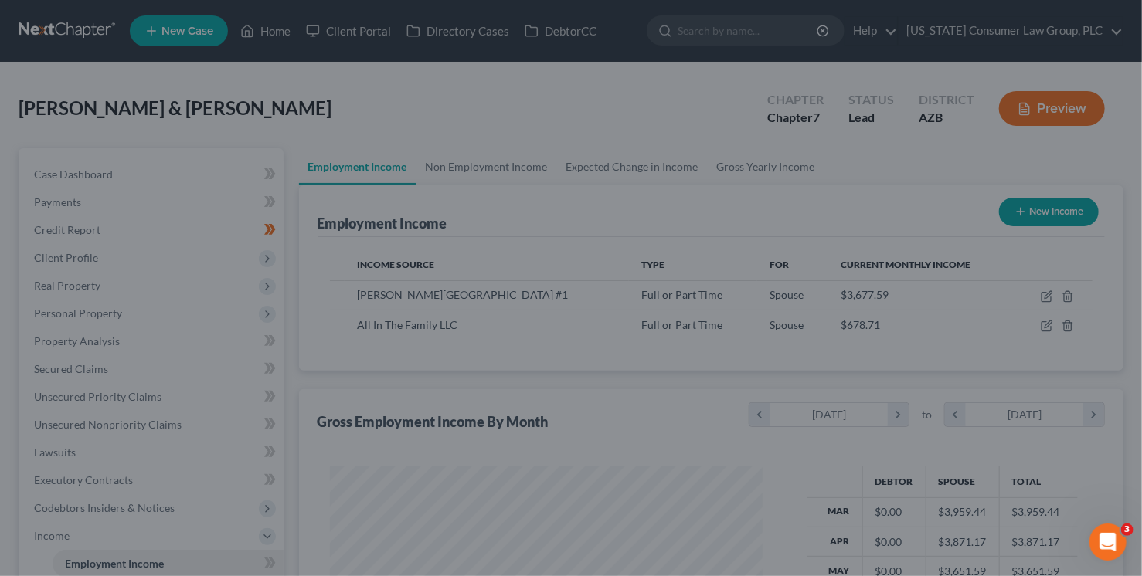
scroll to position [772273, 772089]
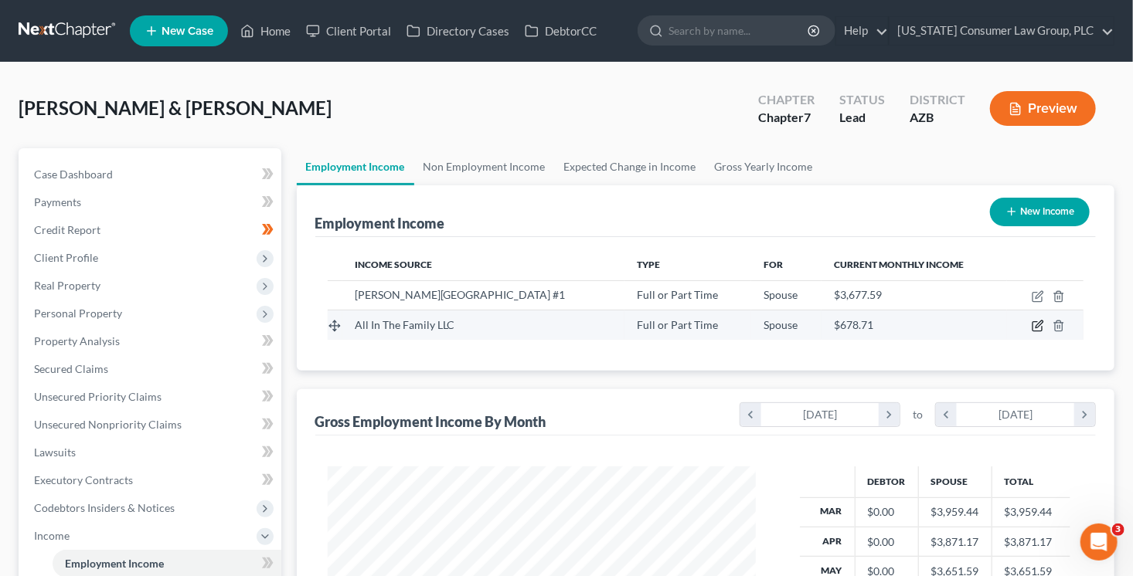
click at [1037, 322] on icon "button" at bounding box center [1037, 326] width 12 height 12
select select "0"
select select "3"
select select "2"
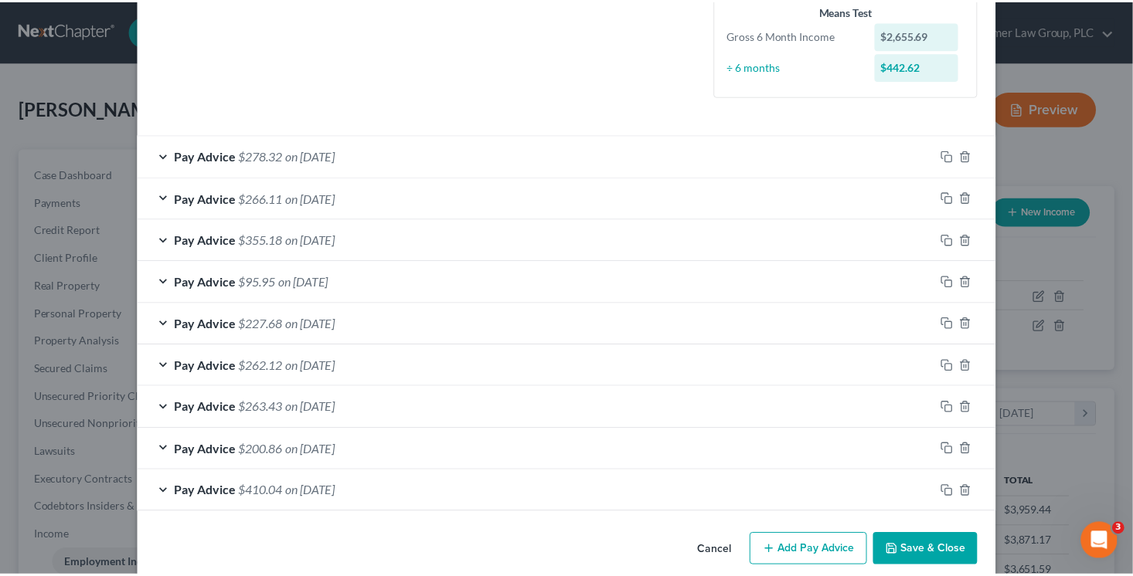
scroll to position [409, 0]
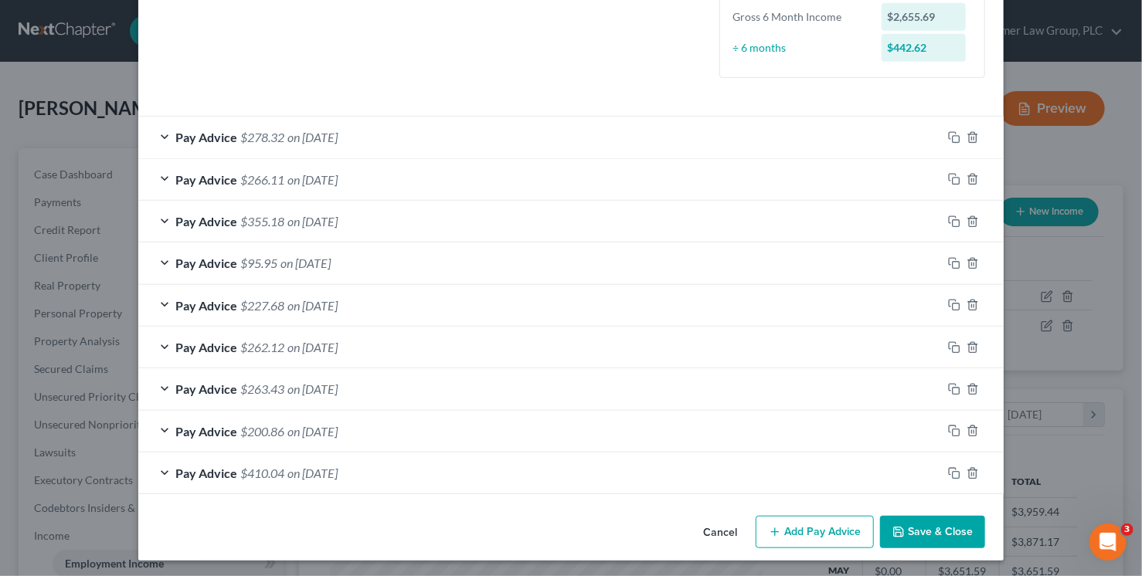
click at [933, 518] on button "Save & Close" at bounding box center [932, 532] width 105 height 32
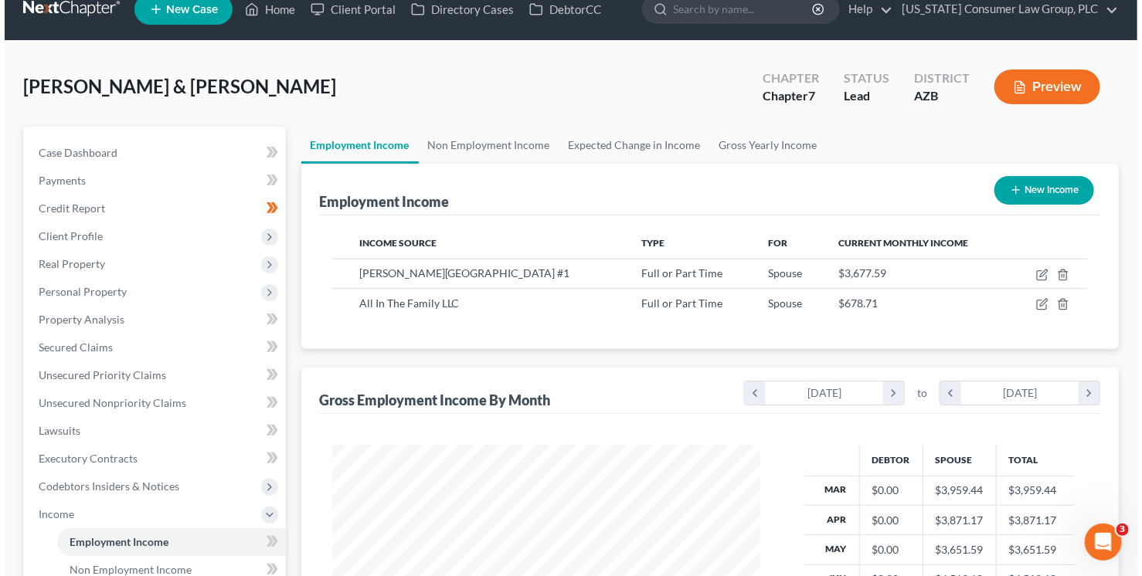
scroll to position [0, 0]
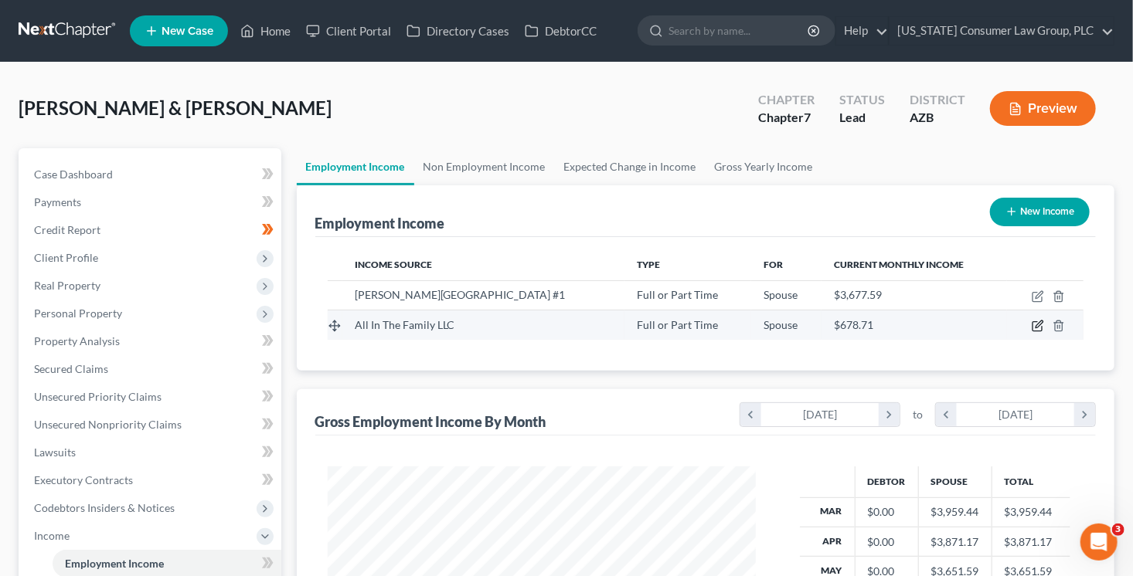
click at [1042, 322] on icon "button" at bounding box center [1038, 324] width 7 height 7
select select "0"
select select "3"
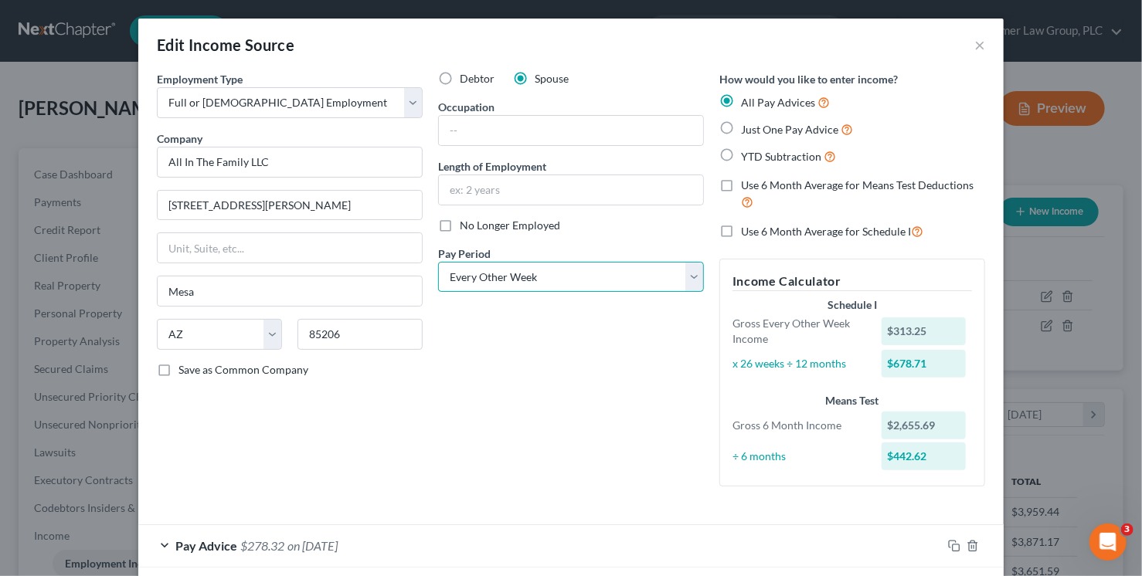
click at [528, 276] on select "Select Monthly Twice Monthly Every Other Week Weekly" at bounding box center [571, 277] width 266 height 31
select select "1"
click at [438, 262] on select "Select Monthly Twice Monthly Every Other Week Weekly" at bounding box center [571, 277] width 266 height 31
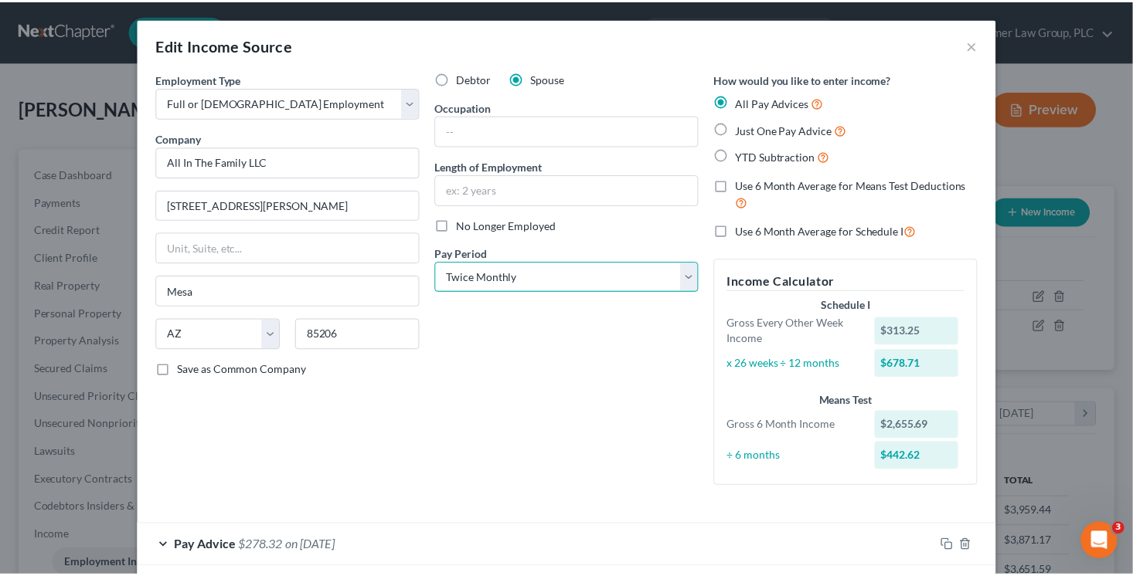
scroll to position [409, 0]
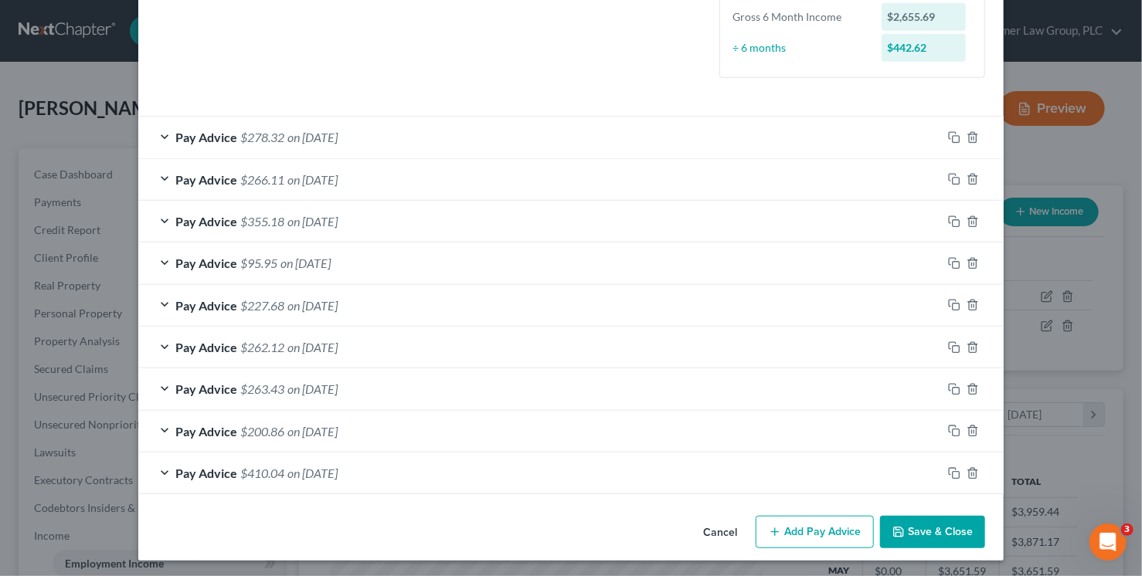
click at [892, 522] on button "Save & Close" at bounding box center [932, 532] width 105 height 32
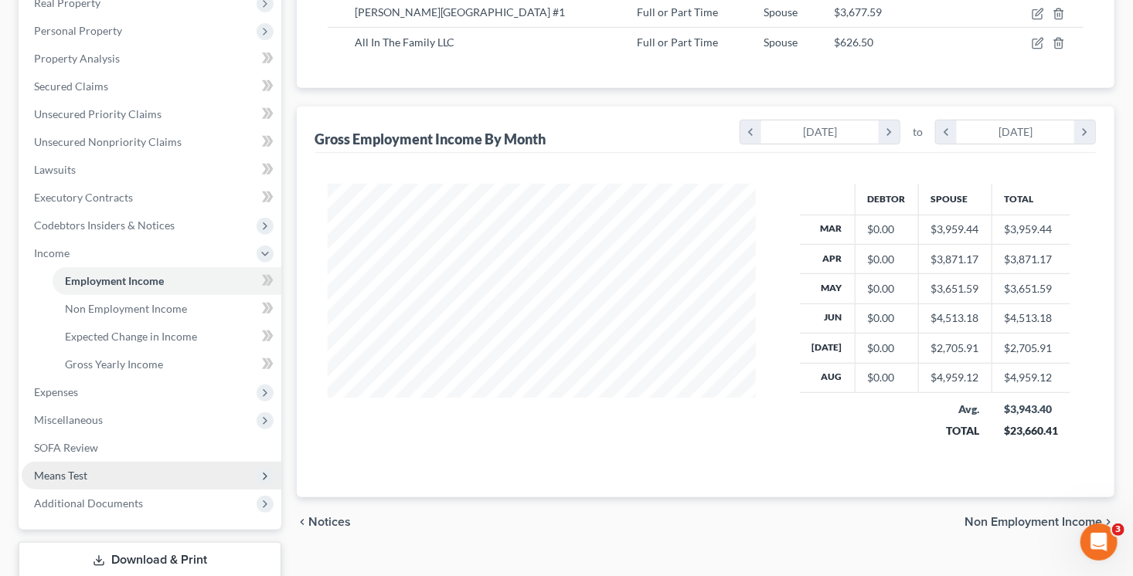
scroll to position [290, 0]
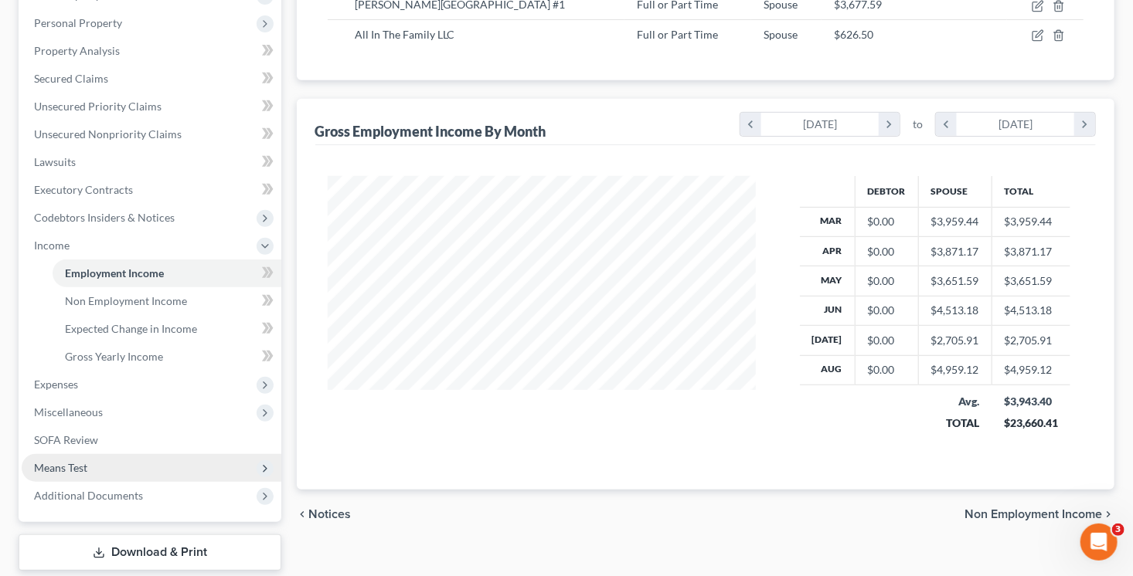
click at [84, 464] on span "Means Test" at bounding box center [60, 467] width 53 height 13
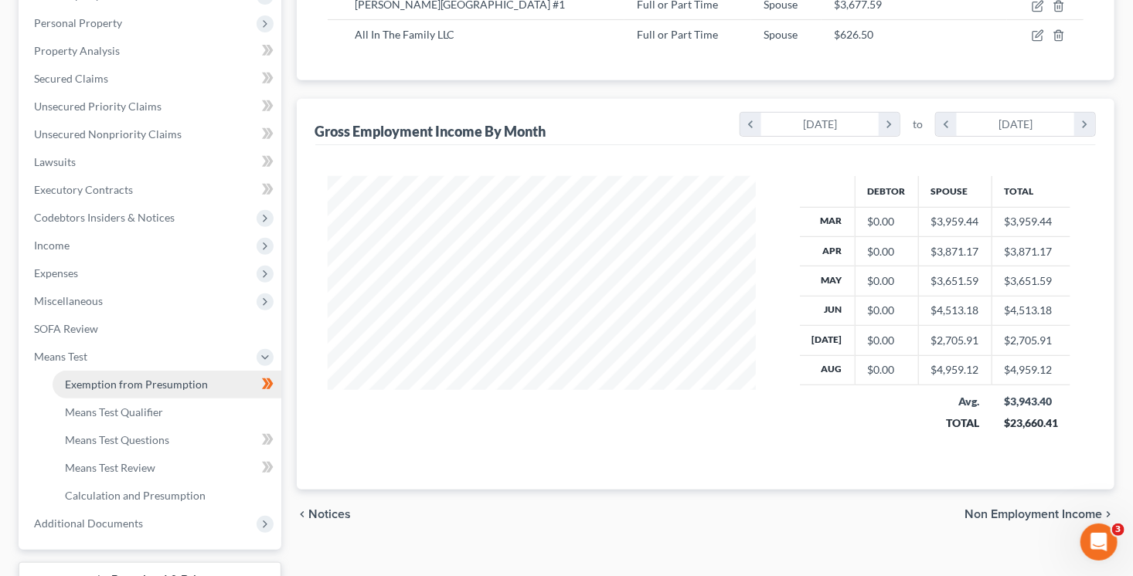
click at [202, 387] on span "Exemption from Presumption" at bounding box center [136, 384] width 143 height 13
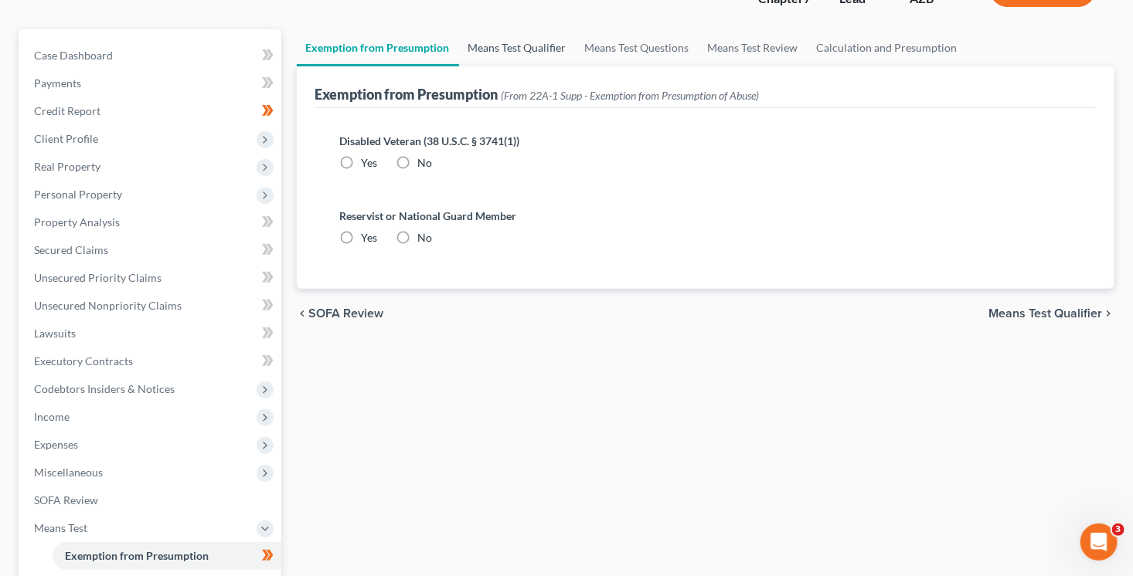
scroll to position [9, 0]
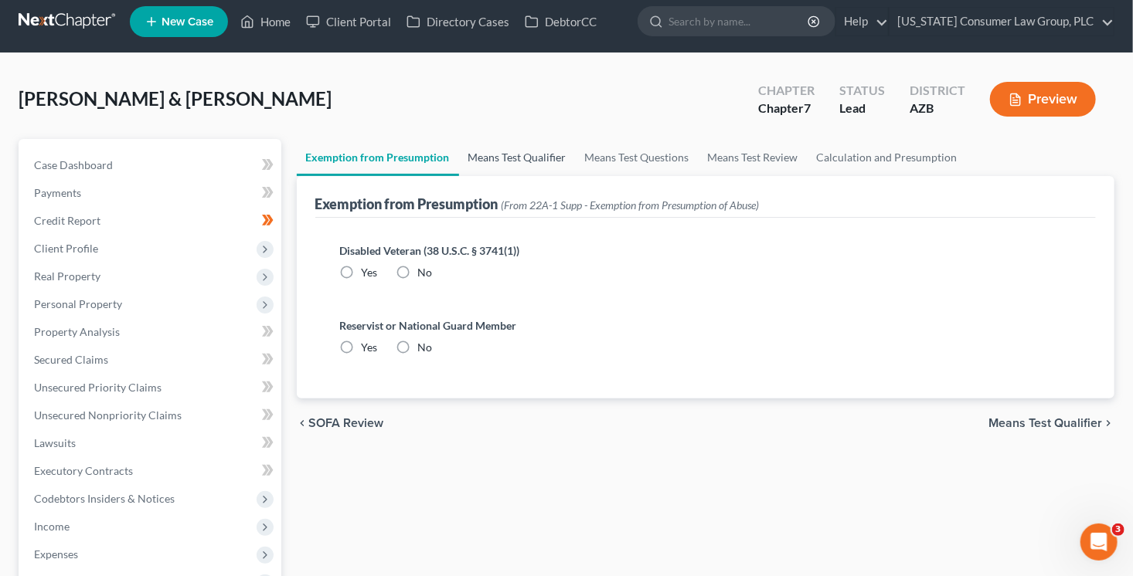
radio input "true"
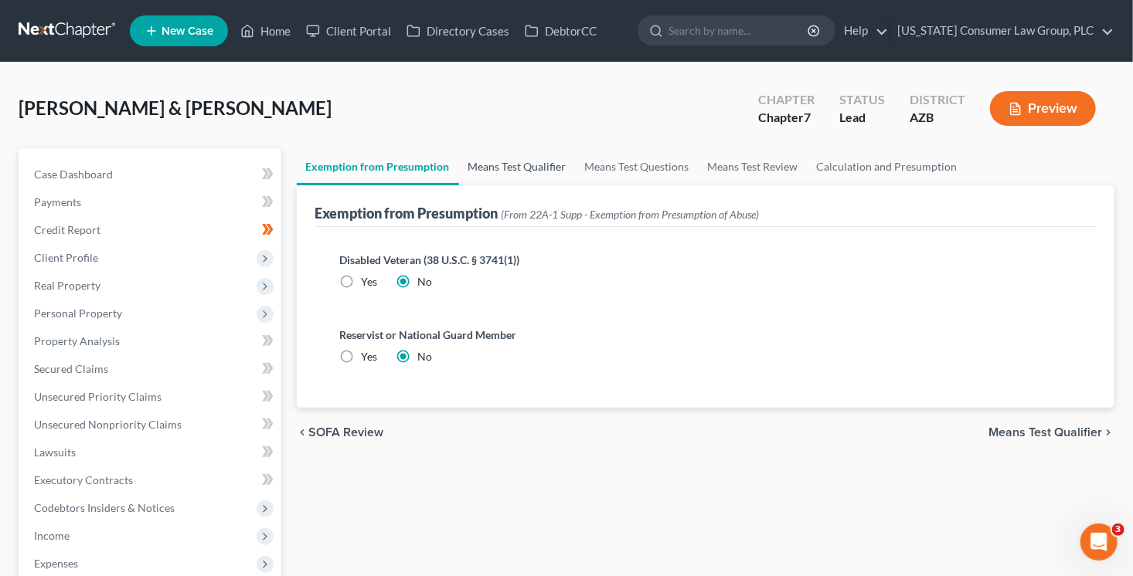
click at [491, 168] on link "Means Test Qualifier" at bounding box center [517, 166] width 117 height 37
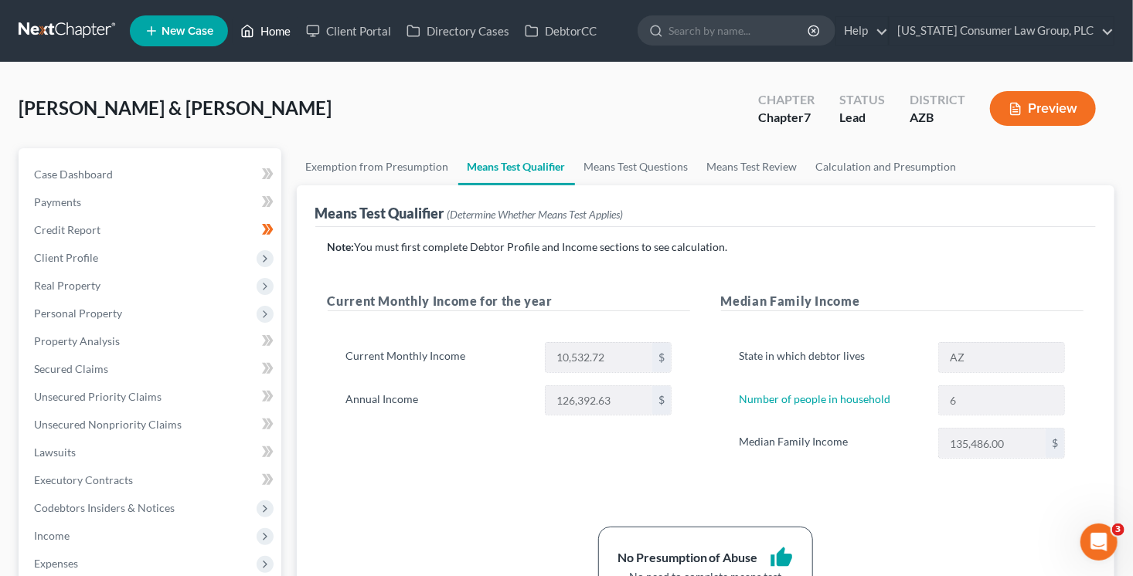
click at [272, 32] on link "Home" at bounding box center [266, 31] width 66 height 28
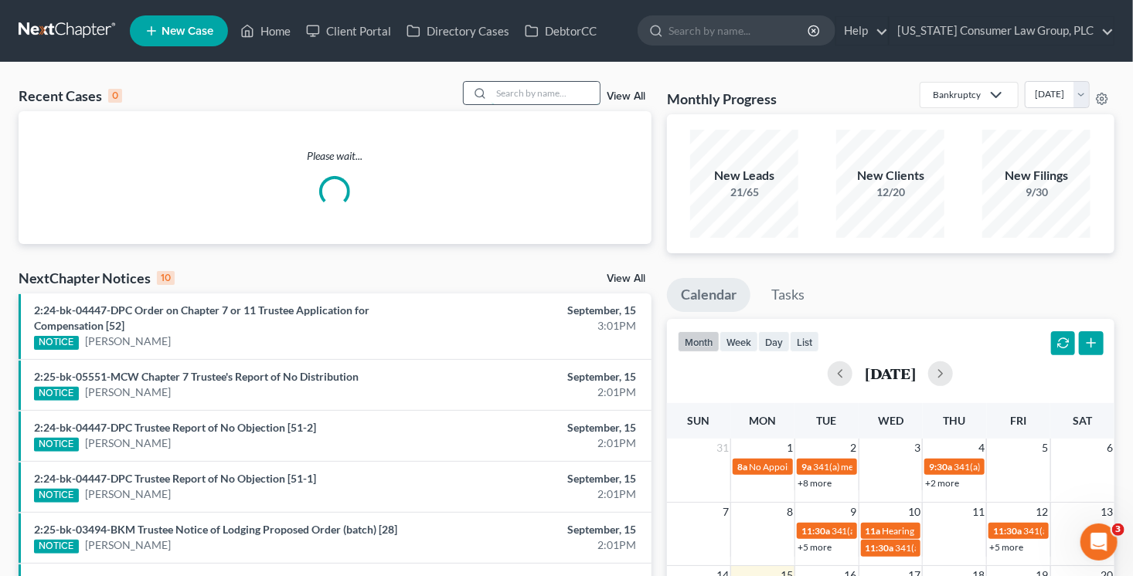
click at [549, 97] on input "search" at bounding box center [545, 93] width 108 height 22
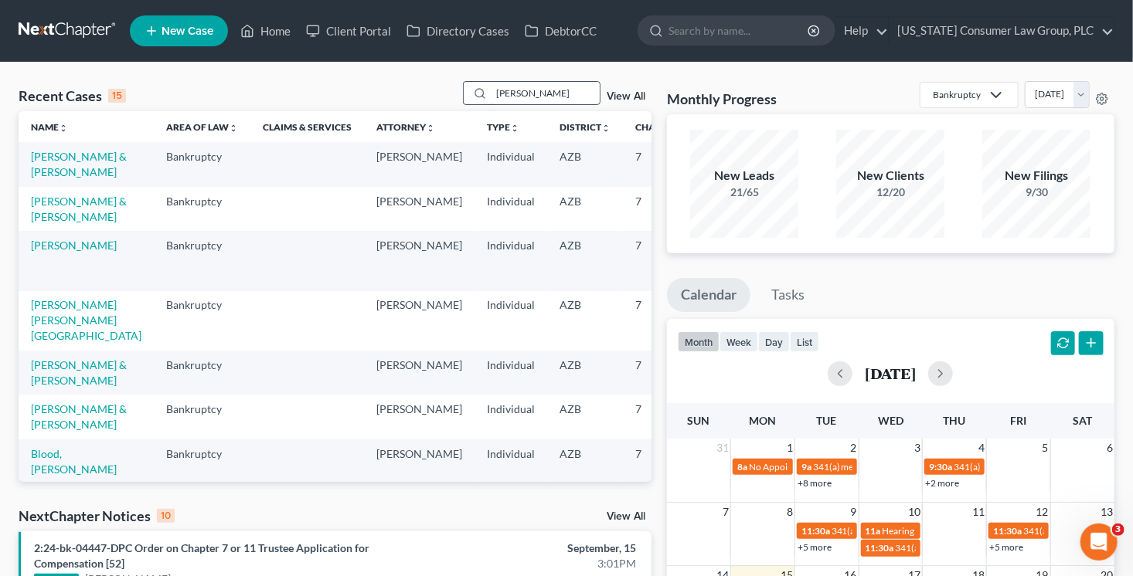
type input "boggs"
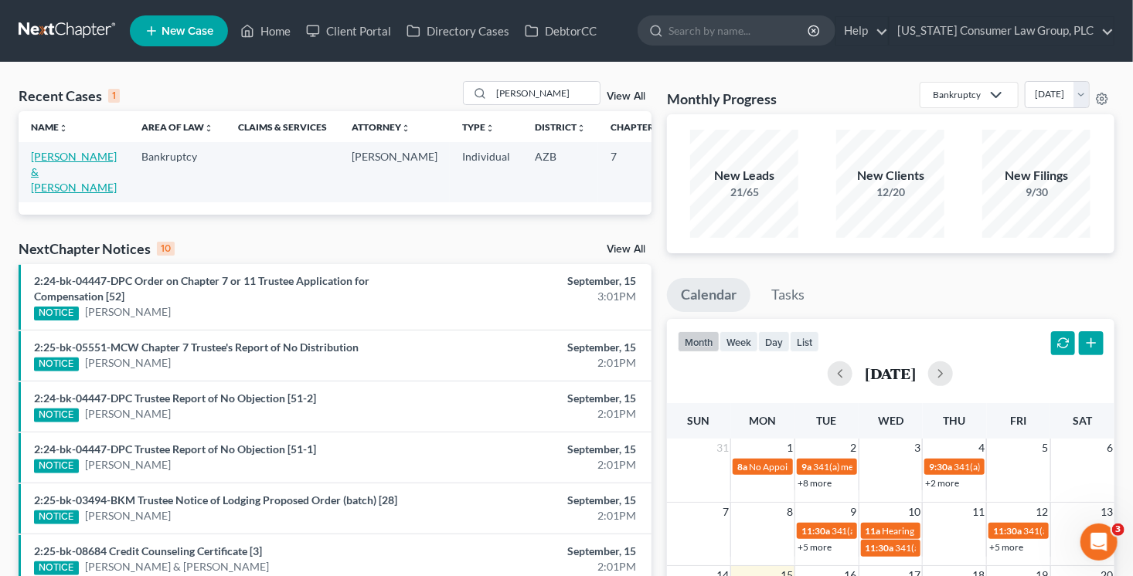
click at [43, 170] on link "Boggs, James & Rachel" at bounding box center [74, 172] width 86 height 44
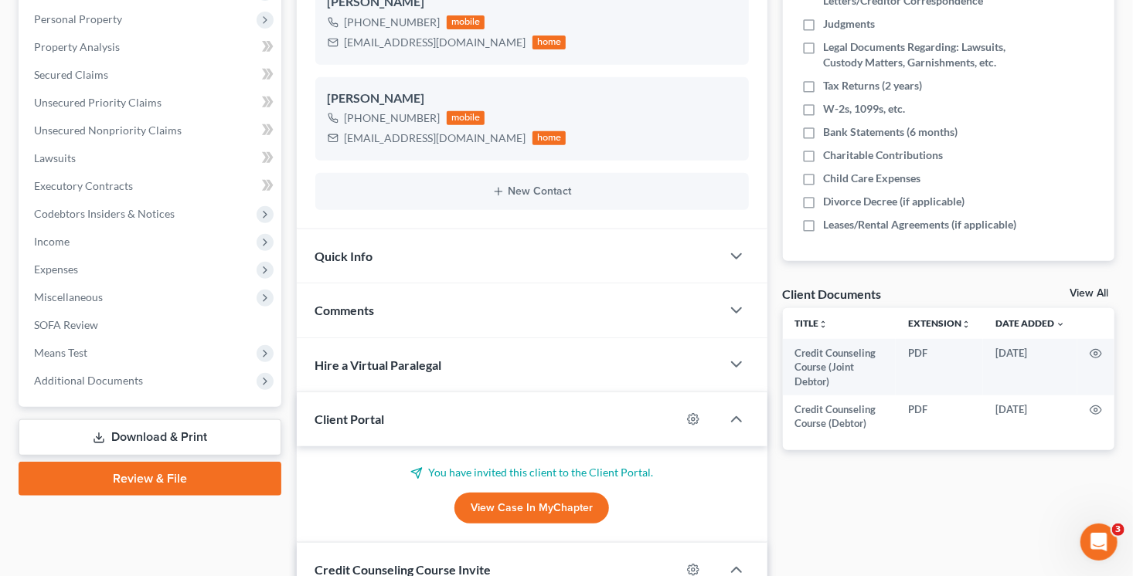
scroll to position [12, 0]
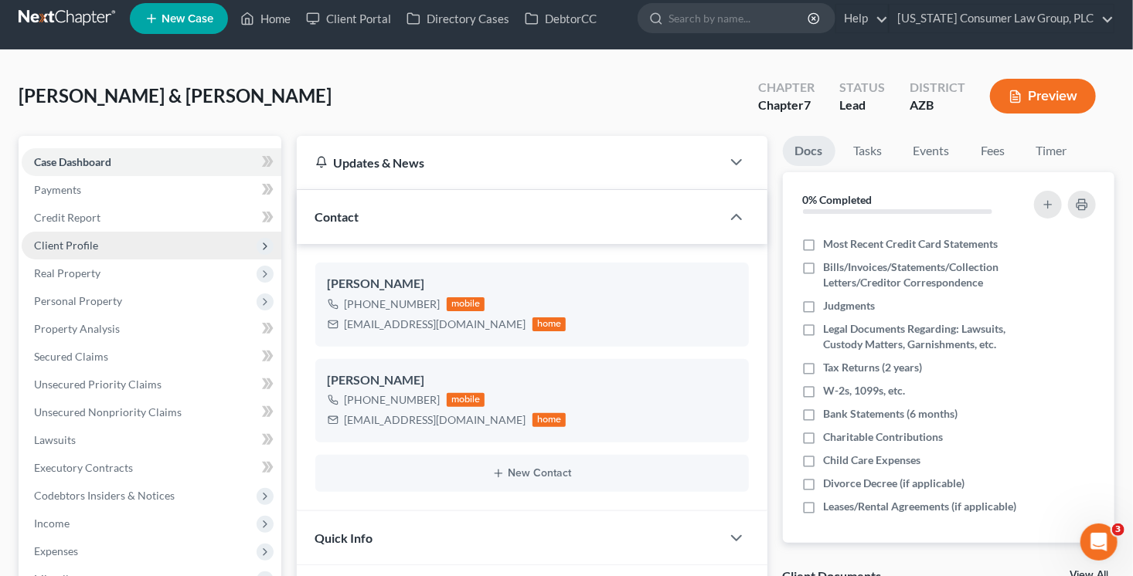
click at [261, 246] on icon at bounding box center [265, 246] width 12 height 12
click at [280, 303] on div "Case Dashboard Payments Invoices Payments Payments Credit Report Client Profile" at bounding box center [150, 568] width 278 height 864
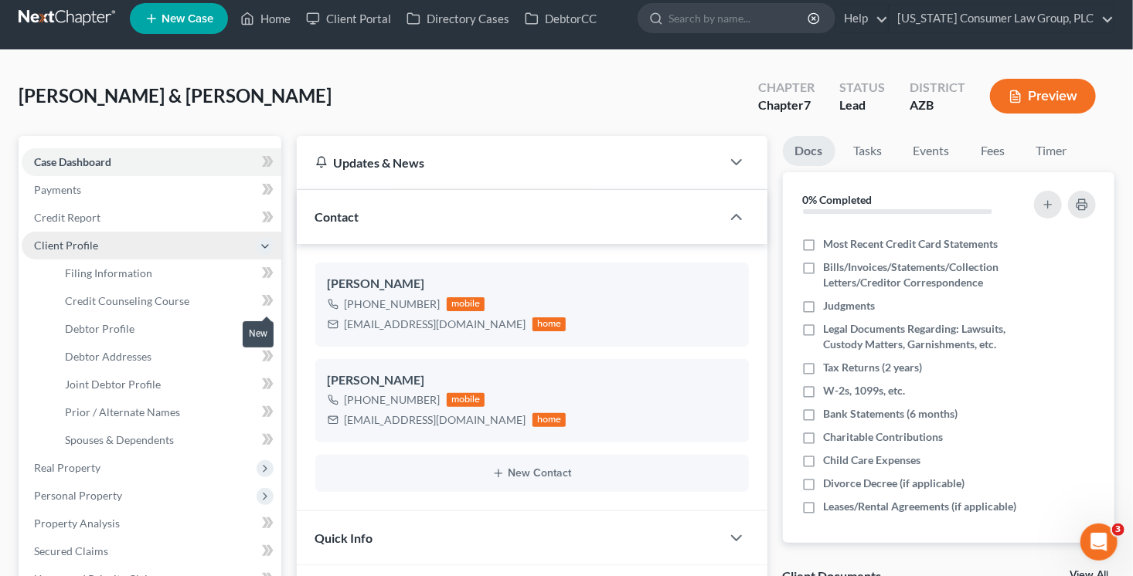
click at [277, 301] on span at bounding box center [267, 302] width 27 height 23
click at [208, 301] on link "Credit Counseling Course" at bounding box center [167, 301] width 229 height 28
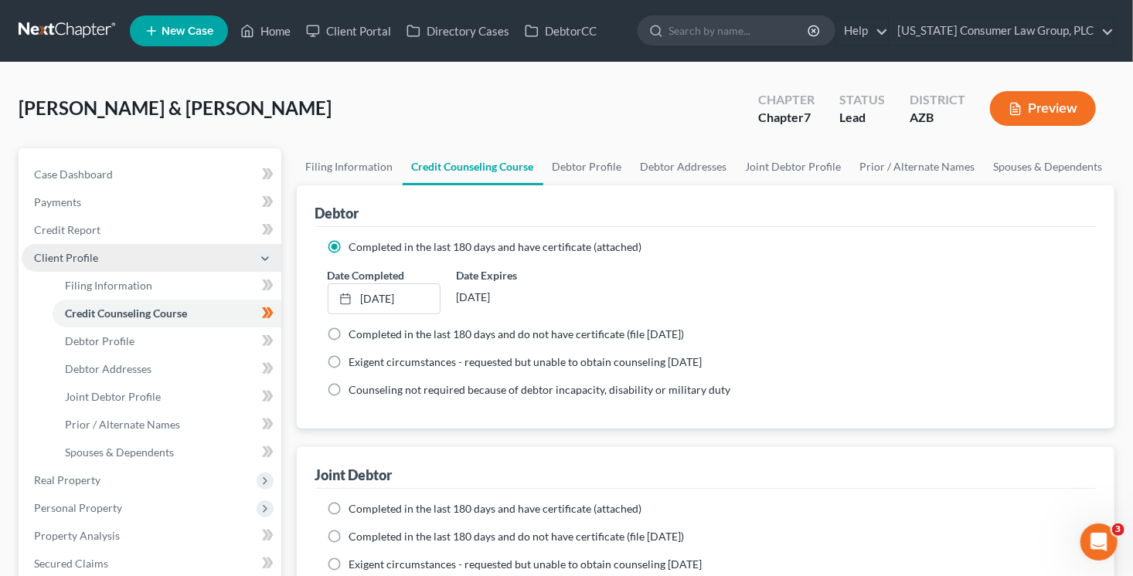
click at [433, 504] on span "Completed in the last 180 days and have certificate (attached)" at bounding box center [495, 508] width 293 height 13
click at [365, 504] on input "Completed in the last 180 days and have certificate (attached)" at bounding box center [360, 506] width 10 height 10
radio input "true"
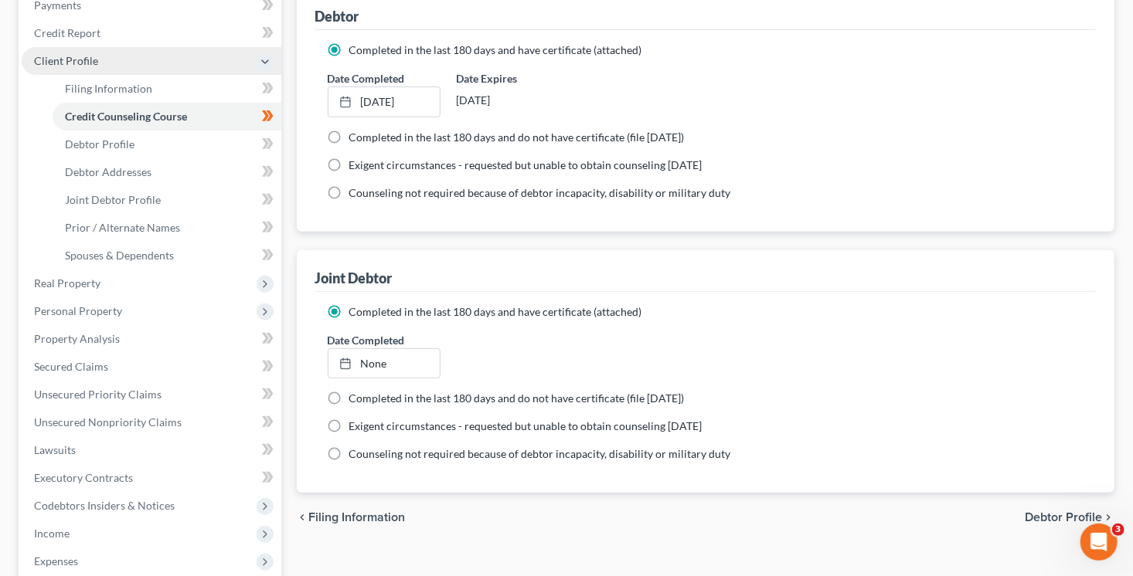
scroll to position [206, 0]
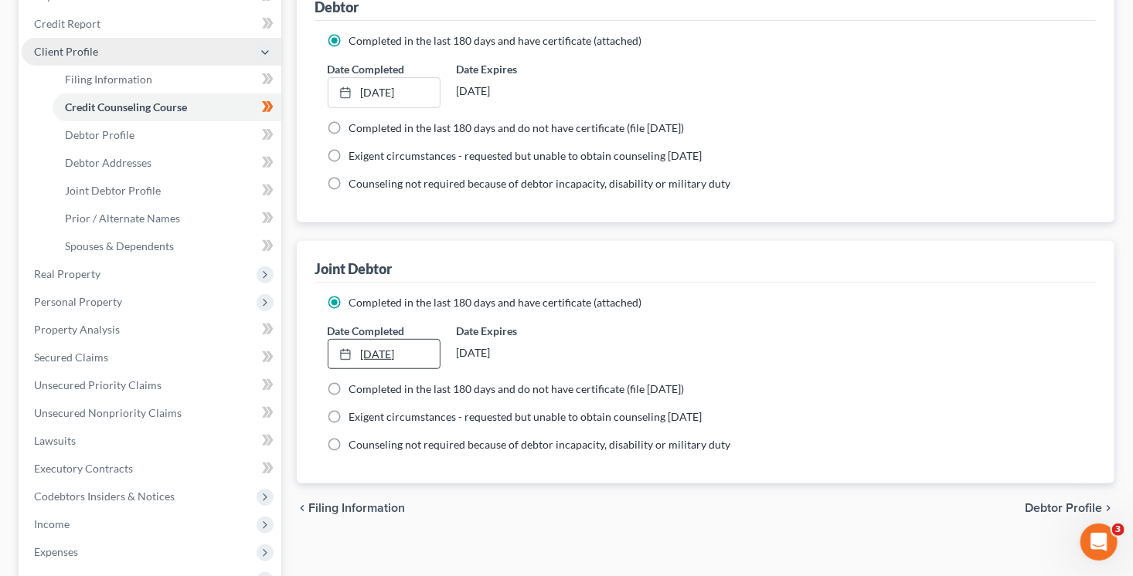
click at [389, 349] on link "9/15/2025" at bounding box center [383, 354] width 111 height 29
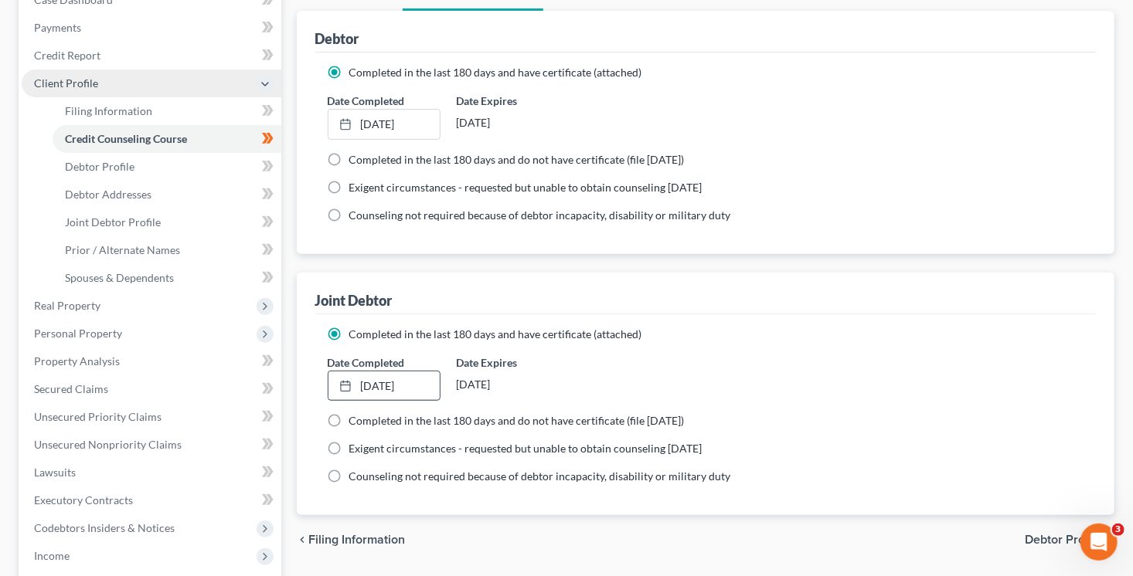
scroll to position [0, 0]
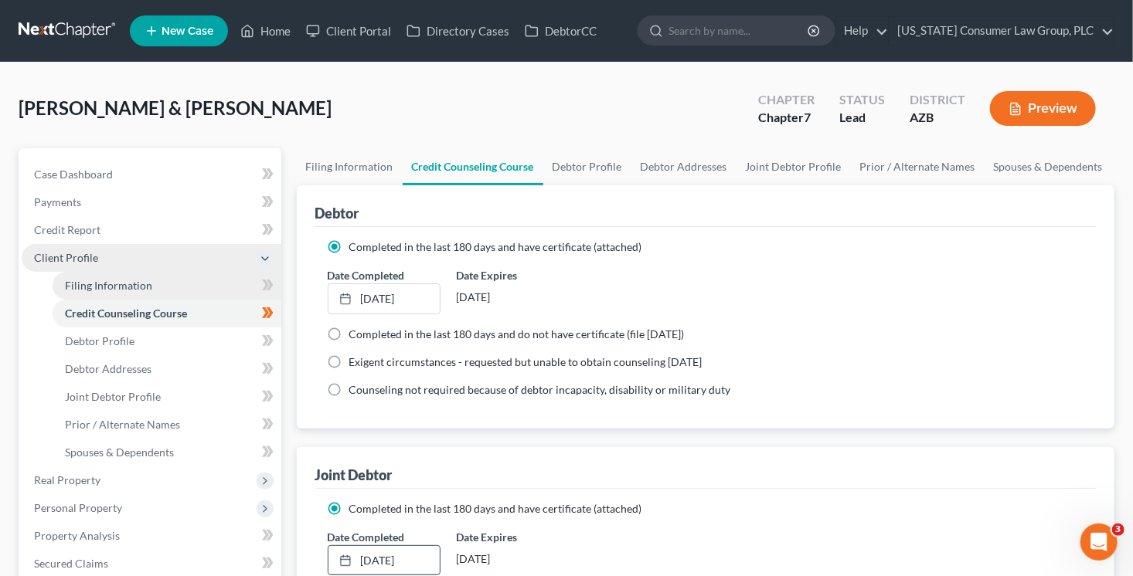
click at [185, 282] on link "Filing Information" at bounding box center [167, 286] width 229 height 28
select select "1"
select select "0"
select select "4"
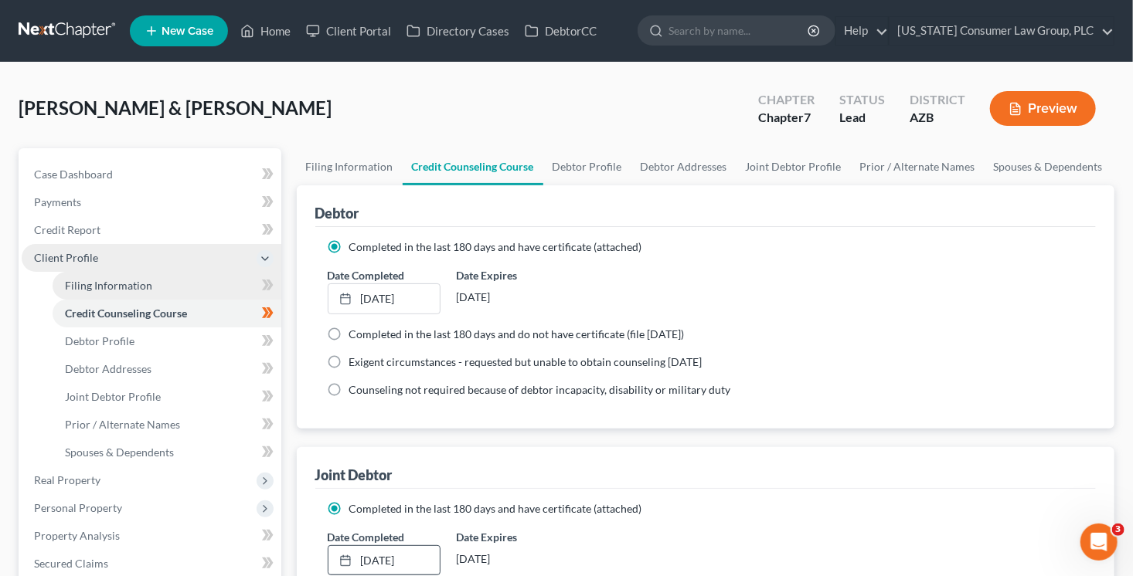
select select "0"
select select "3"
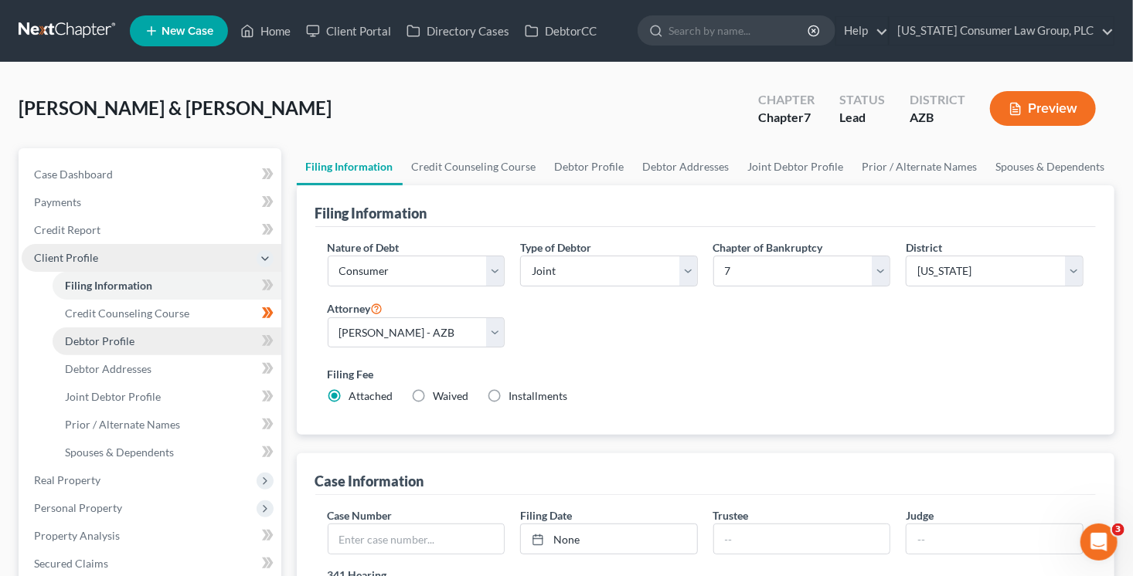
click at [203, 336] on link "Debtor Profile" at bounding box center [167, 342] width 229 height 28
select select "1"
select select "0"
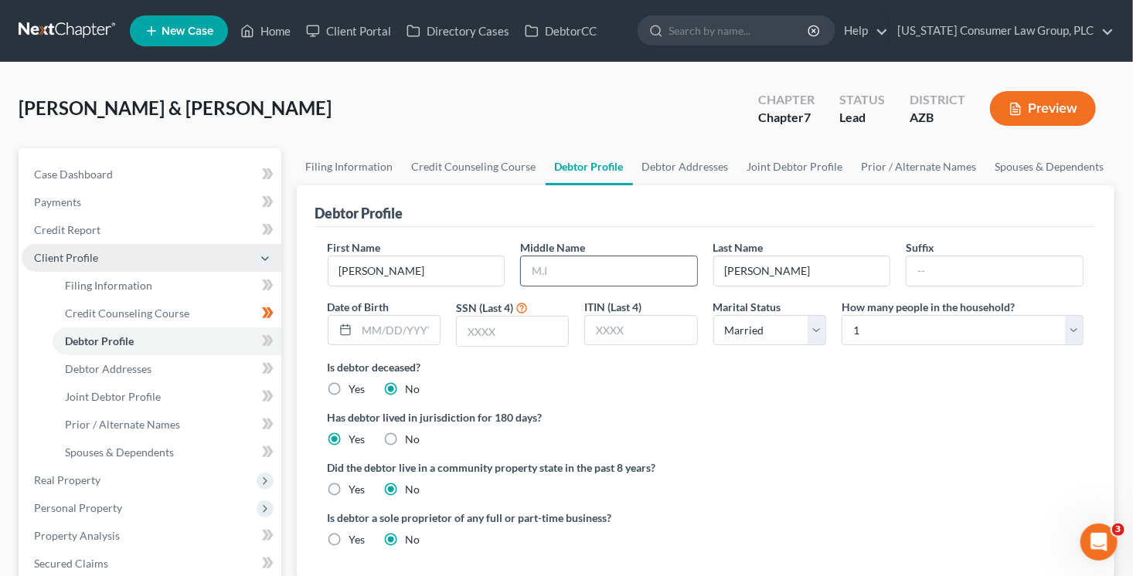
click at [613, 270] on input "text" at bounding box center [609, 270] width 176 height 29
type input "Eugene"
type input "1"
type input "01/22/1988"
type input "4906"
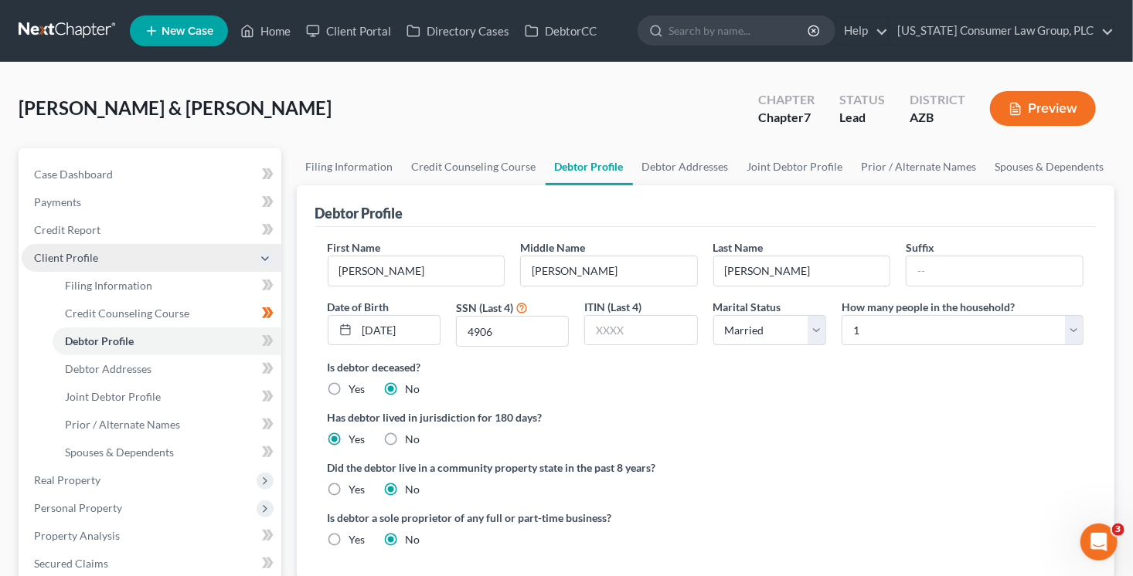
click at [349, 489] on label "Yes" at bounding box center [357, 489] width 16 height 15
click at [355, 489] on input "Yes" at bounding box center [360, 487] width 10 height 10
radio input "true"
radio input "false"
click at [1043, 161] on link "Spouses & Dependents" at bounding box center [1049, 166] width 127 height 37
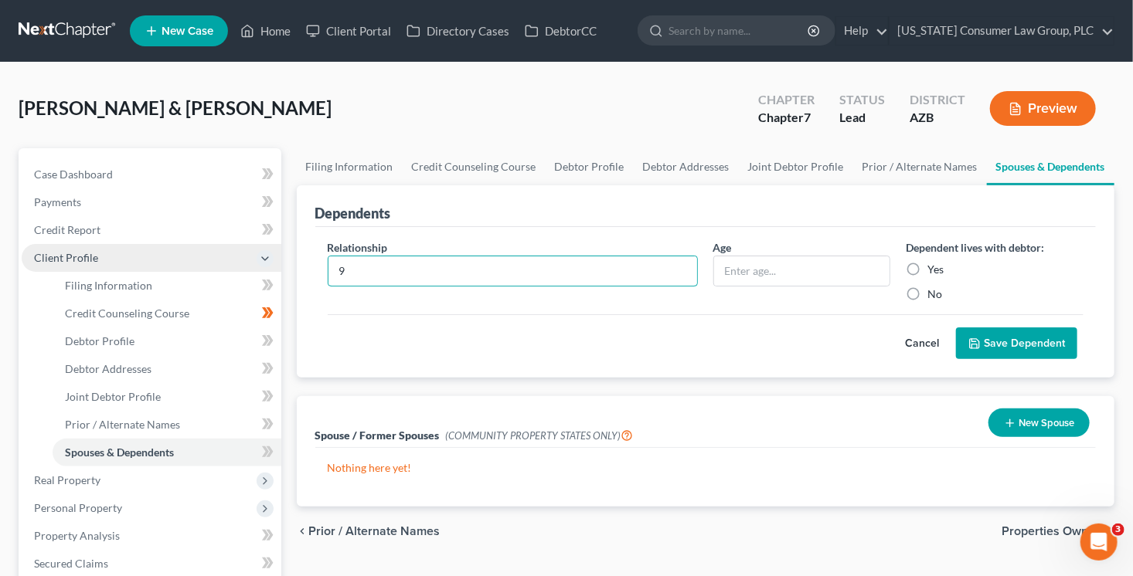
drag, startPoint x: 479, startPoint y: 273, endPoint x: 283, endPoint y: 258, distance: 196.8
click at [284, 258] on div "Petition Navigation Case Dashboard Payments Invoices Payments Payments Credit R…" at bounding box center [566, 566] width 1111 height 837
type input "Son"
type input "9"
click at [927, 272] on label "Yes" at bounding box center [935, 269] width 16 height 15
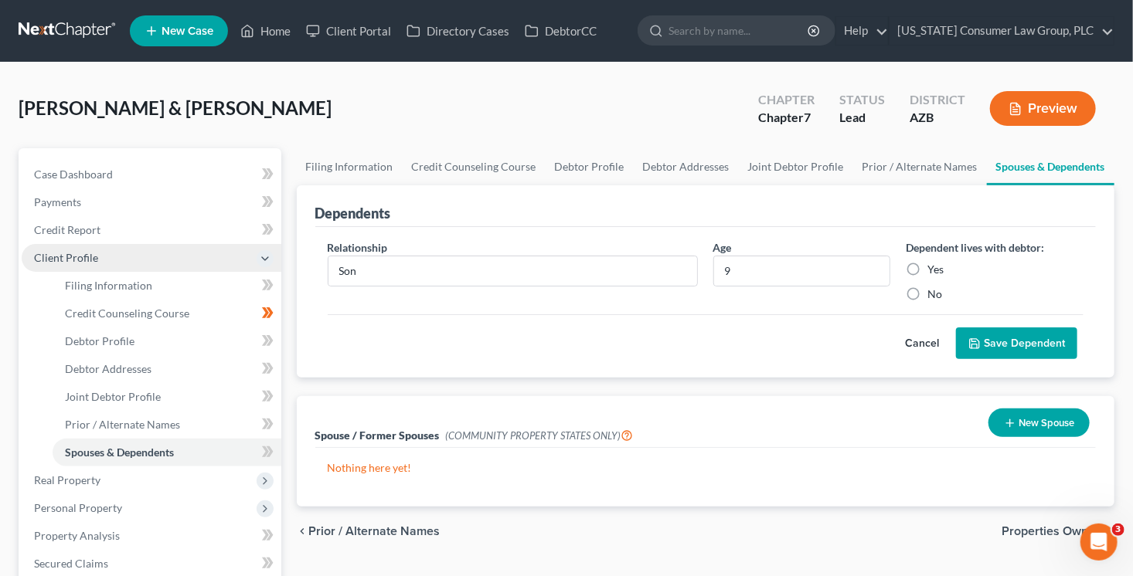
click at [933, 272] on input "Yes" at bounding box center [938, 267] width 10 height 10
radio input "true"
click at [1033, 344] on button "Save Dependent" at bounding box center [1016, 344] width 121 height 32
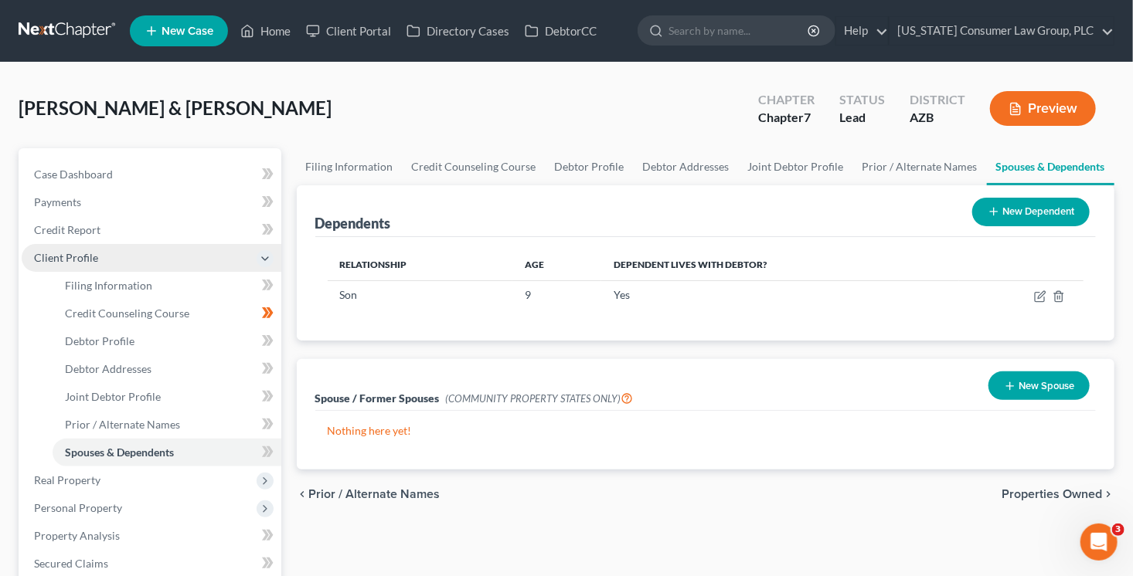
click at [995, 218] on button "New Dependent" at bounding box center [1030, 212] width 117 height 29
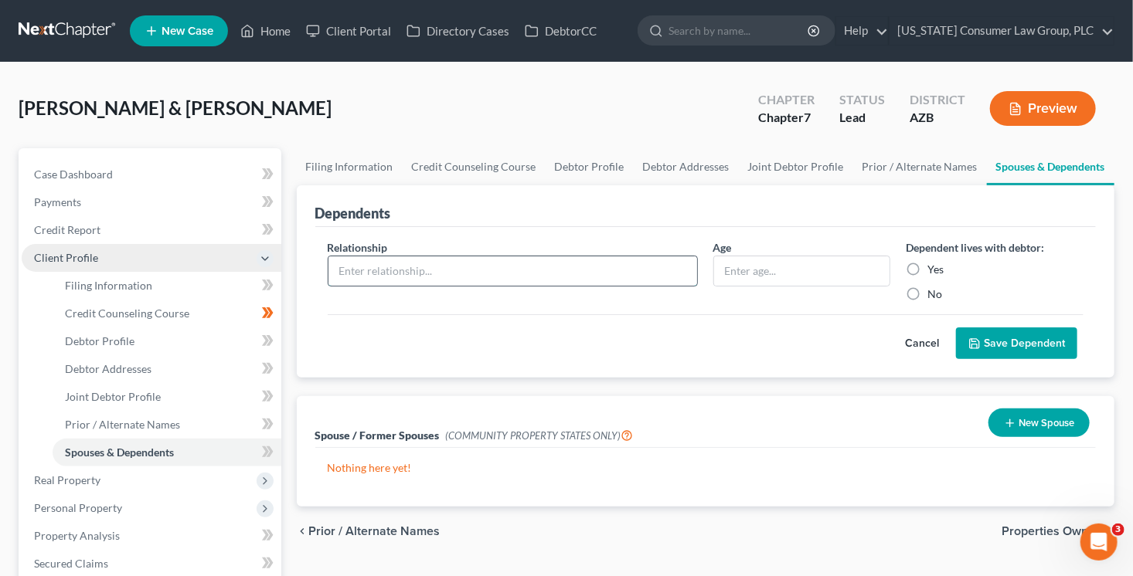
click at [513, 257] on input "text" at bounding box center [512, 270] width 369 height 29
type input "Daughter"
type input "6m"
click at [933, 262] on input "Yes" at bounding box center [938, 267] width 10 height 10
radio input "true"
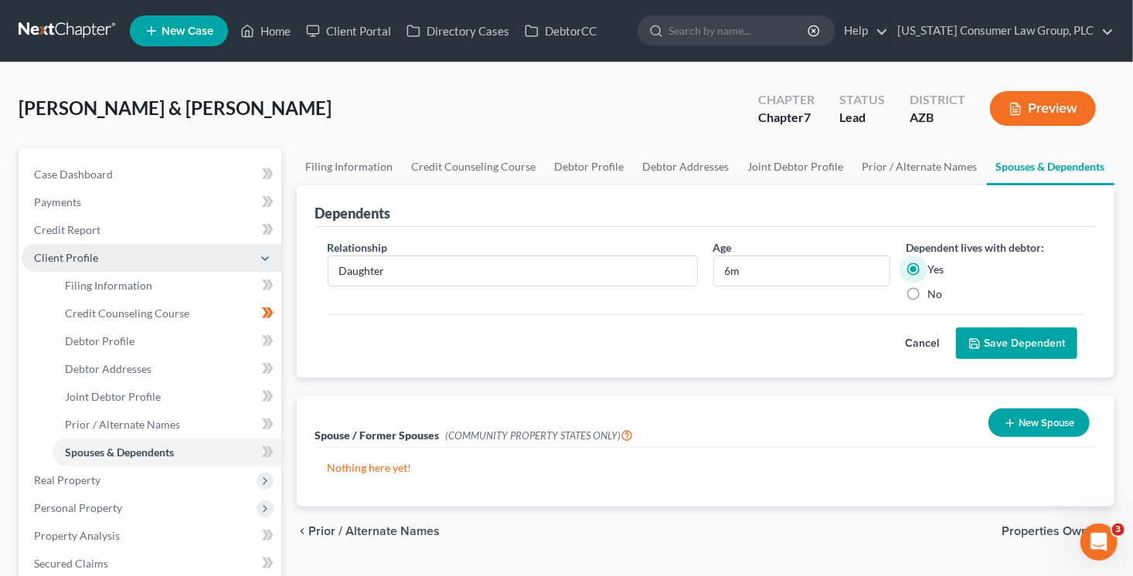
click at [993, 340] on button "Save Dependent" at bounding box center [1016, 344] width 121 height 32
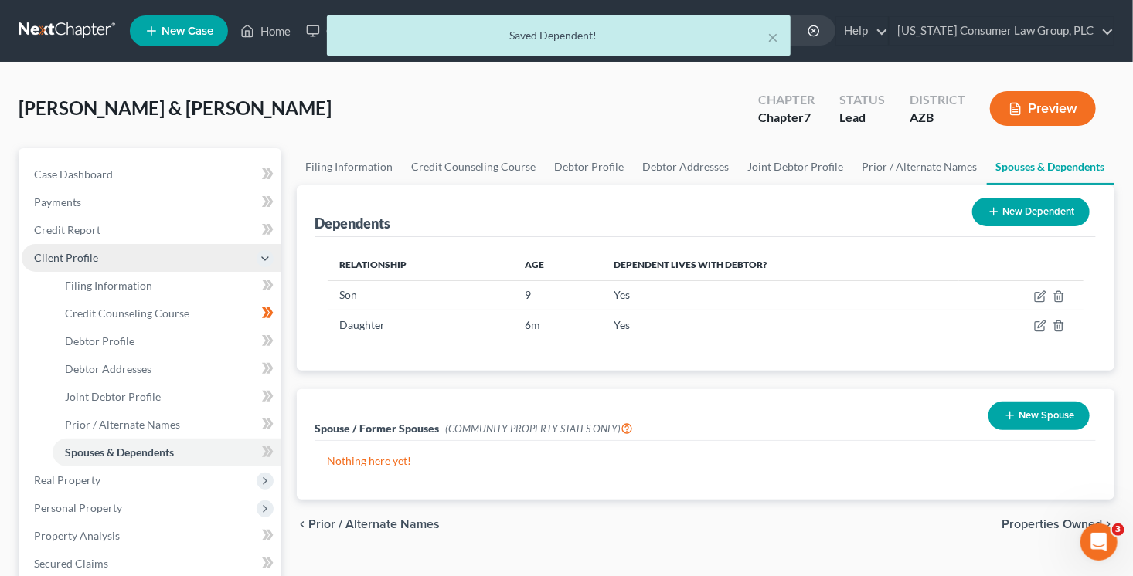
click at [1054, 204] on button "New Dependent" at bounding box center [1030, 212] width 117 height 29
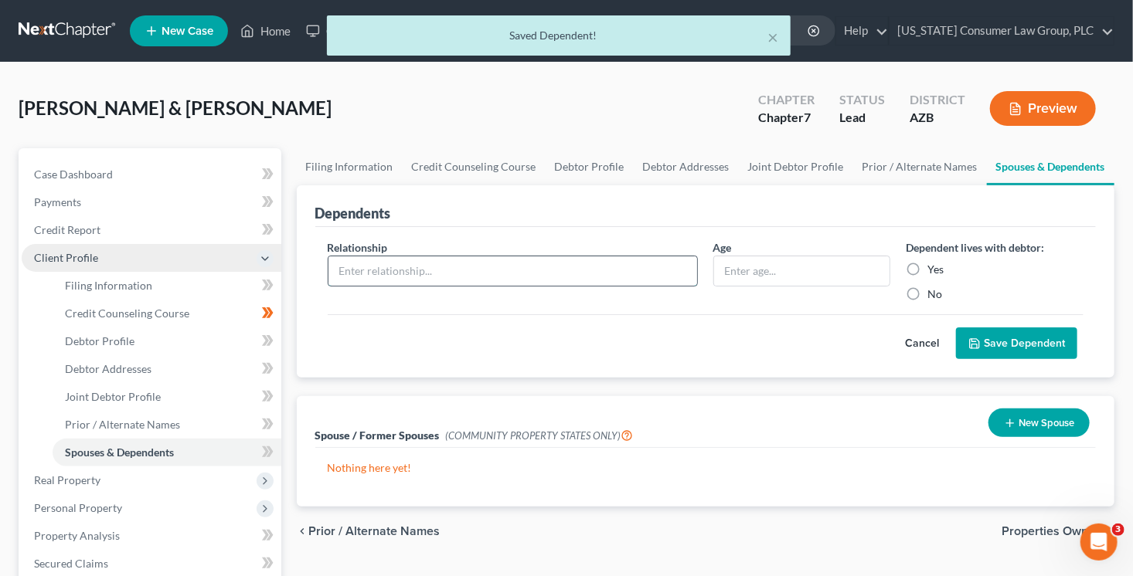
click at [369, 270] on input "text" at bounding box center [512, 270] width 369 height 29
type input "Daughter"
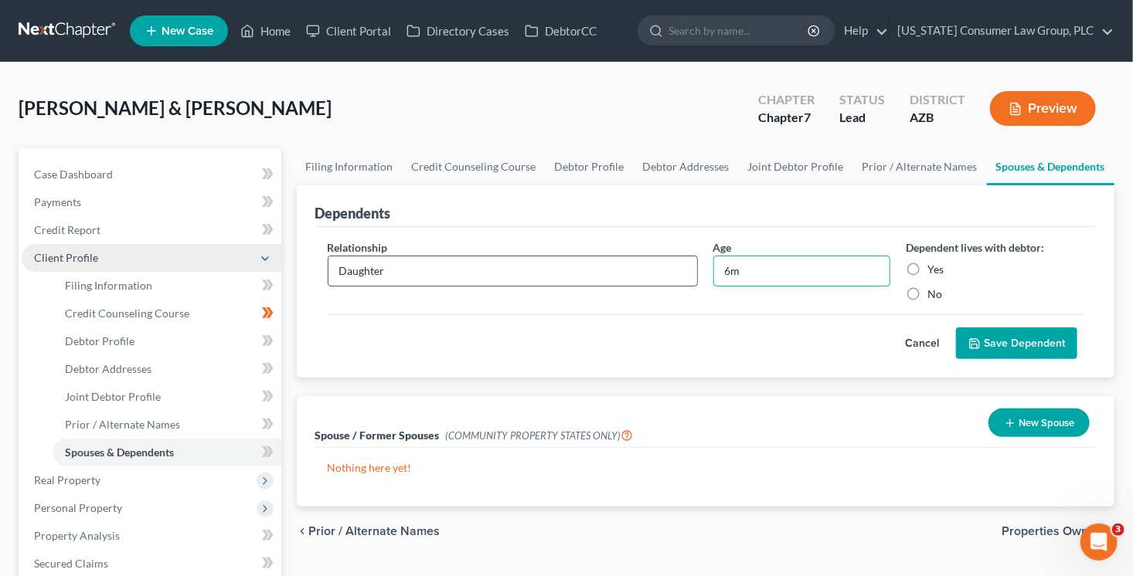
type input "6m"
click at [933, 262] on input "Yes" at bounding box center [938, 267] width 10 height 10
radio input "true"
drag, startPoint x: 1013, startPoint y: 341, endPoint x: 997, endPoint y: 345, distance: 16.5
click at [1012, 341] on button "Save Dependent" at bounding box center [1016, 344] width 121 height 32
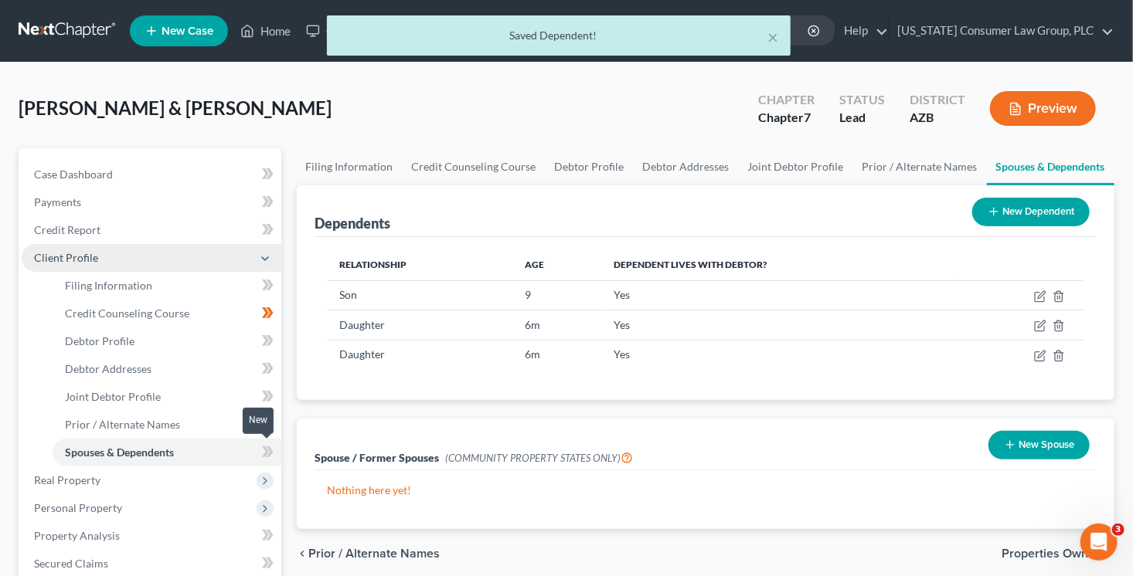
click at [267, 452] on icon at bounding box center [265, 452] width 7 height 11
click at [146, 341] on link "Debtor Profile" at bounding box center [167, 342] width 229 height 28
select select "1"
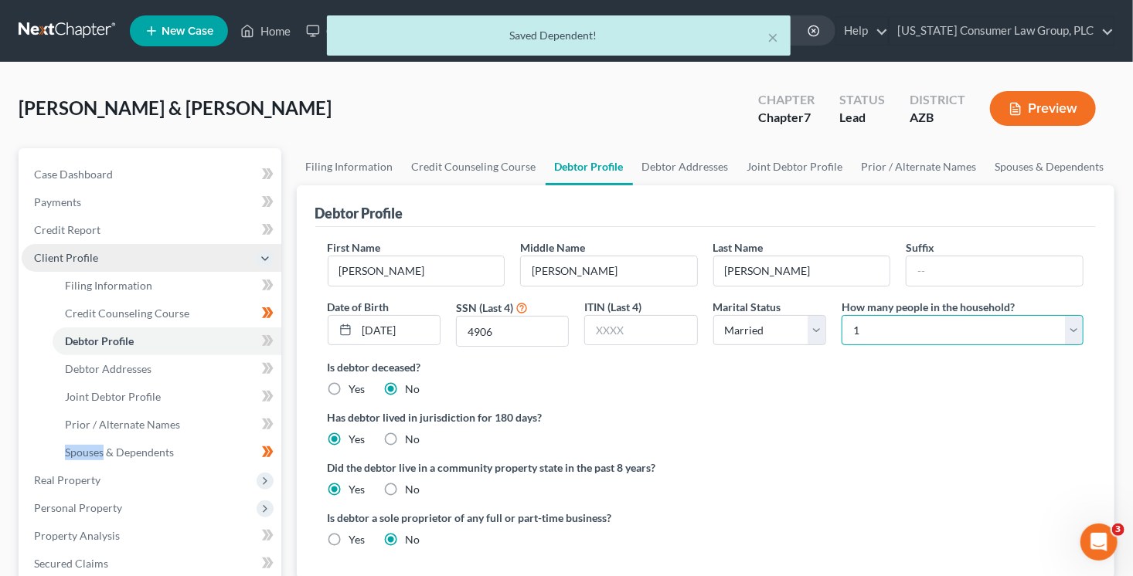
click at [881, 333] on select "Select 1 2 3 4 5 6 7 8 9 10 11 12 13 14 15 16 17 18 19 20" at bounding box center [962, 330] width 242 height 31
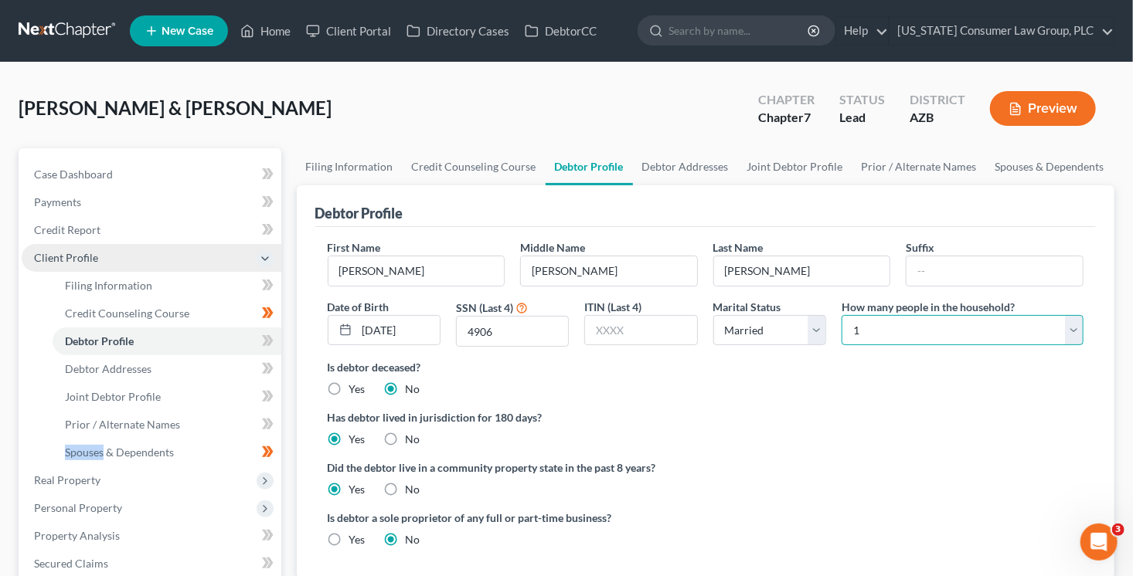
select select "4"
click at [841, 315] on select "Select 1 2 3 4 5 6 7 8 9 10 11 12 13 14 15 16 17 18 19 20" at bounding box center [962, 330] width 242 height 31
click at [287, 345] on div "Case Dashboard Payments Invoices Payments Payments Credit Report Client Profile" at bounding box center [150, 566] width 278 height 837
click at [284, 343] on div "Case Dashboard Payments Invoices Payments Payments Credit Report Client Profile" at bounding box center [150, 566] width 278 height 837
click at [270, 339] on icon at bounding box center [269, 340] width 7 height 11
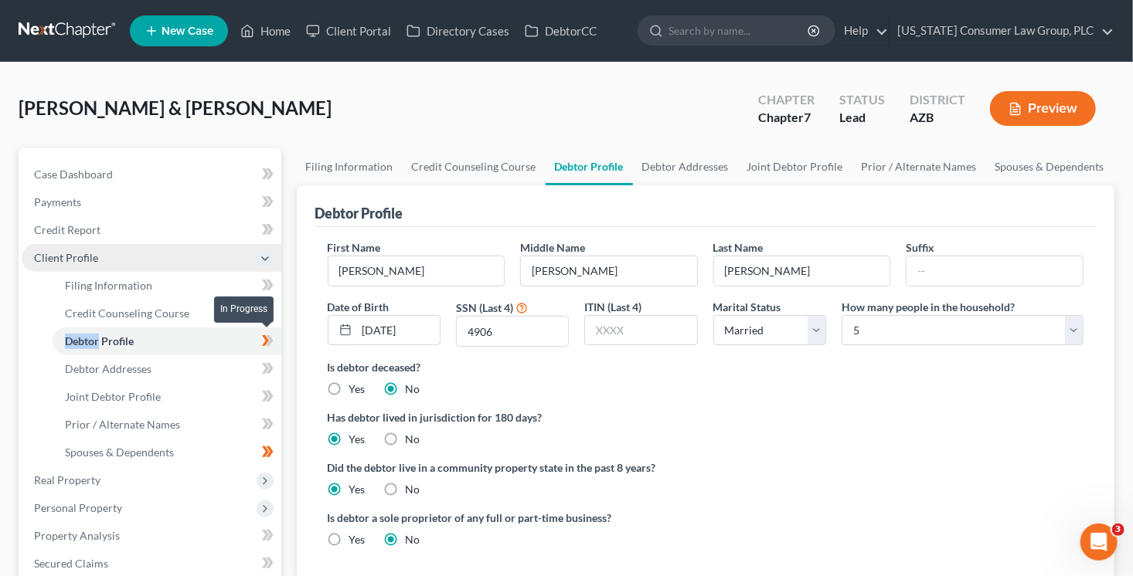
click at [270, 339] on icon at bounding box center [269, 340] width 7 height 11
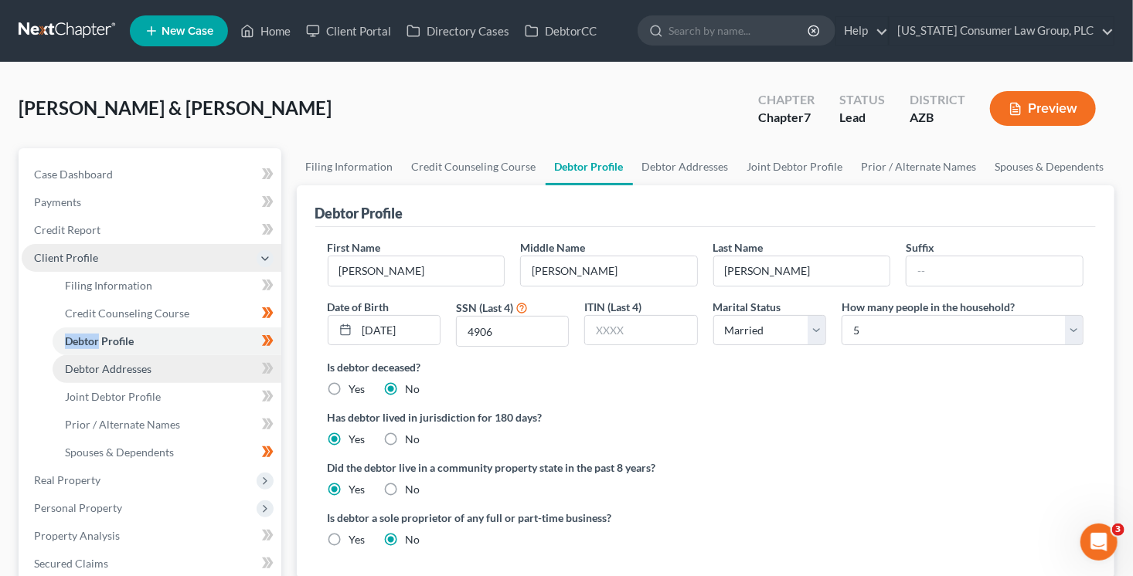
click at [230, 361] on link "Debtor Addresses" at bounding box center [167, 369] width 229 height 28
select select "0"
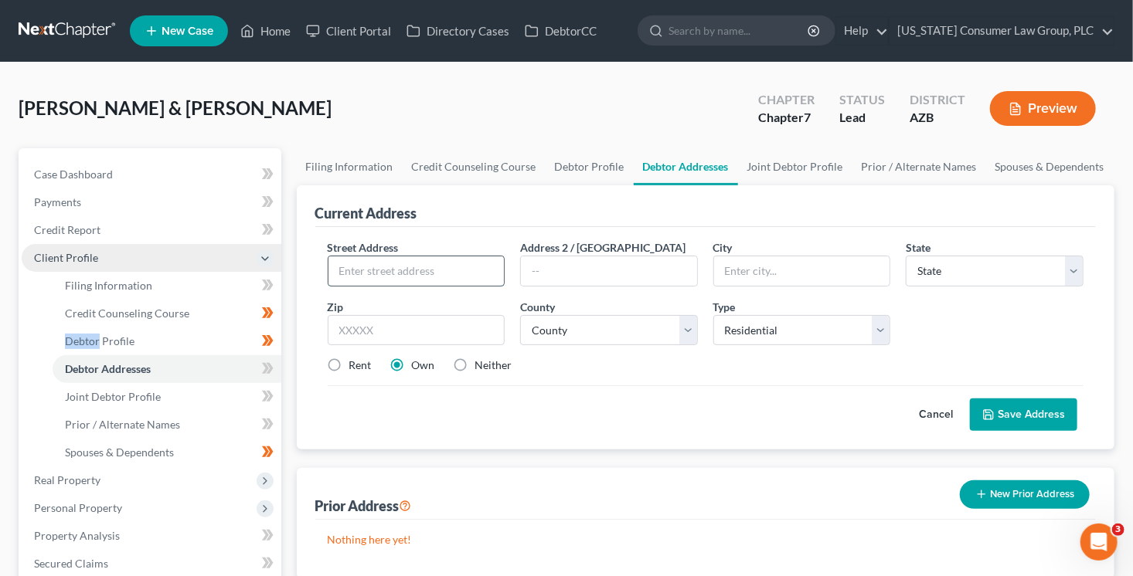
click at [426, 265] on input "text" at bounding box center [416, 270] width 176 height 29
type input "146 W. Brahman Blvd."
click at [451, 330] on input "text" at bounding box center [417, 330] width 178 height 31
type input "85143"
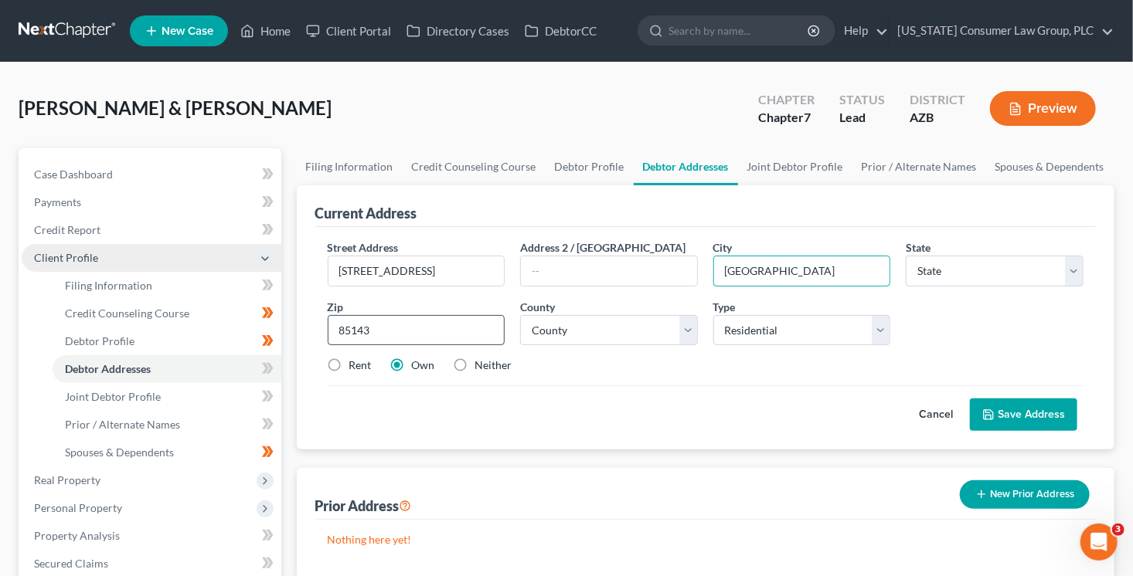
type input "San Tan Valley"
select select "3"
select select "11"
click at [500, 368] on label "Neither" at bounding box center [493, 365] width 37 height 15
click at [491, 368] on input "Neither" at bounding box center [486, 363] width 10 height 10
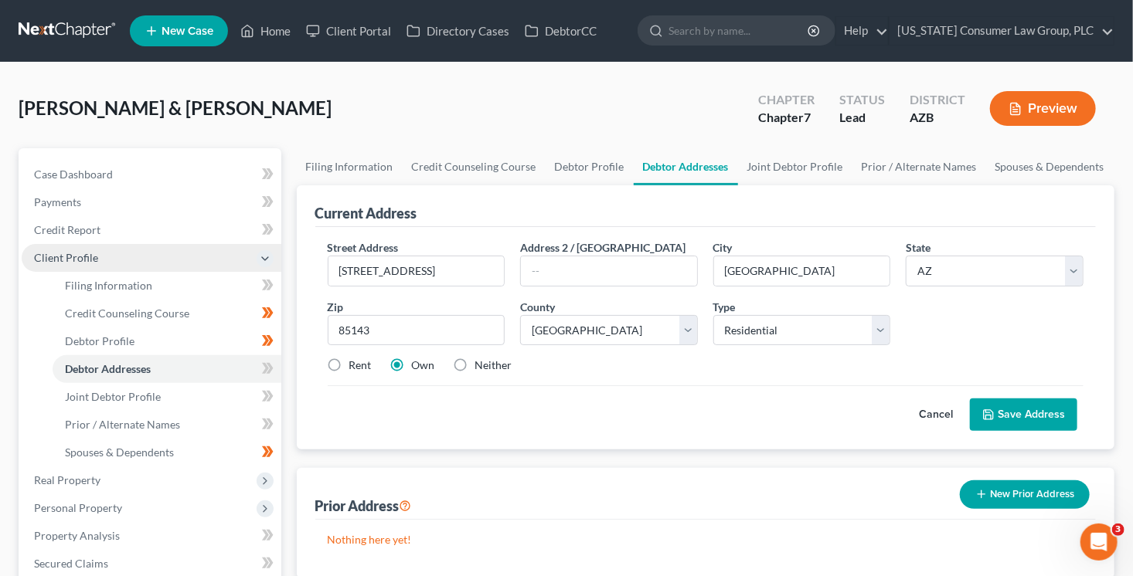
radio input "true"
click at [1005, 420] on button "Save Address" at bounding box center [1023, 415] width 107 height 32
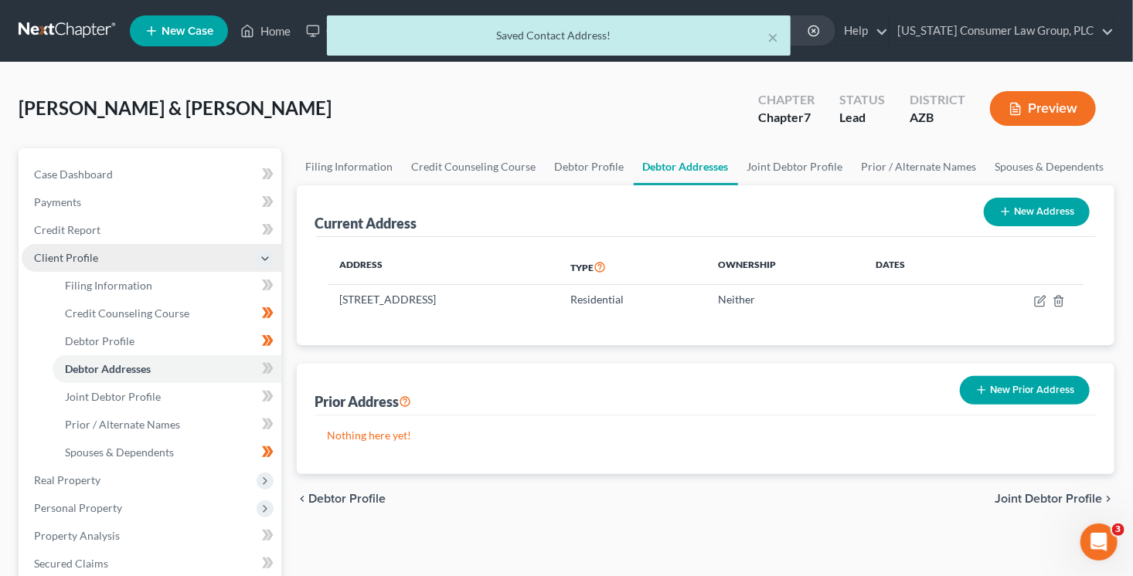
click at [1010, 390] on button "New Prior Address" at bounding box center [1025, 390] width 130 height 29
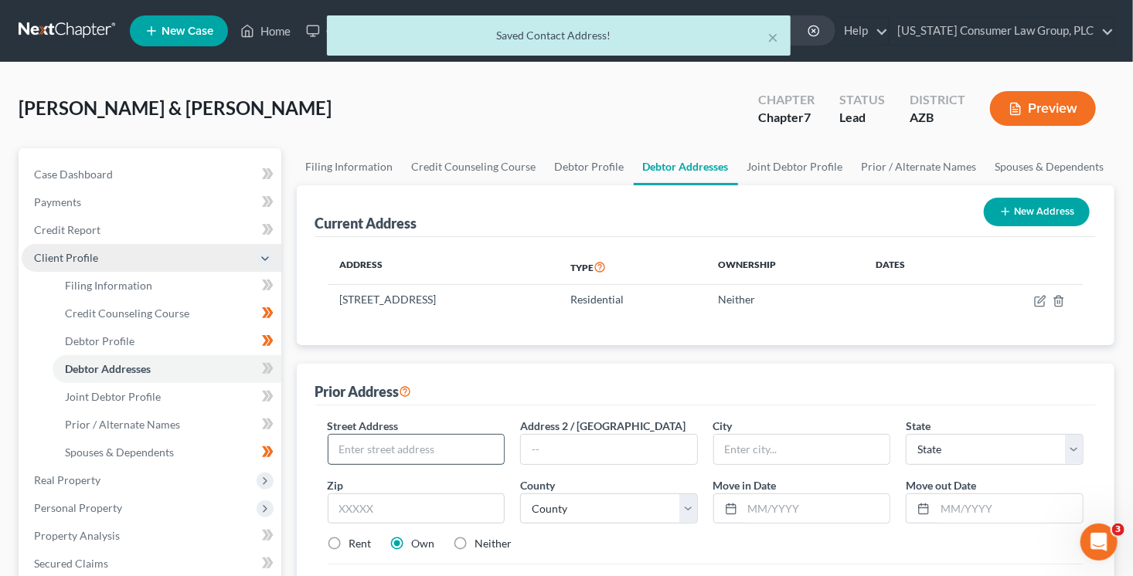
click at [443, 439] on input "text" at bounding box center [416, 449] width 176 height 29
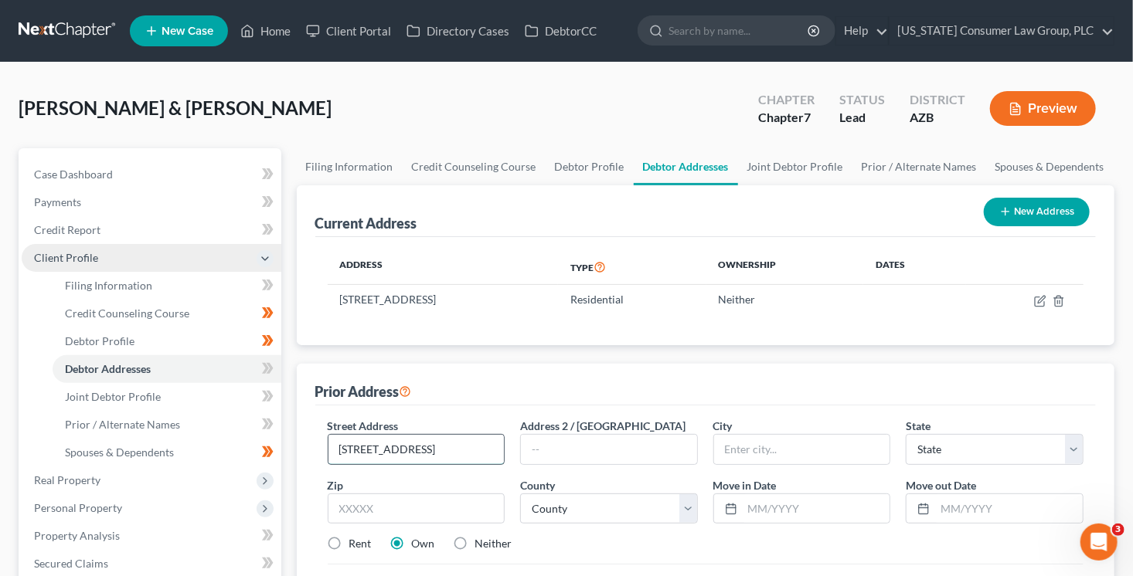
type input "2387 Pendant Way"
type input "96001"
type input "Redding"
select select "4"
click at [502, 544] on label "Neither" at bounding box center [493, 543] width 37 height 15
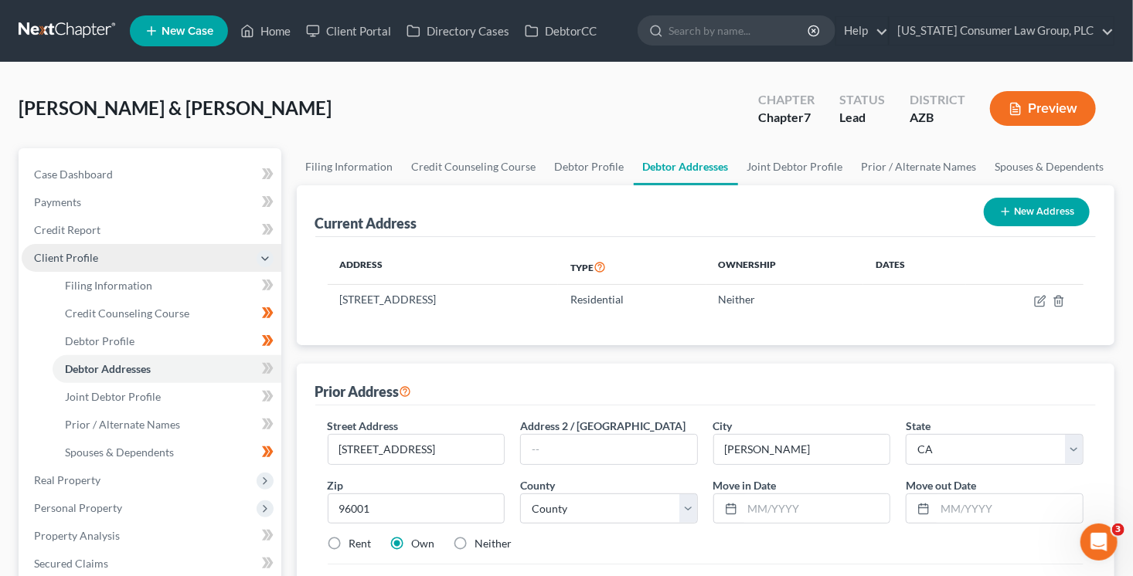
click at [491, 544] on input "Neither" at bounding box center [486, 541] width 10 height 10
radio input "true"
click at [767, 507] on input "text" at bounding box center [816, 508] width 148 height 29
type input "12/2022"
type input "12/2024"
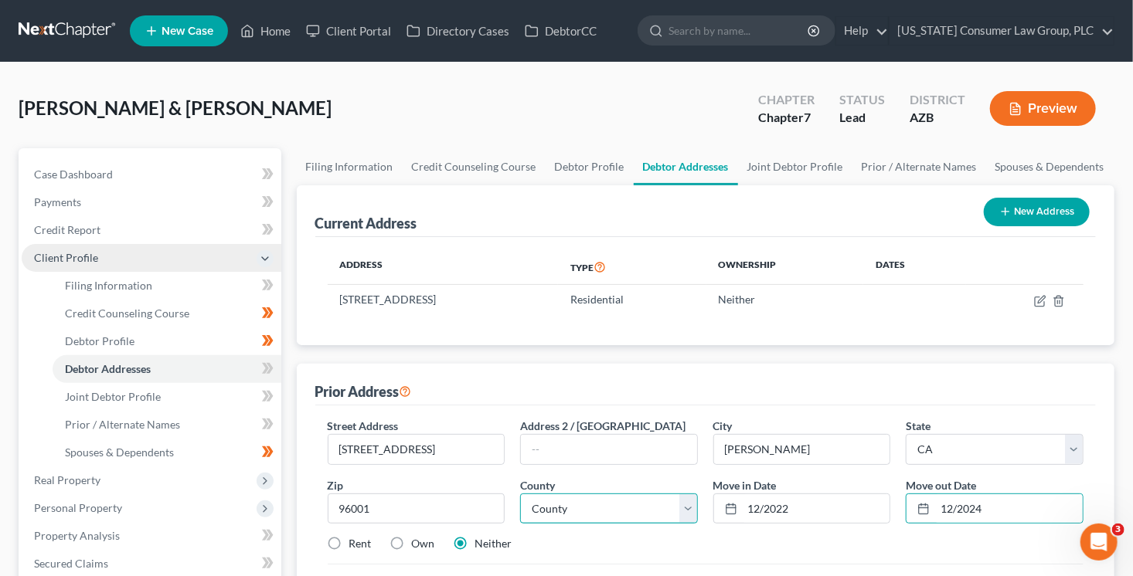
click at [588, 498] on select "County Alameda County Alpine County Amador County Butte County Calaveras County…" at bounding box center [609, 509] width 178 height 31
select select "44"
click at [520, 494] on select "County Alameda County Alpine County Amador County Butte County Calaveras County…" at bounding box center [609, 509] width 178 height 31
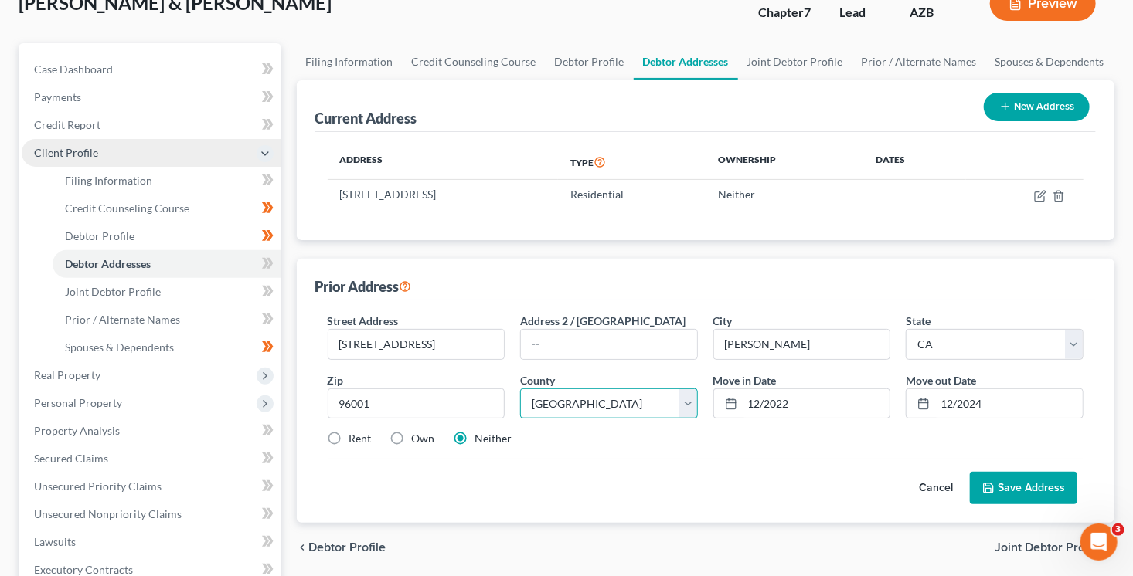
scroll to position [106, 0]
click at [1027, 483] on button "Save Address" at bounding box center [1023, 487] width 107 height 32
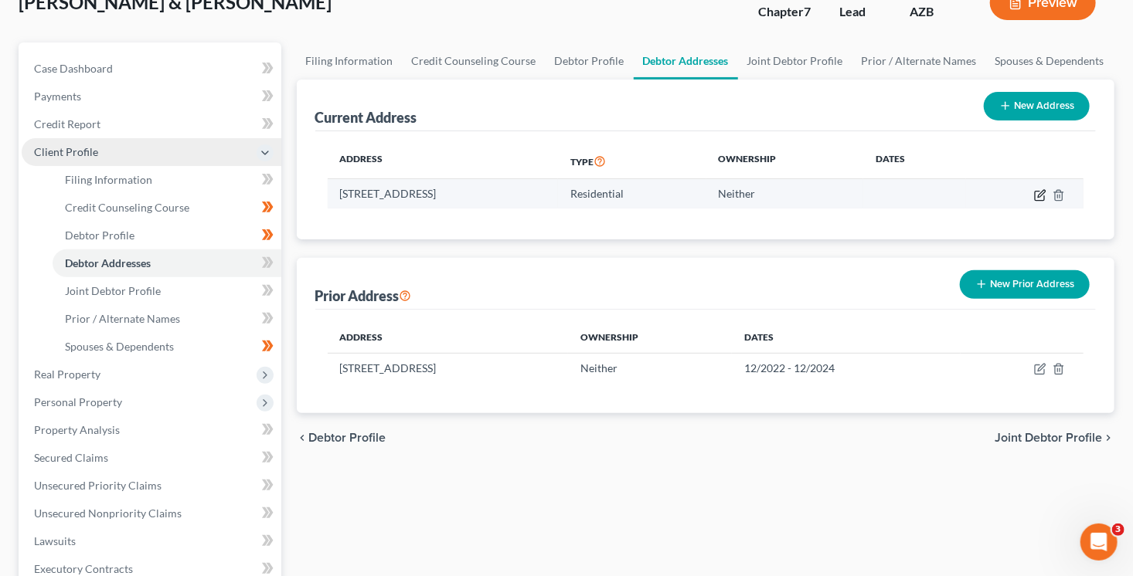
click at [1037, 195] on icon "button" at bounding box center [1040, 195] width 12 height 12
select select "3"
select select "11"
select select "0"
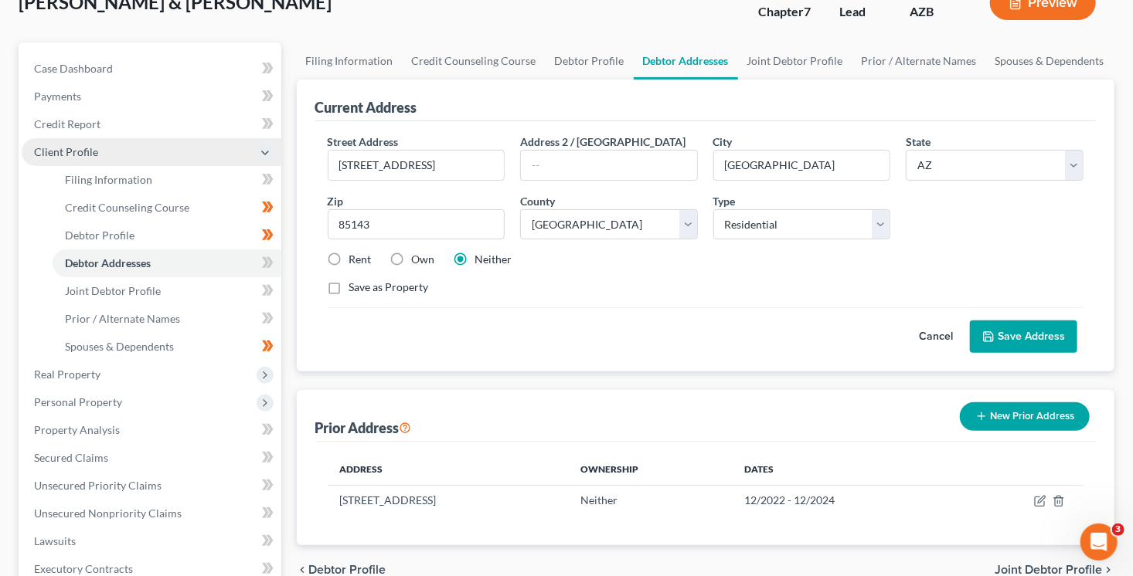
click at [360, 260] on label "Rent" at bounding box center [360, 259] width 22 height 15
click at [360, 260] on input "Rent" at bounding box center [360, 257] width 10 height 10
radio input "true"
click at [1027, 323] on button "Save Address" at bounding box center [1023, 337] width 107 height 32
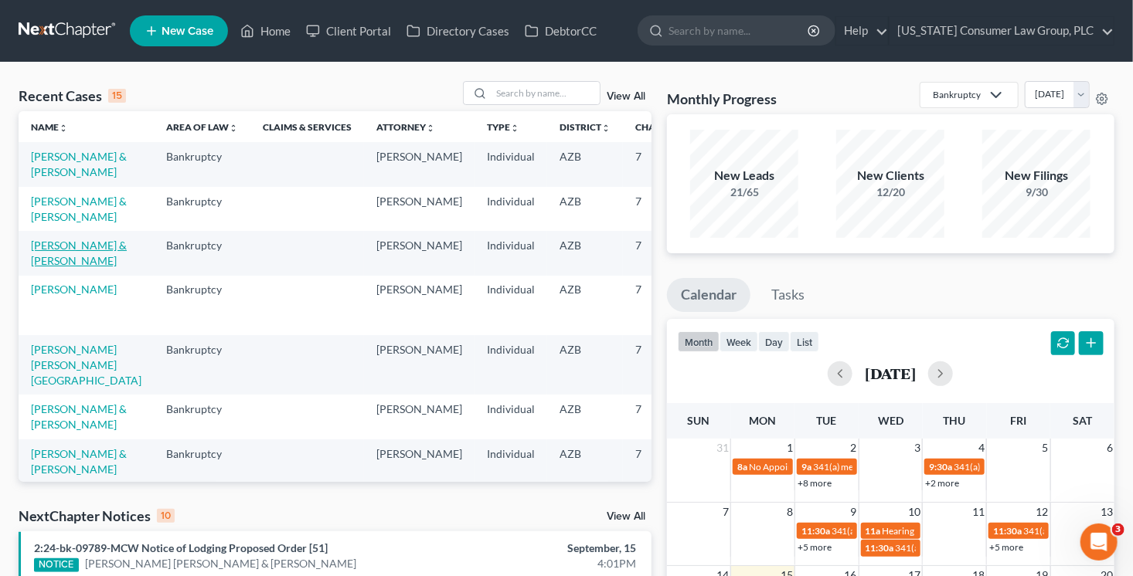
click at [63, 267] on link "[PERSON_NAME] & [PERSON_NAME]" at bounding box center [79, 253] width 96 height 29
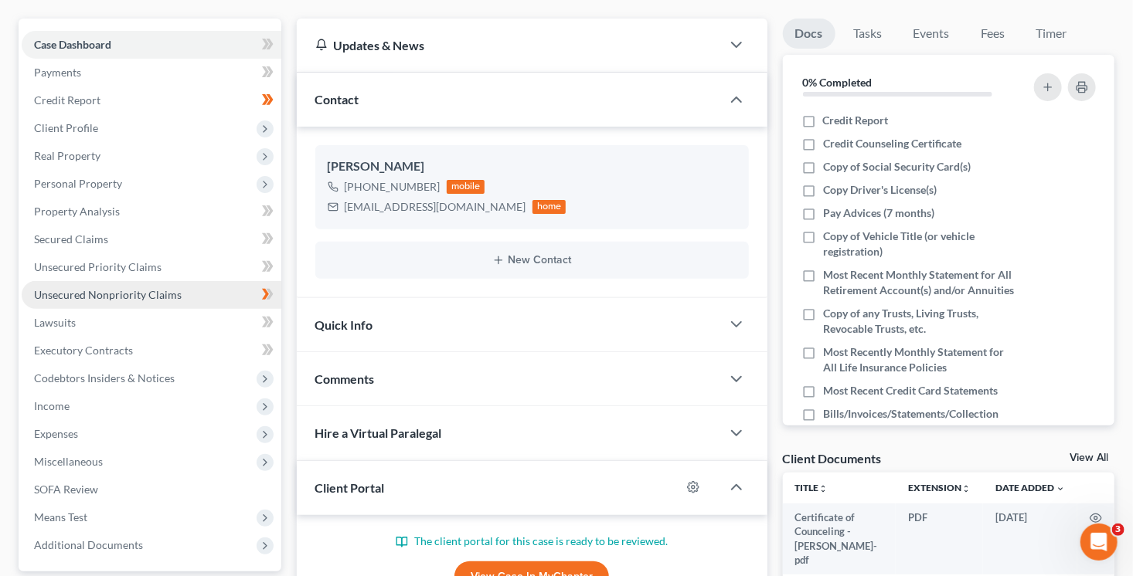
scroll to position [236, 0]
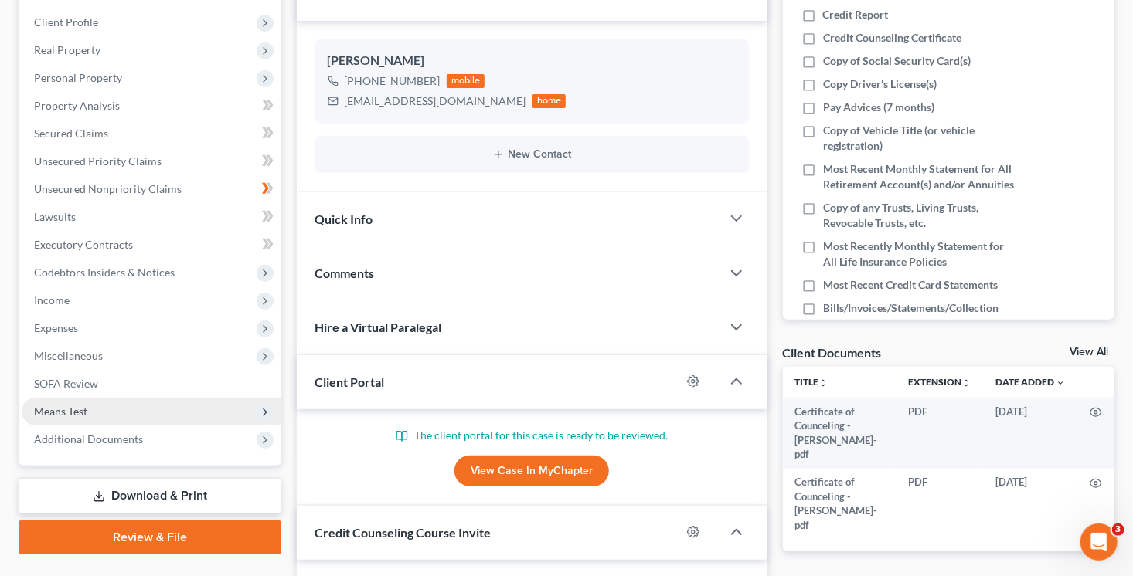
click at [122, 412] on span "Means Test" at bounding box center [152, 412] width 260 height 28
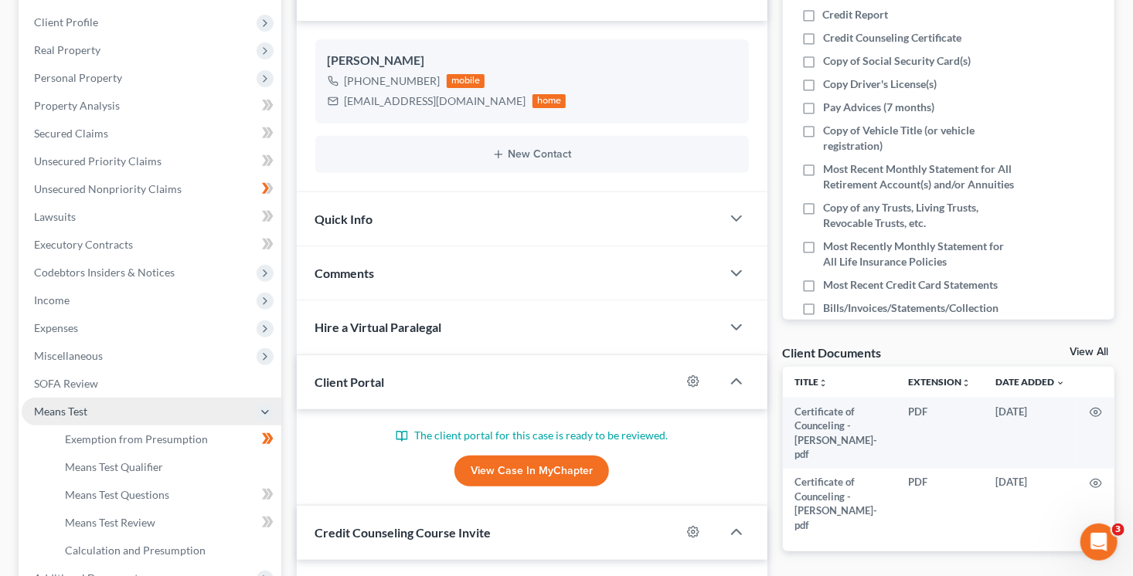
click at [129, 415] on span "Means Test" at bounding box center [152, 412] width 260 height 28
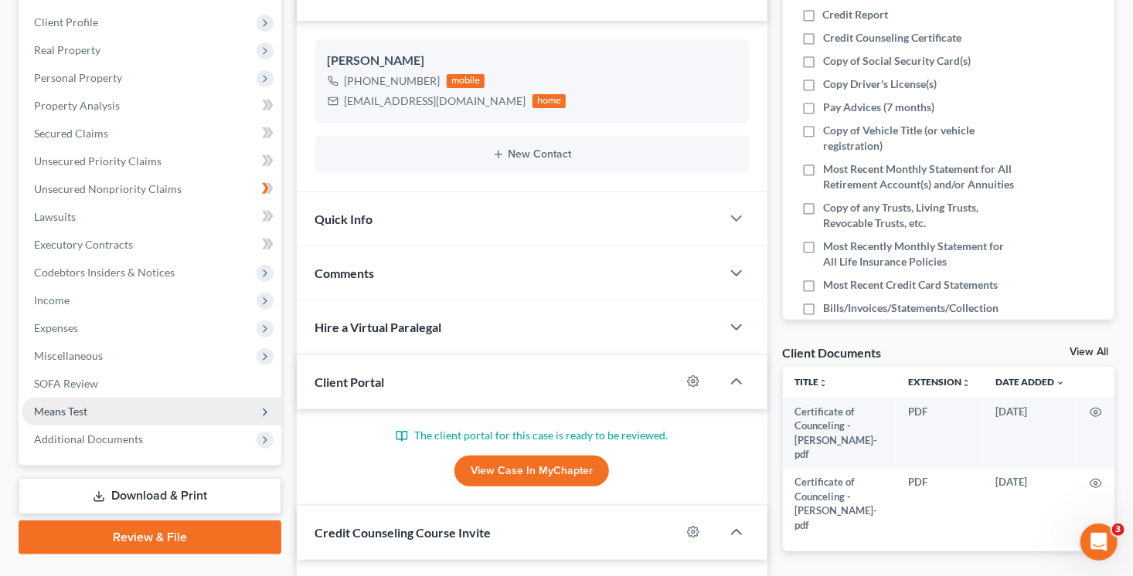
click at [131, 416] on span "Means Test" at bounding box center [152, 412] width 260 height 28
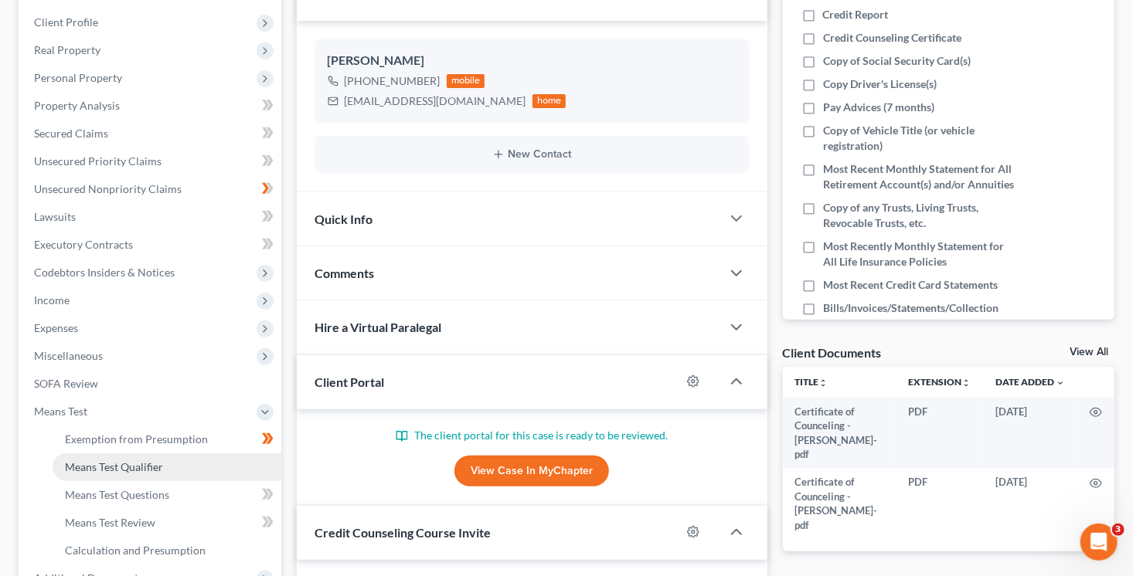
click at [169, 471] on link "Means Test Qualifier" at bounding box center [167, 467] width 229 height 28
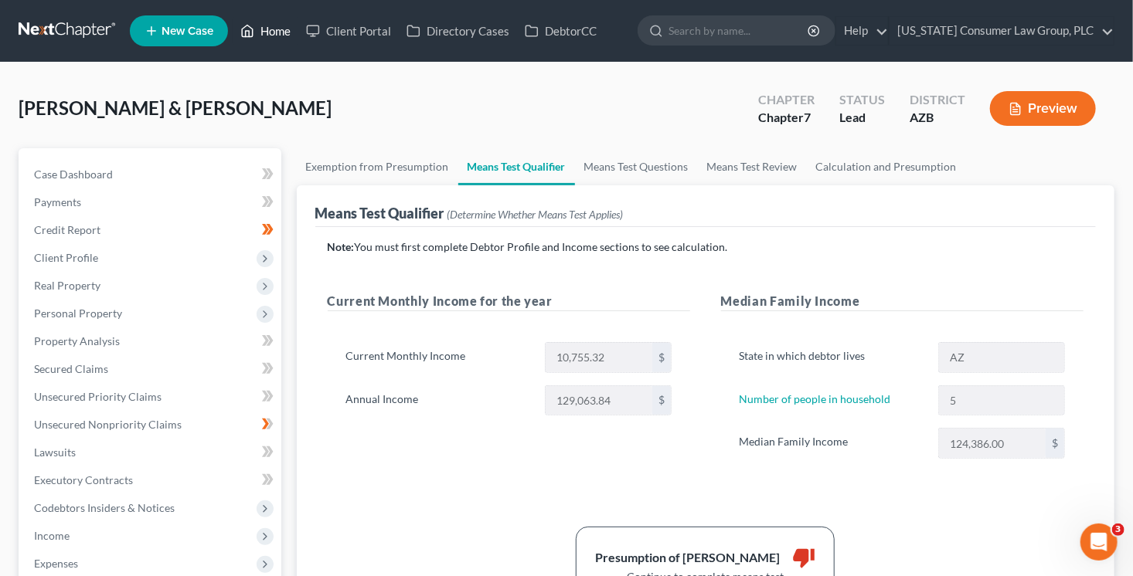
click at [288, 29] on link "Home" at bounding box center [266, 31] width 66 height 28
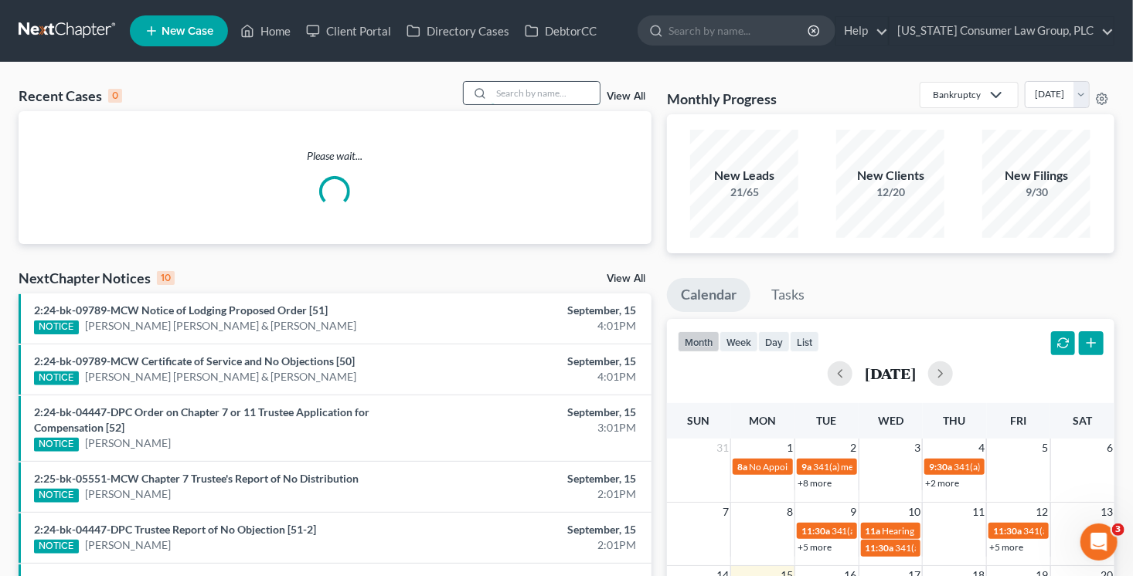
click at [514, 98] on input "search" at bounding box center [545, 93] width 108 height 22
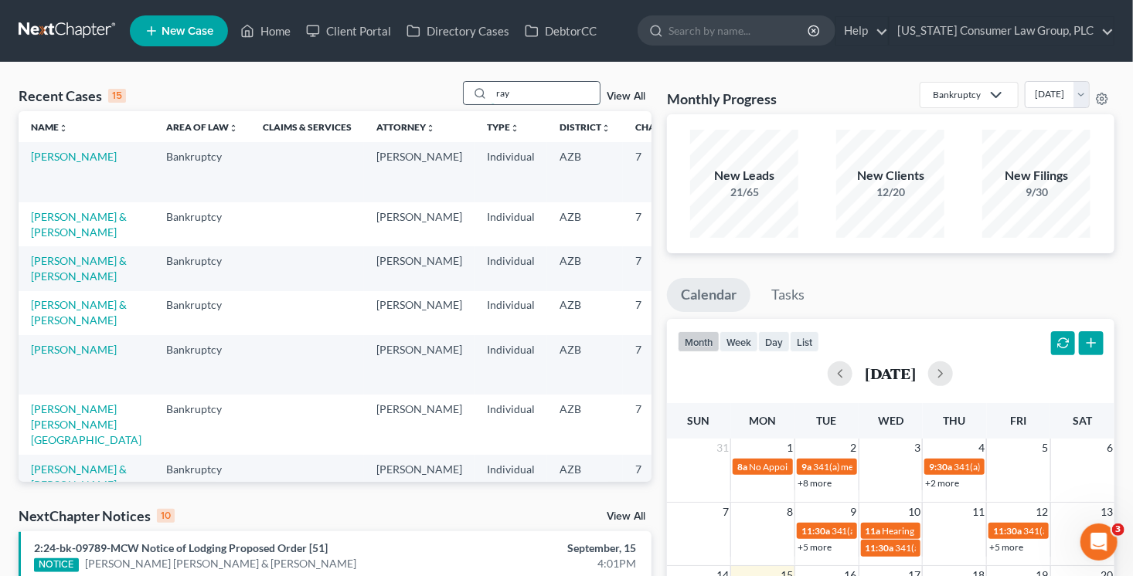
type input "ray"
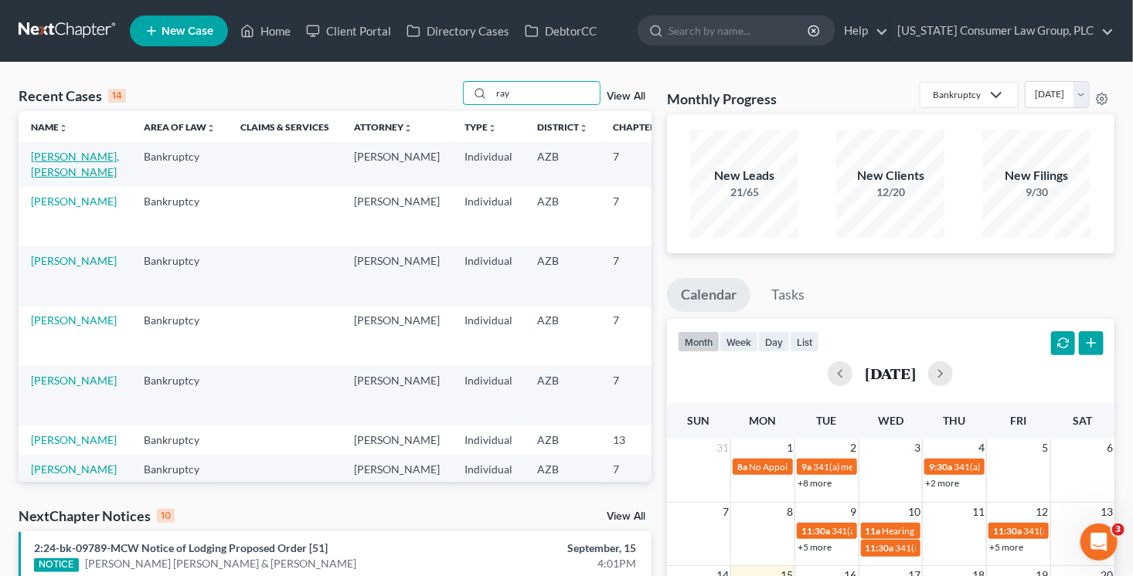
click at [50, 169] on link "[PERSON_NAME], [PERSON_NAME]" at bounding box center [75, 164] width 88 height 29
select select "1"
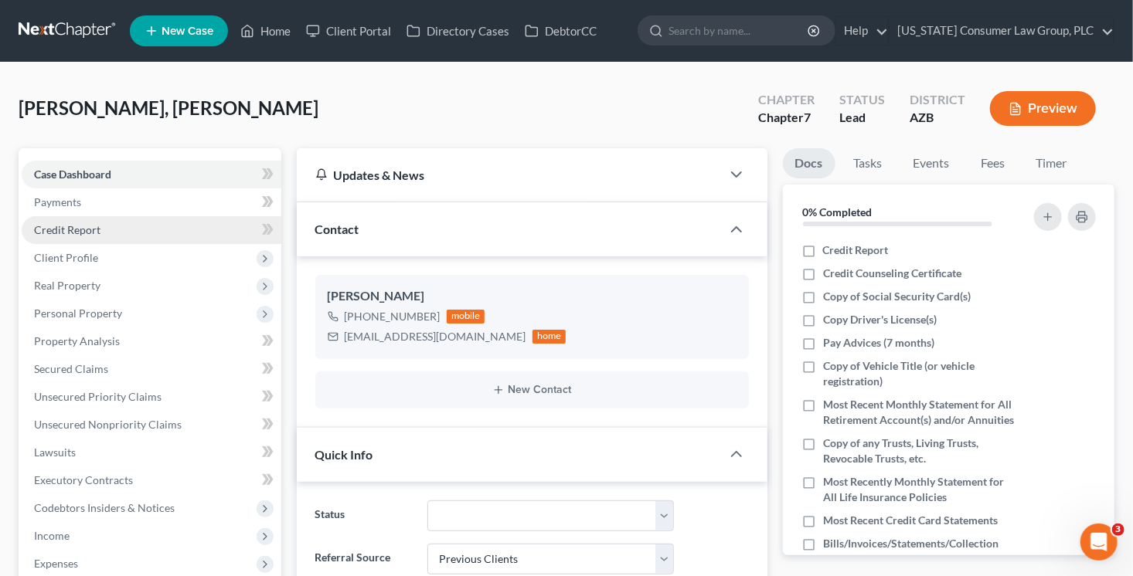
click at [95, 233] on span "Credit Report" at bounding box center [67, 229] width 66 height 13
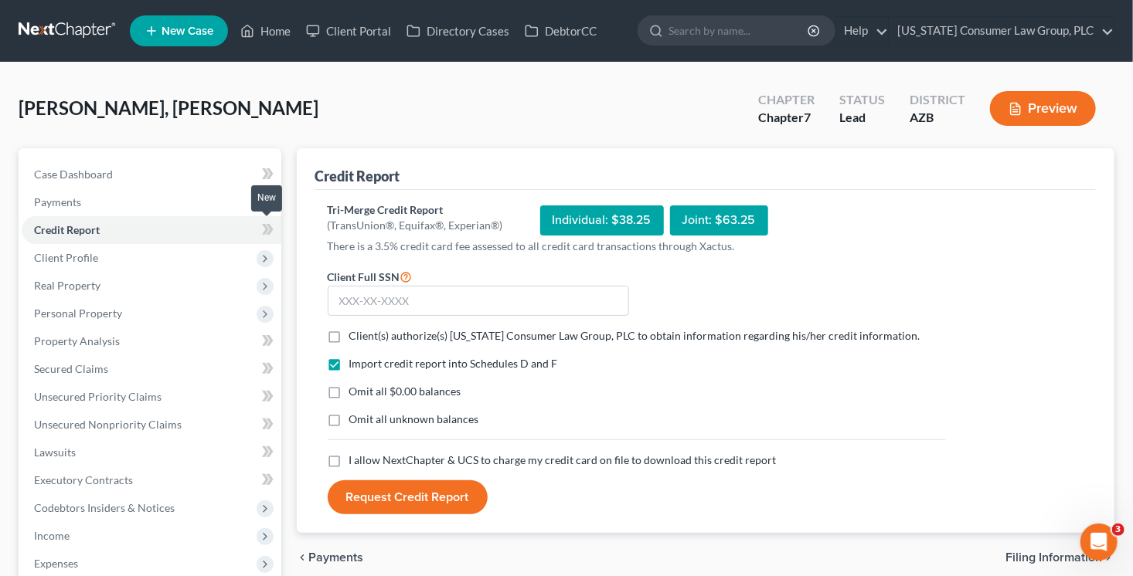
click at [270, 229] on icon at bounding box center [269, 229] width 7 height 11
click at [271, 229] on icon at bounding box center [269, 229] width 7 height 11
click at [380, 292] on input "text" at bounding box center [478, 301] width 301 height 31
click at [511, 299] on input "text" at bounding box center [478, 301] width 301 height 31
type input "527-13-5187"
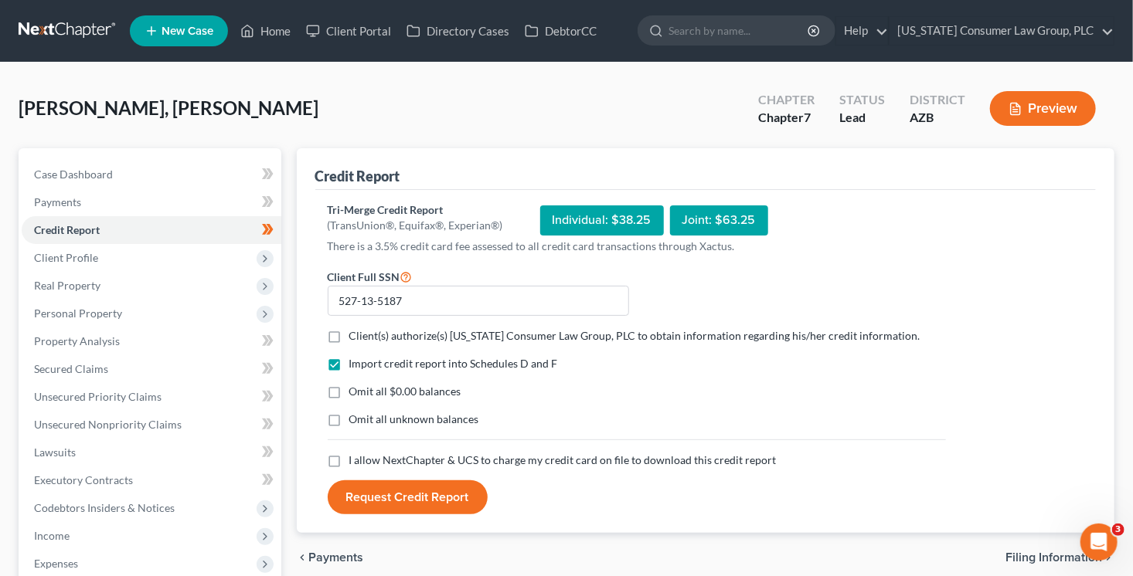
click at [532, 337] on span "Client(s) authorize(s) [US_STATE] Consumer Law Group, PLC to obtain information…" at bounding box center [634, 335] width 571 height 13
click at [365, 337] on input "Client(s) authorize(s) [US_STATE] Consumer Law Group, PLC to obtain information…" at bounding box center [360, 333] width 10 height 10
checkbox input "true"
click at [498, 457] on span "I allow NextChapter & UCS to charge my credit card on file to download this cre…" at bounding box center [562, 459] width 427 height 13
click at [365, 457] on input "I allow NextChapter & UCS to charge my credit card on file to download this cre…" at bounding box center [360, 458] width 10 height 10
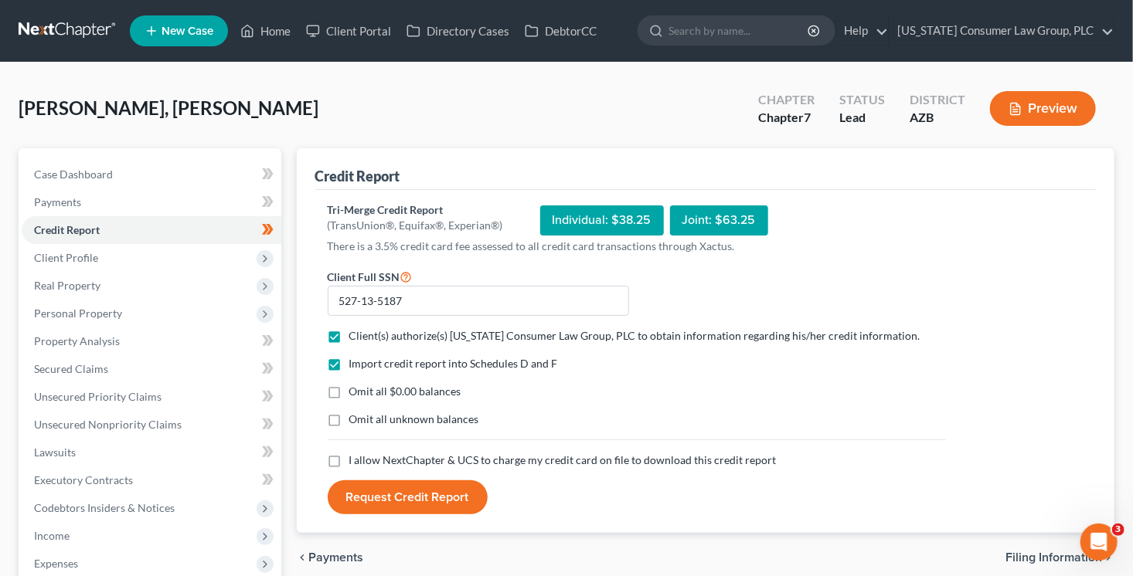
checkbox input "true"
click at [419, 498] on button "Request Credit Report" at bounding box center [408, 498] width 160 height 34
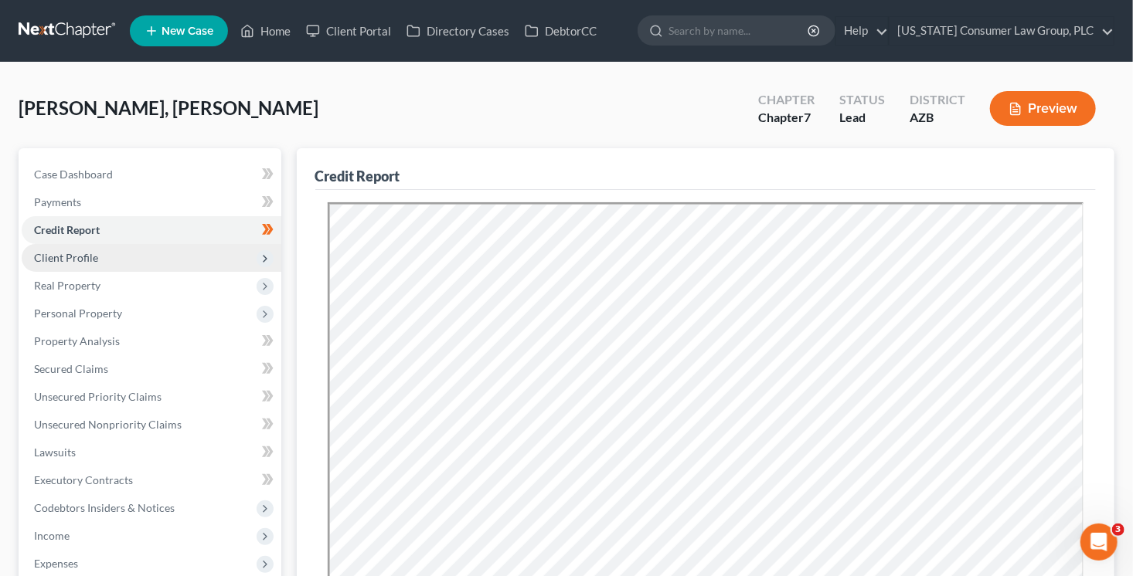
click at [191, 255] on span "Client Profile" at bounding box center [152, 258] width 260 height 28
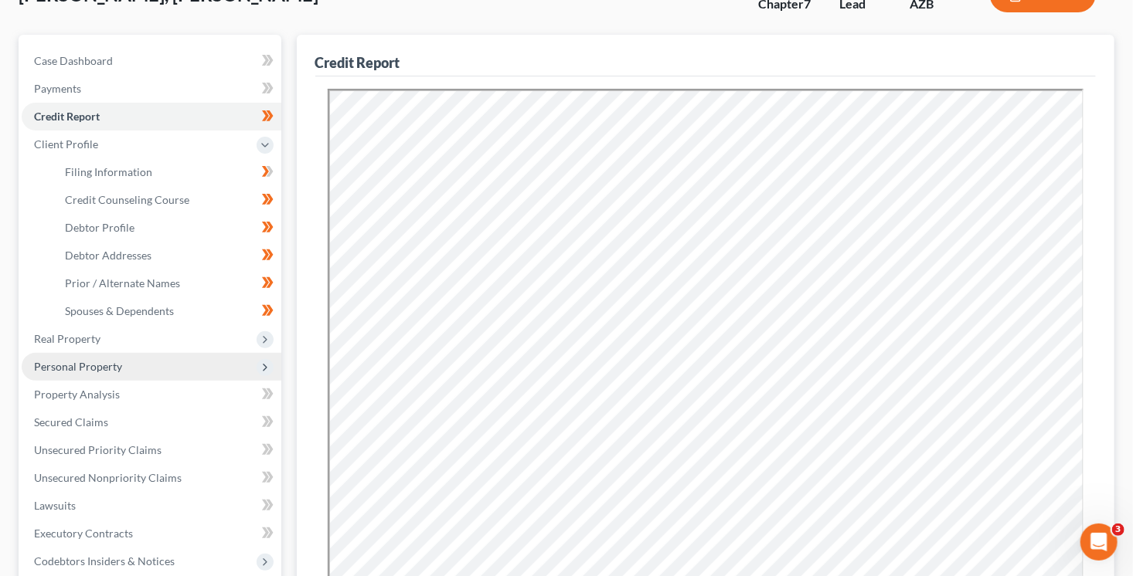
scroll to position [118, 0]
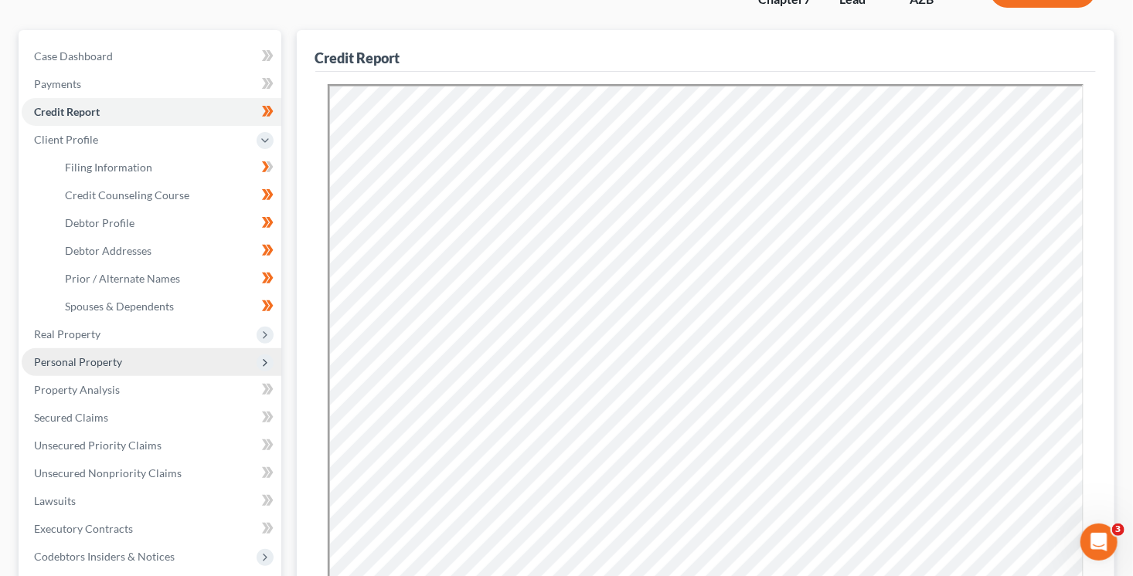
click at [146, 360] on span "Personal Property" at bounding box center [152, 362] width 260 height 28
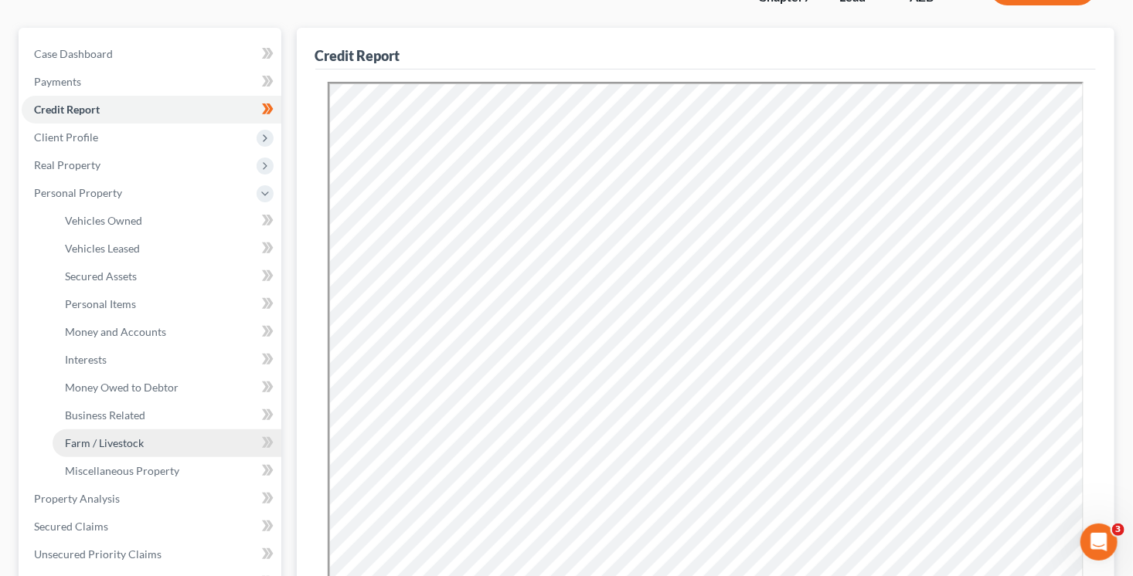
scroll to position [121, 0]
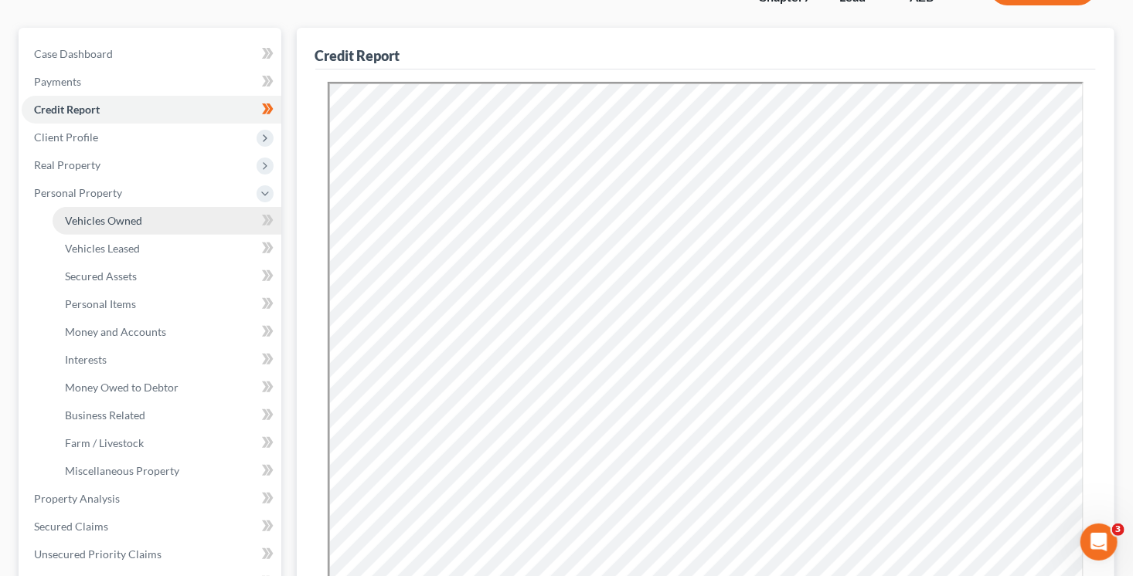
click at [155, 224] on link "Vehicles Owned" at bounding box center [167, 221] width 229 height 28
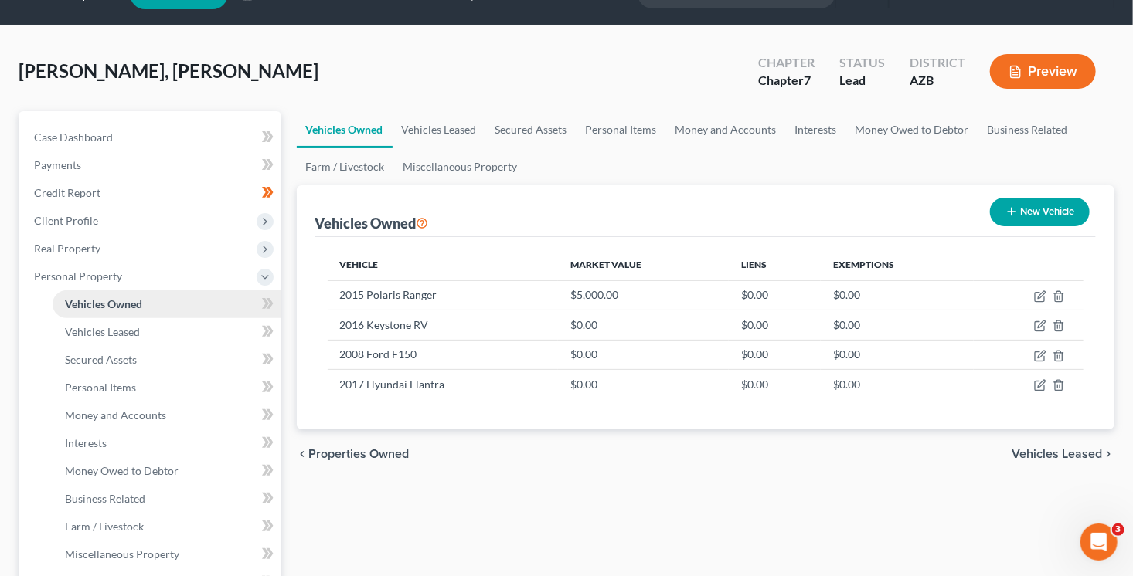
scroll to position [86, 0]
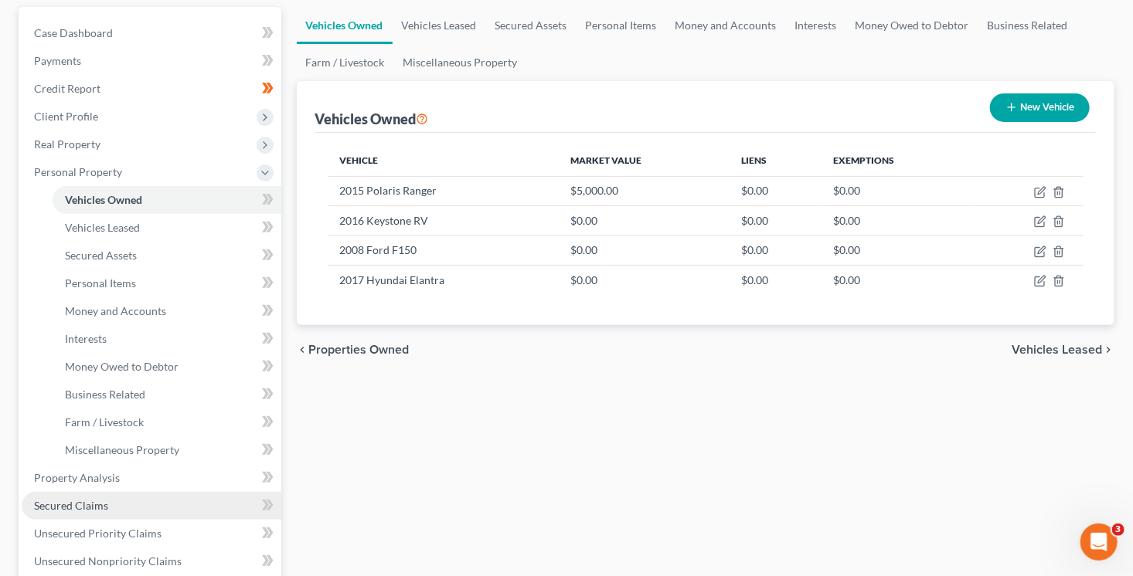
click at [103, 500] on span "Secured Claims" at bounding box center [71, 505] width 74 height 13
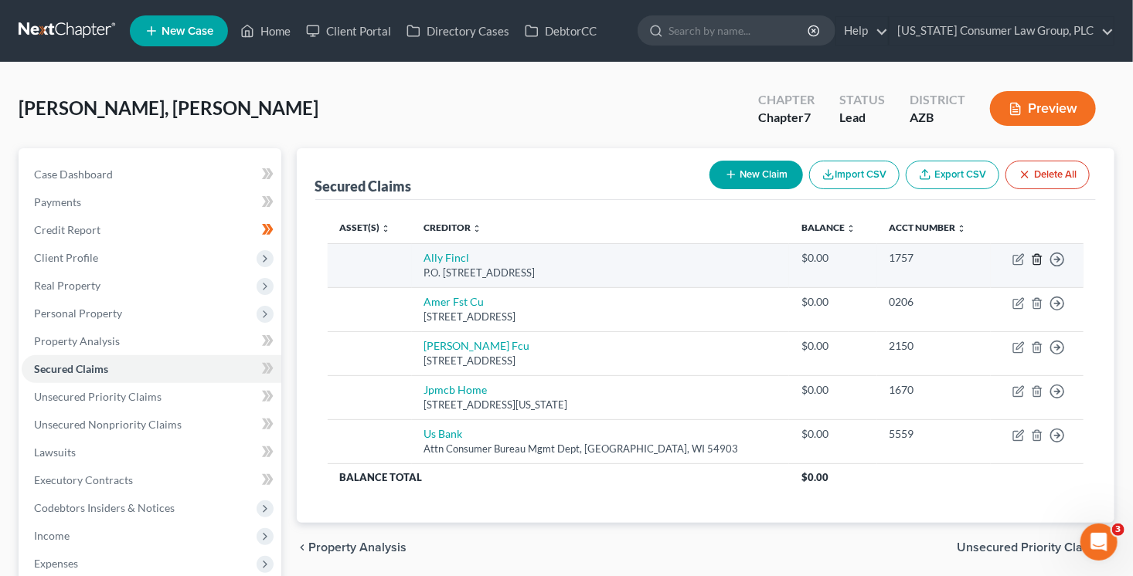
click at [1034, 259] on icon "button" at bounding box center [1037, 259] width 12 height 12
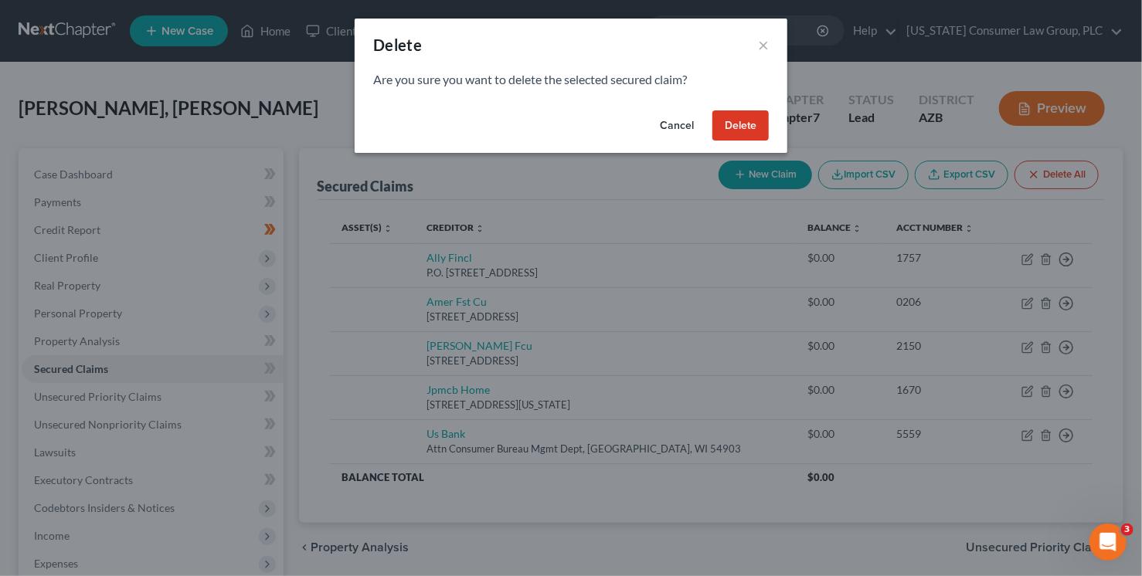
click at [746, 130] on button "Delete" at bounding box center [740, 125] width 56 height 31
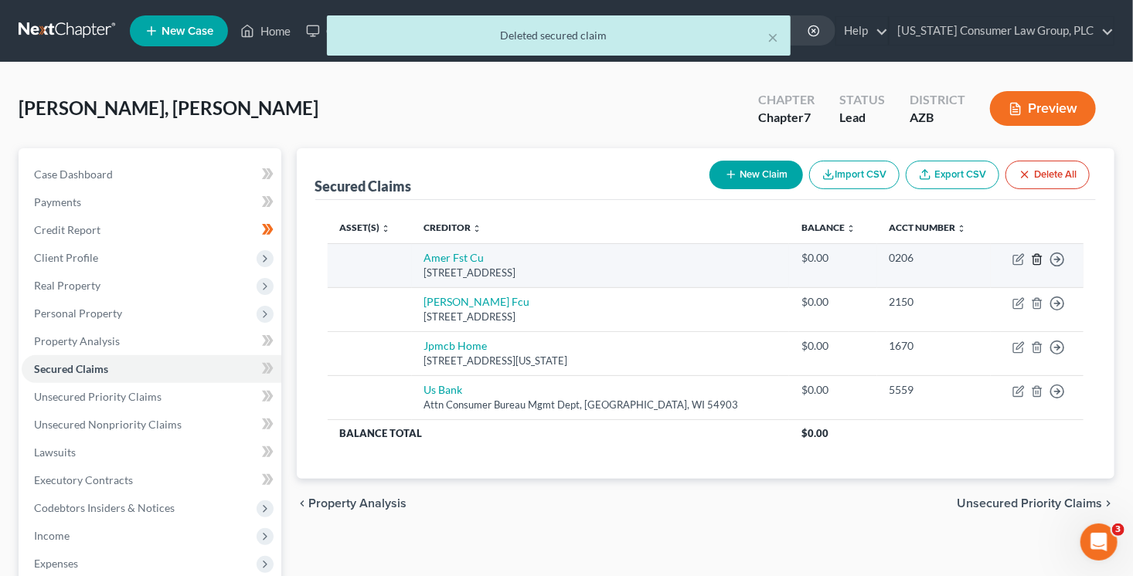
click at [1037, 256] on polyline "button" at bounding box center [1036, 256] width 9 height 0
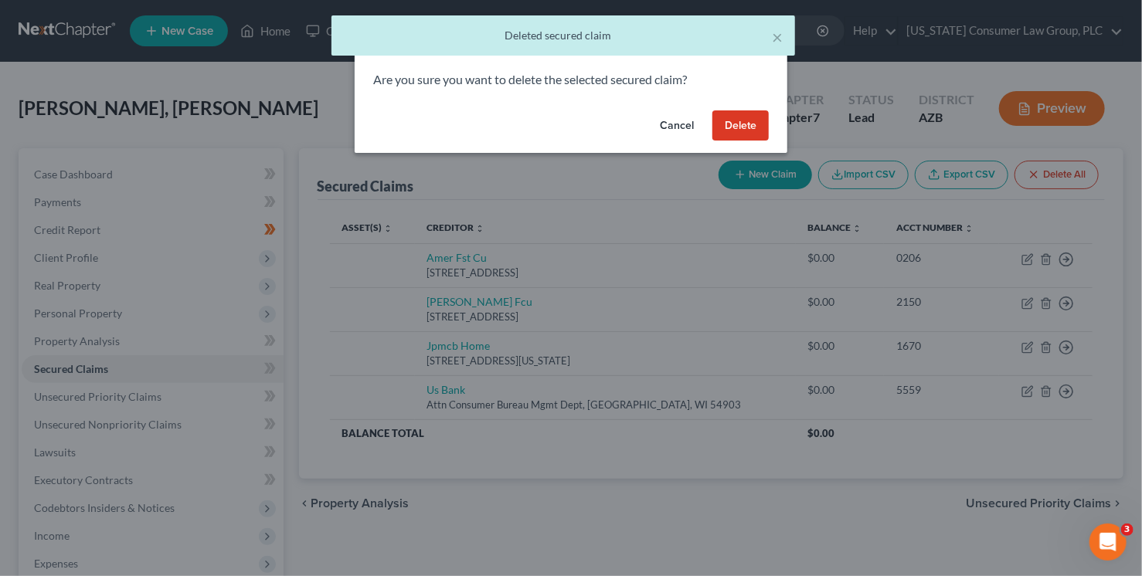
click at [735, 110] on div "Cancel Delete" at bounding box center [571, 128] width 433 height 49
click at [750, 128] on button "Delete" at bounding box center [740, 125] width 56 height 31
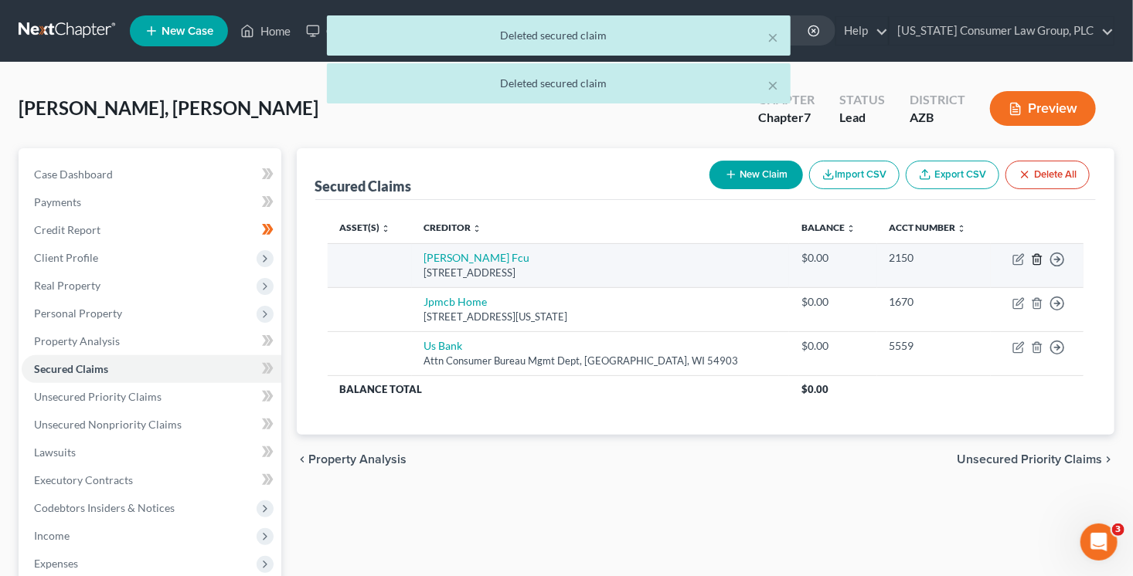
click at [1036, 261] on line "button" at bounding box center [1036, 260] width 0 height 3
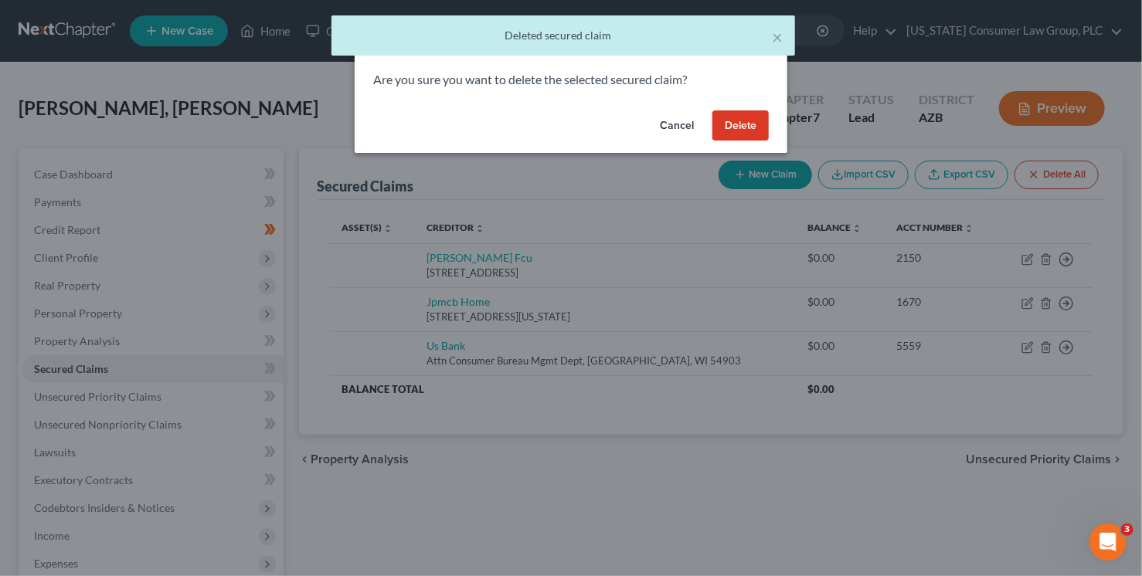
click at [740, 121] on button "Delete" at bounding box center [740, 125] width 56 height 31
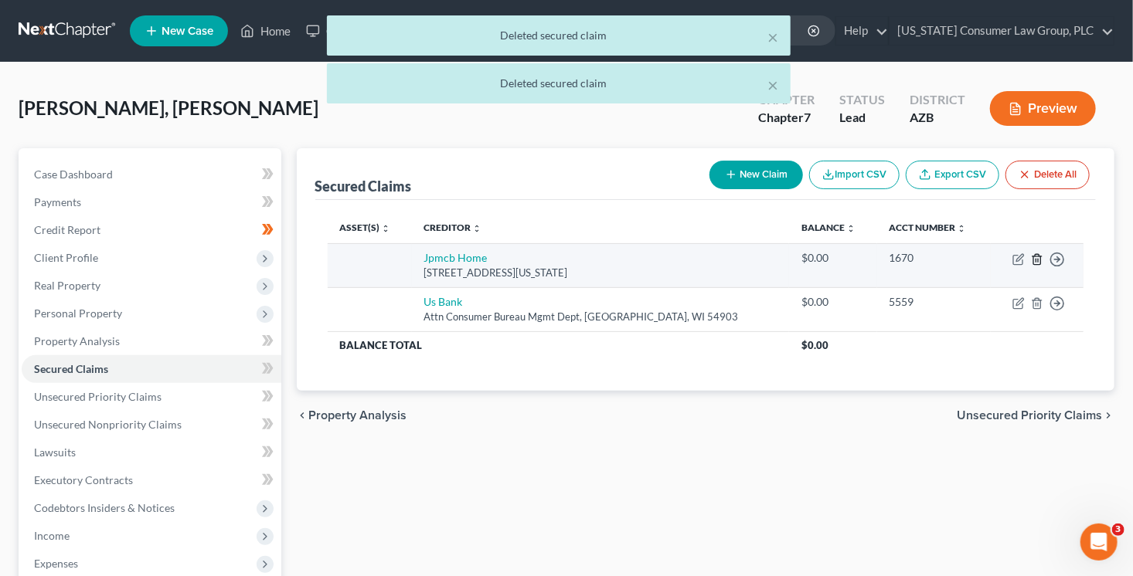
click at [1036, 261] on line "button" at bounding box center [1036, 260] width 0 height 3
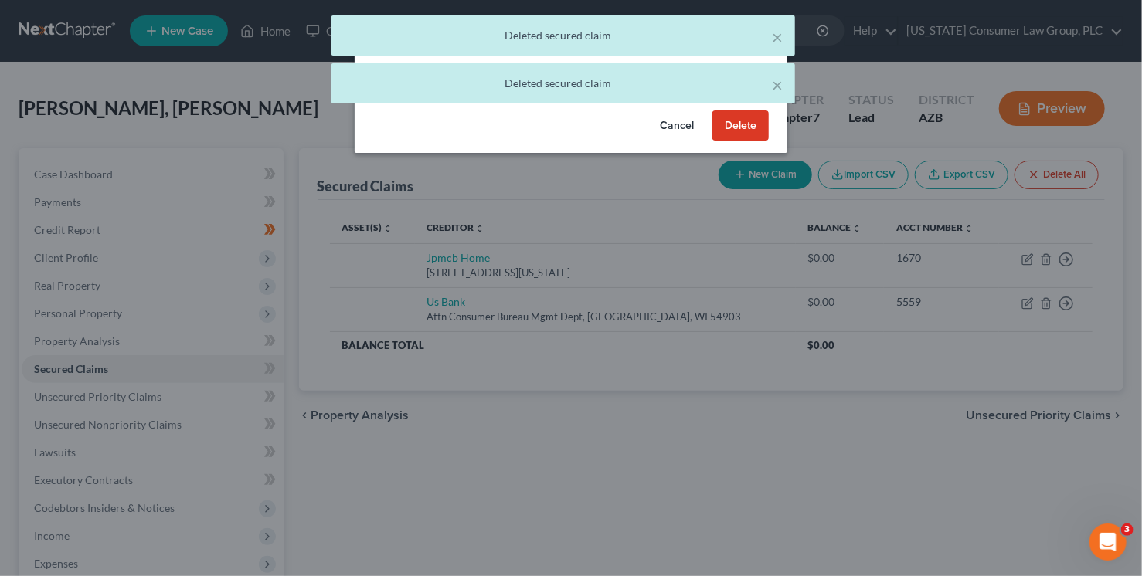
click at [752, 124] on button "Delete" at bounding box center [740, 125] width 56 height 31
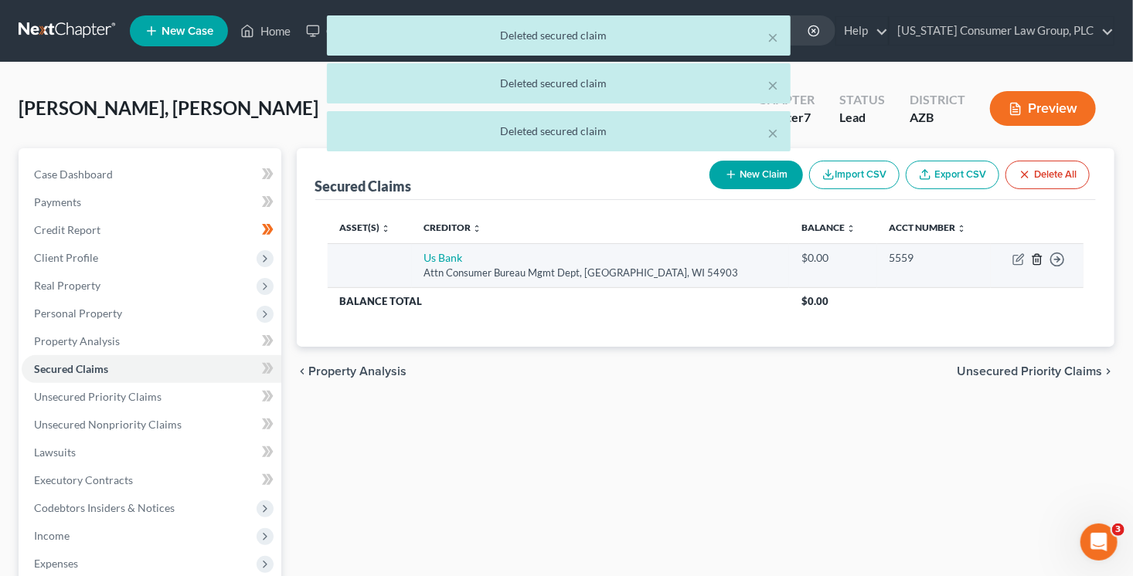
click at [1031, 257] on icon "button" at bounding box center [1037, 259] width 12 height 12
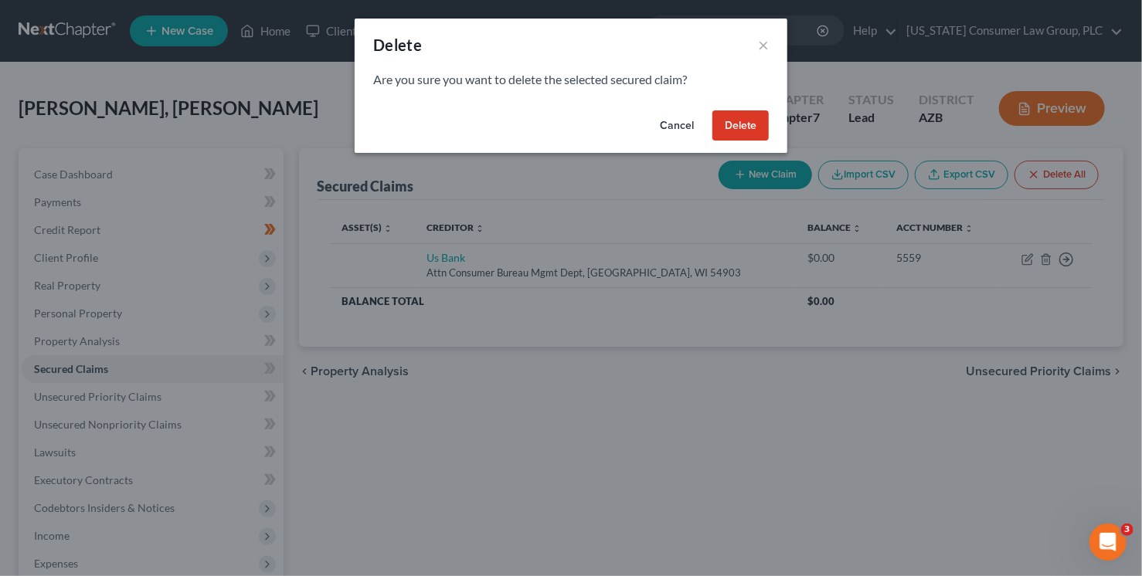
click at [756, 127] on button "Delete" at bounding box center [740, 125] width 56 height 31
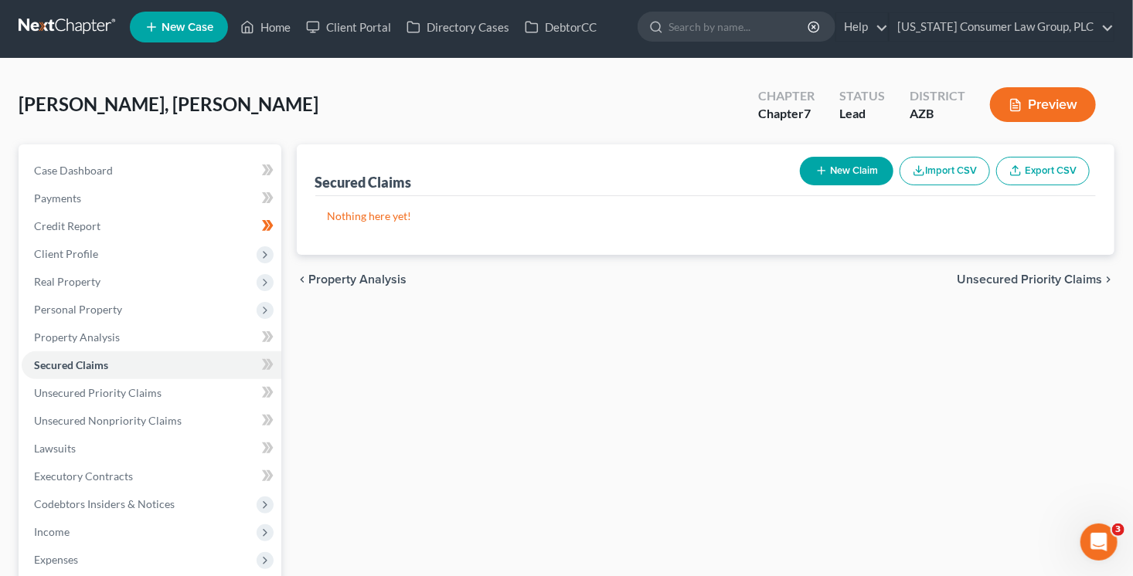
scroll to position [12, 0]
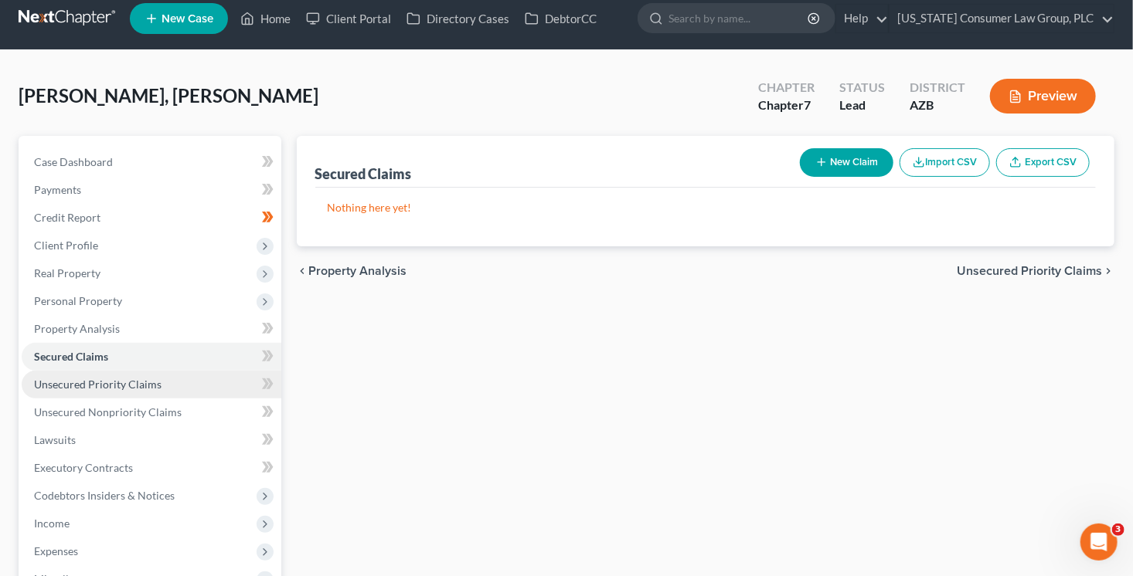
click at [161, 387] on link "Unsecured Priority Claims" at bounding box center [152, 385] width 260 height 28
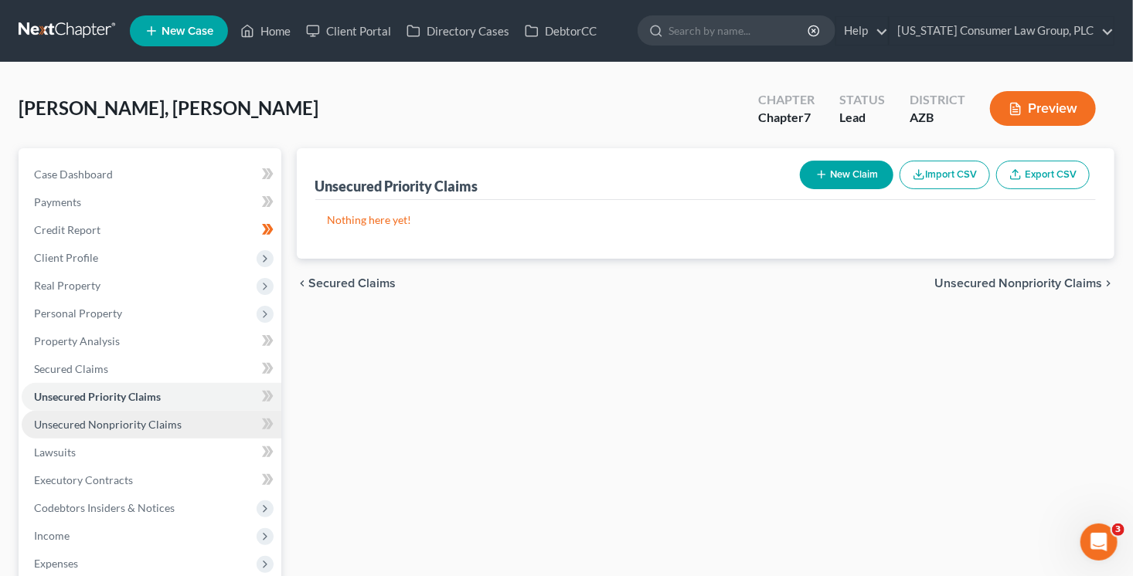
click at [172, 418] on span "Unsecured Nonpriority Claims" at bounding box center [108, 424] width 148 height 13
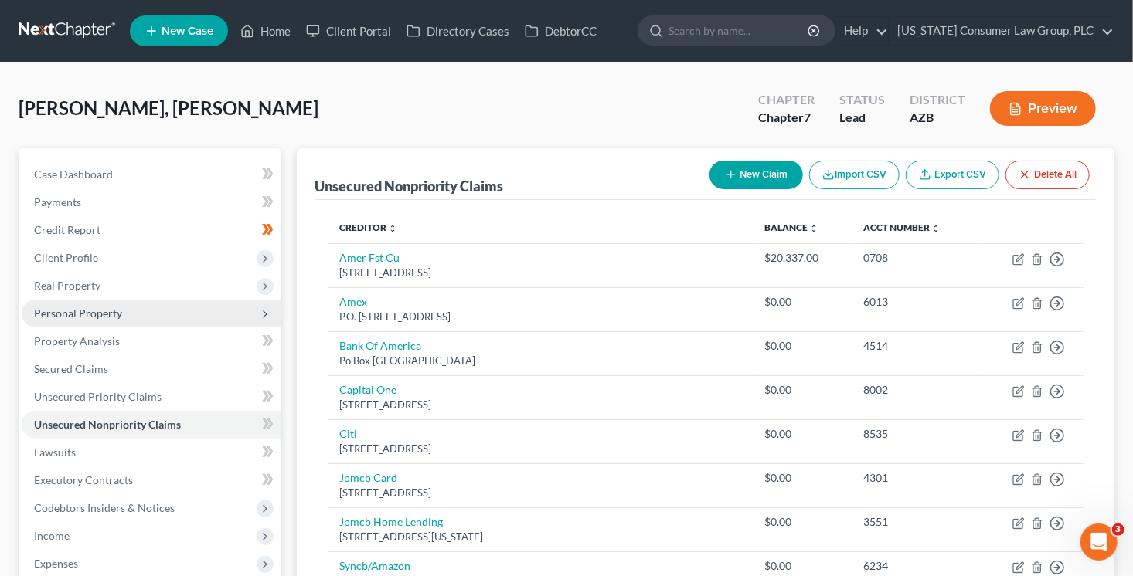
click at [91, 309] on span "Personal Property" at bounding box center [78, 313] width 88 height 13
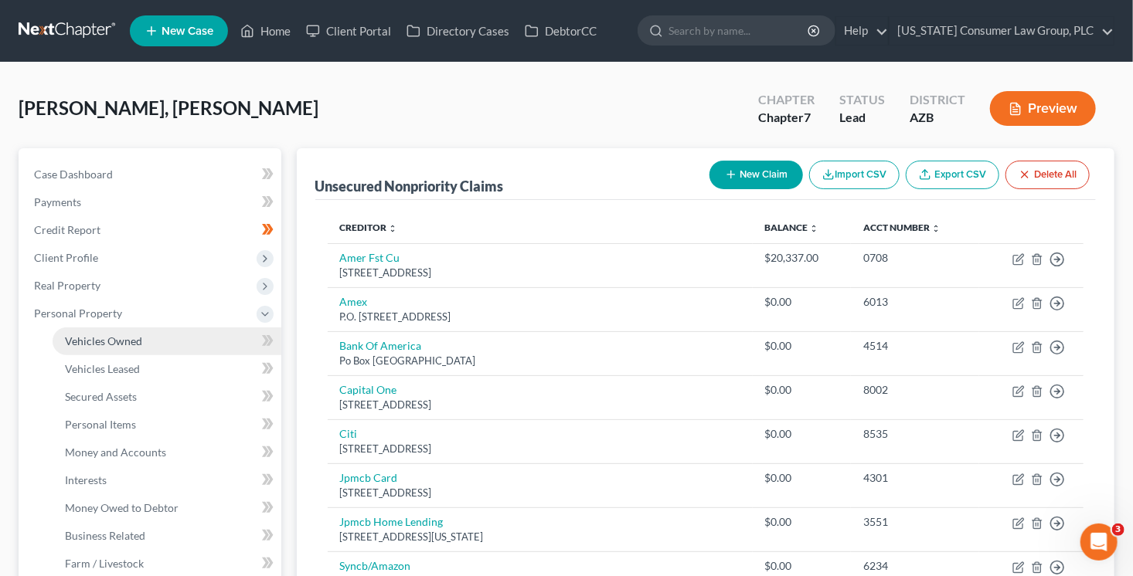
click at [111, 332] on link "Vehicles Owned" at bounding box center [167, 342] width 229 height 28
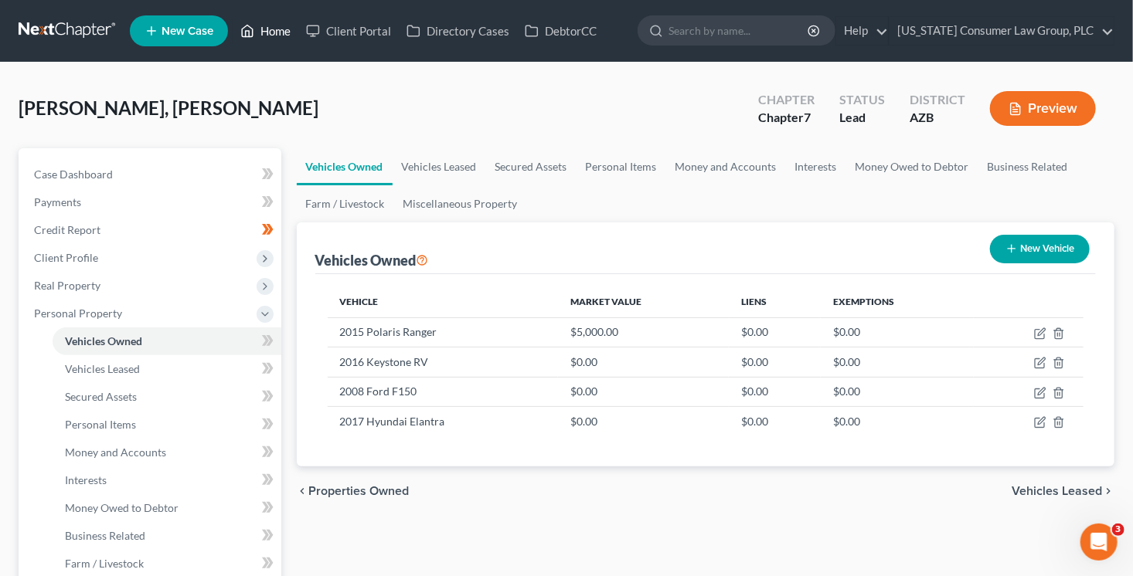
click at [267, 32] on link "Home" at bounding box center [266, 31] width 66 height 28
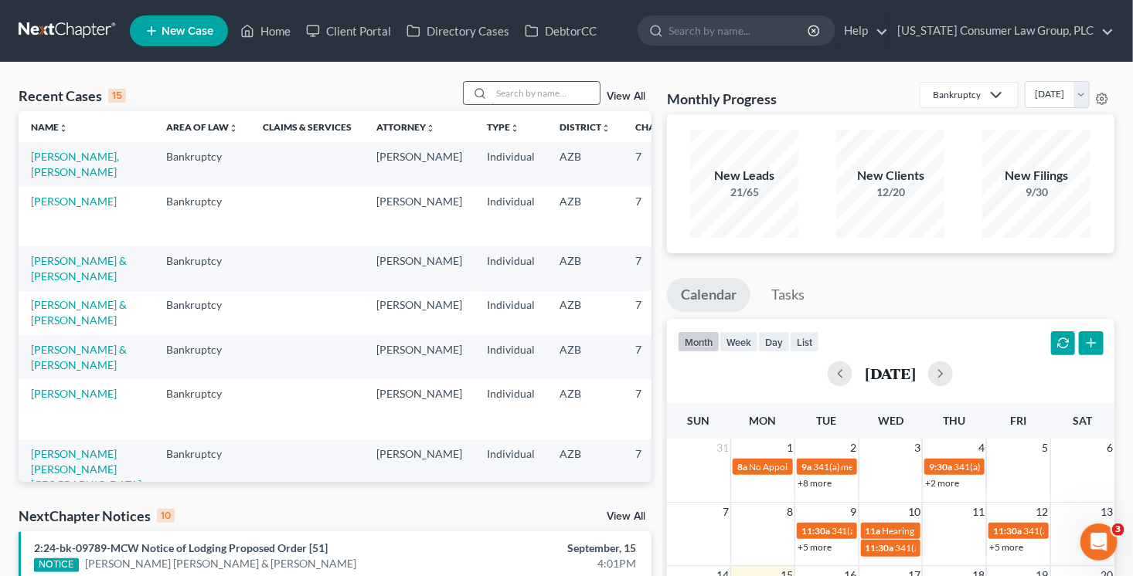
click at [539, 94] on input "search" at bounding box center [545, 93] width 108 height 22
type input "ziad"
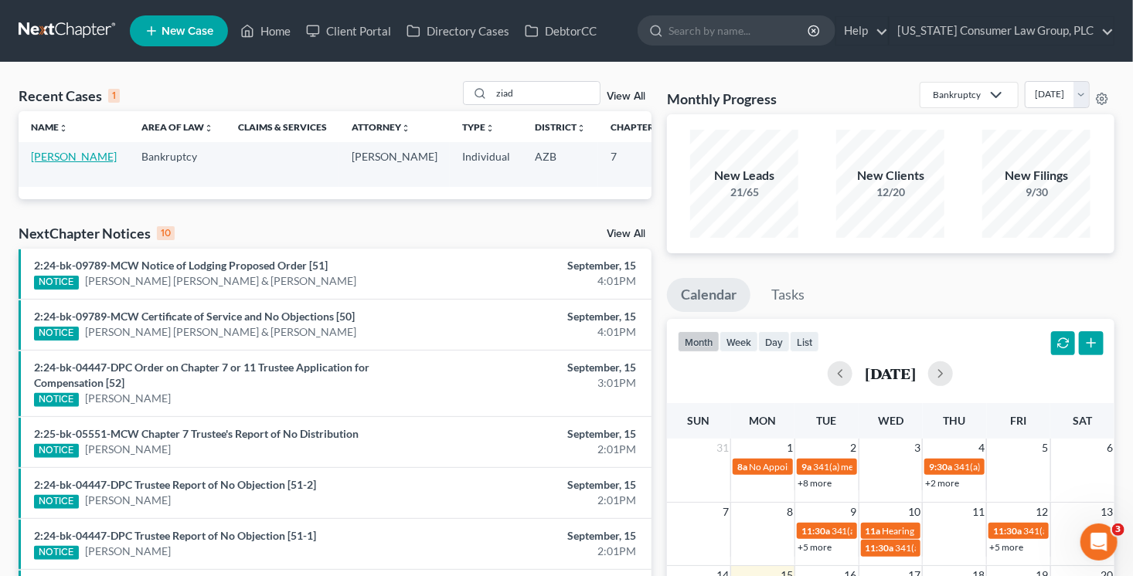
click at [35, 163] on link "[PERSON_NAME]" at bounding box center [74, 156] width 86 height 13
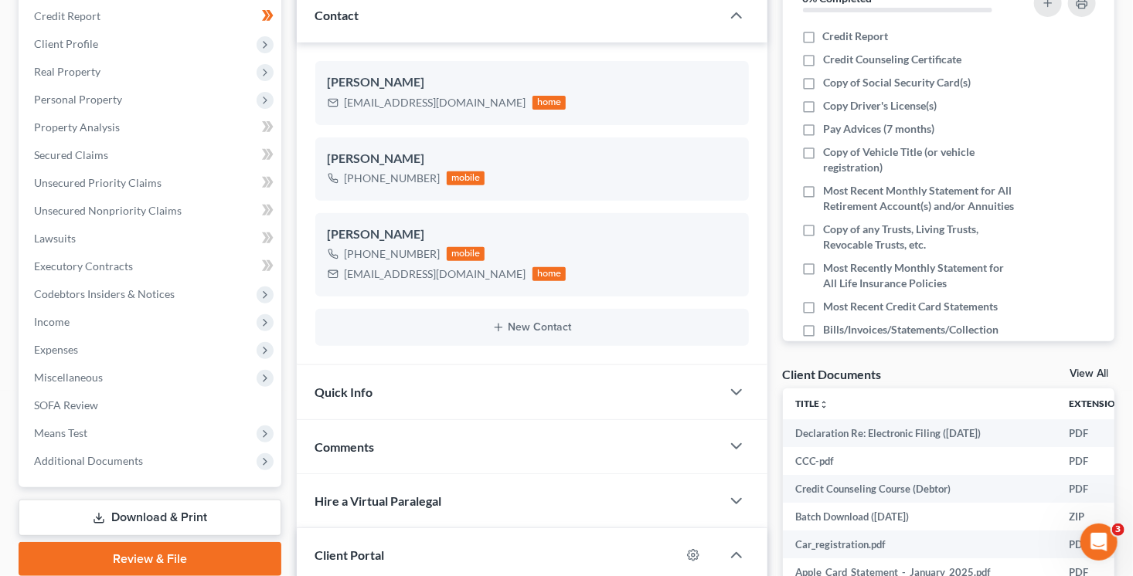
scroll to position [216, 0]
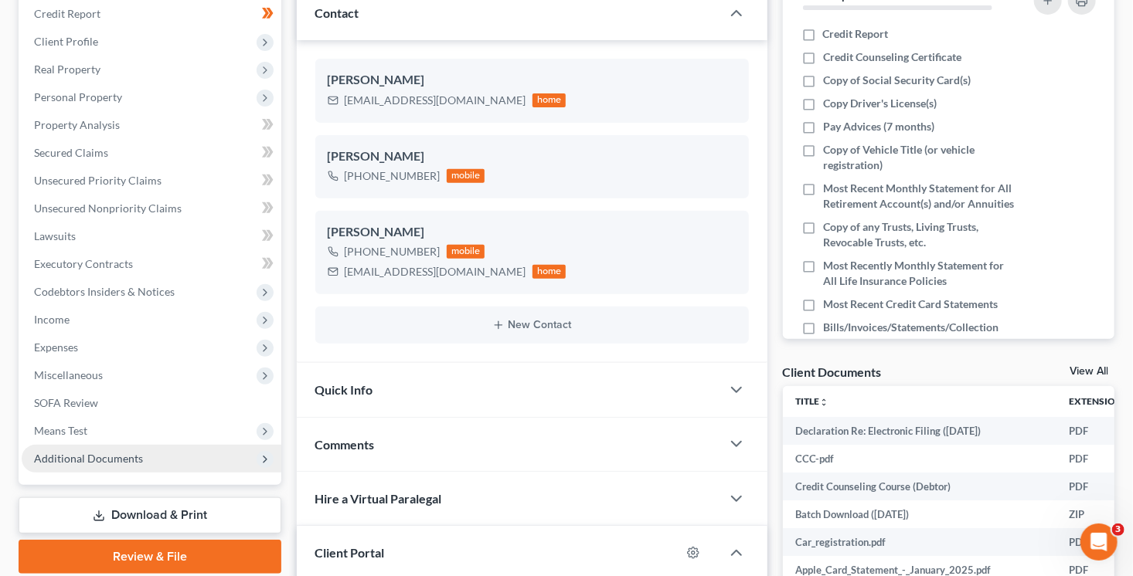
click at [131, 453] on span "Additional Documents" at bounding box center [88, 458] width 109 height 13
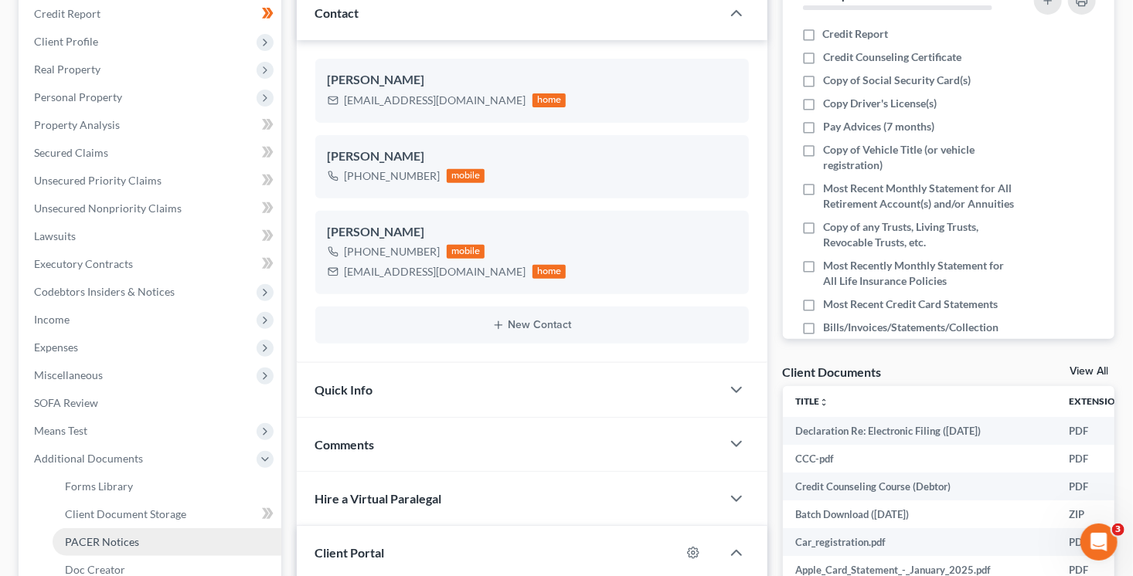
click at [165, 532] on link "PACER Notices" at bounding box center [167, 542] width 229 height 28
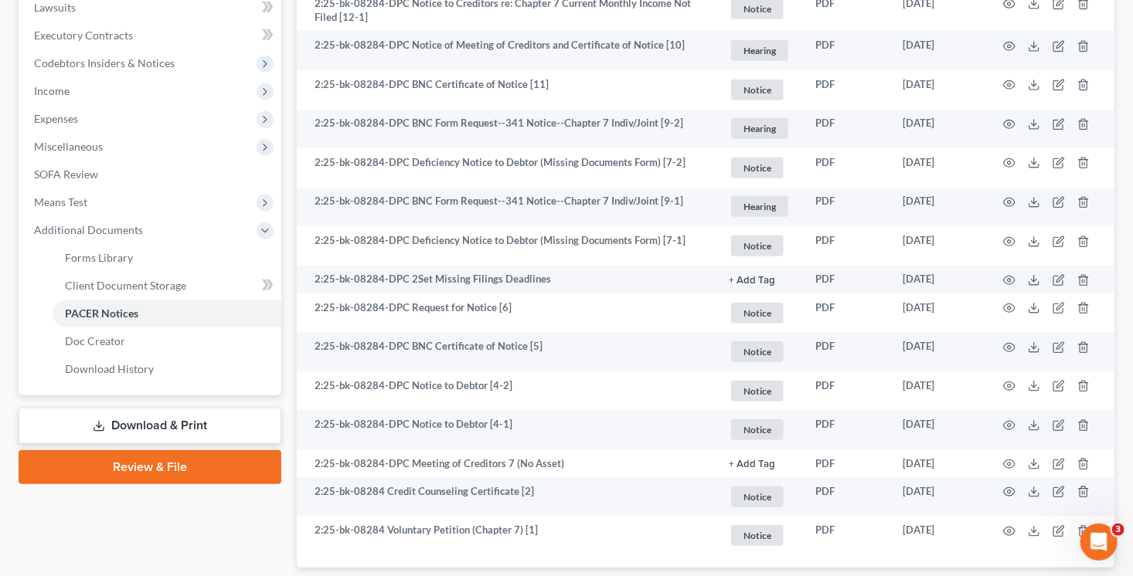
scroll to position [447, 0]
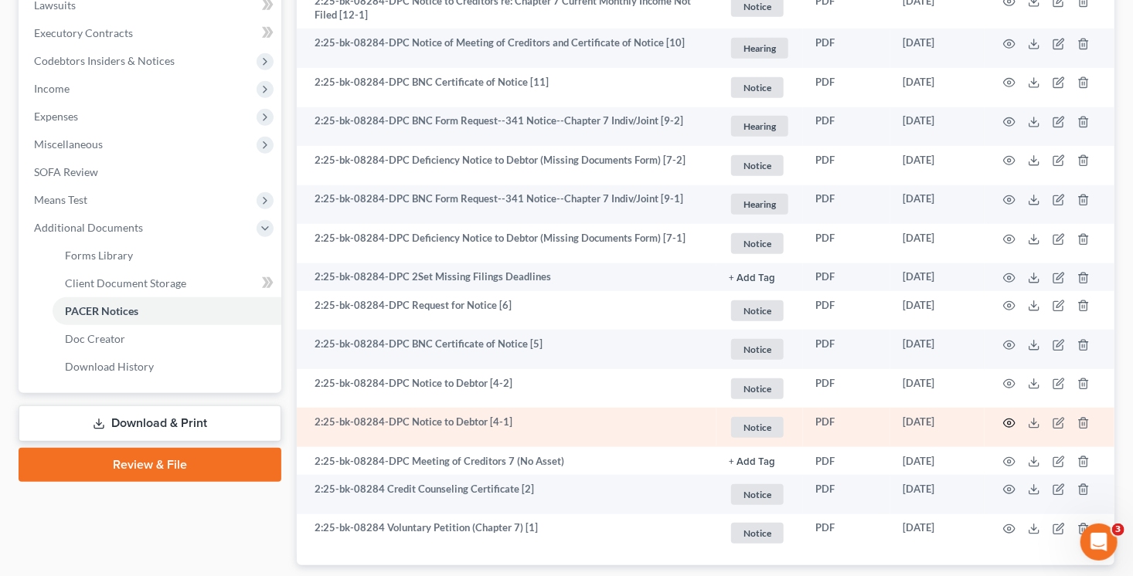
click at [1010, 422] on circle "button" at bounding box center [1008, 423] width 3 height 3
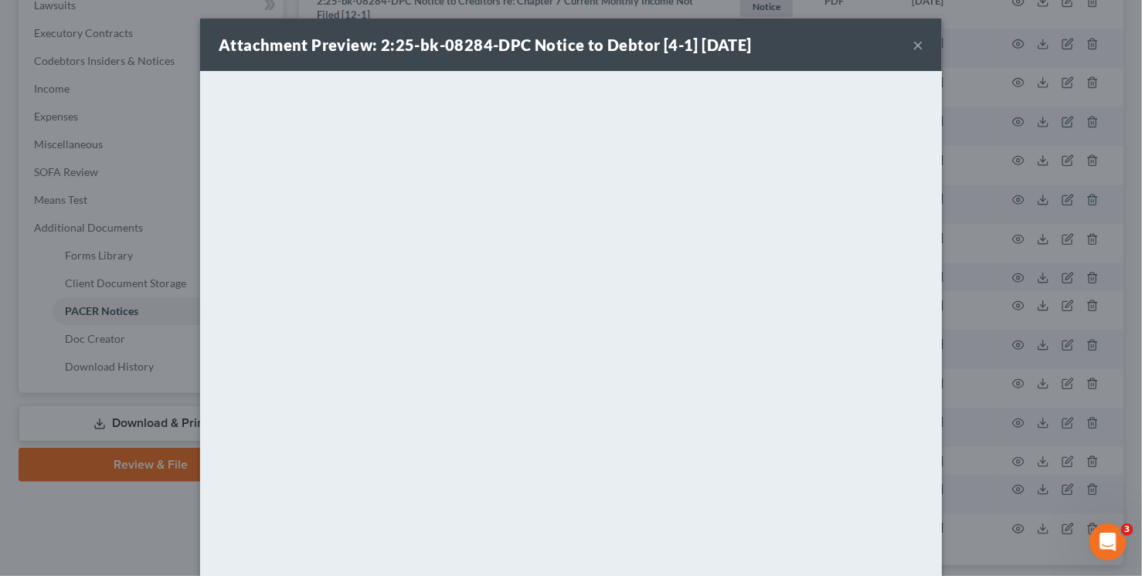
click at [912, 46] on button "×" at bounding box center [917, 45] width 11 height 19
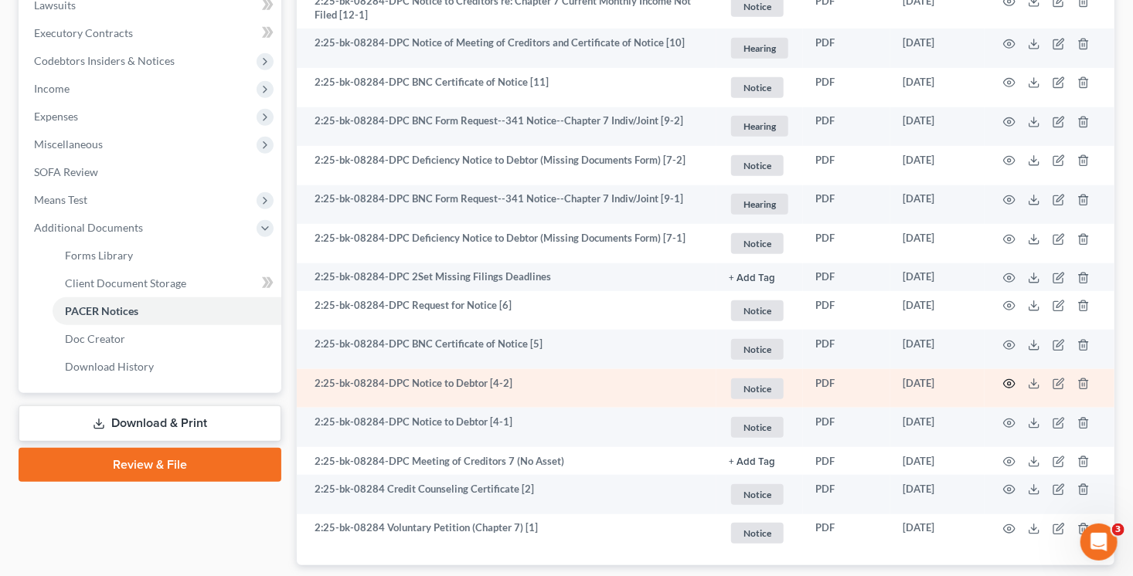
click at [1004, 383] on icon "button" at bounding box center [1010, 384] width 12 height 8
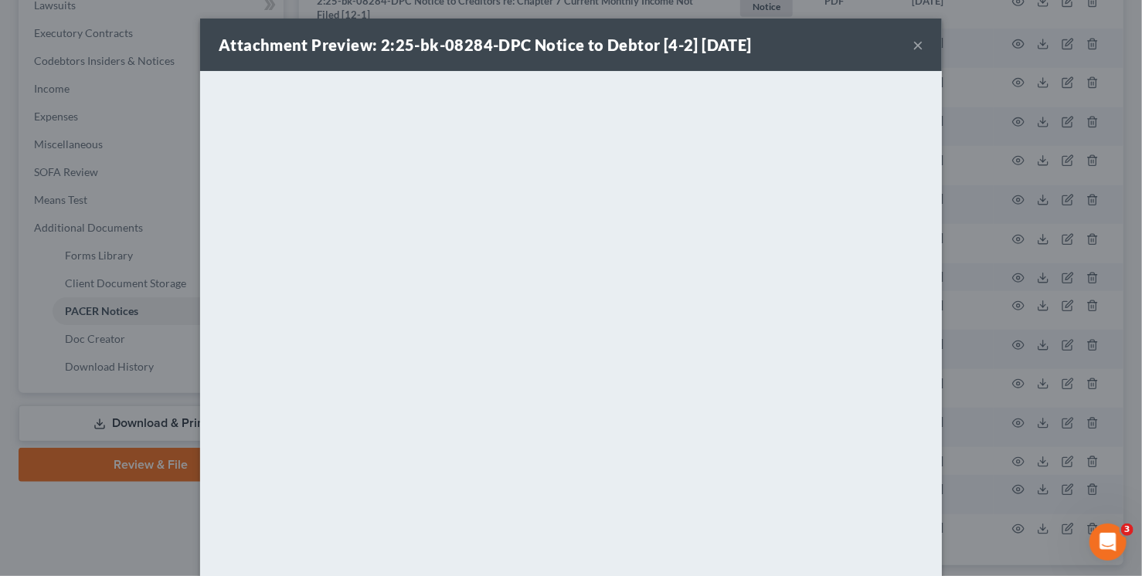
click at [922, 46] on div "Attachment Preview: 2:25-bk-08284-DPC Notice to Debtor [4-2] [DATE] ×" at bounding box center [571, 45] width 742 height 53
click at [917, 46] on button "×" at bounding box center [917, 45] width 11 height 19
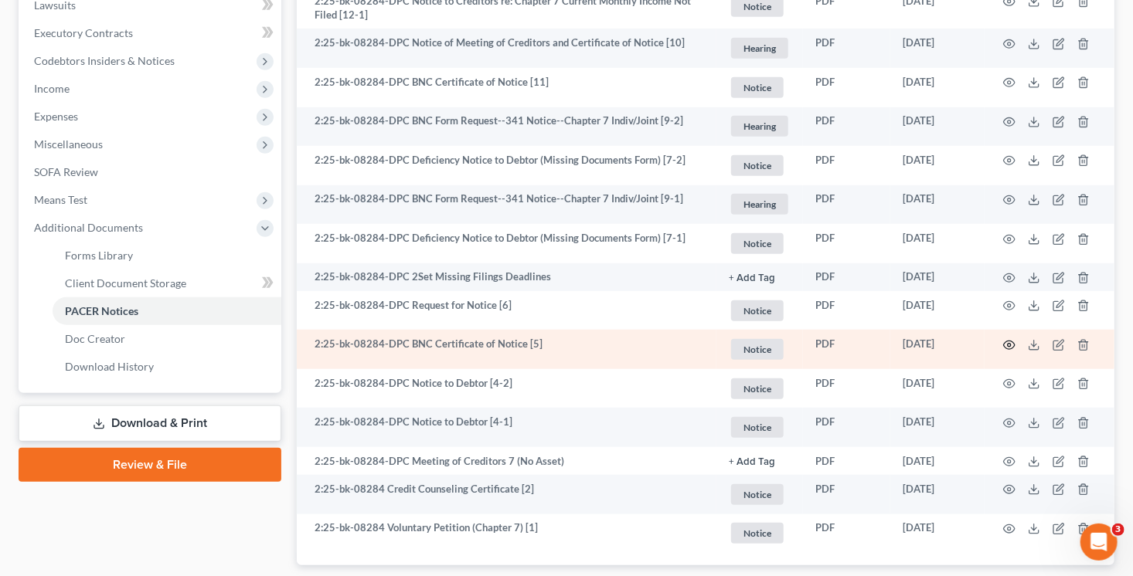
click at [1008, 345] on circle "button" at bounding box center [1008, 345] width 3 height 3
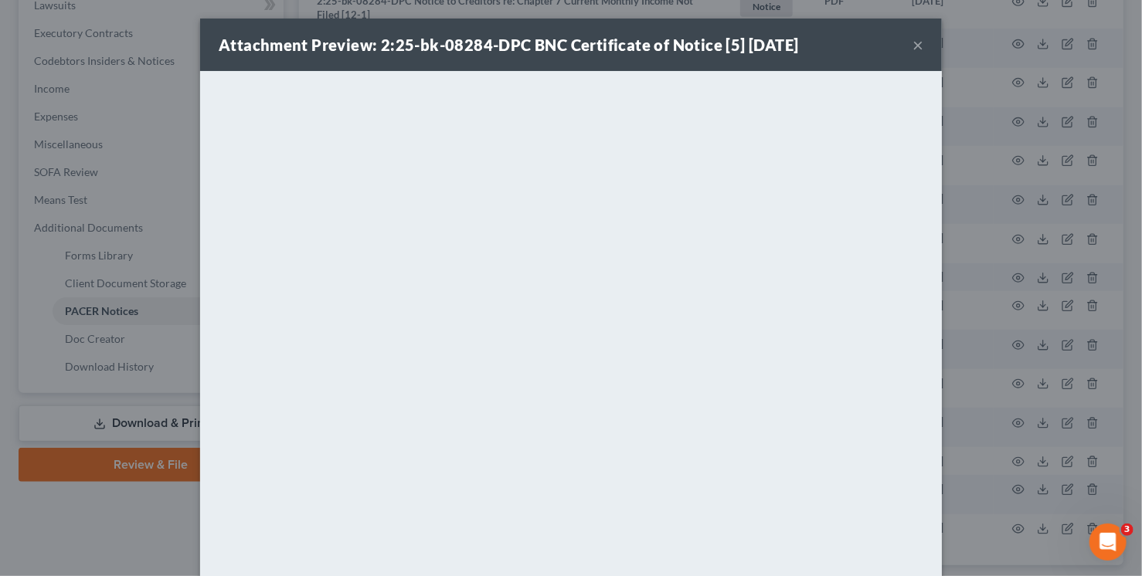
click at [913, 46] on button "×" at bounding box center [917, 45] width 11 height 19
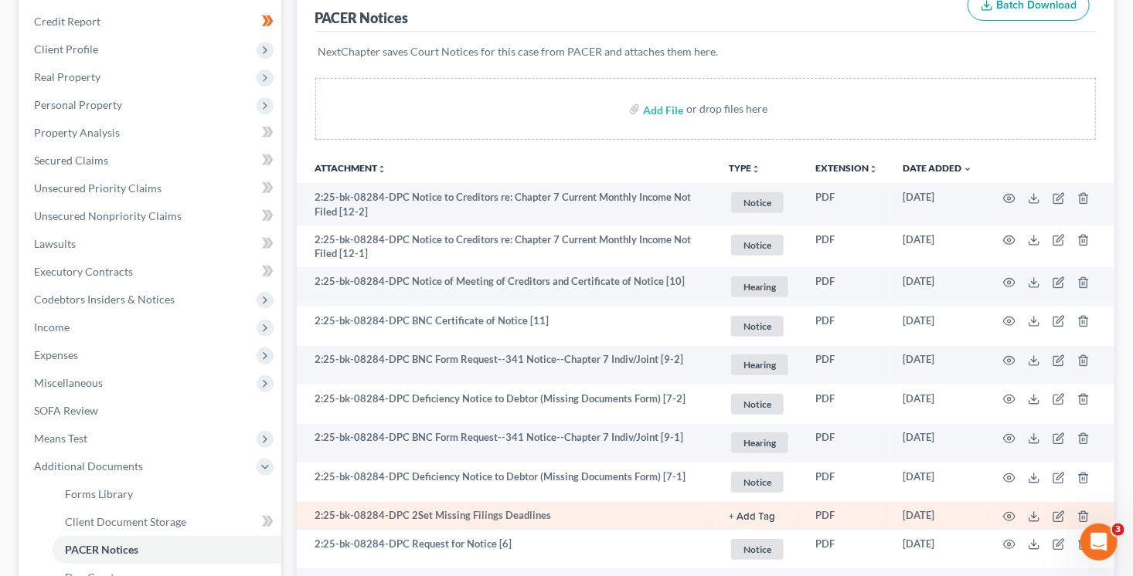
scroll to position [75, 0]
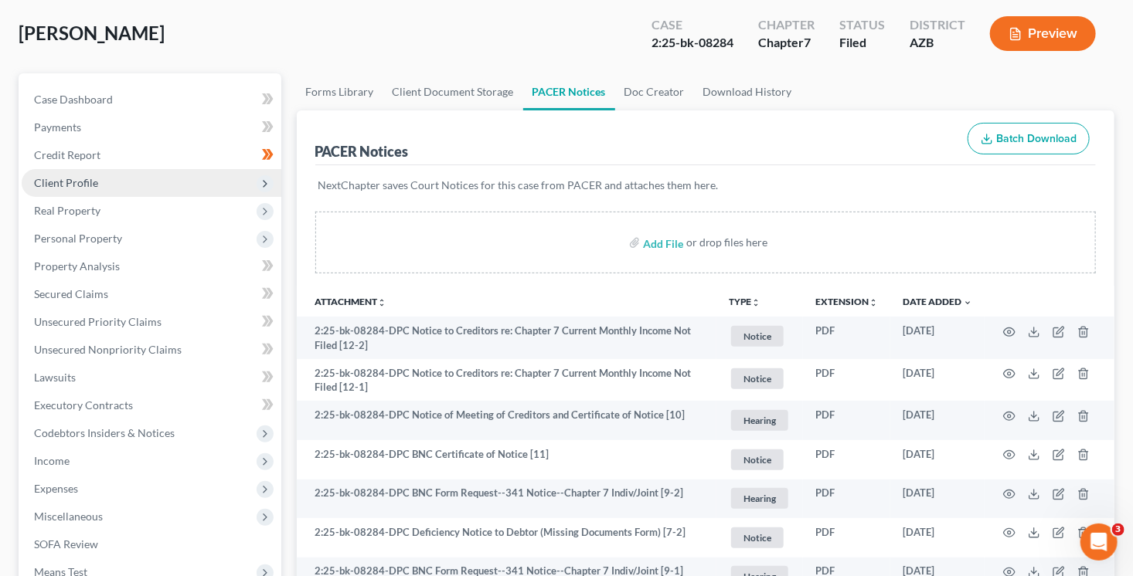
click at [114, 180] on span "Client Profile" at bounding box center [152, 183] width 260 height 28
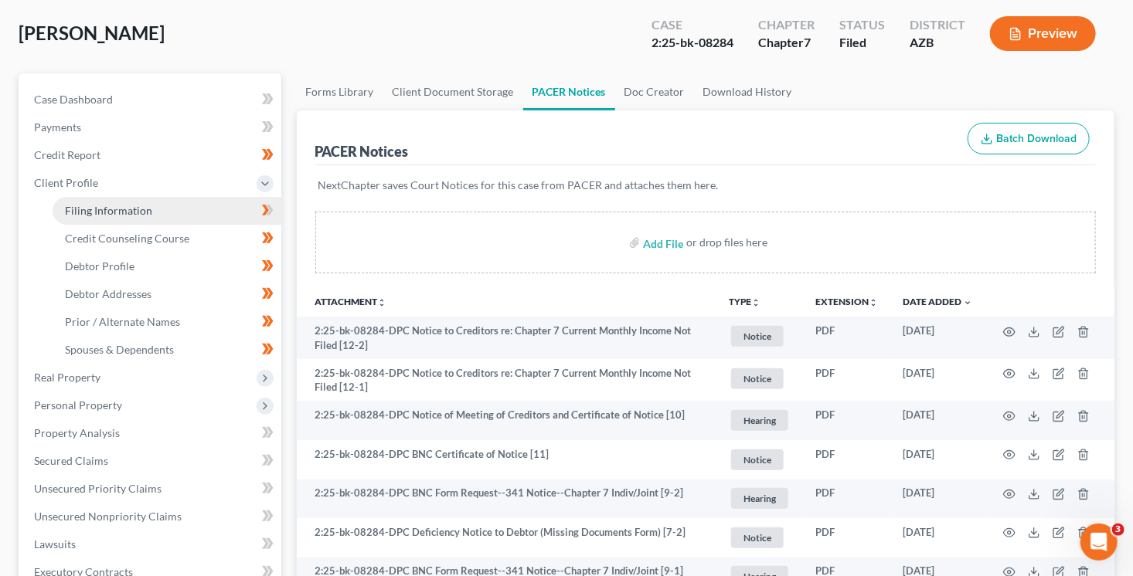
click at [138, 213] on span "Filing Information" at bounding box center [108, 210] width 87 height 13
select select "1"
select select "0"
select select "3"
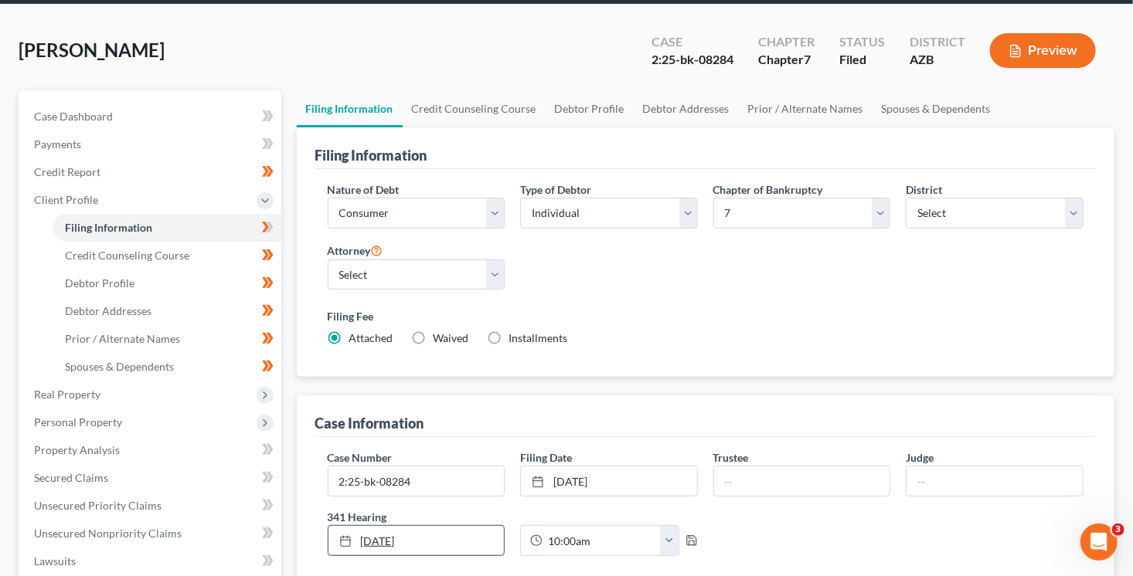
scroll to position [81, 0]
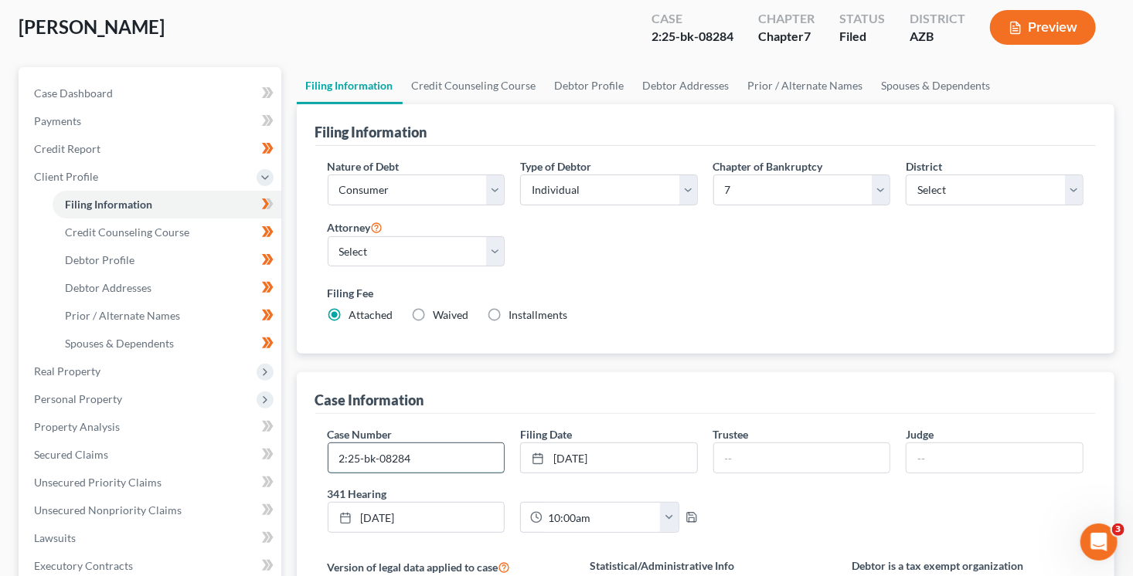
click at [440, 461] on input "2:25-bk-08284" at bounding box center [416, 457] width 176 height 29
click at [470, 453] on input "2:25-bk-08284-DPCA" at bounding box center [416, 457] width 176 height 29
type input "2:25-bk-08284-DPC"
type input "Goernitz"
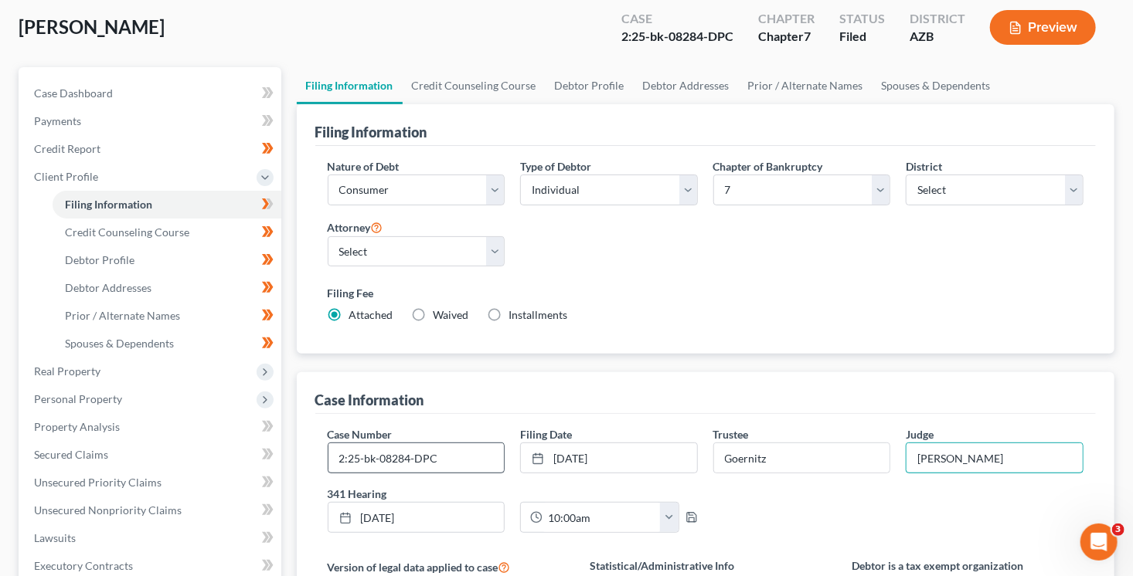
type input "Collins"
click at [273, 208] on span at bounding box center [267, 206] width 27 height 23
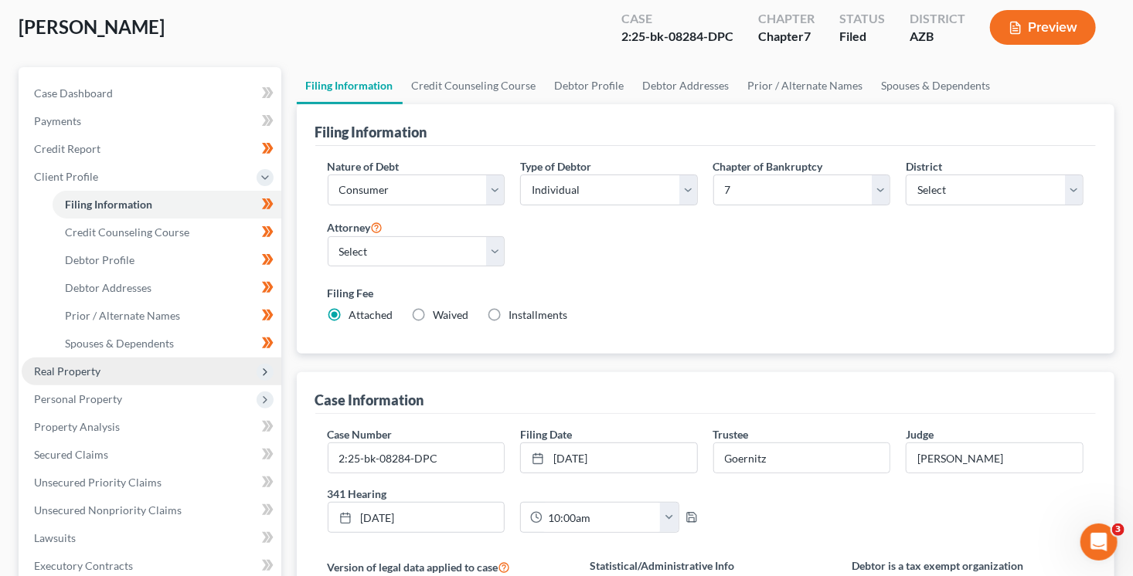
click at [129, 378] on span "Real Property" at bounding box center [152, 372] width 260 height 28
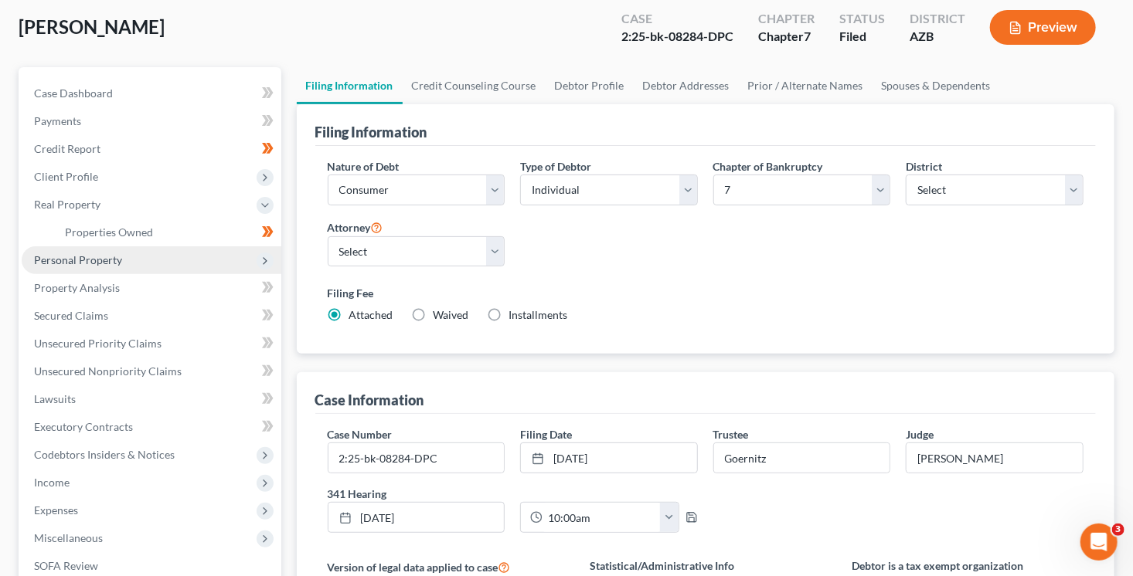
click at [153, 259] on span "Personal Property" at bounding box center [152, 260] width 260 height 28
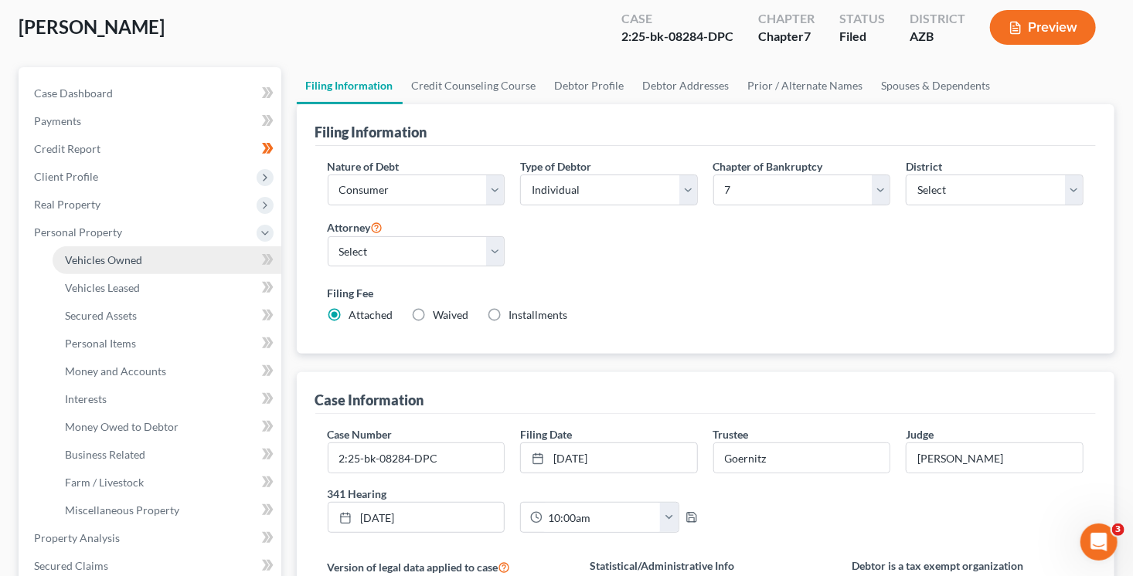
click at [182, 253] on link "Vehicles Owned" at bounding box center [167, 260] width 229 height 28
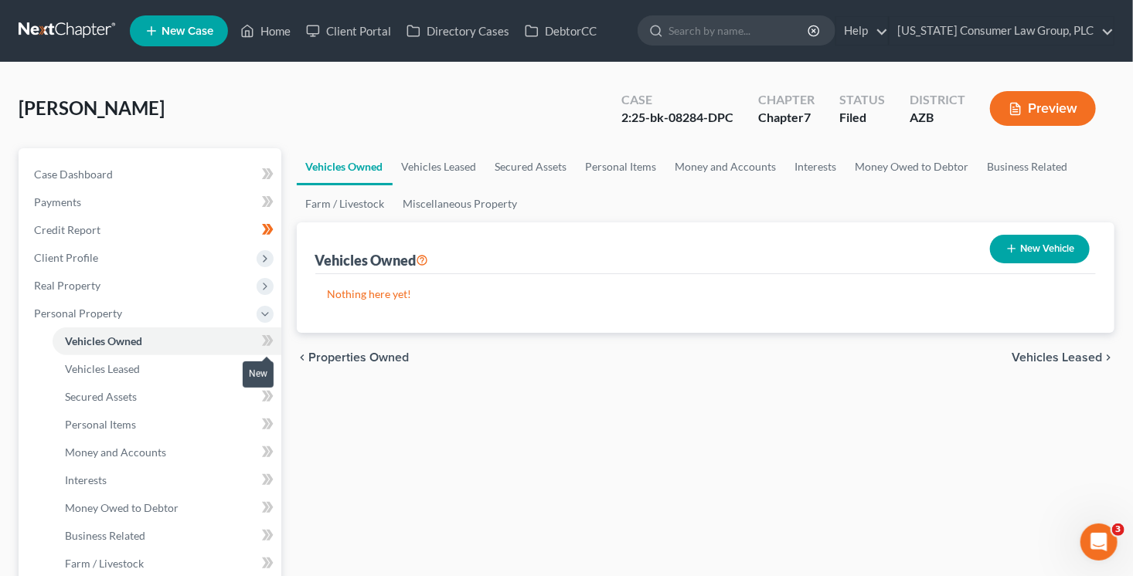
click at [276, 345] on span at bounding box center [267, 342] width 27 height 23
click at [273, 368] on span at bounding box center [267, 370] width 27 height 23
click at [246, 391] on link "Secured Assets" at bounding box center [167, 397] width 229 height 28
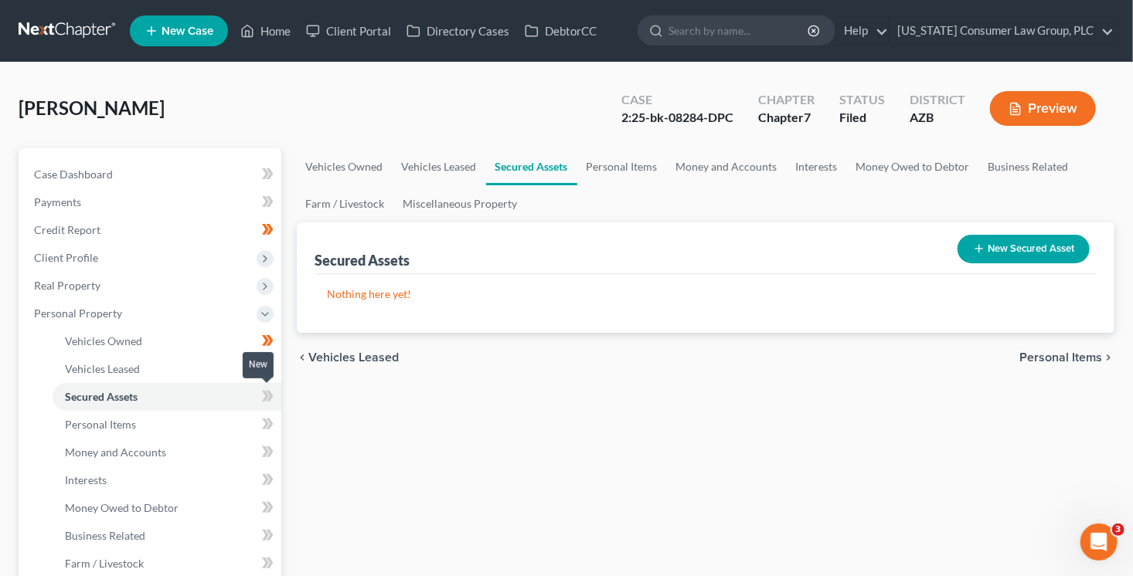
click at [273, 396] on icon at bounding box center [268, 396] width 12 height 19
drag, startPoint x: 273, startPoint y: 396, endPoint x: 266, endPoint y: 401, distance: 8.8
click at [273, 396] on icon at bounding box center [268, 396] width 12 height 19
click at [198, 431] on link "Personal Items" at bounding box center [167, 425] width 229 height 28
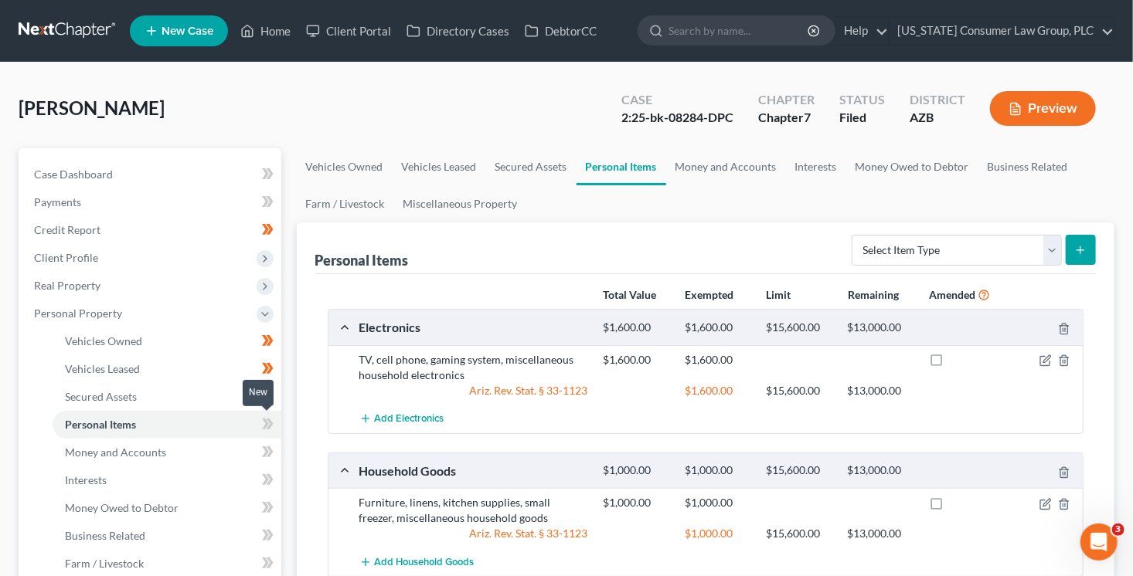
click at [260, 426] on span at bounding box center [267, 426] width 27 height 23
click at [931, 243] on select "Select Item Type Clothing (A/B: 11) Collectibles Of Value (A/B: 8) Electronics …" at bounding box center [956, 250] width 210 height 31
select select "clothing"
click at [854, 235] on select "Select Item Type Clothing (A/B: 11) Collectibles Of Value (A/B: 8) Electronics …" at bounding box center [956, 250] width 210 height 31
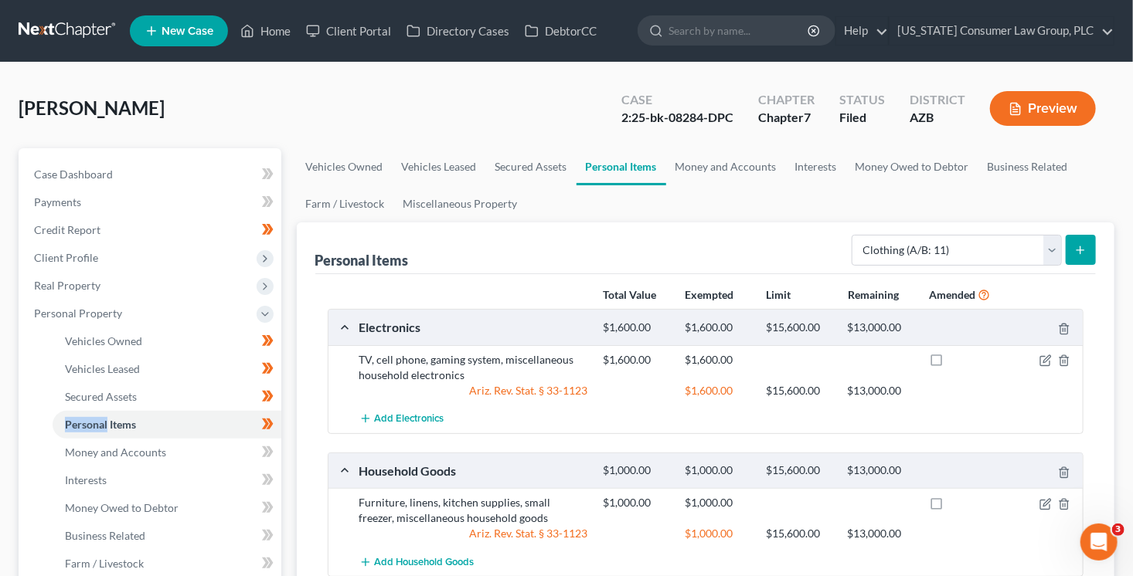
click at [1079, 250] on icon "submit" at bounding box center [1080, 250] width 12 height 12
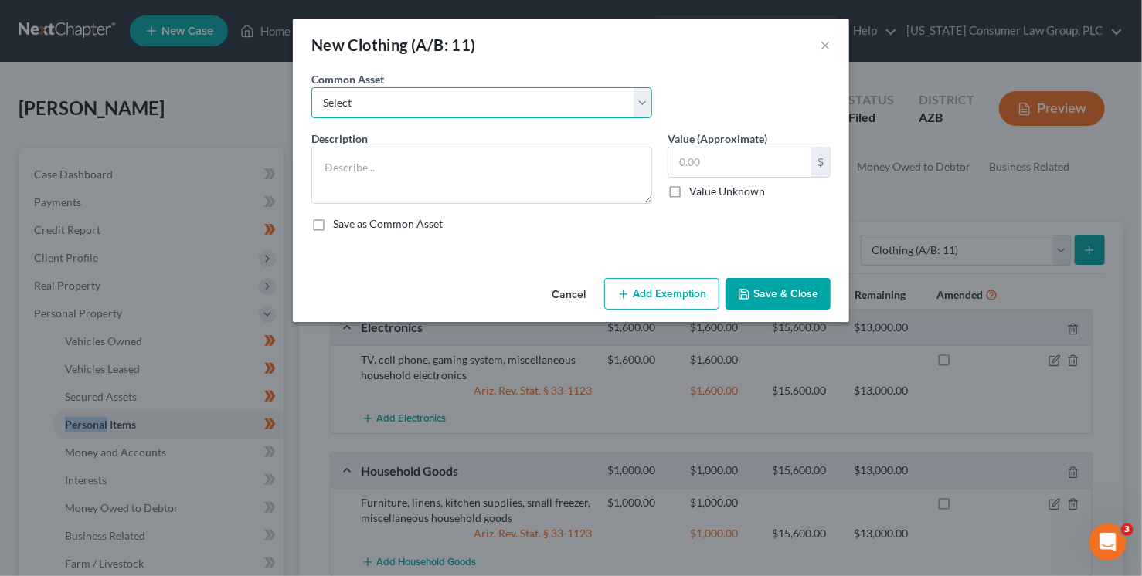
click at [554, 100] on select "Select Everyday clothing, shoes, coats" at bounding box center [481, 102] width 341 height 31
select select "0"
click at [311, 87] on select "Select Everyday clothing, shoes, coats" at bounding box center [481, 102] width 341 height 31
type textarea "Everyday clothing, shoes, coats"
type input "200.00"
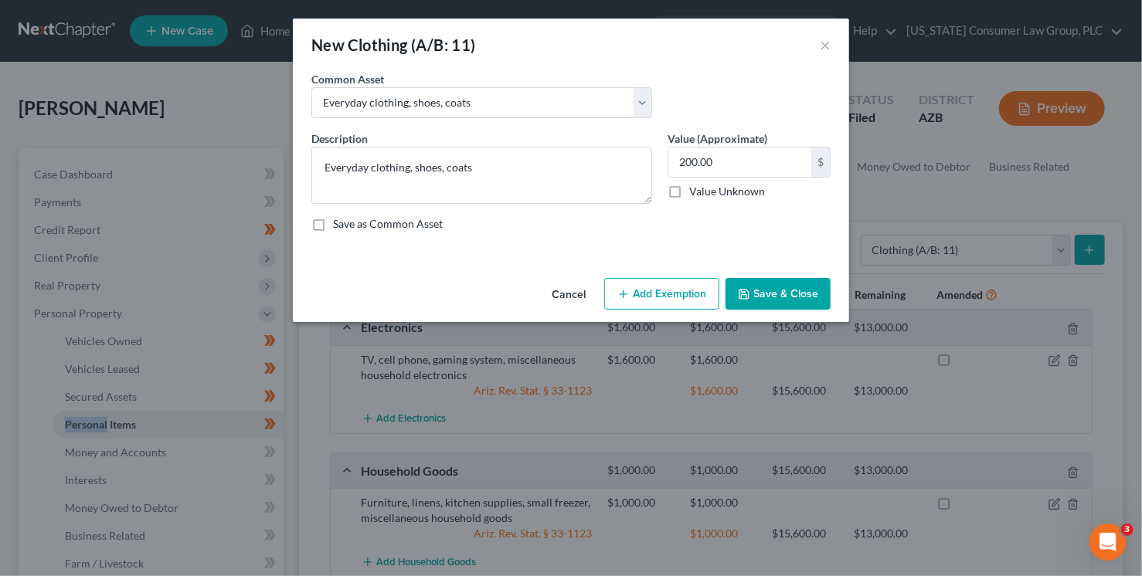
click at [640, 294] on button "Add Exemption" at bounding box center [661, 294] width 115 height 32
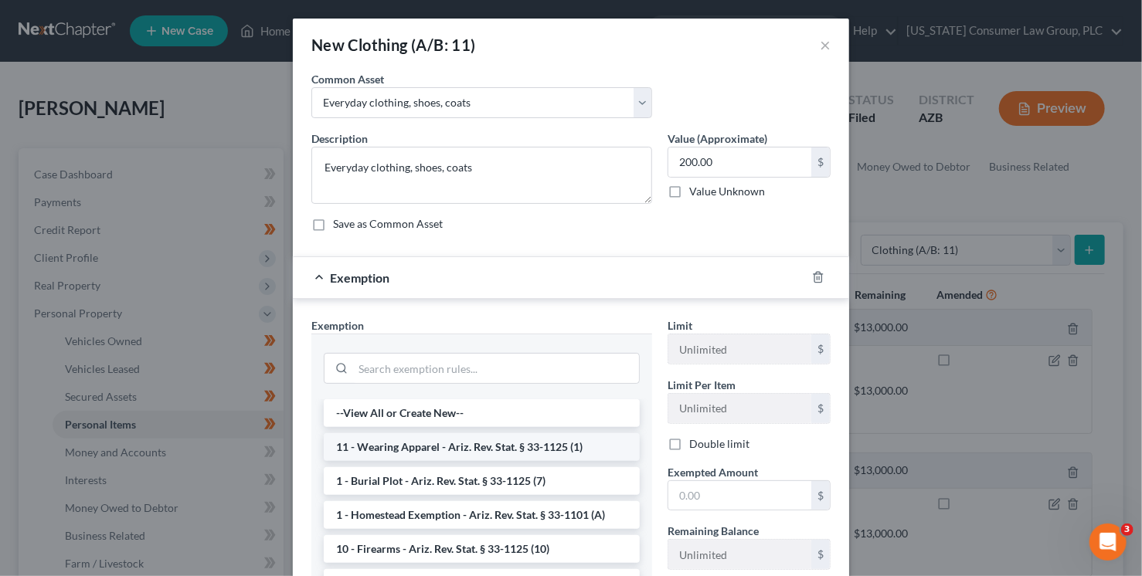
click at [450, 450] on li "11 - Wearing Apparel - Ariz. Rev. Stat. § 33-1125 (1)" at bounding box center [482, 447] width 316 height 28
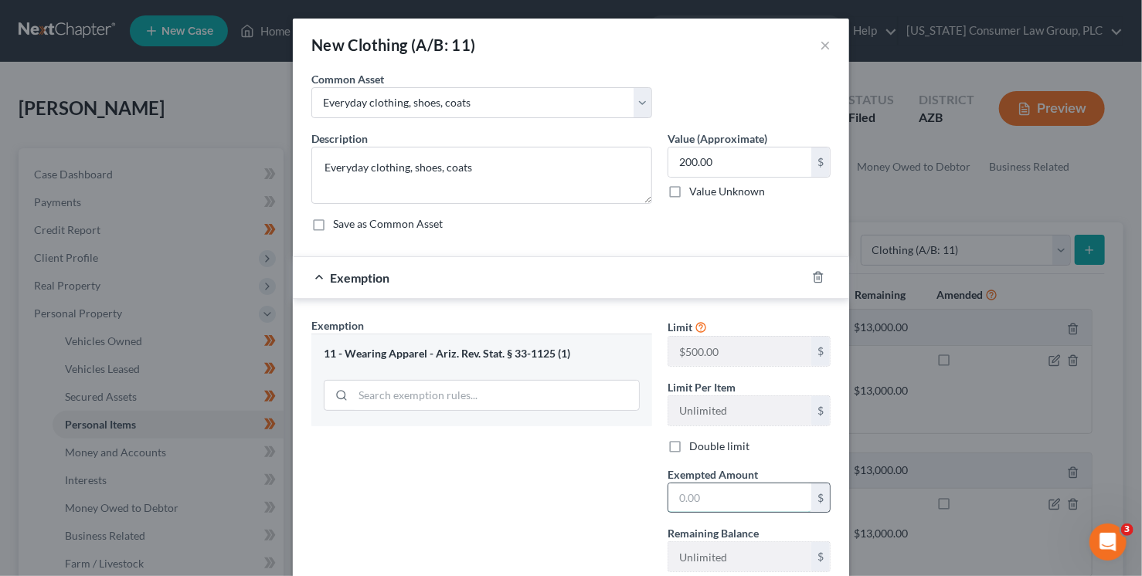
click at [732, 504] on input "text" at bounding box center [739, 498] width 143 height 29
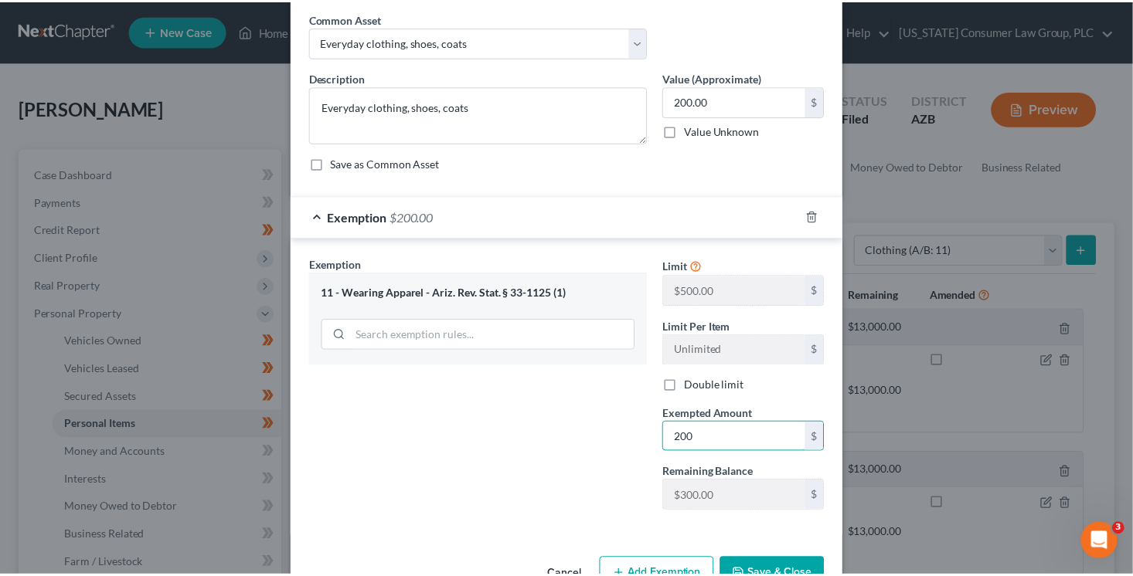
scroll to position [104, 0]
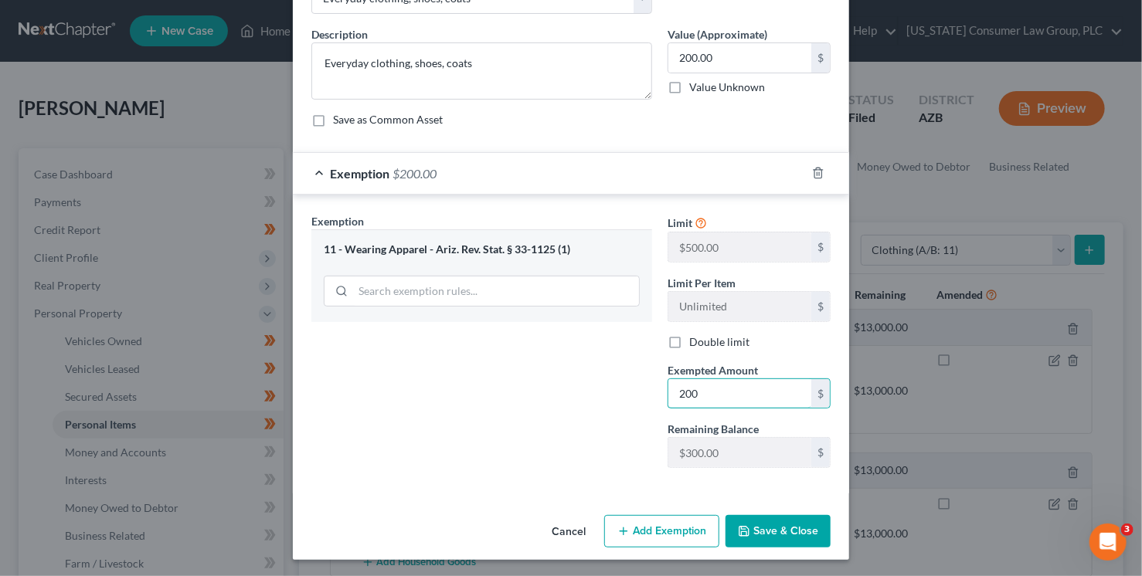
type input "200"
click at [796, 532] on button "Save & Close" at bounding box center [777, 531] width 105 height 32
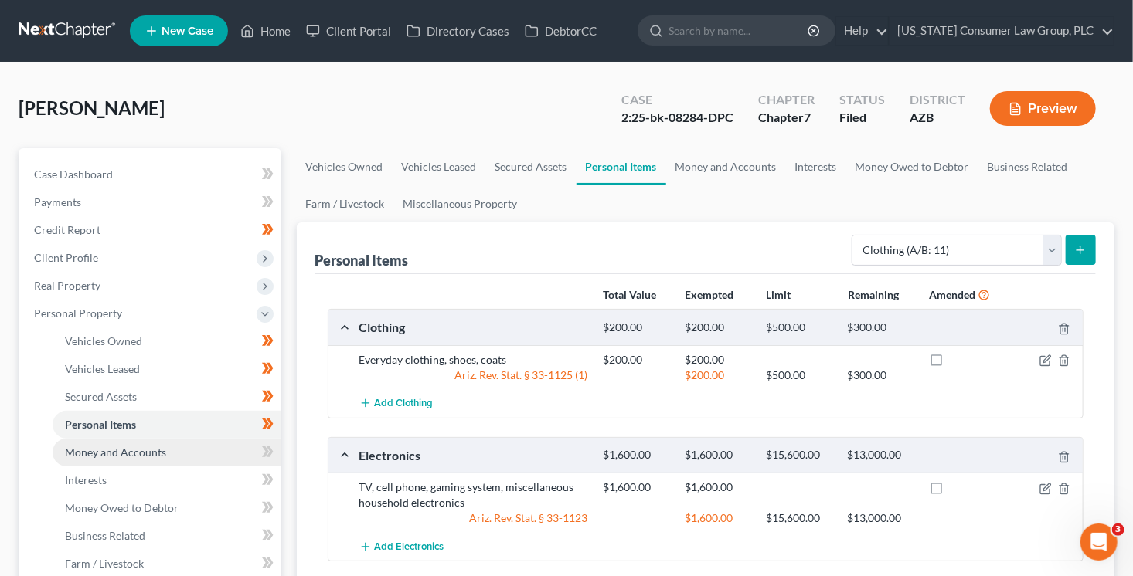
click at [187, 456] on link "Money and Accounts" at bounding box center [167, 453] width 229 height 28
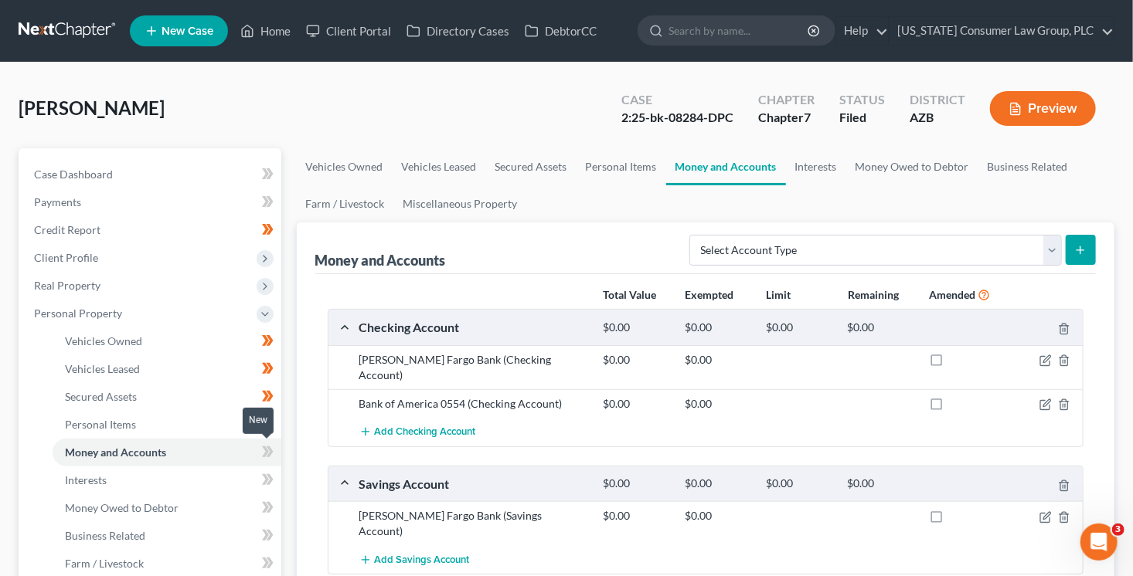
click at [268, 452] on icon at bounding box center [268, 452] width 12 height 19
click at [200, 479] on link "Interests" at bounding box center [167, 481] width 229 height 28
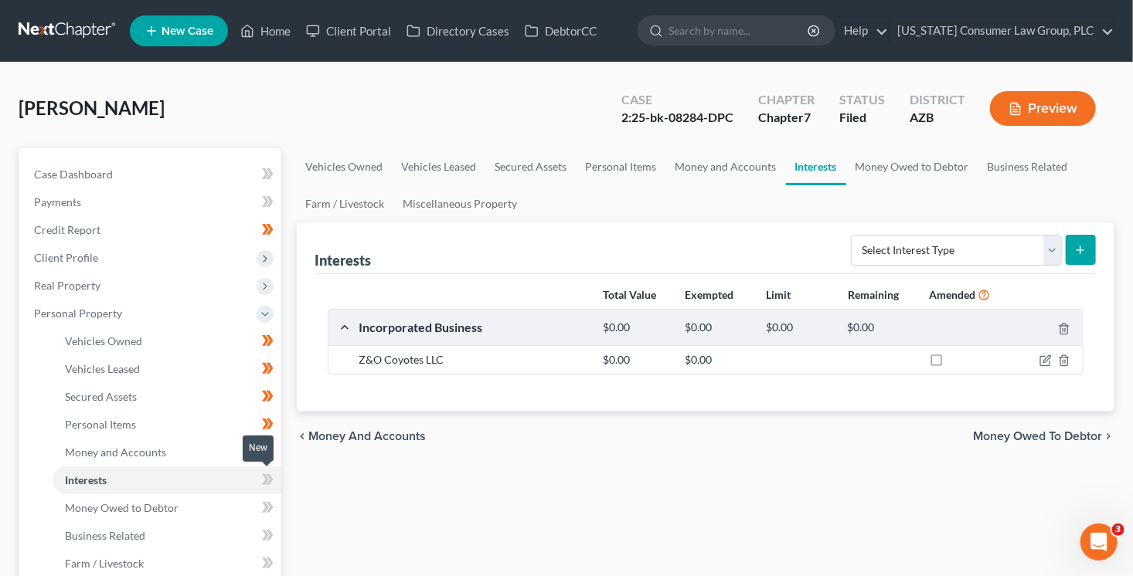
click at [271, 487] on icon at bounding box center [268, 479] width 12 height 19
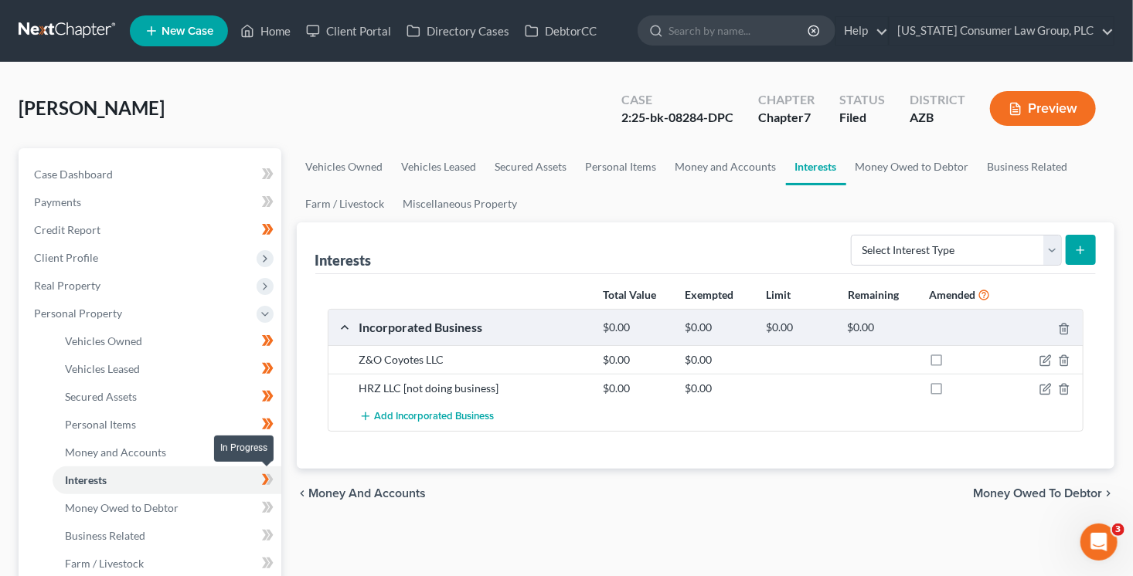
click at [271, 487] on icon at bounding box center [268, 479] width 12 height 19
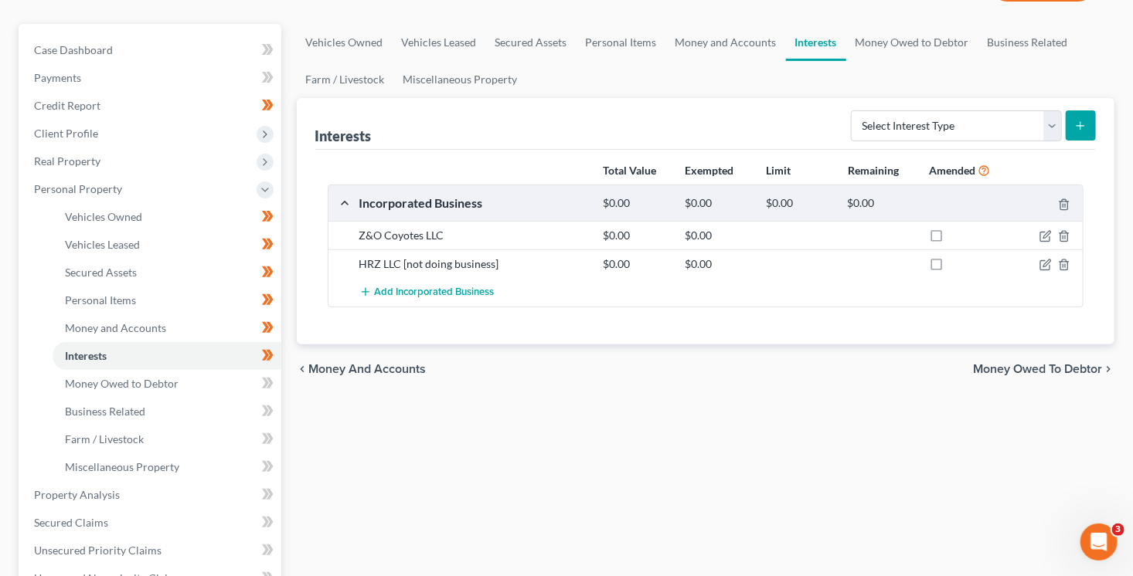
scroll to position [175, 0]
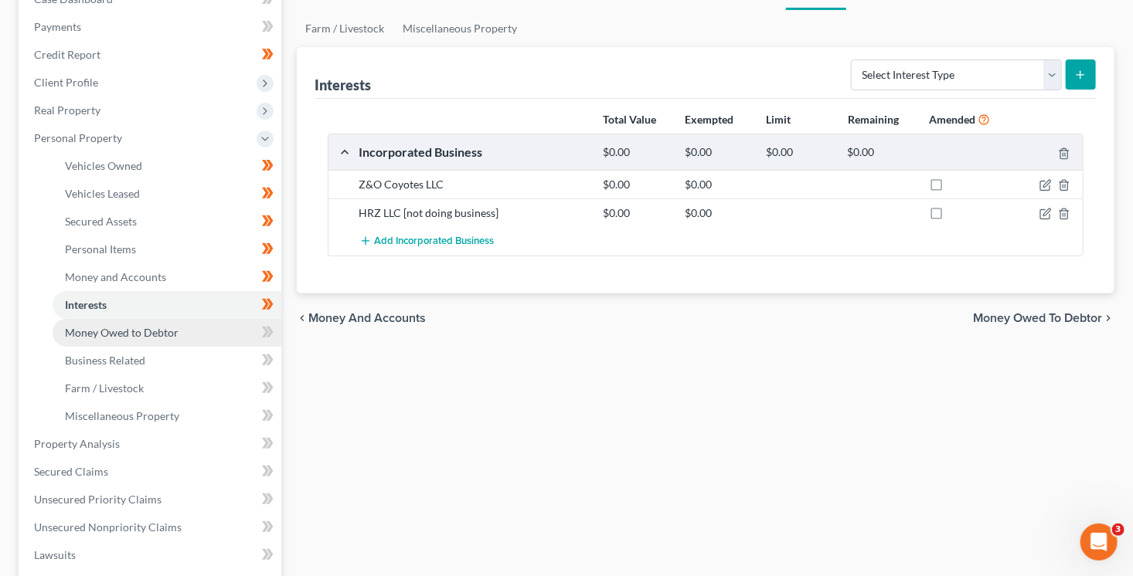
drag, startPoint x: 189, startPoint y: 327, endPoint x: 244, endPoint y: 343, distance: 57.9
click at [189, 327] on link "Money Owed to Debtor" at bounding box center [167, 333] width 229 height 28
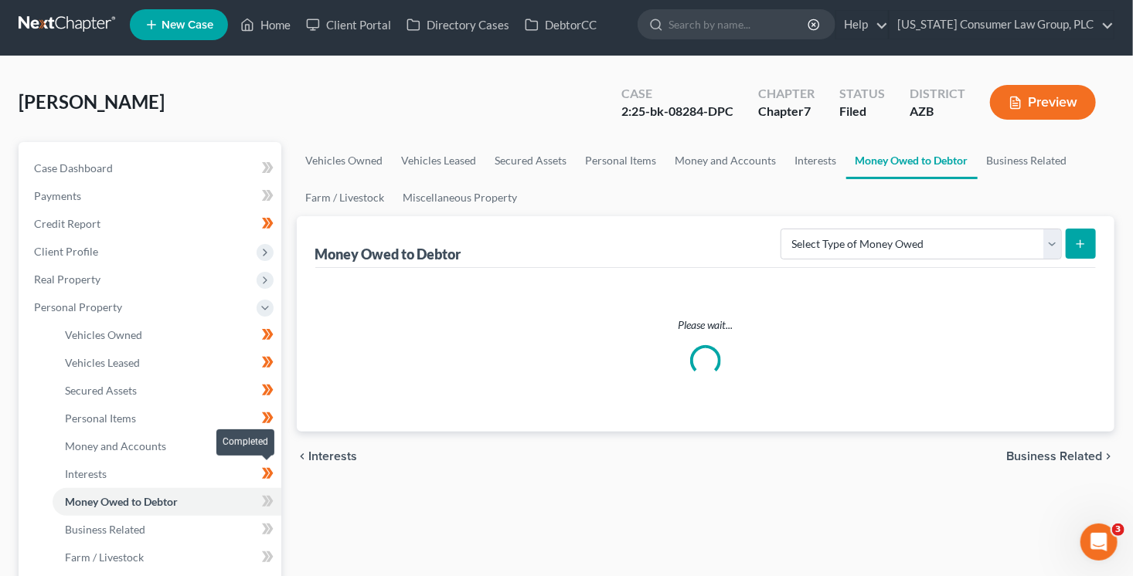
scroll to position [15, 0]
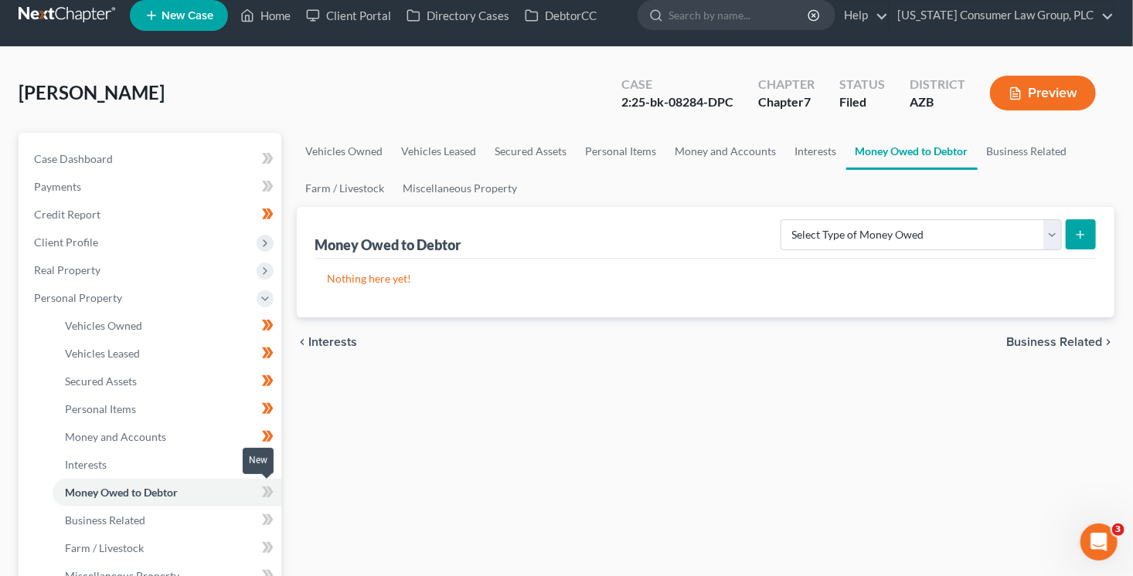
click at [268, 491] on icon at bounding box center [268, 492] width 12 height 19
click at [268, 517] on icon at bounding box center [268, 520] width 12 height 19
click at [274, 547] on span at bounding box center [267, 549] width 27 height 23
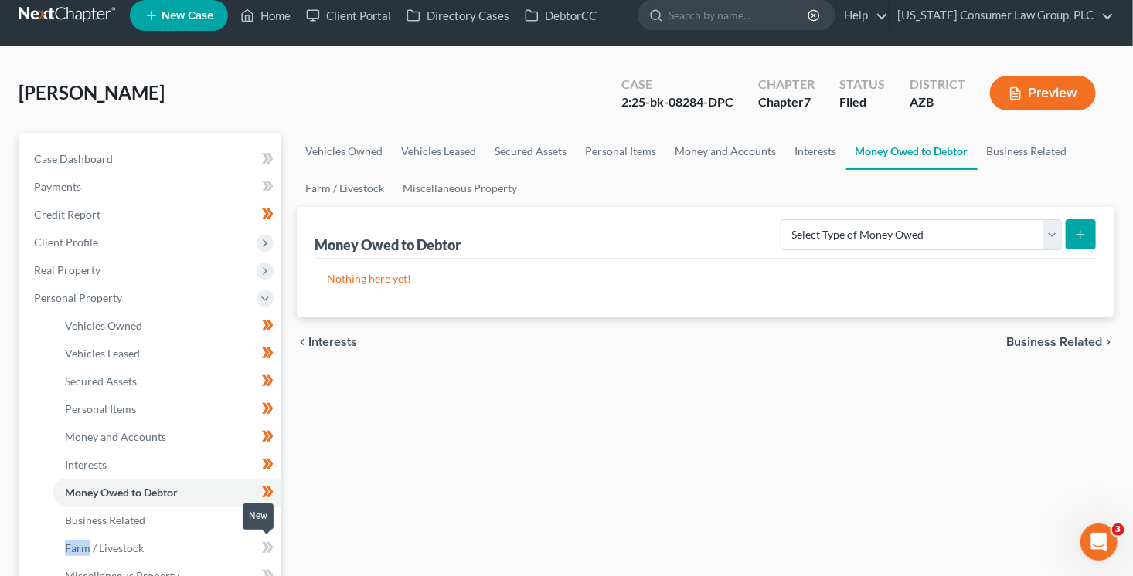
click at [274, 547] on span at bounding box center [267, 549] width 27 height 23
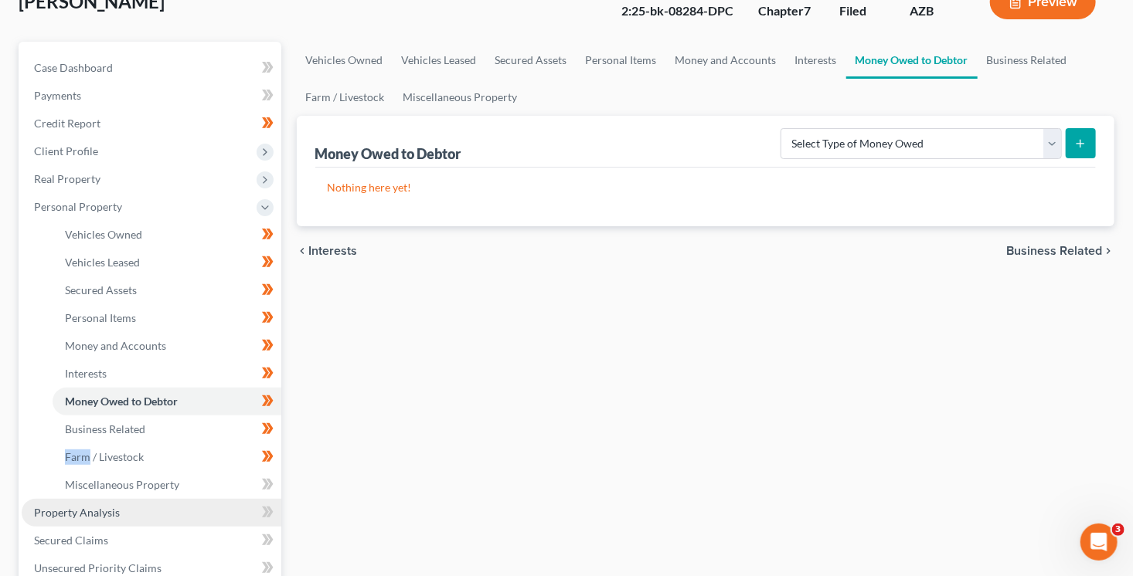
scroll to position [126, 0]
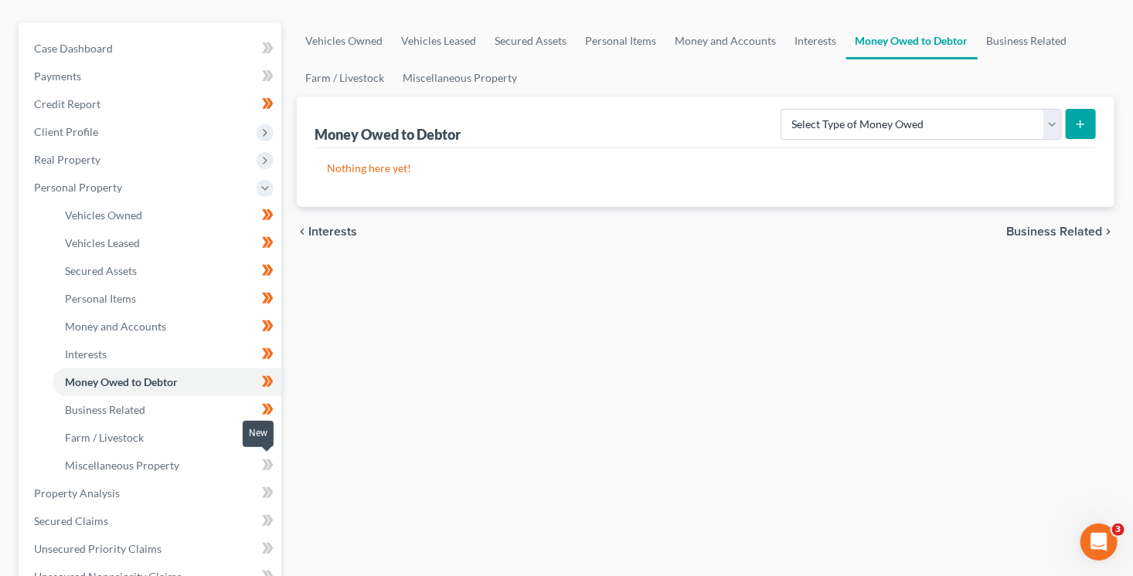
click at [272, 461] on icon at bounding box center [268, 465] width 12 height 19
drag, startPoint x: 272, startPoint y: 461, endPoint x: 261, endPoint y: 467, distance: 12.5
click at [272, 461] on icon at bounding box center [268, 465] width 12 height 19
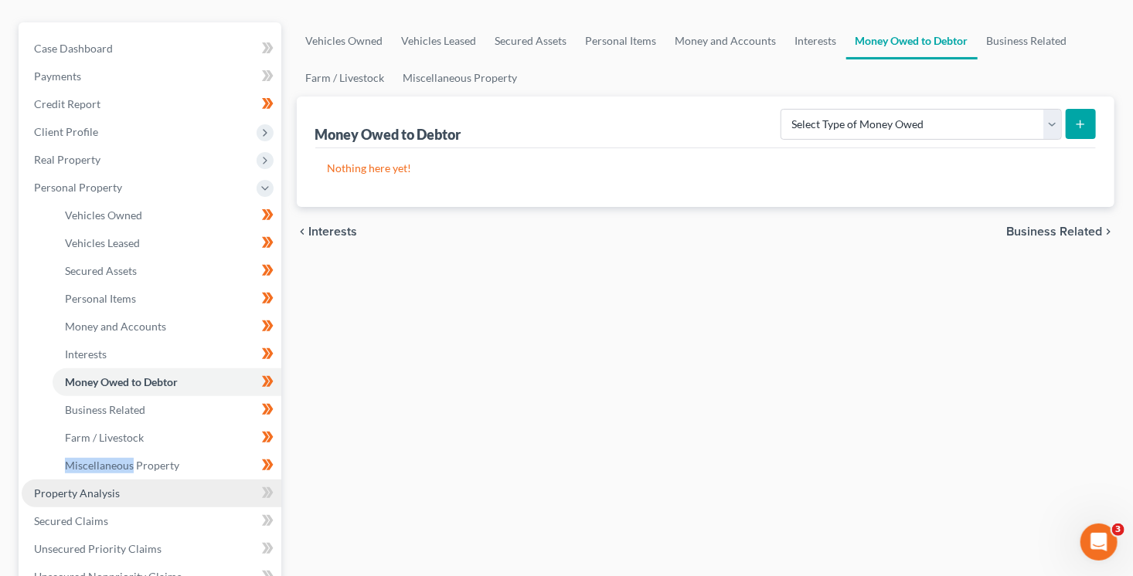
click at [212, 494] on link "Property Analysis" at bounding box center [152, 494] width 260 height 28
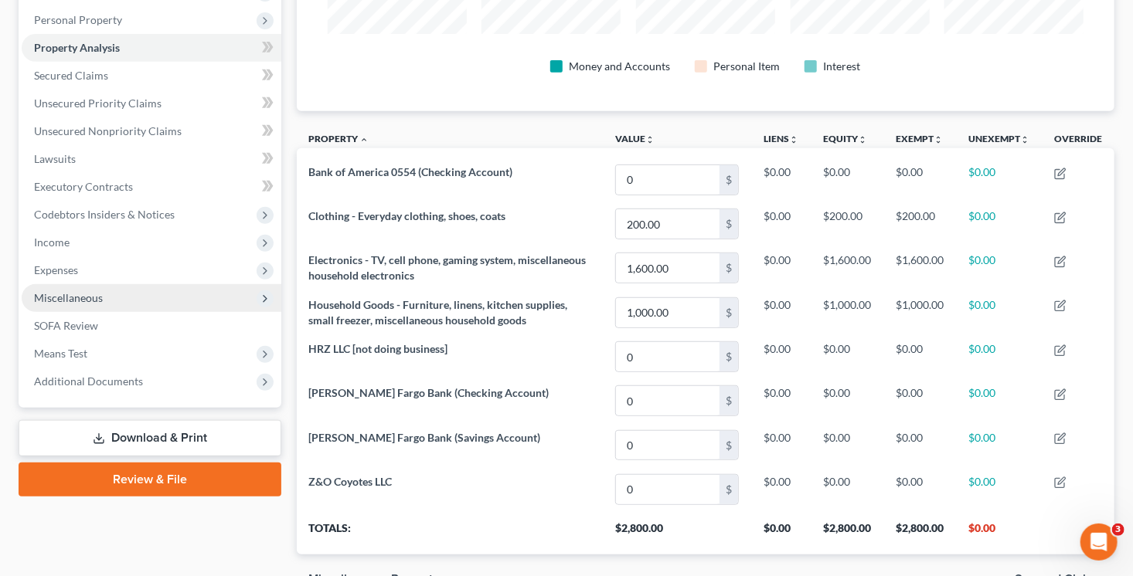
scroll to position [70, 0]
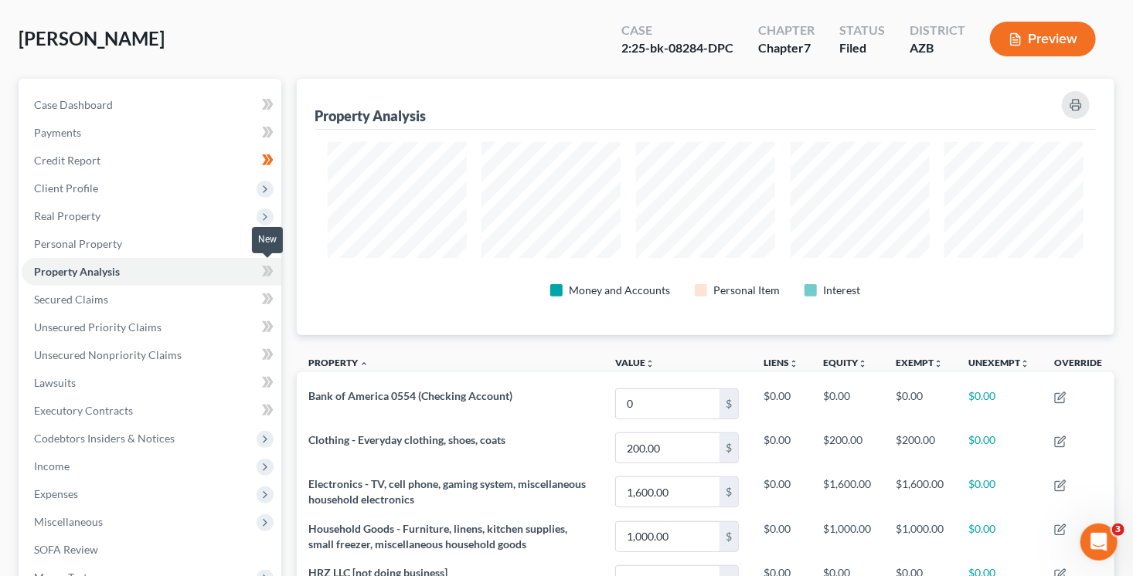
click at [273, 270] on span at bounding box center [267, 273] width 27 height 23
click at [274, 270] on span at bounding box center [267, 273] width 27 height 23
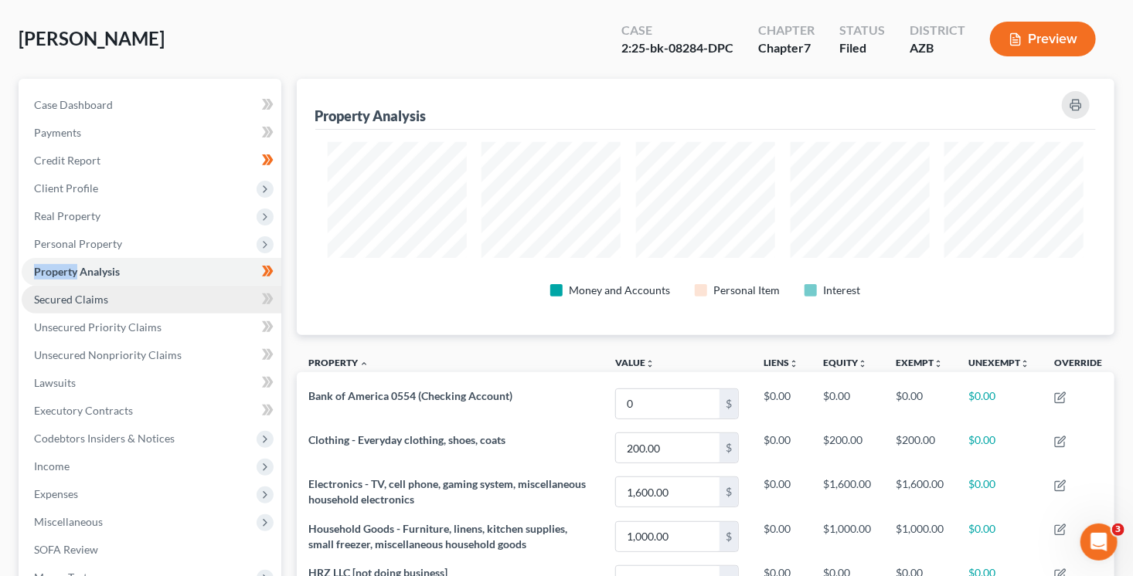
click at [229, 294] on link "Secured Claims" at bounding box center [152, 300] width 260 height 28
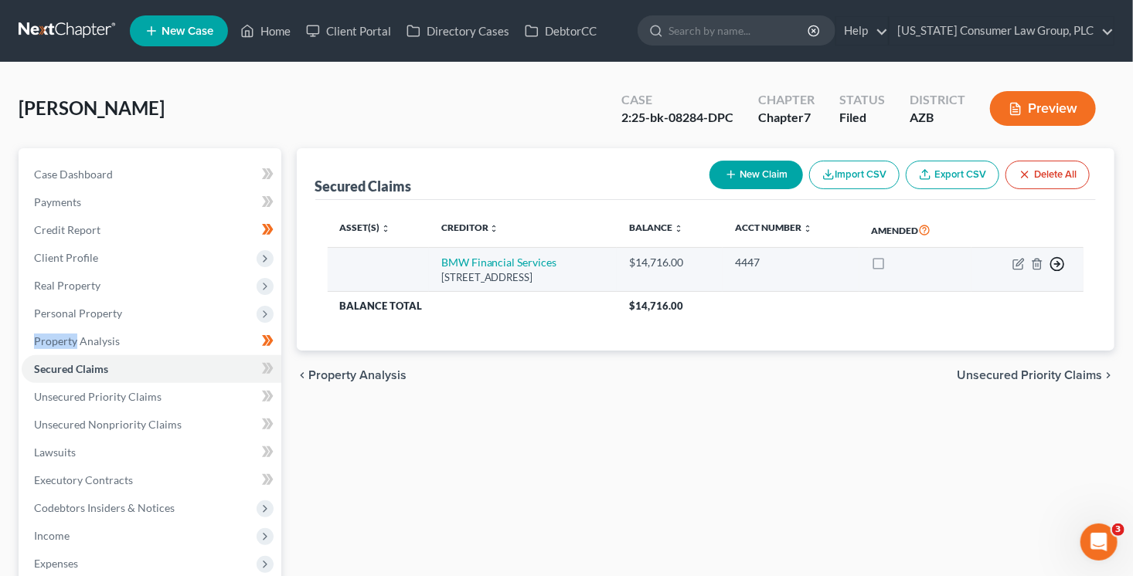
click at [1057, 259] on icon "button" at bounding box center [1056, 263] width 15 height 15
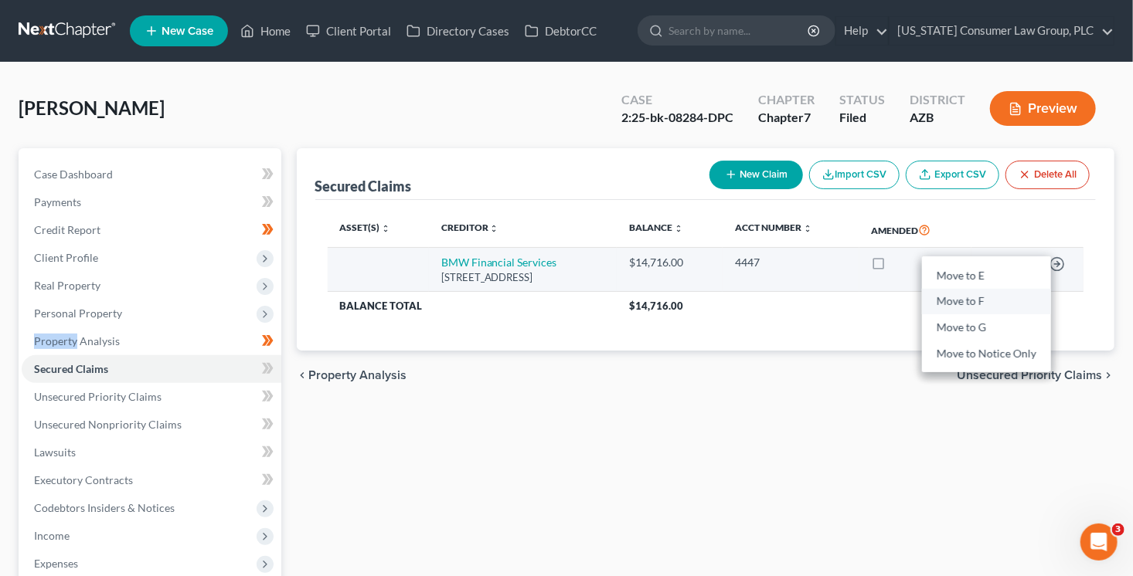
click at [980, 294] on link "Move to F" at bounding box center [986, 302] width 129 height 26
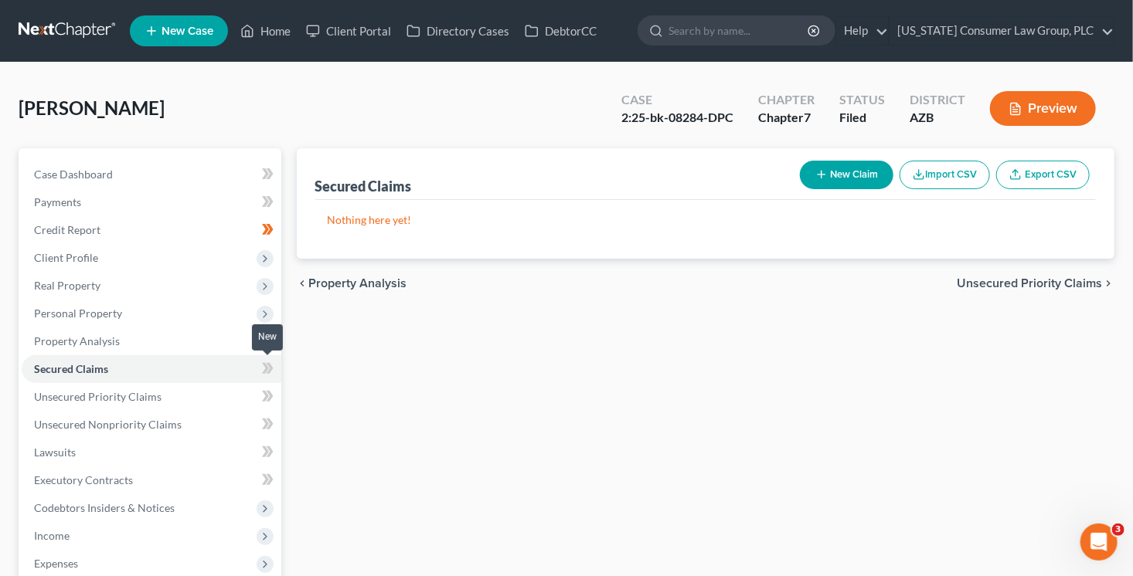
click at [273, 365] on span at bounding box center [267, 370] width 27 height 23
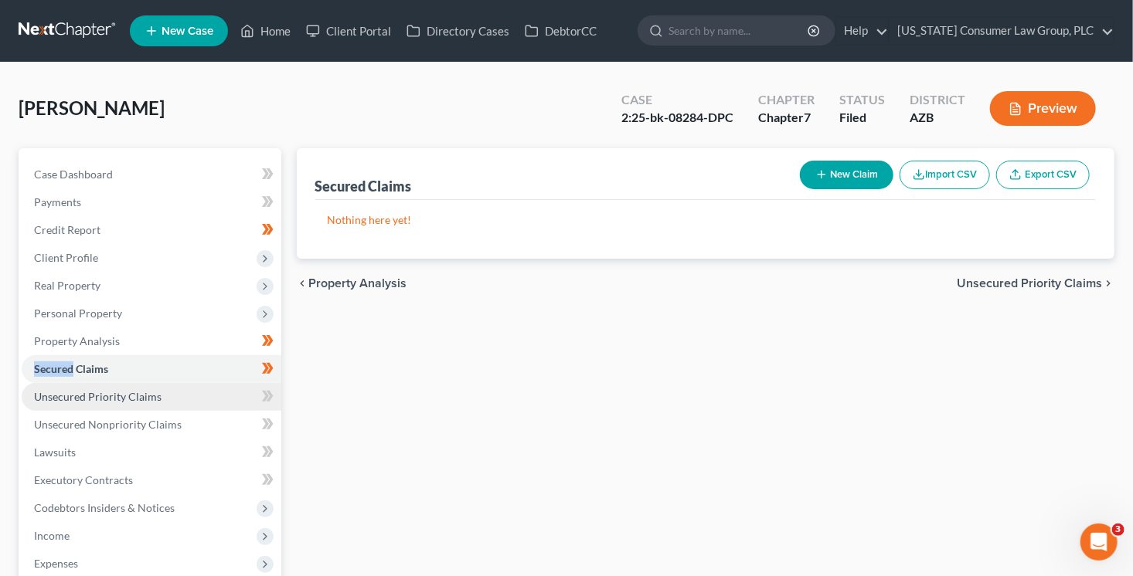
click at [237, 393] on link "Unsecured Priority Claims" at bounding box center [152, 397] width 260 height 28
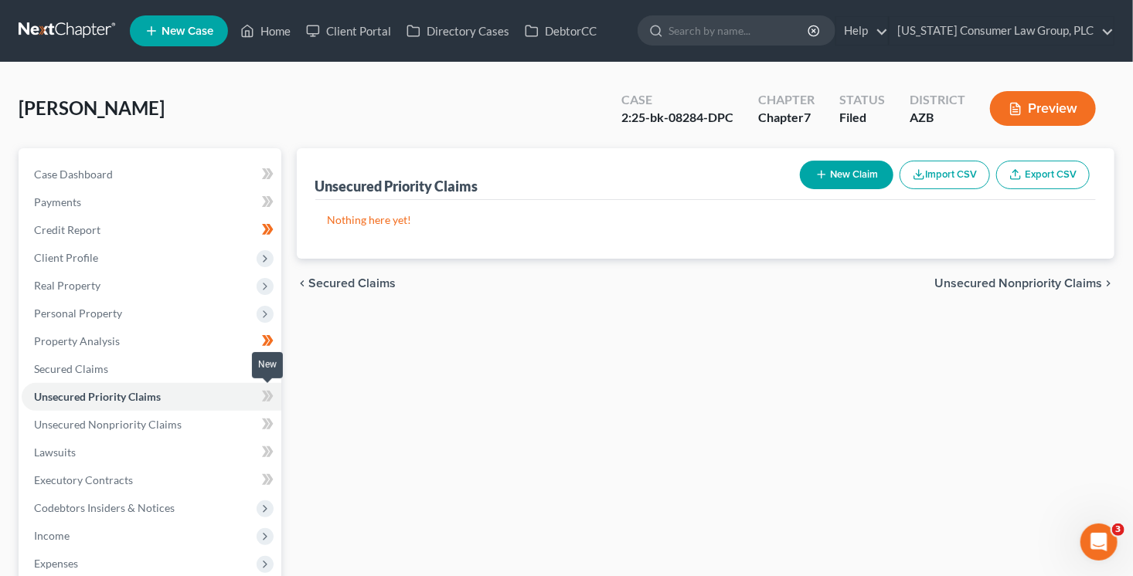
click at [266, 399] on icon at bounding box center [269, 396] width 7 height 11
click at [173, 418] on span "Unsecured Nonpriority Claims" at bounding box center [108, 424] width 148 height 13
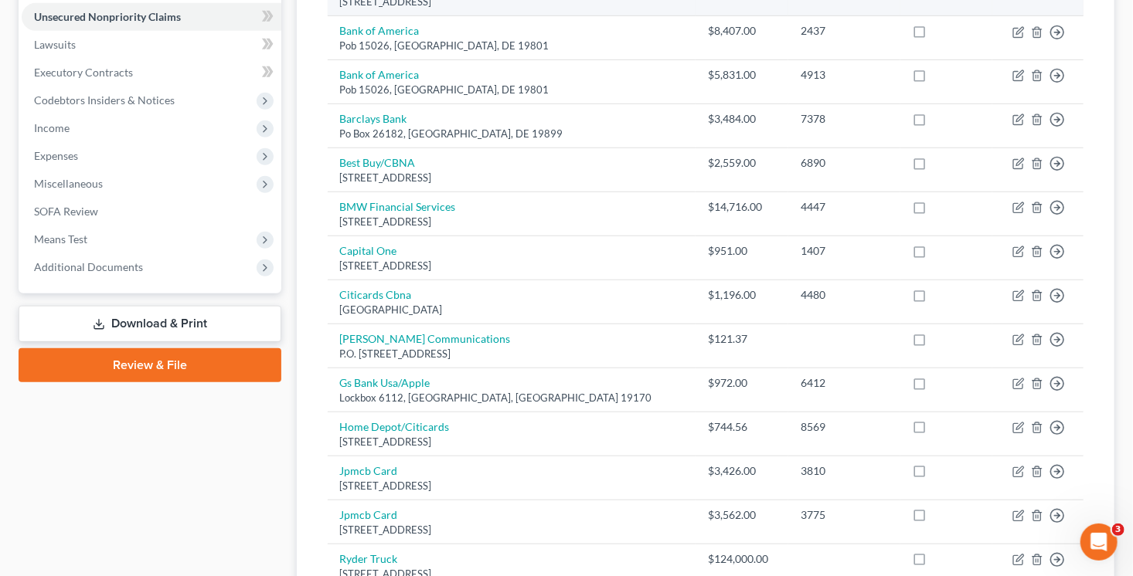
scroll to position [151, 0]
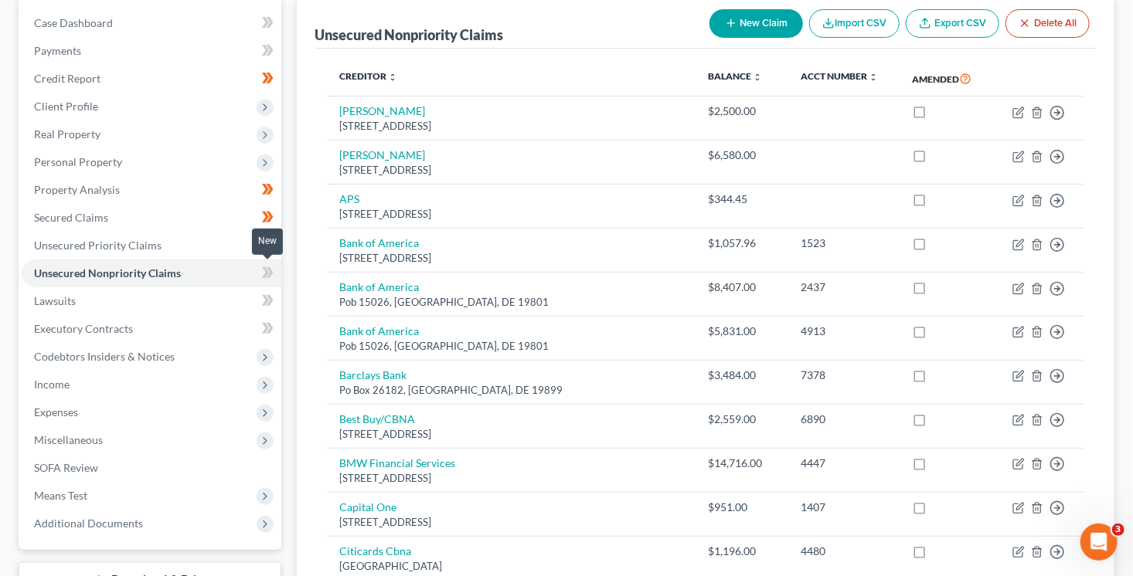
click at [270, 266] on icon at bounding box center [268, 272] width 12 height 19
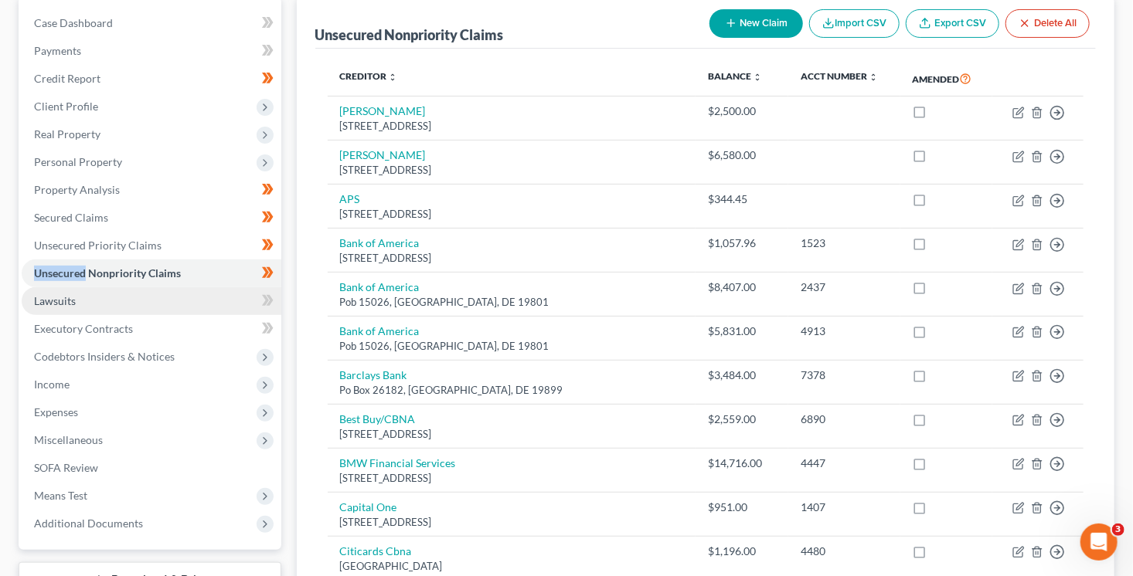
click at [231, 307] on link "Lawsuits" at bounding box center [152, 301] width 260 height 28
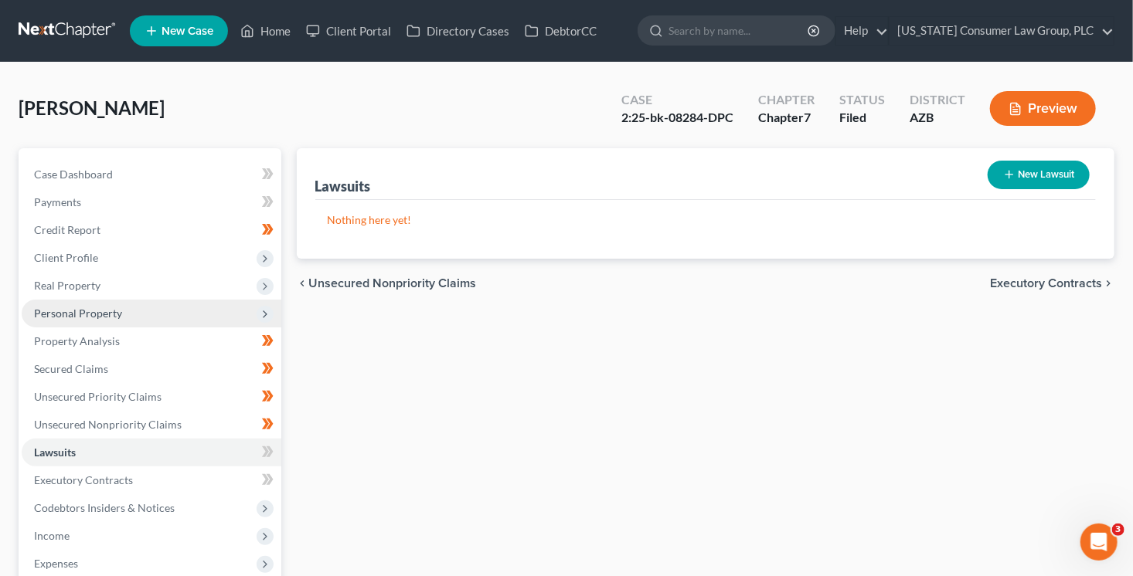
click at [77, 307] on span "Personal Property" at bounding box center [78, 313] width 88 height 13
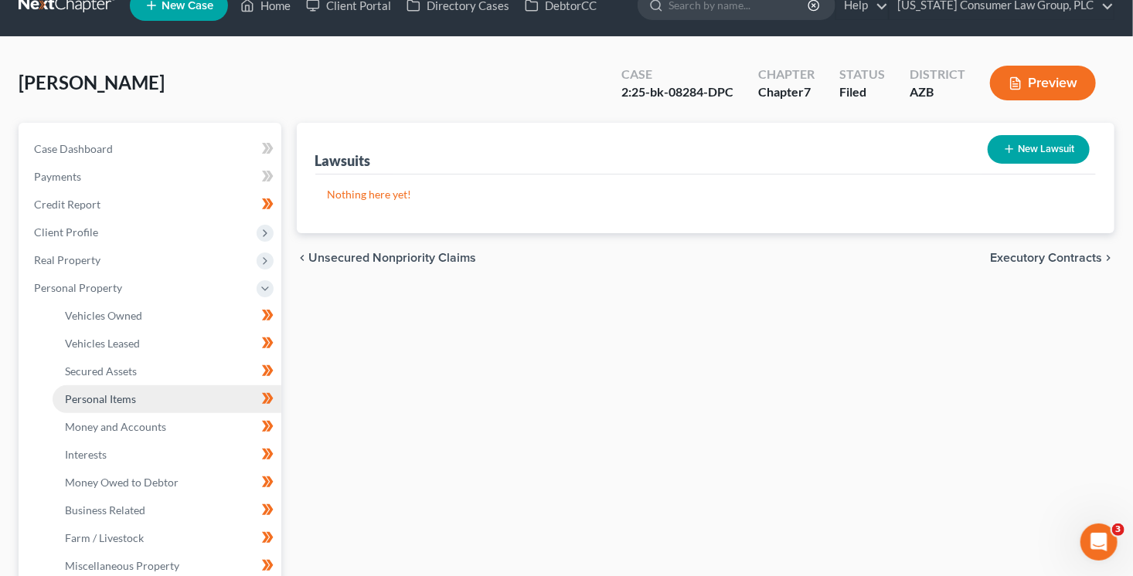
scroll to position [49, 0]
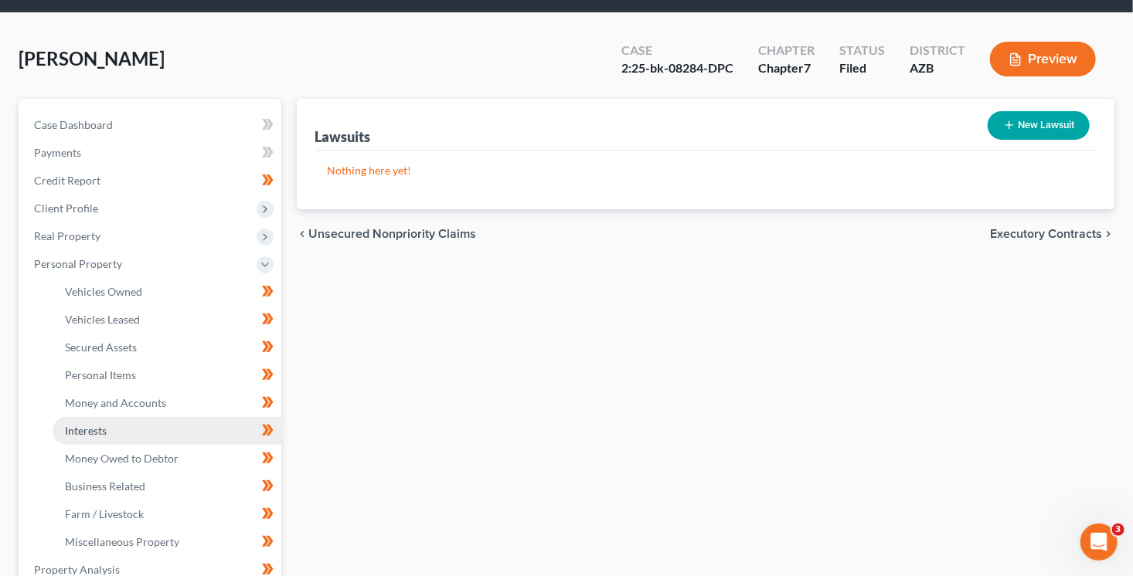
click at [117, 432] on link "Interests" at bounding box center [167, 431] width 229 height 28
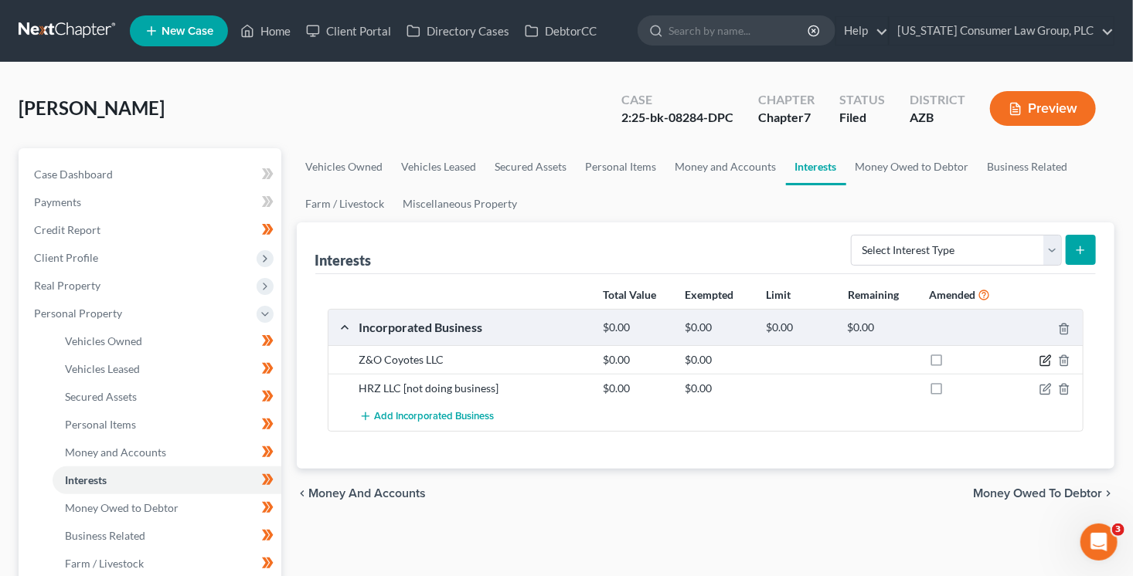
click at [1044, 362] on icon "button" at bounding box center [1045, 361] width 12 height 12
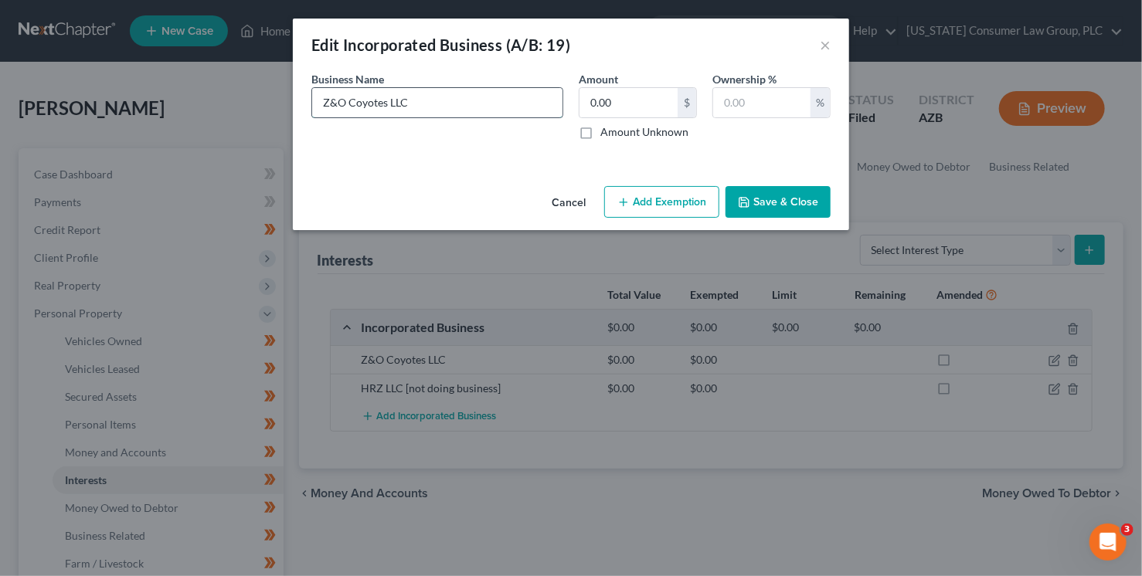
click at [467, 104] on input "Z&O Coyotes LLC" at bounding box center [437, 102] width 250 height 29
type input "Z&O Coyotes LLC [not doing business]"
click at [757, 95] on input "text" at bounding box center [761, 102] width 97 height 29
type input "100"
click at [803, 201] on button "Save & Close" at bounding box center [777, 202] width 105 height 32
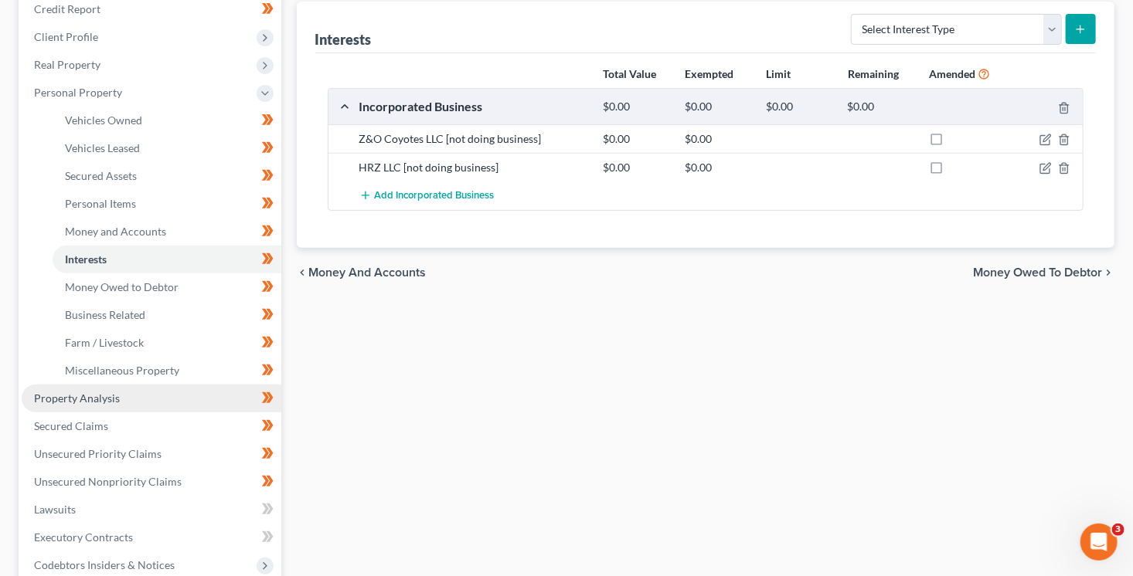
scroll to position [226, 0]
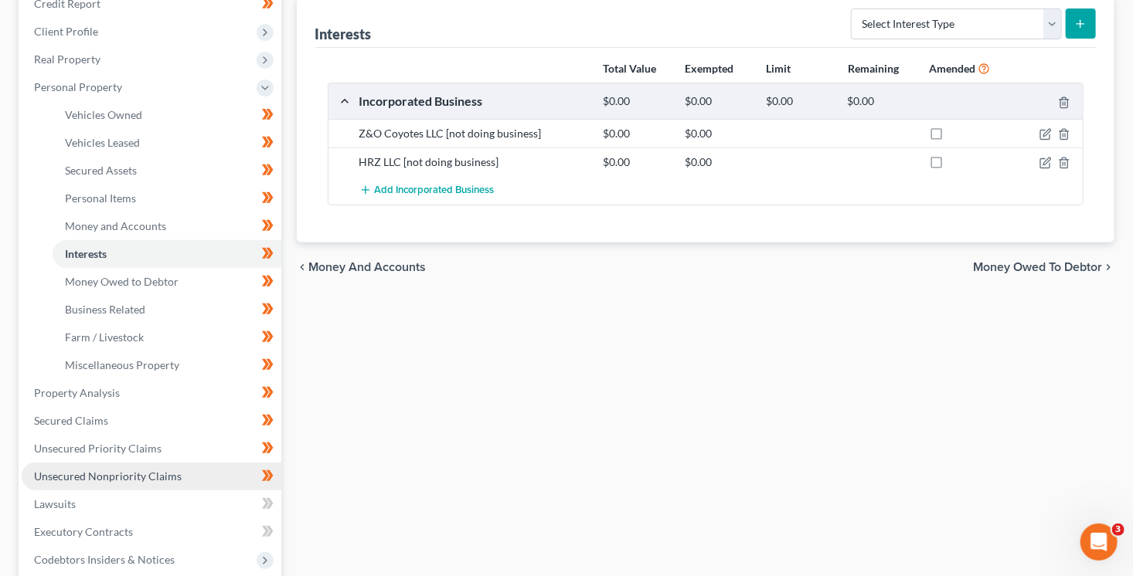
click at [144, 475] on span "Unsecured Nonpriority Claims" at bounding box center [108, 476] width 148 height 13
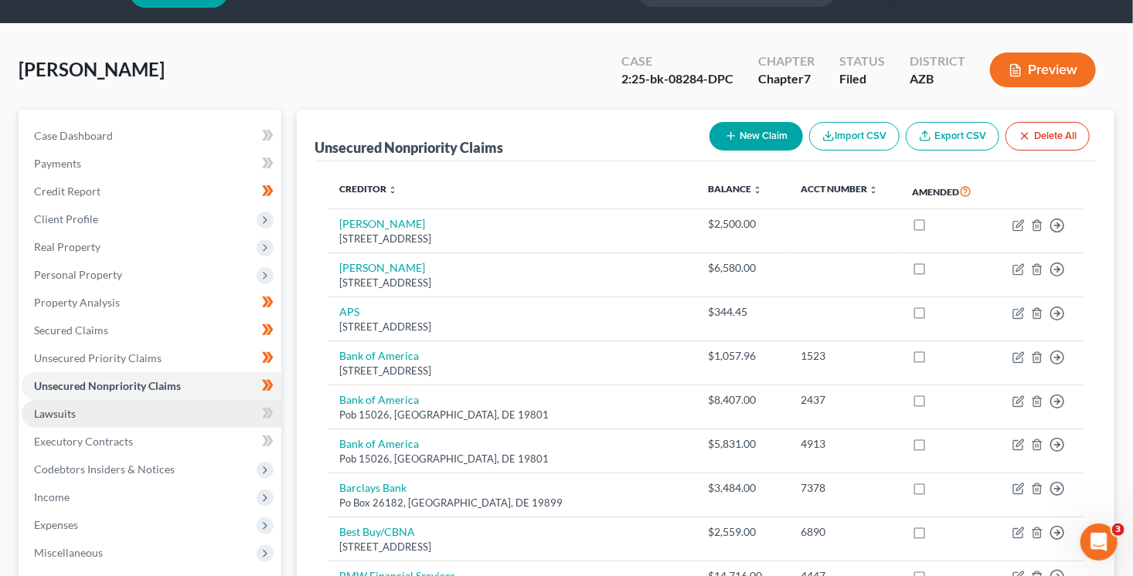
click at [189, 407] on link "Lawsuits" at bounding box center [152, 414] width 260 height 28
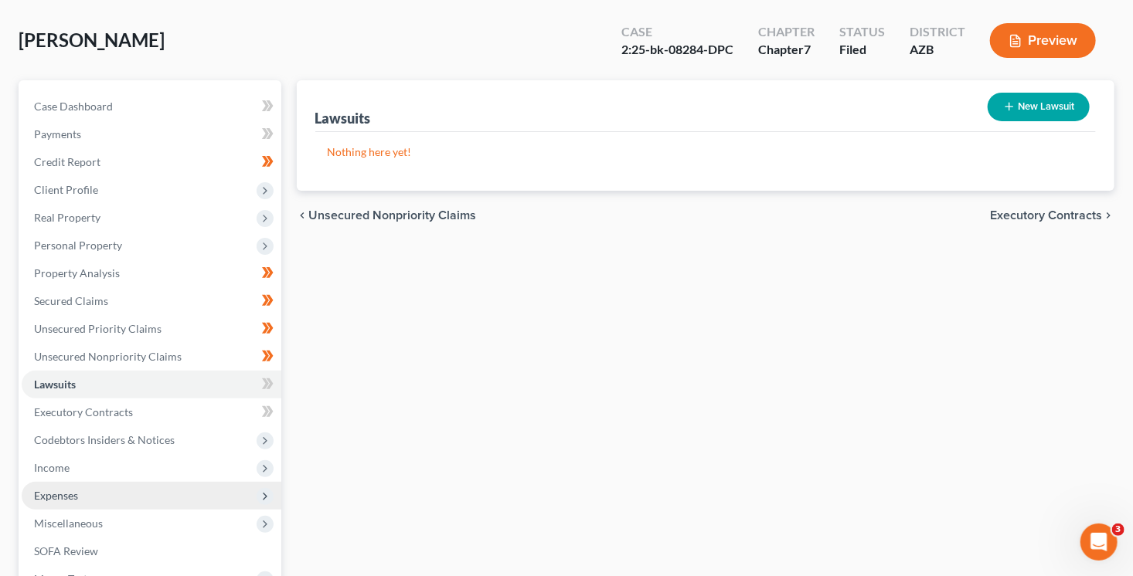
scroll to position [77, 0]
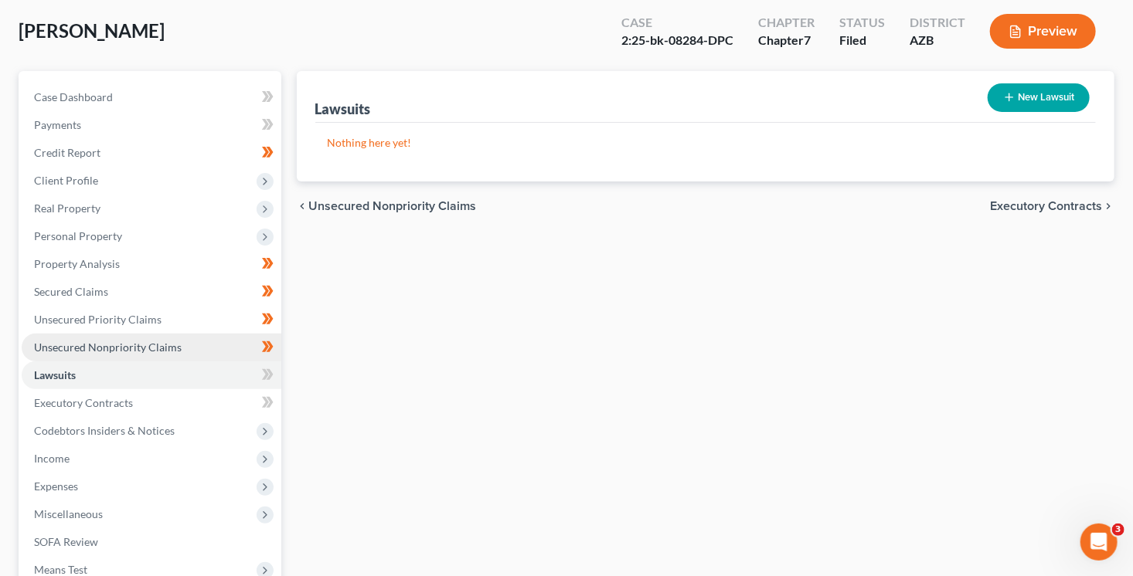
click at [152, 343] on span "Unsecured Nonpriority Claims" at bounding box center [108, 347] width 148 height 13
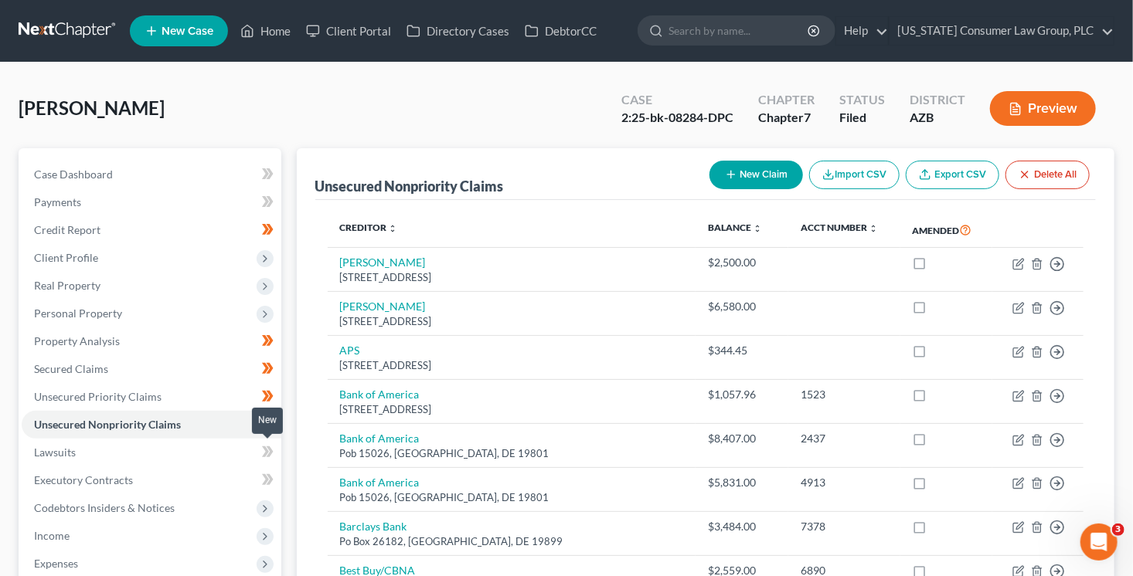
click at [273, 455] on icon at bounding box center [268, 452] width 12 height 19
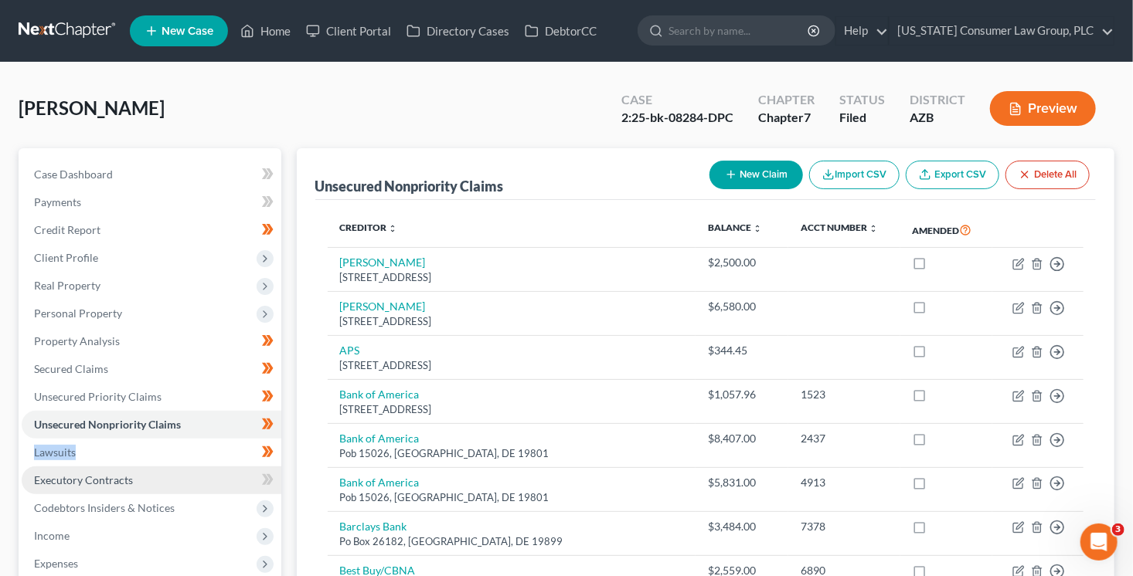
click at [213, 483] on link "Executory Contracts" at bounding box center [152, 481] width 260 height 28
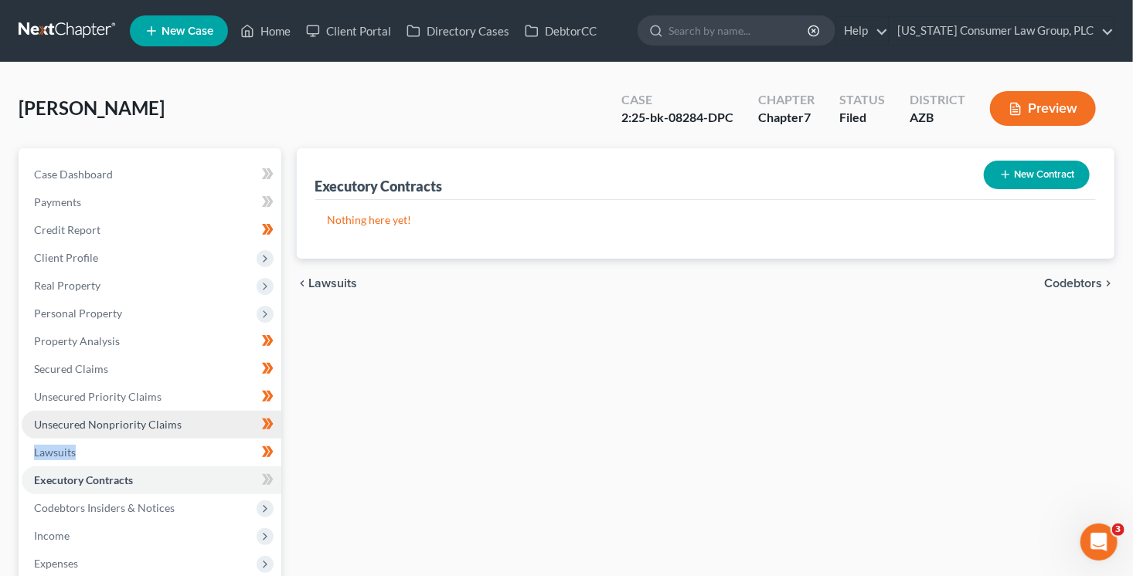
click at [151, 421] on span "Unsecured Nonpriority Claims" at bounding box center [108, 424] width 148 height 13
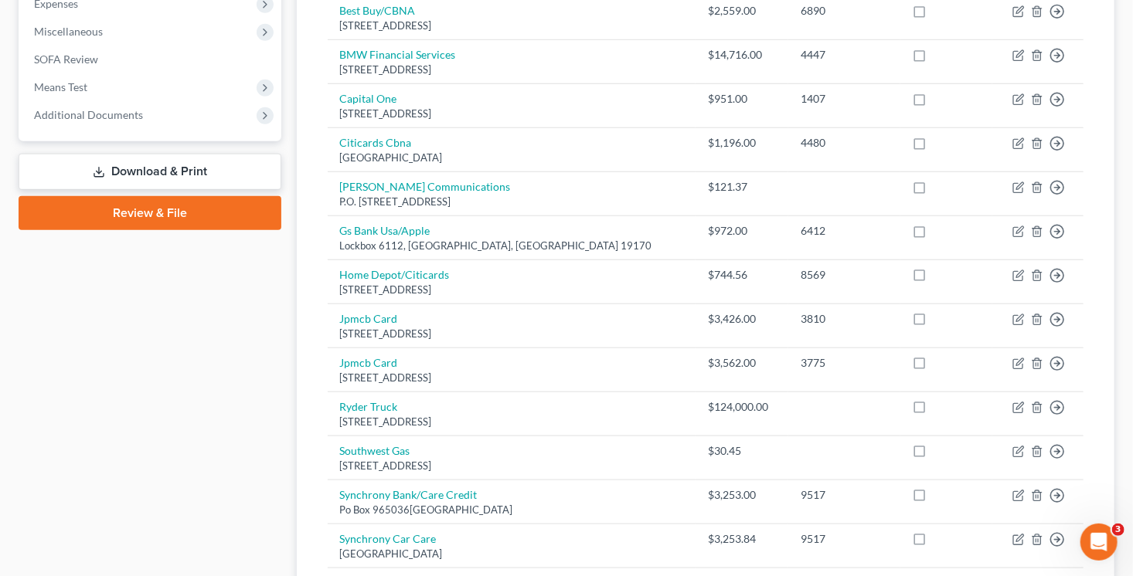
scroll to position [643, 0]
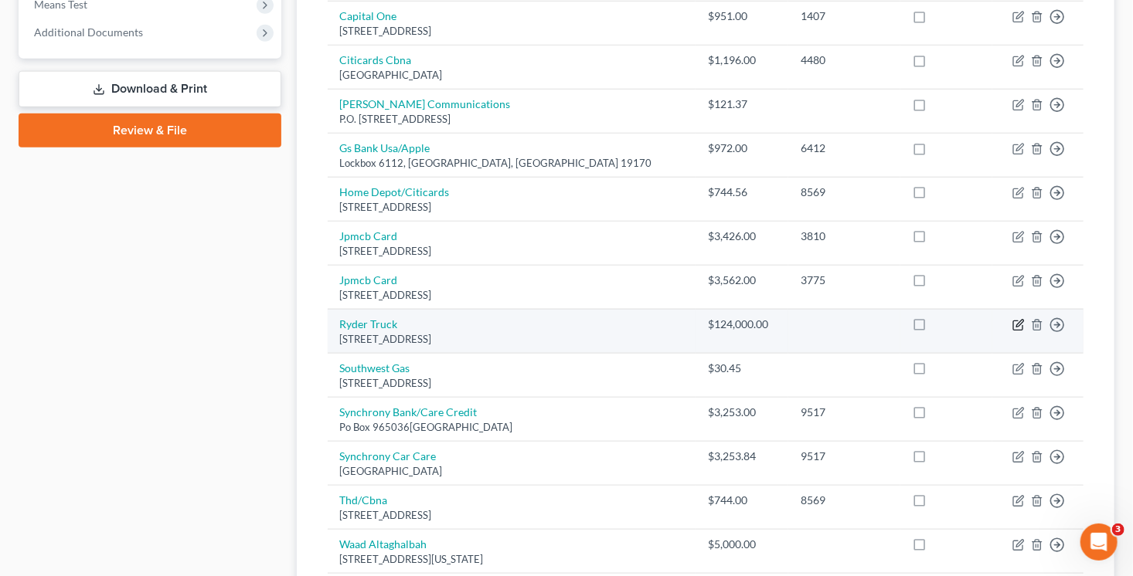
click at [1020, 325] on icon "button" at bounding box center [1018, 325] width 12 height 12
select select "9"
select select "14"
select select "3"
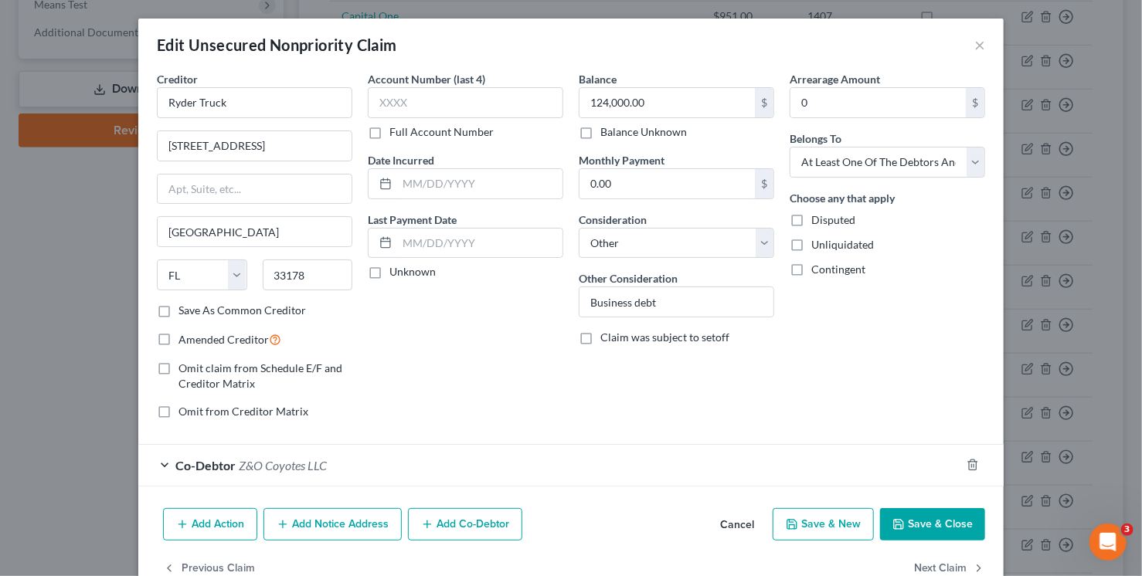
click at [962, 525] on button "Save & Close" at bounding box center [932, 524] width 105 height 32
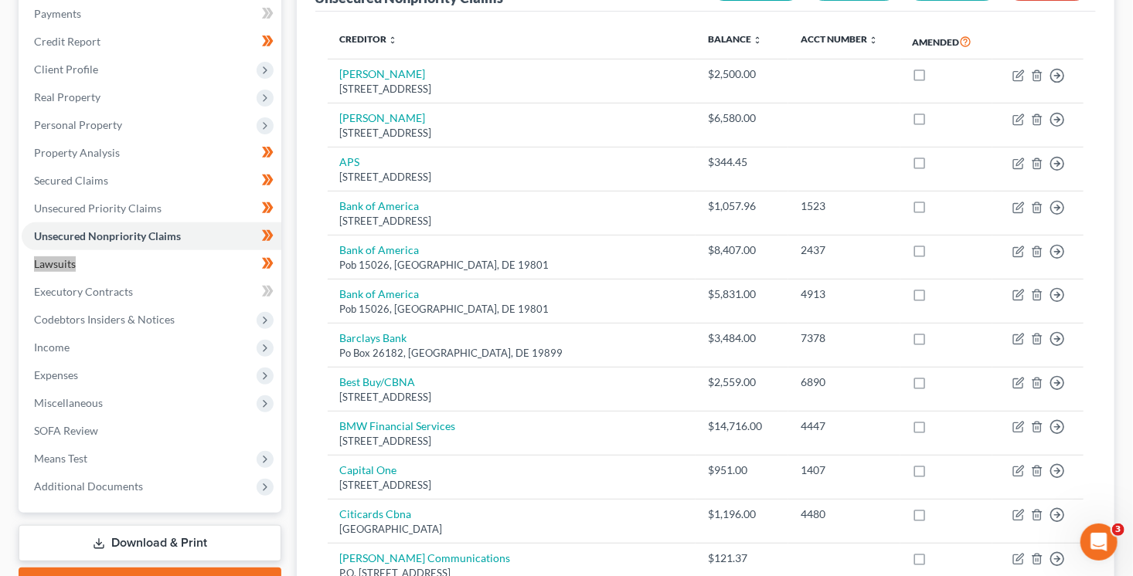
scroll to position [37, 0]
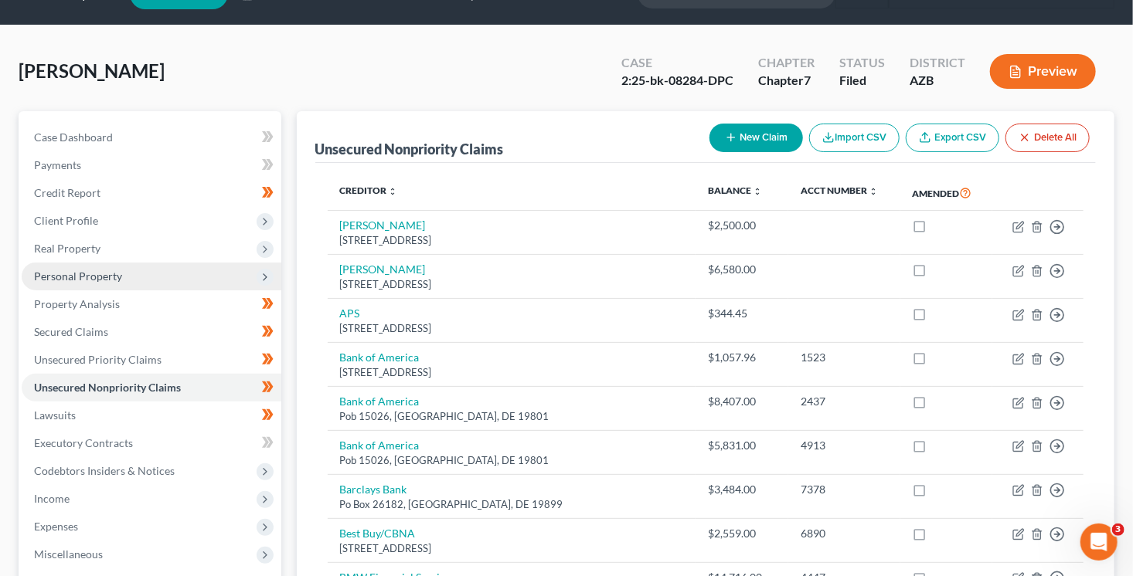
click at [112, 274] on span "Personal Property" at bounding box center [78, 276] width 88 height 13
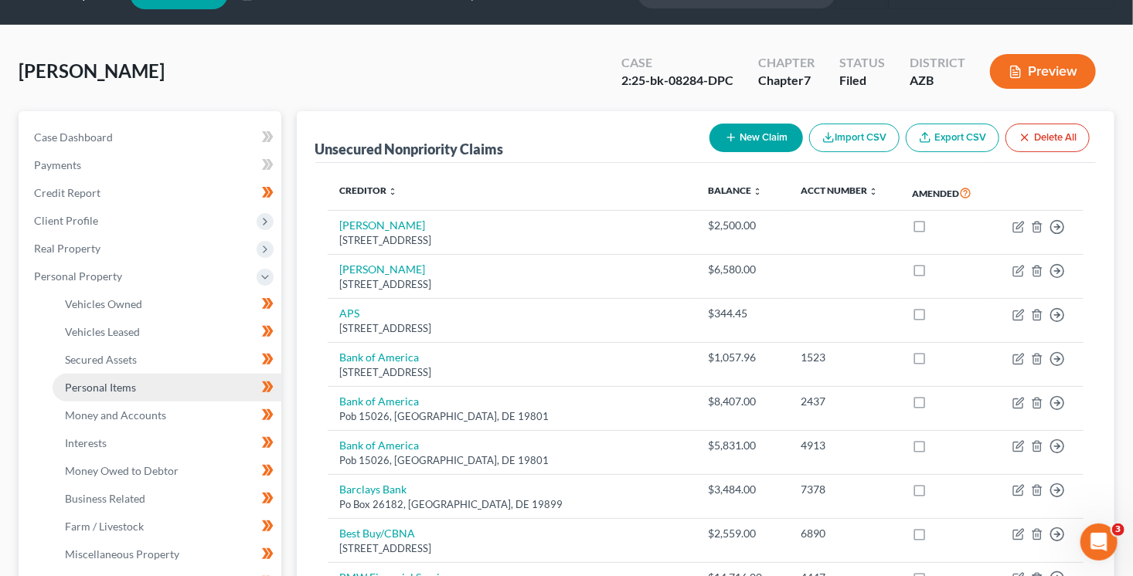
click at [180, 392] on link "Personal Items" at bounding box center [167, 388] width 229 height 28
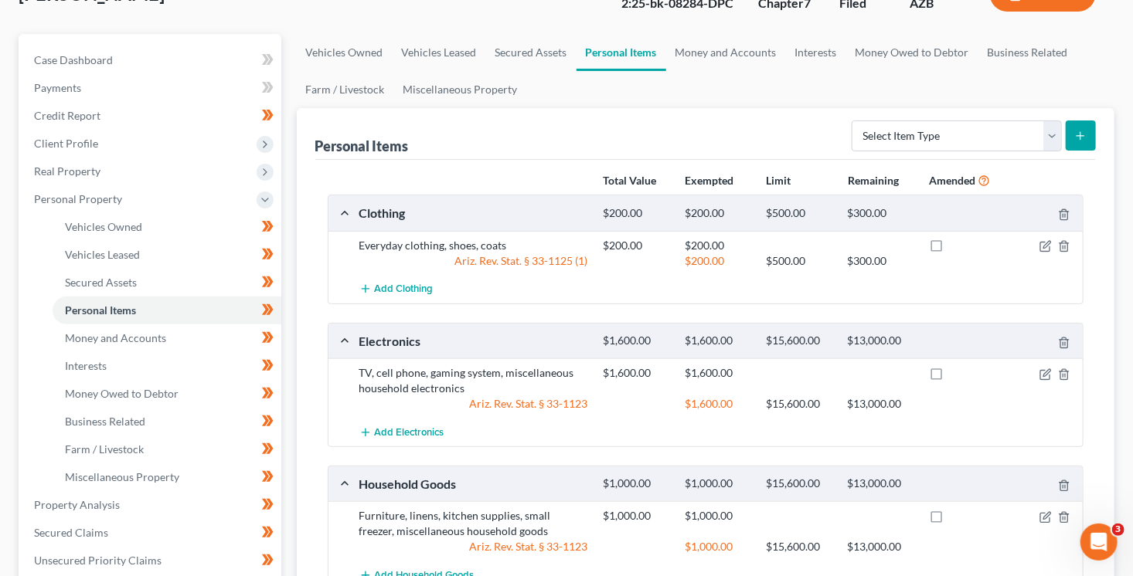
scroll to position [114, 0]
click at [1044, 513] on icon "button" at bounding box center [1045, 517] width 12 height 12
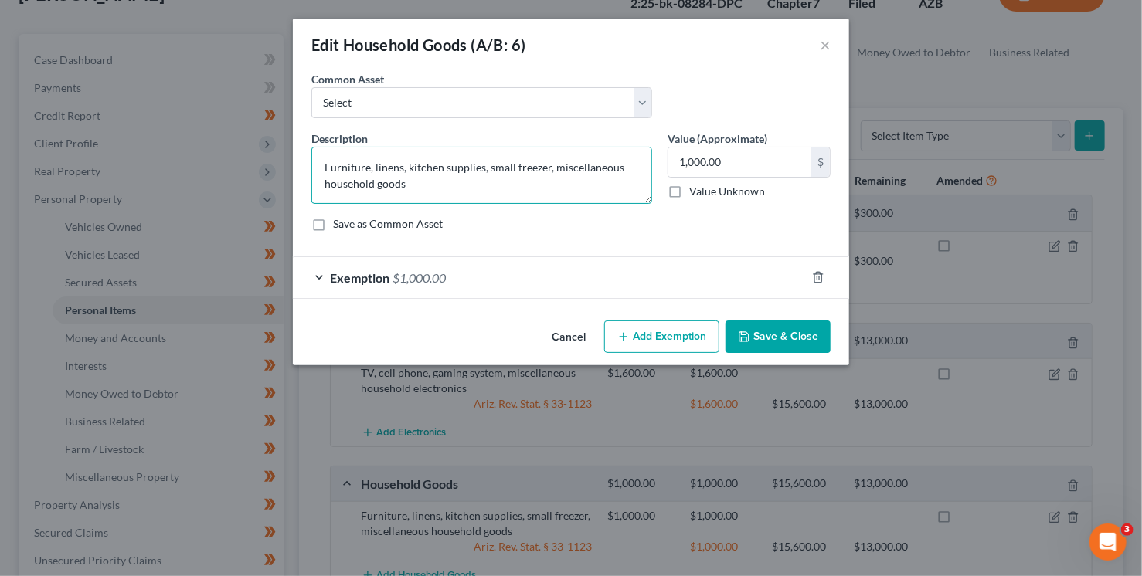
drag, startPoint x: 328, startPoint y: 166, endPoint x: 308, endPoint y: 165, distance: 20.1
click at [308, 165] on div "Description * Furniture, linens, kitchen supplies, small freezer, miscellaneous…" at bounding box center [482, 167] width 356 height 73
type textarea "Bedroom sets, sofa, misc. furniture, linens, kitchen supplies, small freezer, m…"
click at [744, 332] on icon "button" at bounding box center [744, 337] width 12 height 12
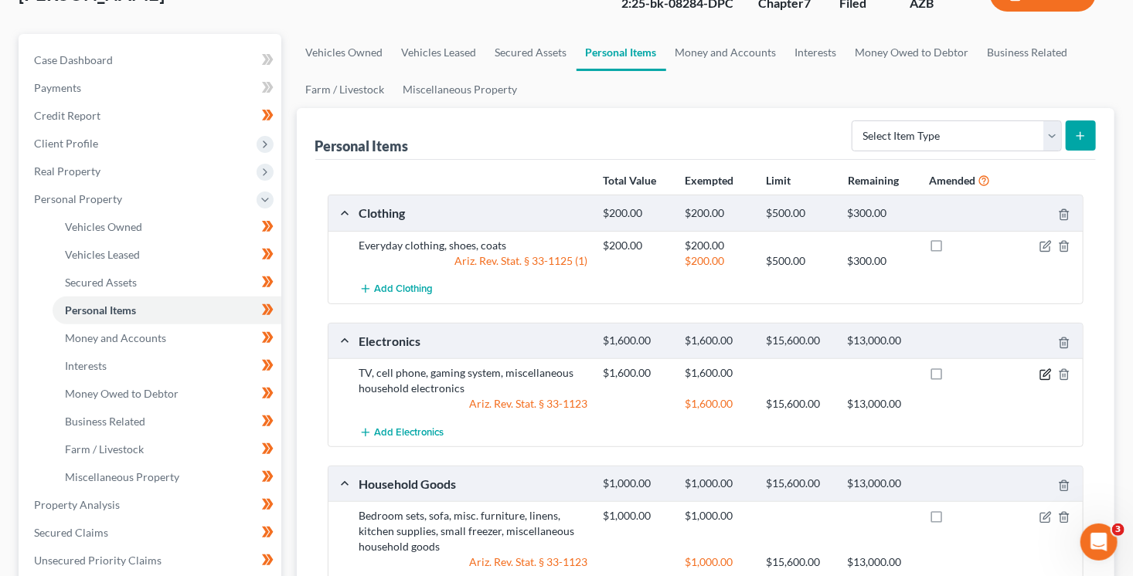
click at [1042, 371] on icon "button" at bounding box center [1045, 375] width 12 height 12
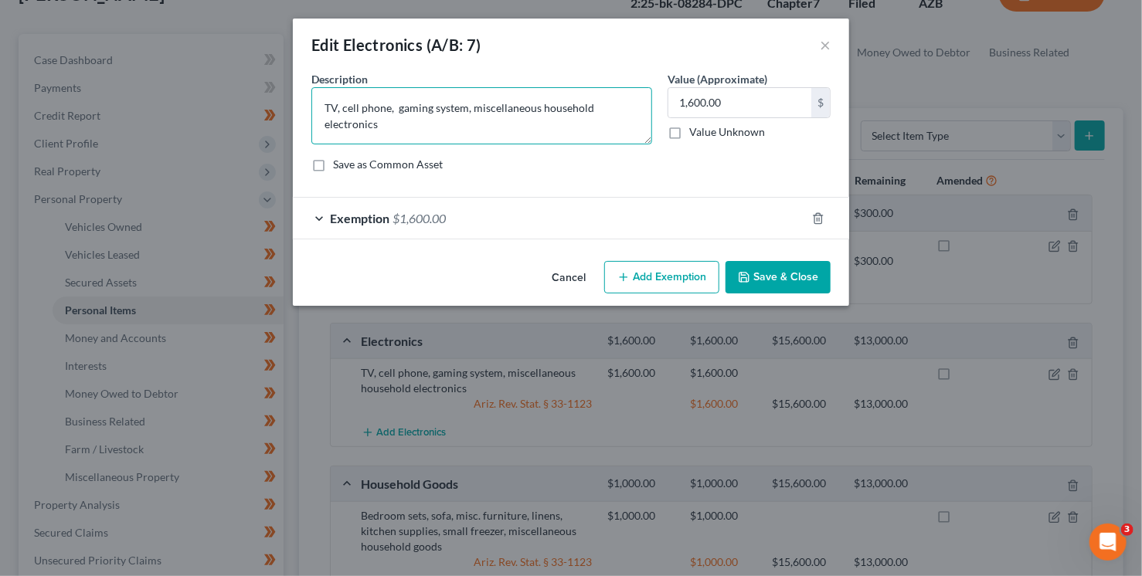
click at [471, 105] on textarea "TV, cell phone, gaming system, miscellaneous household electronics" at bounding box center [481, 115] width 341 height 57
type textarea "TV, cell phone, gaming system, laptop, miscellaneous household electronics"
click at [774, 277] on button "Save & Close" at bounding box center [777, 277] width 105 height 32
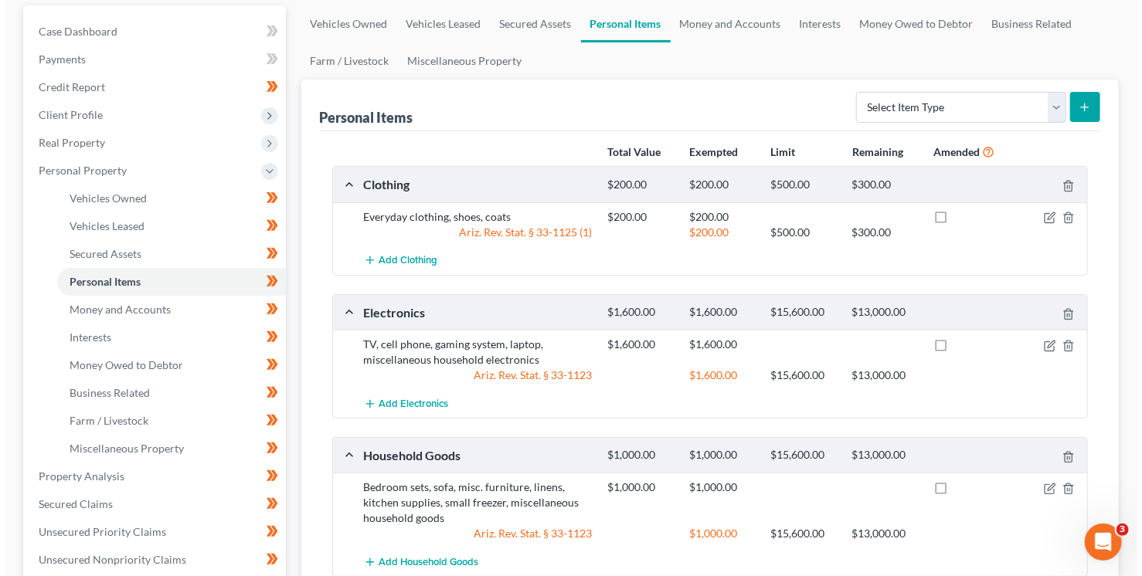
scroll to position [127, 0]
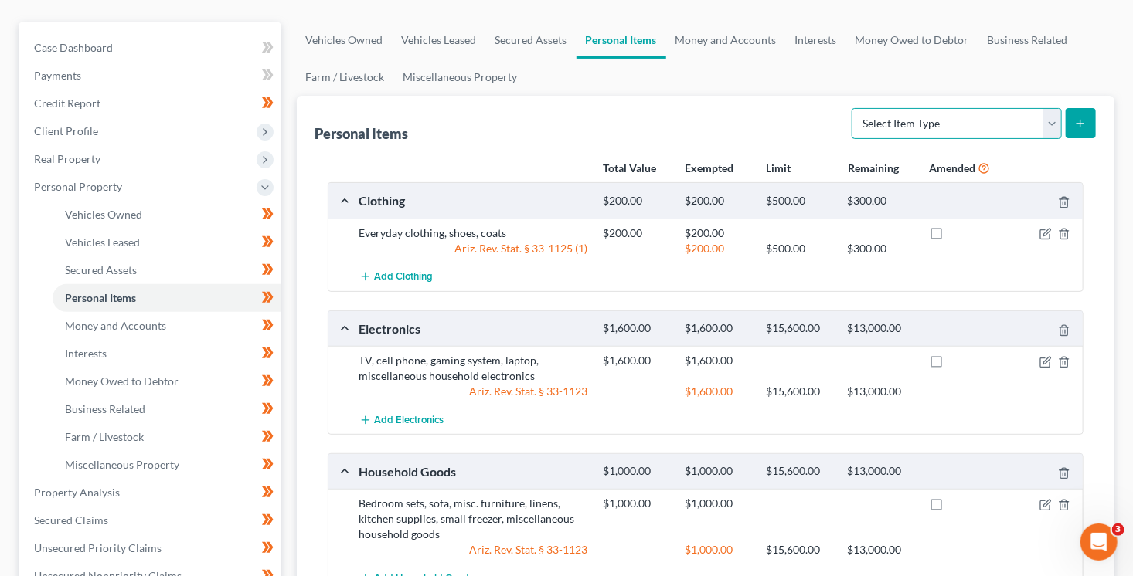
click at [913, 128] on select "Select Item Type Clothing (A/B: 11) Collectibles Of Value (A/B: 8) Electronics …" at bounding box center [956, 123] width 210 height 31
select select "jewelry"
click at [854, 108] on select "Select Item Type Clothing (A/B: 11) Collectibles Of Value (A/B: 8) Electronics …" at bounding box center [956, 123] width 210 height 31
click at [1082, 127] on icon "submit" at bounding box center [1080, 123] width 12 height 12
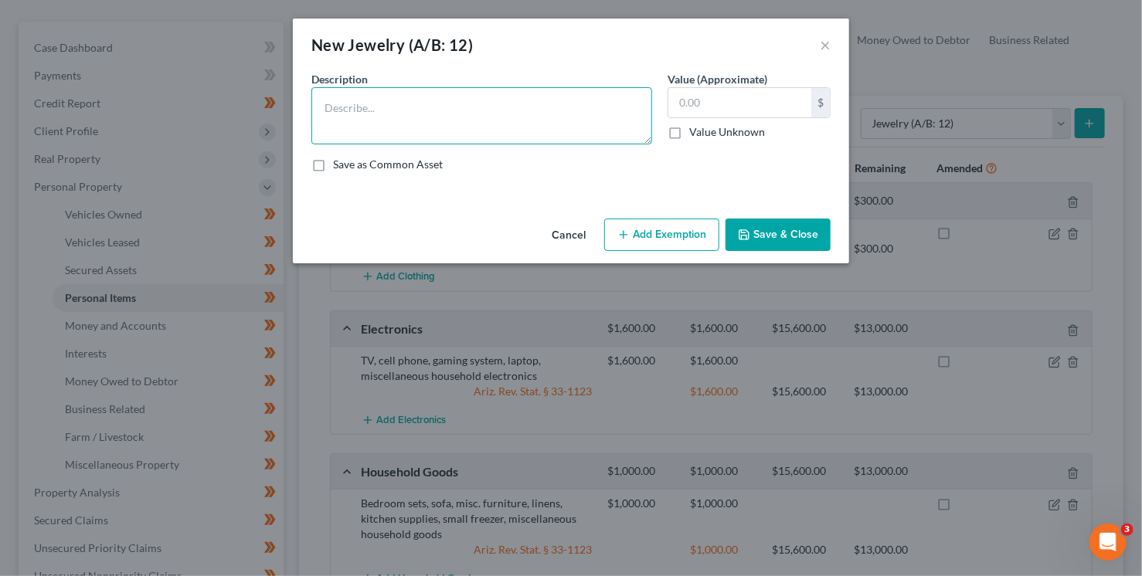
click at [487, 120] on textarea at bounding box center [481, 115] width 341 height 57
type textarea "Wedding ring"
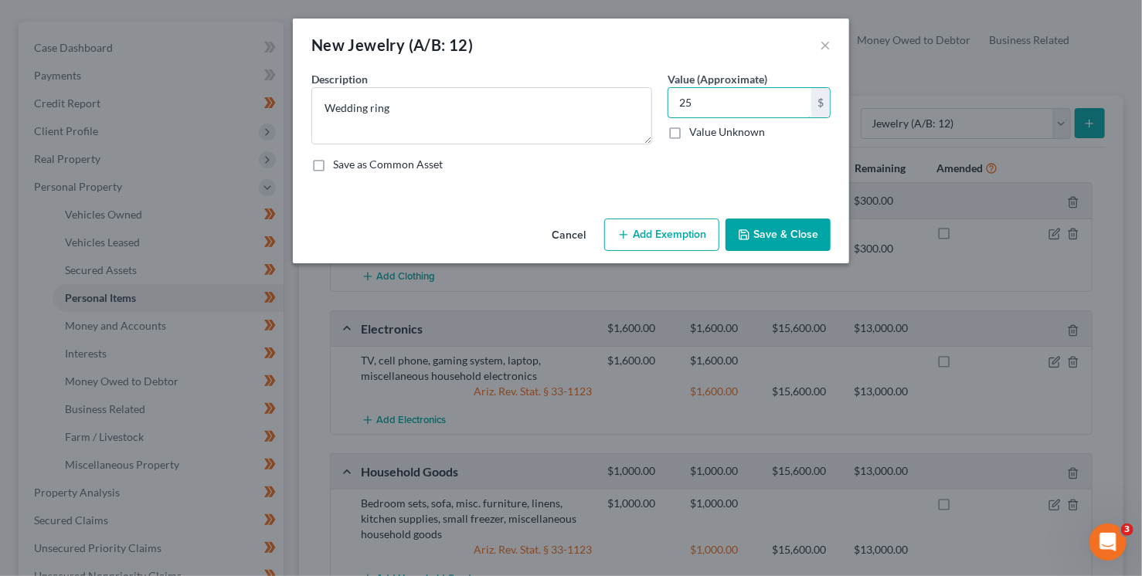
type input "25"
click at [647, 226] on button "Add Exemption" at bounding box center [661, 235] width 115 height 32
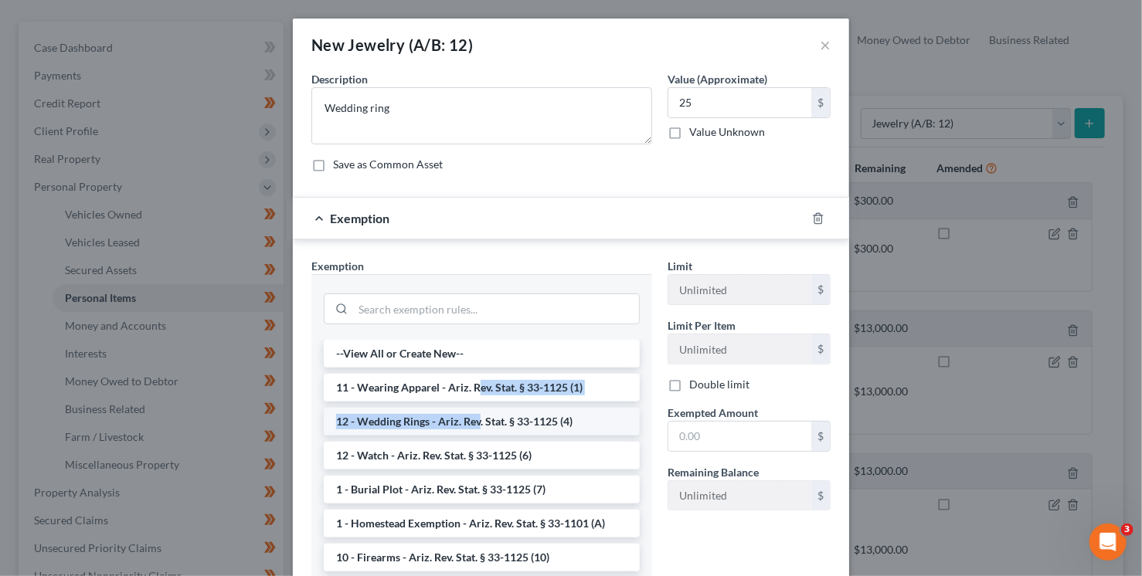
drag, startPoint x: 471, startPoint y: 389, endPoint x: 473, endPoint y: 415, distance: 26.3
click at [473, 415] on li "12 - Wedding Rings - Ariz. Rev. Stat. § 33-1125 (4)" at bounding box center [482, 422] width 316 height 28
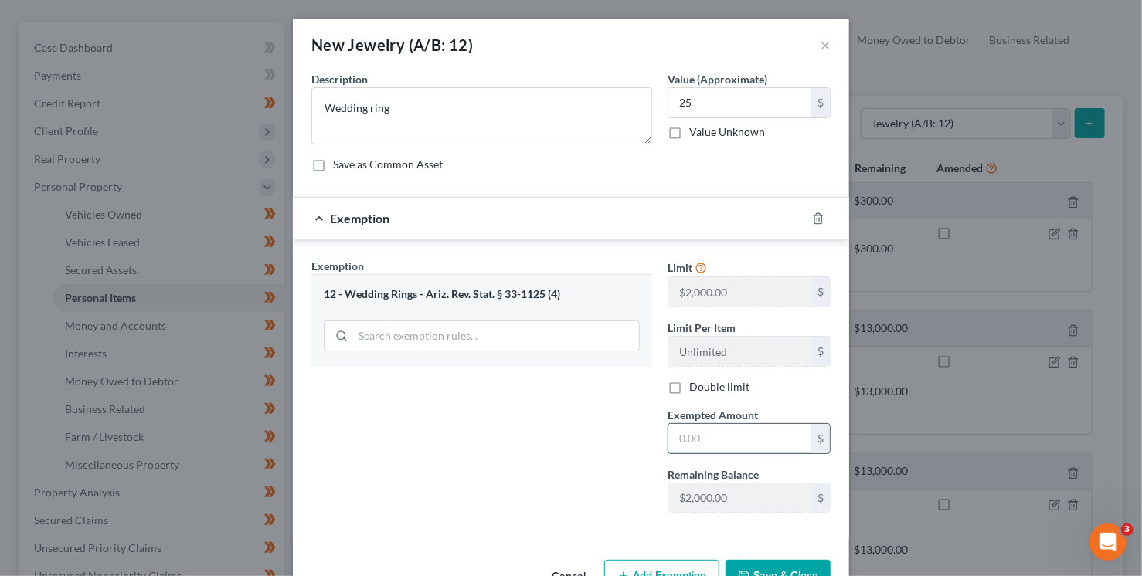
click at [674, 443] on input "text" at bounding box center [739, 438] width 143 height 29
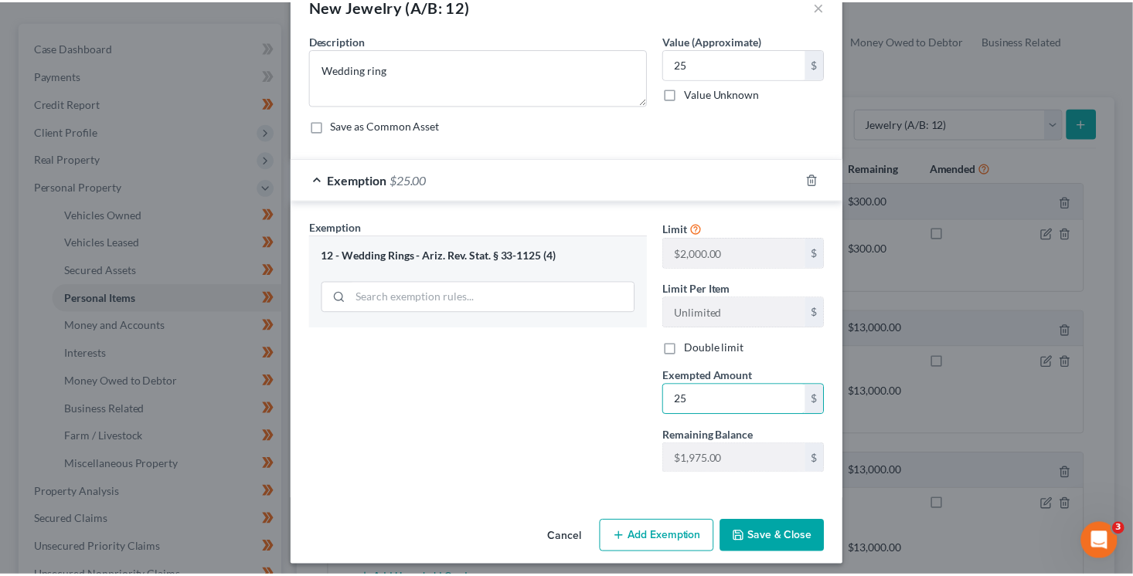
scroll to position [45, 0]
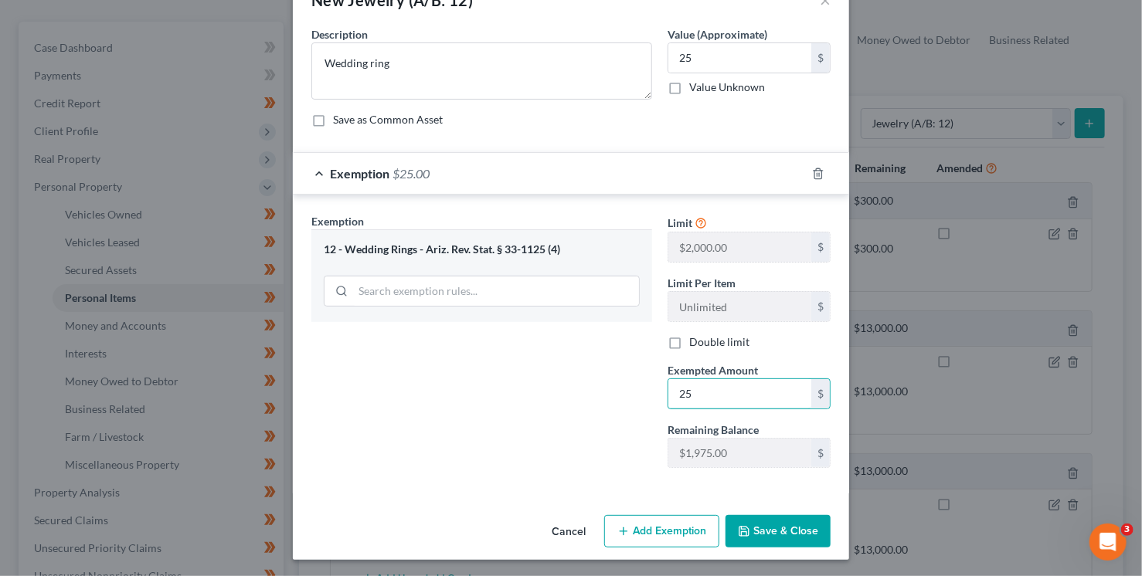
type input "25"
drag, startPoint x: 745, startPoint y: 542, endPoint x: 1133, endPoint y: 472, distance: 394.0
click at [746, 541] on button "Save & Close" at bounding box center [777, 531] width 105 height 32
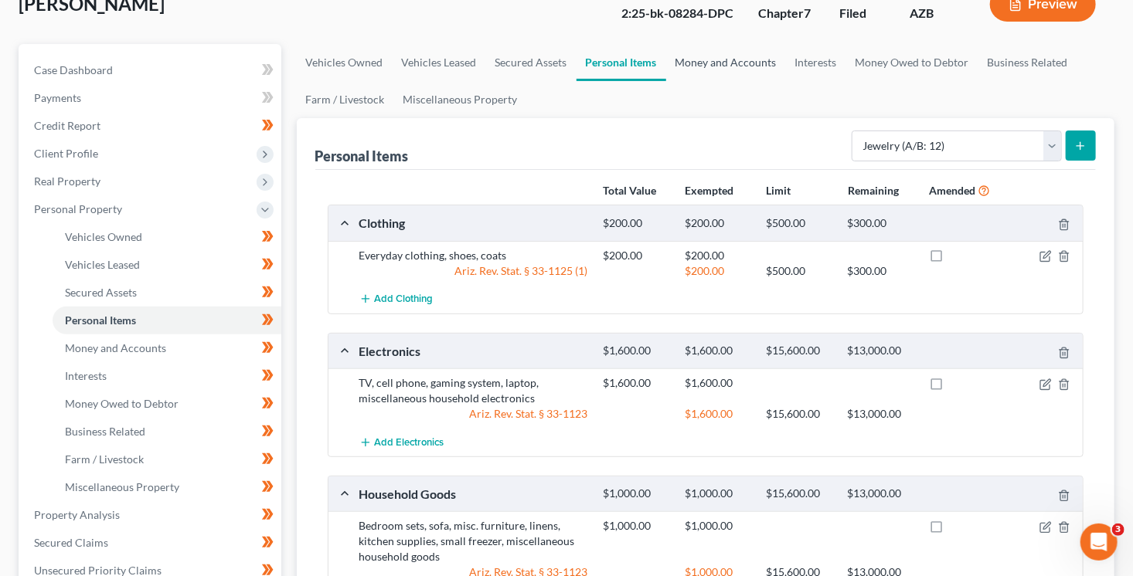
click at [701, 59] on link "Money and Accounts" at bounding box center [726, 62] width 120 height 37
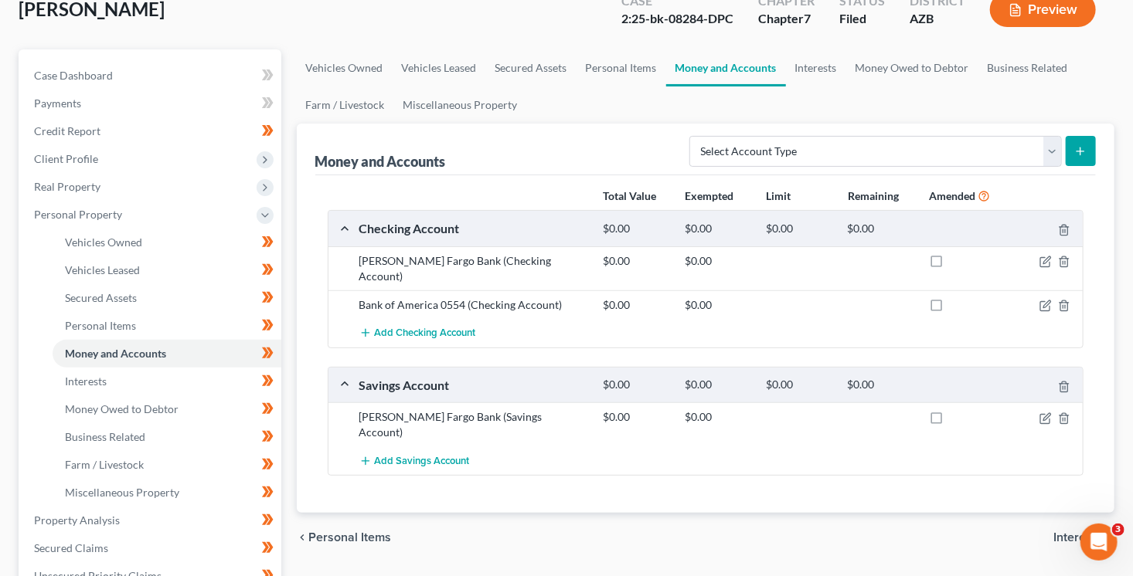
scroll to position [161, 0]
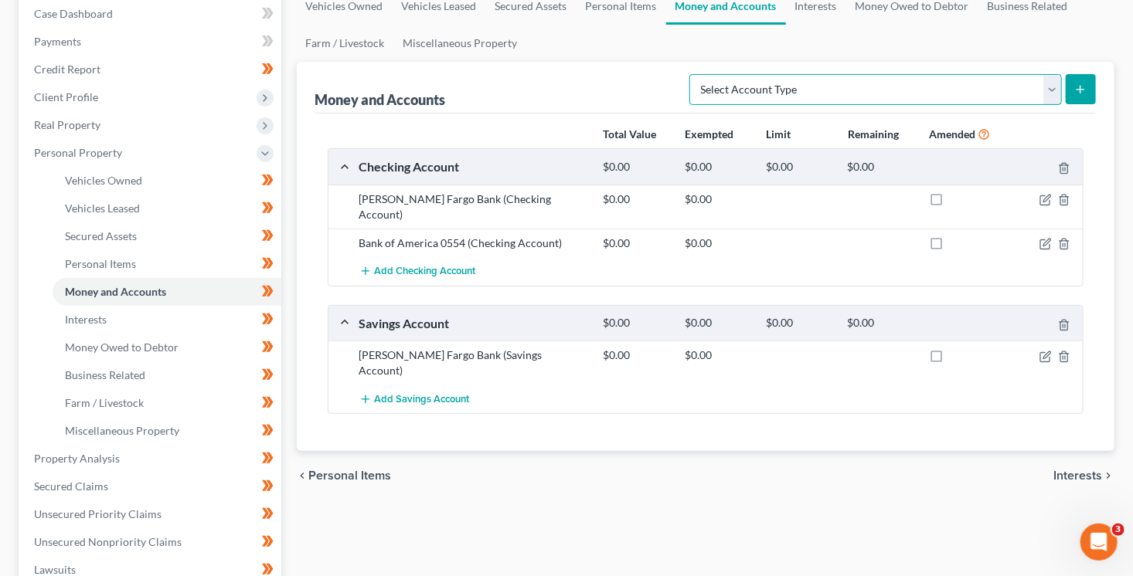
click at [883, 92] on select "Select Account Type Brokerage (A/B: 18, SOFA: 20) Cash on Hand (A/B: 16) Certif…" at bounding box center [875, 89] width 372 height 31
select select "other"
click at [695, 74] on select "Select Account Type Brokerage (A/B: 18, SOFA: 20) Cash on Hand (A/B: 16) Certif…" at bounding box center [875, 89] width 372 height 31
click at [1083, 92] on icon "submit" at bounding box center [1080, 89] width 12 height 12
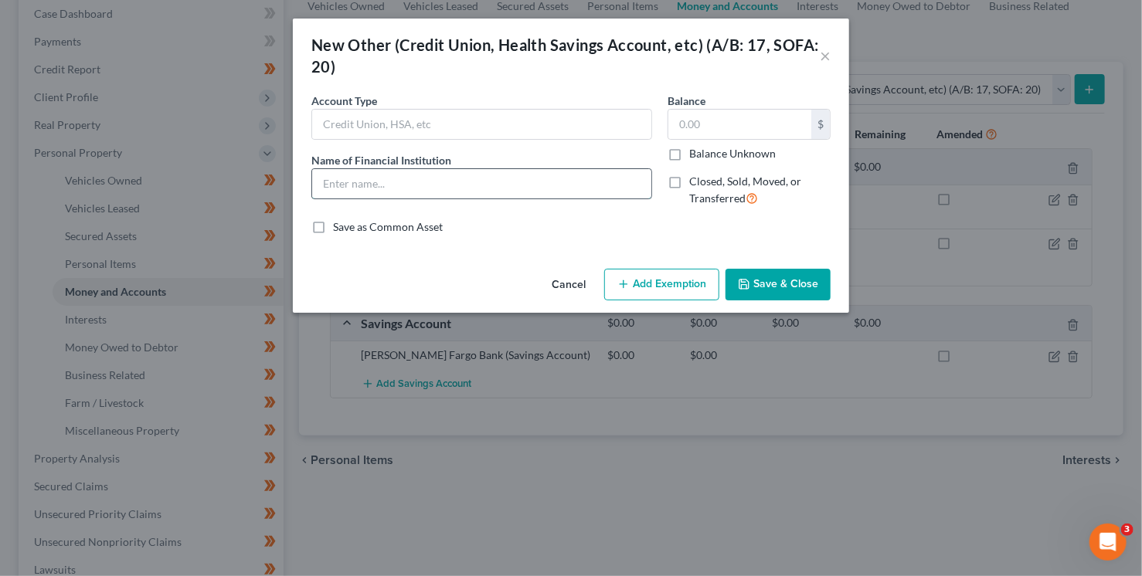
click at [419, 176] on input "text" at bounding box center [481, 183] width 339 height 29
type input "Robinhood 5527"
click at [765, 281] on button "Save & Close" at bounding box center [777, 285] width 105 height 32
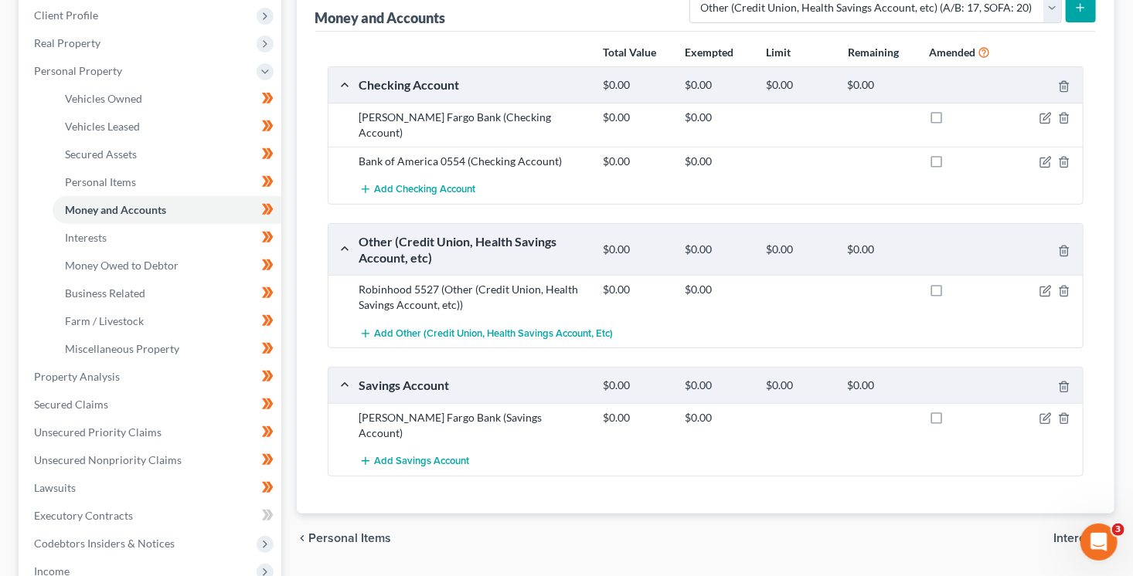
scroll to position [275, 0]
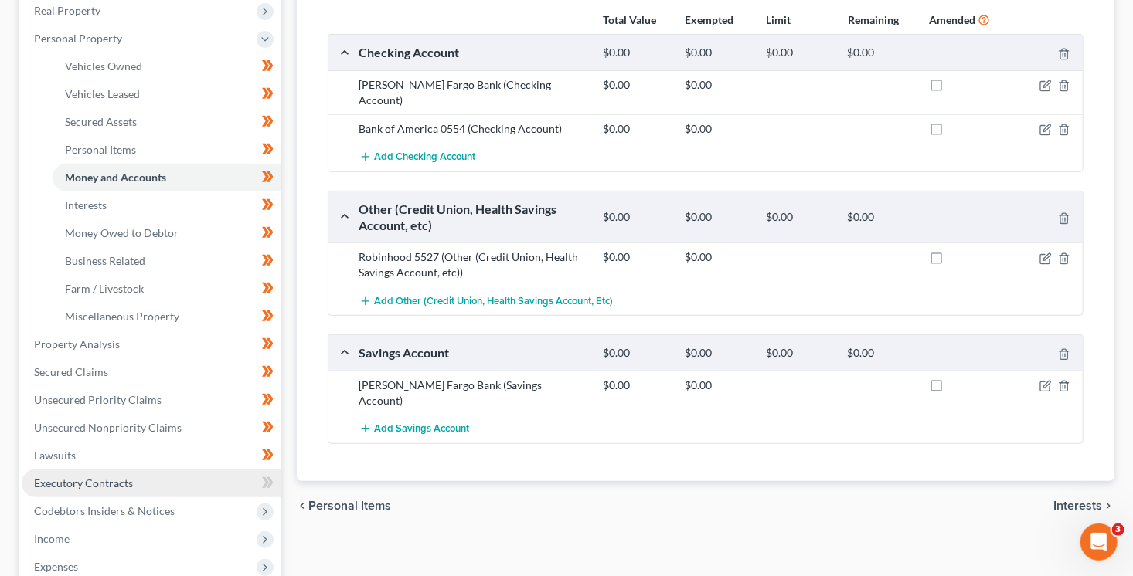
click at [180, 485] on link "Executory Contracts" at bounding box center [152, 484] width 260 height 28
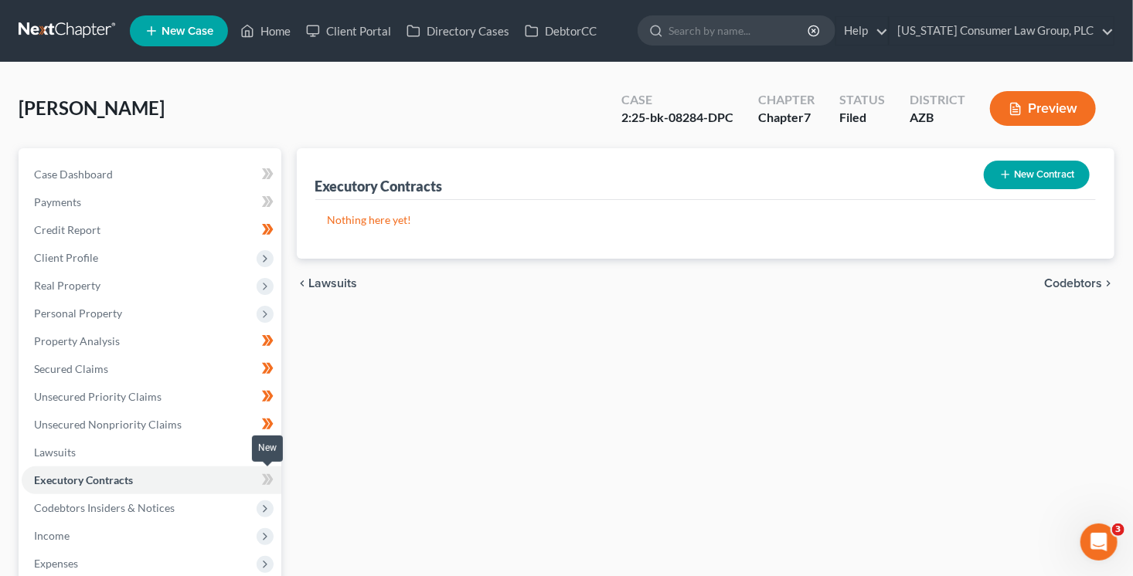
click at [265, 486] on icon at bounding box center [268, 479] width 12 height 19
drag, startPoint x: 265, startPoint y: 486, endPoint x: 369, endPoint y: 457, distance: 107.4
click at [267, 486] on icon at bounding box center [268, 479] width 12 height 19
click at [1061, 182] on button "New Contract" at bounding box center [1036, 175] width 106 height 29
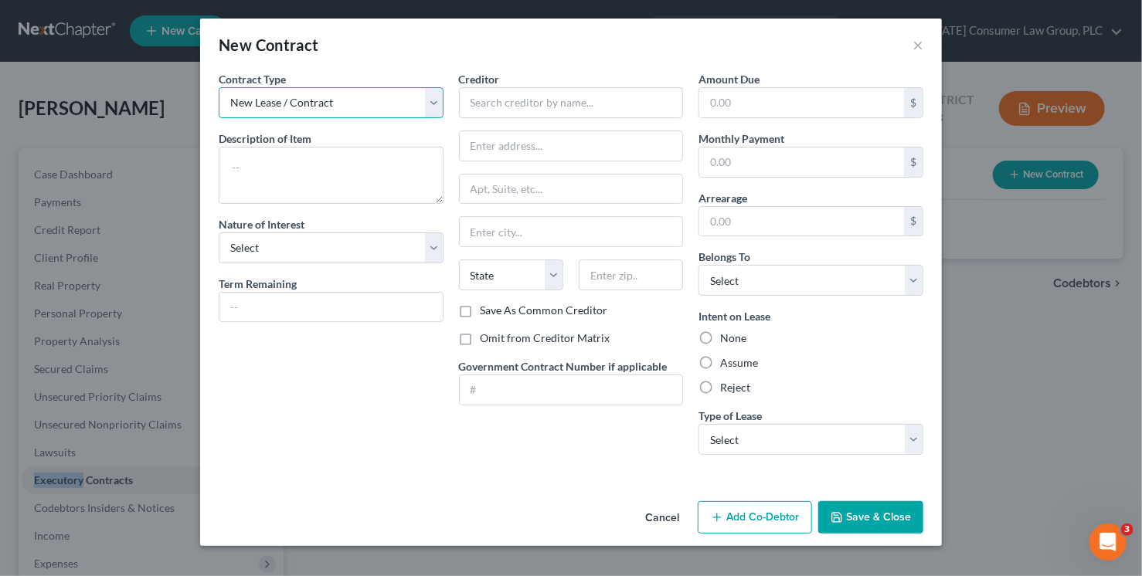
click at [372, 107] on select "New Lease / Contract New Timeshare" at bounding box center [331, 102] width 225 height 31
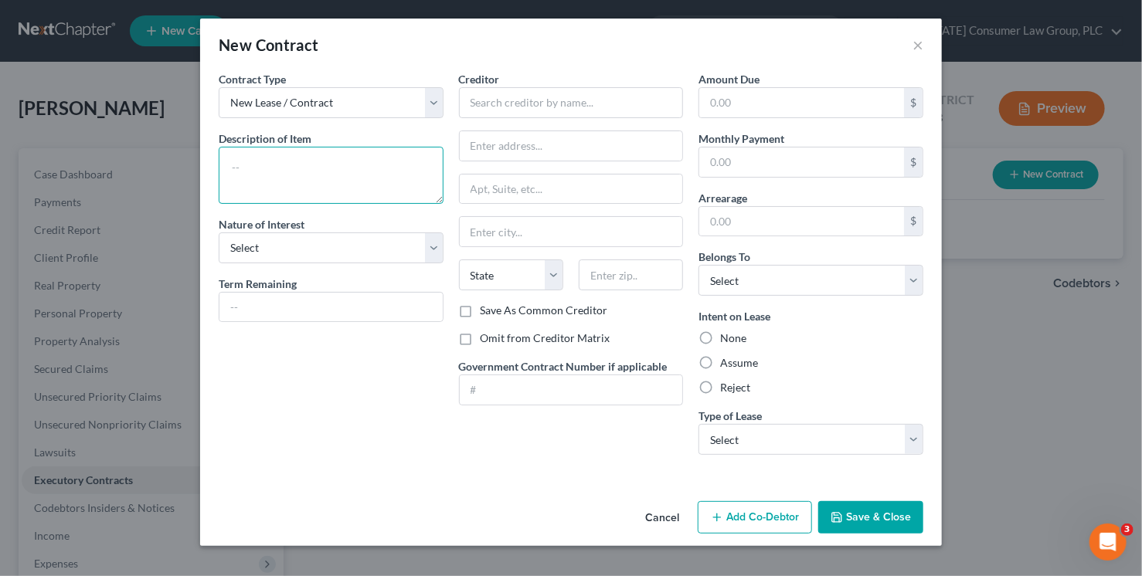
click at [345, 166] on textarea at bounding box center [331, 175] width 225 height 57
type textarea "Residential lease"
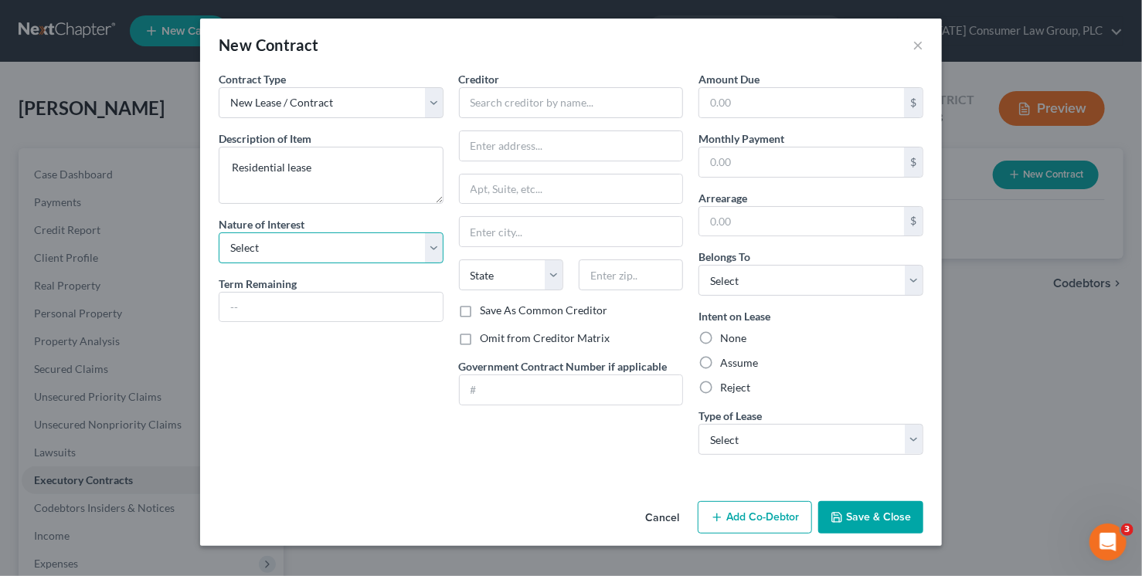
click at [340, 246] on select "Select Purchaser Agent Lessor Lessee" at bounding box center [331, 248] width 225 height 31
select select "3"
click at [219, 233] on select "Select Purchaser Agent Lessor Lessee" at bounding box center [331, 248] width 225 height 31
click at [326, 318] on input "text" at bounding box center [330, 307] width 223 height 29
type input "Month-to-month"
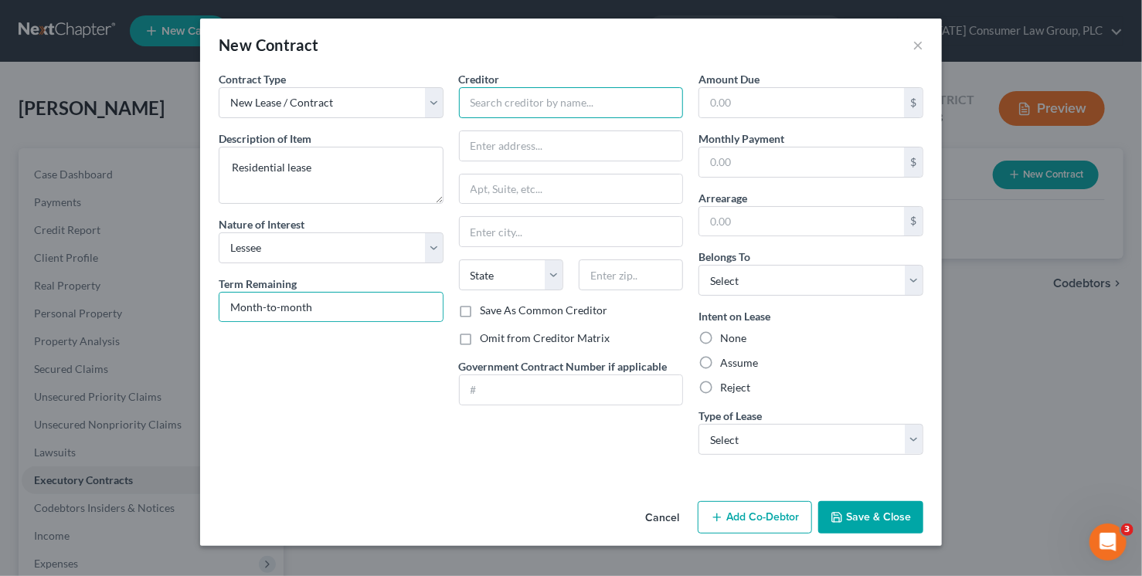
click at [493, 114] on input "text" at bounding box center [571, 102] width 225 height 31
type input "Tu Tran"
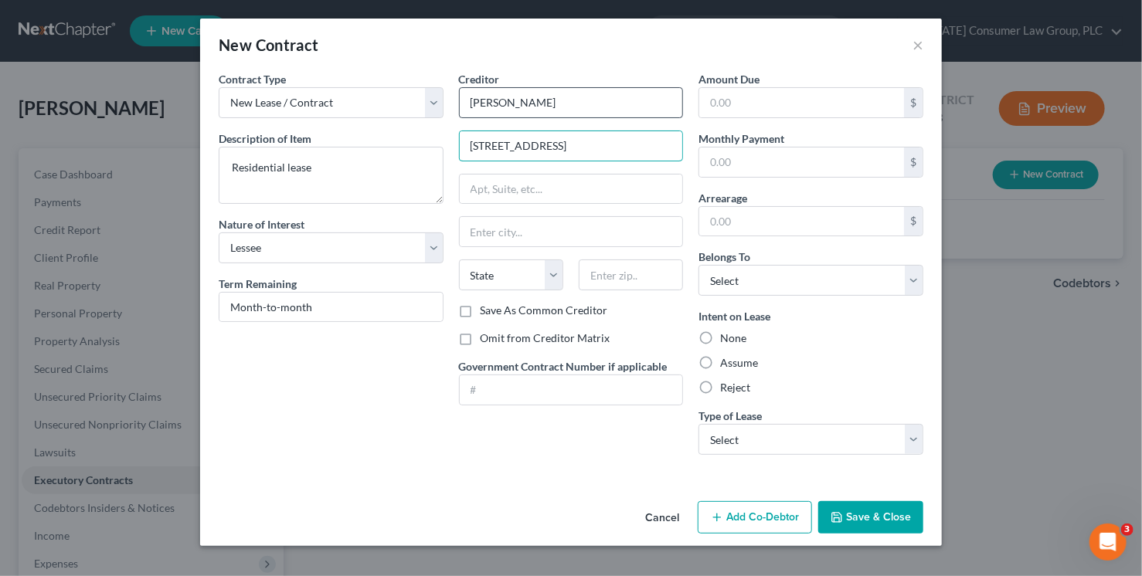
type input "5368 W. Topeka Dr."
type input "85308"
type input "Glendale"
select select "3"
click at [556, 341] on label "Omit from Creditor Matrix" at bounding box center [546, 338] width 130 height 15
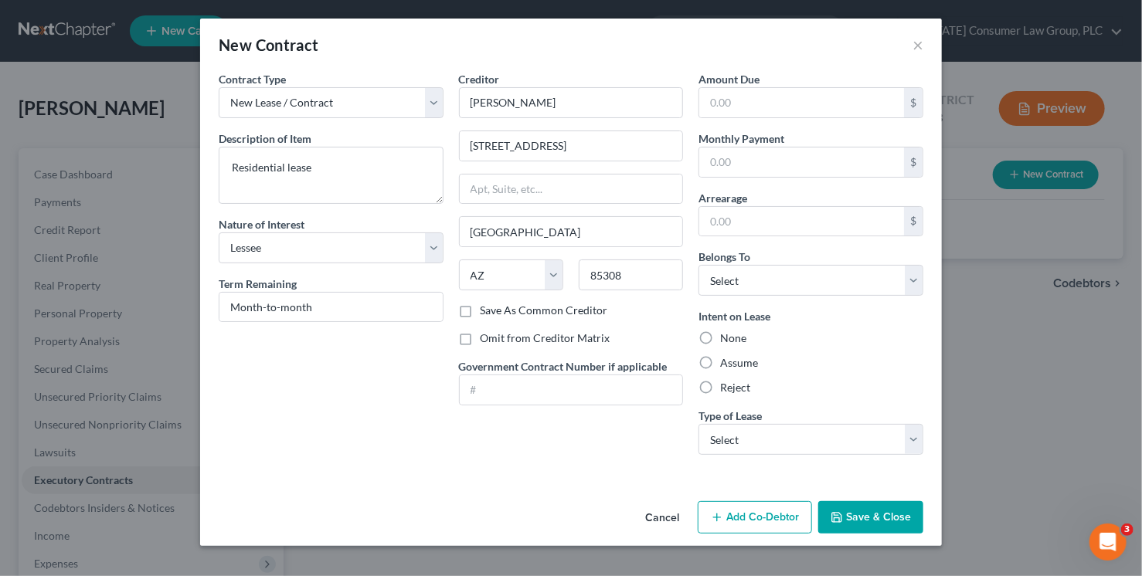
click at [497, 341] on input "Omit from Creditor Matrix" at bounding box center [492, 336] width 10 height 10
checkbox input "true"
click at [764, 290] on select "Select Debtor 1 Only Debtor 2 Only Debtor 1 And Debtor 2 Only At Least One Of T…" at bounding box center [810, 280] width 225 height 31
select select "3"
click at [698, 265] on select "Select Debtor 1 Only Debtor 2 Only Debtor 1 And Debtor 2 Only At Least One Of T…" at bounding box center [810, 280] width 225 height 31
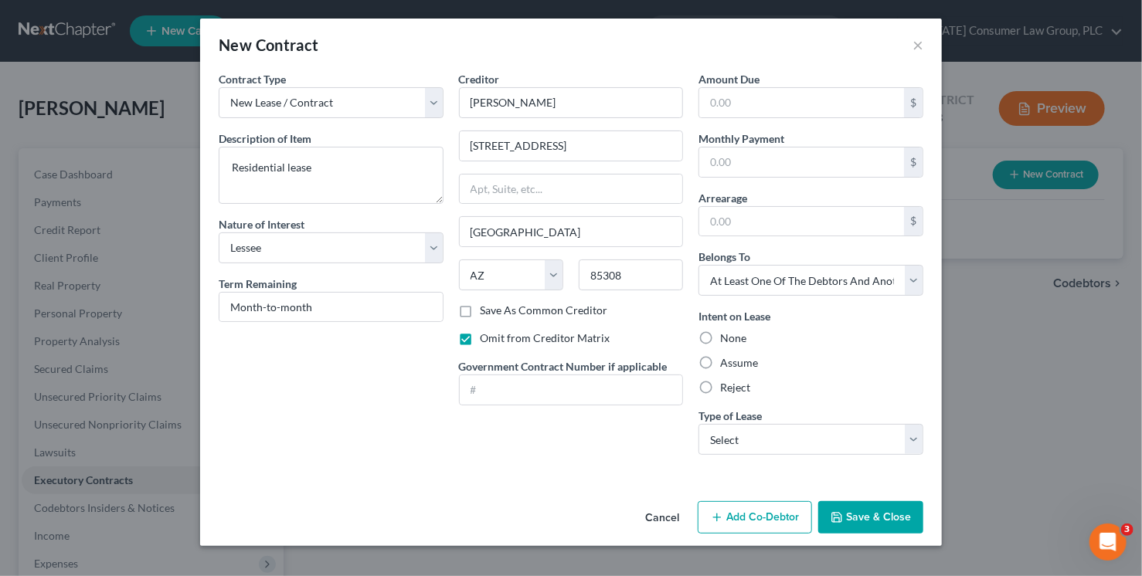
click at [735, 358] on label "Assume" at bounding box center [739, 362] width 38 height 15
click at [735, 358] on input "Assume" at bounding box center [731, 360] width 10 height 10
radio input "true"
click at [739, 437] on select "Select Real Estate Car Other" at bounding box center [810, 439] width 225 height 31
select select "0"
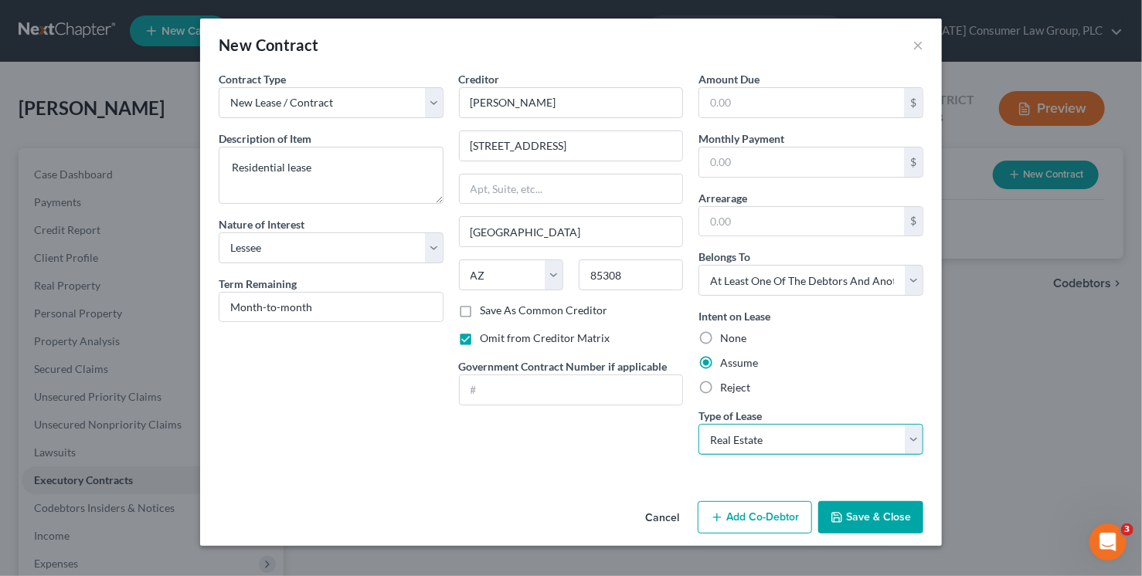
click at [698, 424] on select "Select Real Estate Car Other" at bounding box center [810, 439] width 225 height 31
click at [895, 519] on button "Save & Close" at bounding box center [870, 517] width 105 height 32
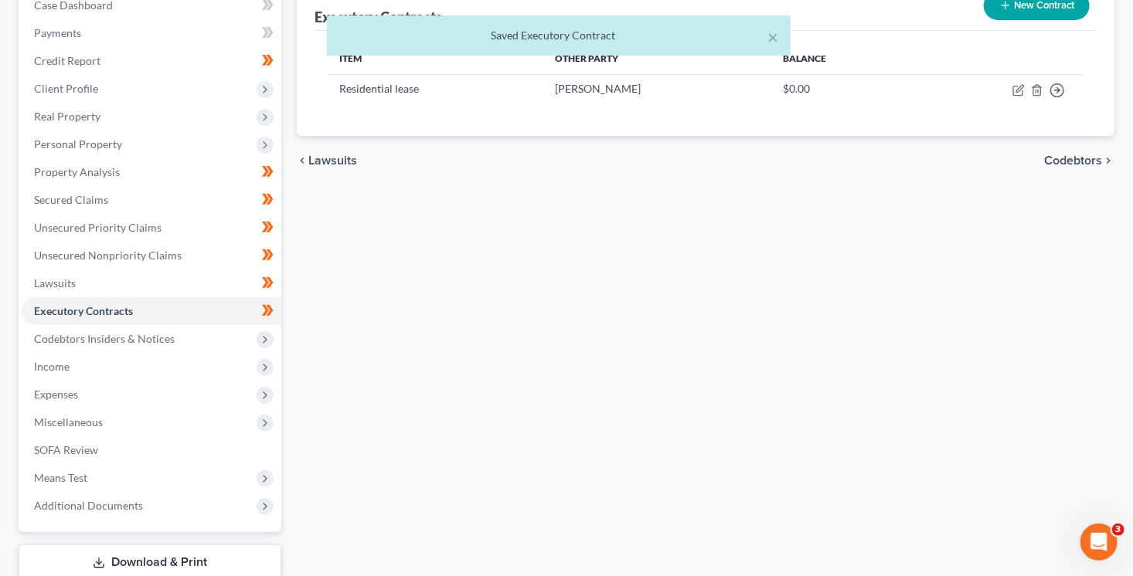
scroll to position [197, 0]
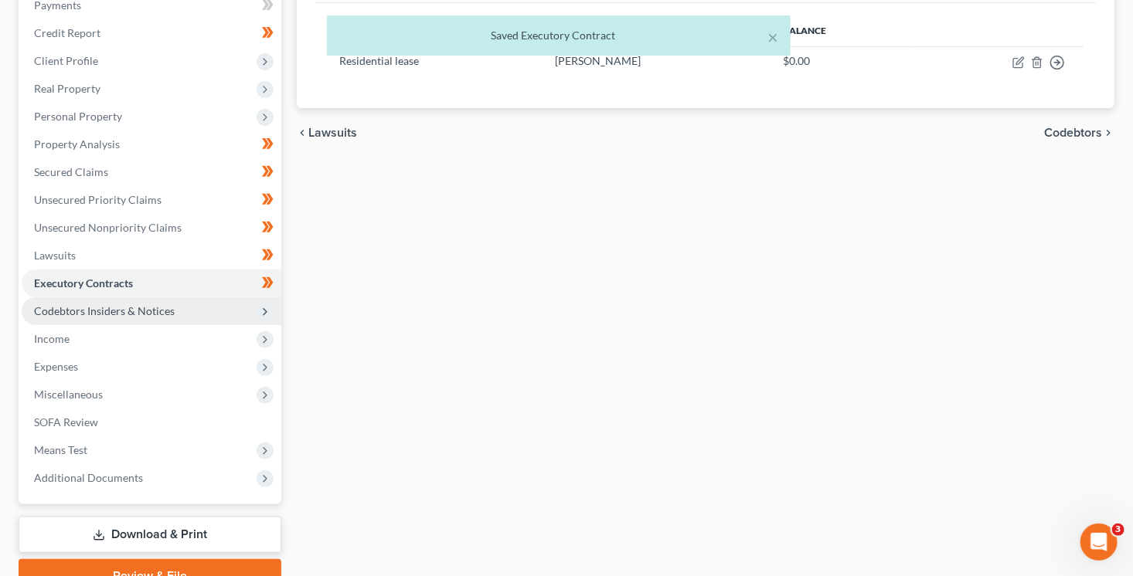
click at [269, 312] on icon at bounding box center [265, 312] width 12 height 12
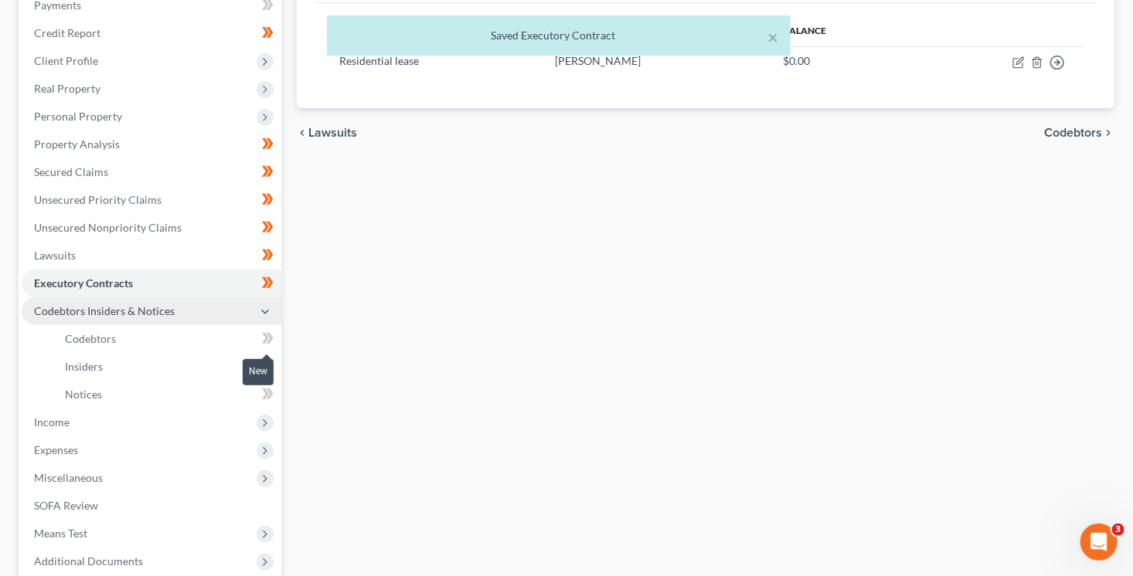
click at [270, 343] on icon at bounding box center [268, 338] width 12 height 19
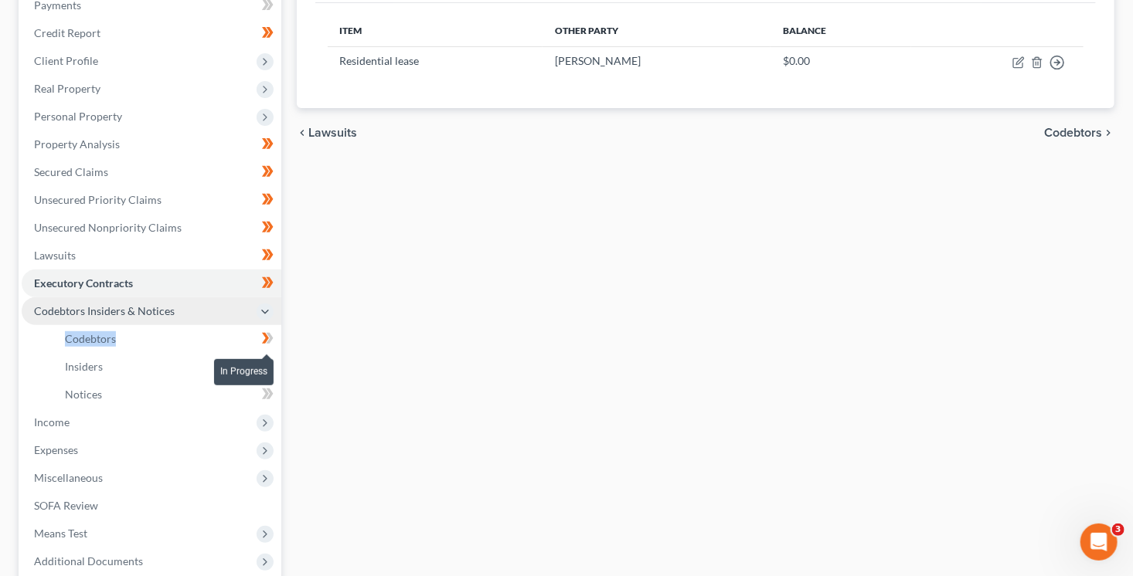
click at [270, 343] on icon at bounding box center [268, 338] width 12 height 19
click at [270, 386] on icon at bounding box center [268, 394] width 12 height 19
click at [274, 391] on span at bounding box center [267, 396] width 27 height 23
click at [270, 362] on icon at bounding box center [269, 366] width 7 height 11
drag, startPoint x: 270, startPoint y: 364, endPoint x: 277, endPoint y: 374, distance: 11.8
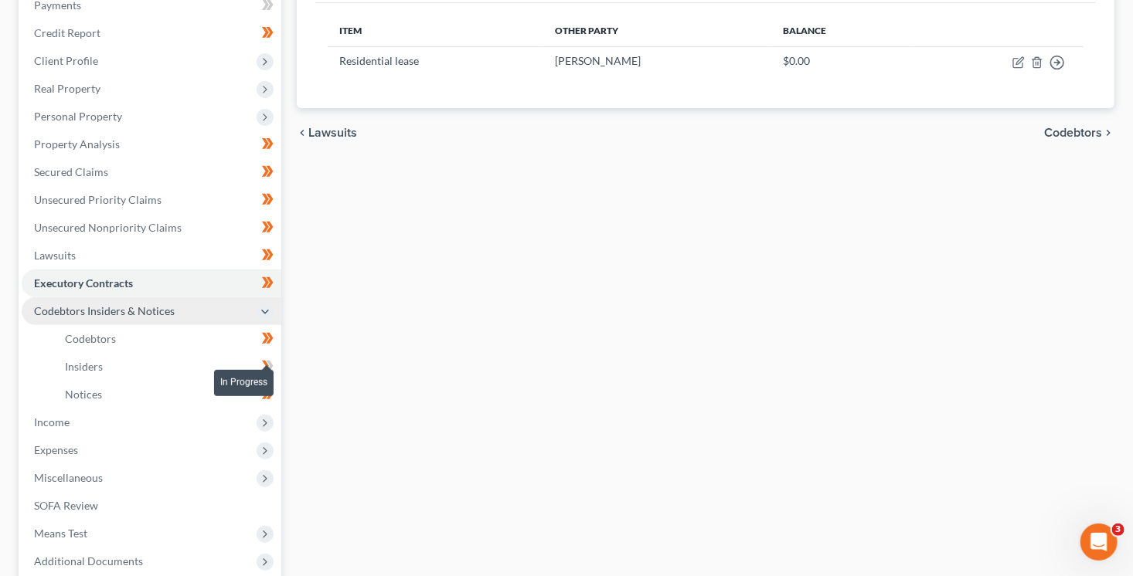
click at [272, 365] on body "Home New Case Client Portal Directory Cases DebtorCC Arizona Consumer Law Group…" at bounding box center [566, 269] width 1133 height 932
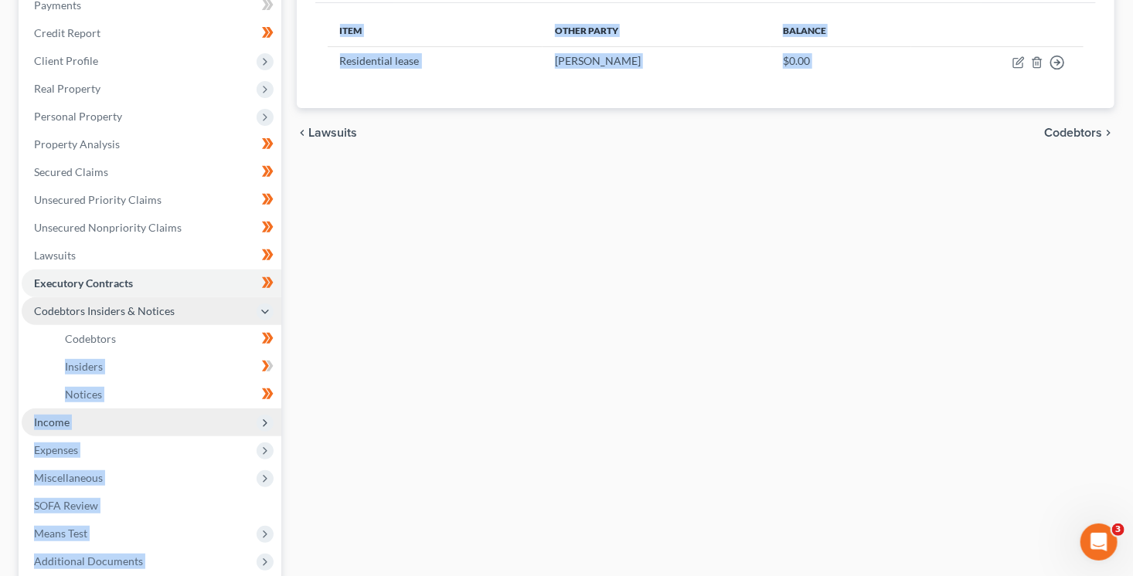
click at [275, 416] on span "Income" at bounding box center [152, 423] width 260 height 28
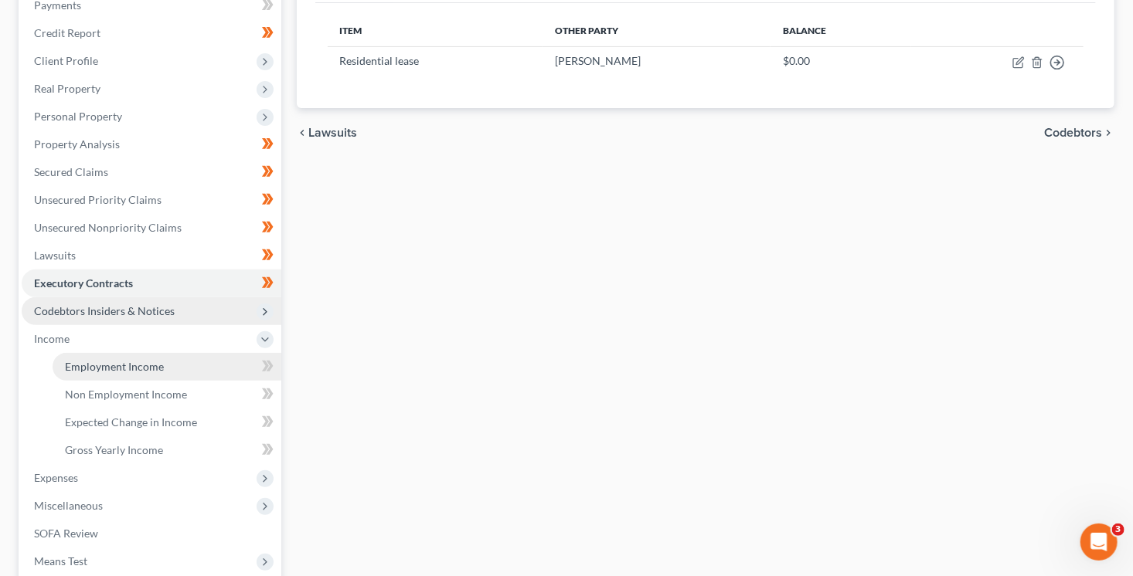
click at [166, 365] on link "Employment Income" at bounding box center [167, 367] width 229 height 28
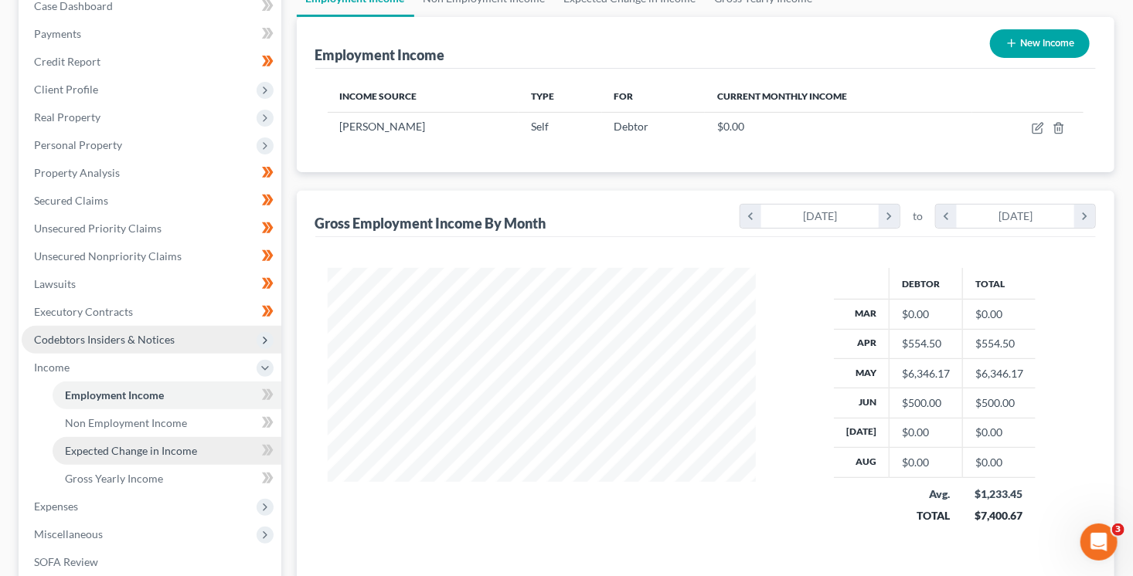
scroll to position [195, 0]
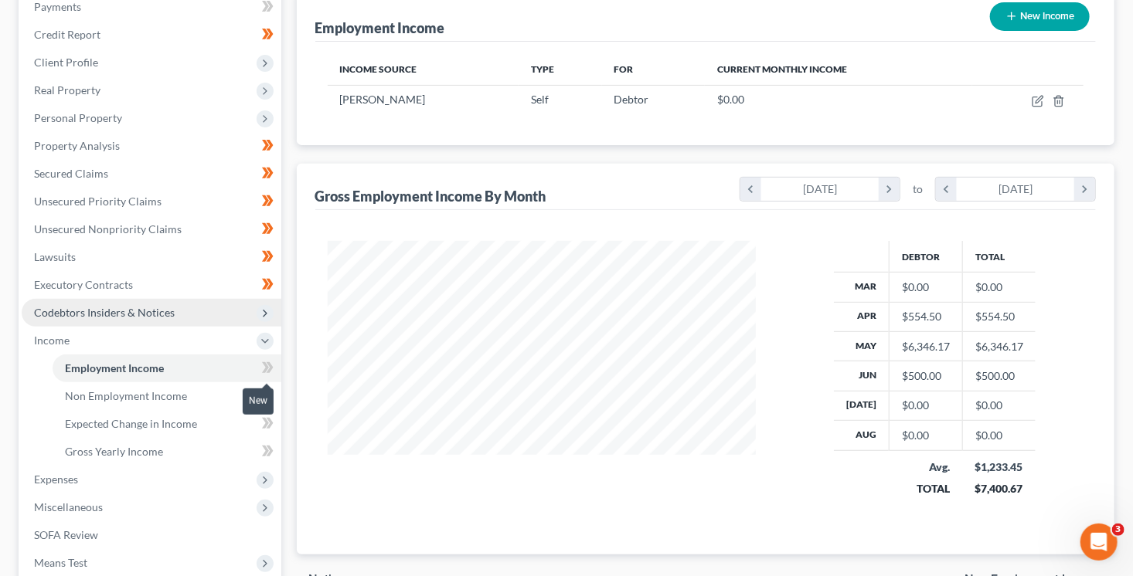
click at [275, 371] on span at bounding box center [267, 369] width 27 height 23
click at [268, 398] on icon at bounding box center [269, 395] width 7 height 11
click at [212, 396] on link "Non Employment Income" at bounding box center [167, 396] width 229 height 28
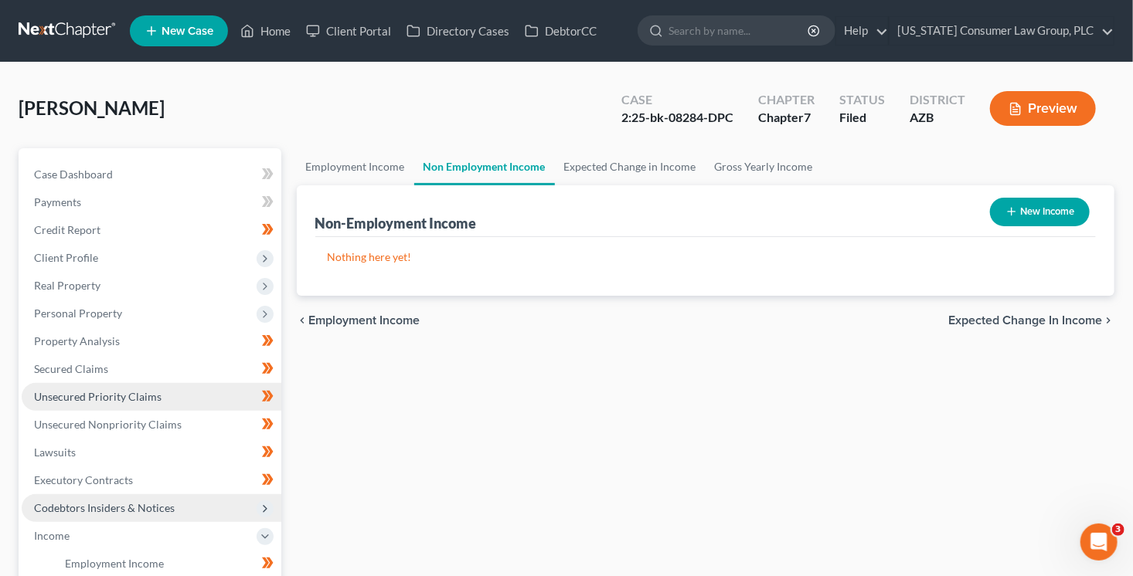
scroll to position [364, 0]
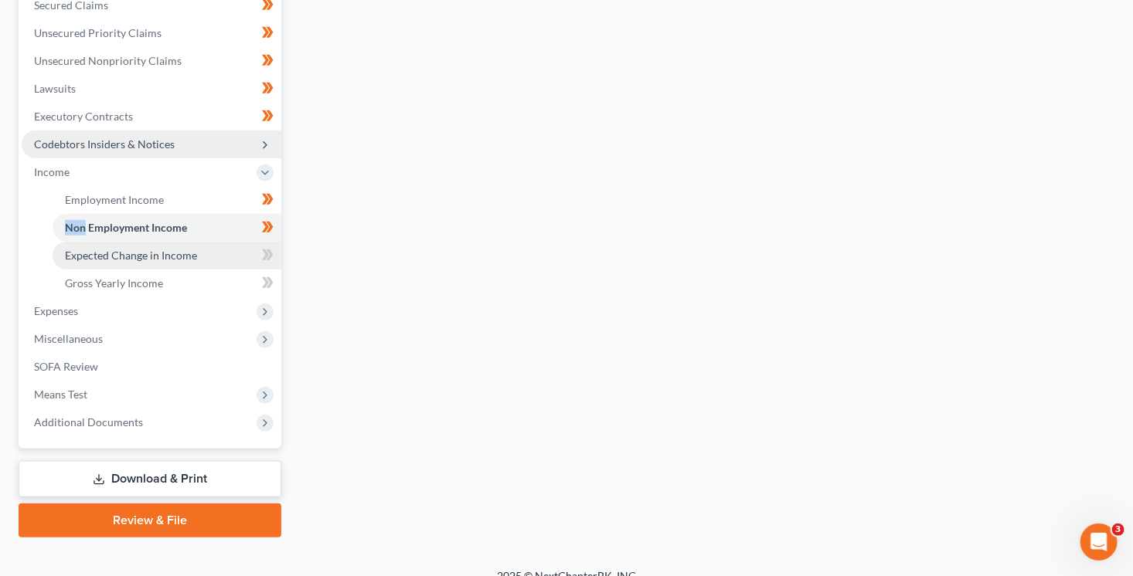
click at [197, 254] on link "Expected Change in Income" at bounding box center [167, 256] width 229 height 28
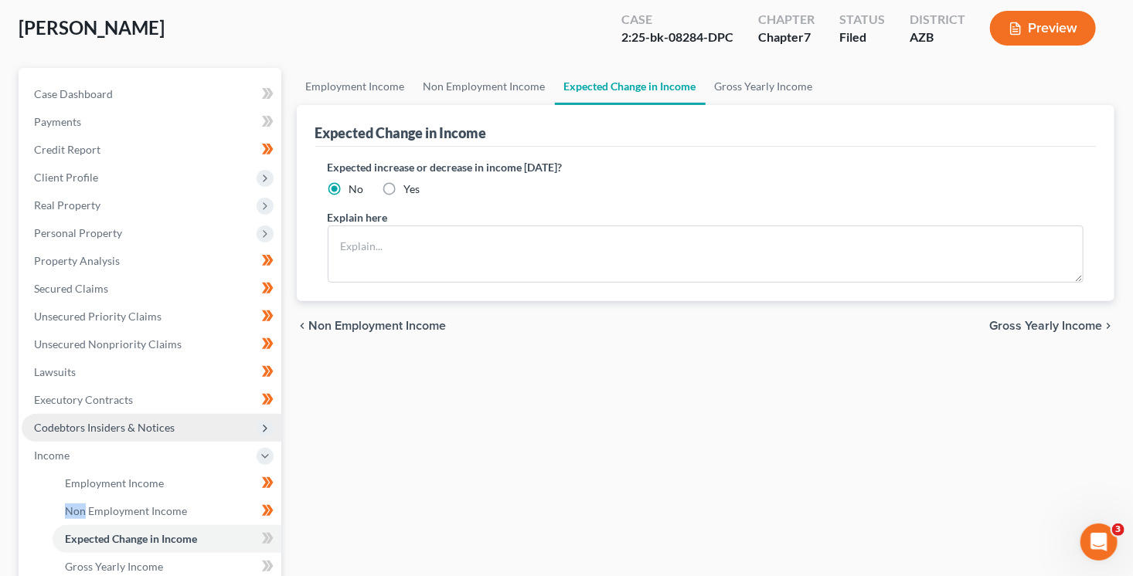
scroll to position [90, 0]
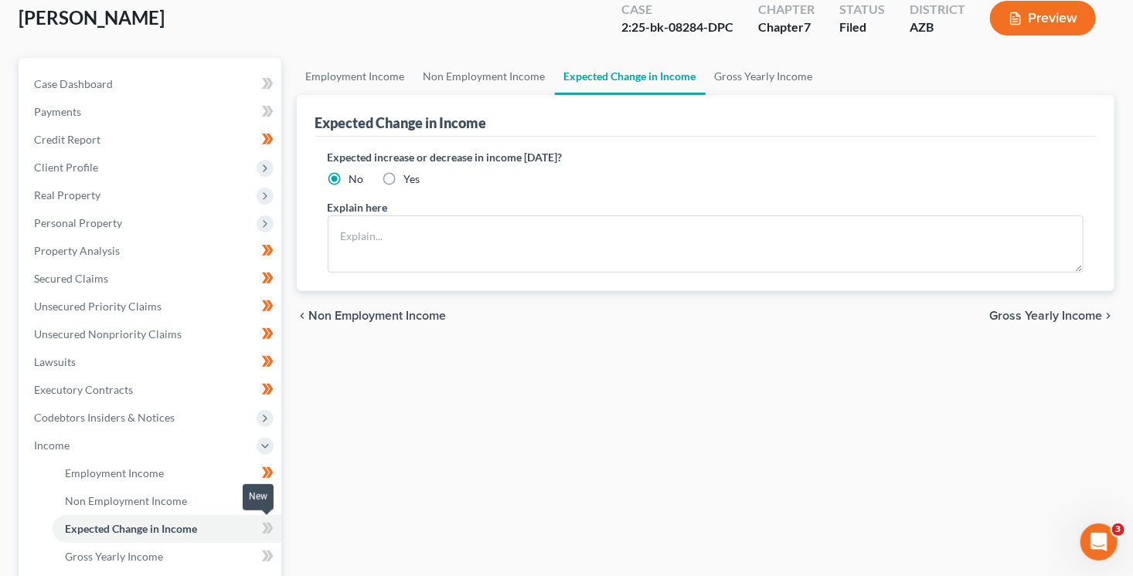
click at [269, 530] on icon at bounding box center [269, 528] width 7 height 11
click at [404, 180] on label "Yes" at bounding box center [412, 179] width 16 height 15
click at [410, 180] on input "Yes" at bounding box center [415, 177] width 10 height 10
radio input "true"
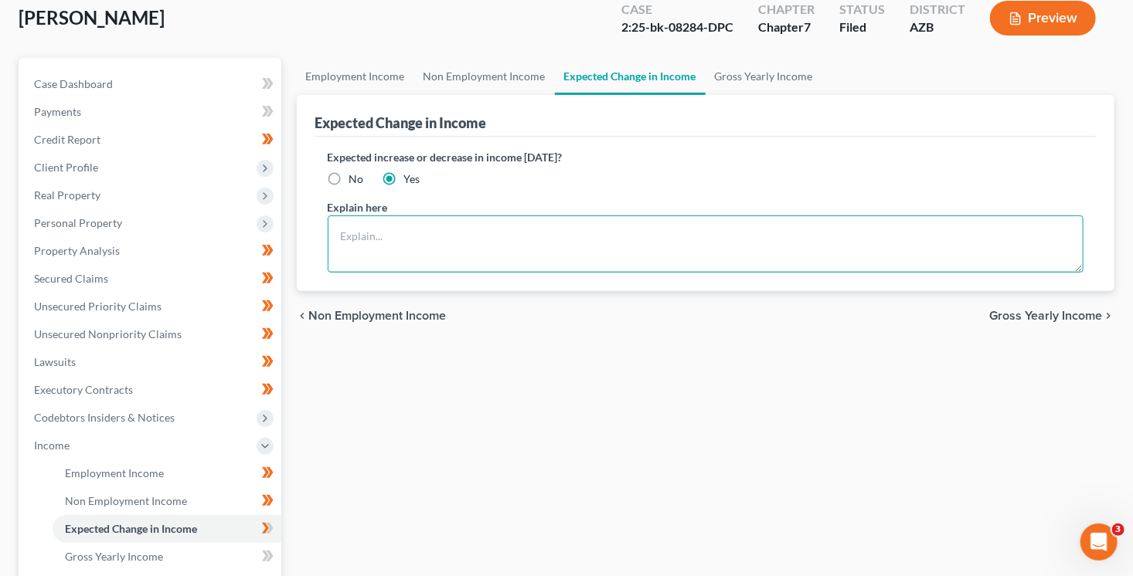
click at [378, 246] on textarea at bounding box center [706, 244] width 756 height 57
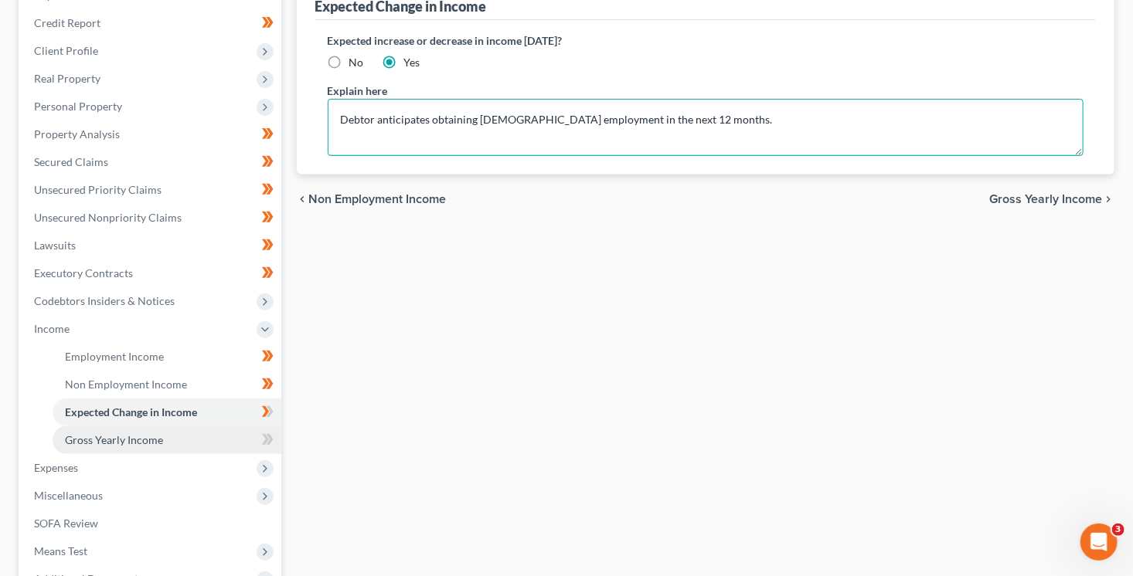
scroll to position [305, 0]
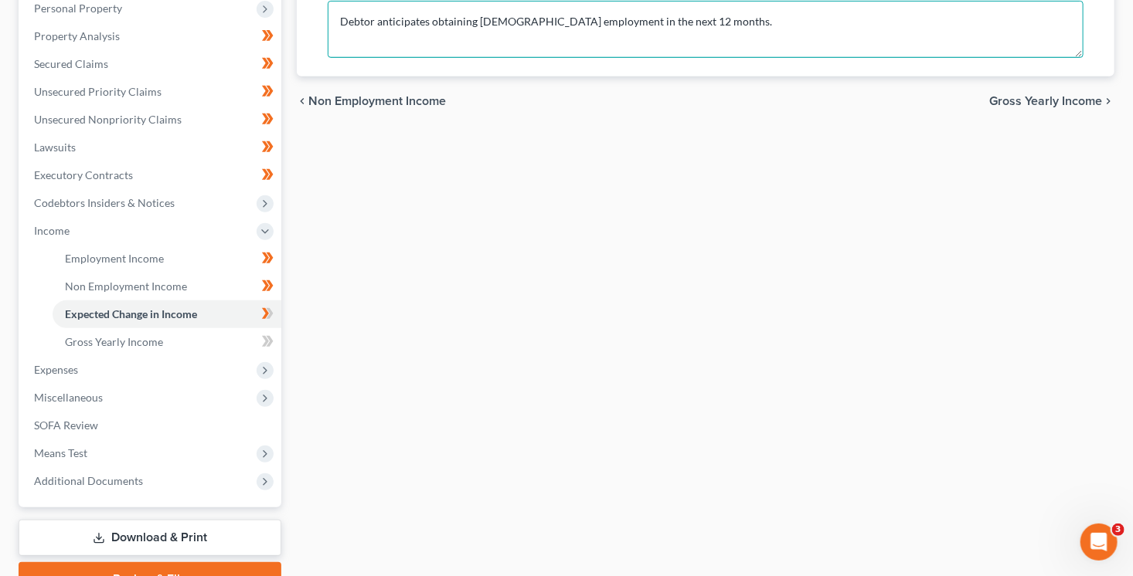
type textarea "Debtor anticipates obtaining full time employment in the next 12 months."
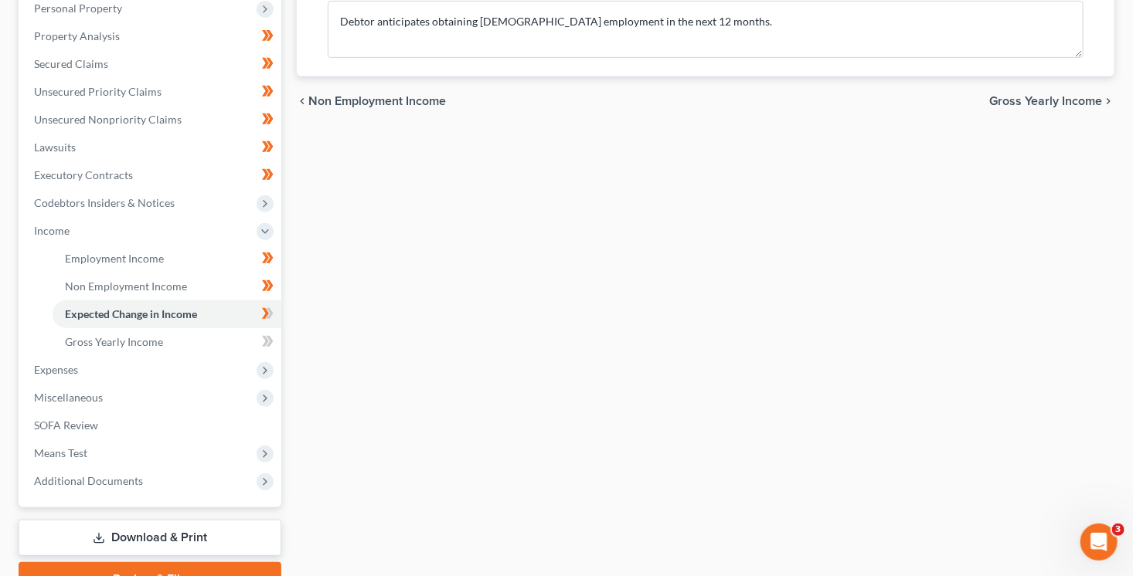
click at [275, 321] on span at bounding box center [267, 315] width 27 height 23
click at [270, 338] on icon at bounding box center [269, 341] width 7 height 11
click at [270, 339] on icon at bounding box center [269, 341] width 7 height 11
click at [216, 337] on link "Gross Yearly Income" at bounding box center [167, 342] width 229 height 28
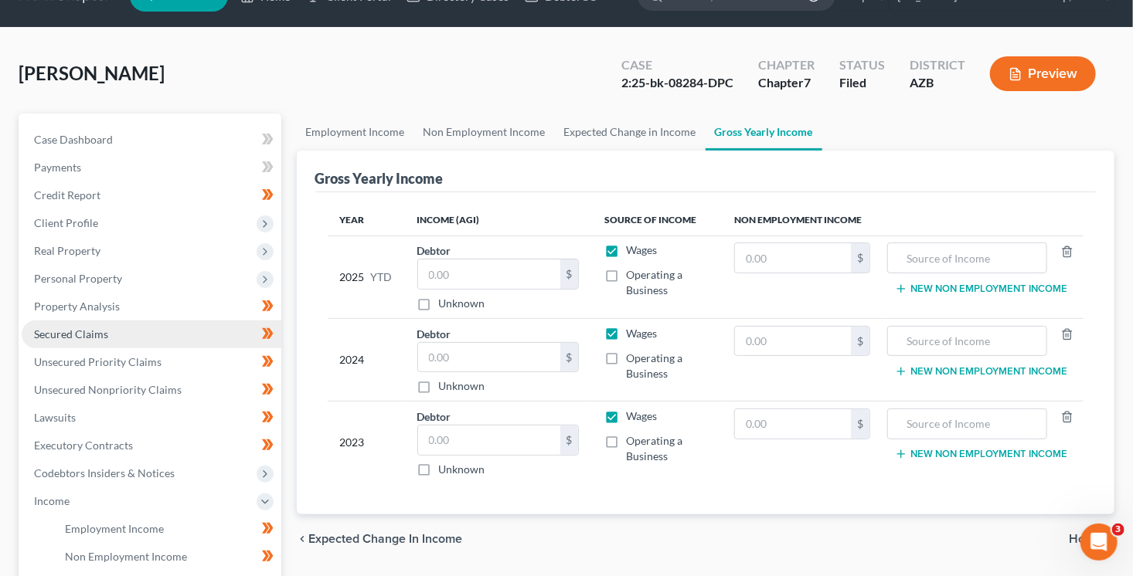
scroll to position [71, 0]
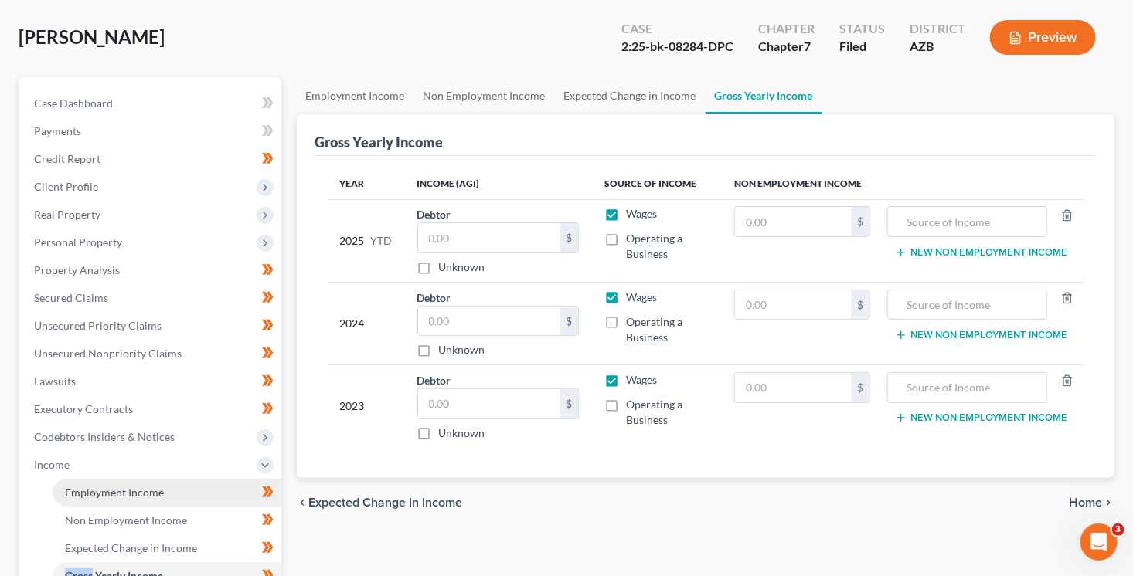
click at [100, 494] on span "Employment Income" at bounding box center [114, 492] width 99 height 13
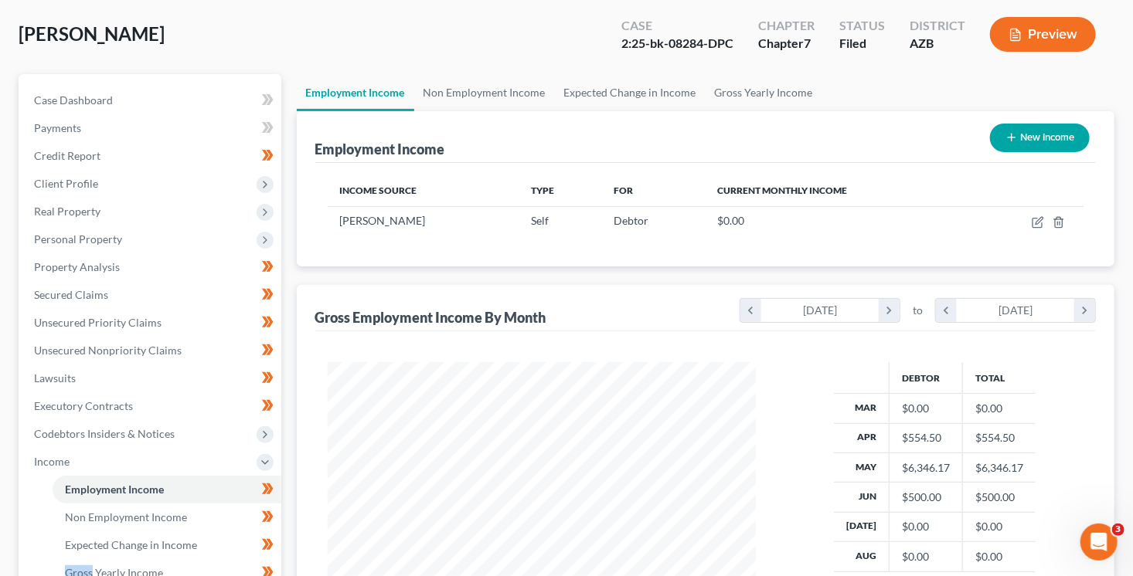
scroll to position [75, 0]
click at [759, 307] on icon "chevron_left" at bounding box center [750, 309] width 21 height 23
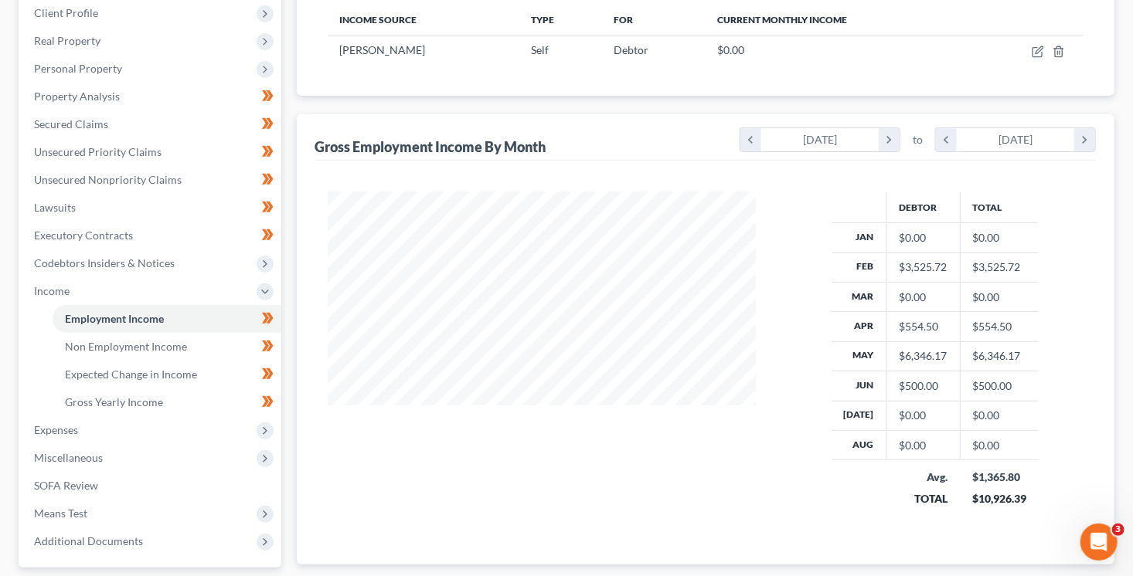
scroll to position [260, 0]
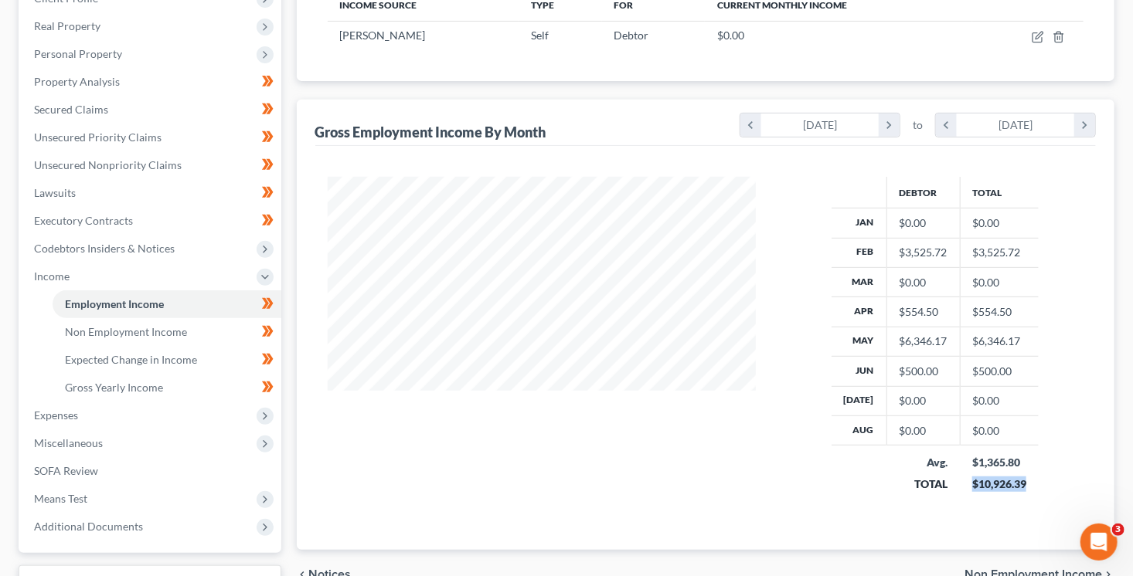
drag, startPoint x: 1022, startPoint y: 484, endPoint x: 969, endPoint y: 481, distance: 53.4
click at [969, 481] on td "$1,365.80 $10,926.39" at bounding box center [999, 473] width 79 height 55
copy div "$10,926.39"
click at [194, 376] on link "Gross Yearly Income" at bounding box center [167, 388] width 229 height 28
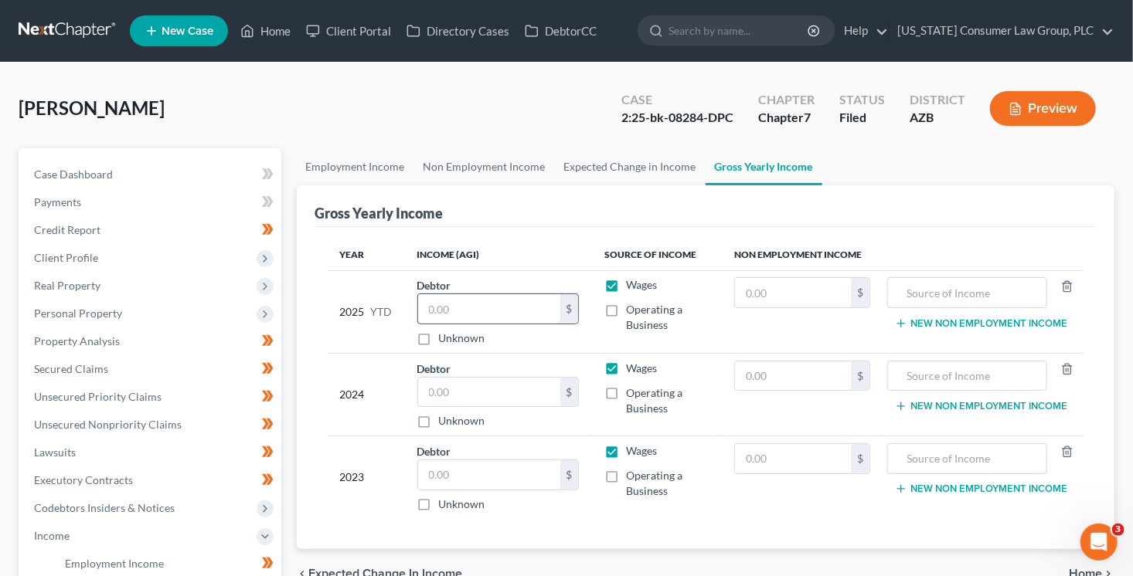
click at [481, 301] on input "text" at bounding box center [489, 308] width 142 height 29
paste input "$10,926.39"
type input "10,926.39"
click at [440, 392] on input "text" at bounding box center [489, 392] width 142 height 29
drag, startPoint x: 440, startPoint y: 392, endPoint x: 437, endPoint y: 379, distance: 13.3
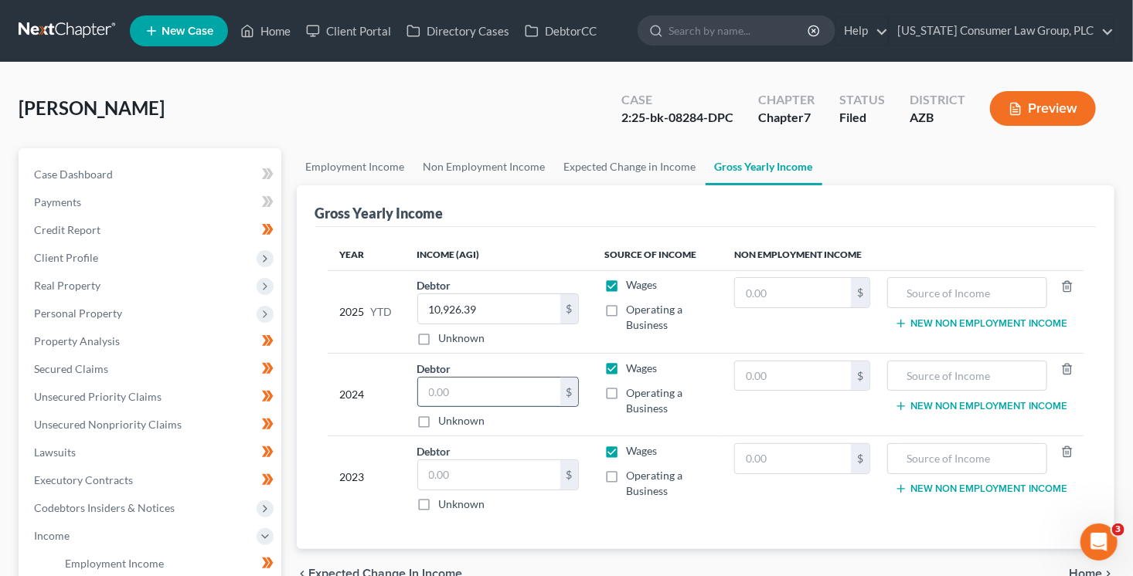
click at [440, 391] on input "text" at bounding box center [489, 392] width 142 height 29
type input "96.00"
click at [482, 475] on input "text" at bounding box center [489, 474] width 142 height 29
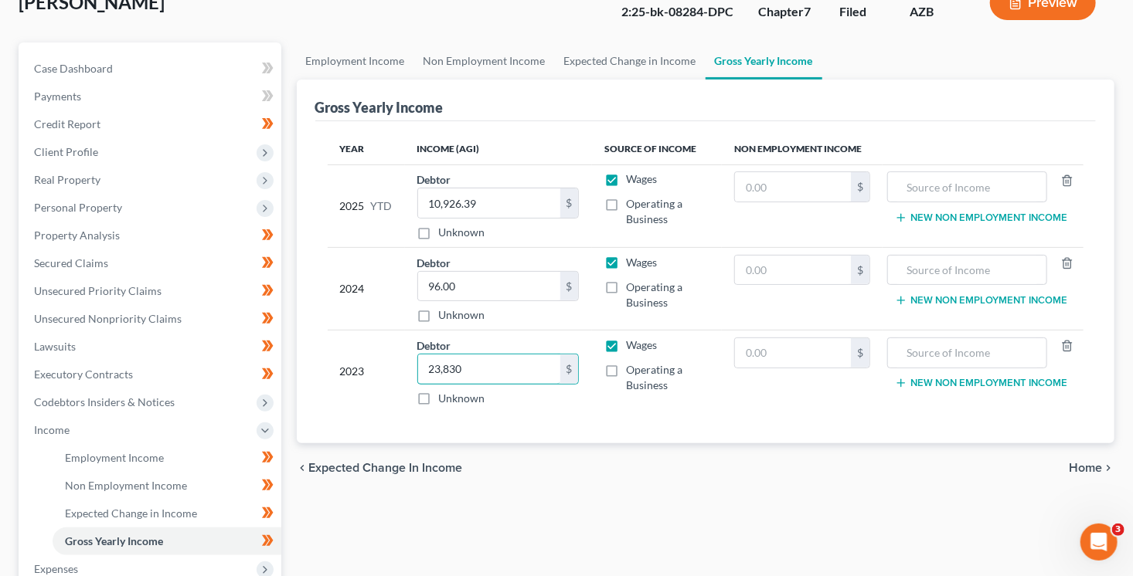
scroll to position [370, 0]
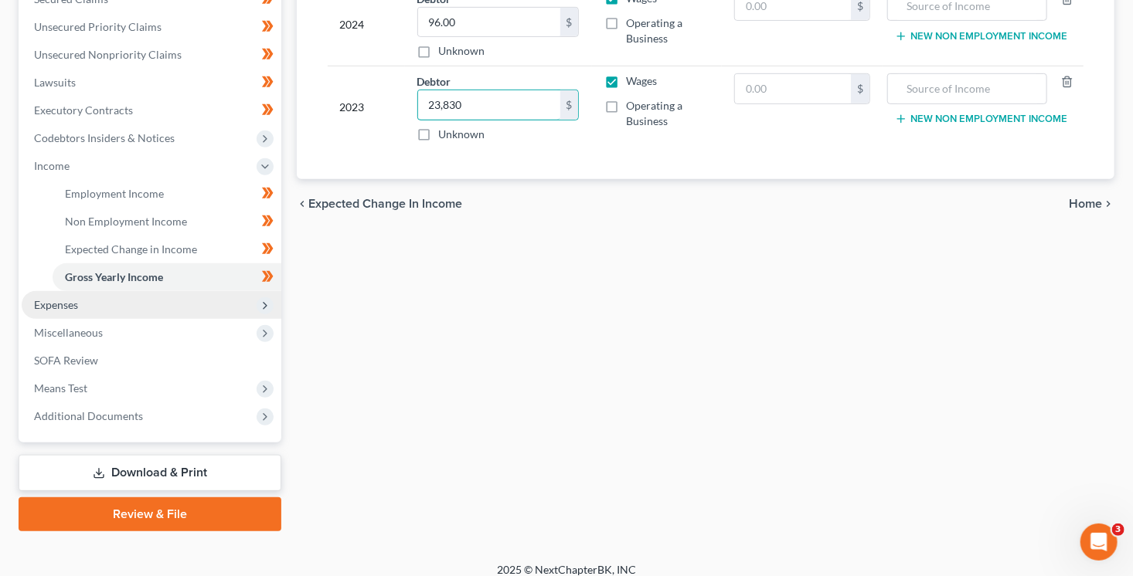
type input "23,830"
click at [124, 294] on span "Expenses" at bounding box center [152, 305] width 260 height 28
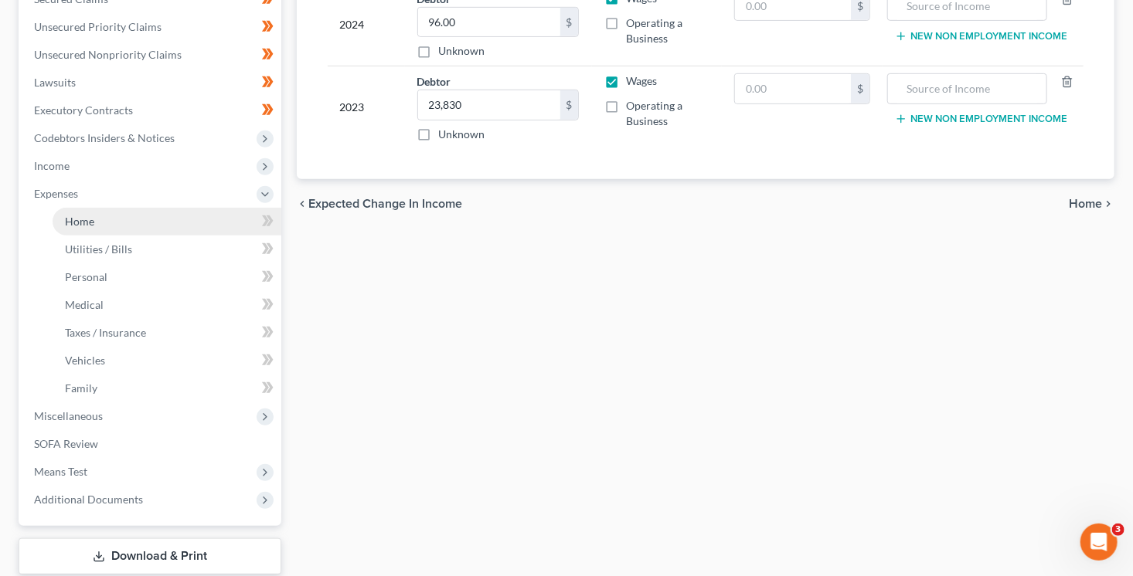
click at [141, 223] on link "Home" at bounding box center [167, 222] width 229 height 28
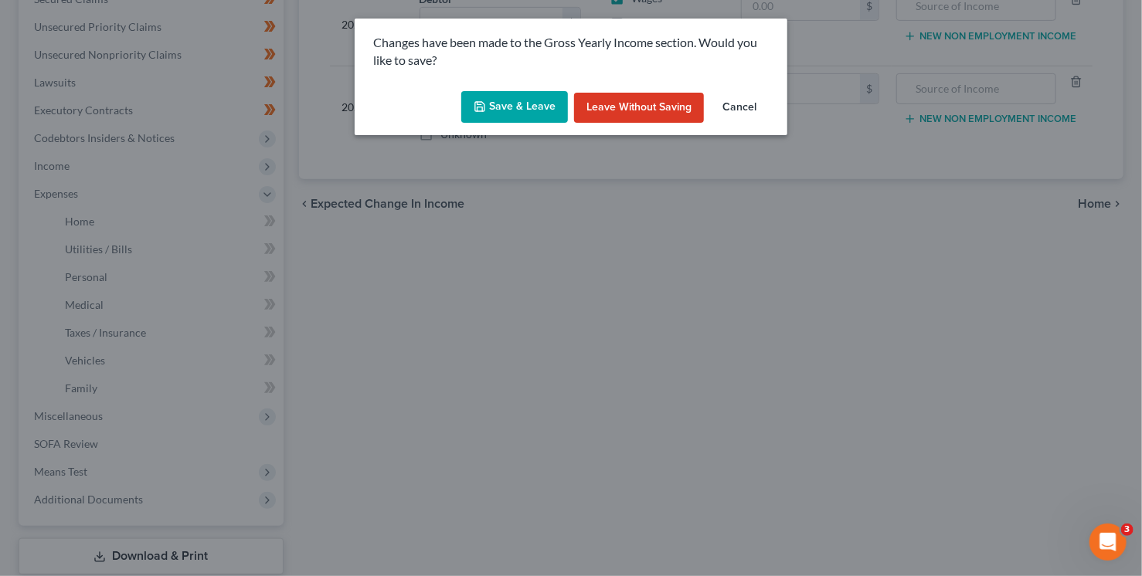
click at [549, 108] on button "Save & Leave" at bounding box center [514, 107] width 107 height 32
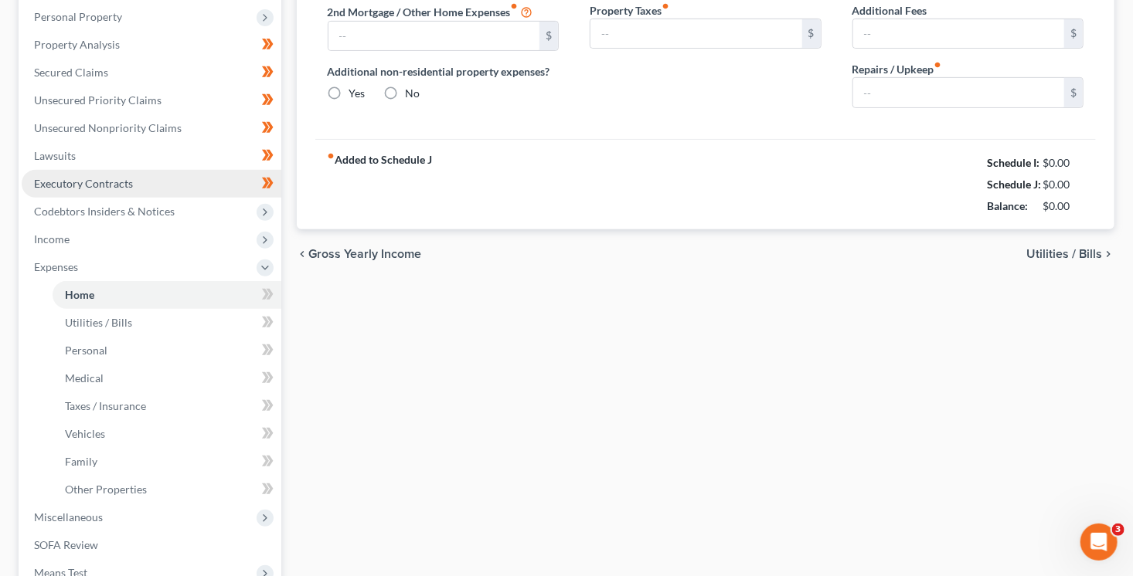
type input "2,605.00"
type input "0.00"
radio input "true"
type input "16.00"
type input "32.23"
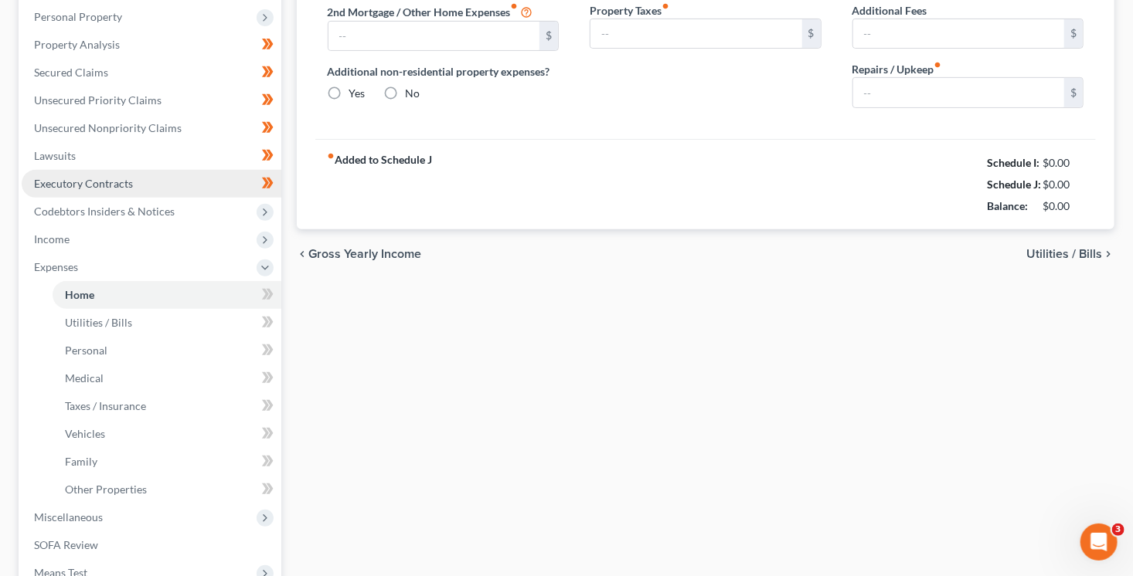
type input "0.00"
type input "182.00"
type input "105.00"
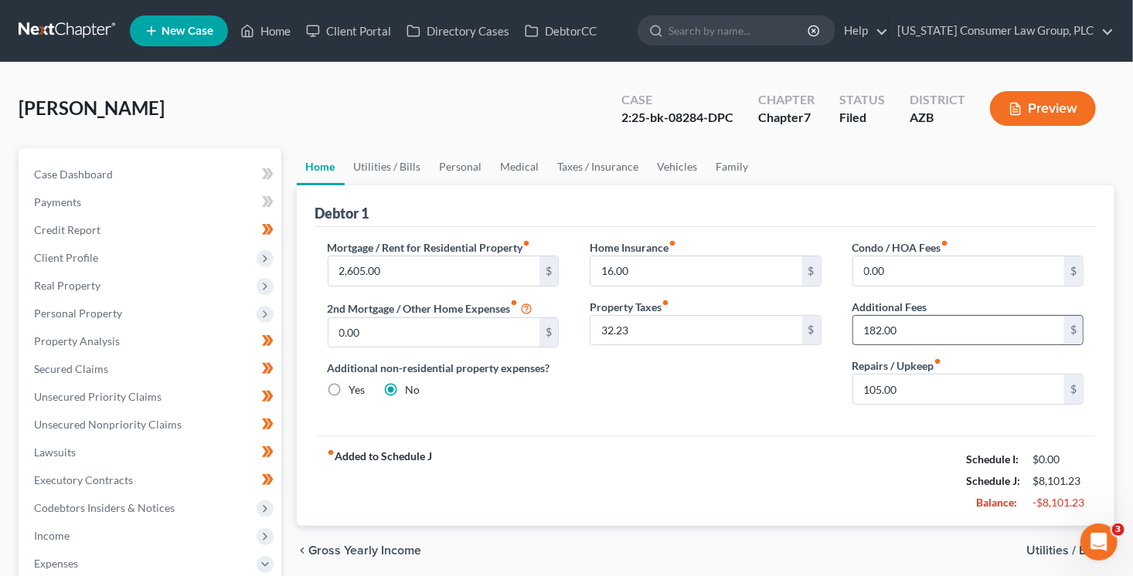
drag, startPoint x: 906, startPoint y: 330, endPoint x: 895, endPoint y: 326, distance: 12.2
click at [895, 326] on input "182.00" at bounding box center [959, 330] width 212 height 29
click at [908, 396] on input "105.00" at bounding box center [959, 389] width 212 height 29
drag, startPoint x: 648, startPoint y: 265, endPoint x: 558, endPoint y: 248, distance: 92.0
click at [558, 248] on div "Mortgage / Rent for Residential Property fiber_manual_record 2,605.00 $ 2nd Mor…" at bounding box center [705, 328] width 787 height 178
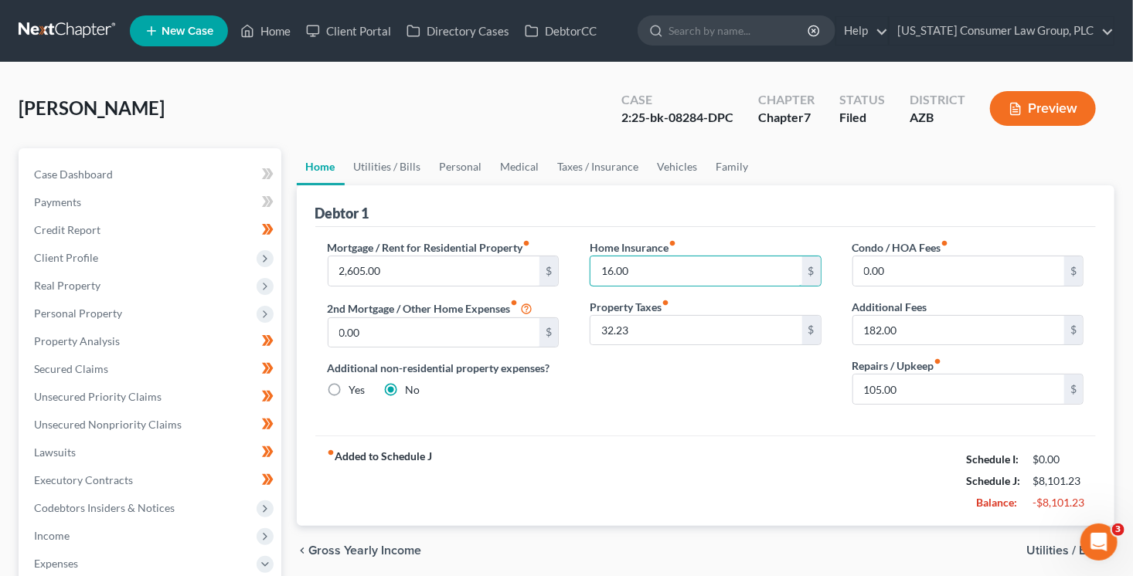
drag, startPoint x: 671, startPoint y: 267, endPoint x: 585, endPoint y: 261, distance: 85.9
click at [585, 261] on div "Home Insurance fiber_manual_record 16.00 $ Property Taxes fiber_manual_record 3…" at bounding box center [705, 328] width 263 height 178
drag, startPoint x: 655, startPoint y: 334, endPoint x: 583, endPoint y: 328, distance: 72.1
click at [583, 328] on div "Home Insurance fiber_manual_record 16.00 $ Property Taxes fiber_manual_record 3…" at bounding box center [705, 328] width 263 height 178
type input "00"
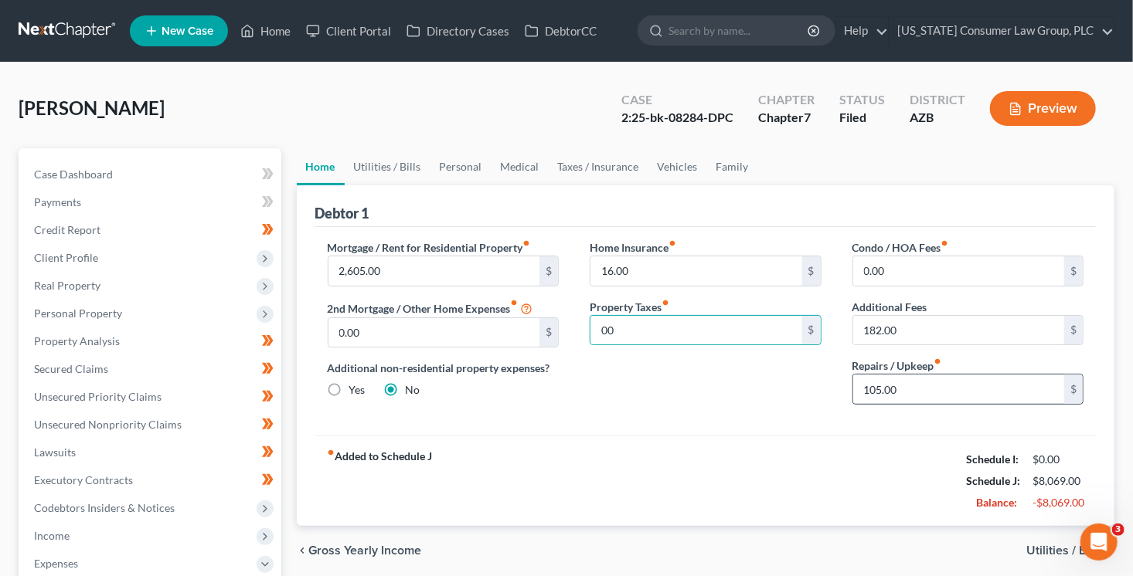
click at [946, 404] on div "Condo / HOA Fees fiber_manual_record 0.00 $ Additional Fees 182.00 $ Repairs / …" at bounding box center [968, 328] width 263 height 178
drag, startPoint x: 926, startPoint y: 392, endPoint x: 783, endPoint y: 358, distance: 147.8
click at [783, 358] on div "Mortgage / Rent for Residential Property fiber_manual_record 2,605.00 $ 2nd Mor…" at bounding box center [705, 328] width 787 height 178
type input "0"
click at [397, 170] on link "Utilities / Bills" at bounding box center [388, 166] width 86 height 37
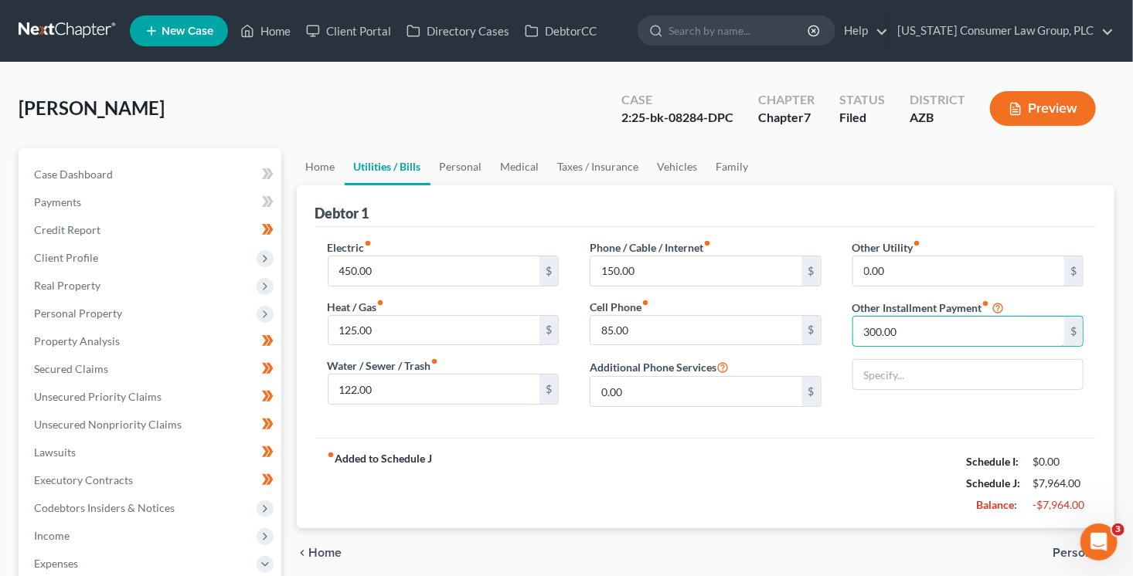
drag, startPoint x: 902, startPoint y: 325, endPoint x: 950, endPoint y: 348, distance: 53.6
click at [950, 348] on div "Other Utility fiber_manual_record 0.00 $ Other Installment Payment fiber_manual…" at bounding box center [968, 329] width 263 height 180
type input "246"
type input "Bankruptcy Legal Fees (Payment Plan)"
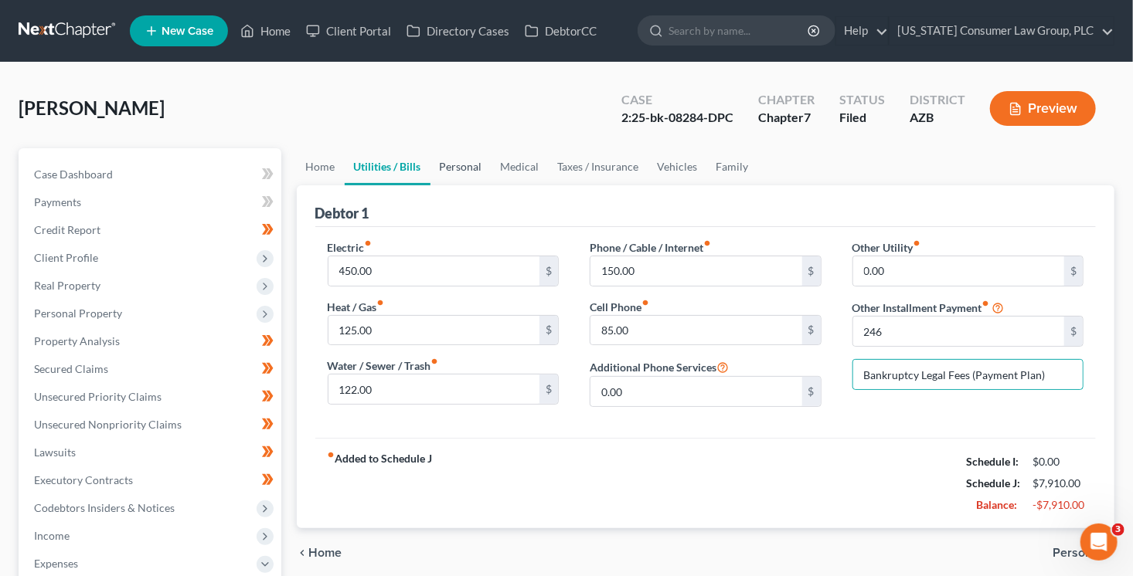
click at [450, 154] on link "Personal" at bounding box center [460, 166] width 61 height 37
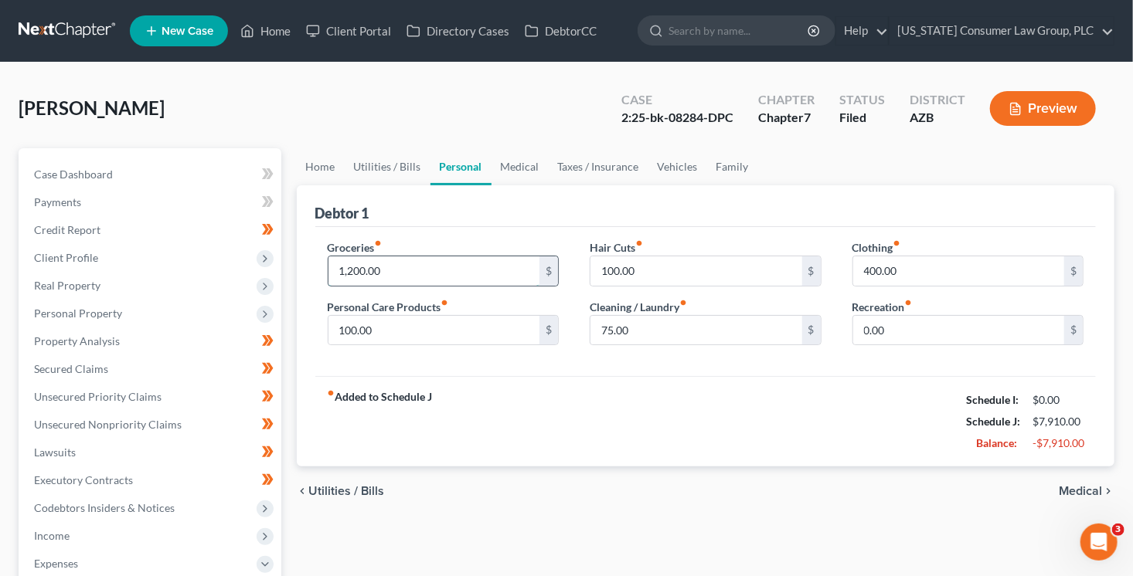
click at [404, 270] on input "1,200.00" at bounding box center [434, 270] width 212 height 29
type input "300"
type input "20"
type input "10"
type input "0"
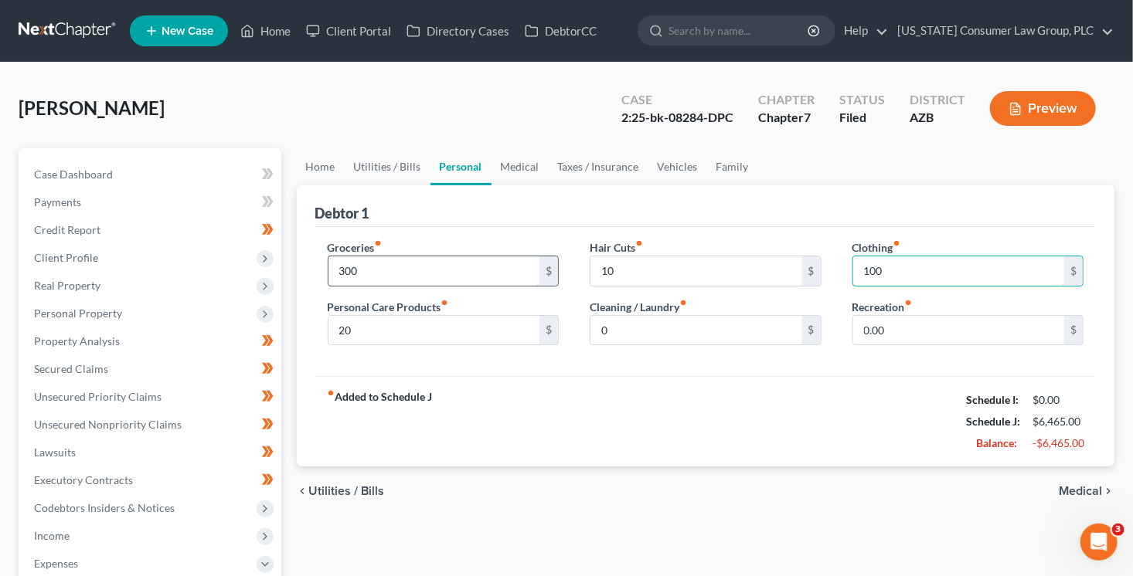
type input "100"
click at [533, 168] on link "Medical" at bounding box center [519, 166] width 57 height 37
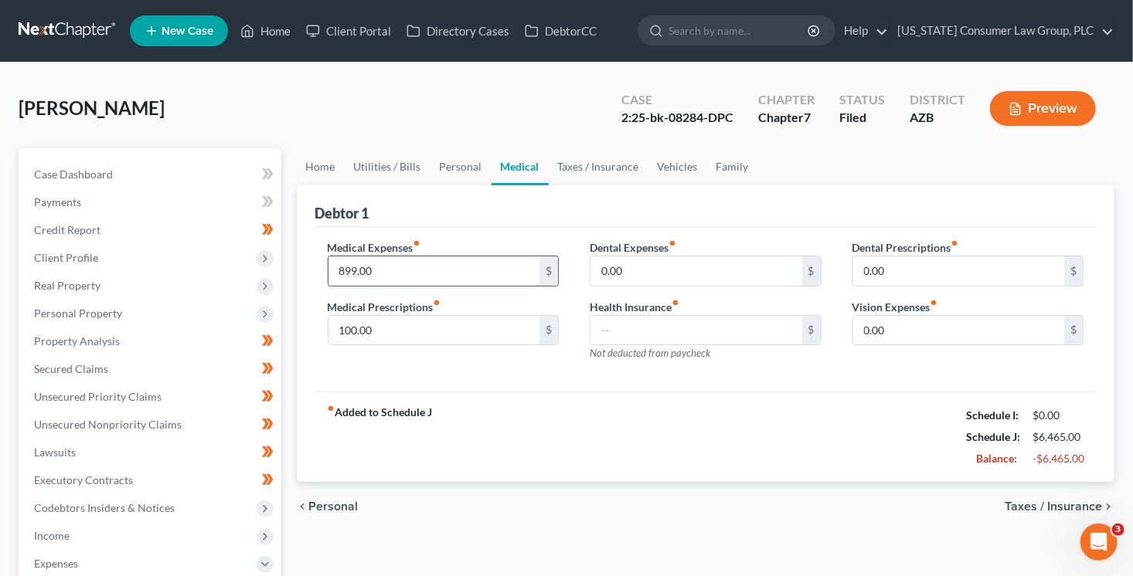
click at [409, 275] on input "899.00" at bounding box center [434, 270] width 212 height 29
click at [453, 170] on link "Personal" at bounding box center [460, 166] width 61 height 37
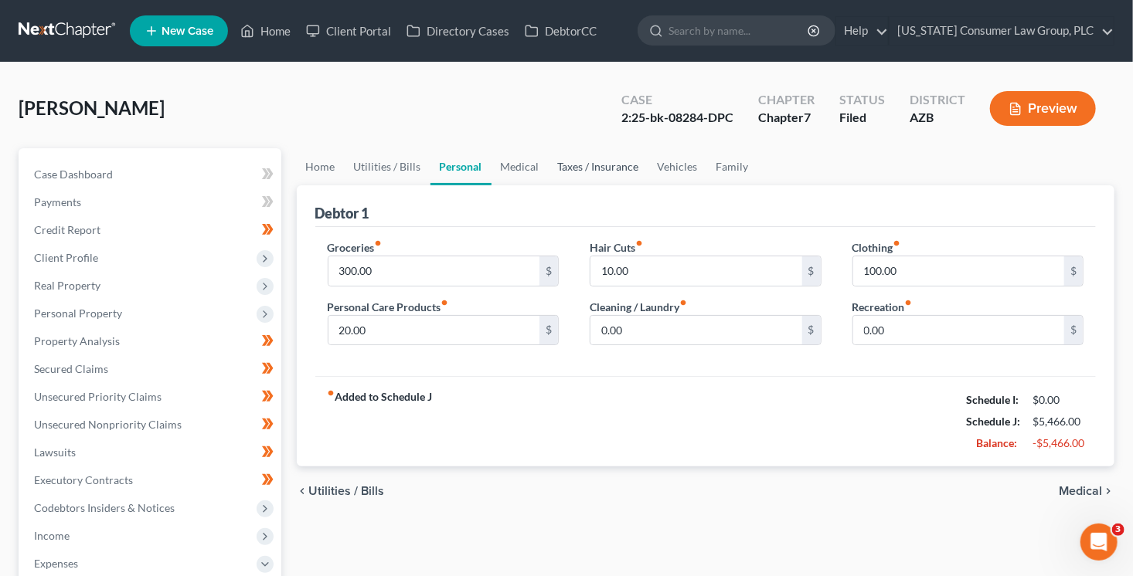
click at [549, 168] on link "Taxes / Insurance" at bounding box center [599, 166] width 100 height 37
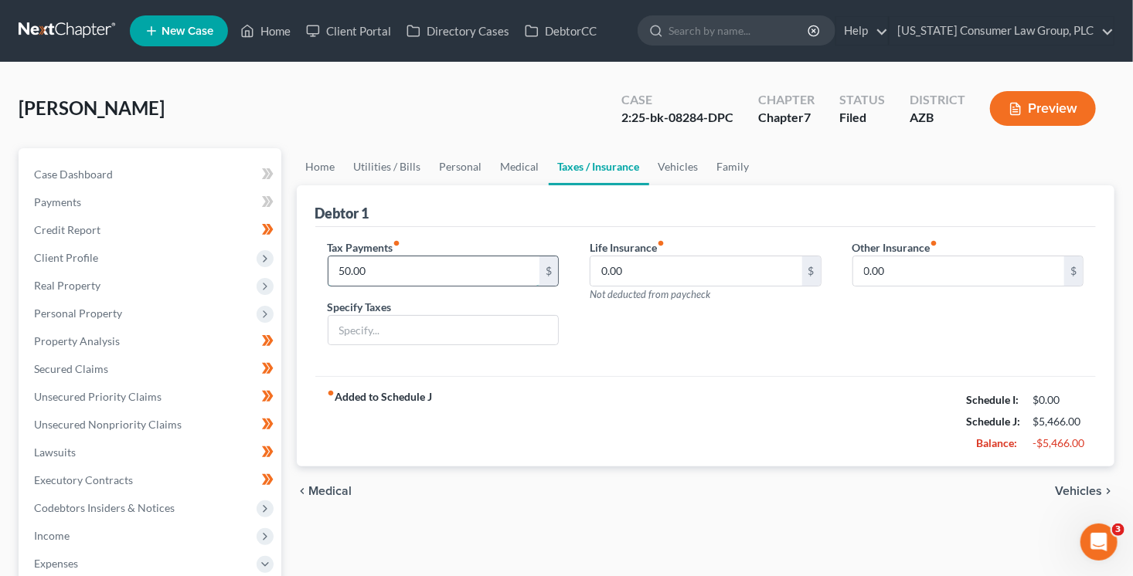
click at [433, 264] on input "50.00" at bounding box center [434, 270] width 212 height 29
click at [678, 166] on link "Vehicles" at bounding box center [678, 166] width 59 height 37
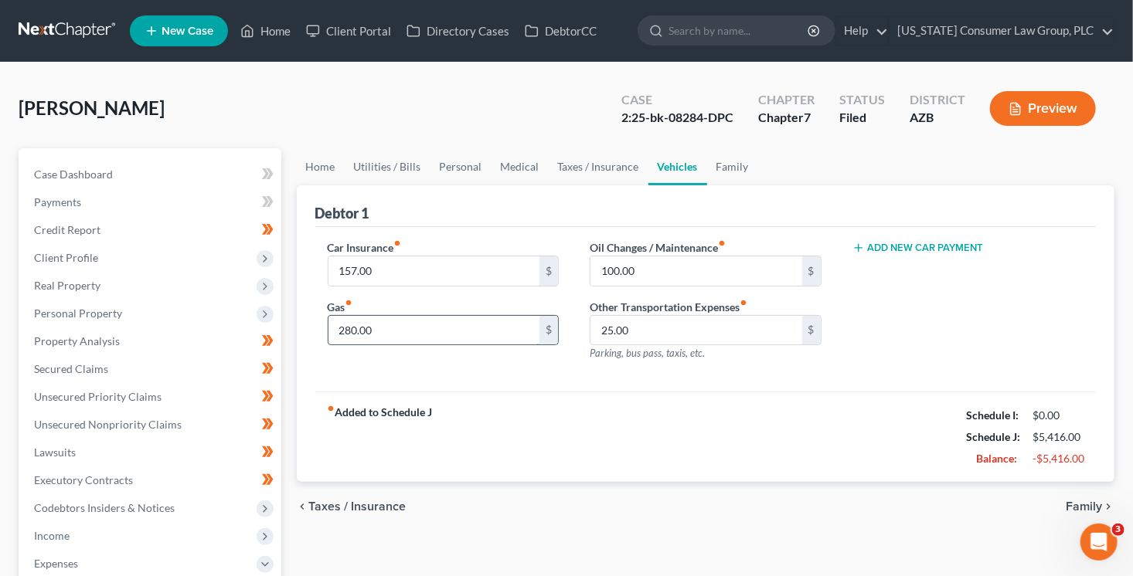
click at [408, 323] on input "280.00" at bounding box center [434, 330] width 212 height 29
type input "200"
click at [627, 284] on input "100.00" at bounding box center [696, 270] width 212 height 29
click at [717, 175] on link "Family" at bounding box center [732, 166] width 51 height 37
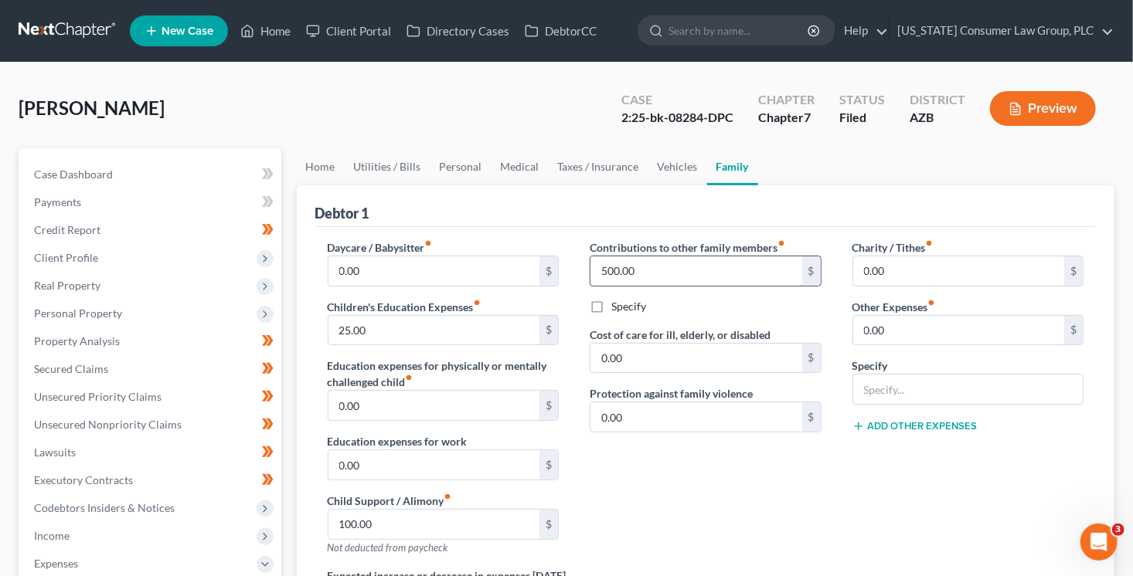
click at [644, 276] on input "500.00" at bounding box center [696, 270] width 212 height 29
click at [382, 522] on input "100.00" at bounding box center [434, 524] width 212 height 29
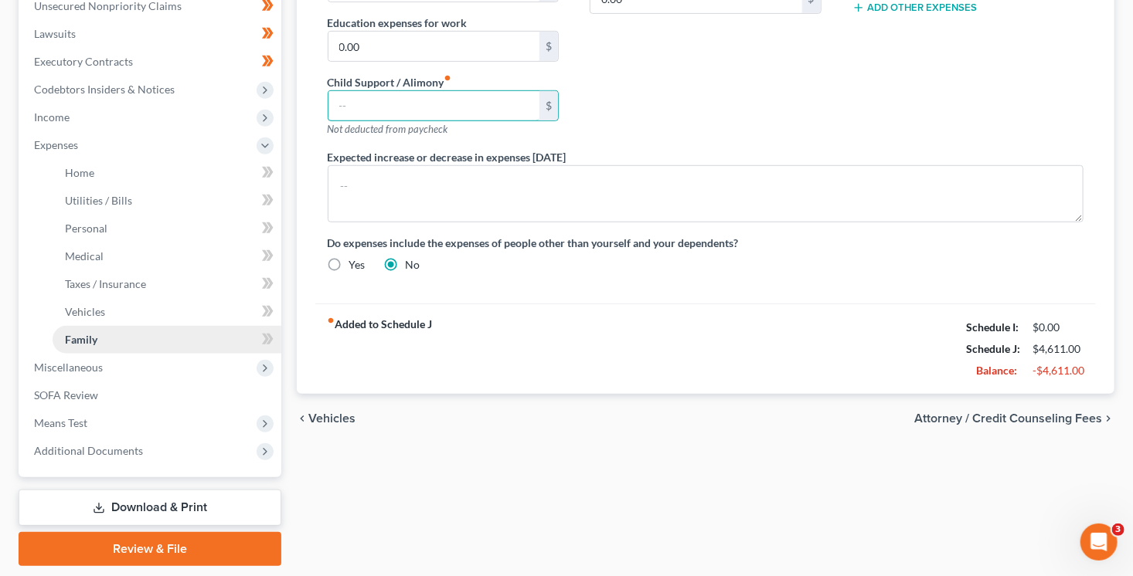
scroll to position [458, 0]
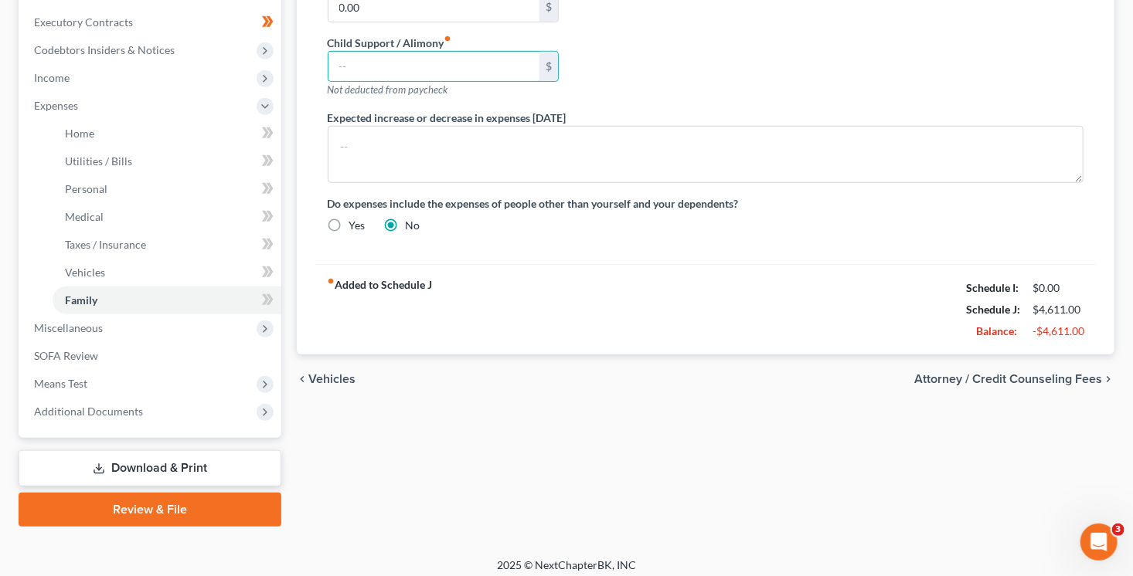
click at [984, 375] on span "Attorney / Credit Counseling Fees" at bounding box center [1008, 379] width 188 height 12
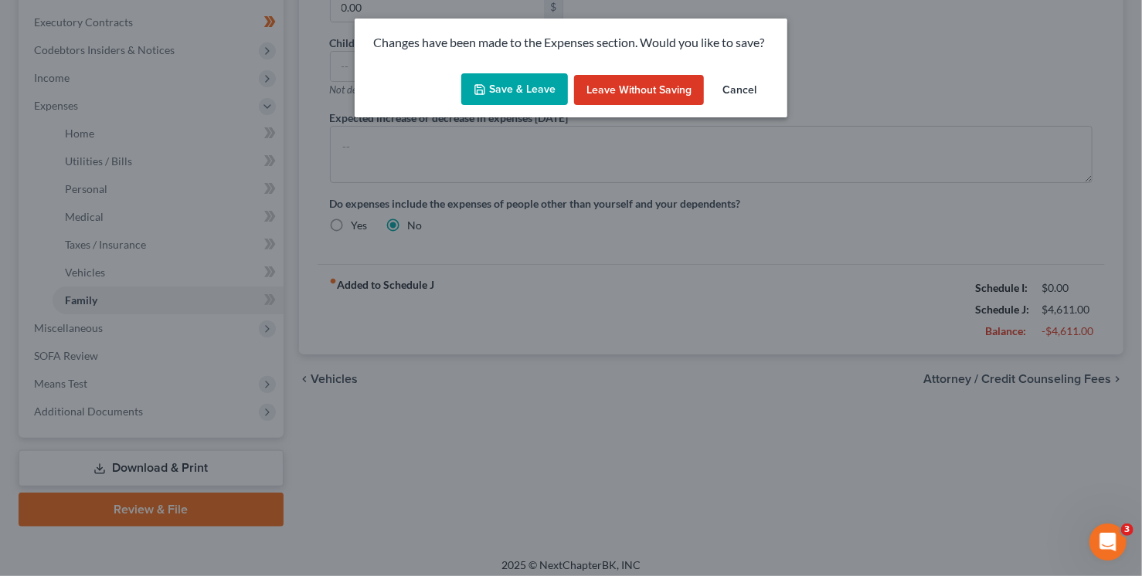
click at [534, 86] on button "Save & Leave" at bounding box center [514, 89] width 107 height 32
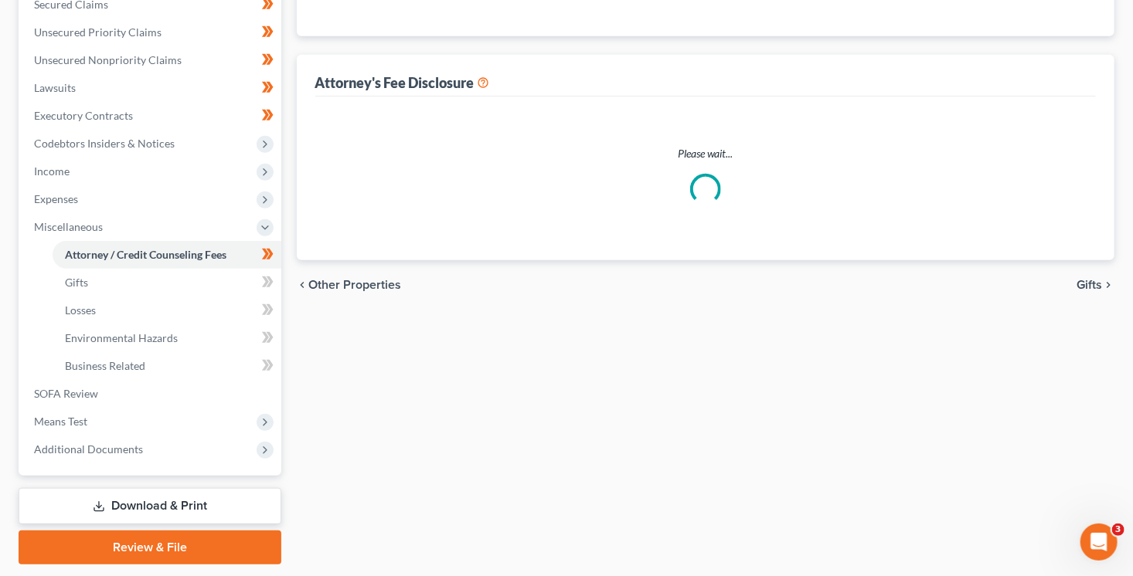
select select "5"
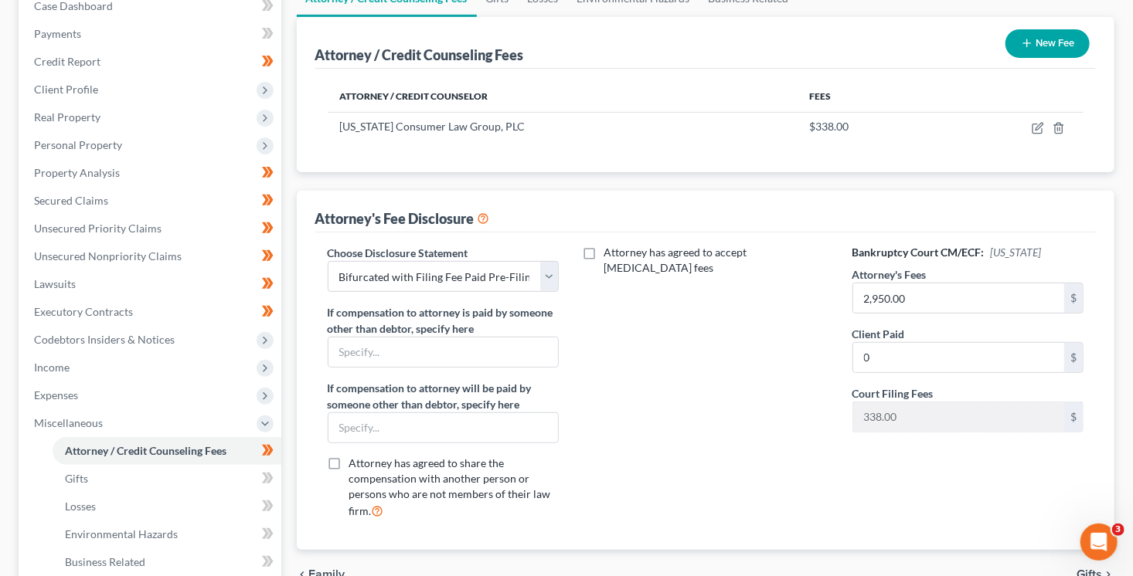
scroll to position [220, 0]
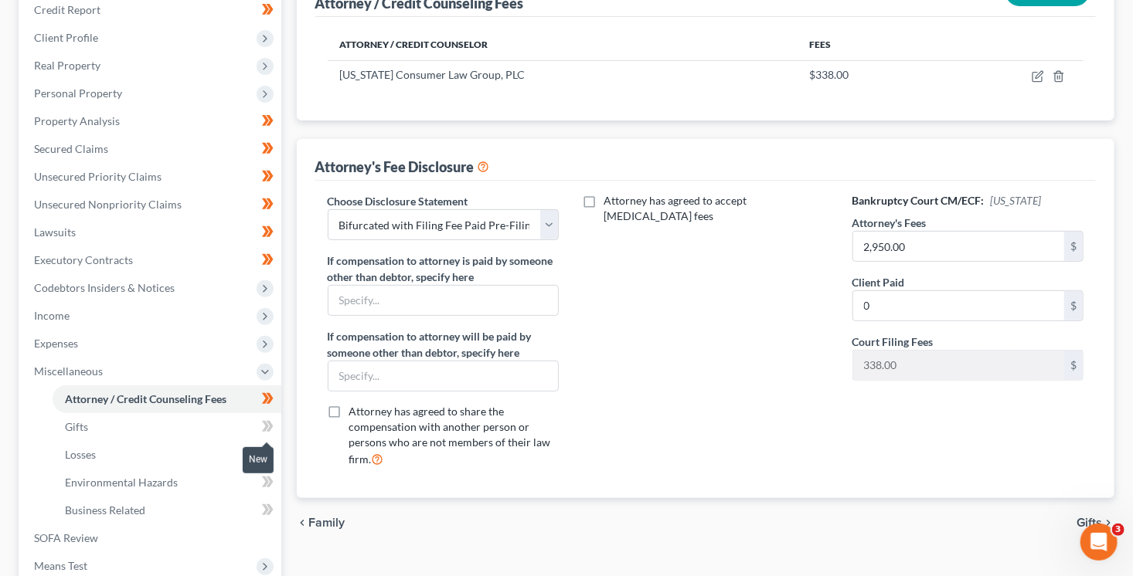
click at [279, 423] on span at bounding box center [267, 428] width 27 height 23
click at [272, 452] on icon at bounding box center [268, 454] width 12 height 19
click at [274, 486] on span at bounding box center [267, 484] width 27 height 23
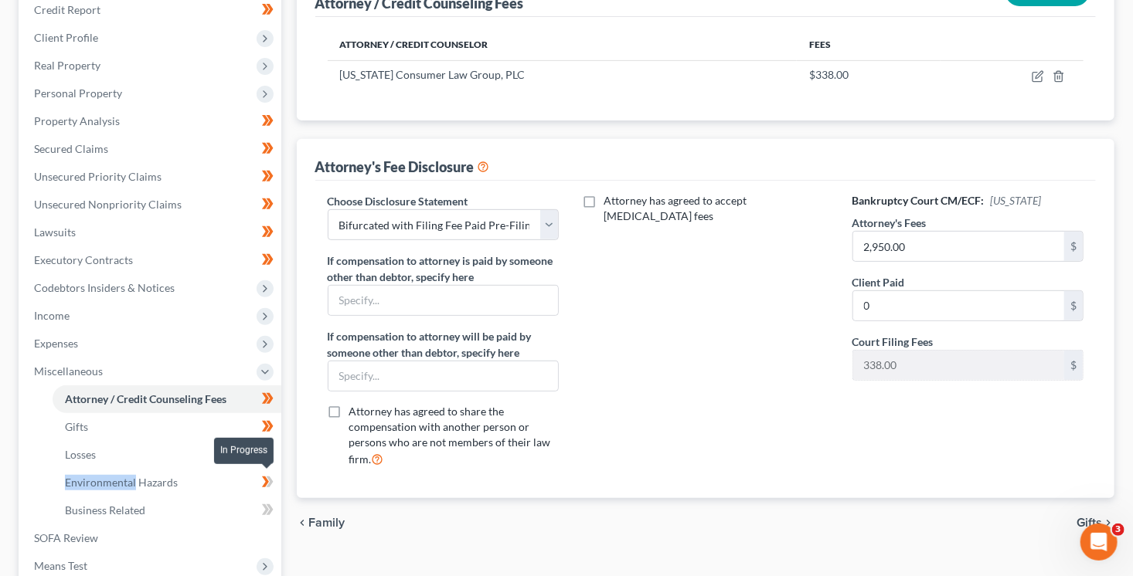
click at [274, 486] on span at bounding box center [267, 484] width 27 height 23
click at [275, 512] on span at bounding box center [267, 512] width 27 height 23
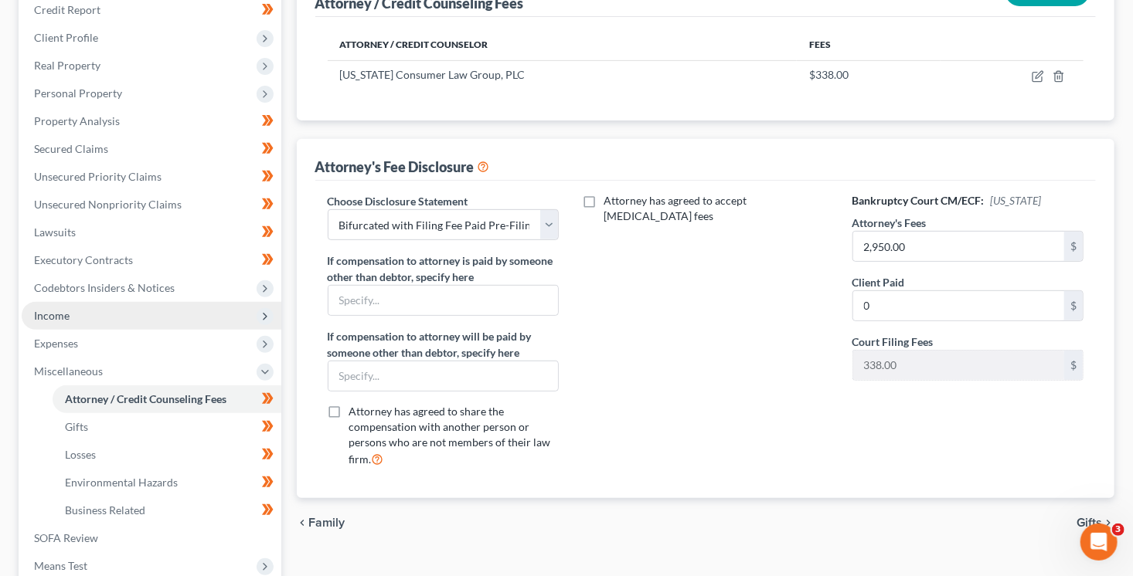
click at [96, 321] on span "Income" at bounding box center [152, 316] width 260 height 28
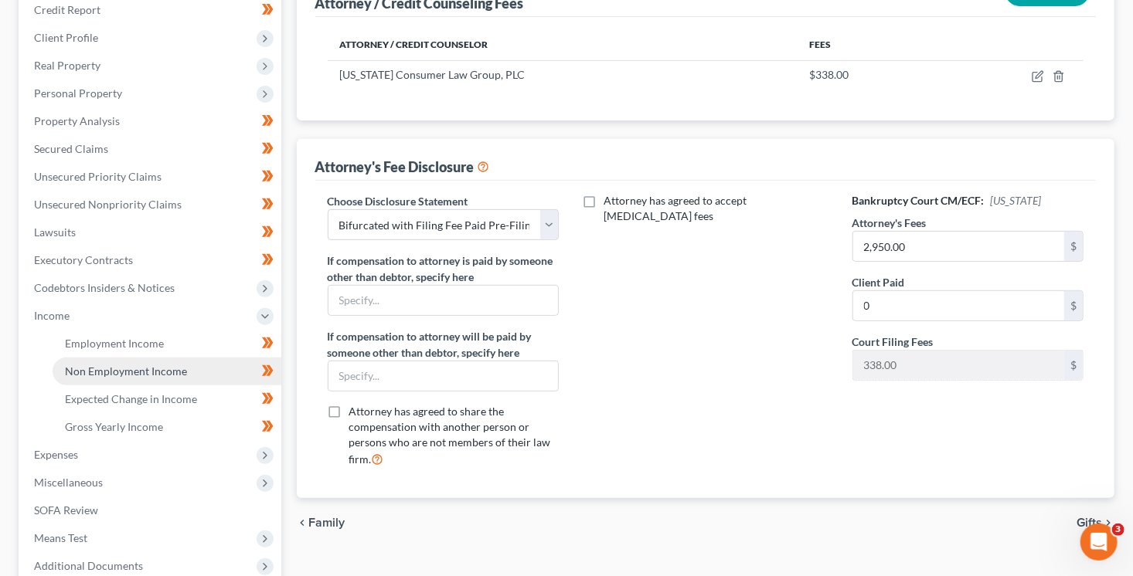
click at [113, 369] on span "Non Employment Income" at bounding box center [126, 371] width 122 height 13
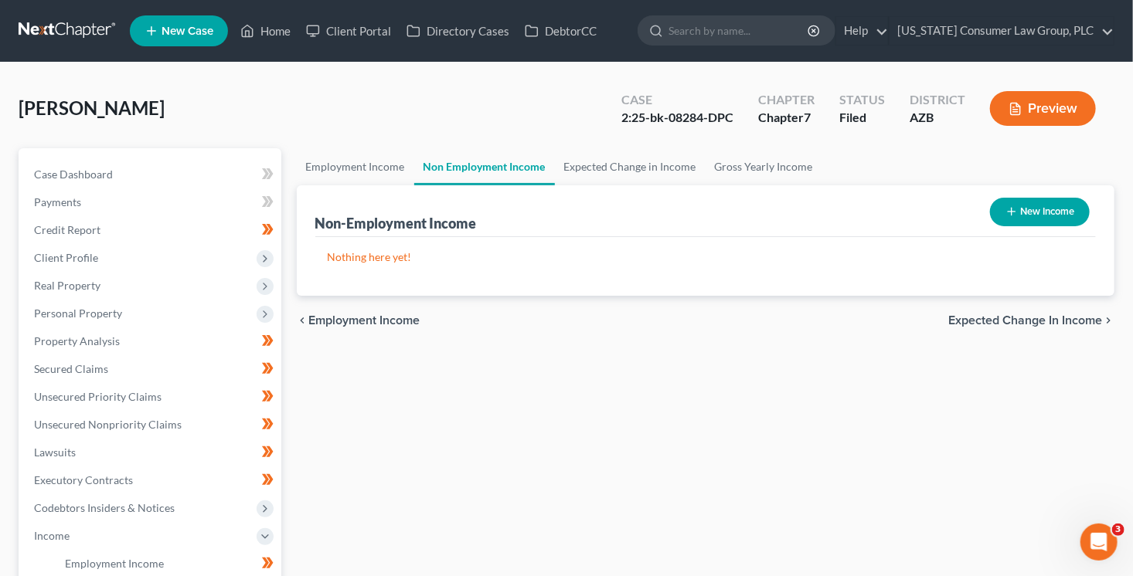
click at [1019, 222] on button "New Income" at bounding box center [1040, 212] width 100 height 29
select select "0"
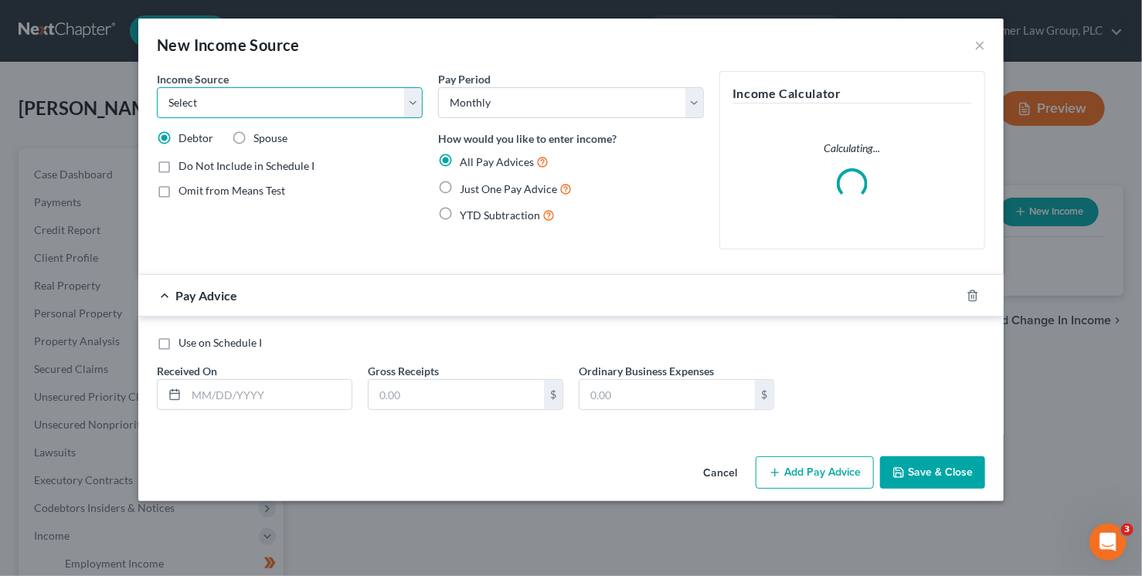
click at [321, 104] on select "Select Unemployment Disability (from employer) Pension Retirement Social Securi…" at bounding box center [290, 102] width 266 height 31
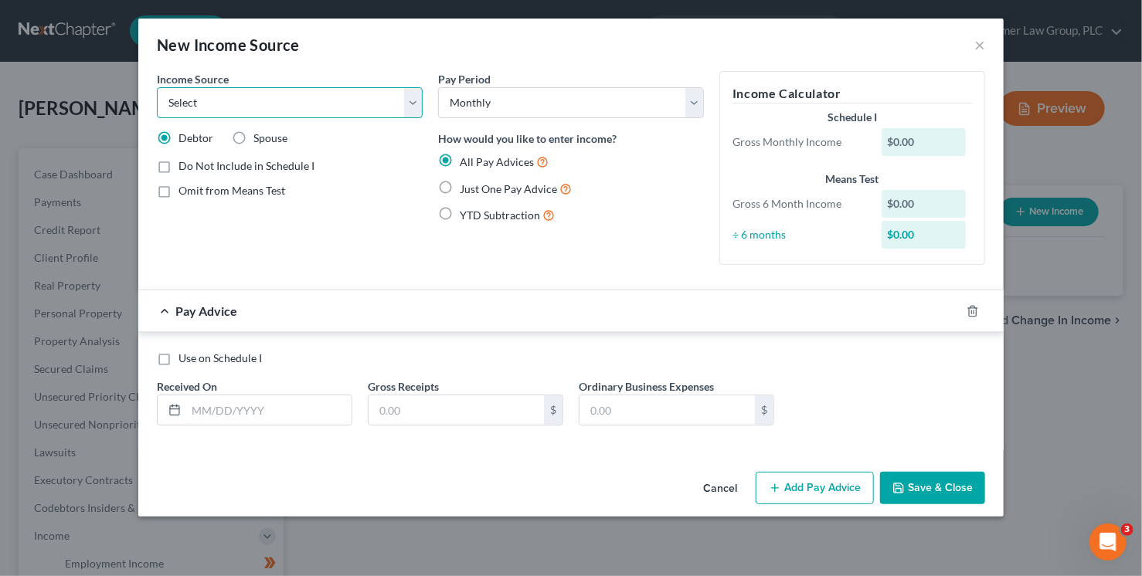
select select "8"
click at [157, 87] on select "Select Unemployment Disability (from employer) Pension Retirement Social Securi…" at bounding box center [290, 102] width 266 height 31
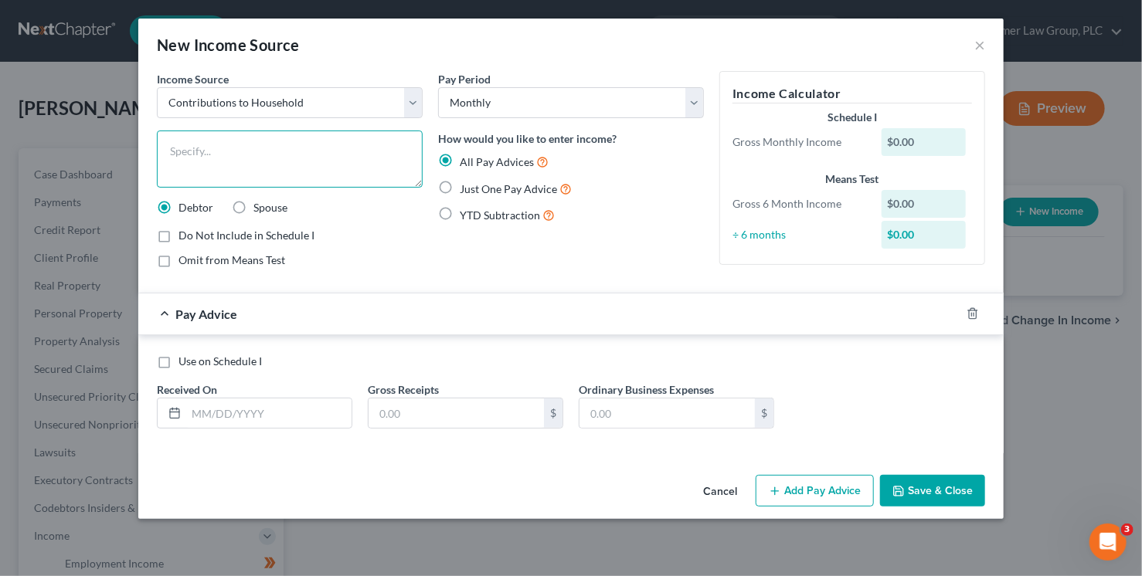
click at [284, 151] on textarea at bounding box center [290, 159] width 266 height 57
type textarea "Loan from friend"
click at [290, 419] on input "text" at bounding box center [268, 413] width 165 height 29
type input "06/30/25"
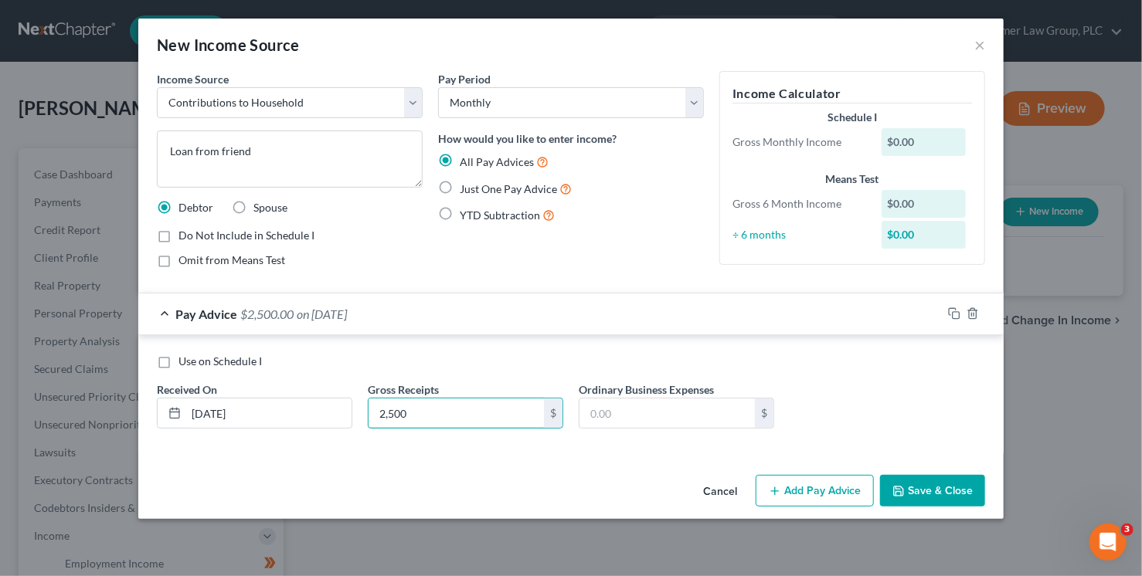
type input "2,500"
click at [895, 481] on button "Save & Close" at bounding box center [932, 491] width 105 height 32
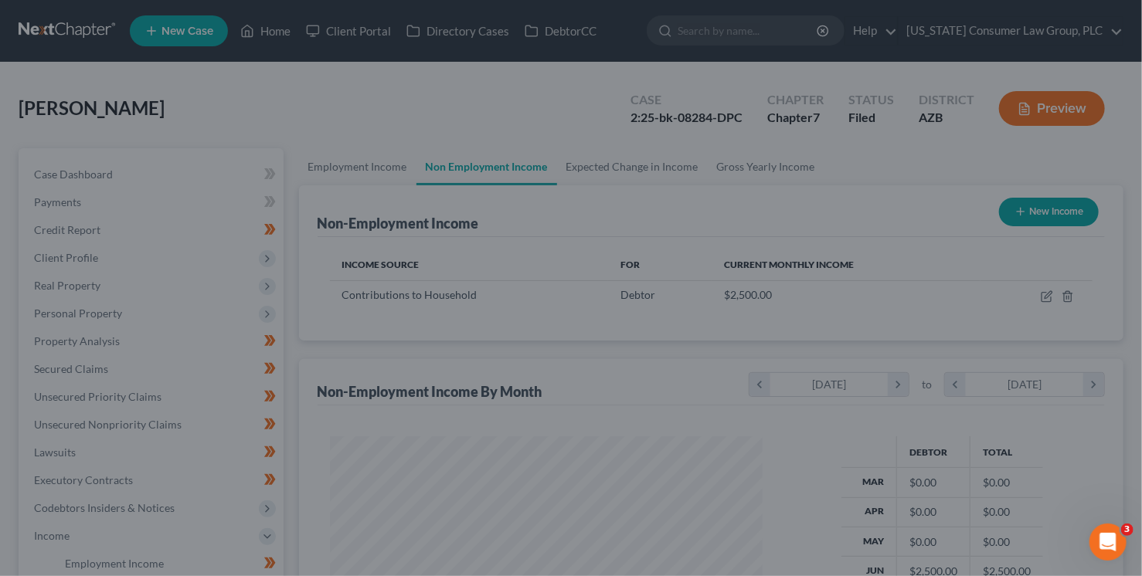
scroll to position [275, 459]
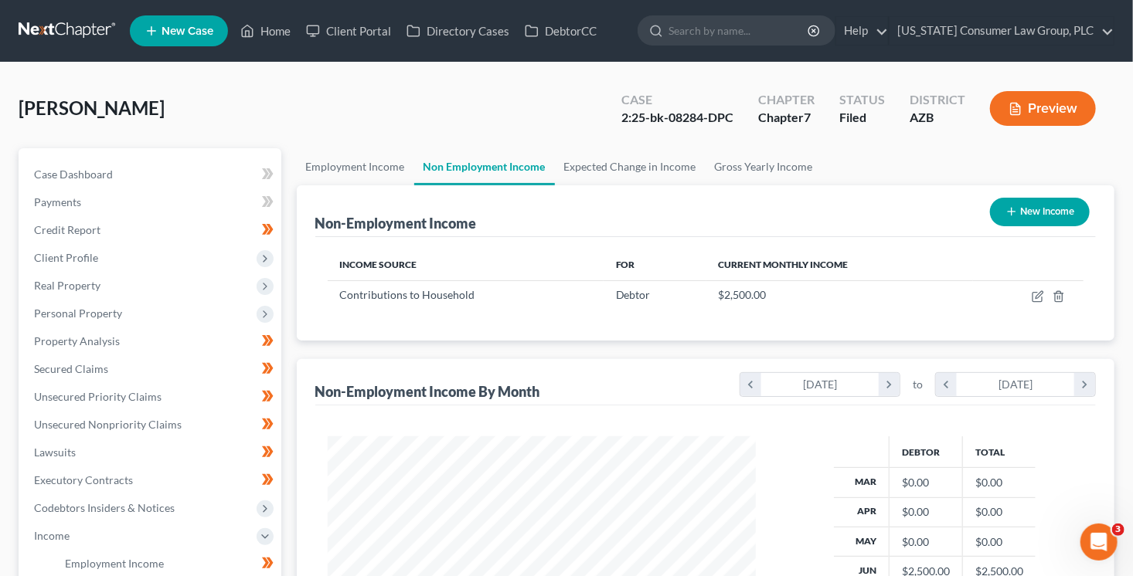
click at [1053, 216] on button "New Income" at bounding box center [1040, 212] width 100 height 29
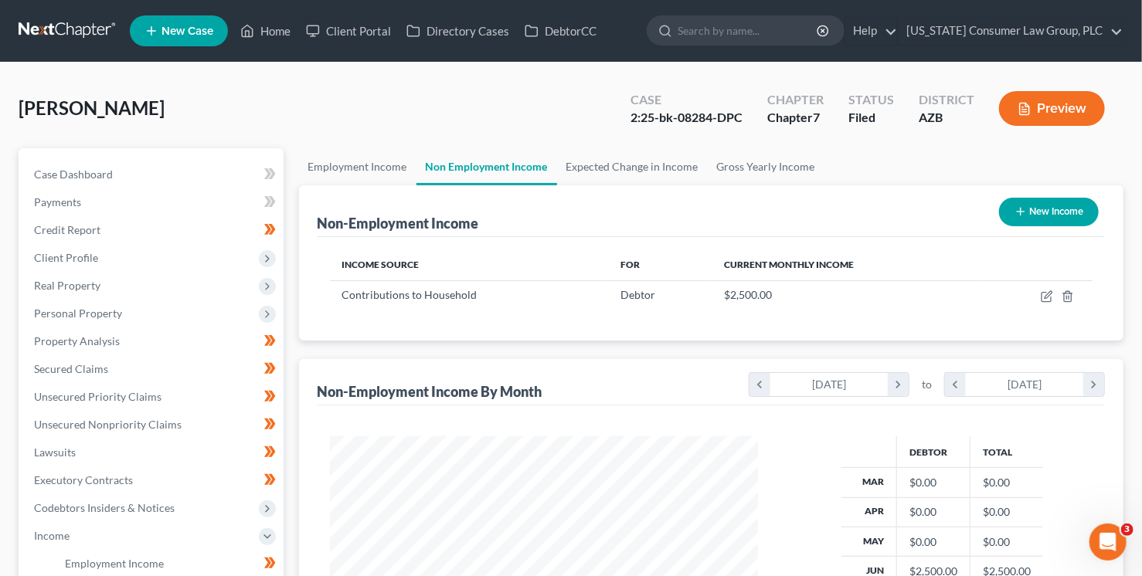
select select "0"
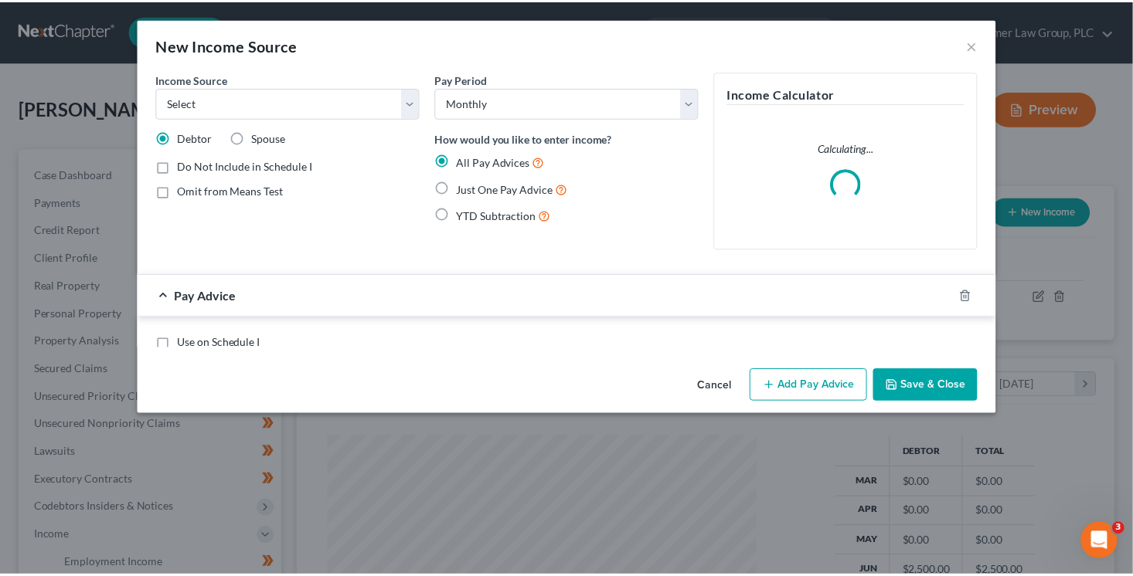
scroll to position [275, 464]
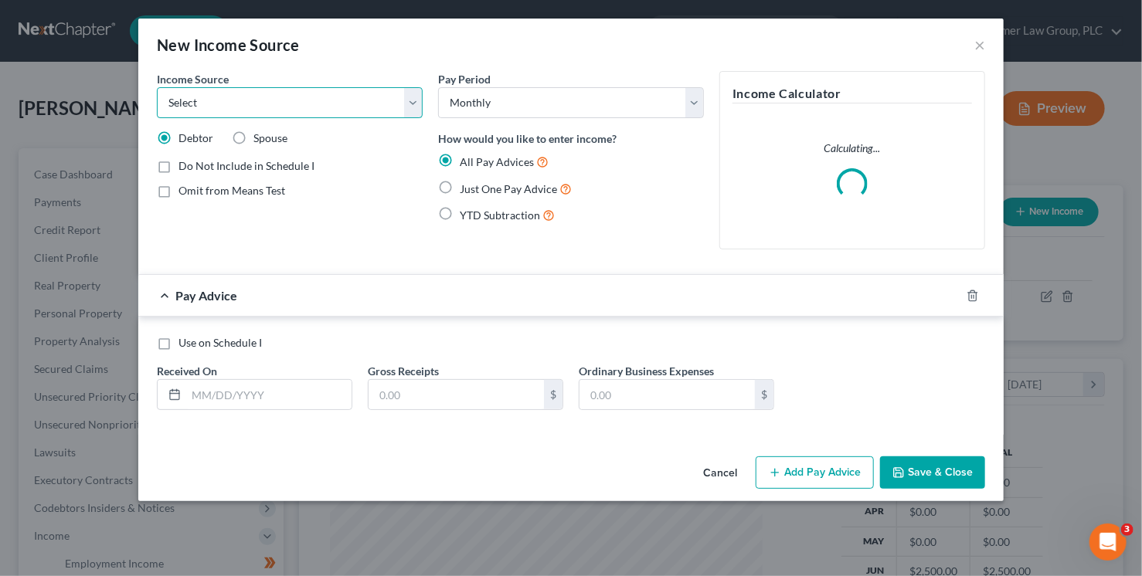
click at [369, 104] on select "Select Unemployment Disability (from employer) Pension Retirement Social Securi…" at bounding box center [290, 102] width 266 height 31
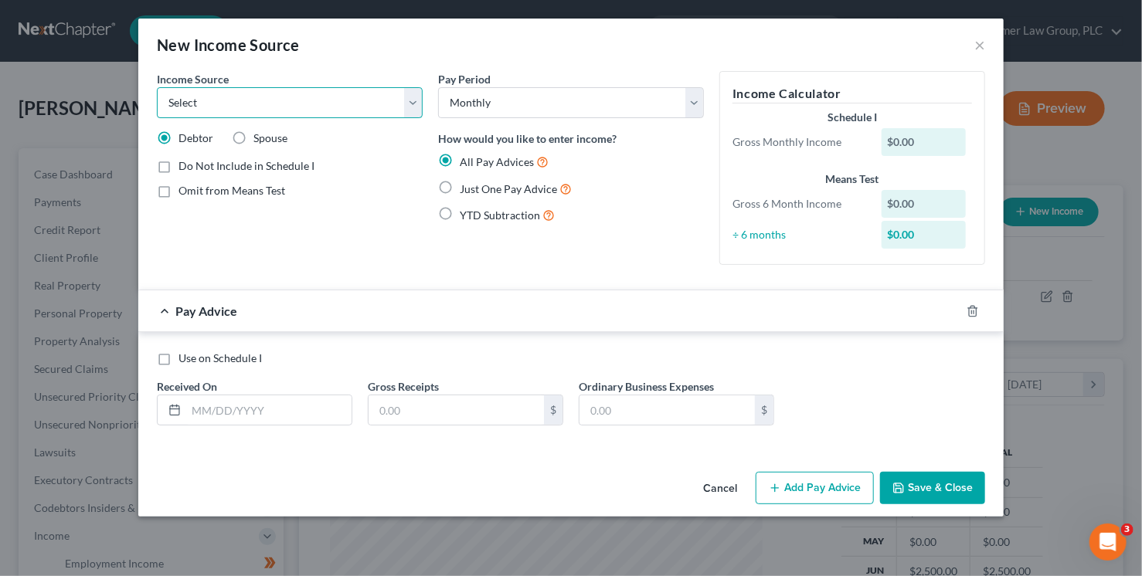
select select "8"
click at [157, 87] on select "Select Unemployment Disability (from employer) Pension Retirement Social Securi…" at bounding box center [290, 102] width 266 height 31
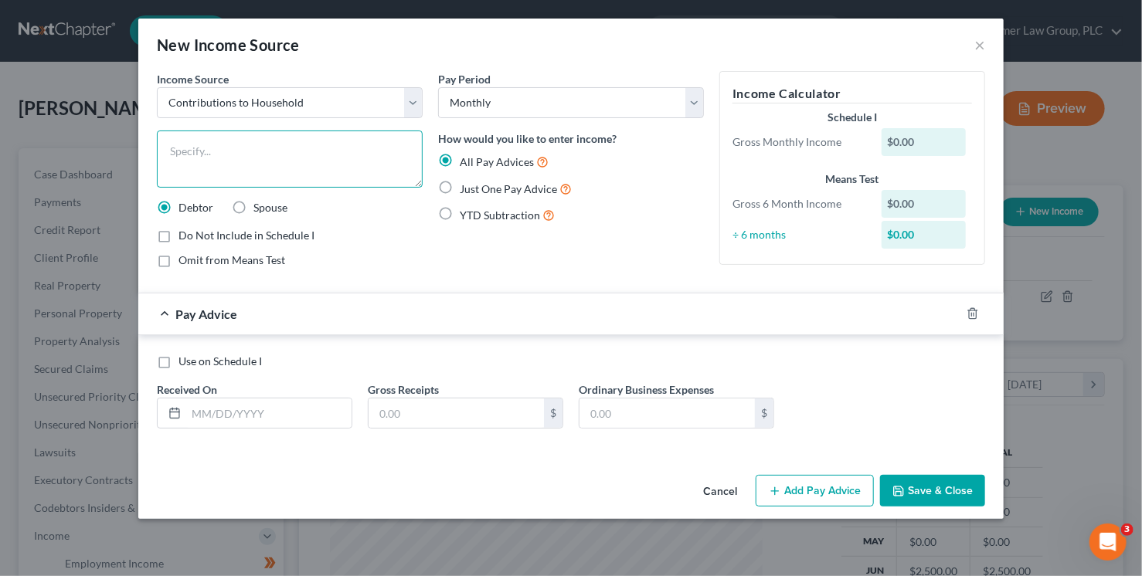
click at [331, 162] on textarea at bounding box center [290, 159] width 266 height 57
type textarea "Loan from brother"
click at [310, 406] on input "text" at bounding box center [268, 413] width 165 height 29
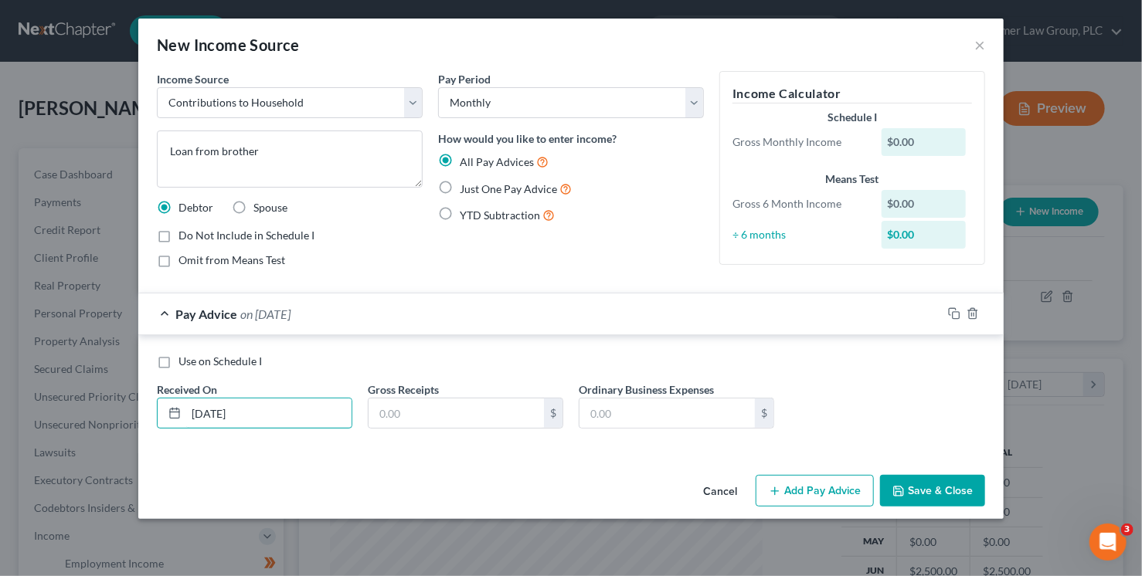
type input "05/02/2025"
type input "6,580"
click at [949, 486] on button "Save & Close" at bounding box center [932, 491] width 105 height 32
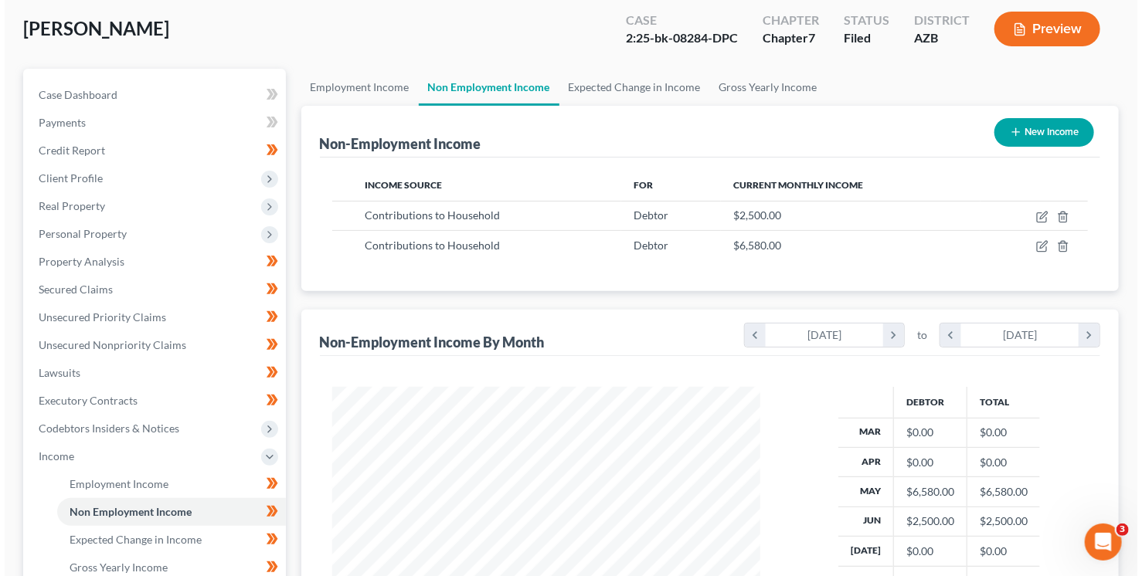
scroll to position [87, 0]
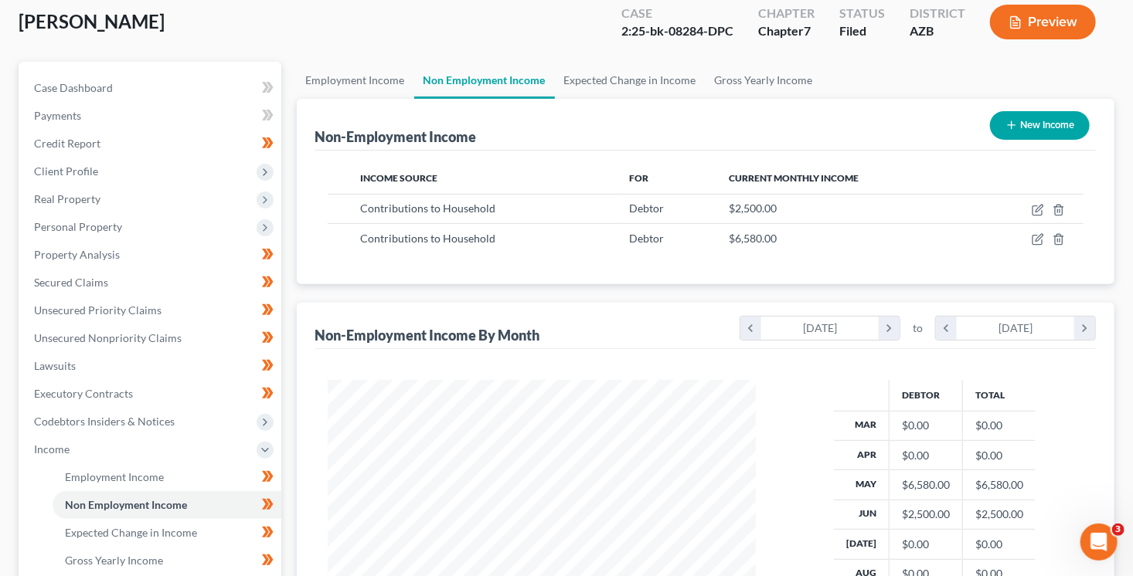
click at [1013, 127] on icon "button" at bounding box center [1011, 125] width 12 height 12
select select "0"
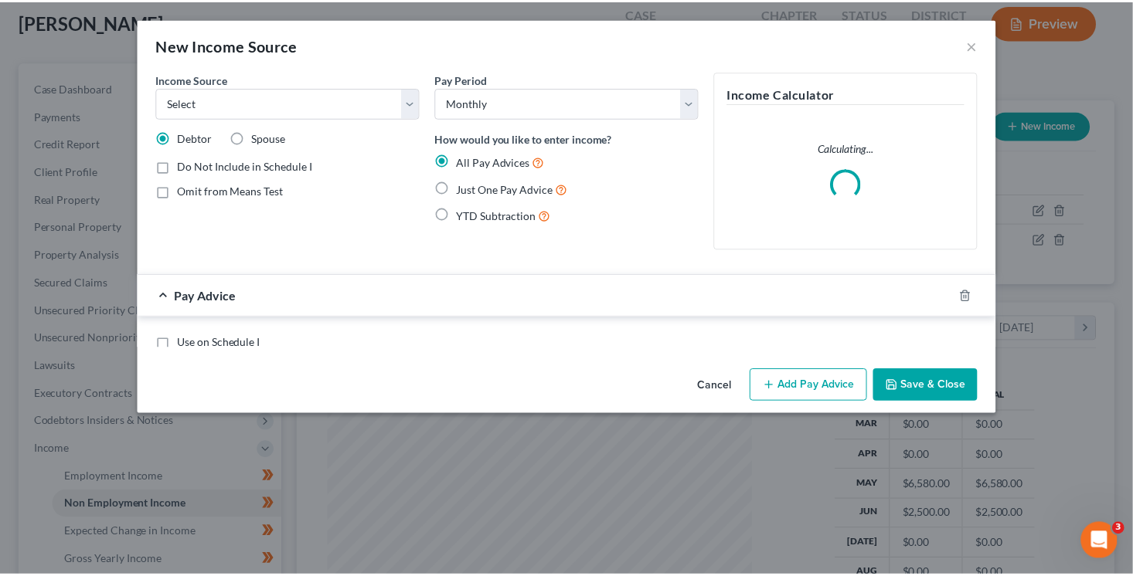
scroll to position [275, 464]
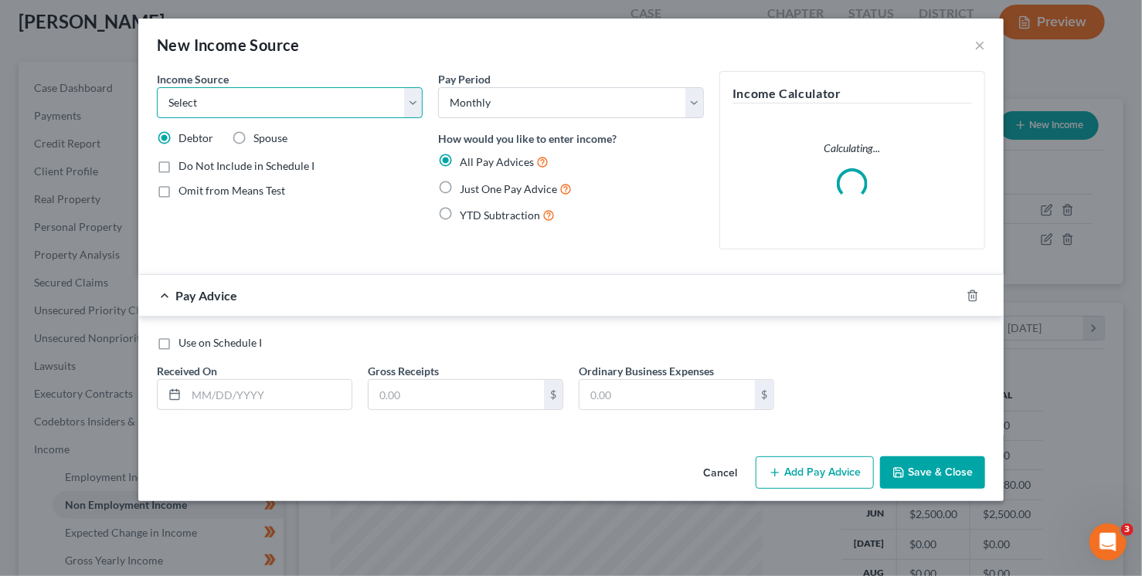
click at [306, 99] on select "Select Unemployment Disability (from employer) Pension Retirement Social Securi…" at bounding box center [290, 102] width 266 height 31
select select "8"
click at [157, 87] on select "Select Unemployment Disability (from employer) Pension Retirement Social Securi…" at bounding box center [290, 102] width 266 height 31
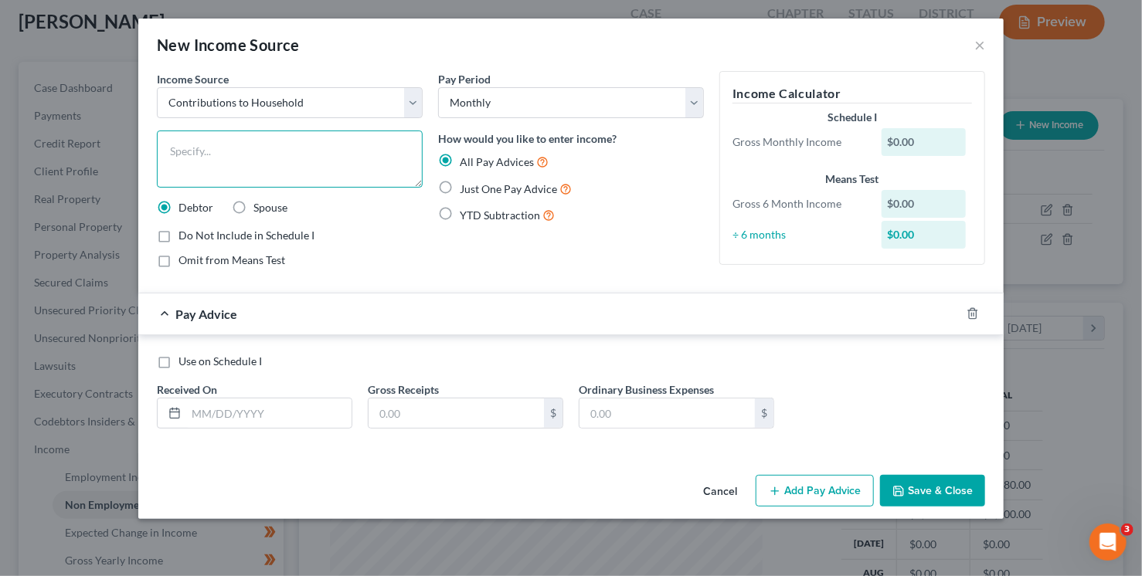
click at [301, 171] on textarea at bounding box center [290, 159] width 266 height 57
type textarea "Loan from friend"
click at [263, 422] on input "text" at bounding box center [268, 413] width 165 height 29
type input "04/25/25"
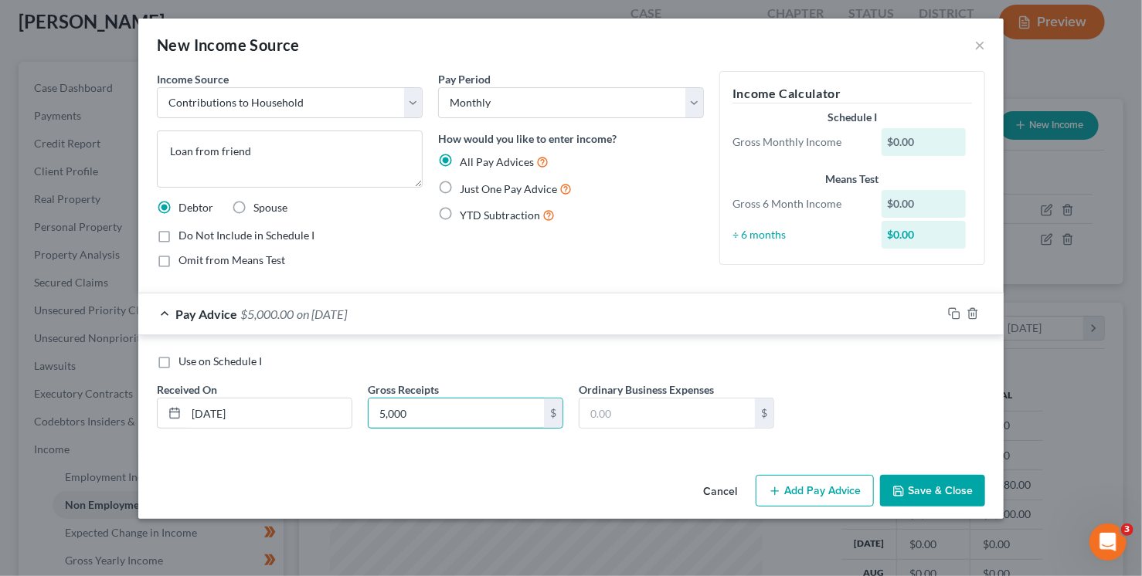
type input "5,000"
click at [913, 488] on button "Save & Close" at bounding box center [932, 491] width 105 height 32
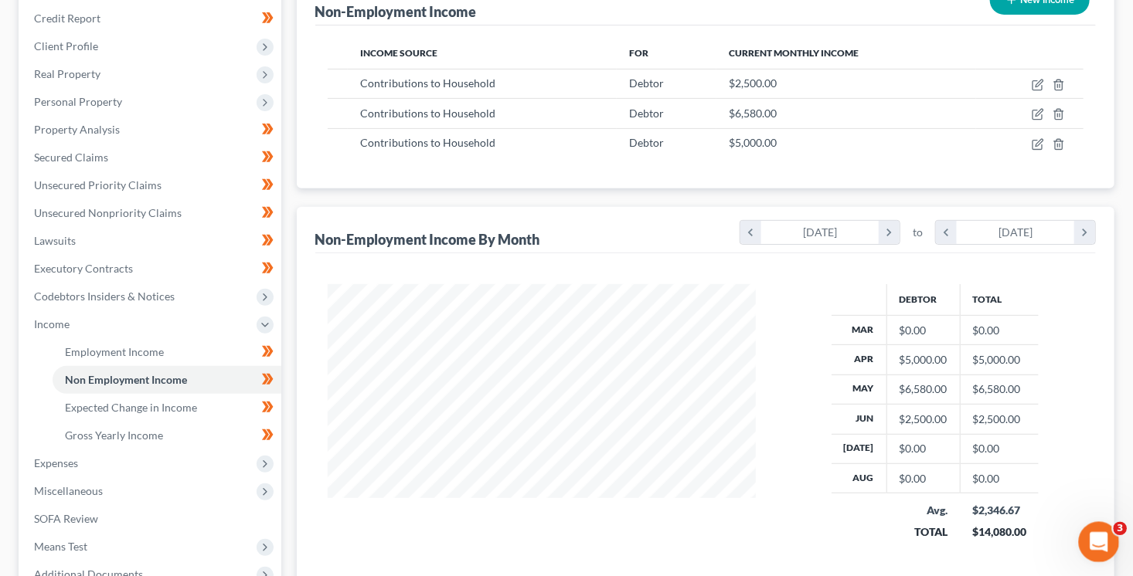
scroll to position [212, 0]
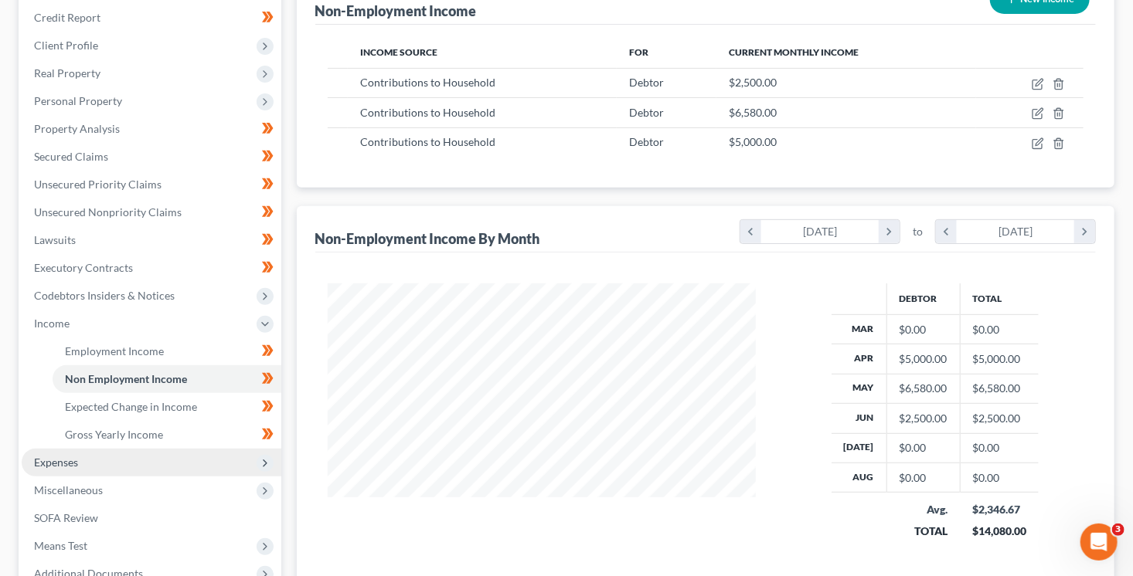
click at [66, 463] on span "Expenses" at bounding box center [56, 462] width 44 height 13
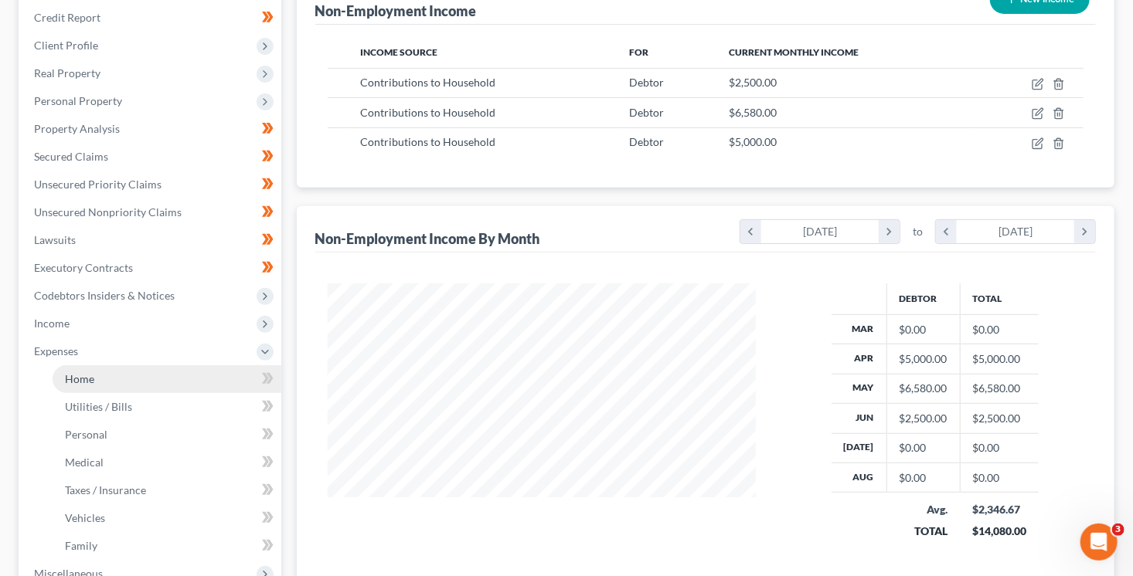
click at [120, 379] on link "Home" at bounding box center [167, 379] width 229 height 28
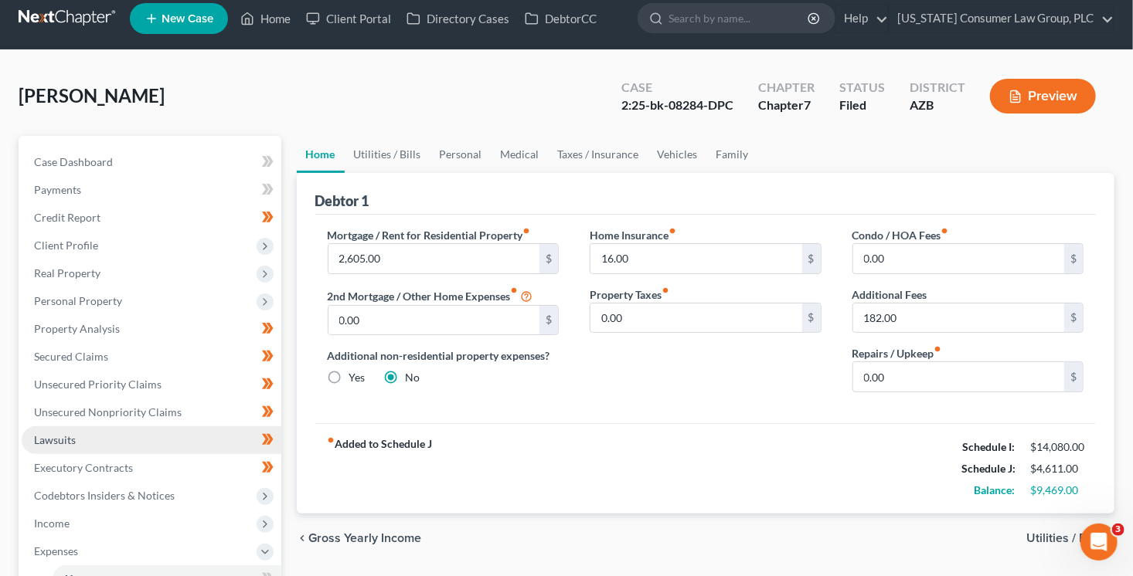
scroll to position [155, 0]
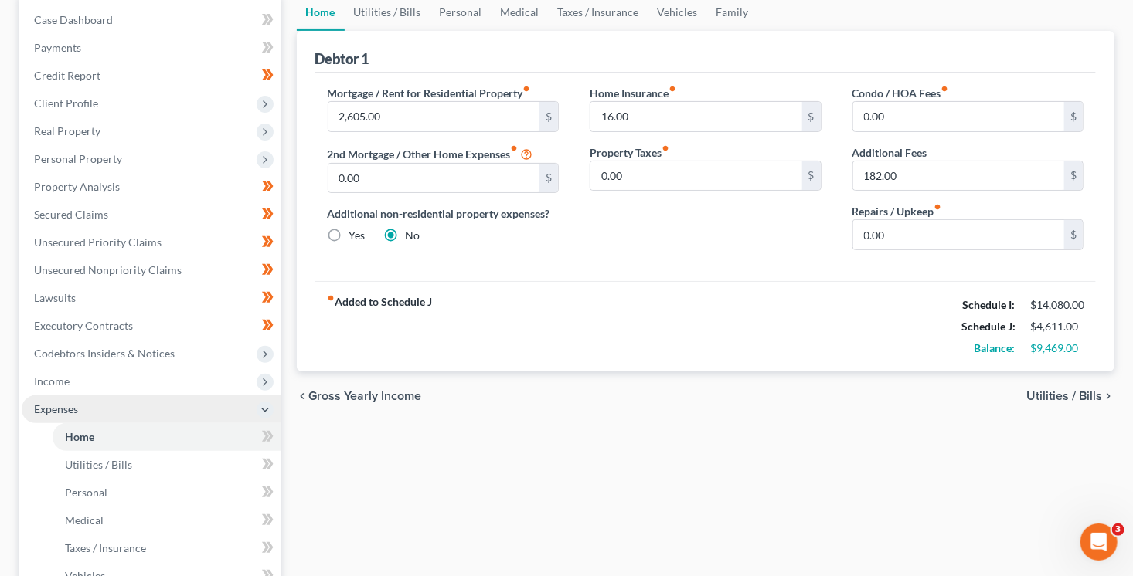
click at [90, 411] on span "Expenses" at bounding box center [152, 410] width 260 height 28
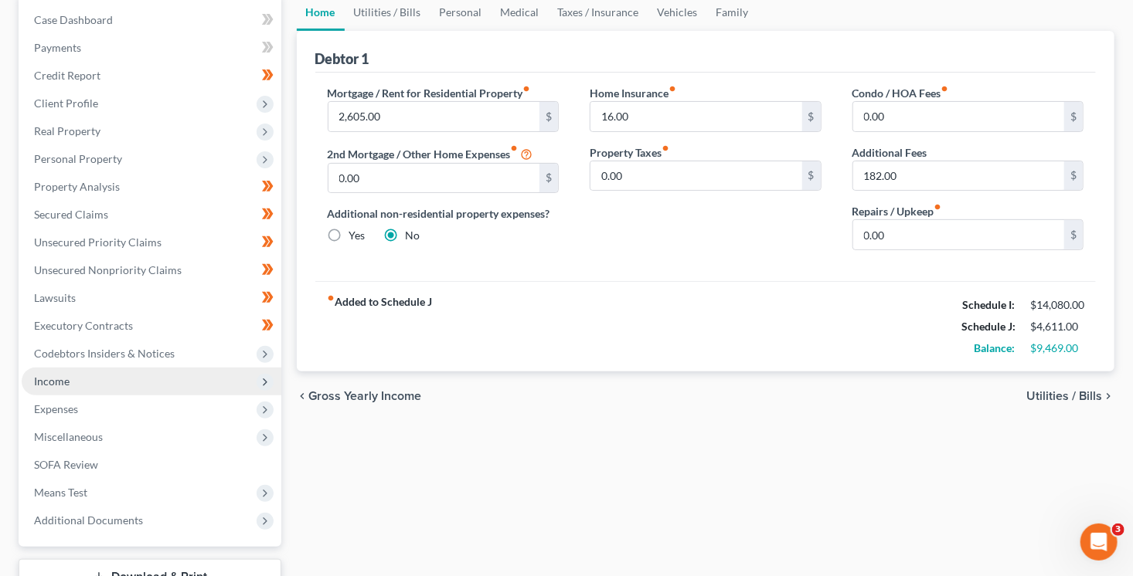
click at [98, 388] on span "Income" at bounding box center [152, 382] width 260 height 28
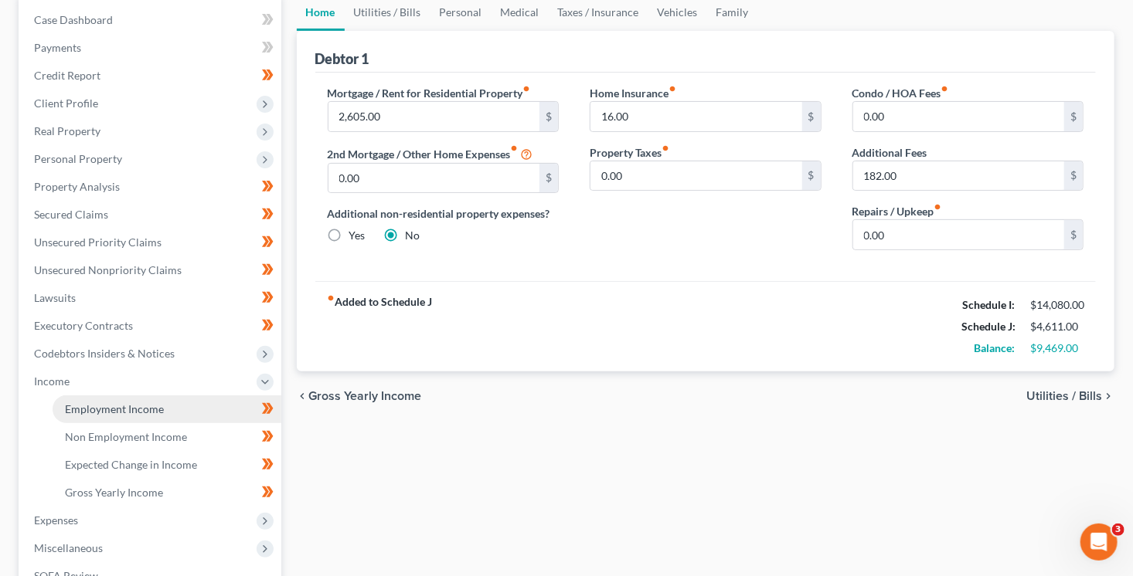
click at [114, 399] on link "Employment Income" at bounding box center [167, 410] width 229 height 28
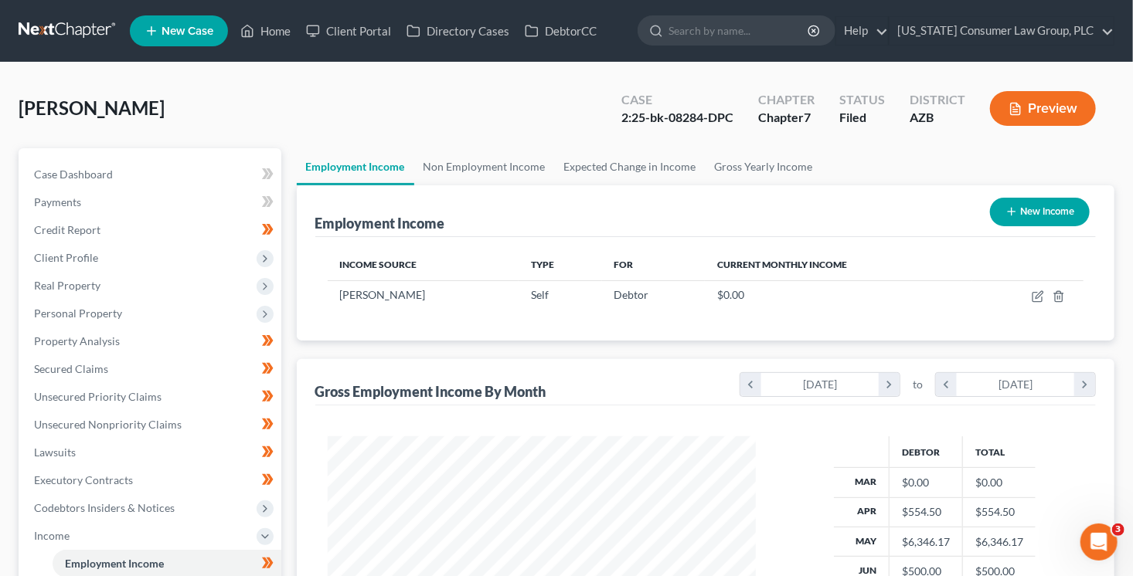
scroll to position [275, 459]
click at [499, 176] on link "Non Employment Income" at bounding box center [484, 166] width 141 height 37
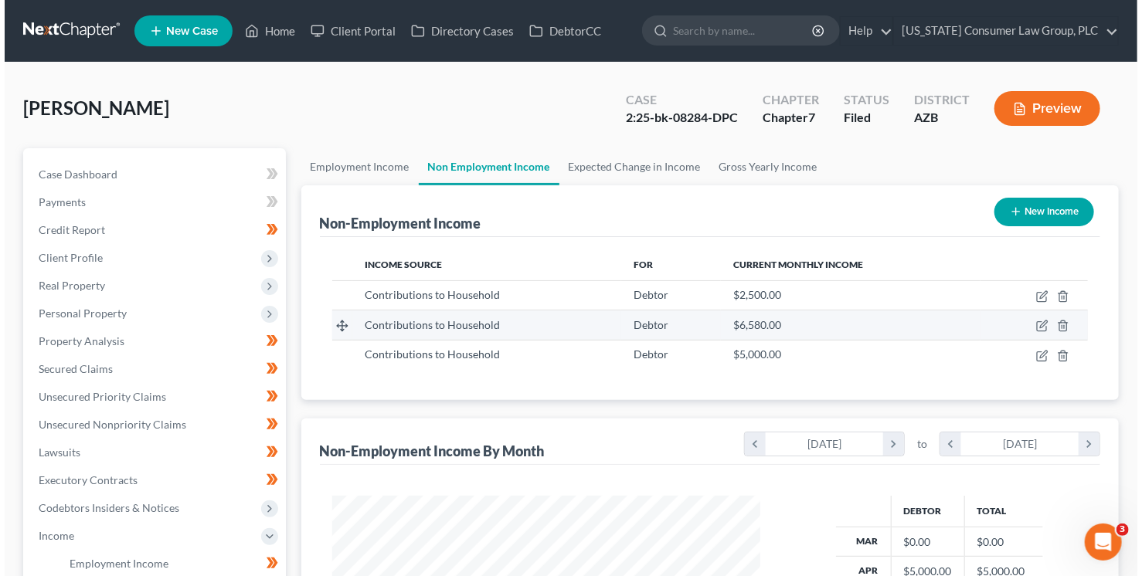
scroll to position [275, 459]
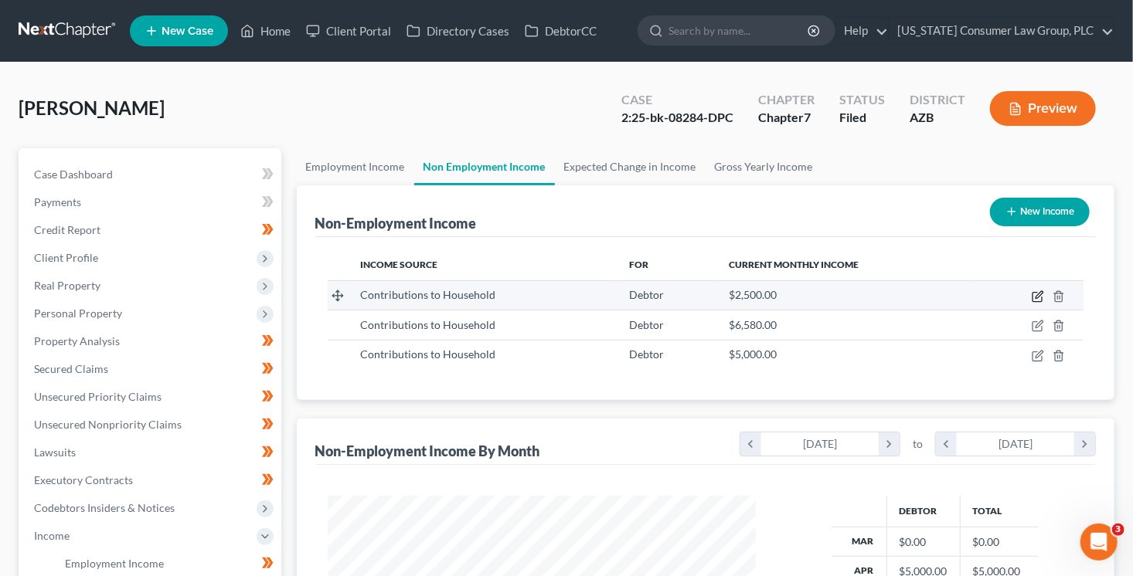
click at [1041, 293] on icon "button" at bounding box center [1037, 296] width 12 height 12
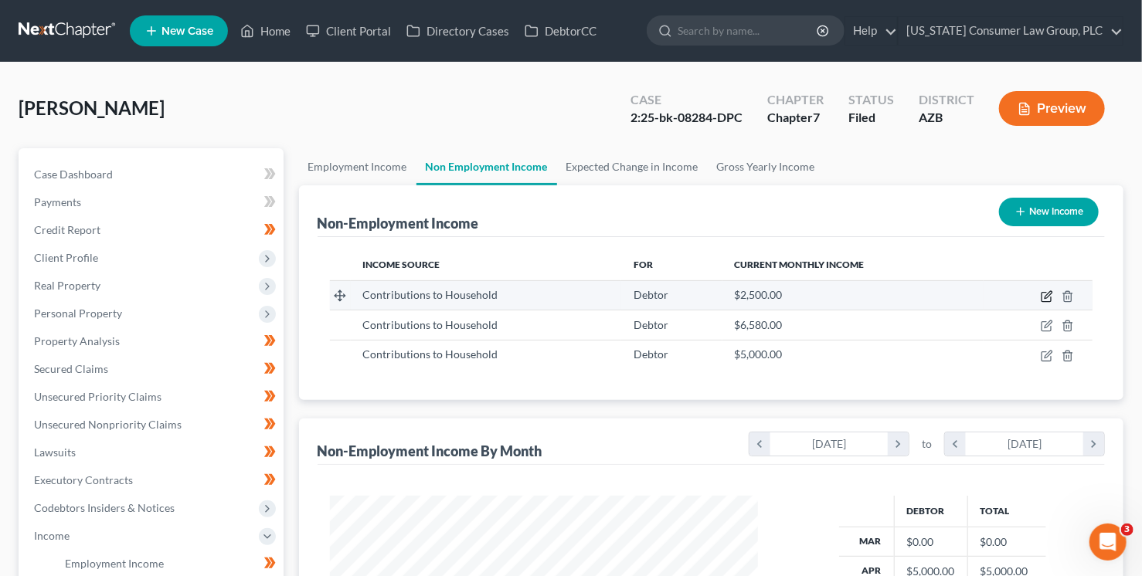
select select "8"
select select "0"
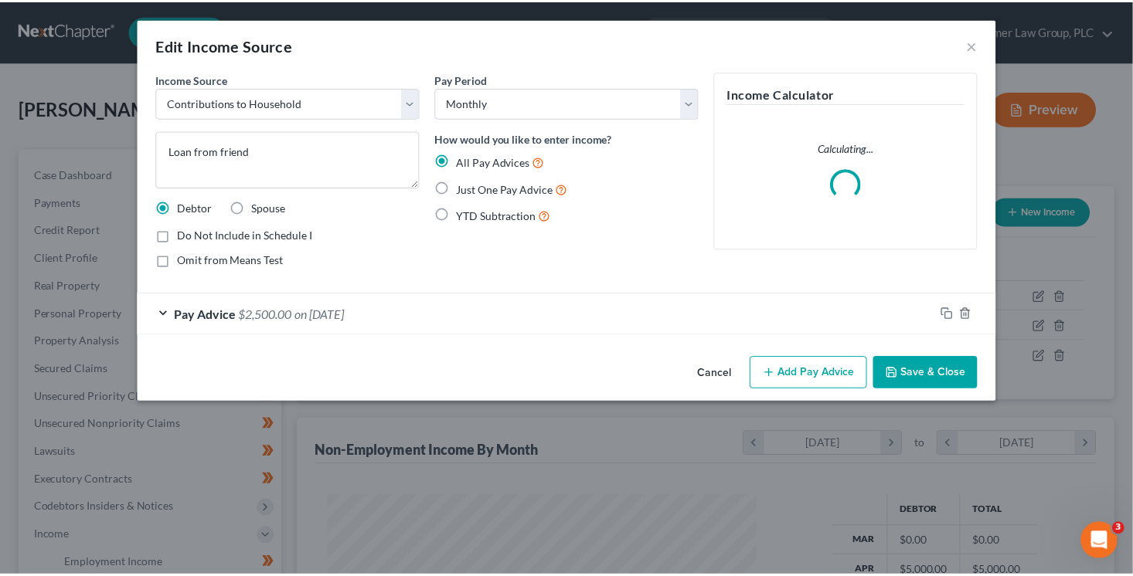
scroll to position [275, 464]
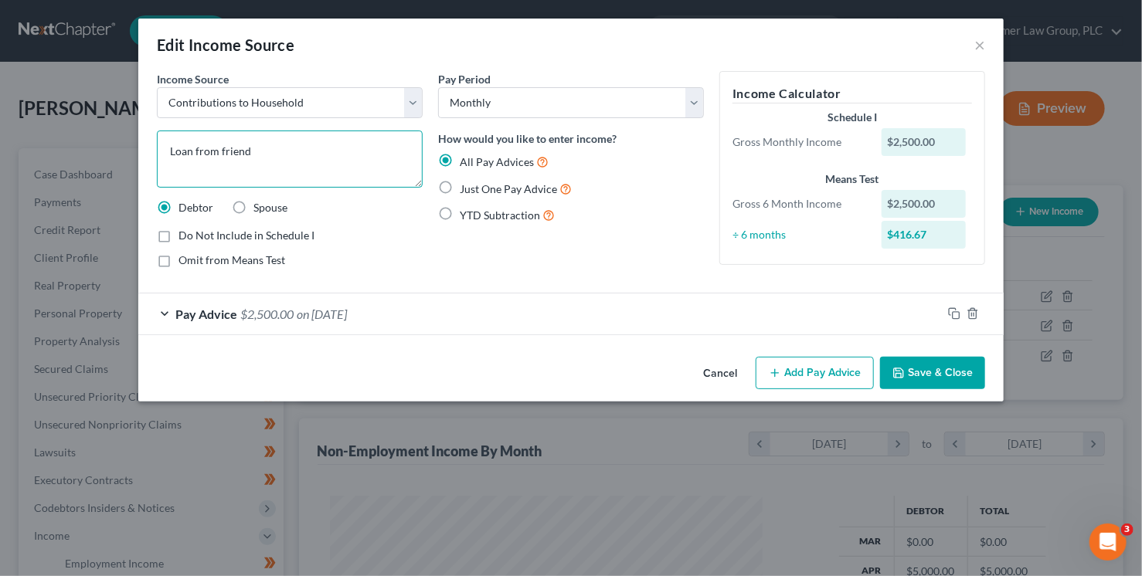
click at [337, 167] on textarea "Loan from friend" at bounding box center [290, 159] width 266 height 57
type textarea "Loan from friend on 6/30/25; prorated at $416.67"
click at [521, 186] on span "Just One Pay Advice" at bounding box center [508, 188] width 97 height 13
click at [476, 186] on input "Just One Pay Advice" at bounding box center [471, 185] width 10 height 10
radio input "true"
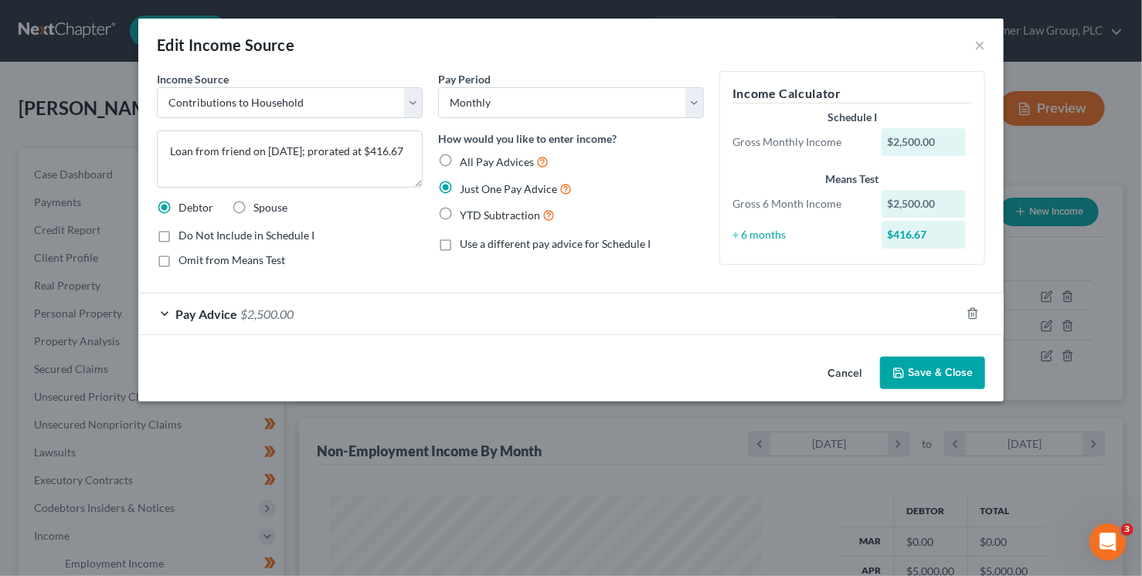
click at [422, 318] on div "Pay Advice $2,500.00" at bounding box center [549, 314] width 822 height 41
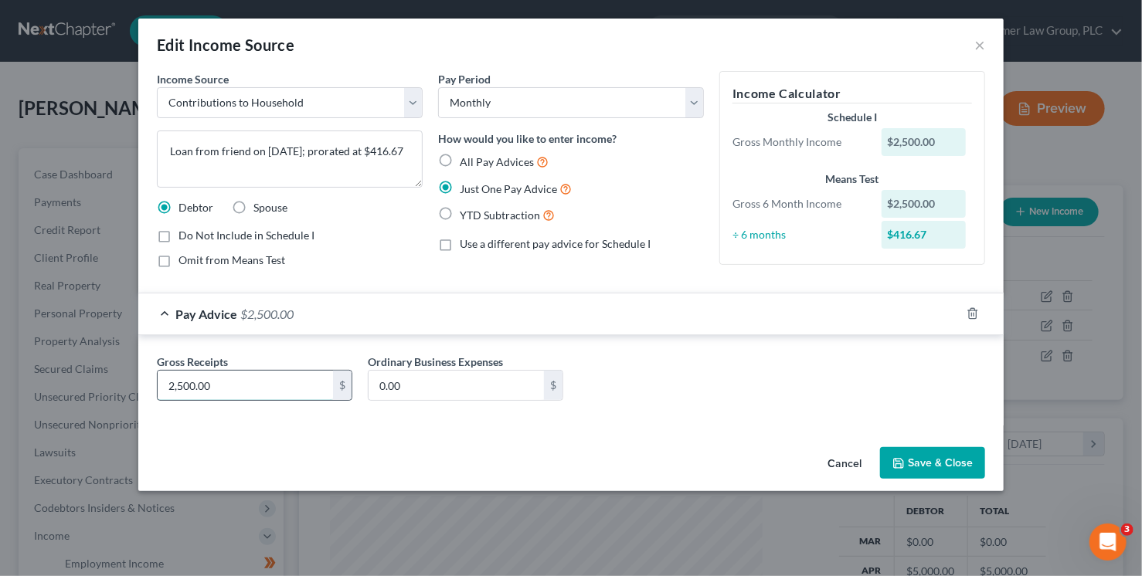
click at [324, 384] on input "2,500.00" at bounding box center [245, 385] width 175 height 29
type input "416.67"
click at [926, 464] on button "Save & Close" at bounding box center [932, 463] width 105 height 32
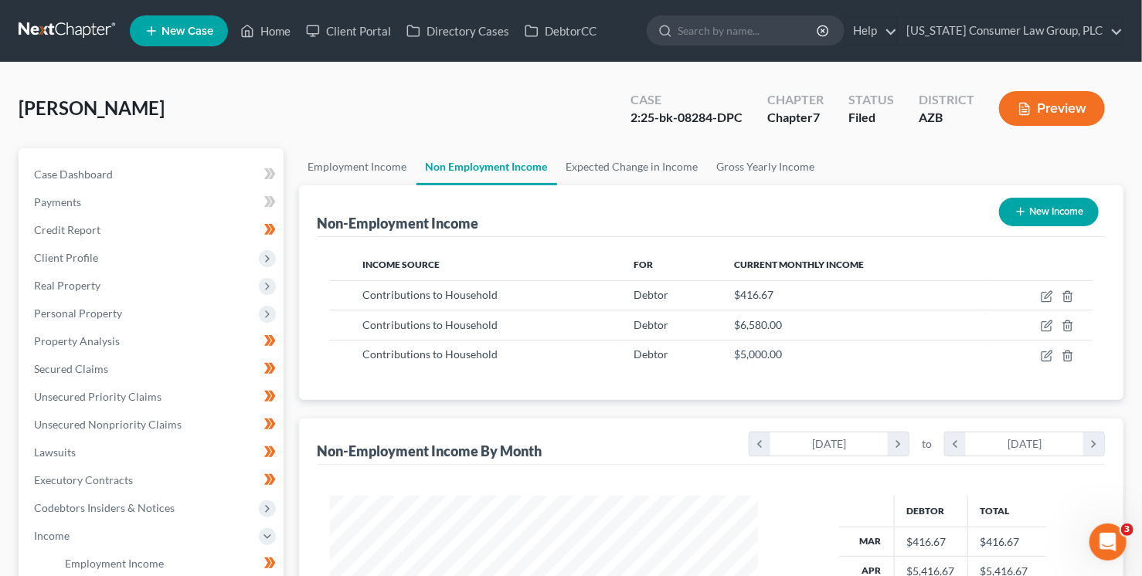
scroll to position [772273, 772089]
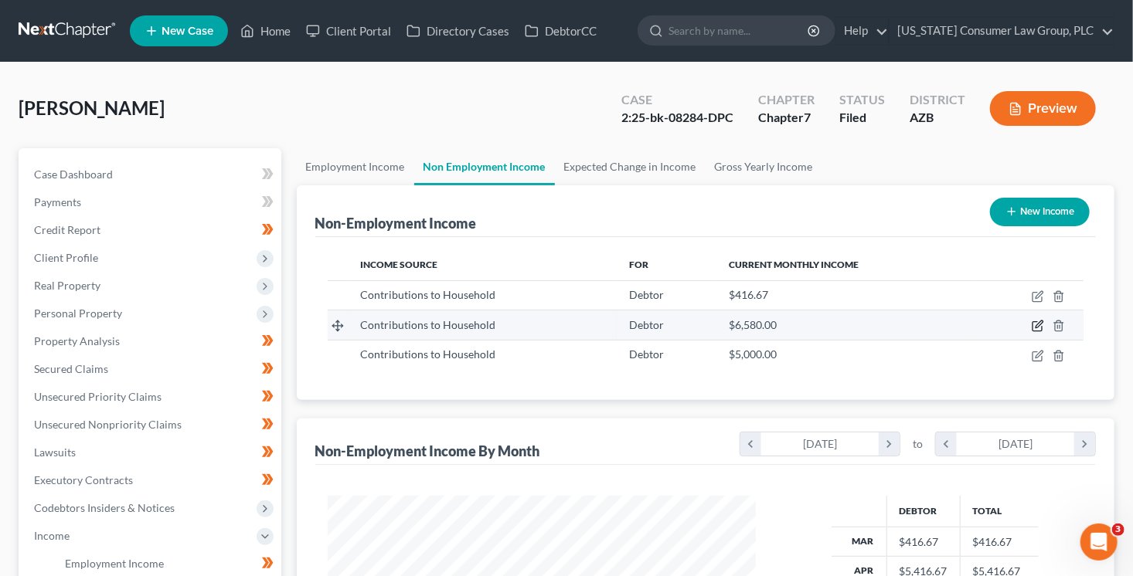
click at [1041, 323] on icon "button" at bounding box center [1037, 326] width 12 height 12
select select "8"
select select "0"
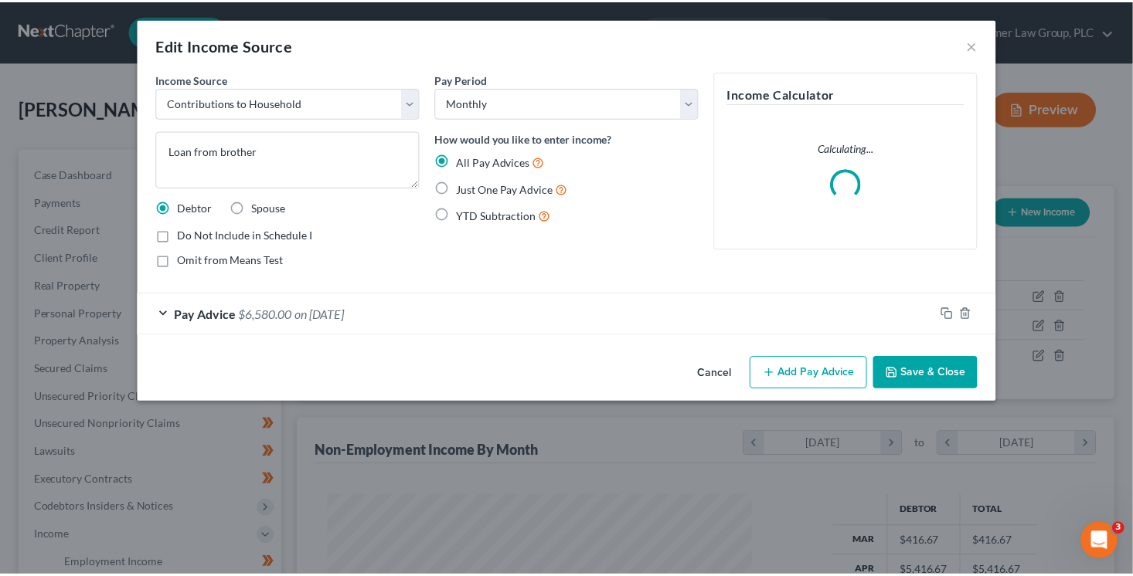
scroll to position [275, 464]
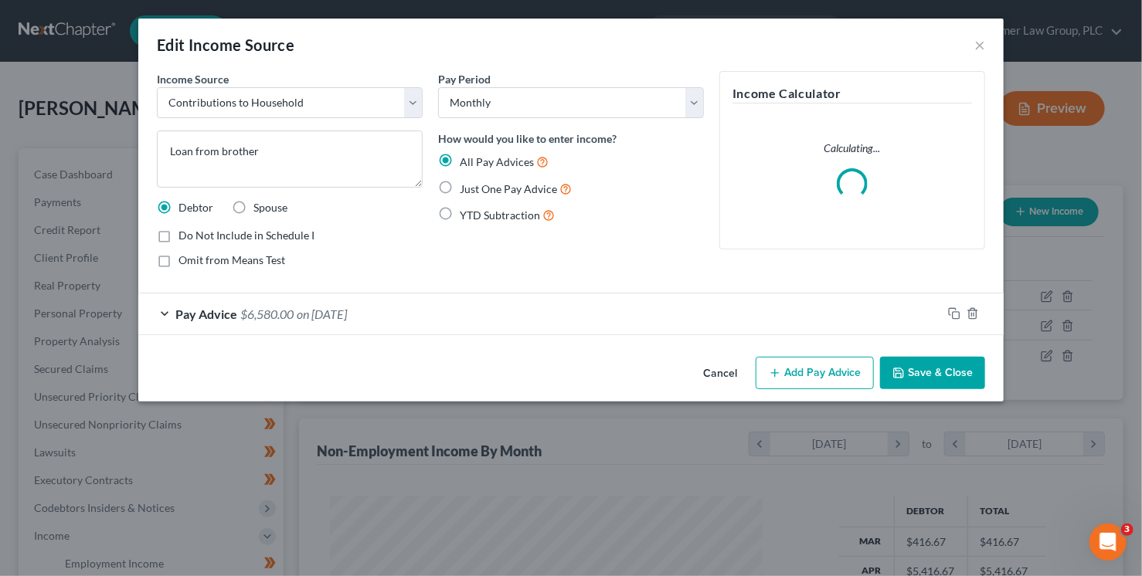
click at [451, 310] on div "Pay Advice $6,580.00 on 05/02/2025" at bounding box center [539, 314] width 803 height 41
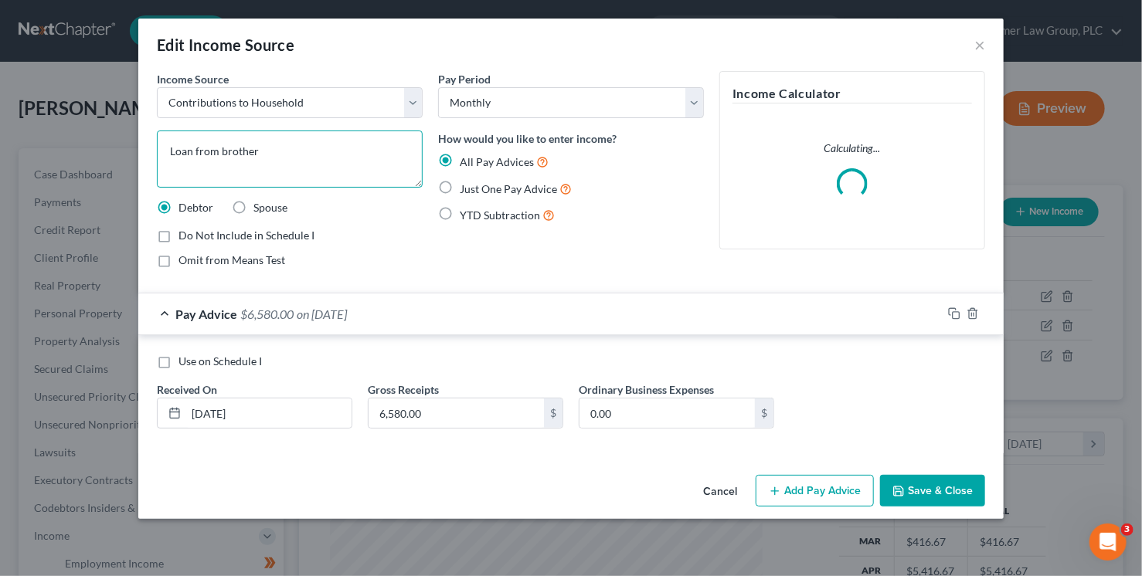
click at [292, 151] on textarea "Loan from brother" at bounding box center [290, 159] width 266 height 57
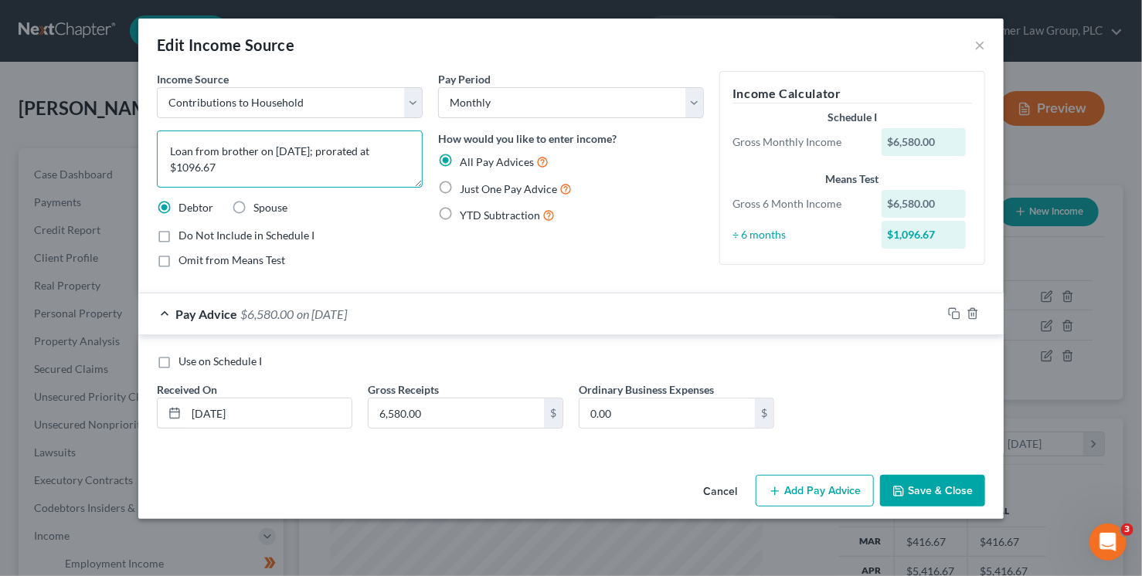
type textarea "Loan from brother on 5/2/25; prorated at $1096.67"
click at [479, 185] on span "Just One Pay Advice" at bounding box center [508, 188] width 97 height 13
click at [476, 185] on input "Just One Pay Advice" at bounding box center [471, 185] width 10 height 10
radio input "true"
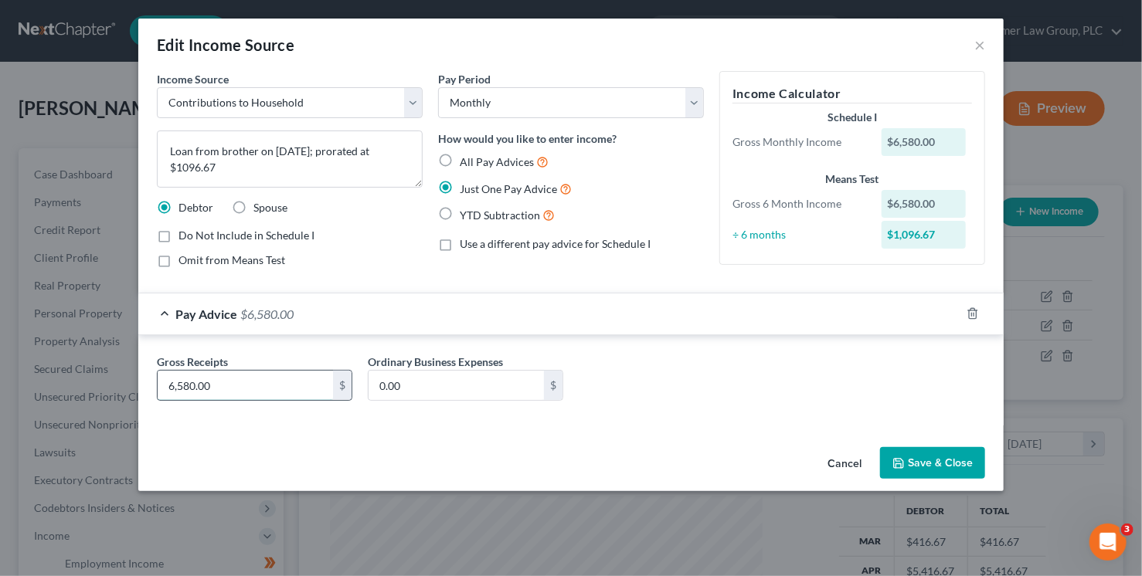
drag, startPoint x: 256, startPoint y: 384, endPoint x: 307, endPoint y: 393, distance: 51.8
click at [307, 393] on input "6,580.00" at bounding box center [245, 385] width 175 height 29
drag, startPoint x: 266, startPoint y: 389, endPoint x: 135, endPoint y: 371, distance: 131.9
click at [135, 371] on div "Edit Income Source × Income Source * Select Unemployment Disability (from emplo…" at bounding box center [571, 288] width 1142 height 576
type input "1,096.67"
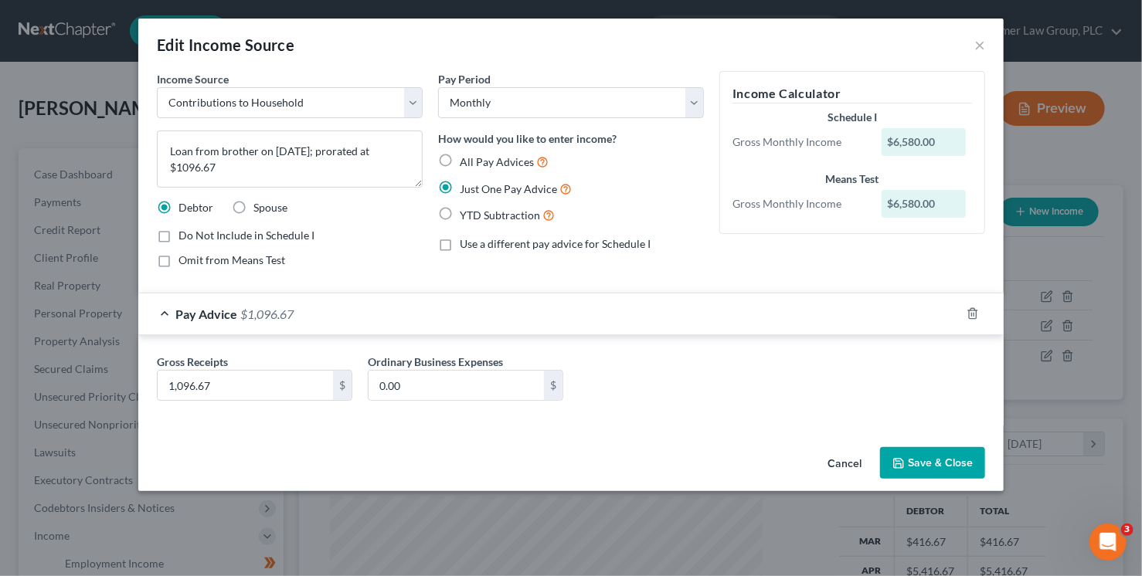
click at [861, 410] on div "Gross Receipts 1,096.67 $ Ordinary Business Expenses 0.00 $" at bounding box center [571, 383] width 844 height 59
click at [925, 453] on button "Save & Close" at bounding box center [932, 463] width 105 height 32
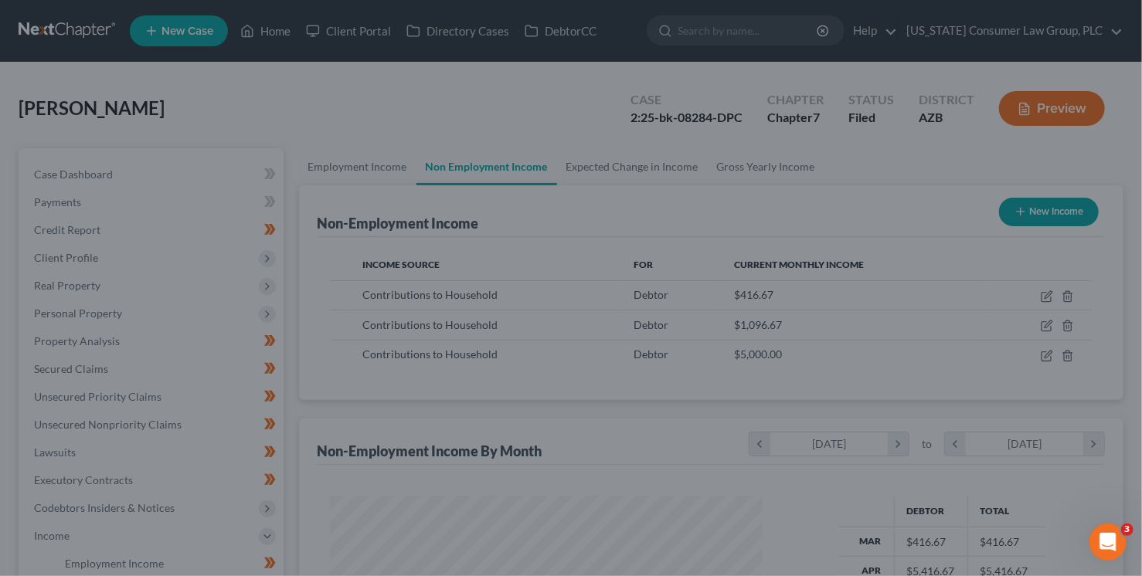
scroll to position [772273, 772089]
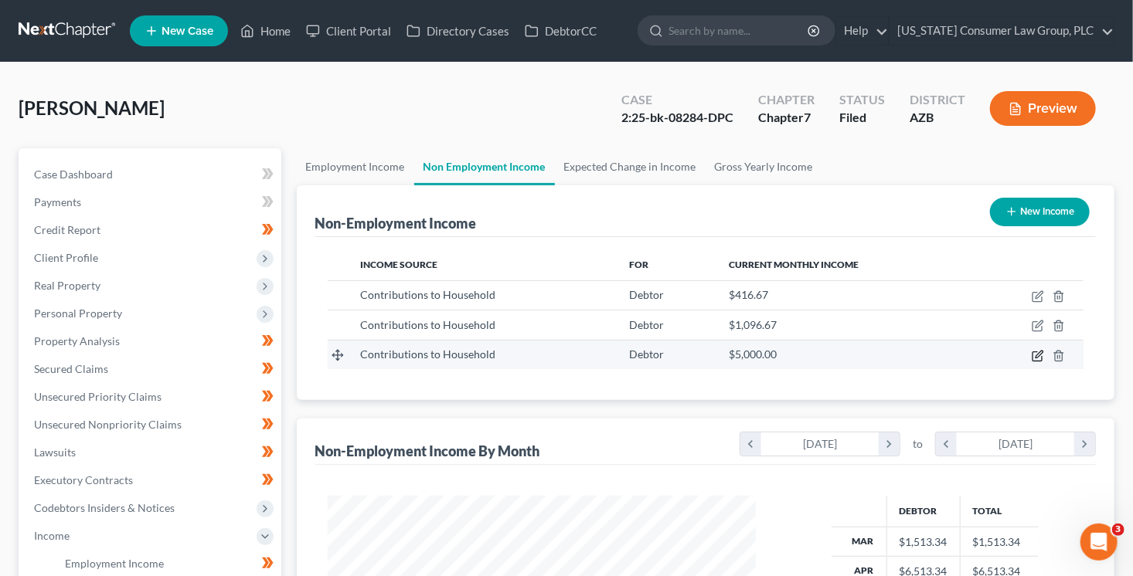
click at [1038, 355] on icon "button" at bounding box center [1038, 354] width 7 height 7
select select "8"
select select "0"
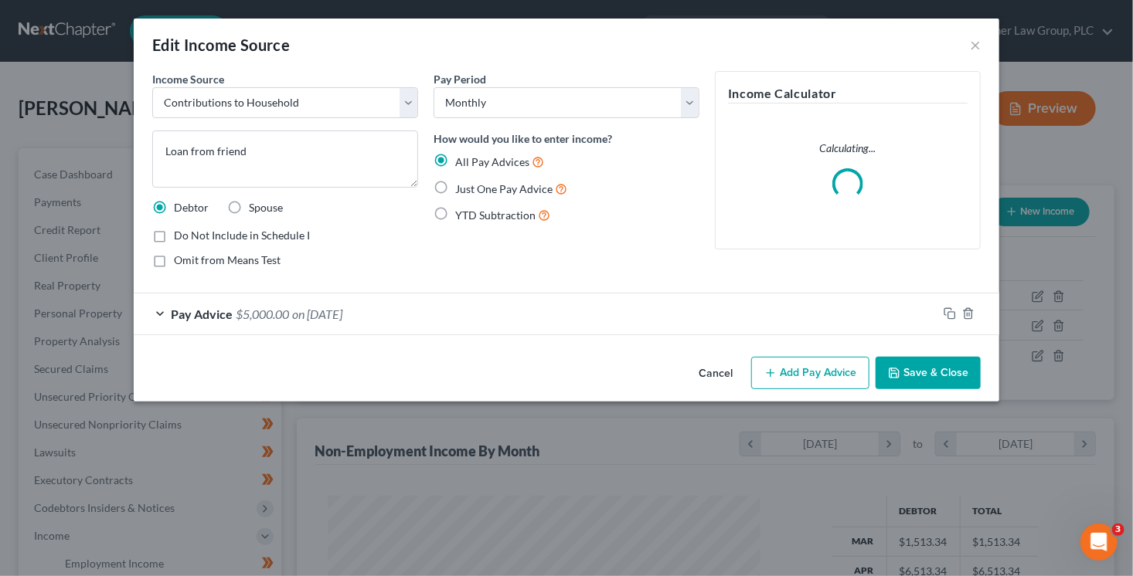
scroll to position [275, 464]
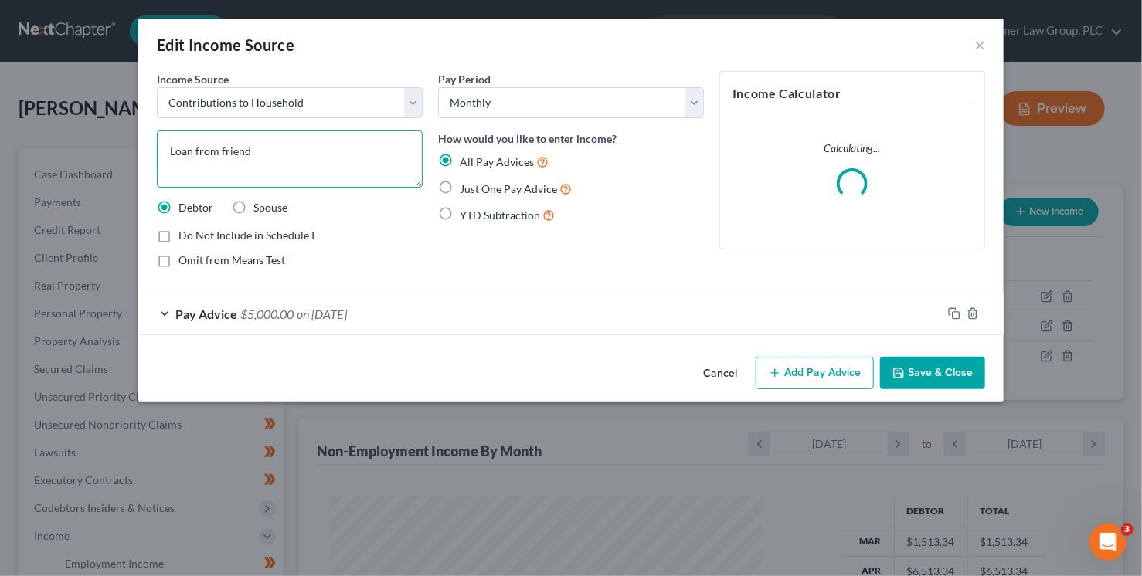
click at [294, 151] on textarea "Loan from friend" at bounding box center [290, 159] width 266 height 57
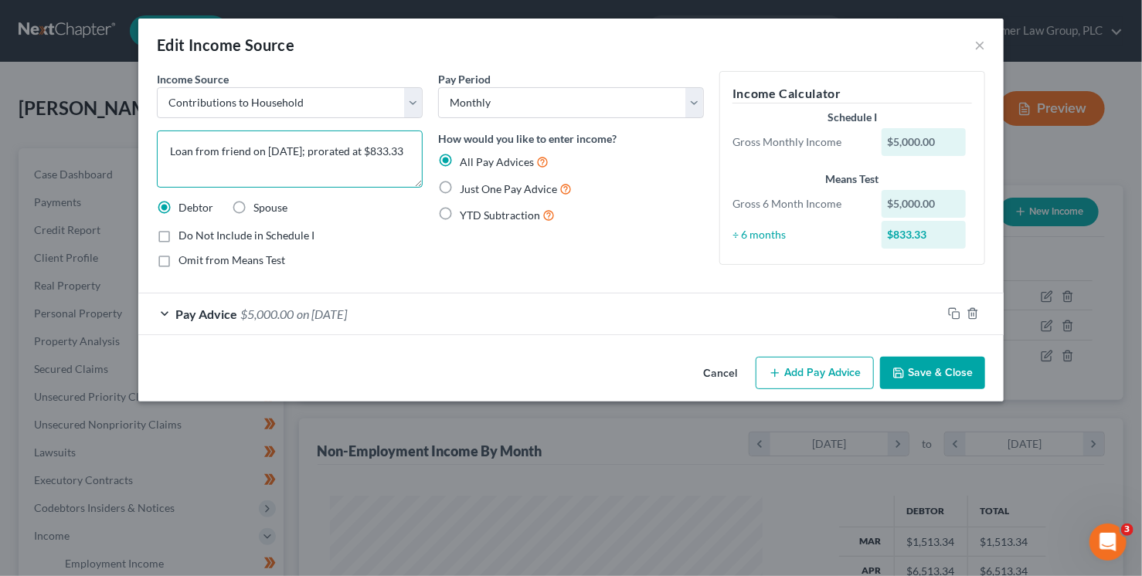
type textarea "Loan from friend on 4/25/25; prorated at $833.33"
click at [471, 189] on span "Just One Pay Advice" at bounding box center [508, 188] width 97 height 13
click at [471, 189] on input "Just One Pay Advice" at bounding box center [471, 185] width 10 height 10
radio input "true"
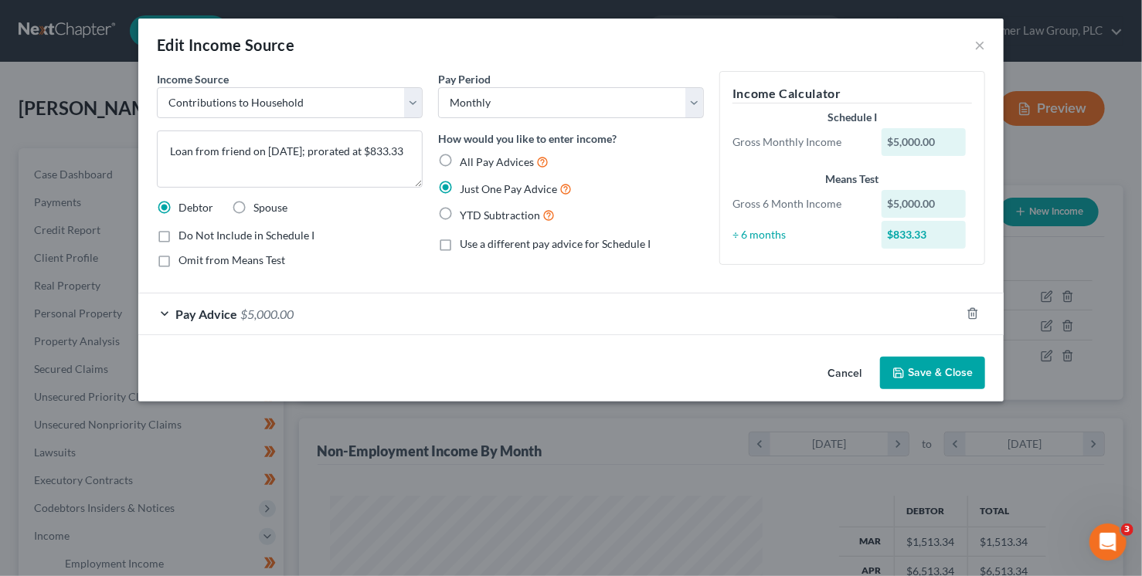
click at [376, 321] on div "Pay Advice $5,000.00" at bounding box center [549, 314] width 822 height 41
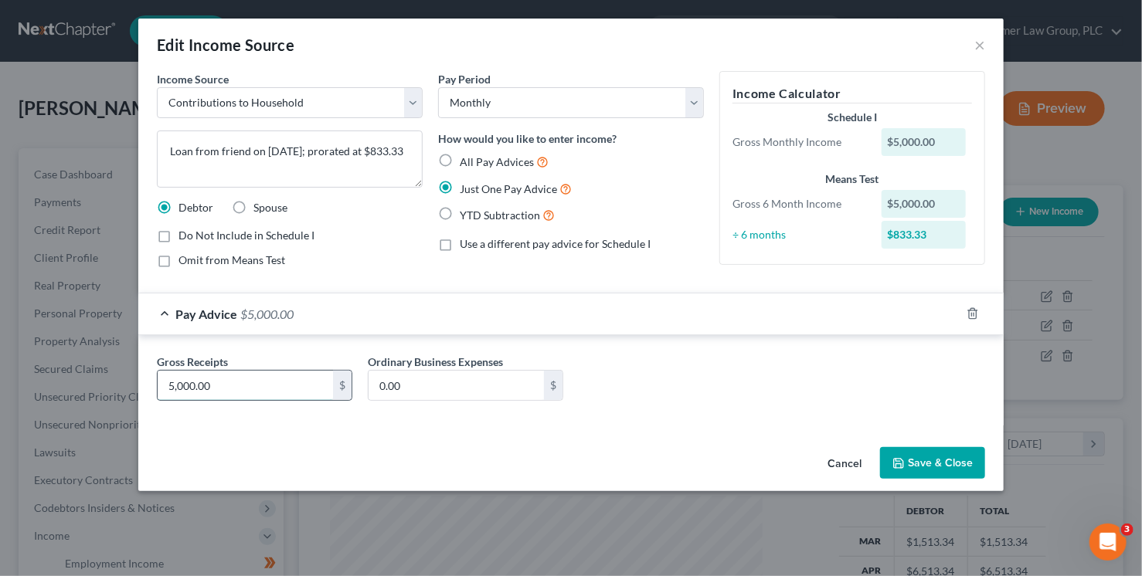
click at [281, 386] on input "5,000.00" at bounding box center [245, 385] width 175 height 29
type input "833.33"
click at [925, 460] on button "Save & Close" at bounding box center [932, 463] width 105 height 32
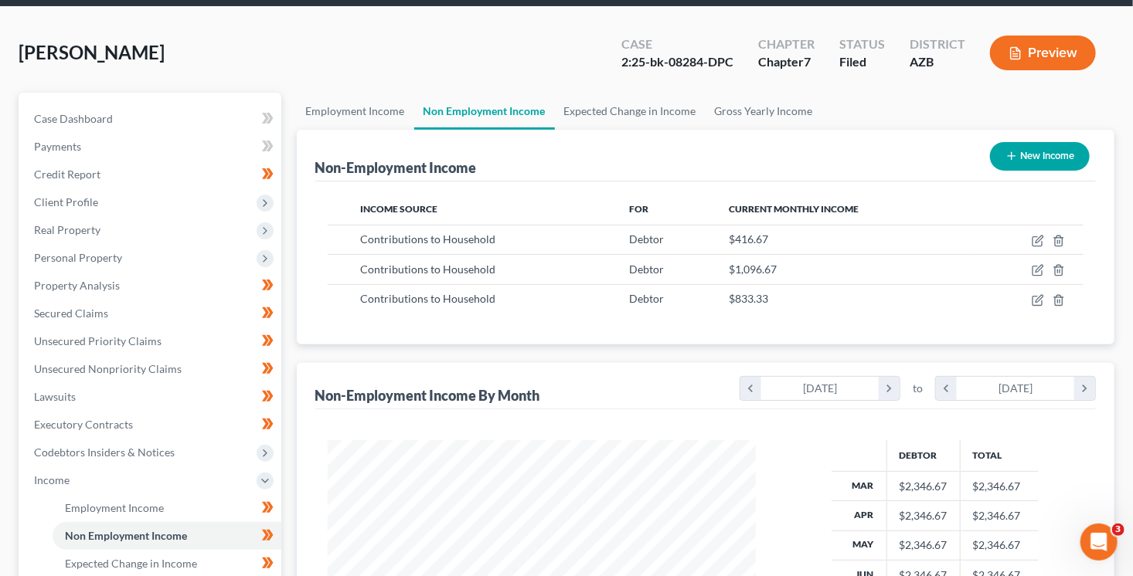
scroll to position [356, 0]
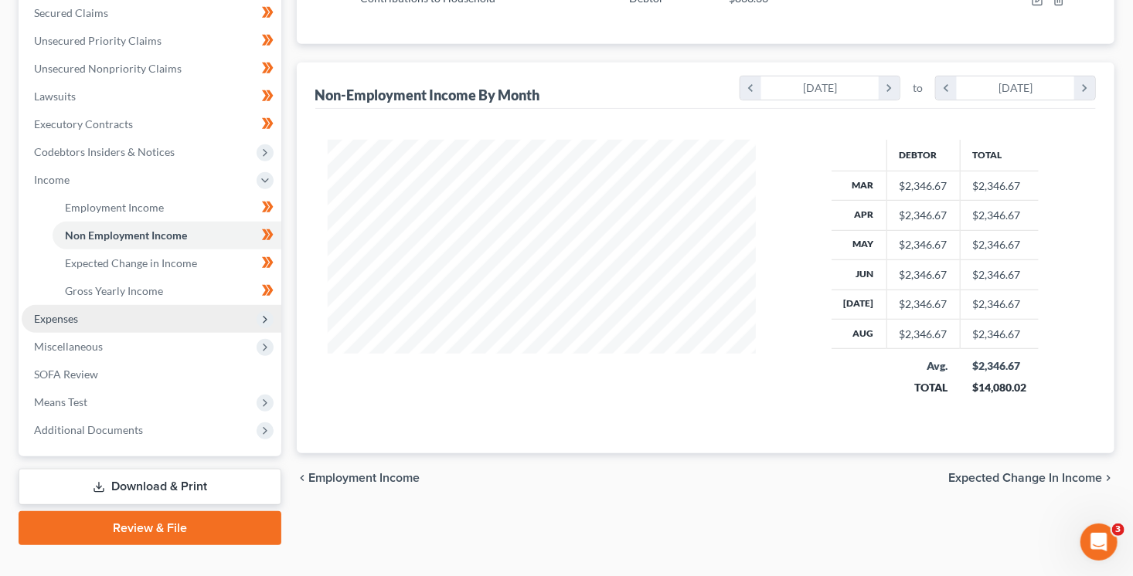
click at [90, 319] on span "Expenses" at bounding box center [152, 319] width 260 height 28
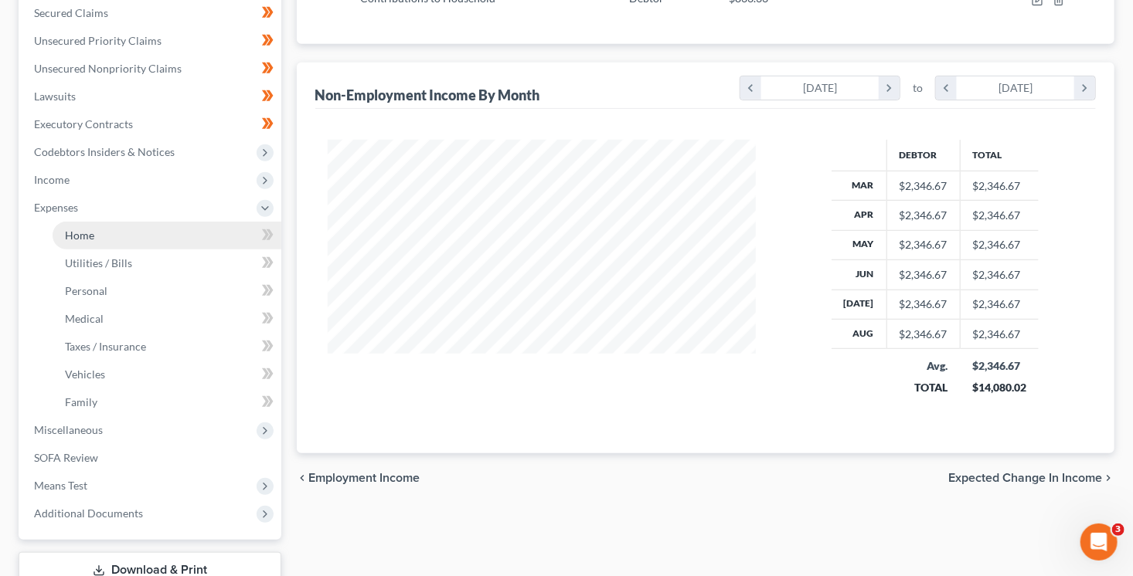
click at [99, 231] on link "Home" at bounding box center [167, 236] width 229 height 28
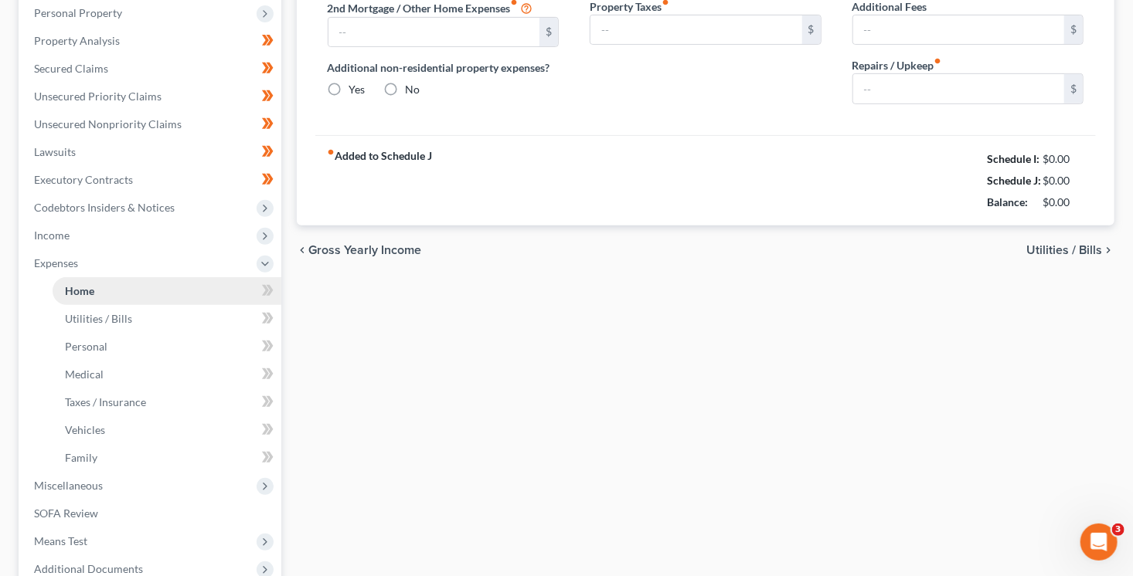
type input "2,605.00"
type input "0.00"
radio input "true"
type input "16.00"
type input "0.00"
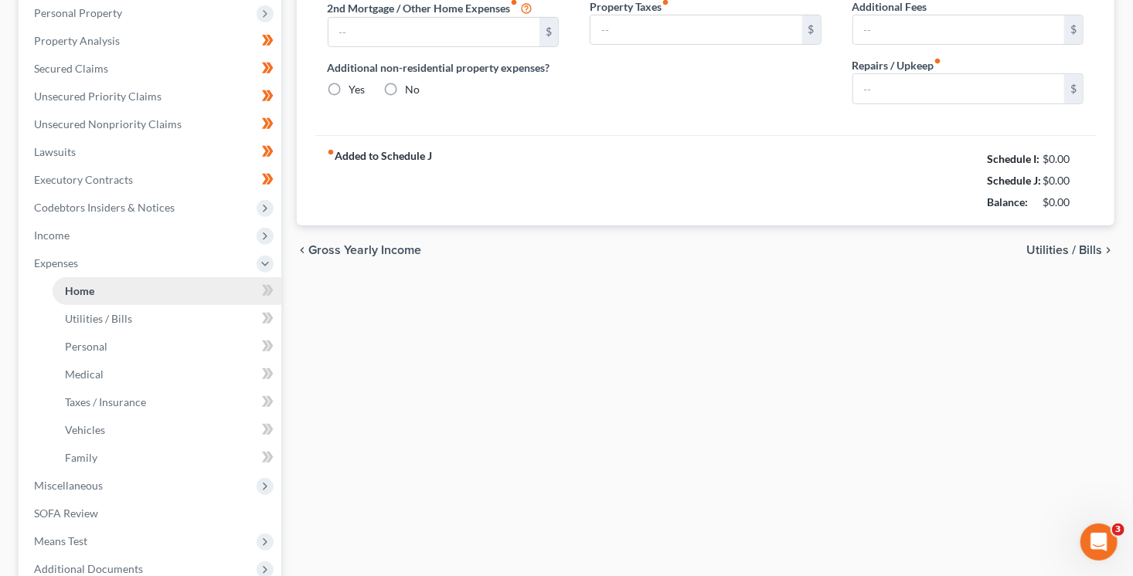
type input "0.00"
type input "182.00"
type input "0.00"
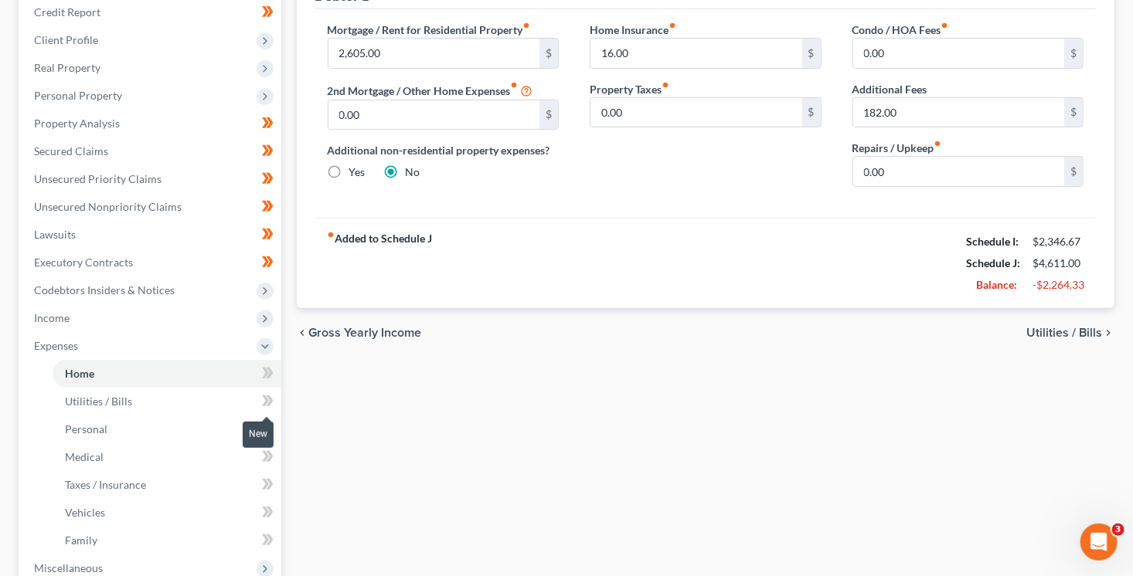
scroll to position [226, 0]
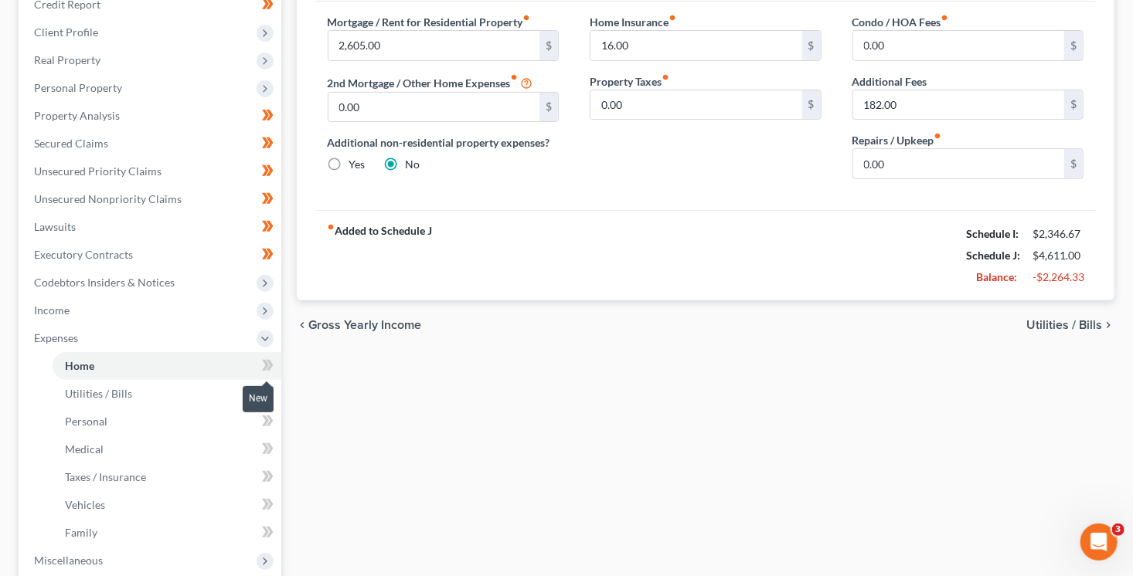
click at [276, 369] on span at bounding box center [267, 367] width 27 height 23
click at [272, 389] on icon at bounding box center [268, 393] width 12 height 19
drag, startPoint x: 272, startPoint y: 389, endPoint x: 276, endPoint y: 399, distance: 11.5
click at [272, 389] on icon at bounding box center [268, 393] width 12 height 19
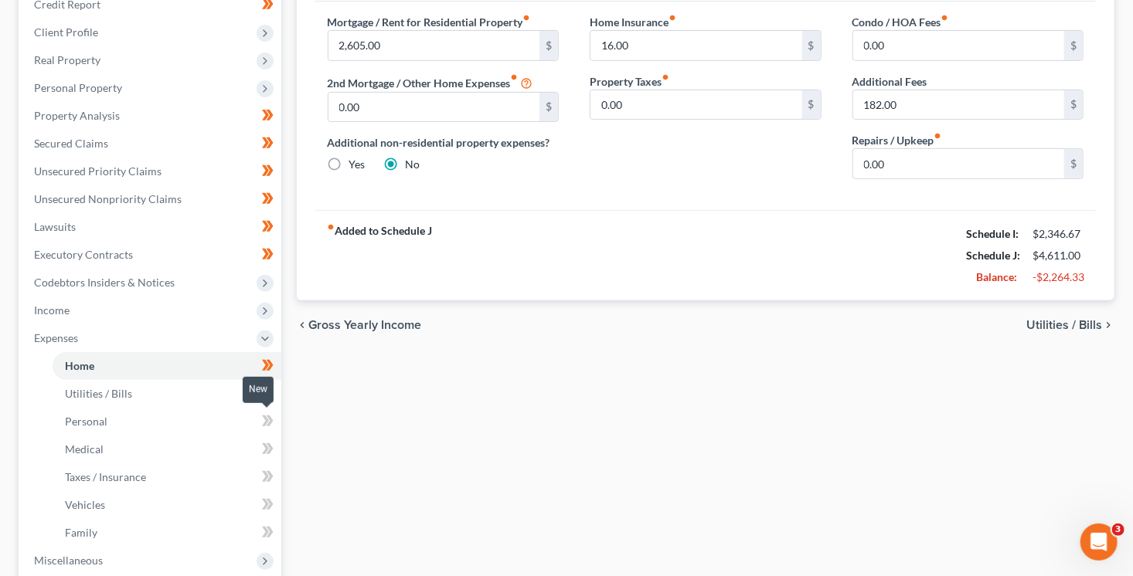
click at [276, 412] on span at bounding box center [267, 423] width 27 height 23
click at [276, 454] on span at bounding box center [267, 451] width 27 height 23
click at [276, 453] on span at bounding box center [267, 451] width 27 height 23
click at [273, 472] on icon at bounding box center [268, 476] width 12 height 19
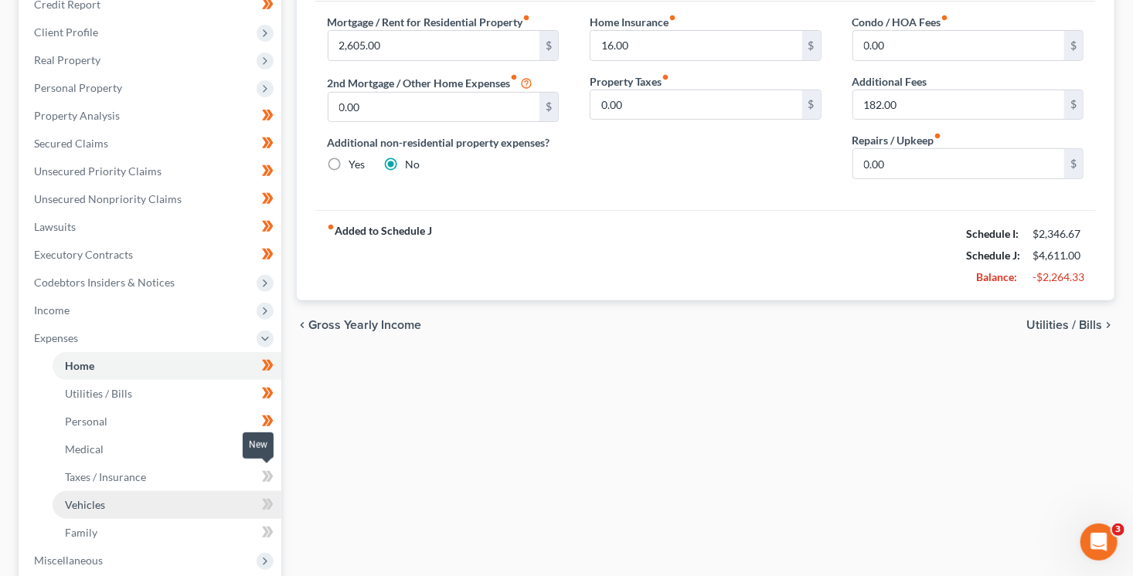
drag, startPoint x: 273, startPoint y: 473, endPoint x: 275, endPoint y: 493, distance: 20.2
click at [273, 474] on span at bounding box center [267, 478] width 27 height 23
click at [274, 502] on span at bounding box center [267, 506] width 27 height 23
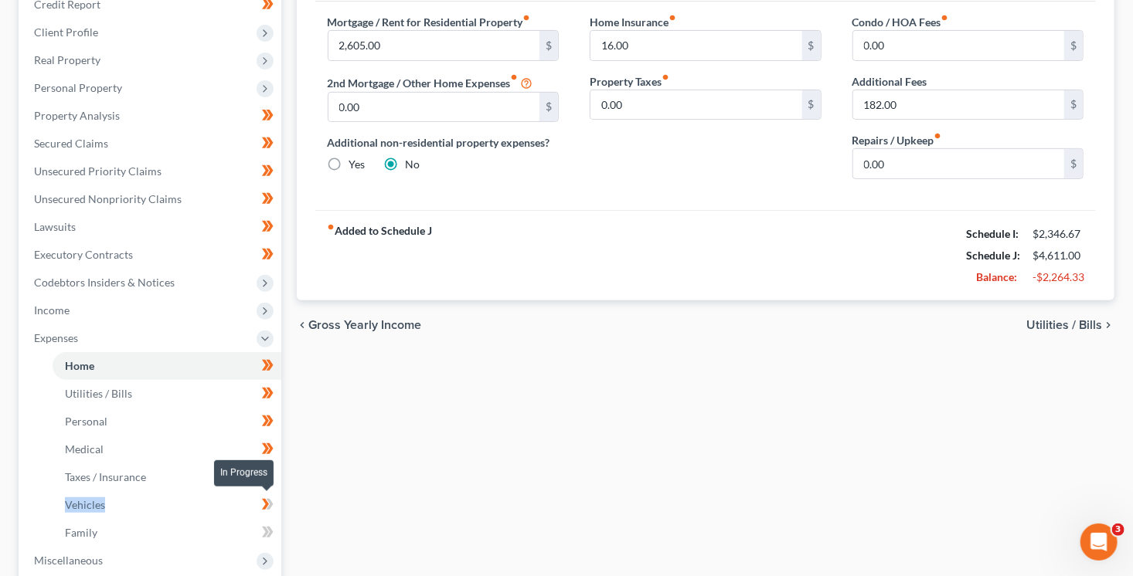
drag, startPoint x: 274, startPoint y: 502, endPoint x: 277, endPoint y: 514, distance: 11.8
click at [276, 505] on span at bounding box center [267, 506] width 27 height 23
click at [276, 525] on span at bounding box center [267, 534] width 27 height 23
click at [276, 526] on span at bounding box center [267, 534] width 27 height 23
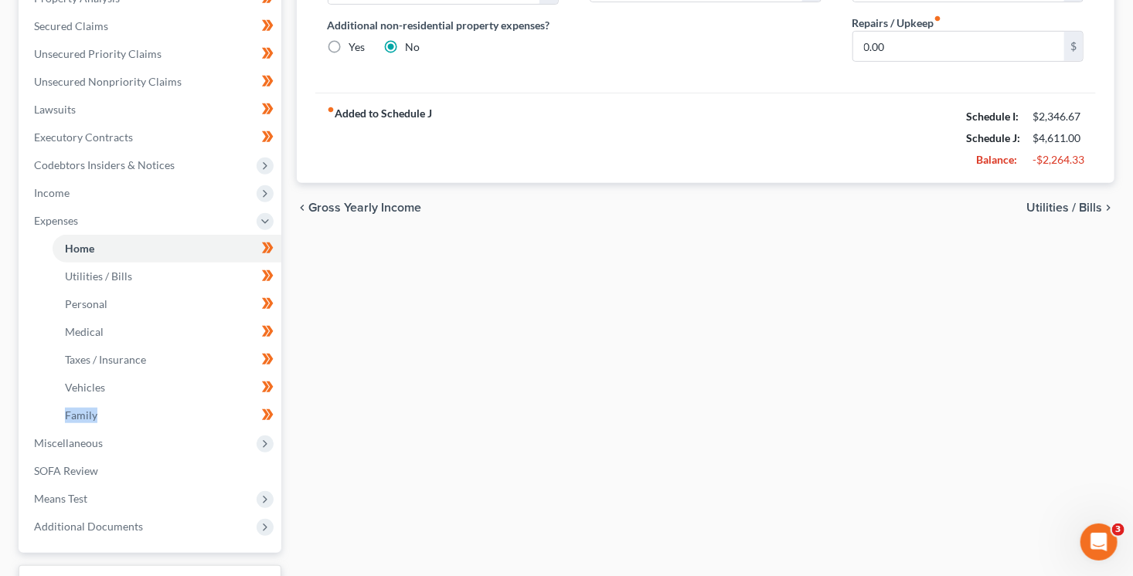
scroll to position [466, 0]
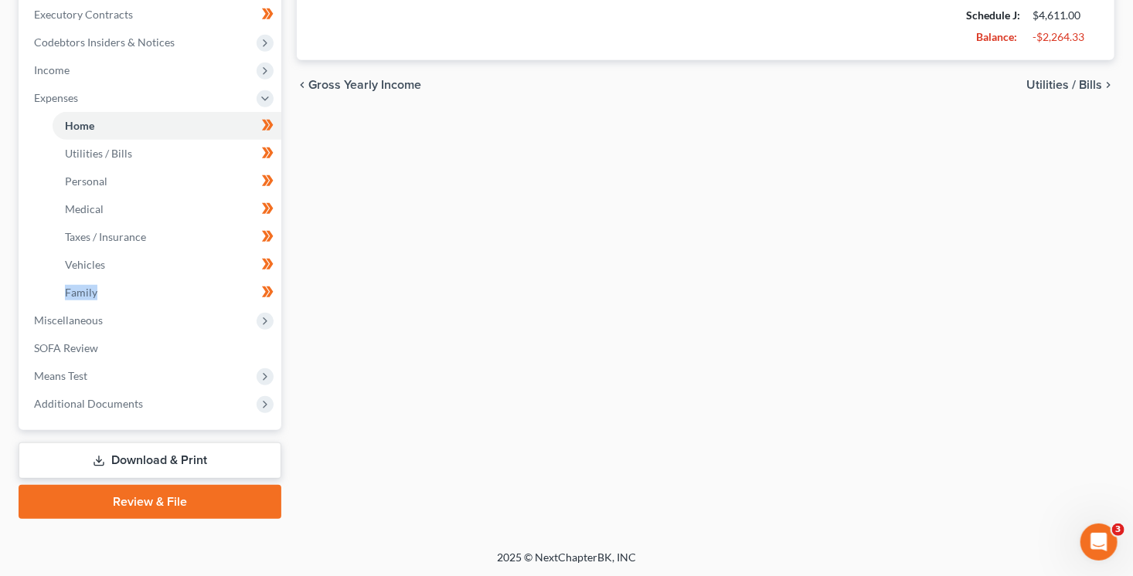
click at [239, 461] on link "Download & Print" at bounding box center [150, 461] width 263 height 36
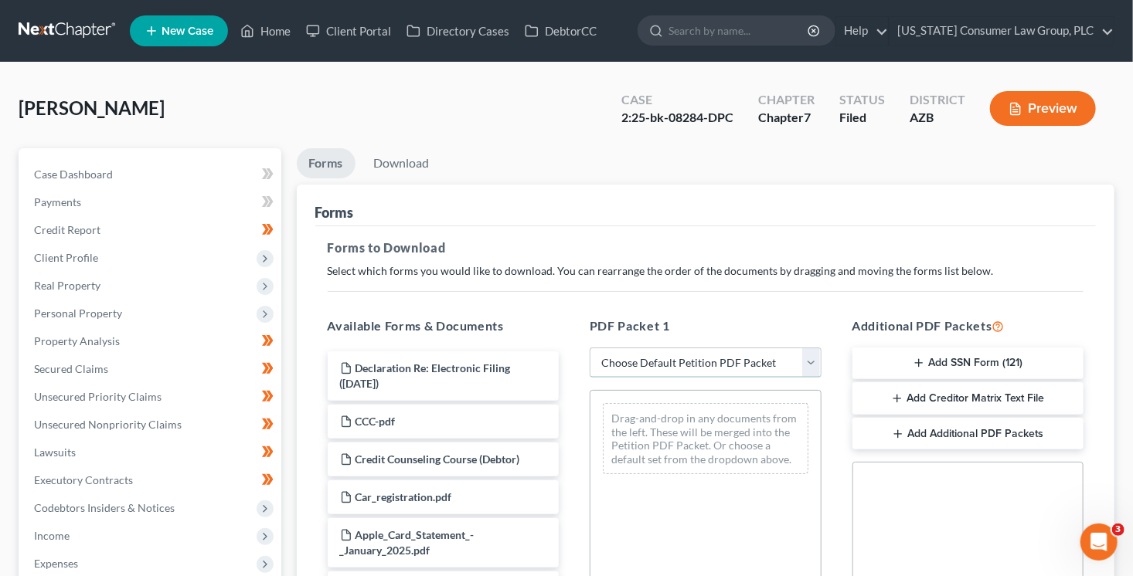
click at [729, 358] on select "Choose Default Petition PDF Packet Complete Bankruptcy Petition (all forms and …" at bounding box center [705, 363] width 232 height 31
select select "6"
click at [589, 348] on select "Choose Default Petition PDF Packet Complete Bankruptcy Petition (all forms and …" at bounding box center [705, 363] width 232 height 31
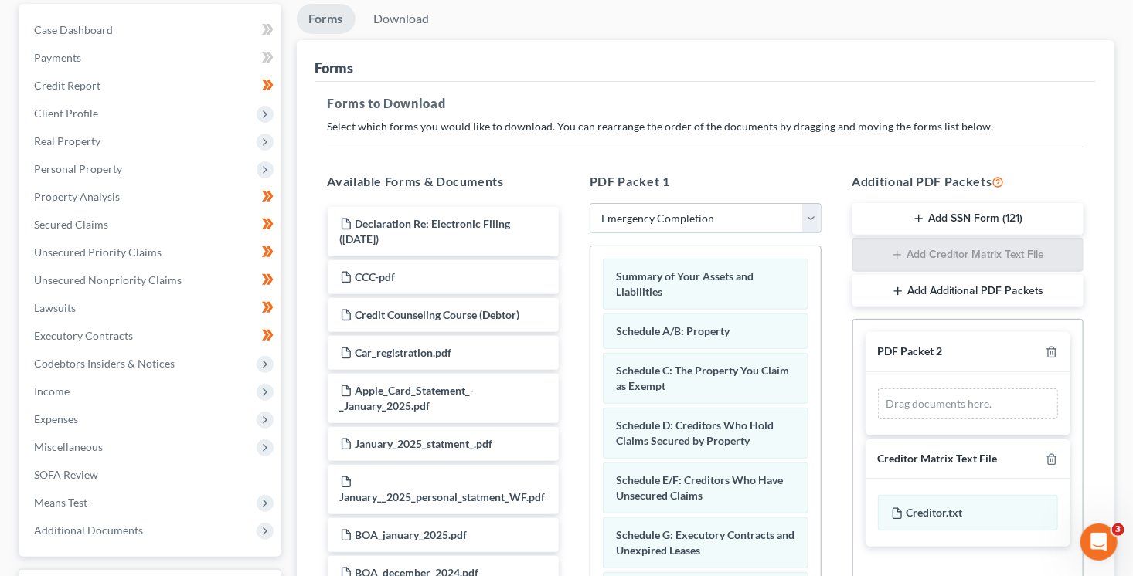
scroll to position [162, 0]
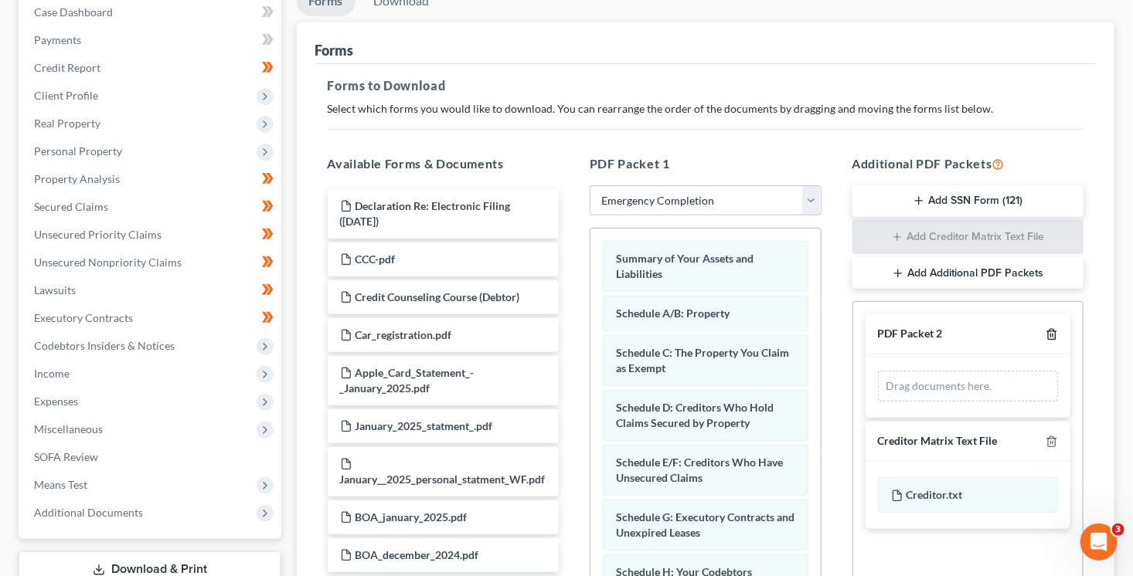
click at [1058, 332] on icon "button" at bounding box center [1051, 334] width 12 height 12
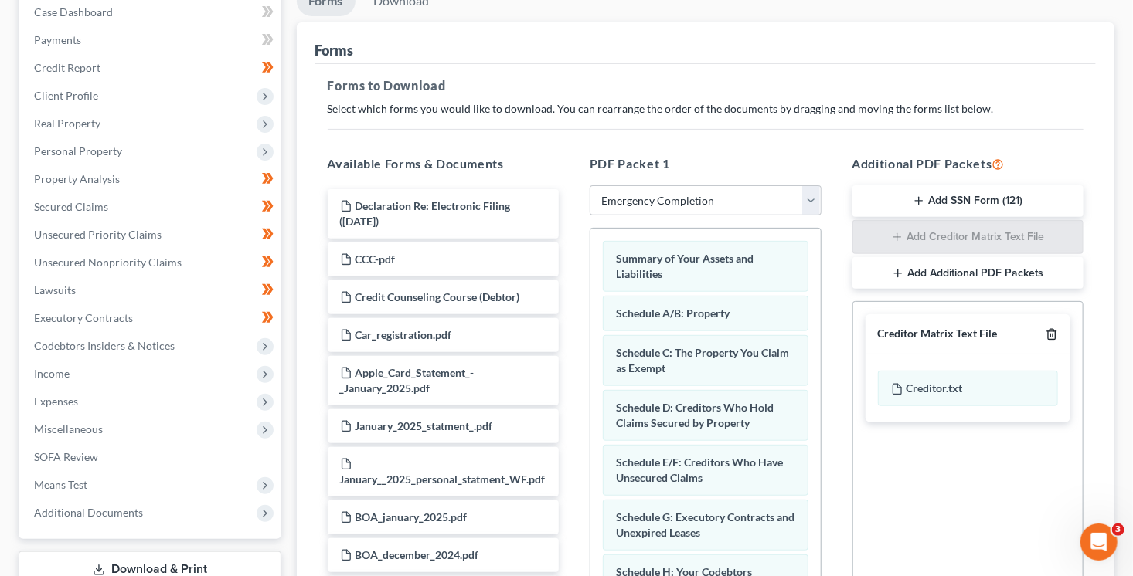
click at [1055, 332] on icon "button" at bounding box center [1051, 335] width 7 height 10
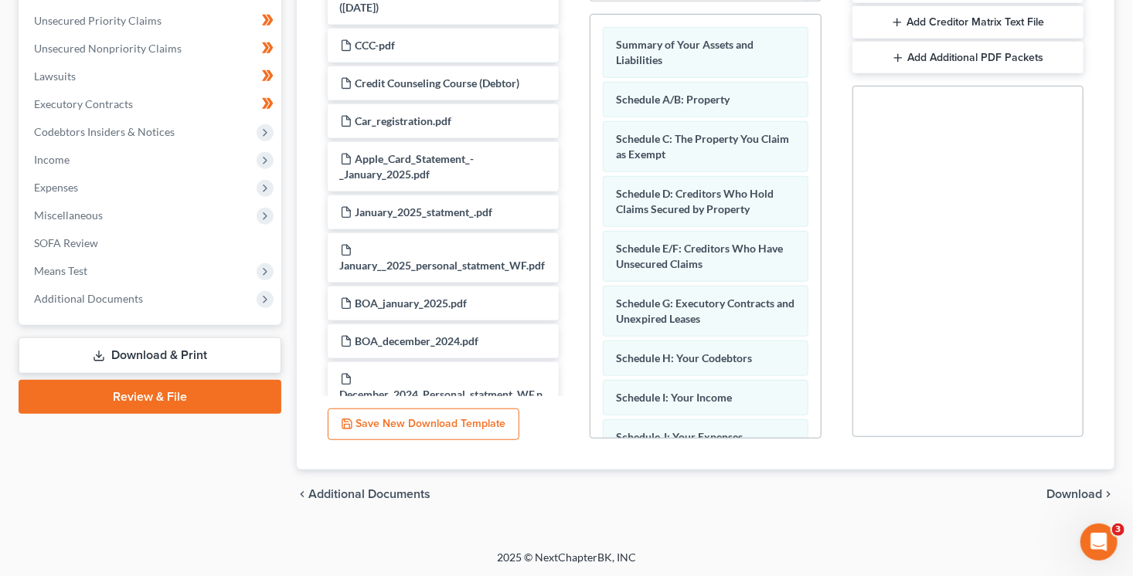
click at [1080, 491] on span "Download" at bounding box center [1074, 494] width 56 height 12
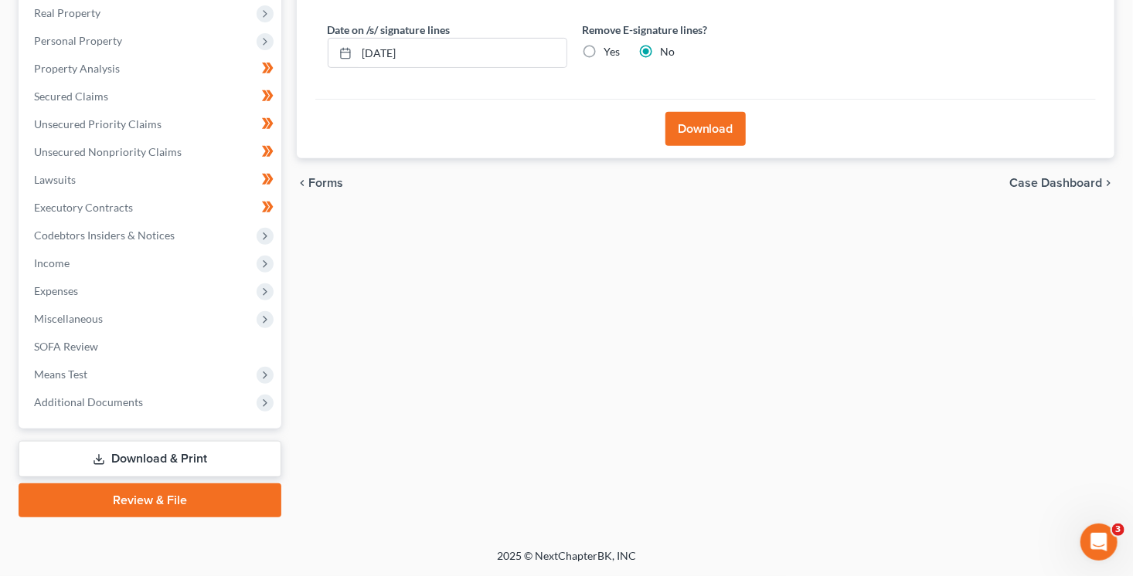
scroll to position [271, 0]
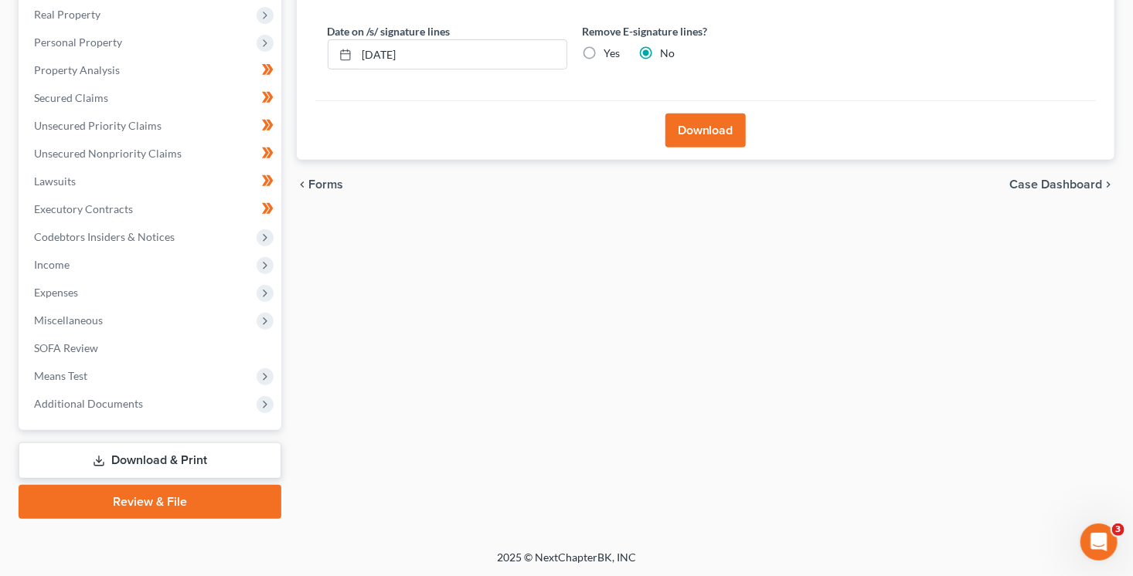
click at [696, 131] on button "Download" at bounding box center [705, 131] width 80 height 34
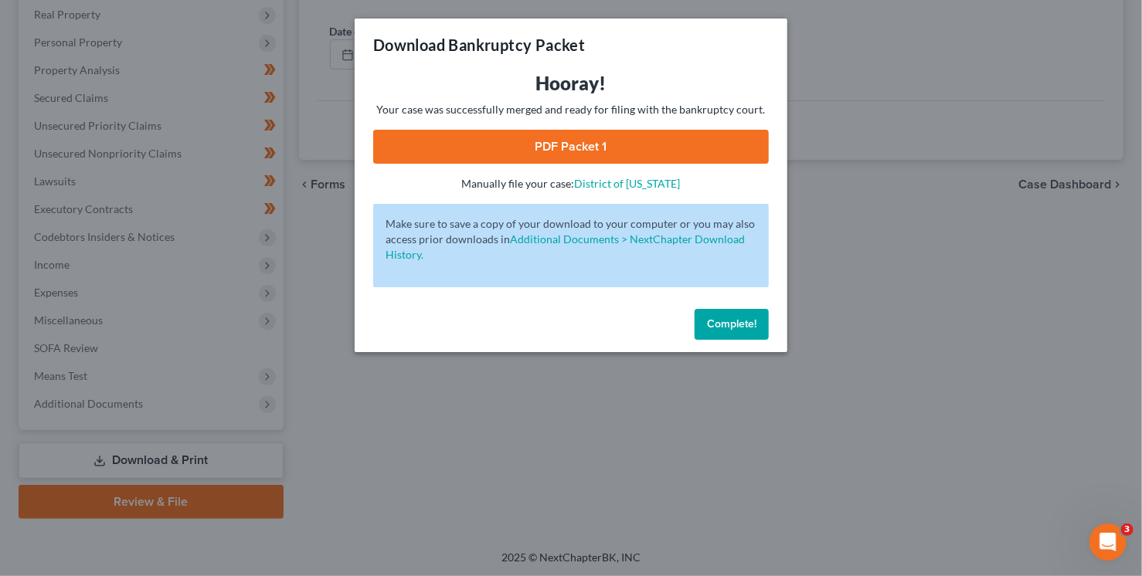
click at [659, 156] on link "PDF Packet 1" at bounding box center [571, 147] width 396 height 34
drag, startPoint x: 754, startPoint y: 326, endPoint x: 725, endPoint y: 337, distance: 31.3
click at [754, 327] on span "Complete!" at bounding box center [731, 324] width 49 height 13
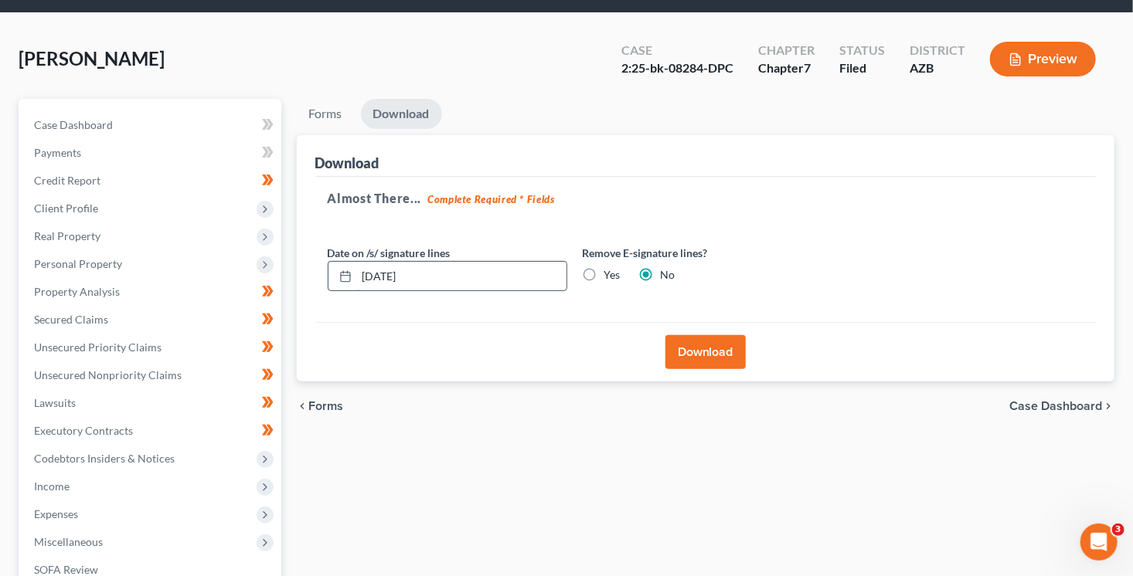
scroll to position [0, 0]
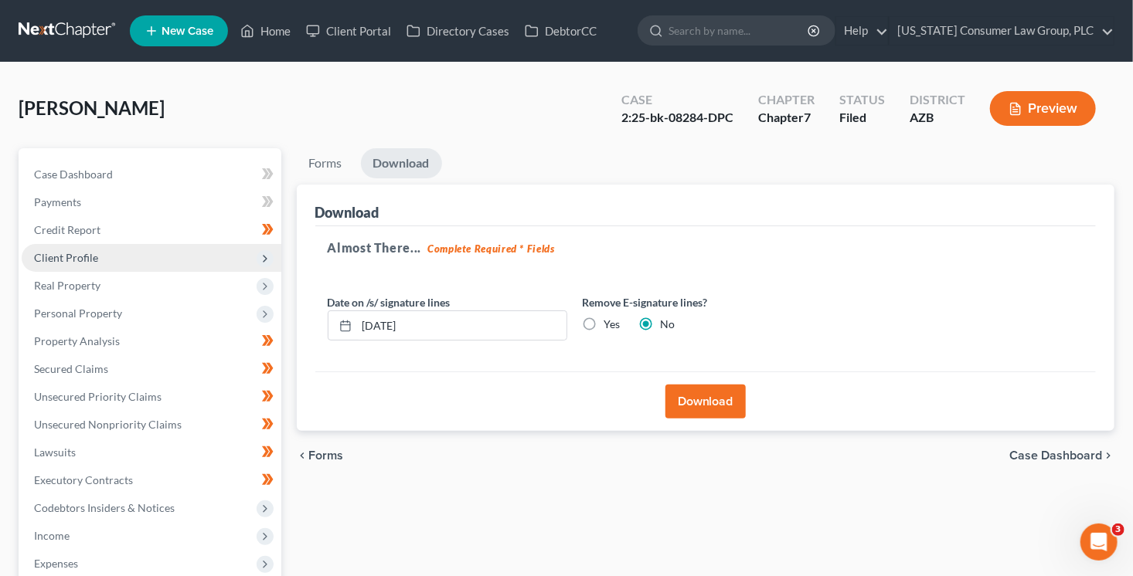
click at [86, 256] on span "Client Profile" at bounding box center [66, 257] width 64 height 13
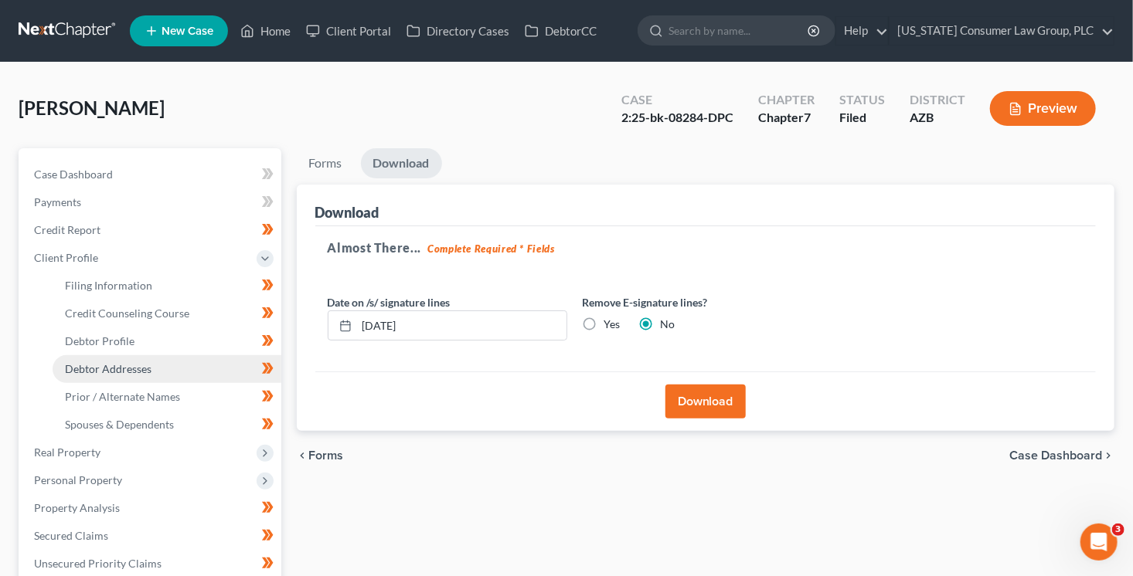
click at [171, 372] on link "Debtor Addresses" at bounding box center [167, 369] width 229 height 28
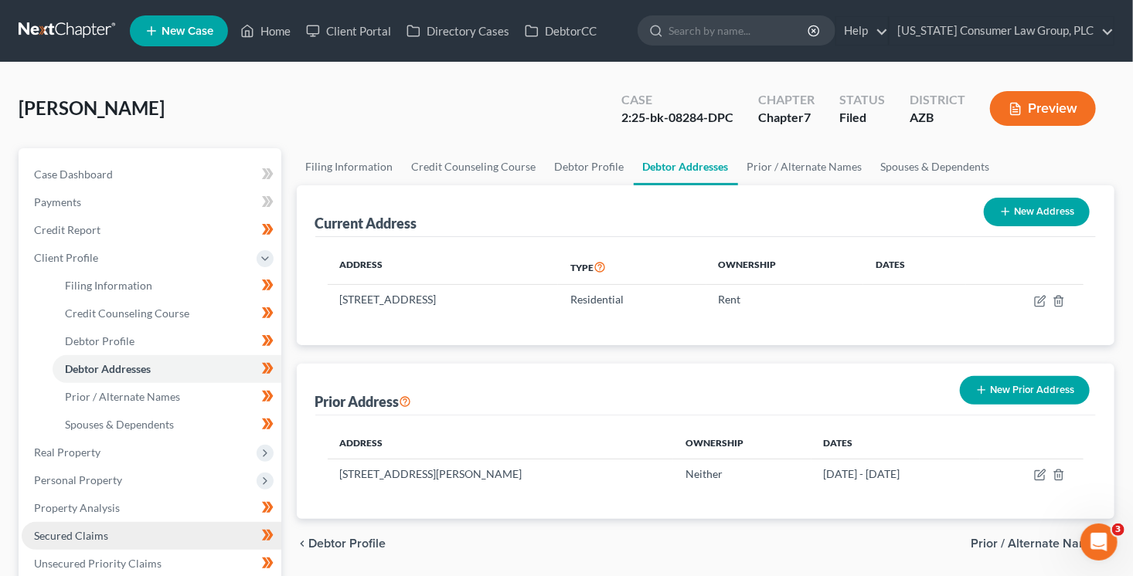
click at [97, 533] on span "Secured Claims" at bounding box center [71, 535] width 74 height 13
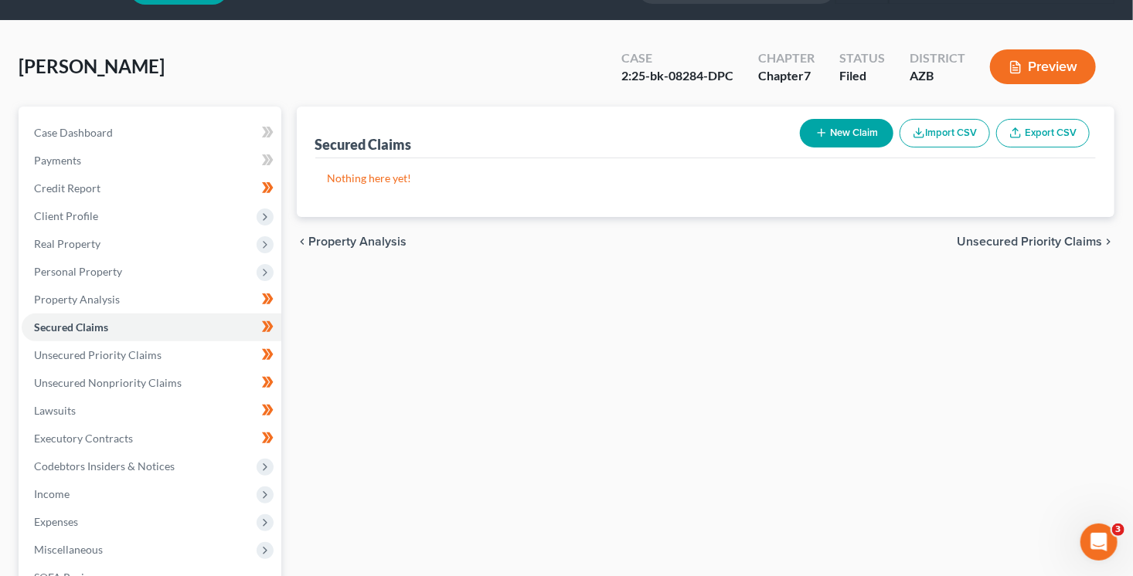
scroll to position [65, 0]
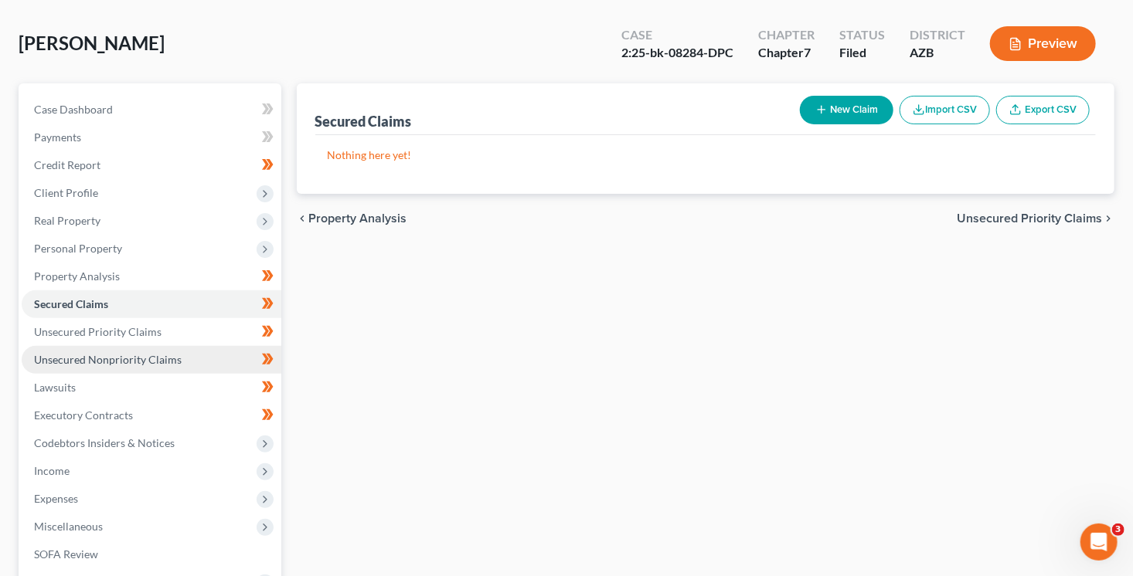
click at [173, 359] on span "Unsecured Nonpriority Claims" at bounding box center [108, 359] width 148 height 13
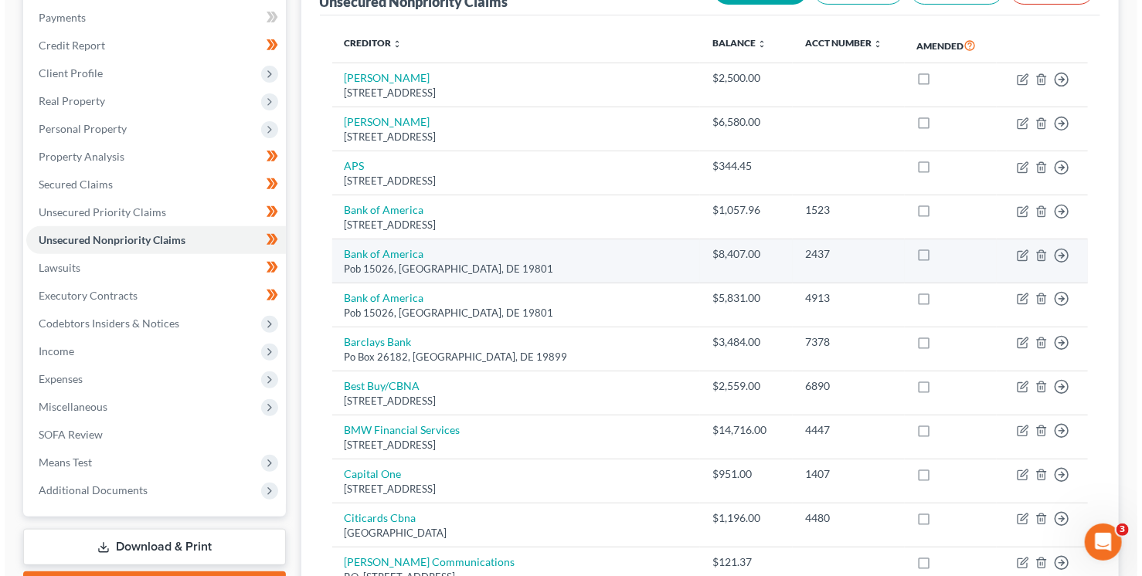
scroll to position [207, 0]
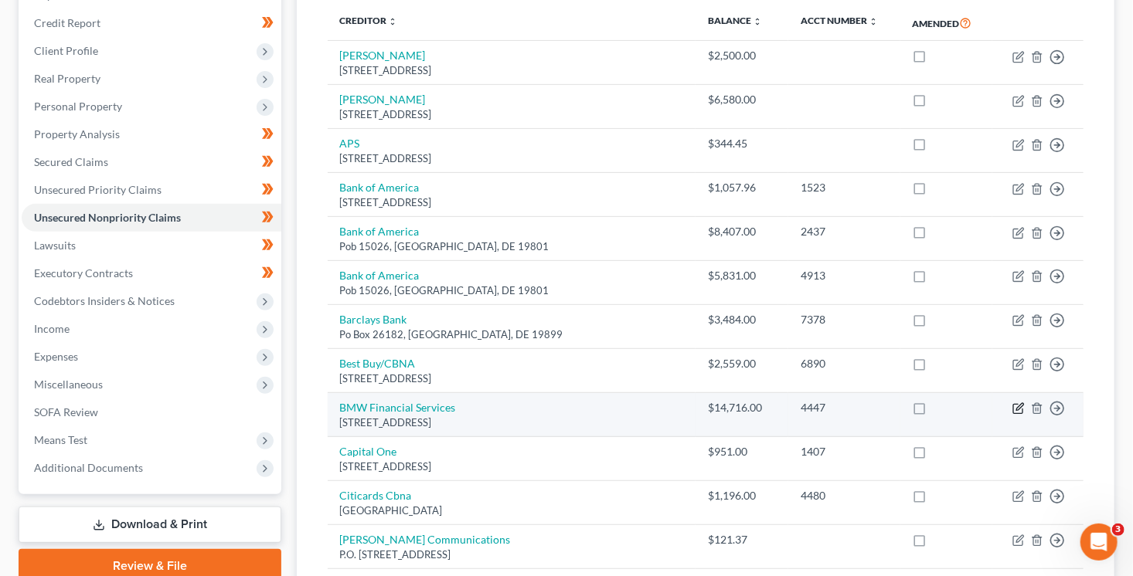
click at [1021, 408] on icon "button" at bounding box center [1018, 408] width 12 height 12
select select "36"
select select "0"
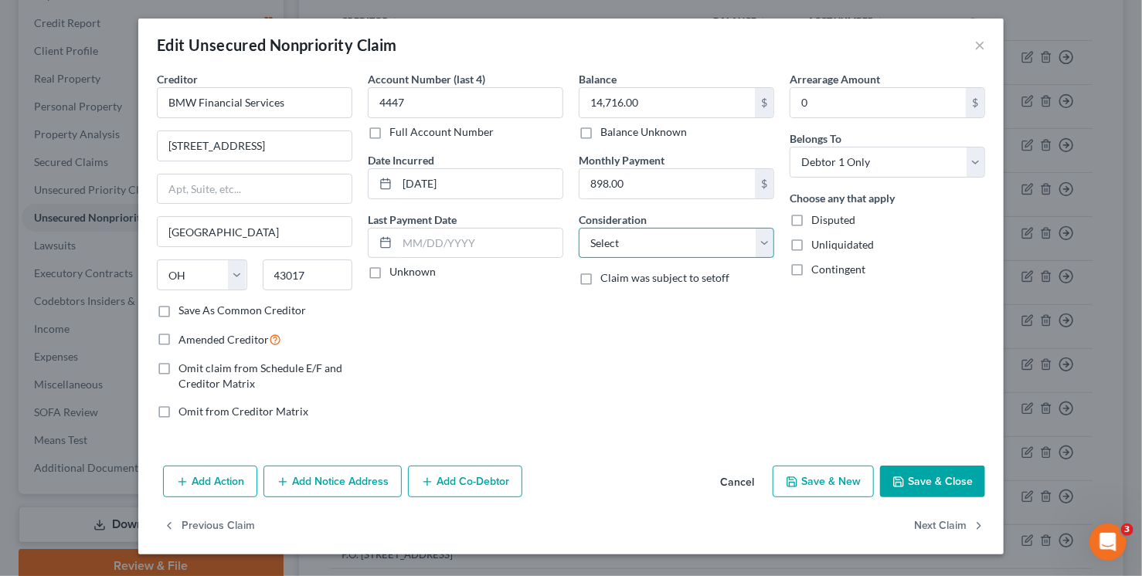
click at [654, 249] on select "Select Cable / Satellite Services Collection Agency Credit Card Debt Debt Couns…" at bounding box center [676, 243] width 195 height 31
select select "4"
click at [579, 228] on select "Select Cable / Satellite Services Collection Agency Credit Card Debt Debt Couns…" at bounding box center [676, 243] width 195 height 31
click at [356, 489] on button "Add Notice Address" at bounding box center [332, 482] width 138 height 32
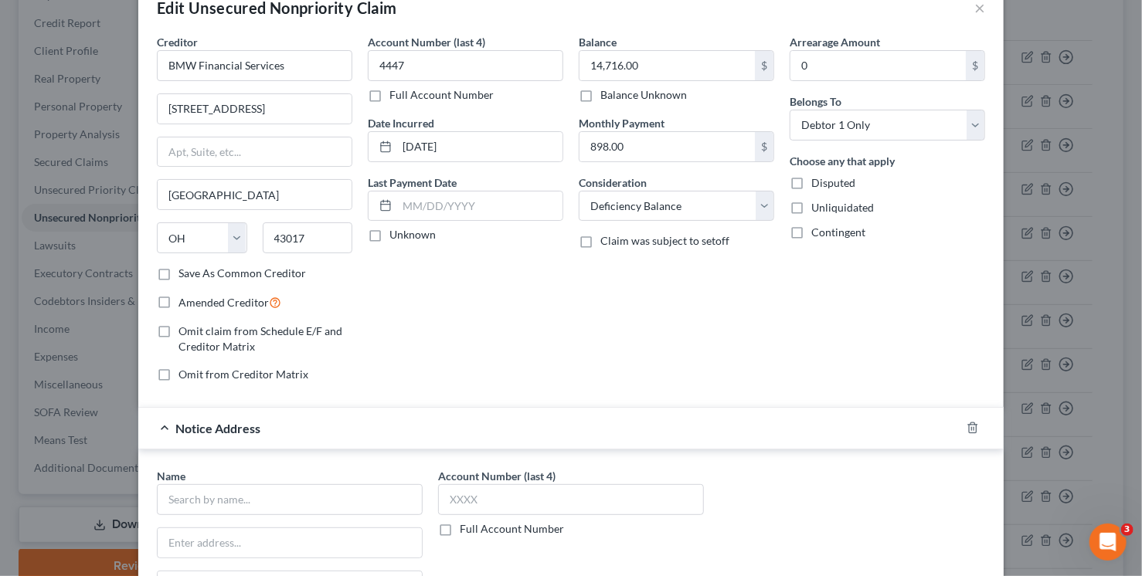
scroll to position [136, 0]
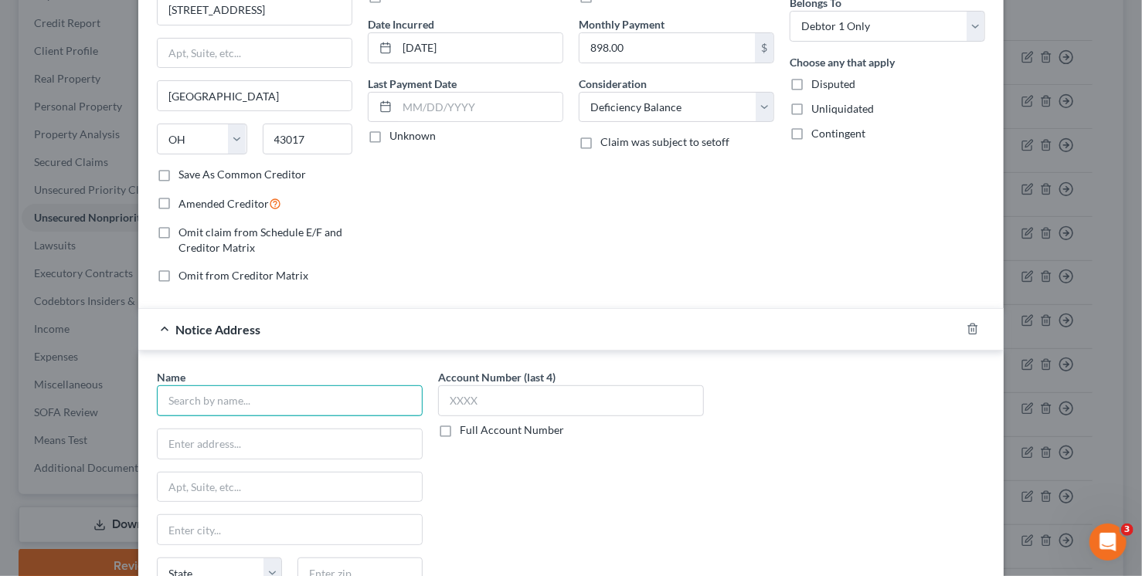
click at [273, 393] on input "text" at bounding box center [290, 401] width 266 height 31
drag, startPoint x: 965, startPoint y: 322, endPoint x: 670, endPoint y: 364, distance: 298.0
click at [966, 323] on icon "button" at bounding box center [972, 329] width 12 height 12
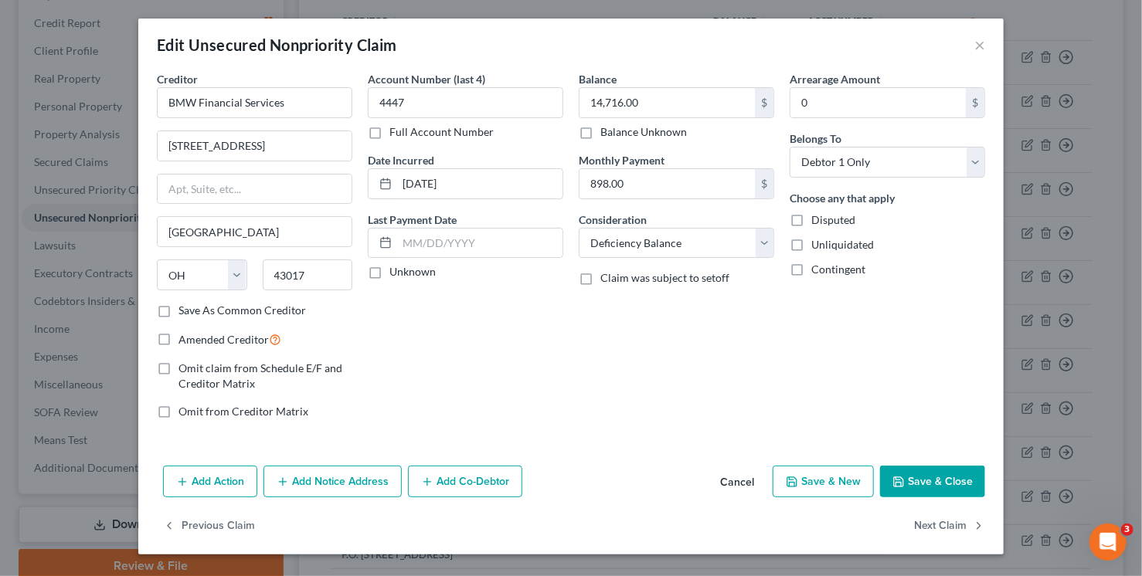
scroll to position [0, 0]
click at [243, 481] on button "Add Action" at bounding box center [210, 482] width 94 height 32
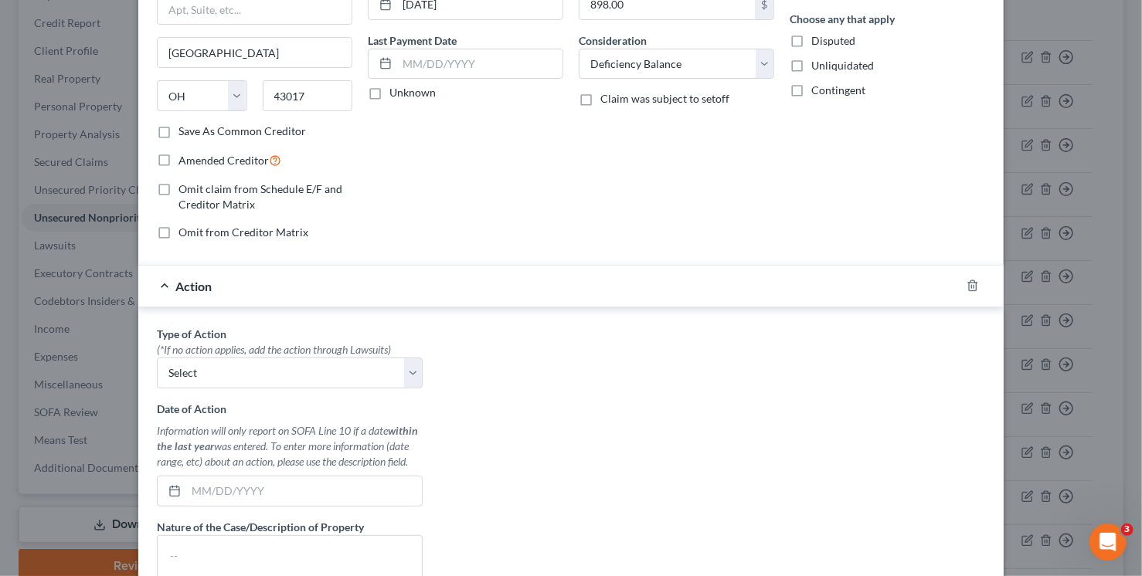
scroll to position [201, 0]
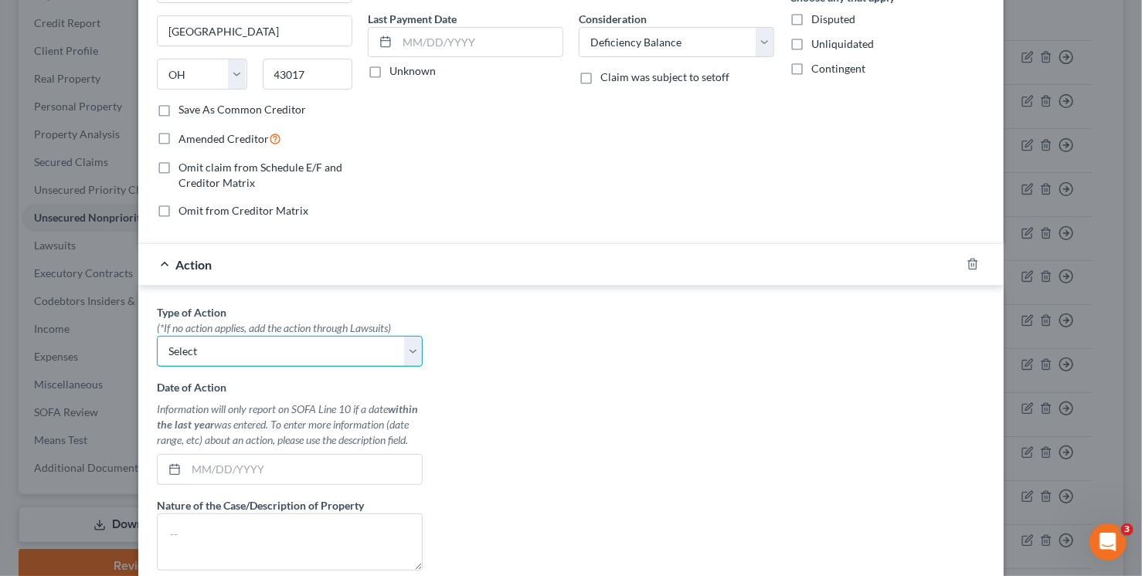
click at [191, 338] on select "Select Repossession Garnishment Foreclosure Personal Injury Attached, Seized, O…" at bounding box center [290, 351] width 266 height 31
select select "0"
click at [157, 336] on select "Select Repossession Garnishment Foreclosure Personal Injury Attached, Seized, O…" at bounding box center [290, 351] width 266 height 31
drag, startPoint x: 219, startPoint y: 474, endPoint x: 219, endPoint y: 458, distance: 15.5
click at [219, 467] on input "text" at bounding box center [304, 469] width 236 height 29
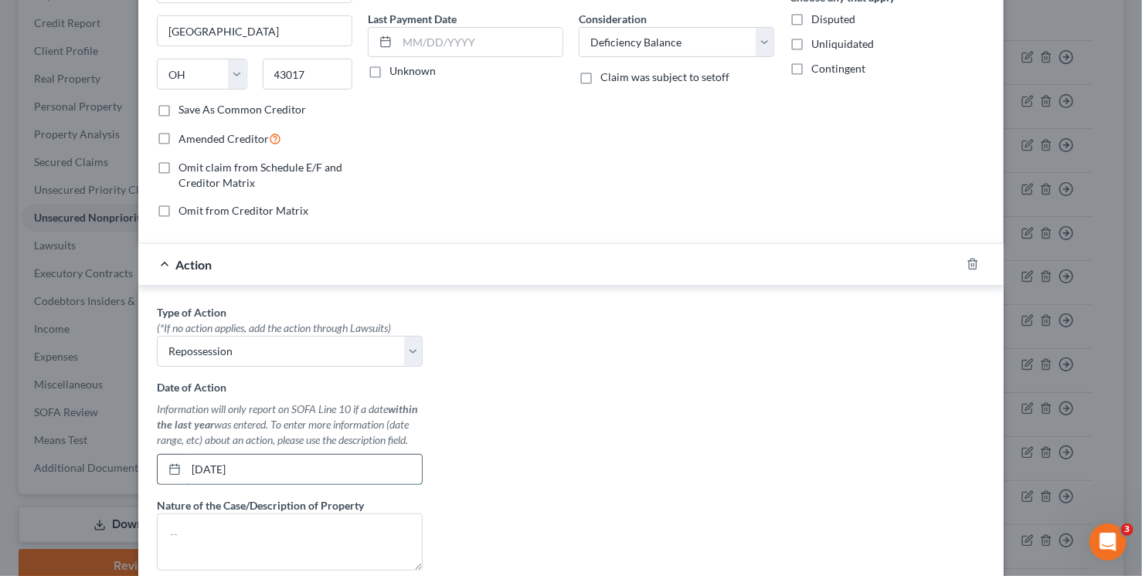
type input "03/06/2025"
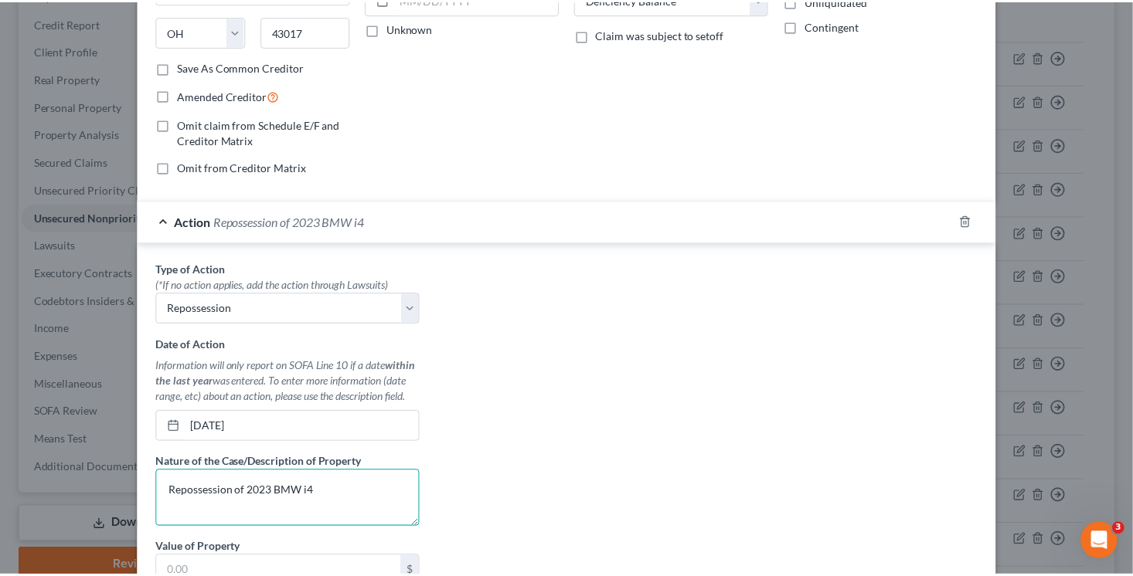
scroll to position [433, 0]
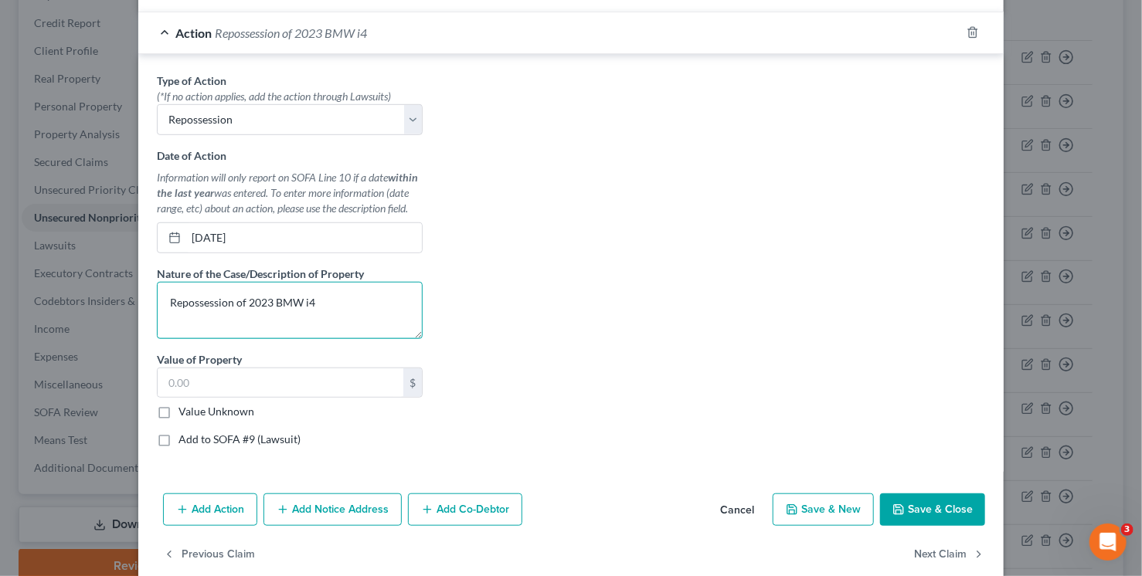
type textarea "Repossession of 2023 BMW i4"
click at [228, 407] on label "Value Unknown" at bounding box center [216, 411] width 76 height 15
click at [195, 407] on input "Value Unknown" at bounding box center [190, 409] width 10 height 10
checkbox input "true"
type input "0.00"
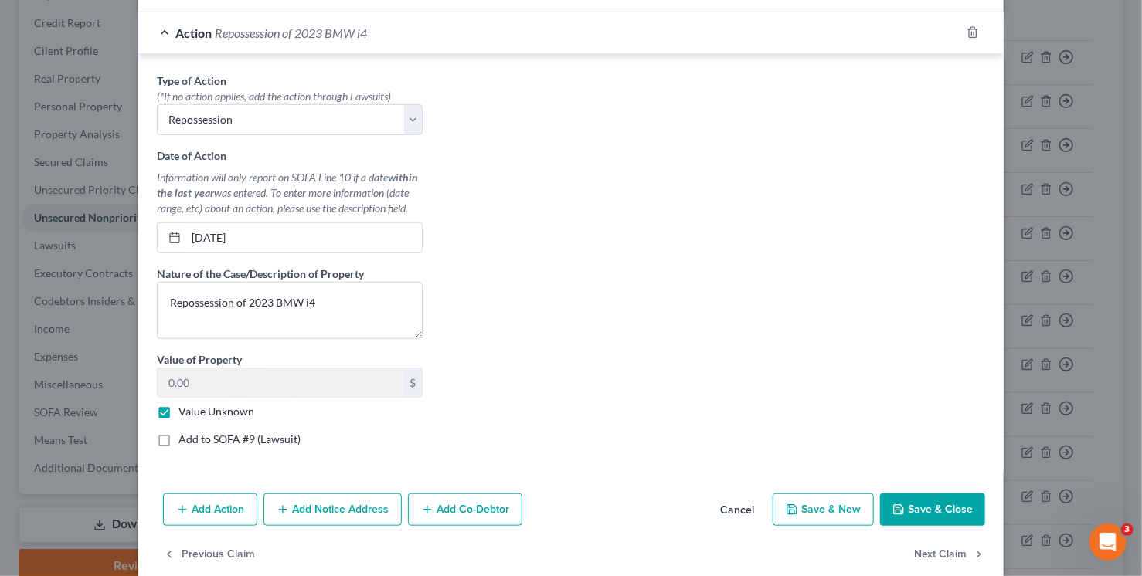
click at [902, 505] on button "Save & Close" at bounding box center [932, 510] width 105 height 32
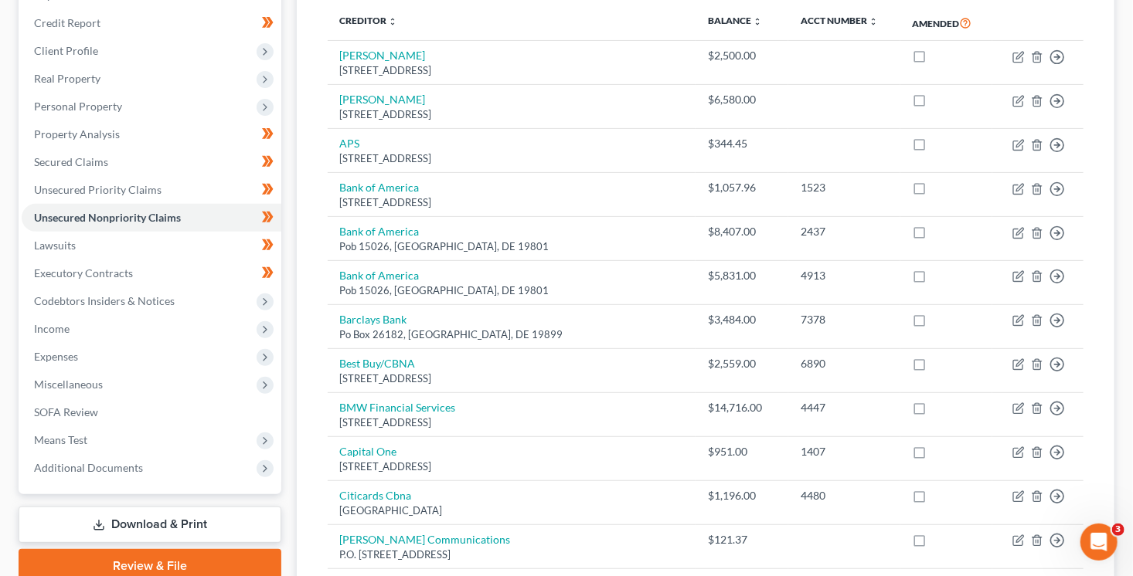
click at [175, 521] on link "Download & Print" at bounding box center [150, 525] width 263 height 36
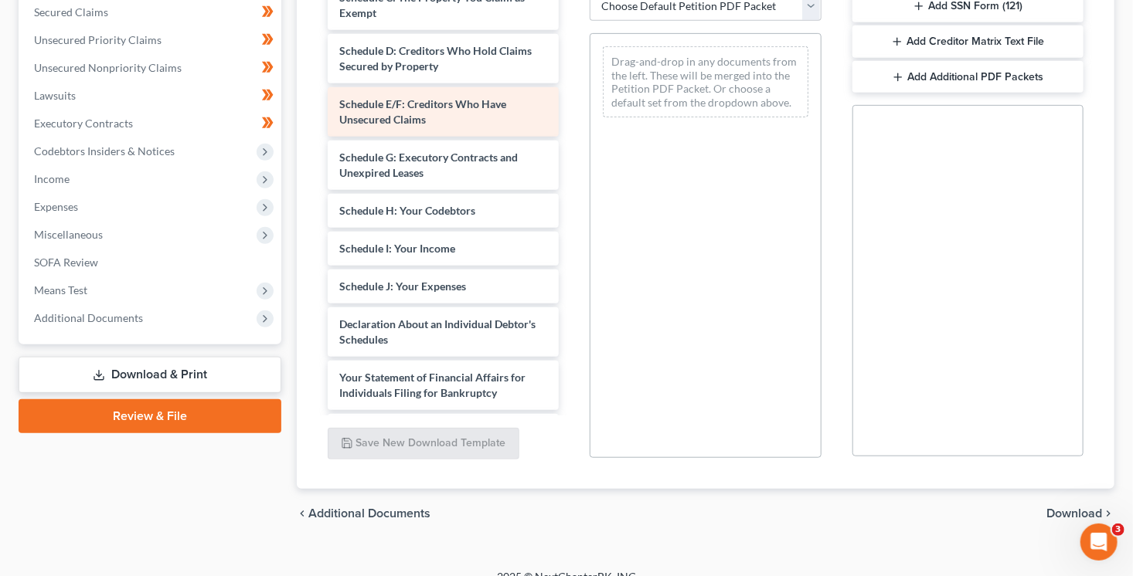
scroll to position [1977, 0]
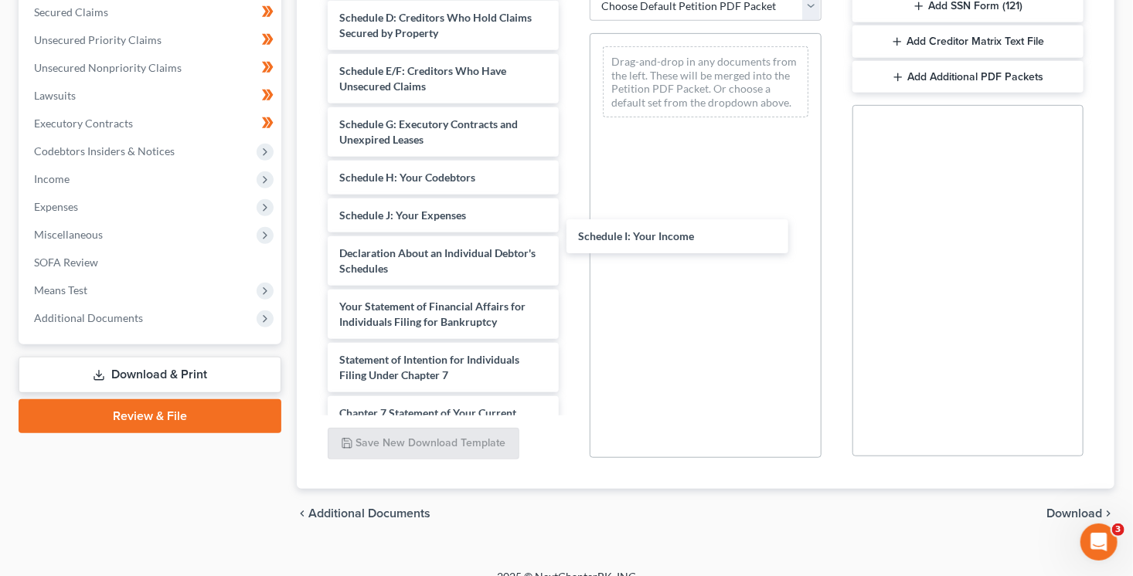
drag, startPoint x: 459, startPoint y: 262, endPoint x: 712, endPoint y: 244, distance: 254.0
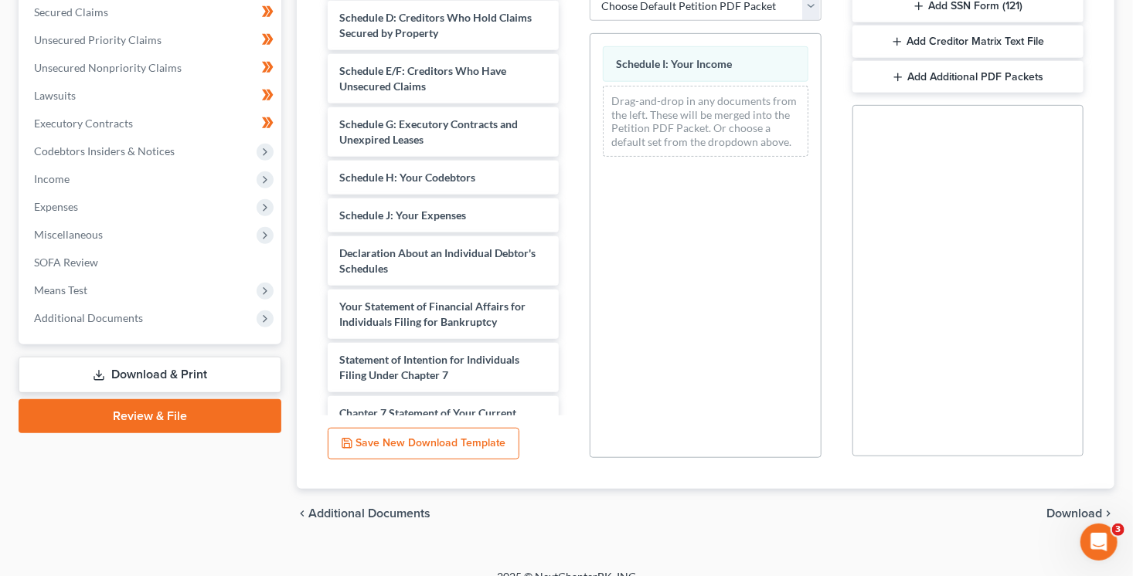
click at [1065, 510] on span "Download" at bounding box center [1074, 514] width 56 height 12
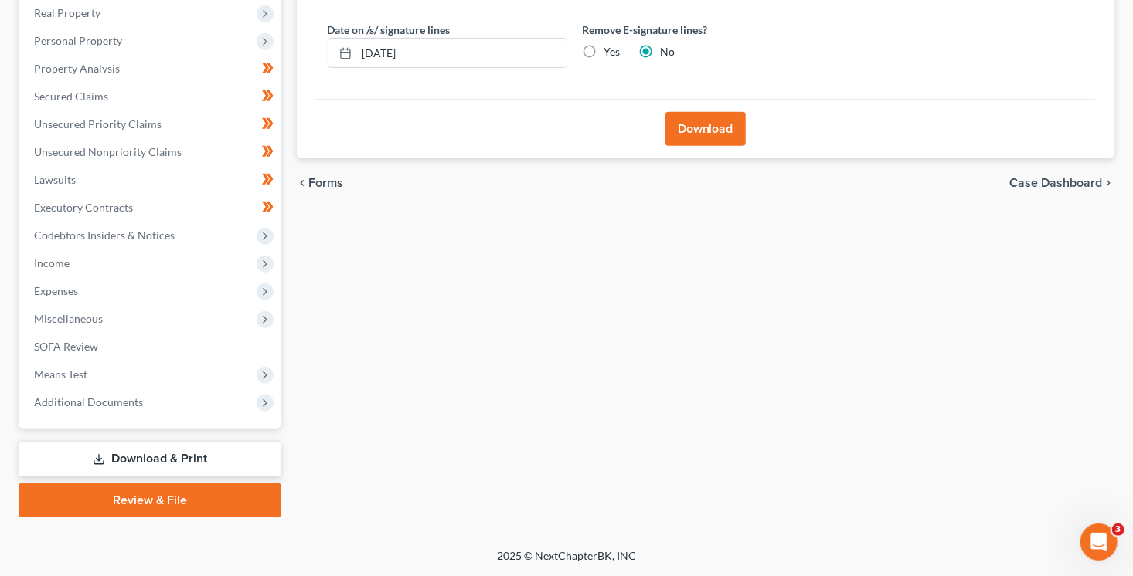
scroll to position [271, 0]
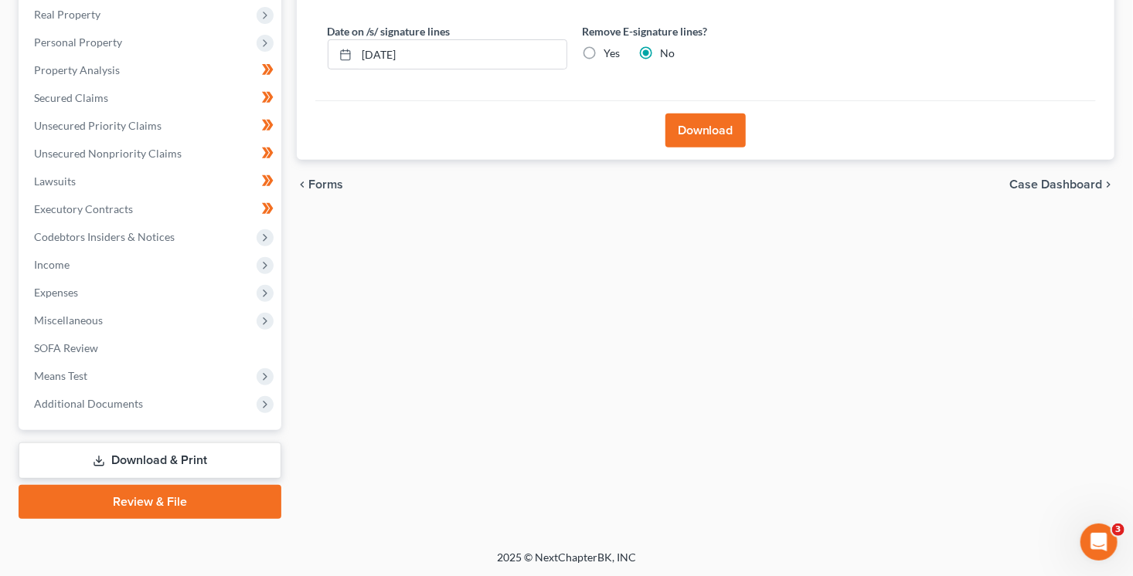
click at [709, 131] on button "Download" at bounding box center [705, 131] width 80 height 34
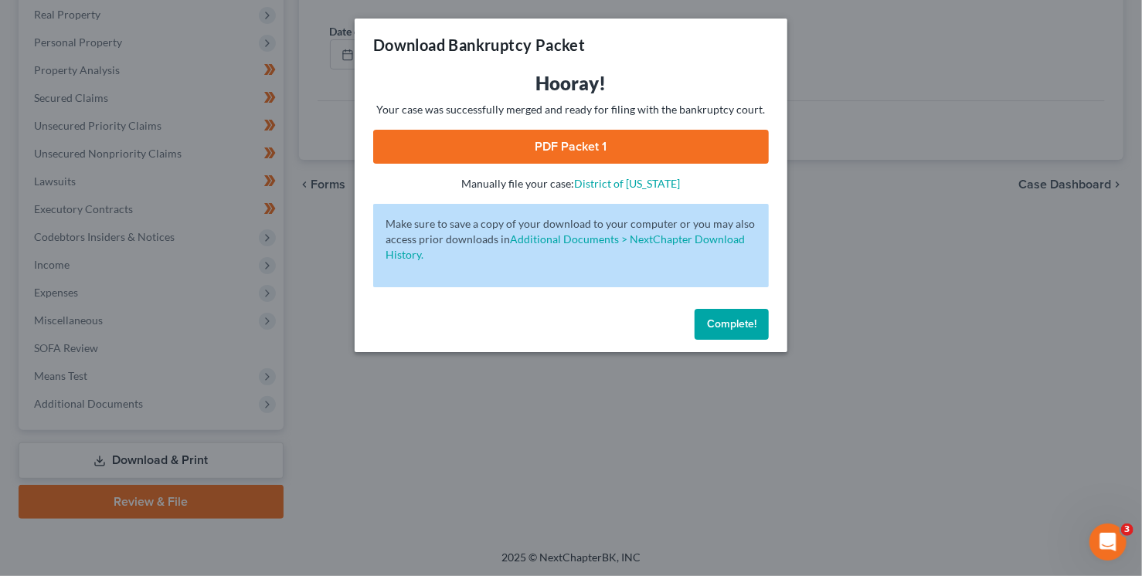
click at [719, 150] on link "PDF Packet 1" at bounding box center [571, 147] width 396 height 34
click at [739, 334] on button "Complete!" at bounding box center [732, 324] width 74 height 31
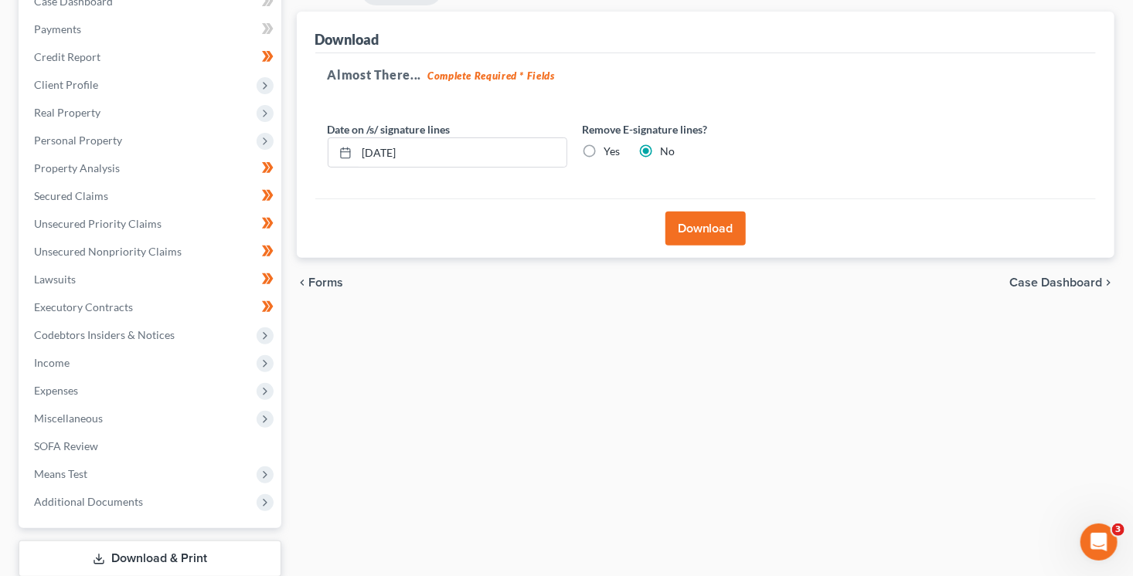
scroll to position [43, 0]
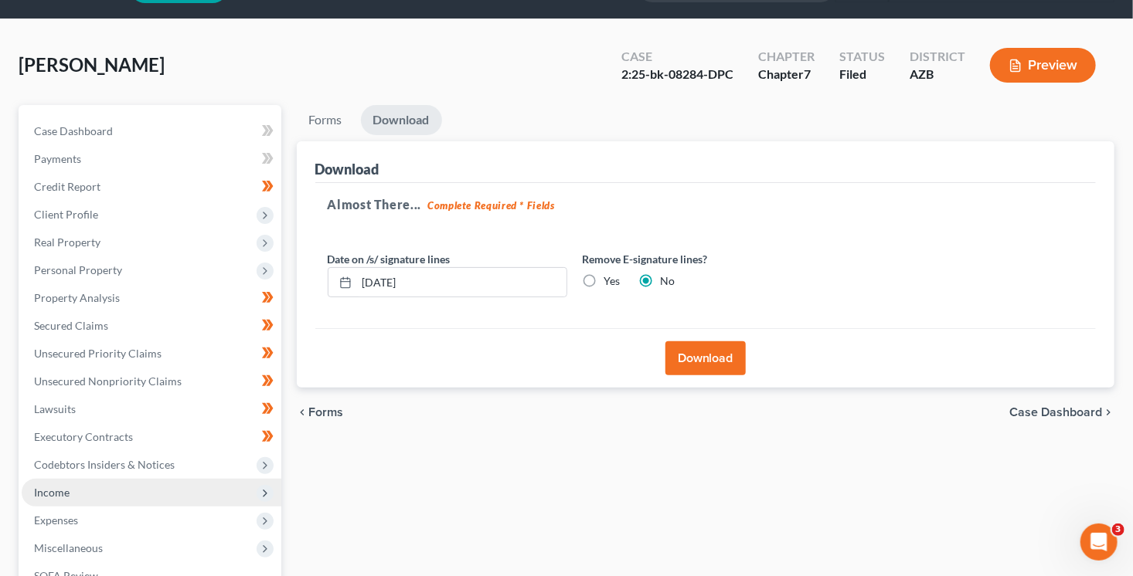
click at [73, 494] on span "Income" at bounding box center [152, 493] width 260 height 28
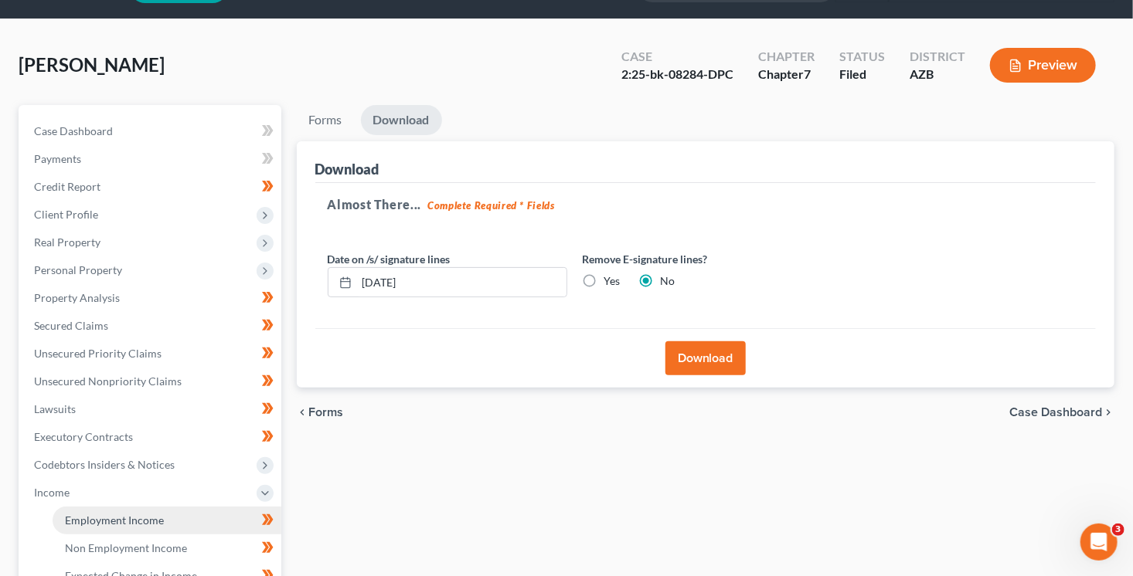
click at [154, 525] on span "Employment Income" at bounding box center [114, 520] width 99 height 13
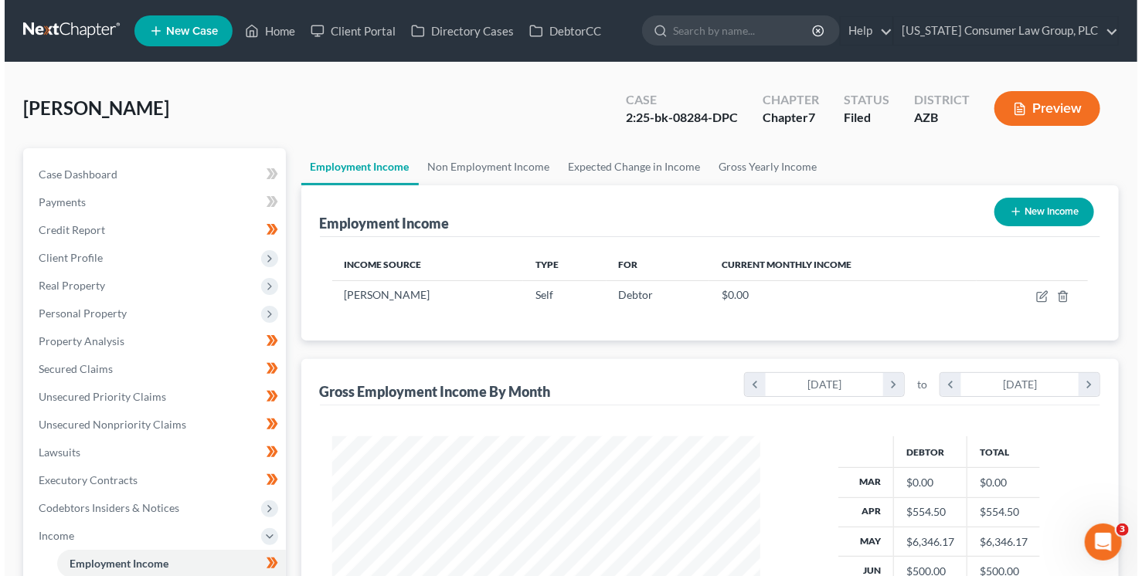
scroll to position [275, 459]
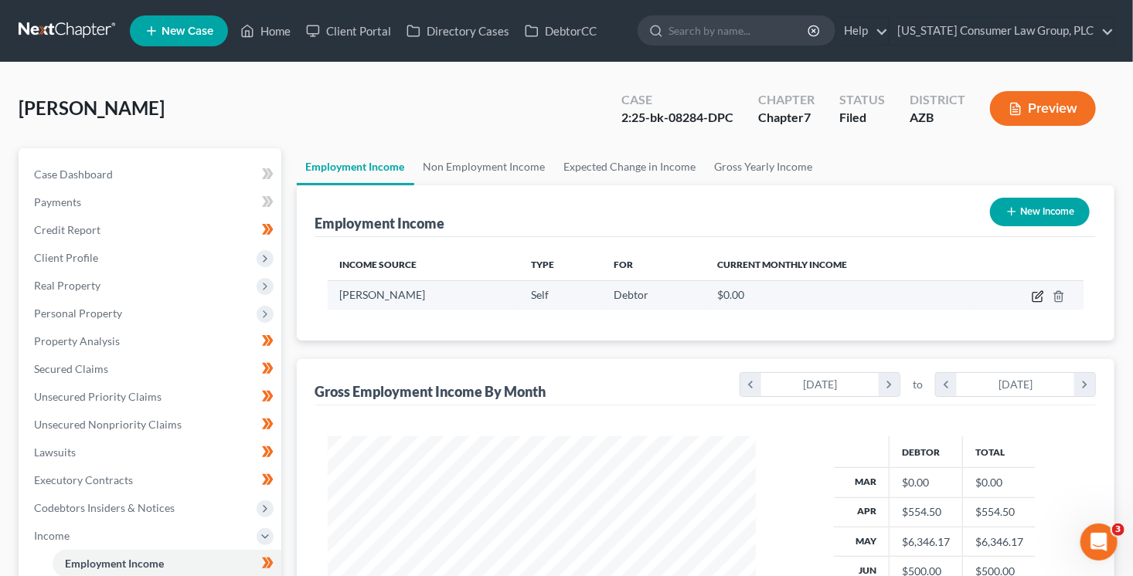
click at [1034, 294] on icon "button" at bounding box center [1037, 296] width 12 height 12
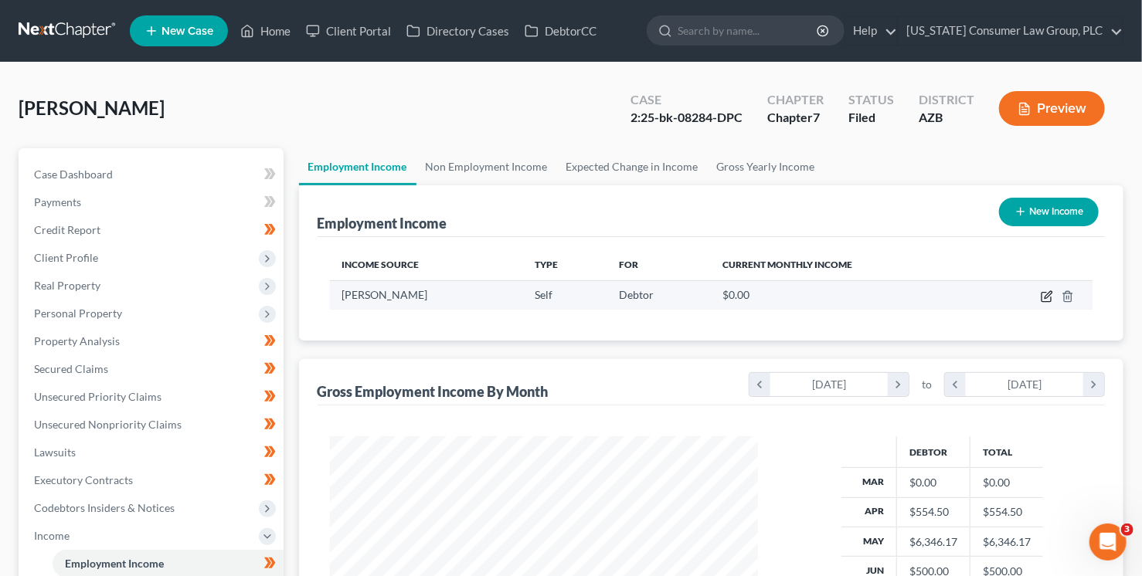
select select "1"
select select "0"
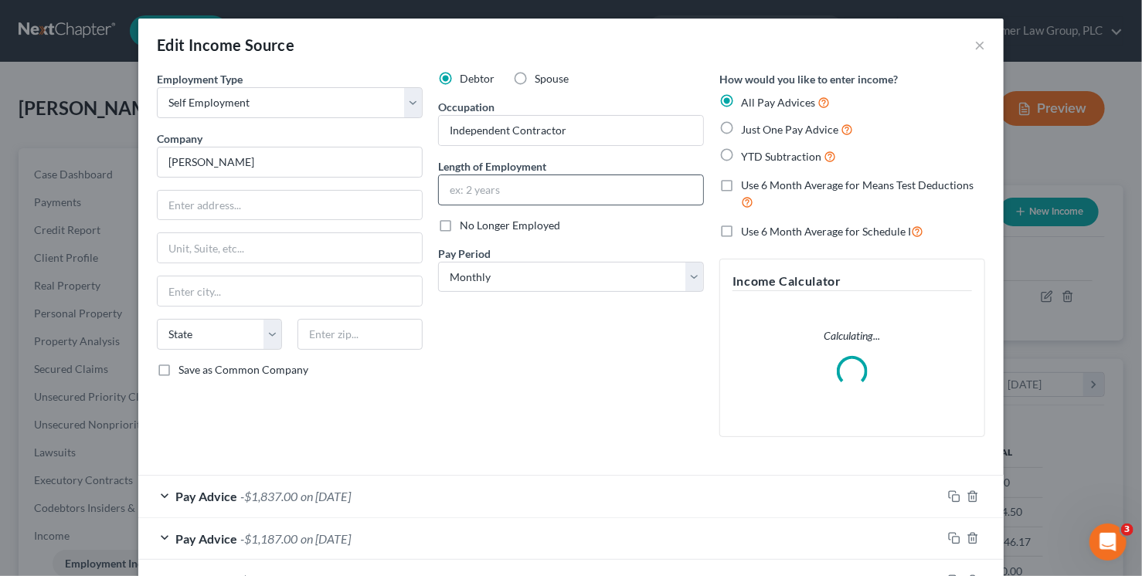
scroll to position [275, 464]
drag, startPoint x: 597, startPoint y: 127, endPoint x: 408, endPoint y: 120, distance: 189.4
click at [408, 120] on div "Employment Type * Select Full or Part Time Employment Self Employment Company *…" at bounding box center [571, 267] width 844 height 392
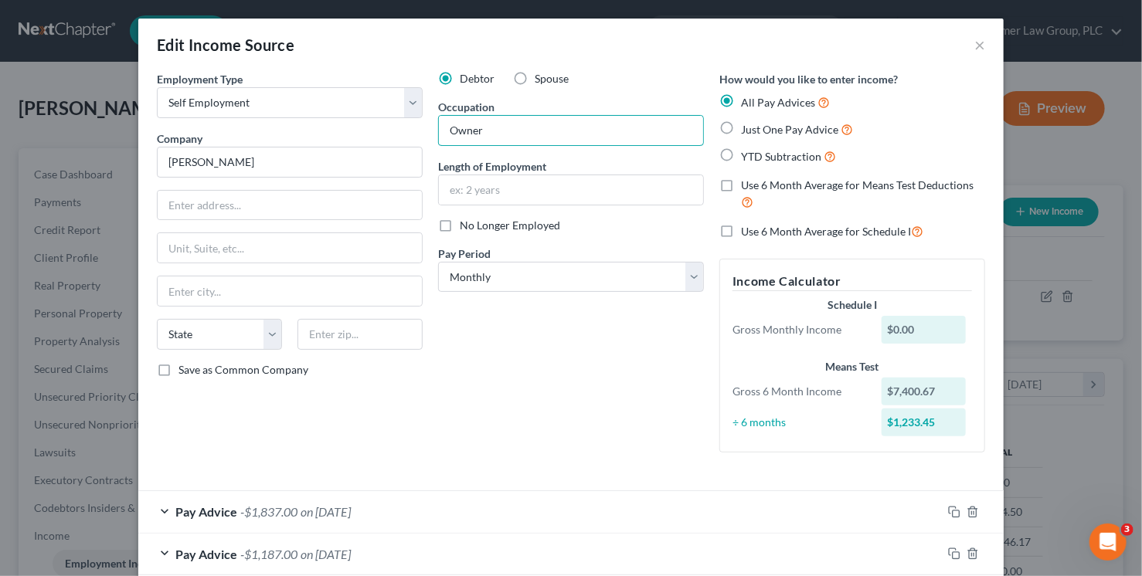
type input "Owner"
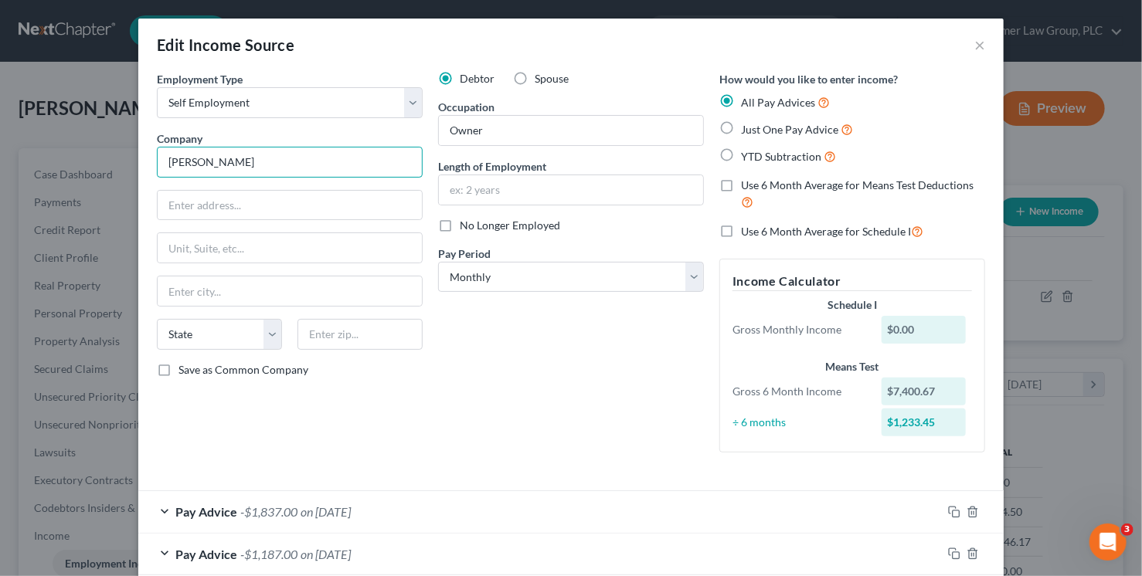
drag, startPoint x: 259, startPoint y: 162, endPoint x: 151, endPoint y: 138, distance: 110.2
click at [157, 152] on input "[PERSON_NAME]" at bounding box center [290, 162] width 266 height 31
type input "Z&O Cyotes LLC"
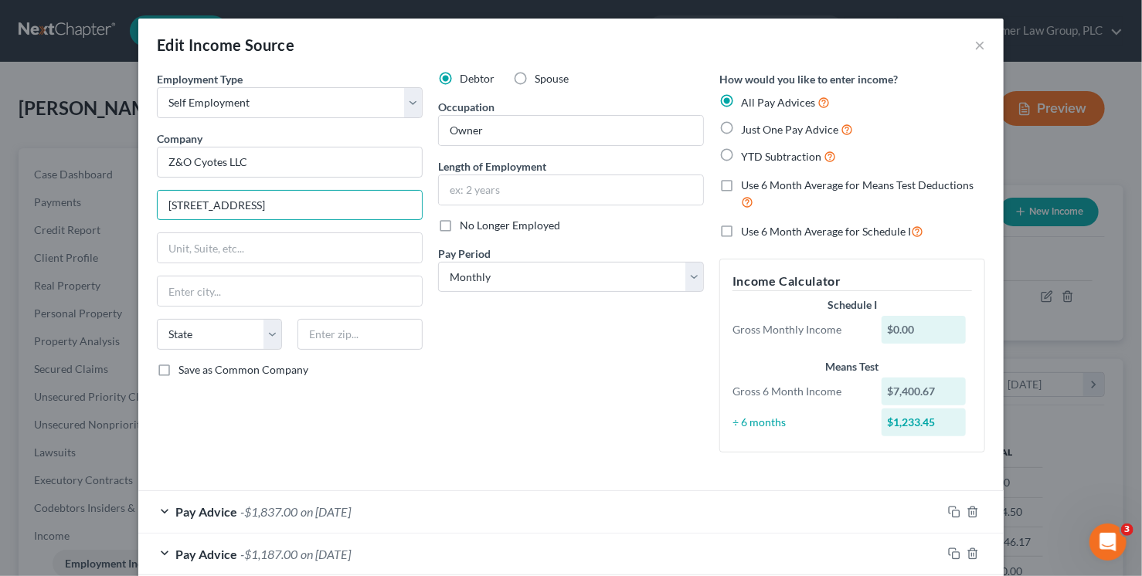
type input "6449 W. Diana Ave."
type input "85302"
type input "Glendale"
select select "3"
click at [520, 184] on input "text" at bounding box center [571, 189] width 264 height 29
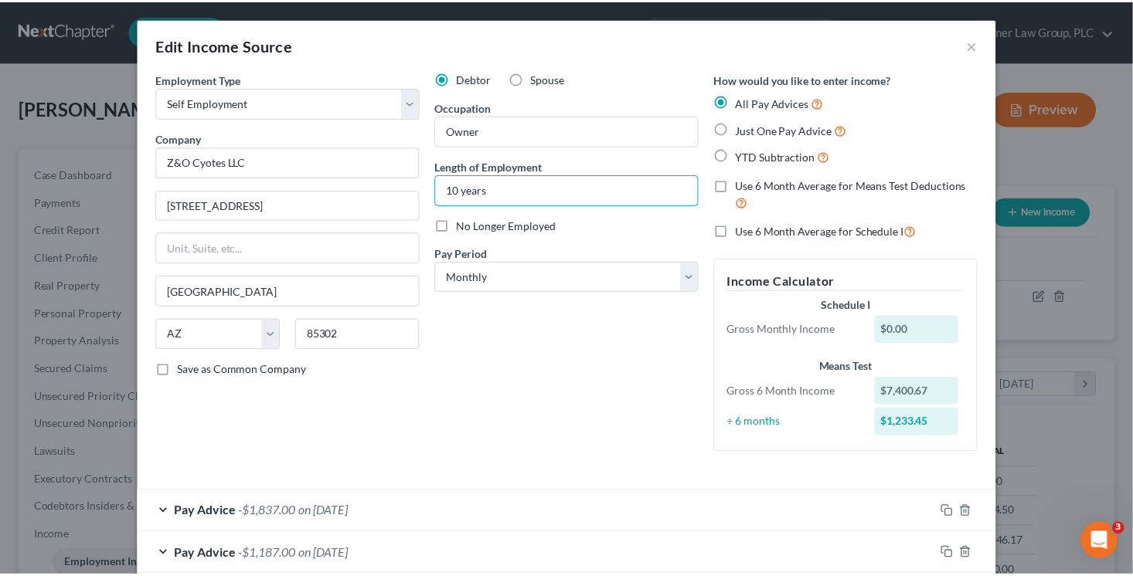
scroll to position [250, 0]
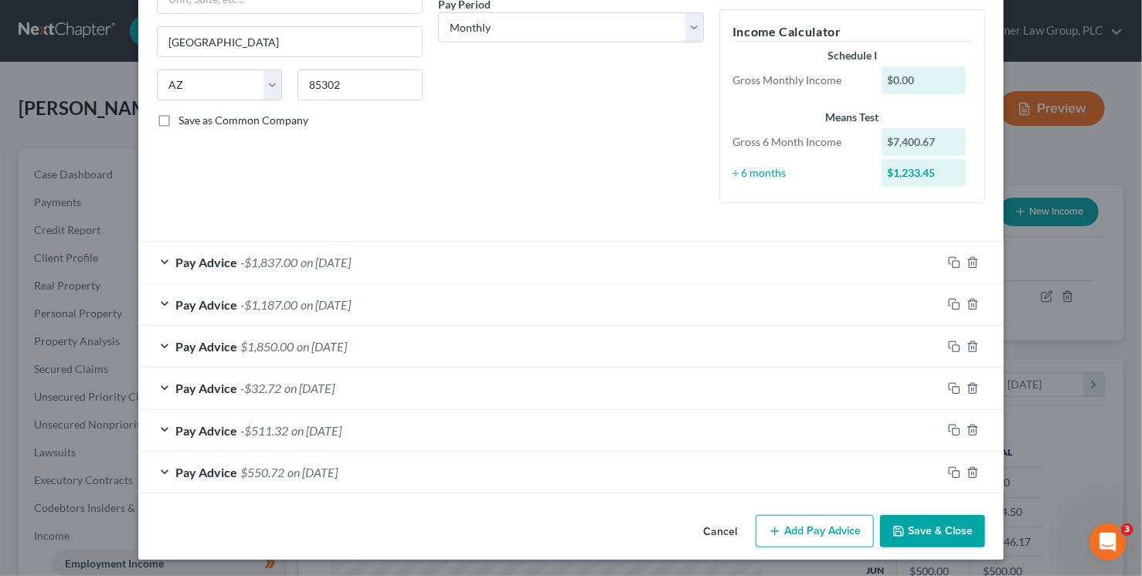
type input "10 years"
click at [912, 527] on button "Save & Close" at bounding box center [932, 531] width 105 height 32
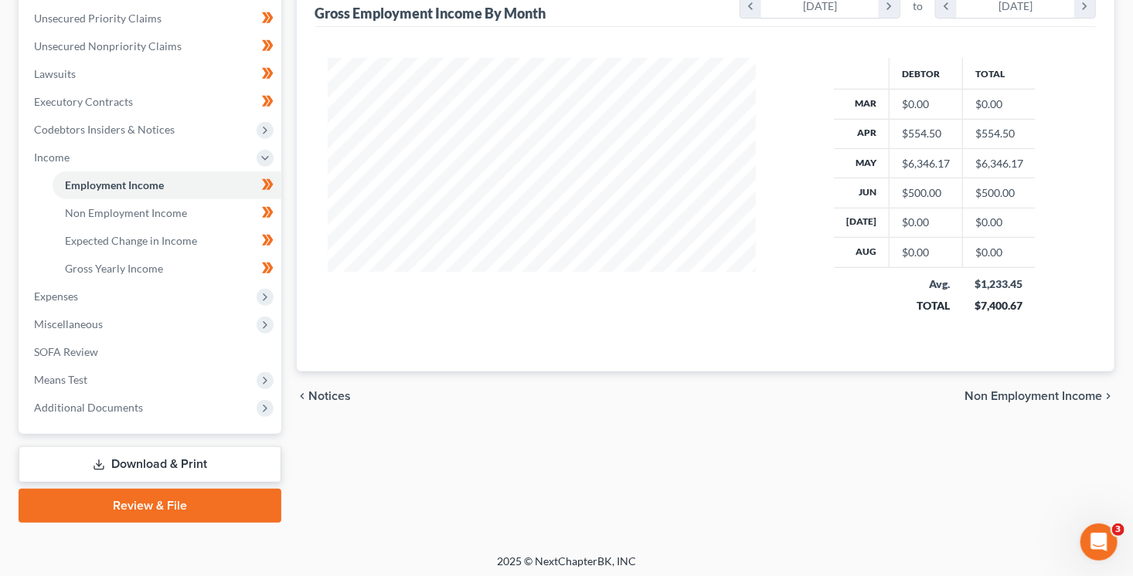
scroll to position [382, 0]
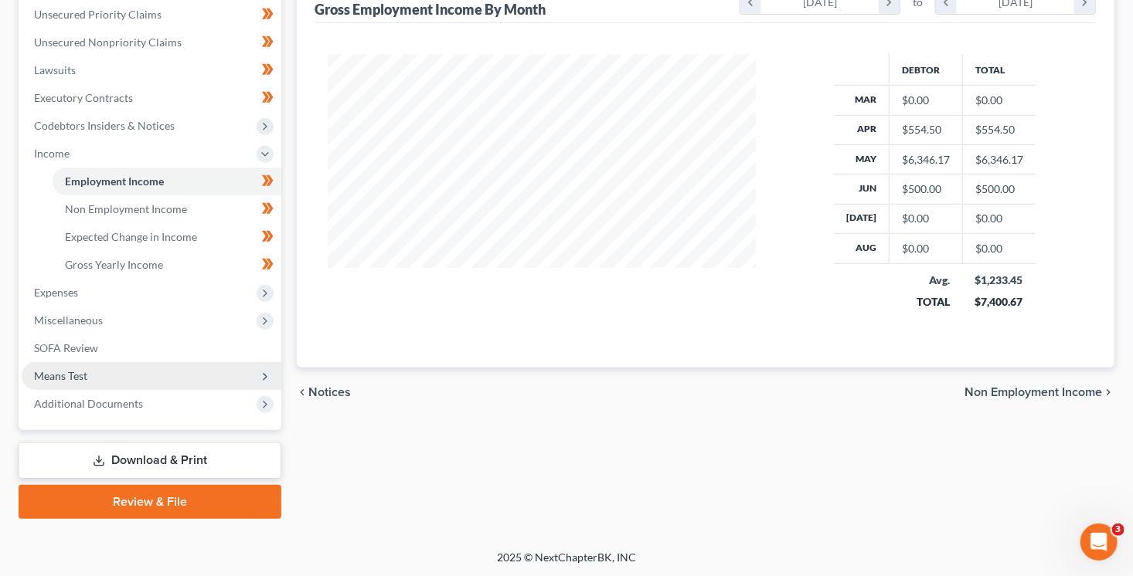
click at [88, 380] on span "Means Test" at bounding box center [152, 376] width 260 height 28
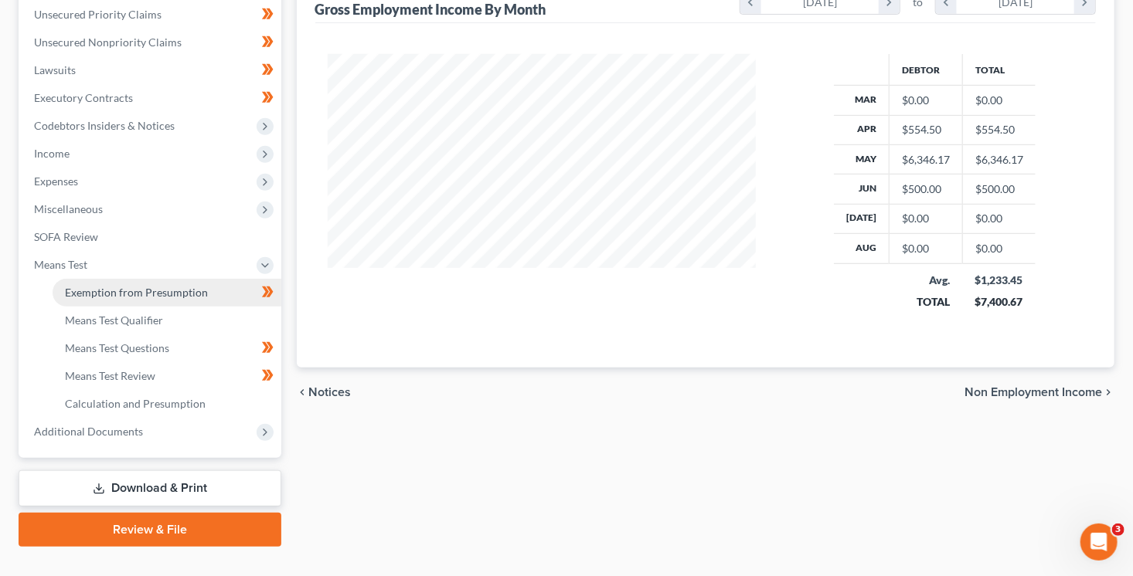
click at [134, 300] on link "Exemption from Presumption" at bounding box center [167, 293] width 229 height 28
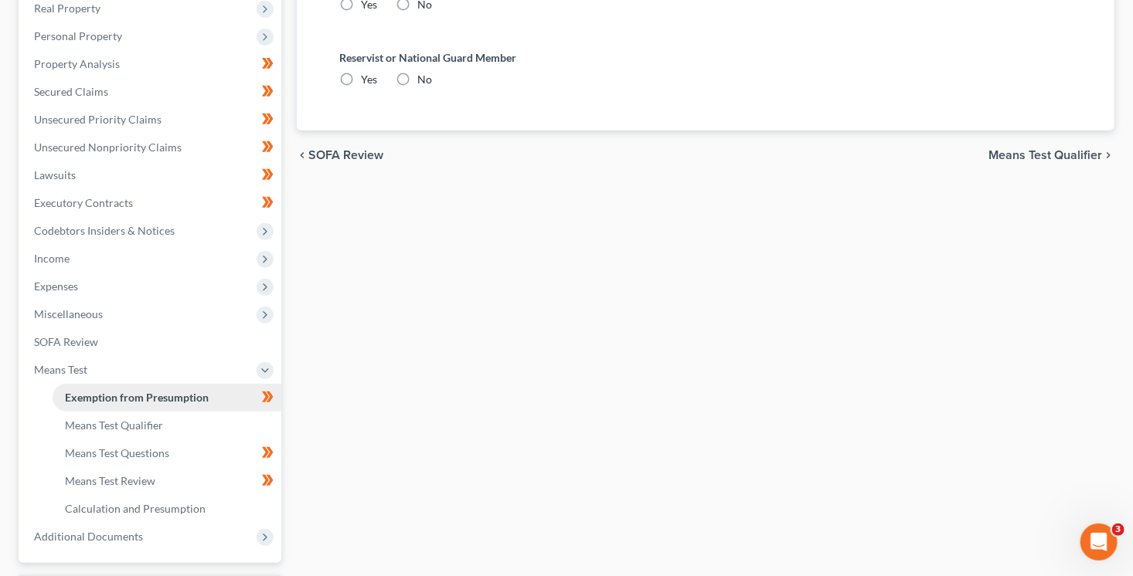
radio input "true"
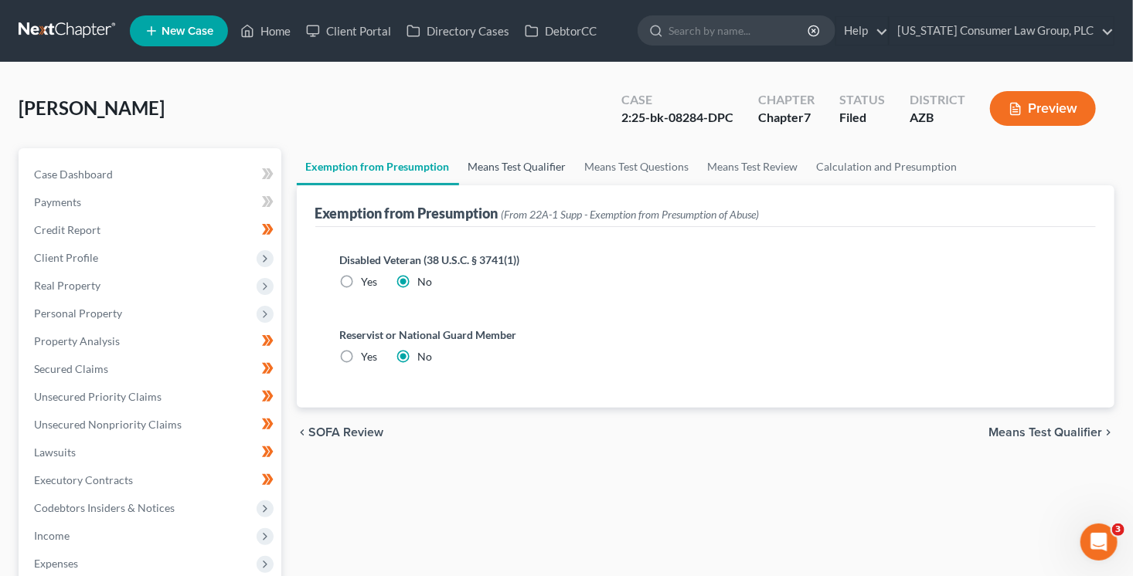
click at [491, 177] on link "Means Test Qualifier" at bounding box center [517, 166] width 117 height 37
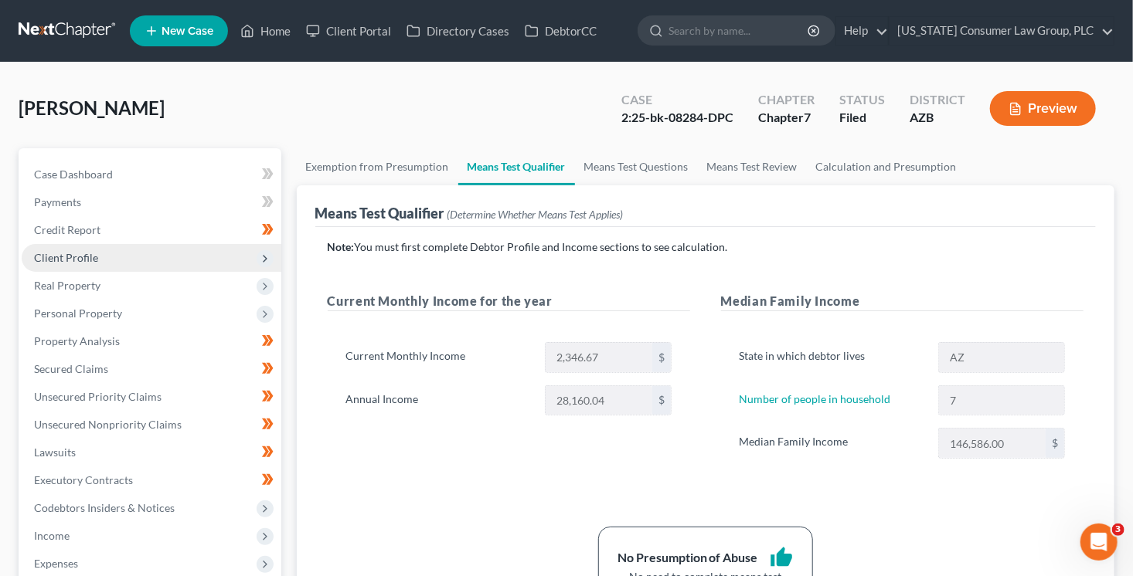
click at [83, 262] on span "Client Profile" at bounding box center [66, 257] width 64 height 13
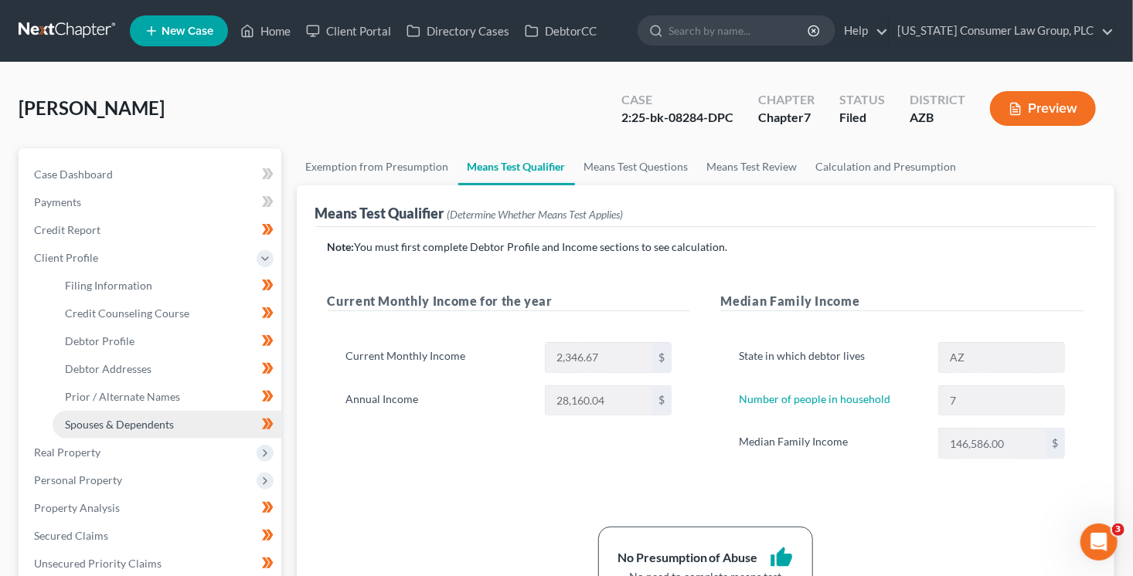
click at [134, 414] on link "Spouses & Dependents" at bounding box center [167, 425] width 229 height 28
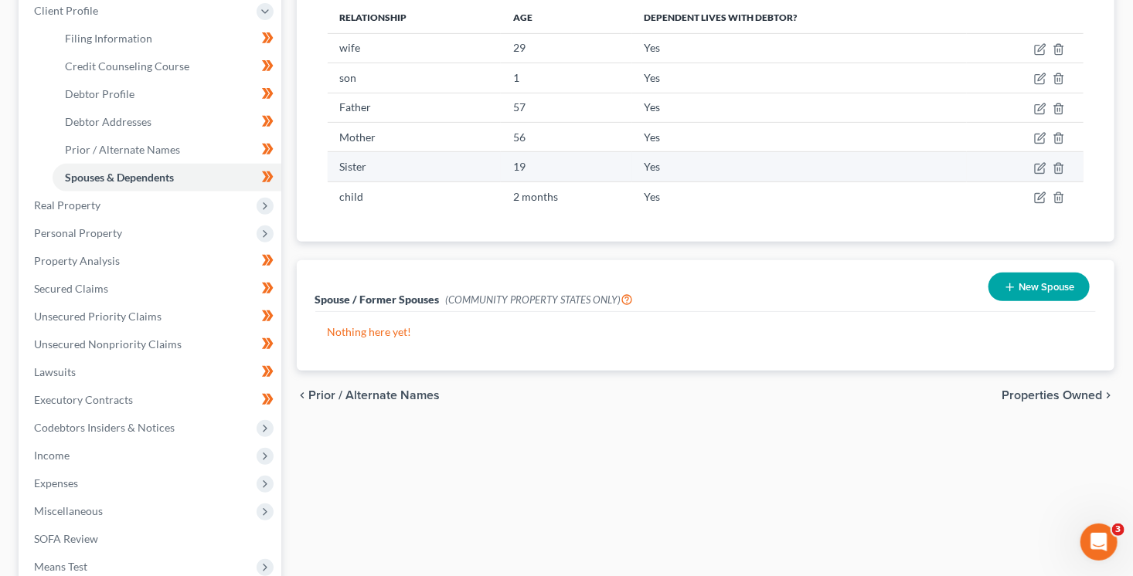
scroll to position [252, 0]
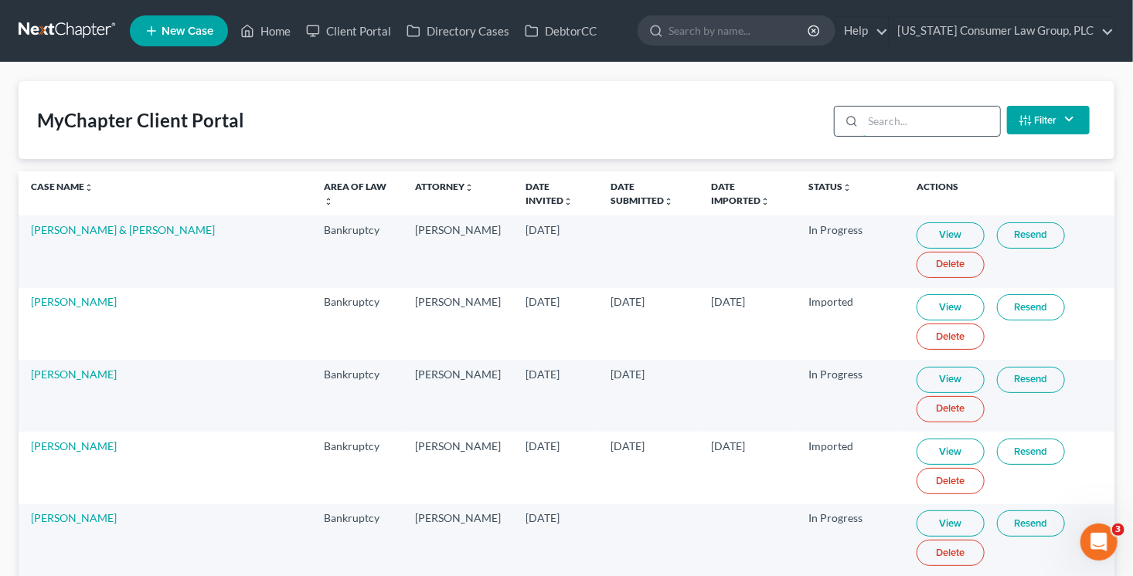
click at [958, 115] on input "search" at bounding box center [931, 121] width 137 height 29
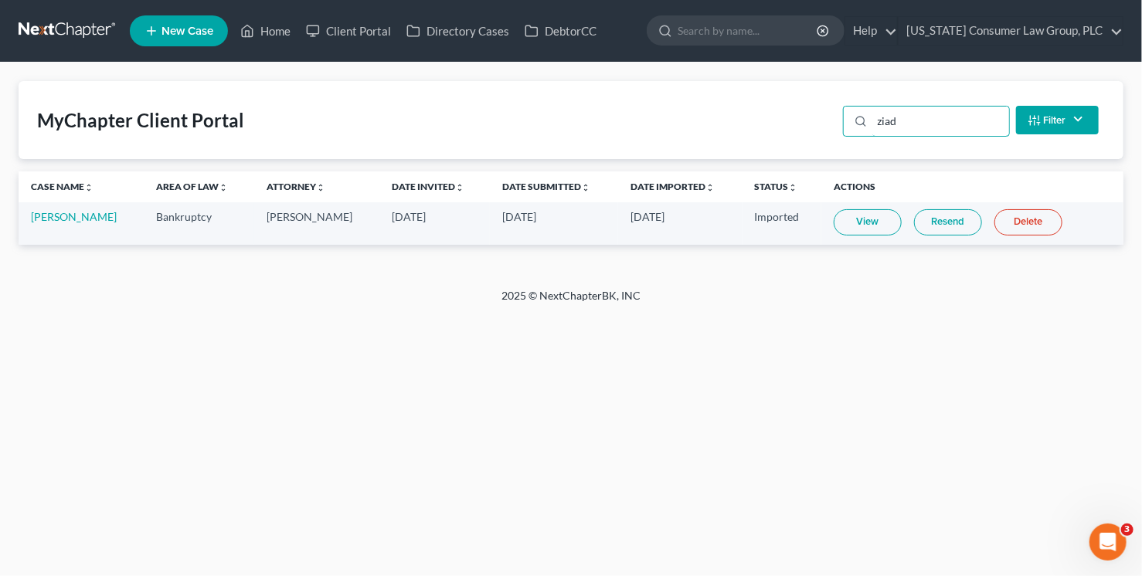
type input "ziad"
click at [873, 226] on link "View" at bounding box center [868, 222] width 68 height 26
